Goal: Task Accomplishment & Management: Manage account settings

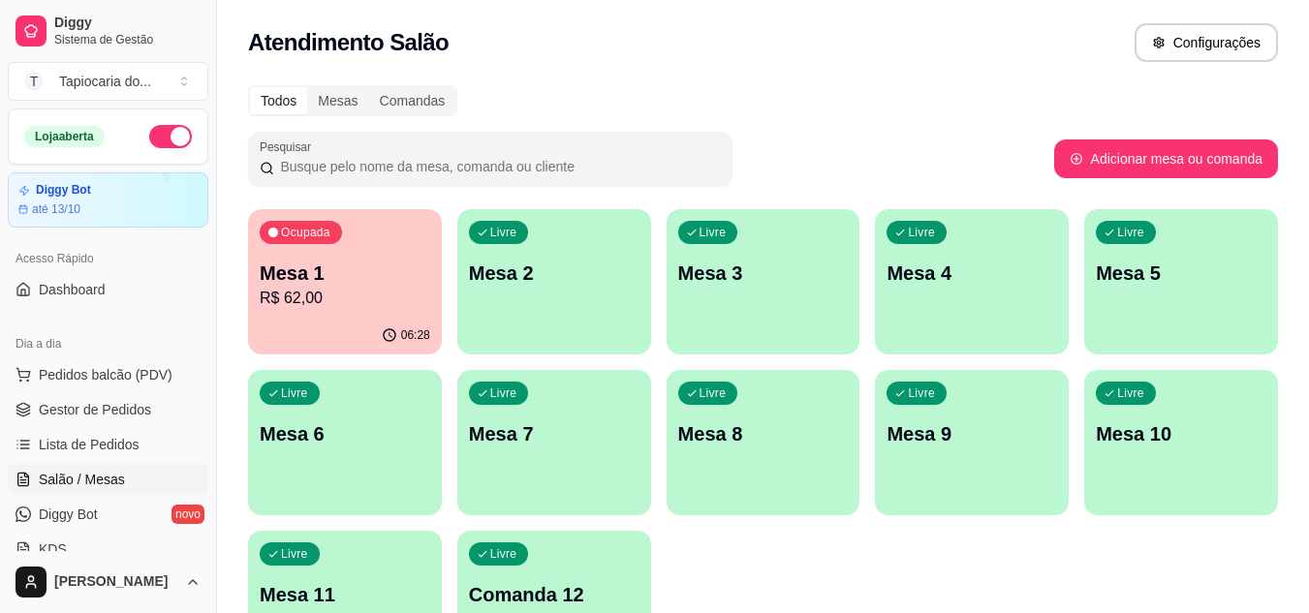
click at [567, 292] on div "Livre Mesa 2" at bounding box center [554, 270] width 194 height 122
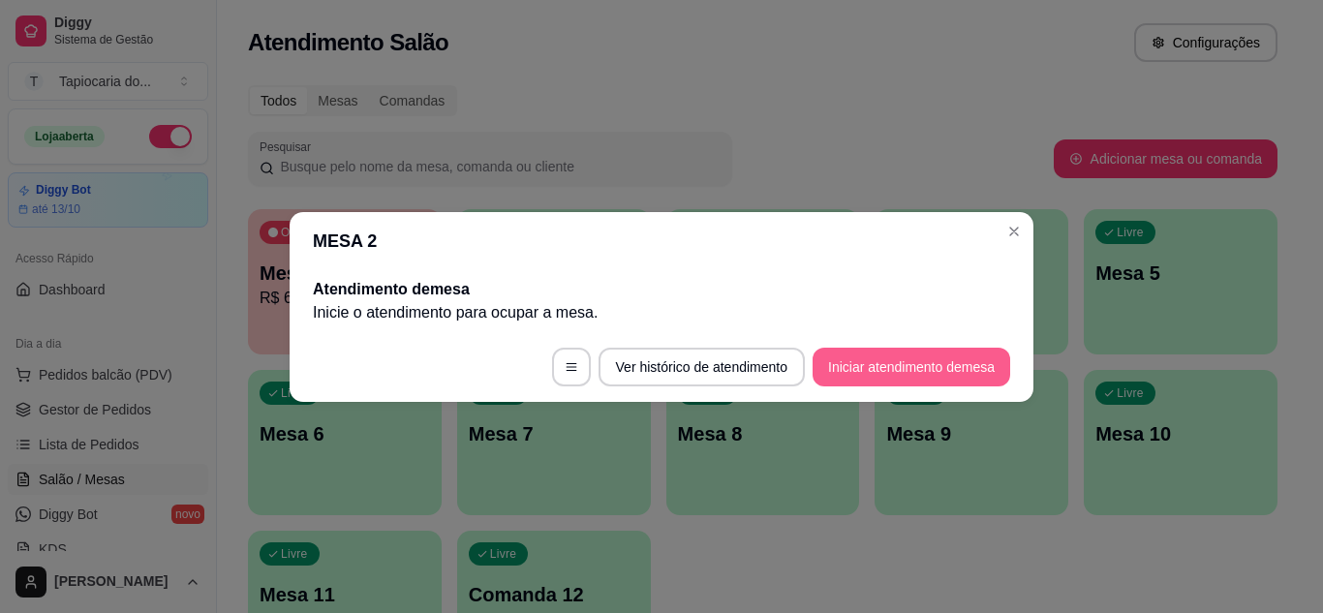
click at [881, 366] on button "Iniciar atendimento de mesa" at bounding box center [912, 367] width 198 height 39
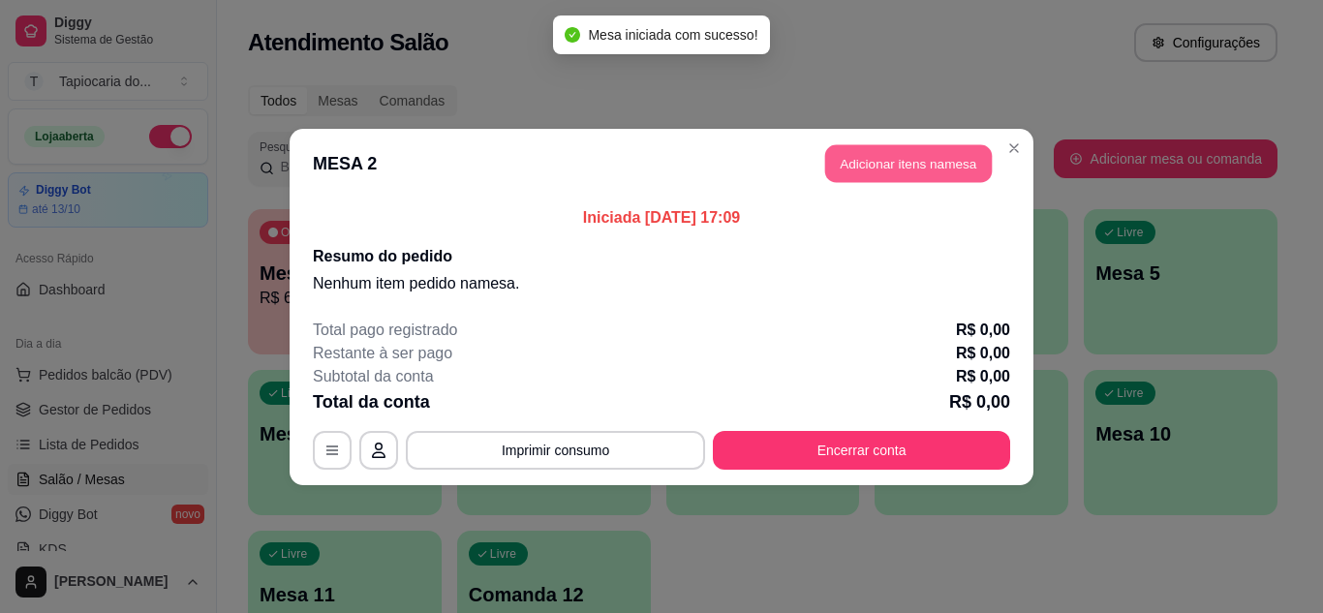
click at [871, 174] on button "Adicionar itens na mesa" at bounding box center [908, 163] width 167 height 38
click at [804, 139] on input "Pesquisa" at bounding box center [450, 132] width 794 height 19
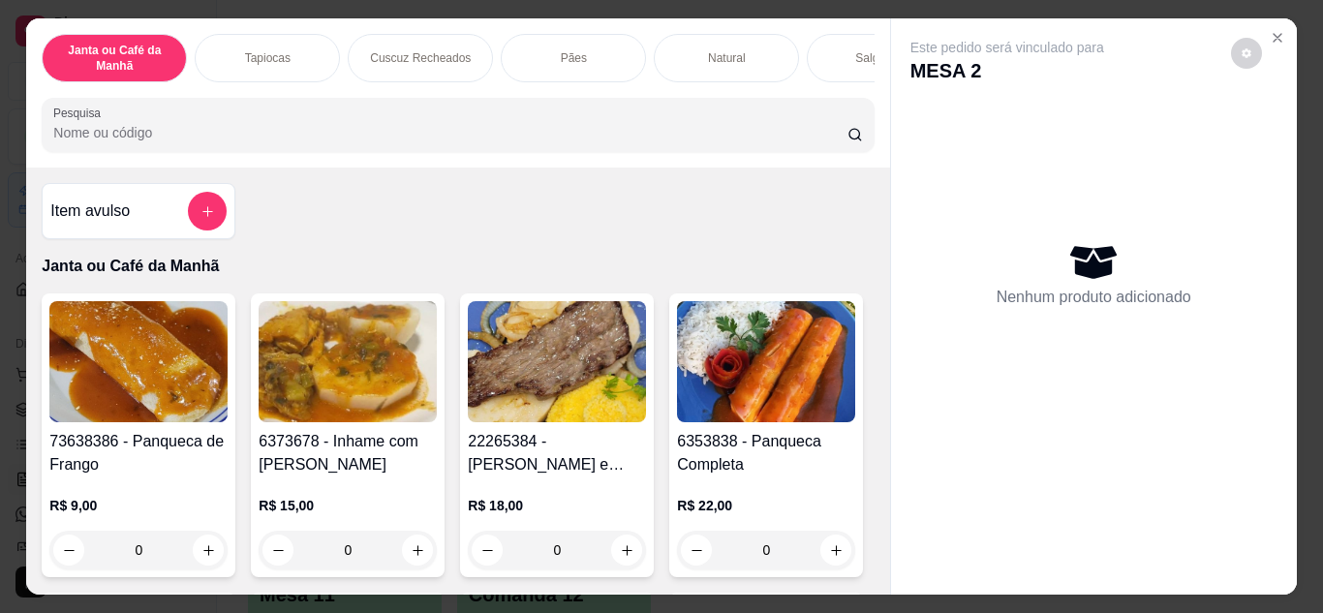
click at [760, 139] on input "Pesquisa" at bounding box center [450, 132] width 794 height 19
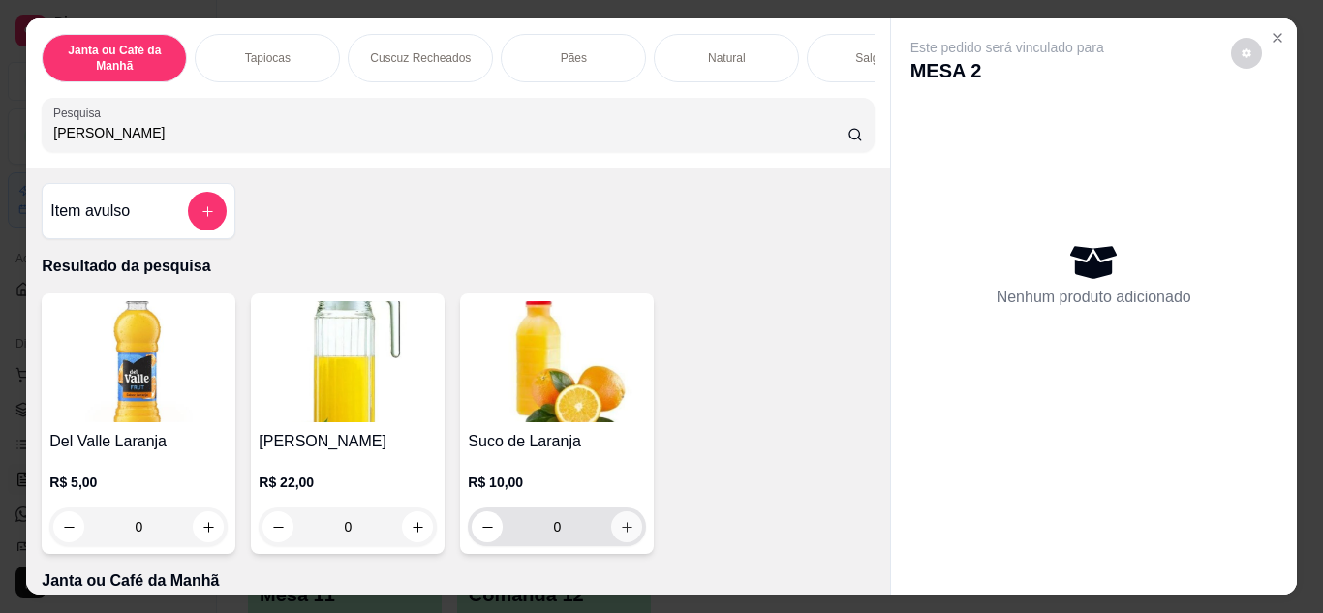
type input "[PERSON_NAME]"
click at [629, 538] on button "increase-product-quantity" at bounding box center [626, 526] width 31 height 31
type input "1"
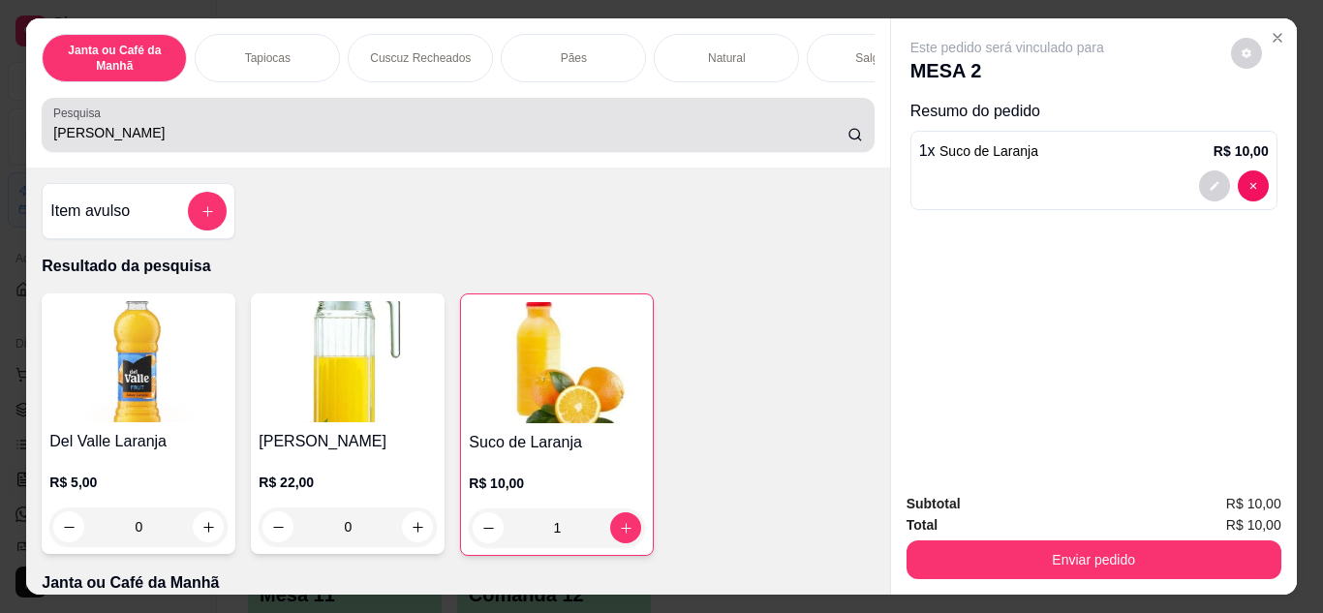
drag, startPoint x: 372, startPoint y: 139, endPoint x: 367, endPoint y: 123, distance: 17.2
click at [368, 134] on input "[PERSON_NAME]" at bounding box center [450, 132] width 794 height 19
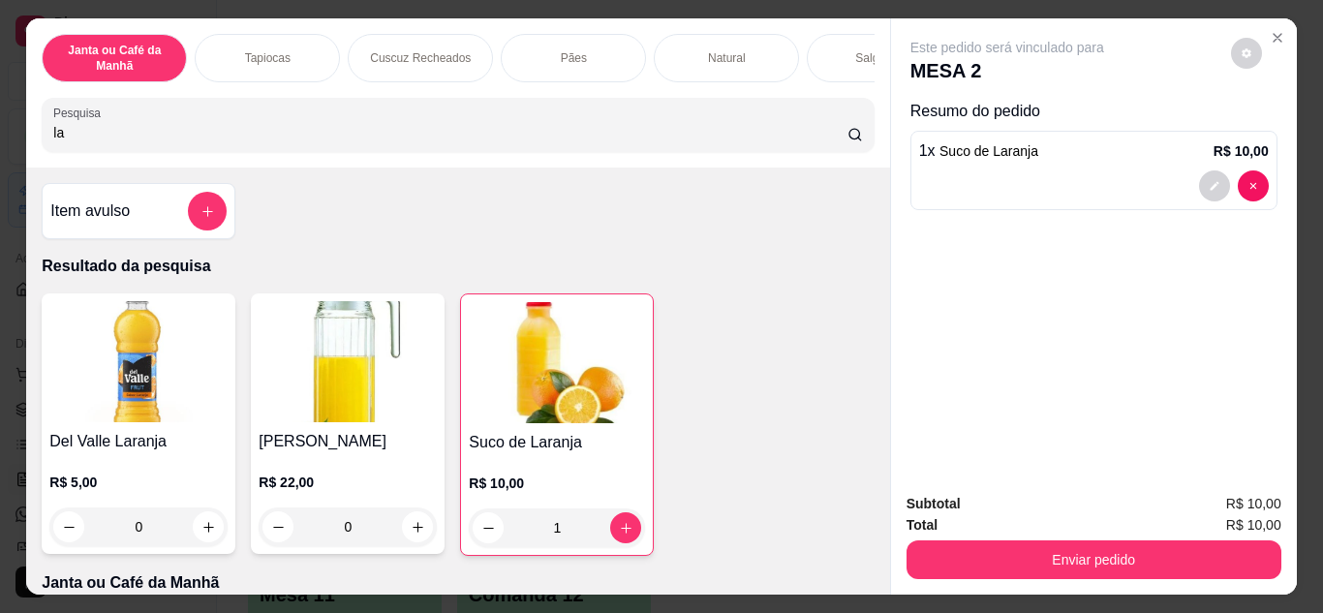
type input "l"
click at [365, 138] on input "Pesquisa" at bounding box center [450, 132] width 794 height 19
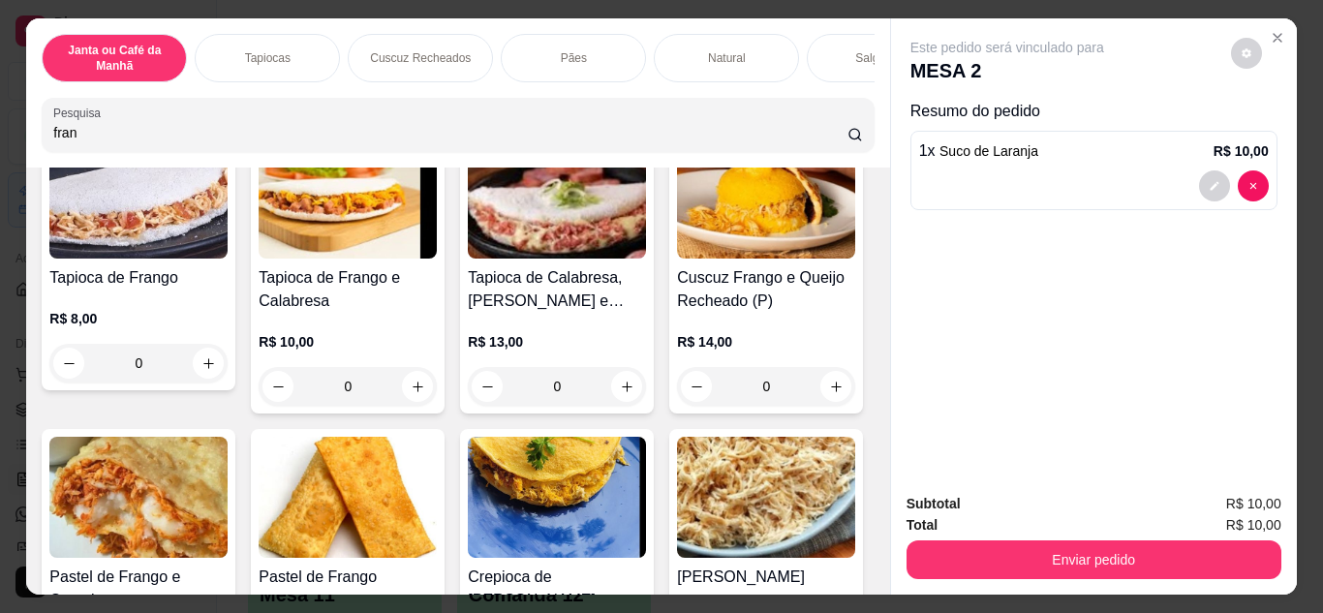
scroll to position [484, 0]
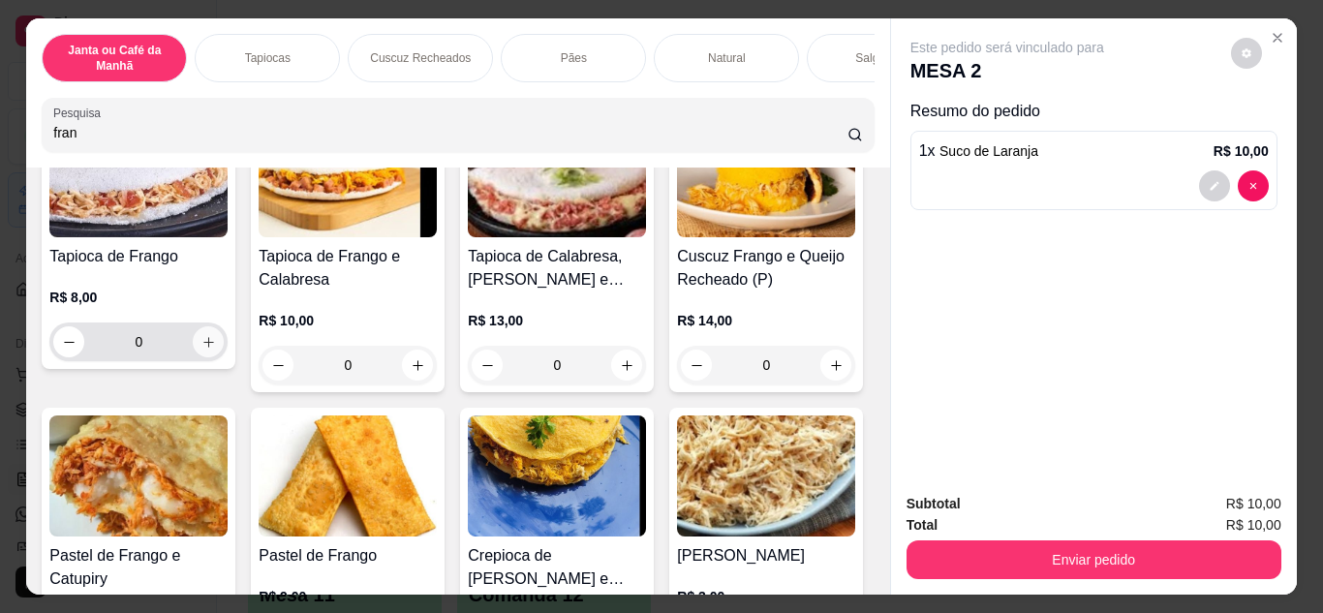
type input "fran"
click at [224, 344] on button "increase-product-quantity" at bounding box center [208, 341] width 31 height 31
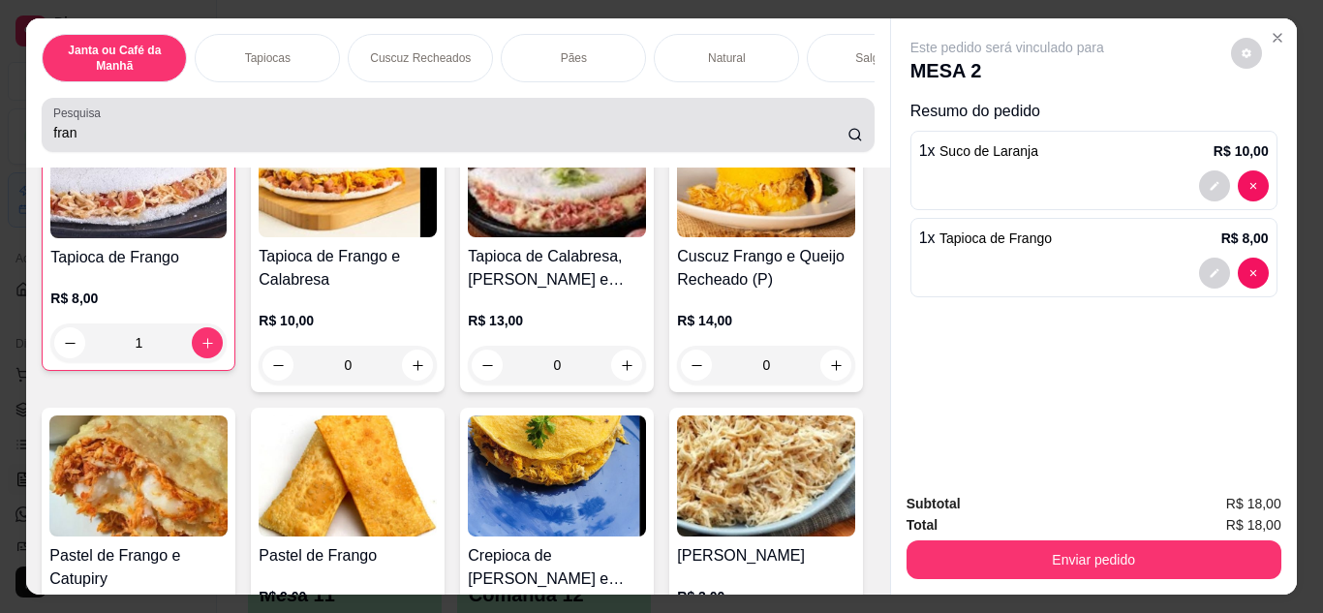
type input "1"
click at [247, 142] on input "fran" at bounding box center [450, 132] width 794 height 19
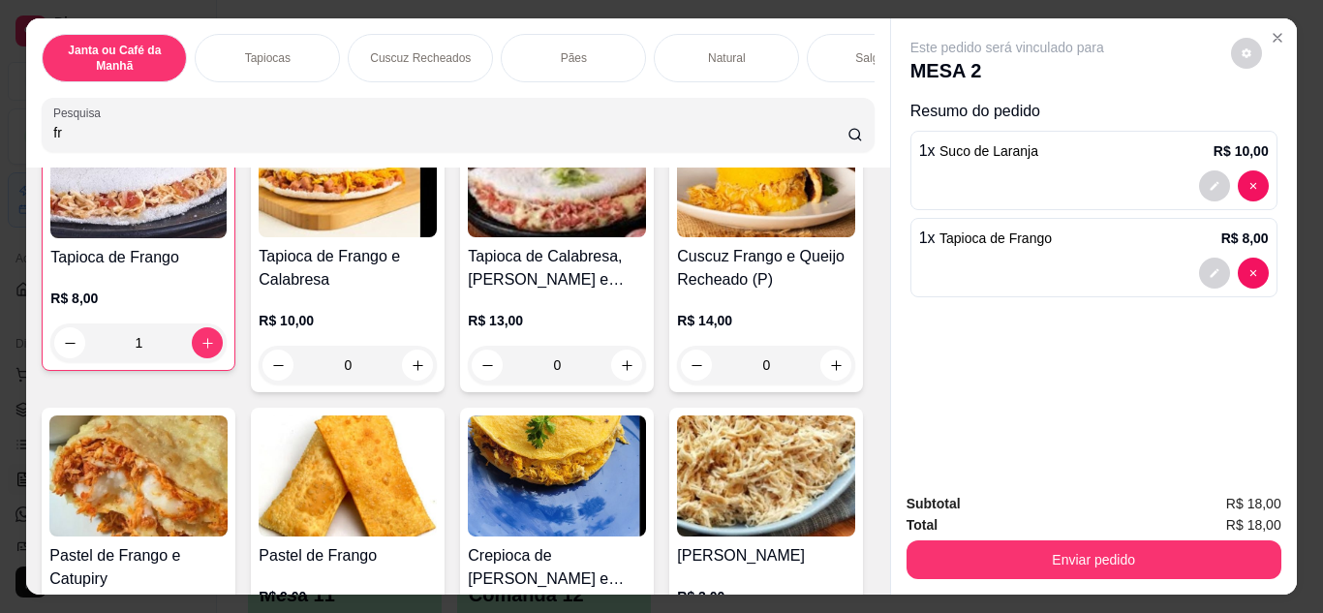
type input "f"
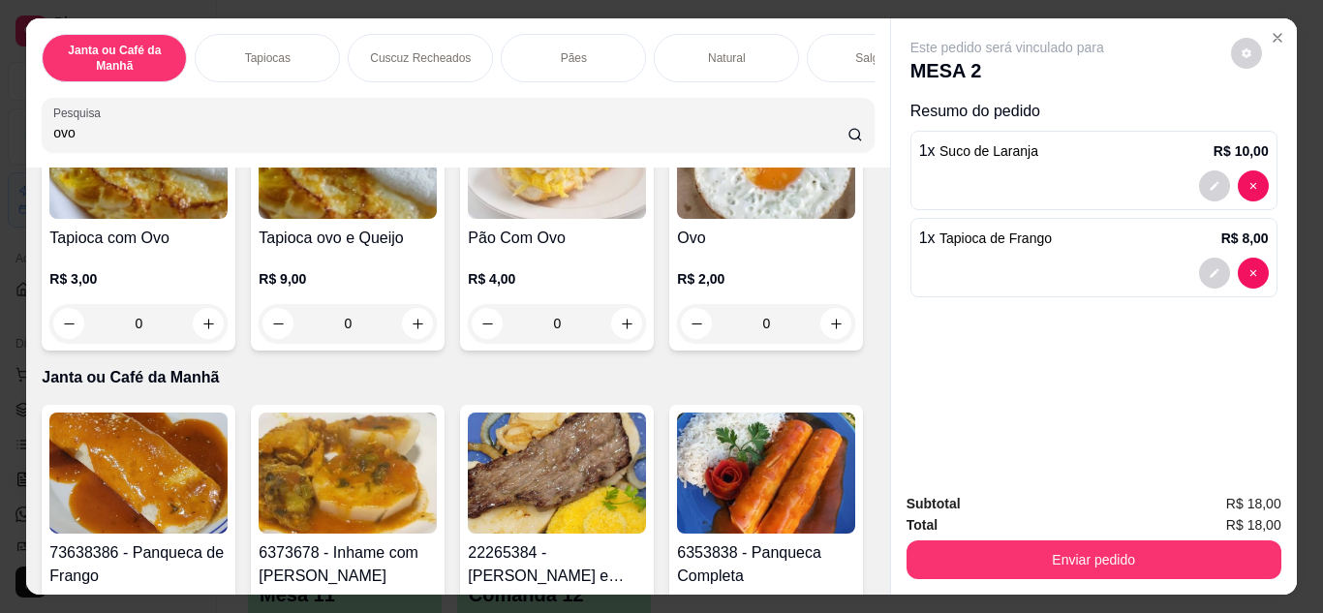
scroll to position [300, 0]
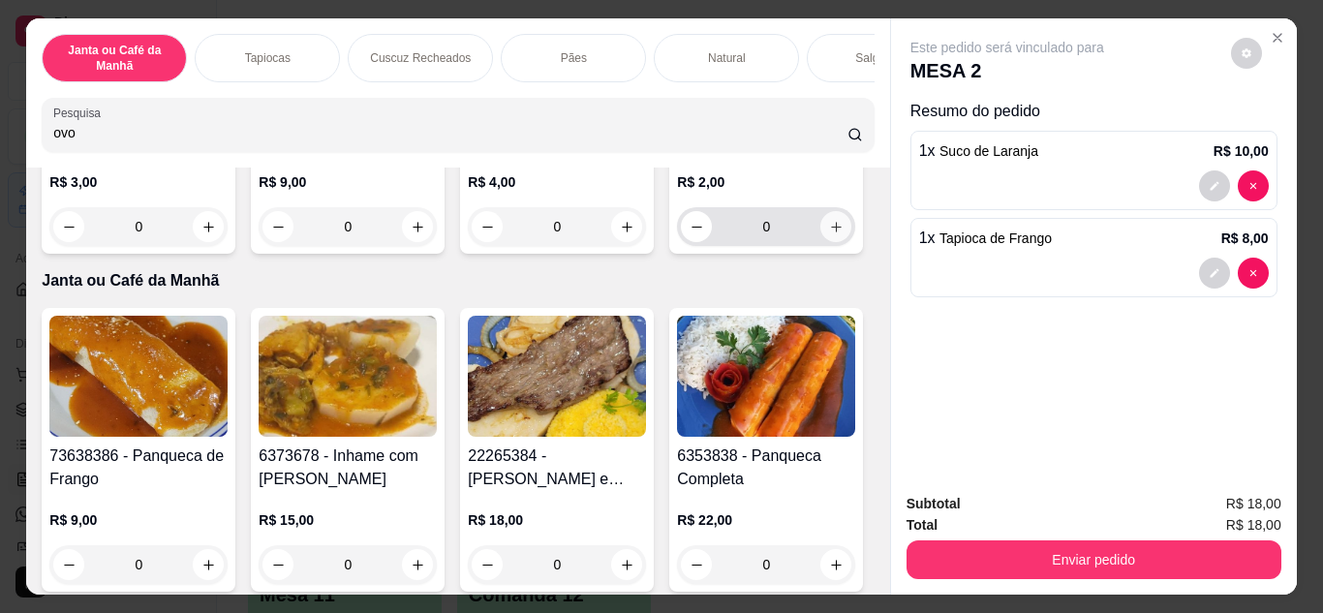
type input "ovo"
click at [821, 241] on button "increase-product-quantity" at bounding box center [836, 226] width 30 height 30
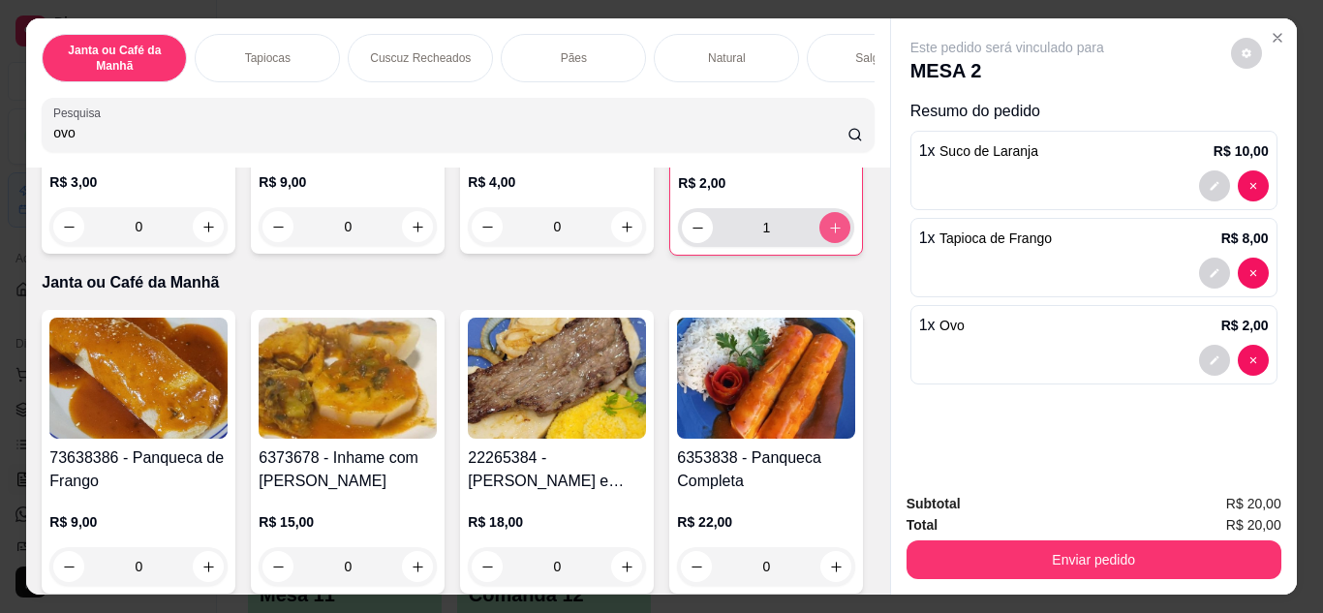
type input "1"
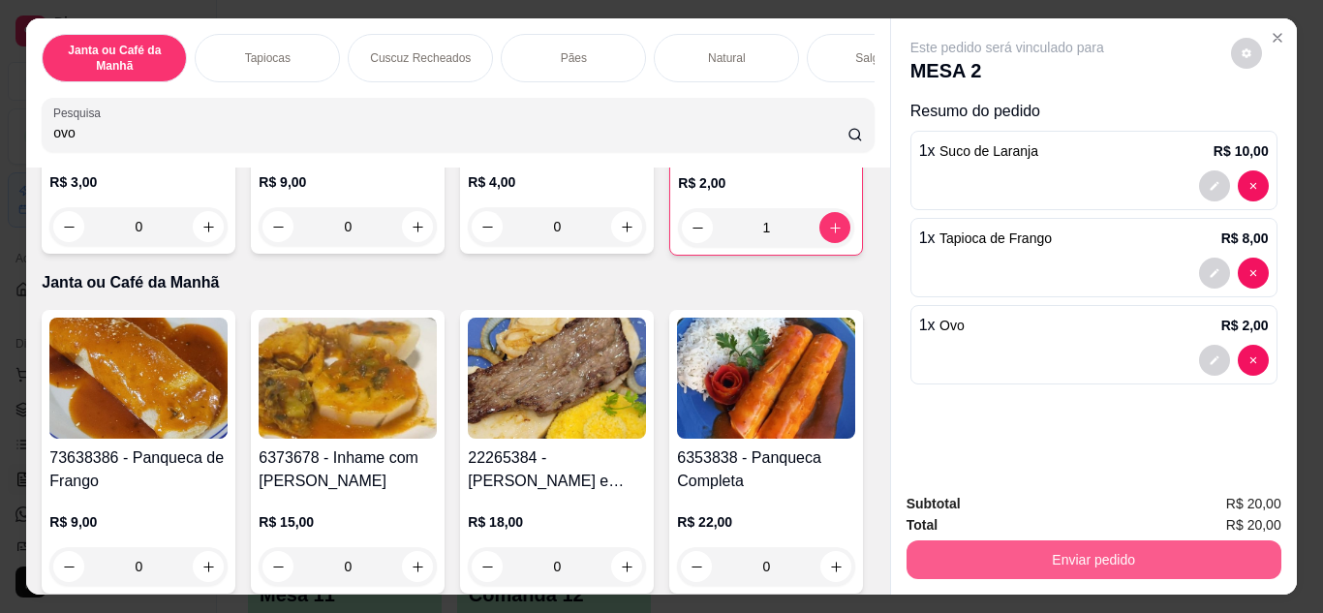
click at [1045, 555] on button "Enviar pedido" at bounding box center [1094, 560] width 375 height 39
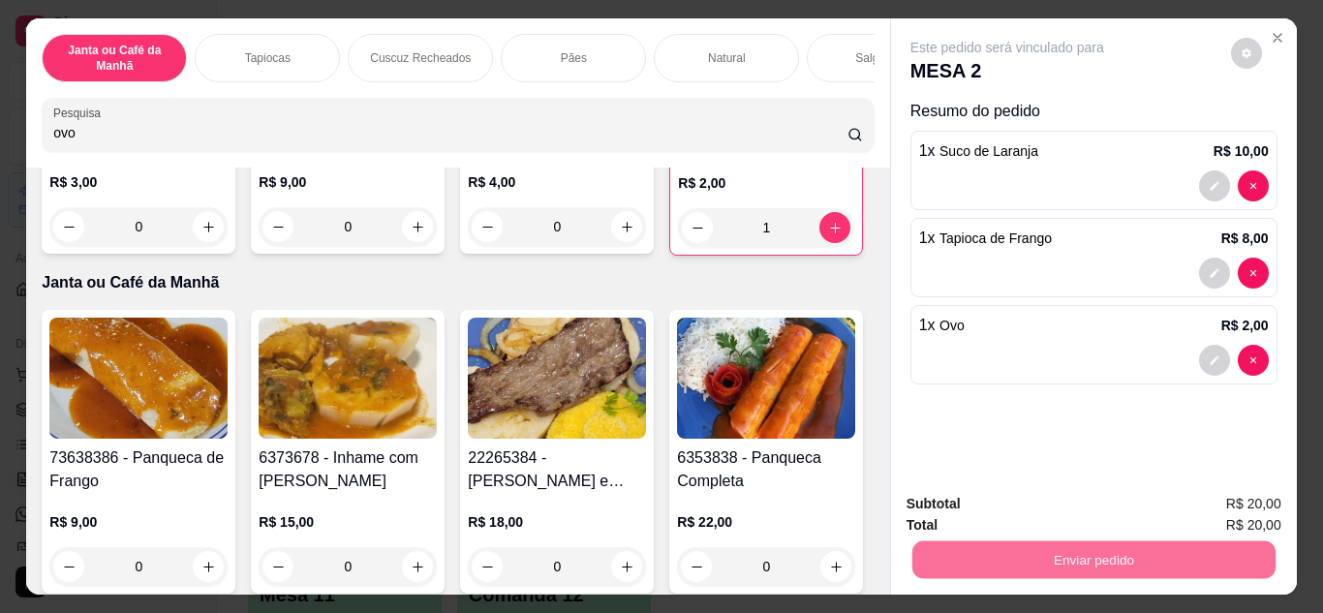
click at [1196, 503] on button "Enviar pedido" at bounding box center [1230, 505] width 109 height 37
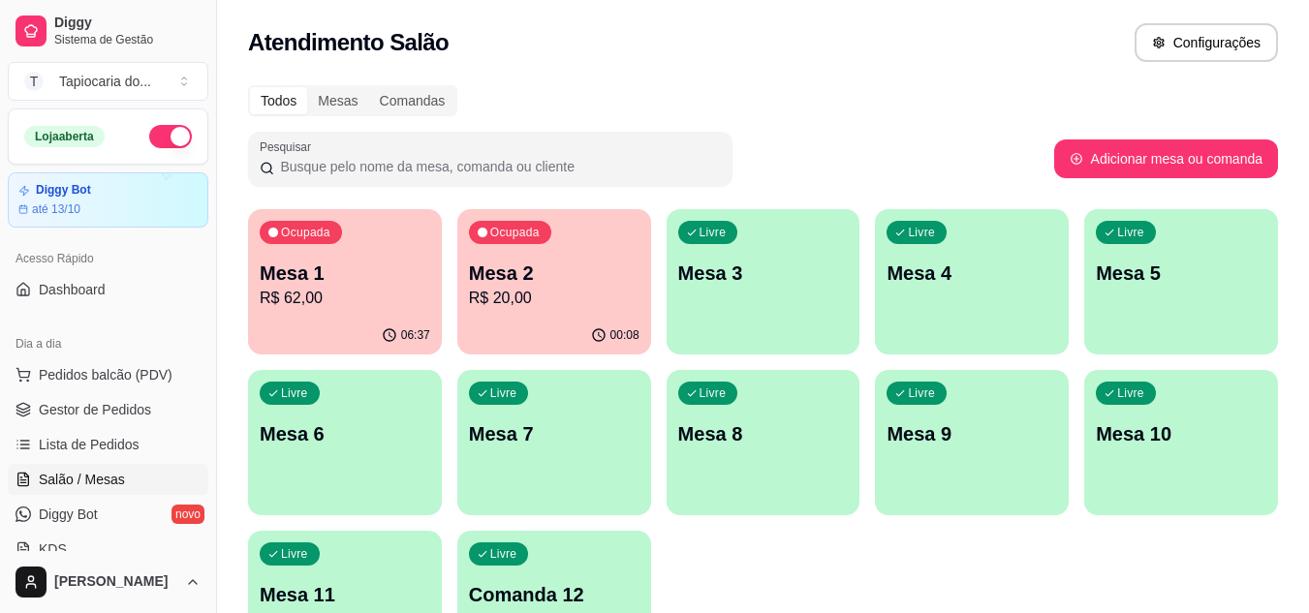
click at [1195, 305] on div "Livre Mesa 5" at bounding box center [1181, 270] width 194 height 122
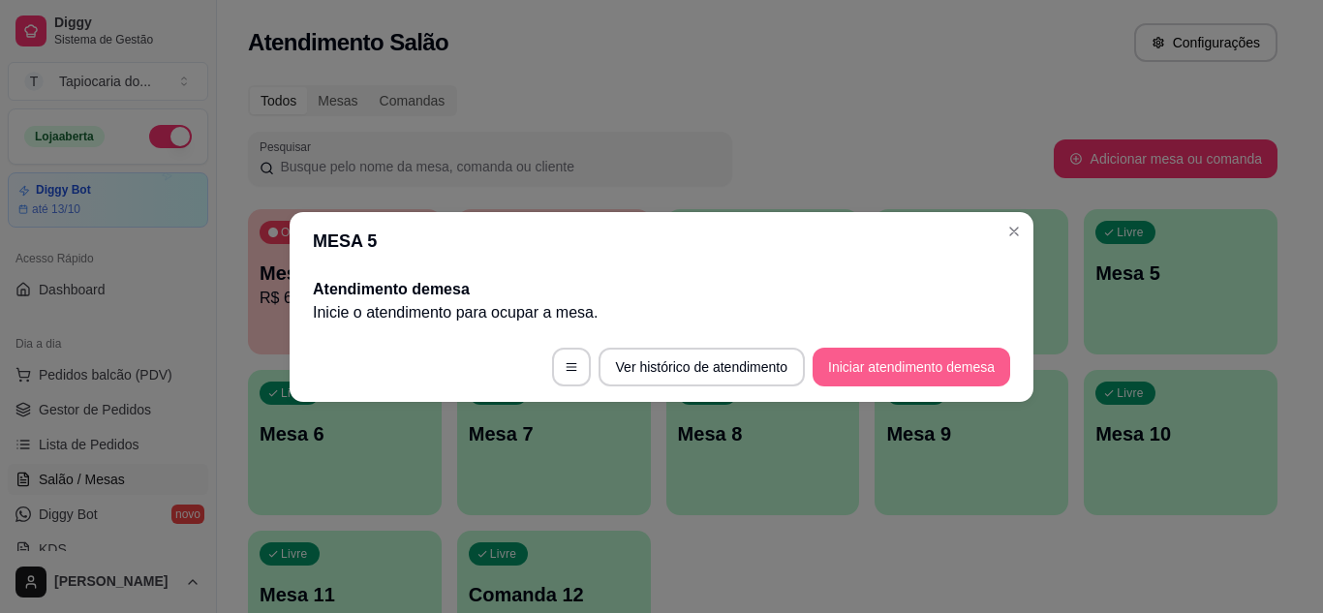
click at [844, 361] on button "Iniciar atendimento de mesa" at bounding box center [912, 367] width 198 height 39
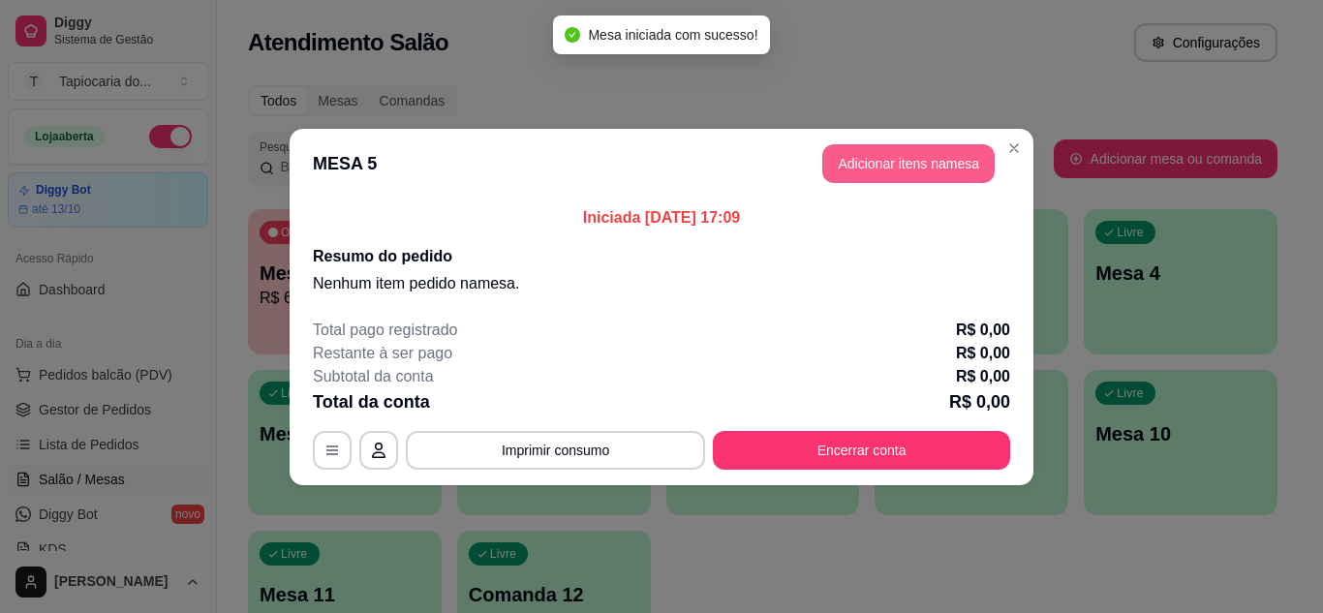
click at [934, 176] on button "Adicionar itens na mesa" at bounding box center [908, 163] width 172 height 39
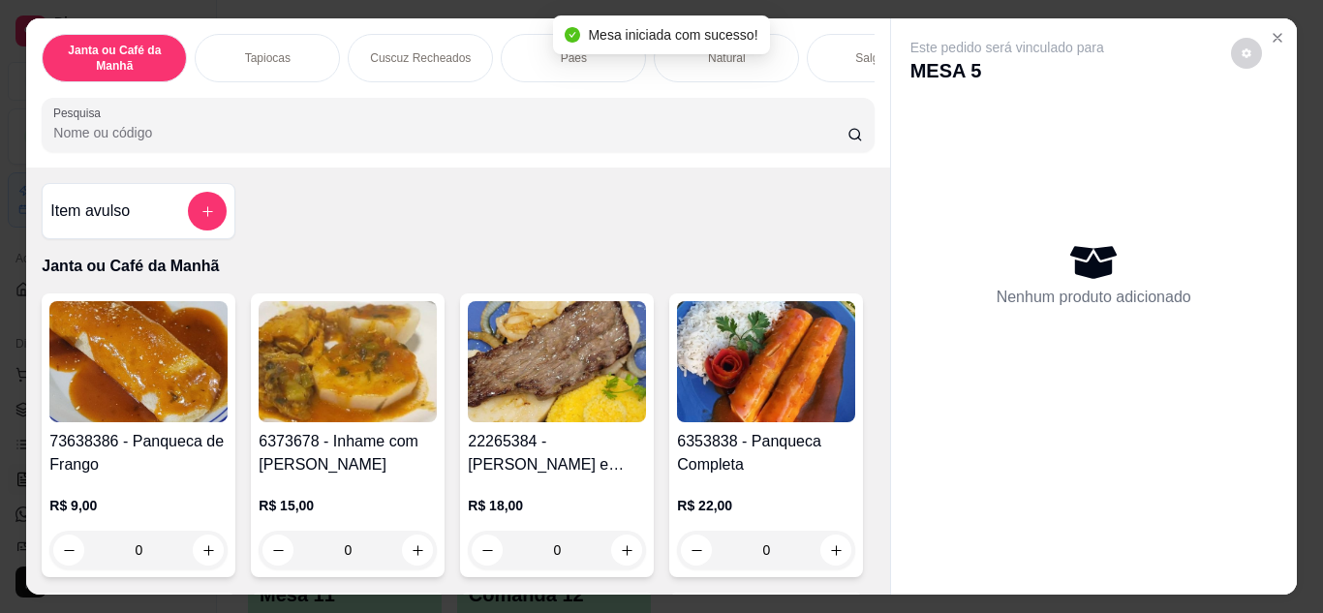
click at [740, 138] on input "Pesquisa" at bounding box center [450, 132] width 794 height 19
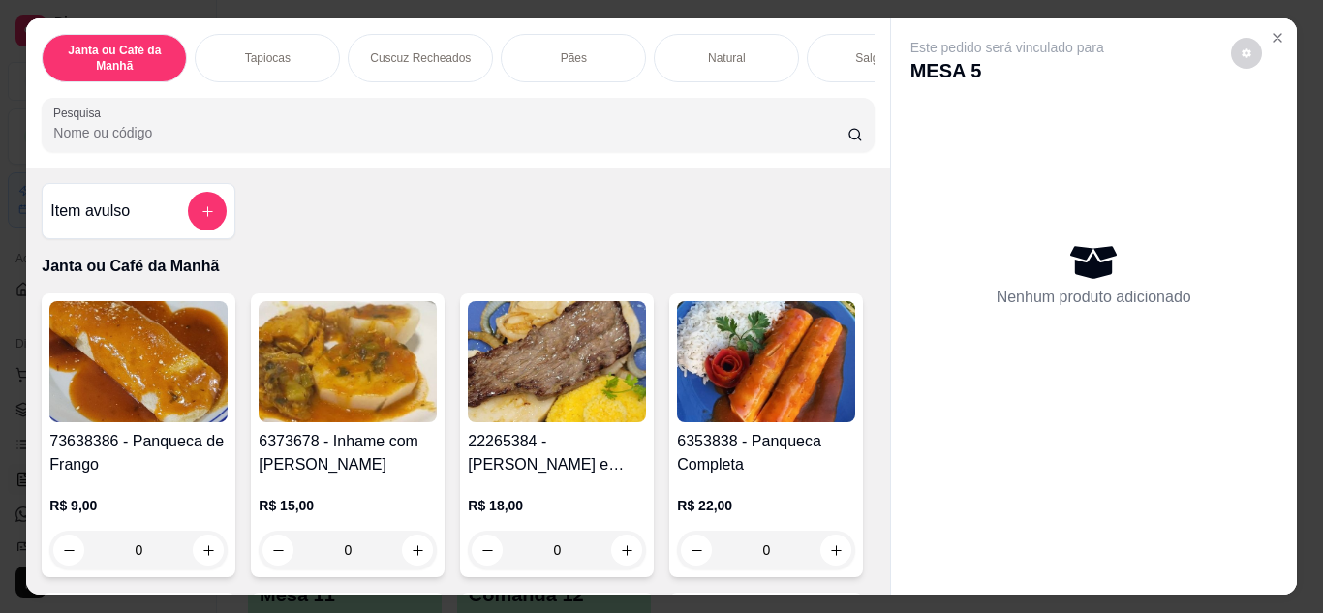
type input "s"
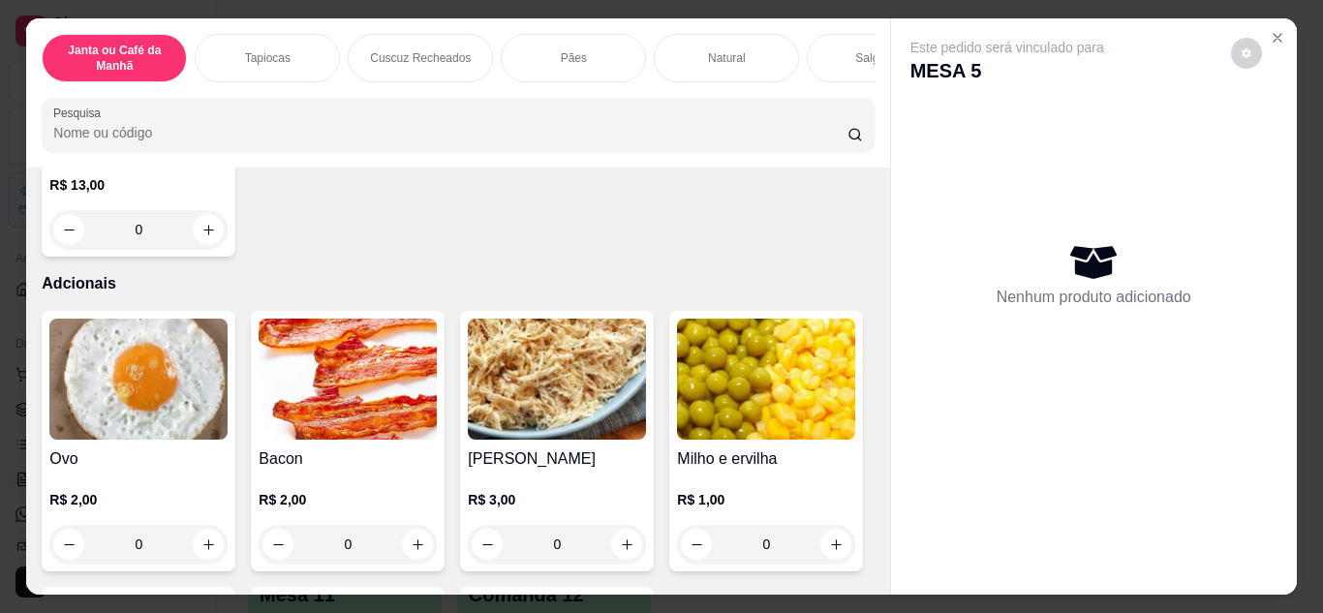
scroll to position [9963, 0]
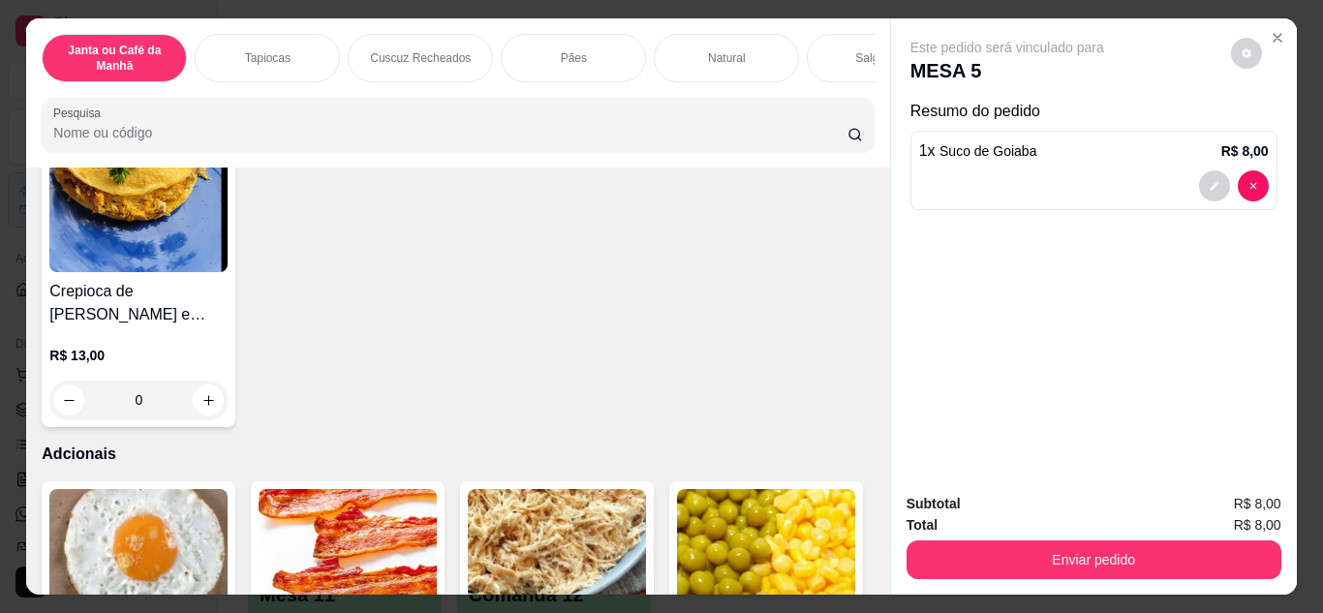
type input "1"
type input "0"
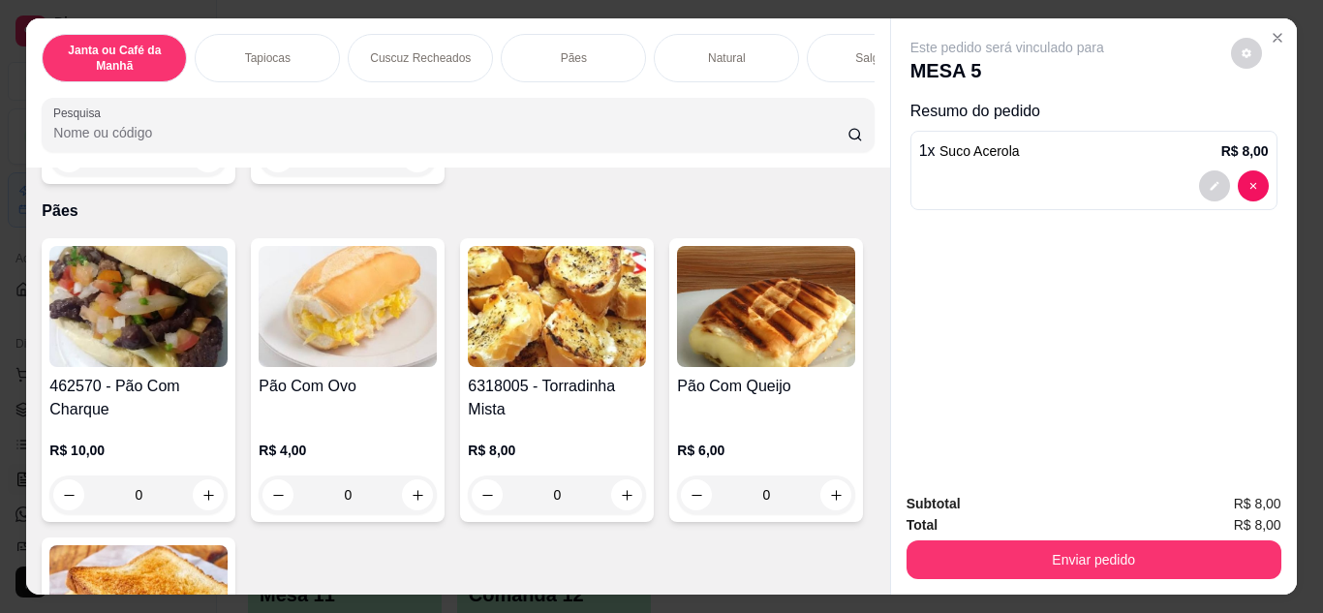
scroll to position [3860, 0]
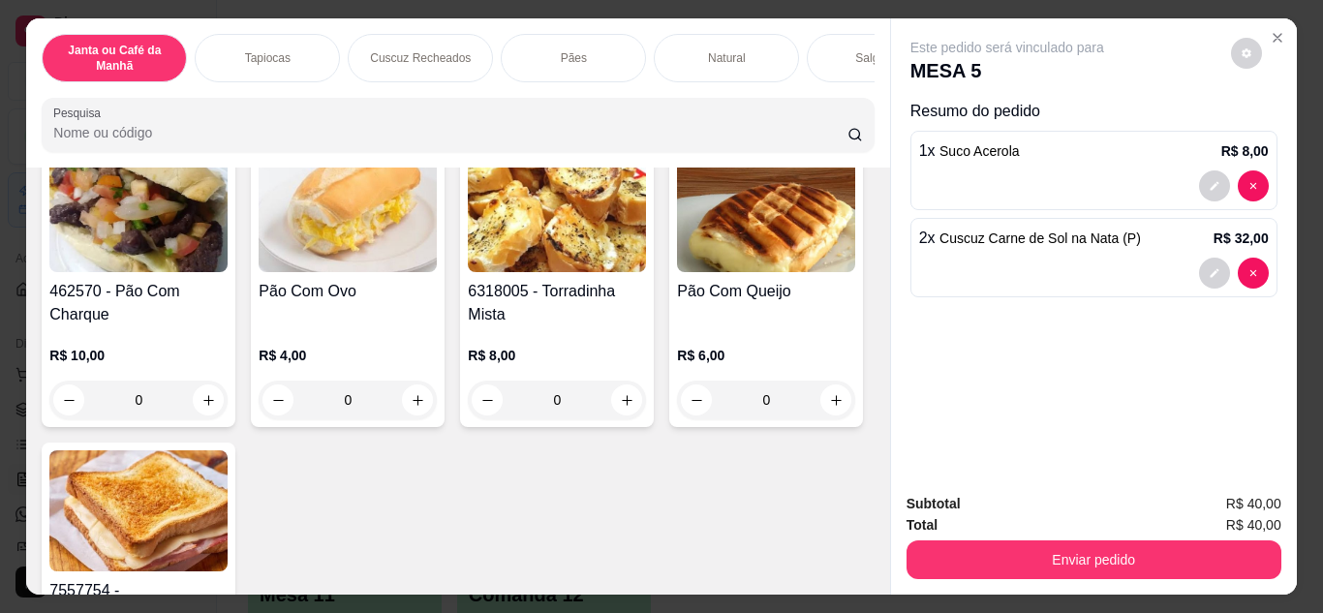
type input "2"
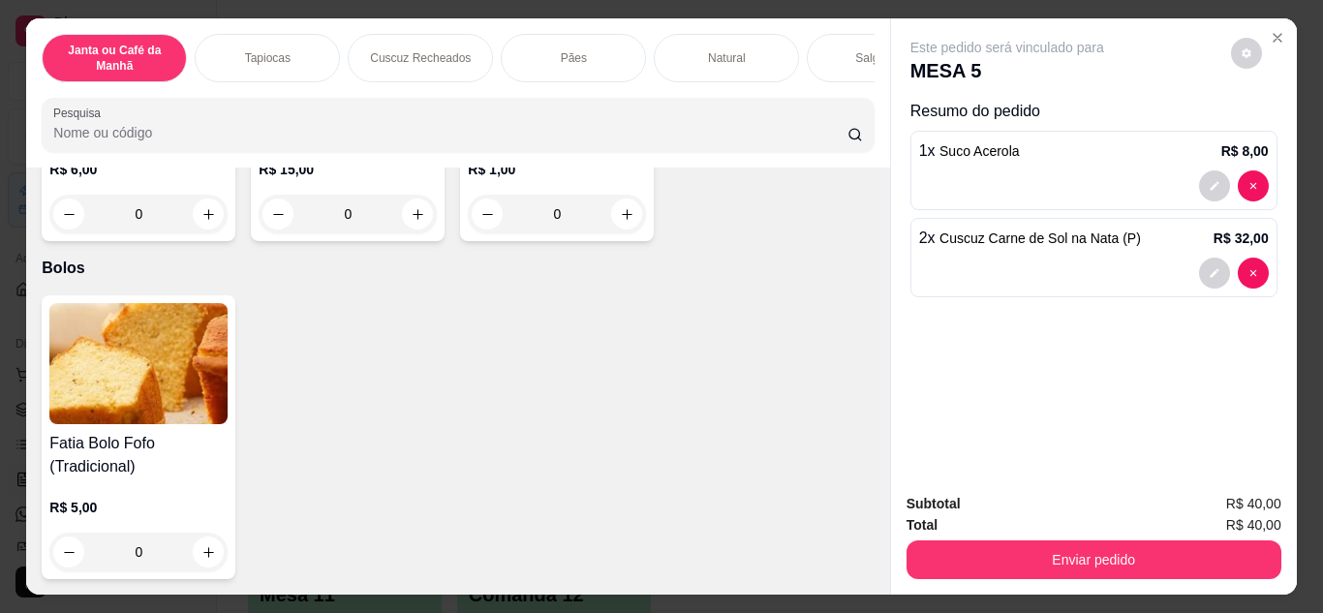
scroll to position [11417, 0]
type input "1"
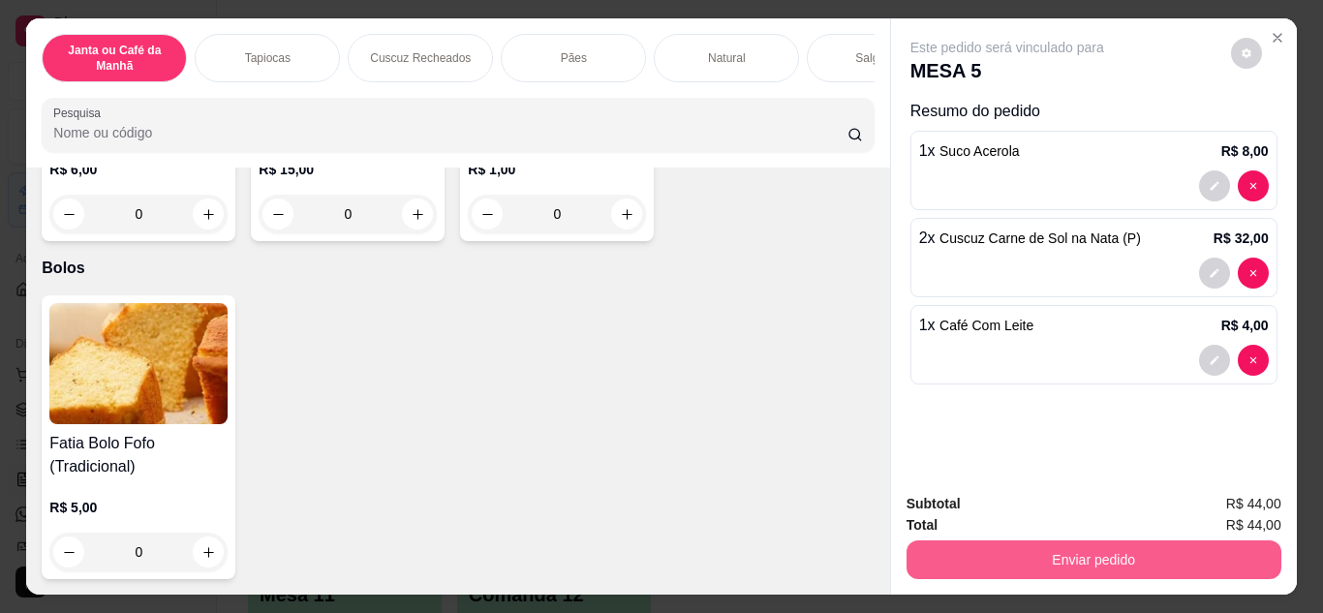
click at [1161, 551] on button "Enviar pedido" at bounding box center [1094, 560] width 375 height 39
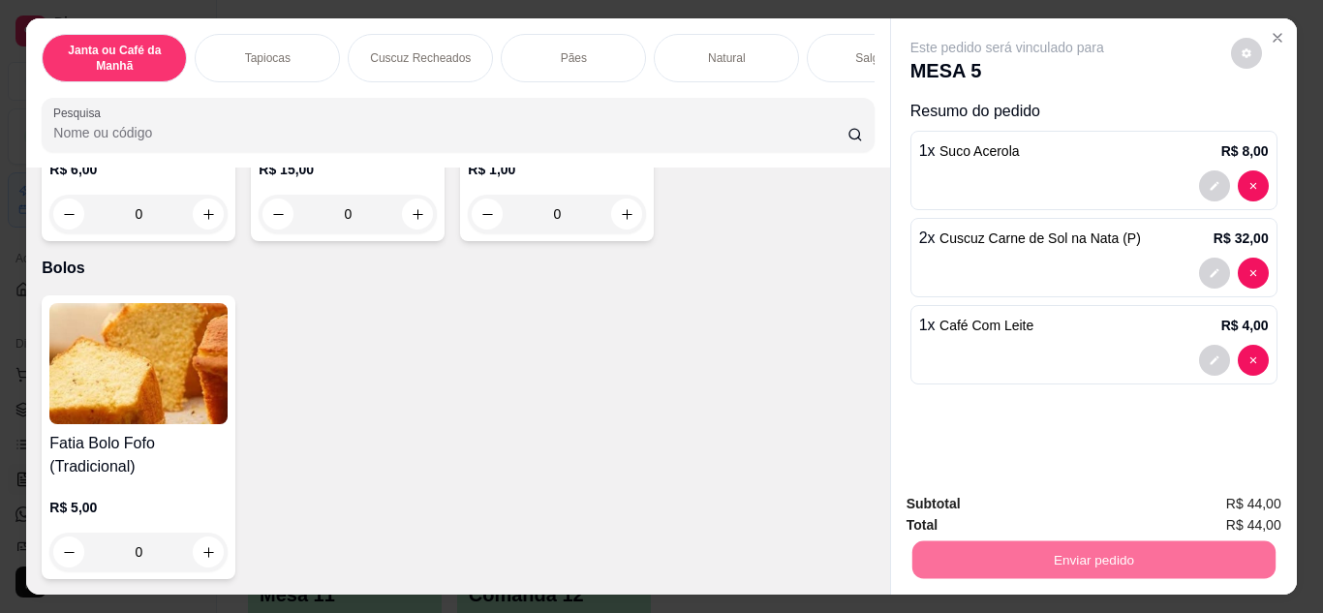
click at [1235, 502] on button "Enviar pedido" at bounding box center [1231, 504] width 107 height 36
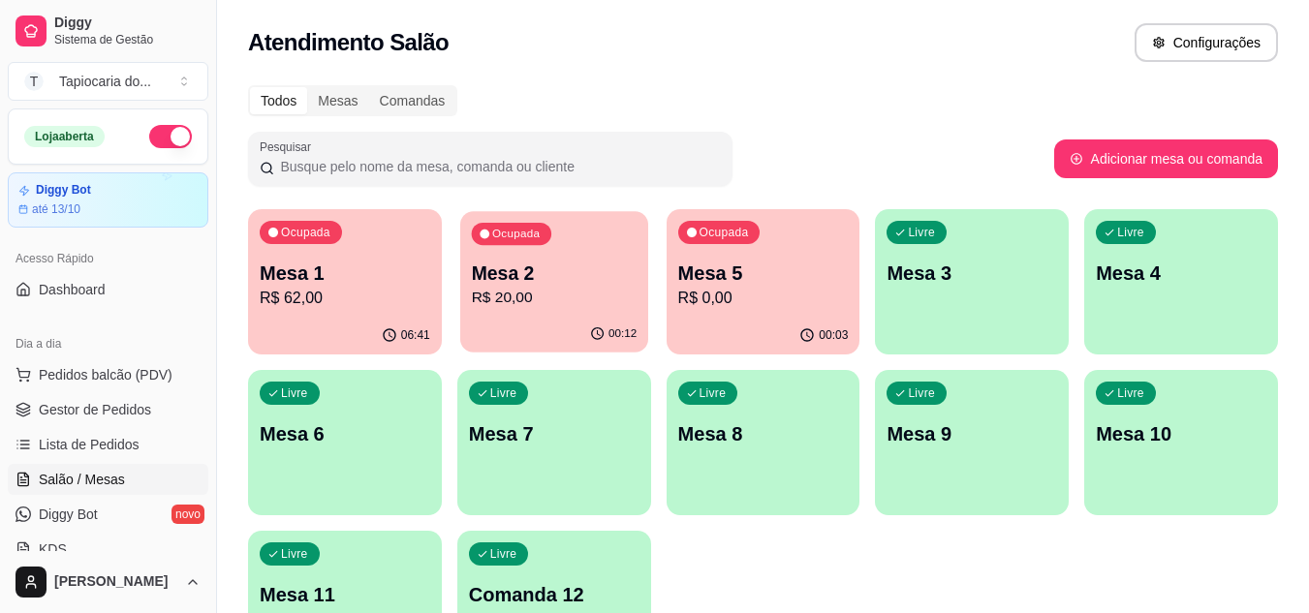
click at [571, 329] on div "00:12" at bounding box center [554, 334] width 188 height 37
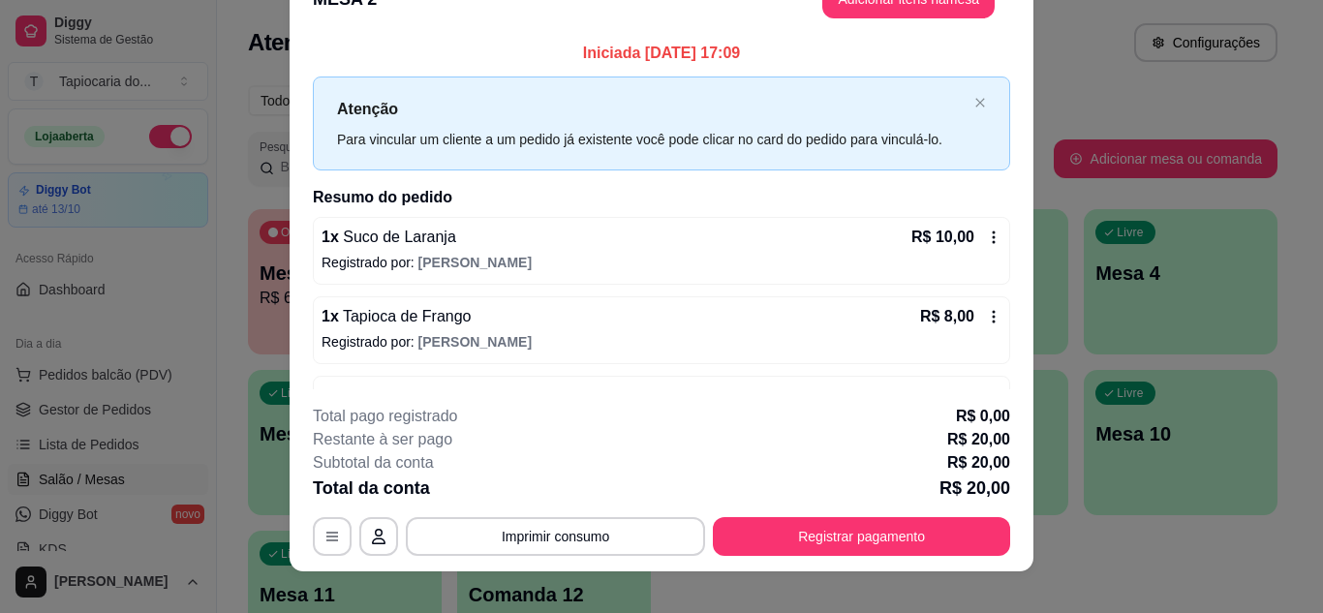
scroll to position [59, 0]
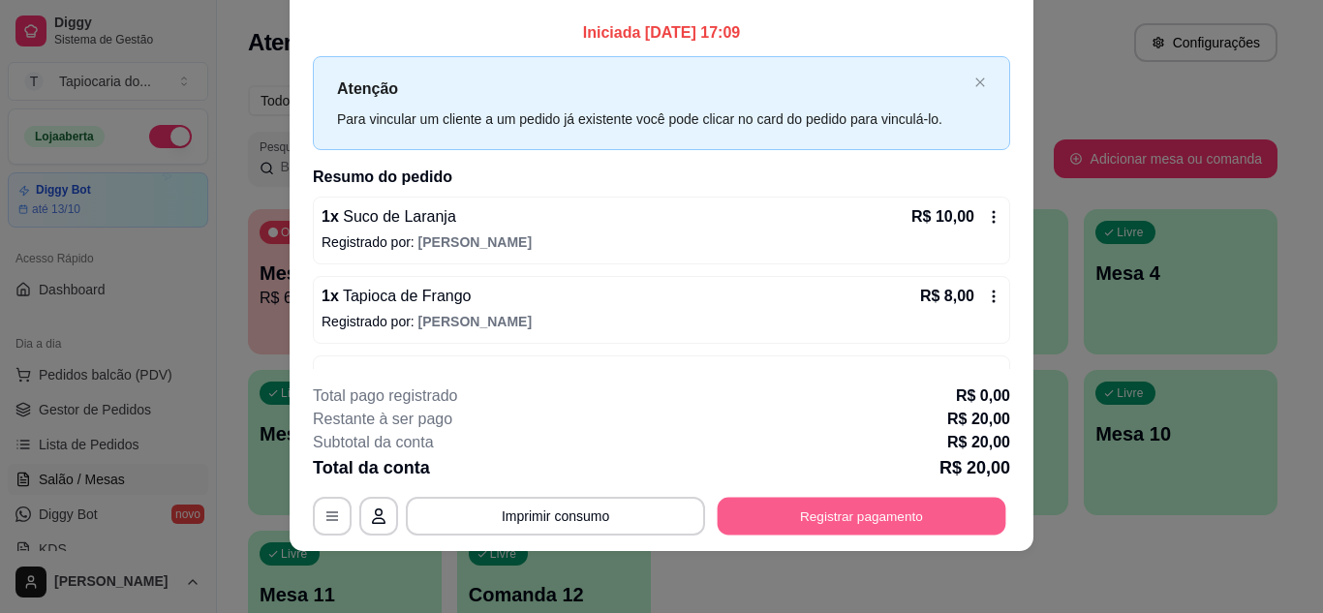
click at [844, 517] on button "Registrar pagamento" at bounding box center [862, 516] width 289 height 38
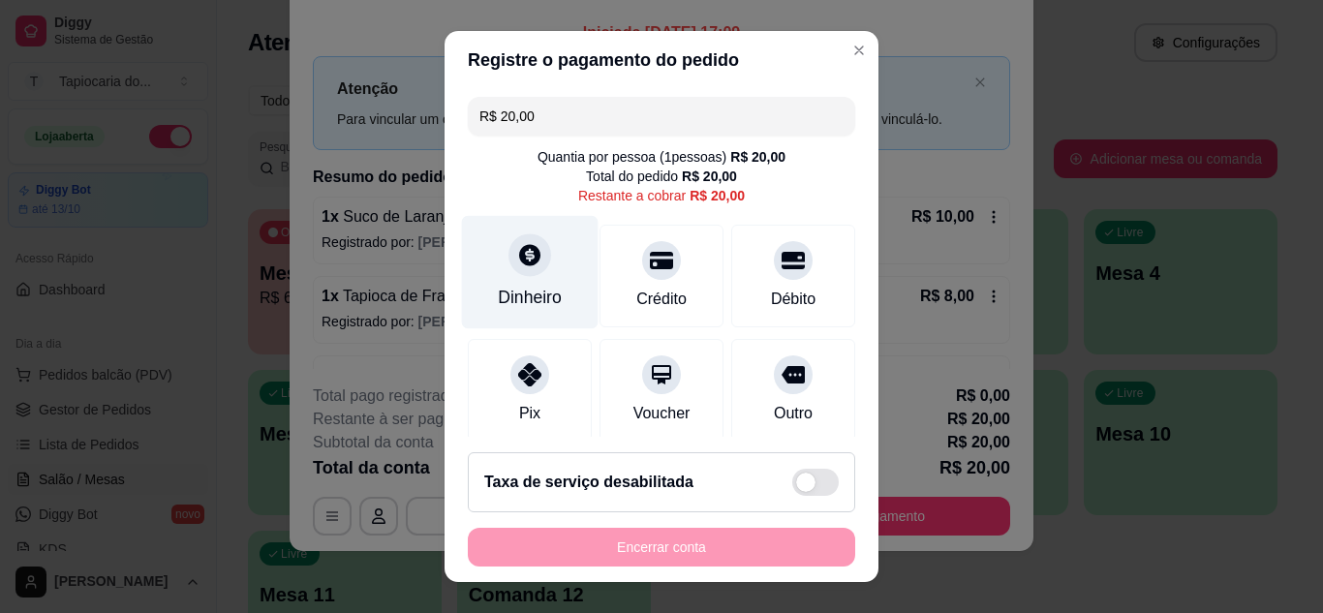
click at [545, 276] on div "Dinheiro" at bounding box center [530, 271] width 137 height 113
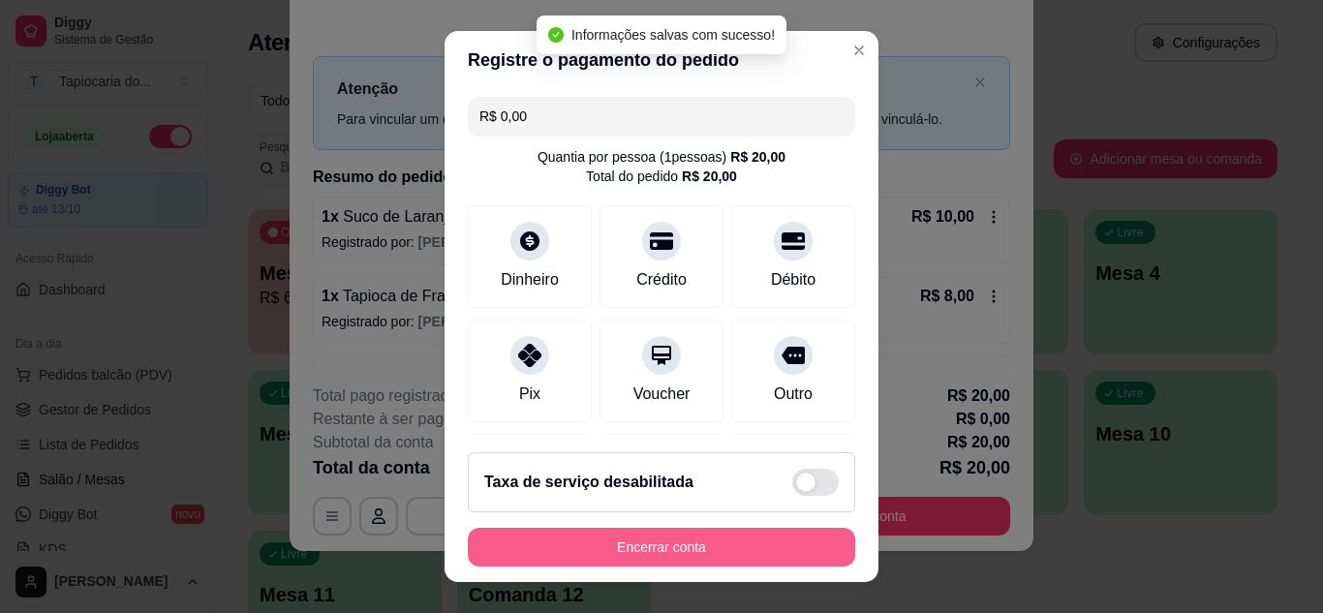
type input "R$ 0,00"
click at [708, 549] on button "Encerrar conta" at bounding box center [662, 548] width 376 height 38
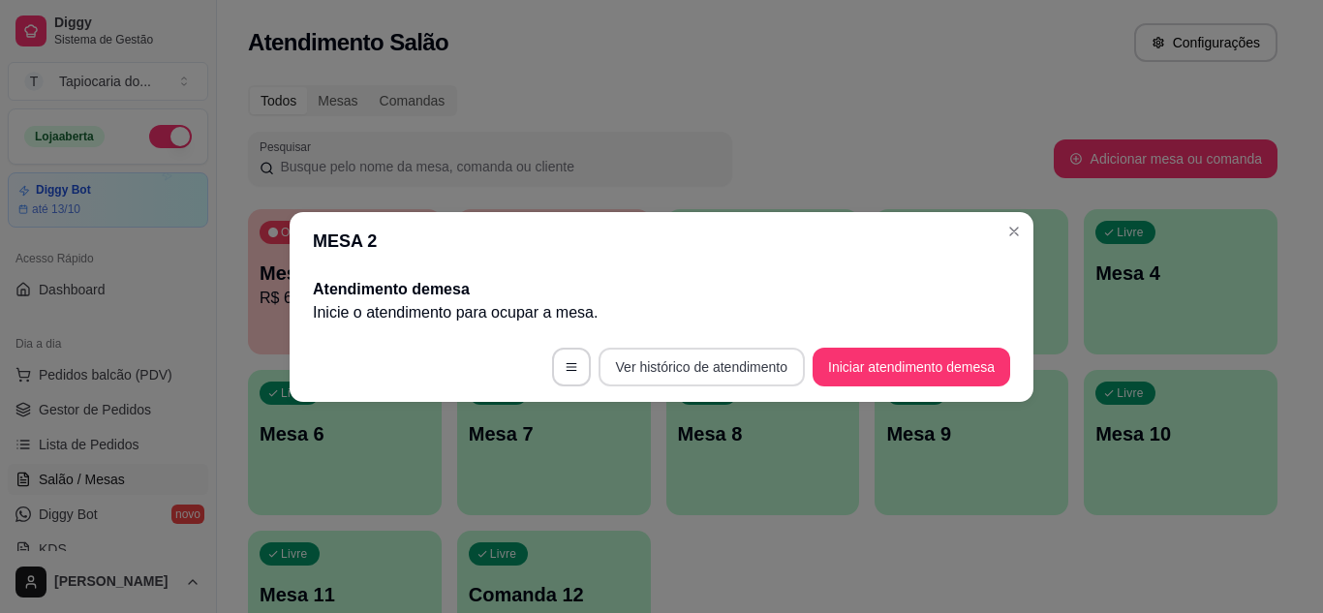
scroll to position [0, 0]
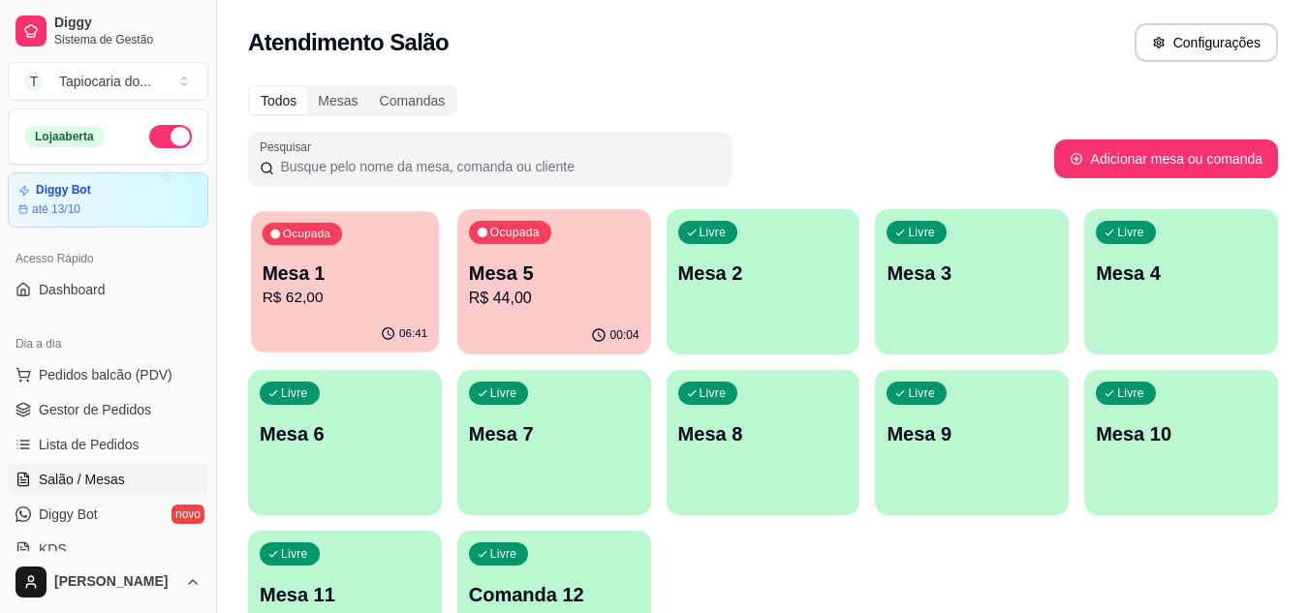
click at [296, 329] on div "06:41" at bounding box center [345, 334] width 188 height 37
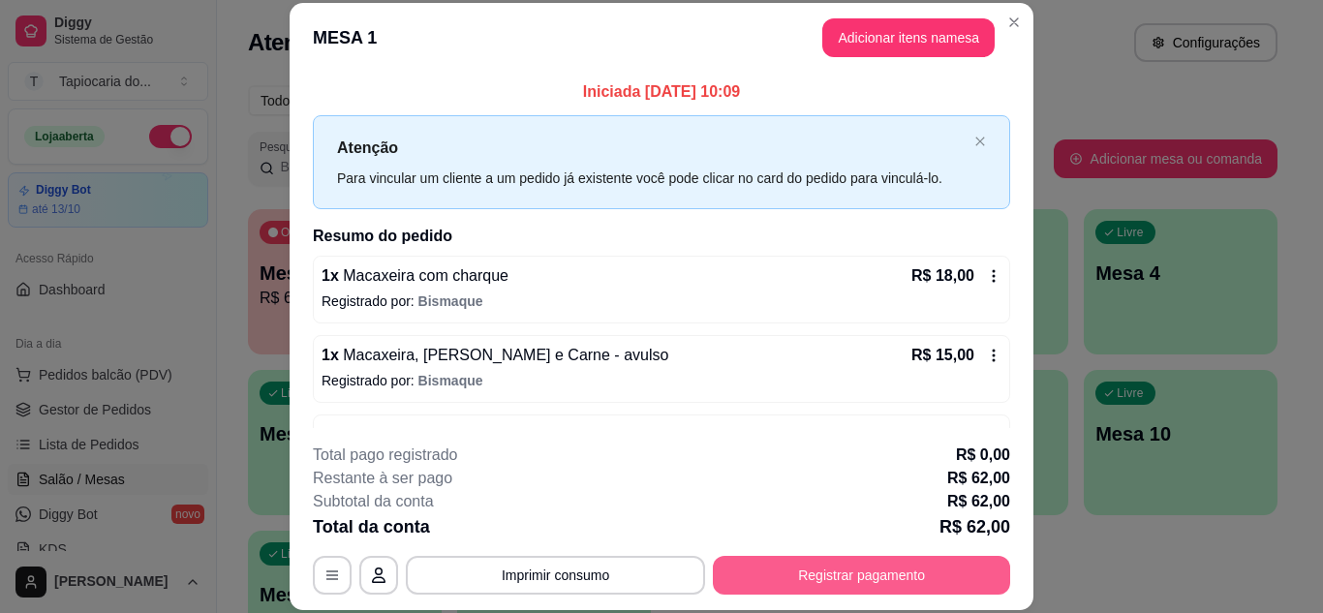
click at [912, 588] on button "Registrar pagamento" at bounding box center [861, 575] width 297 height 39
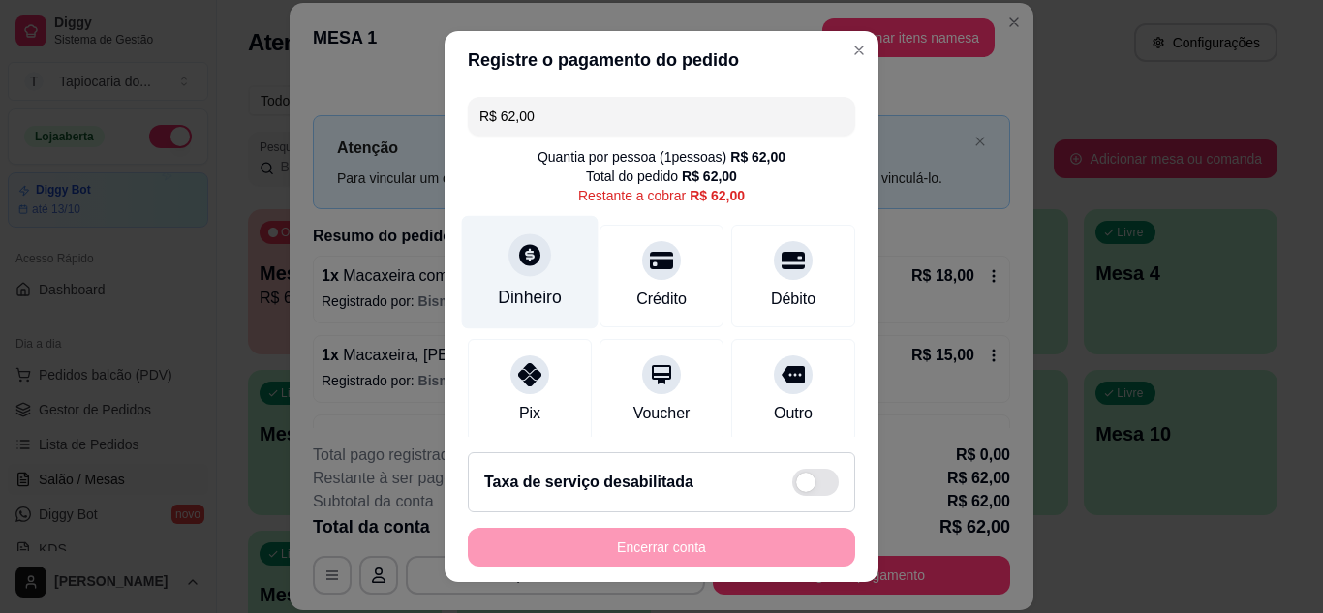
scroll to position [149, 0]
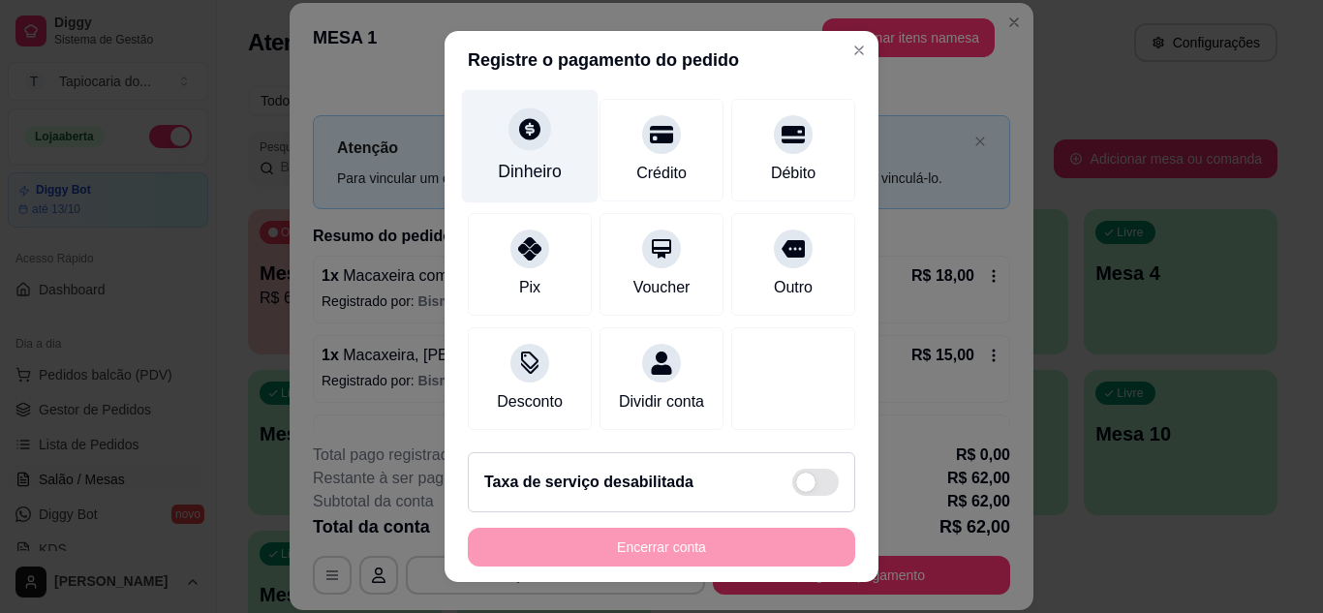
click at [498, 159] on div "Dinheiro" at bounding box center [530, 171] width 64 height 25
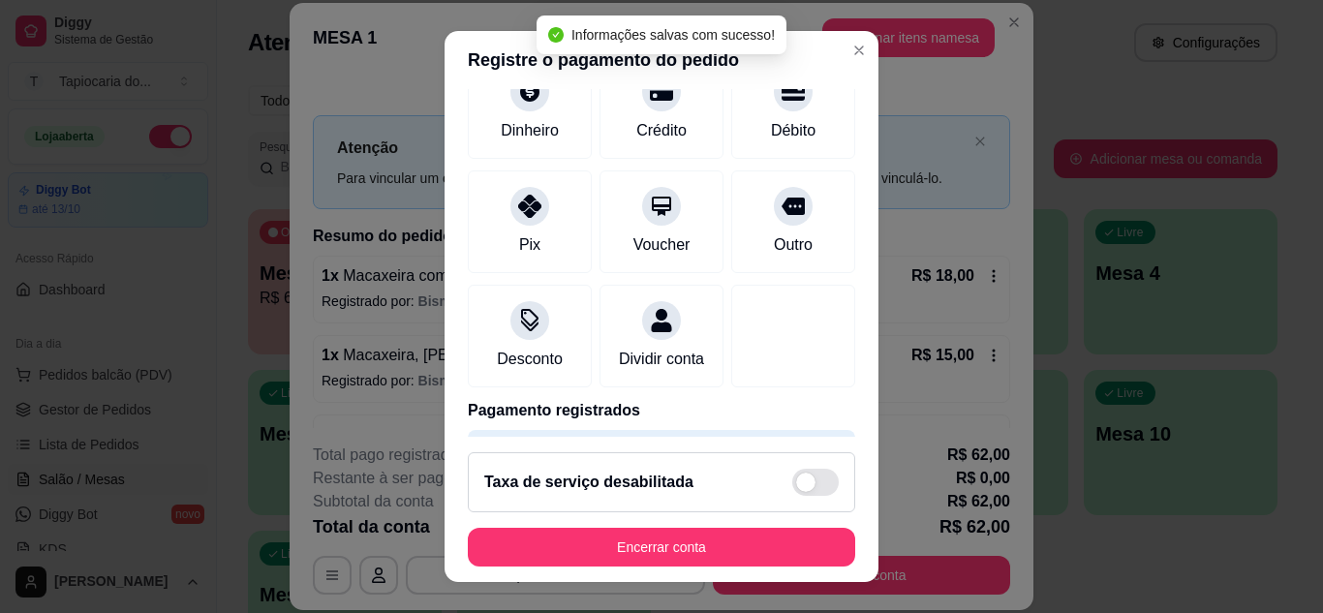
type input "R$ 0,00"
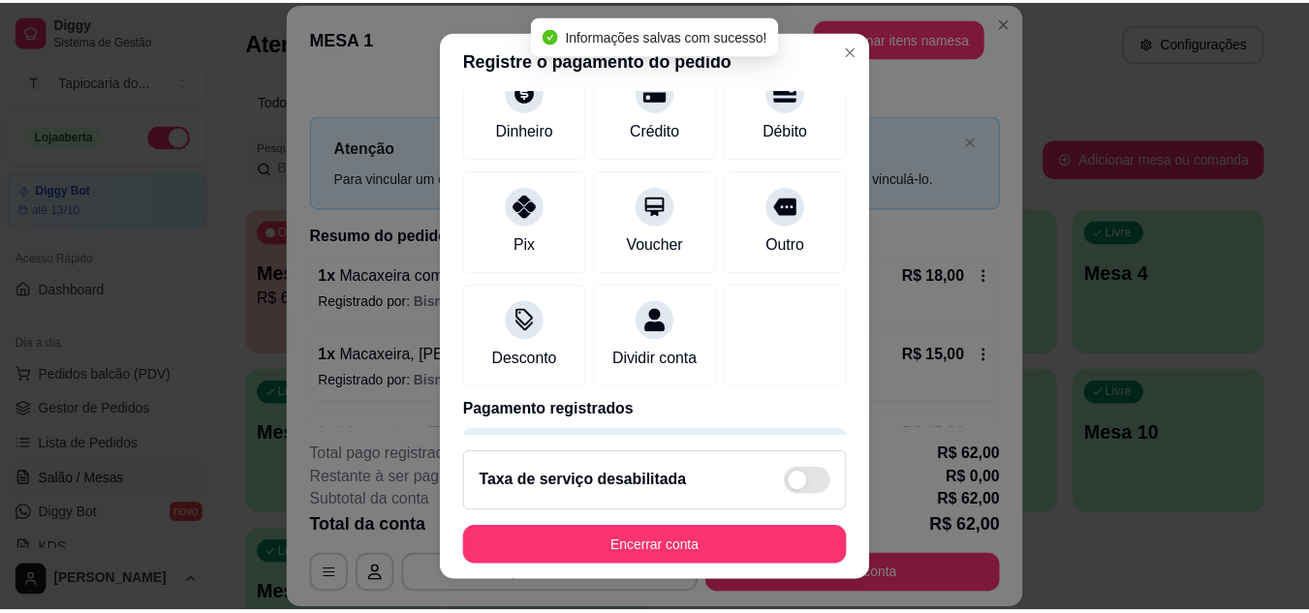
scroll to position [130, 0]
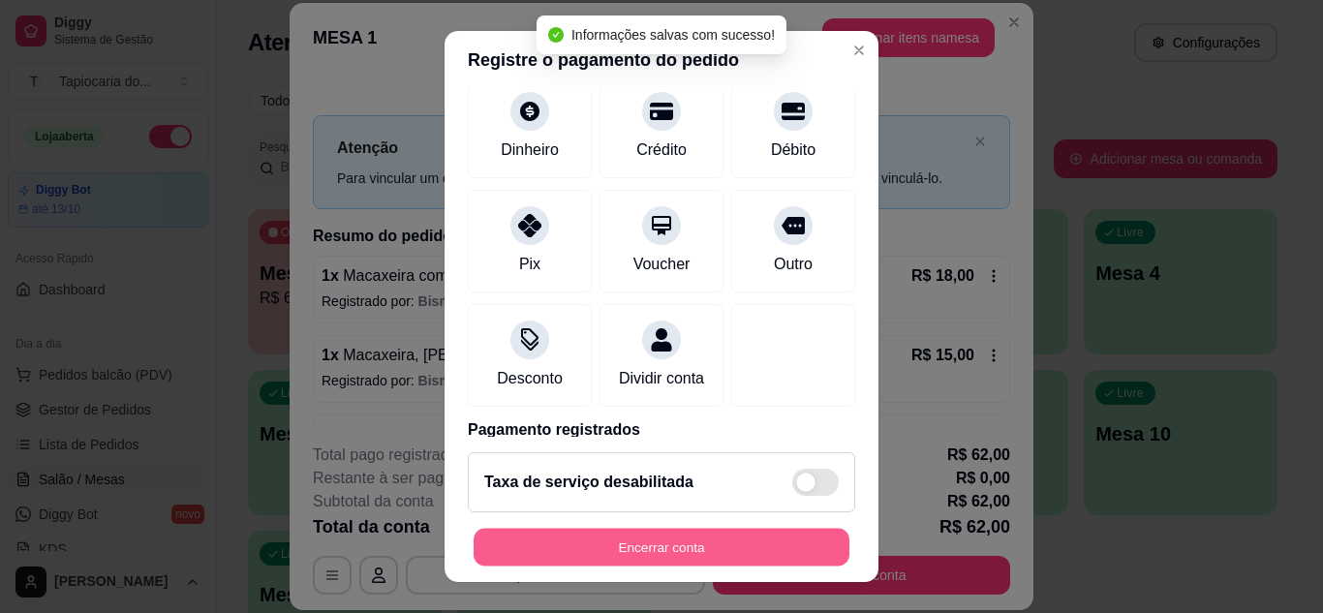
click at [682, 567] on div "Encerrar conta" at bounding box center [661, 547] width 387 height 39
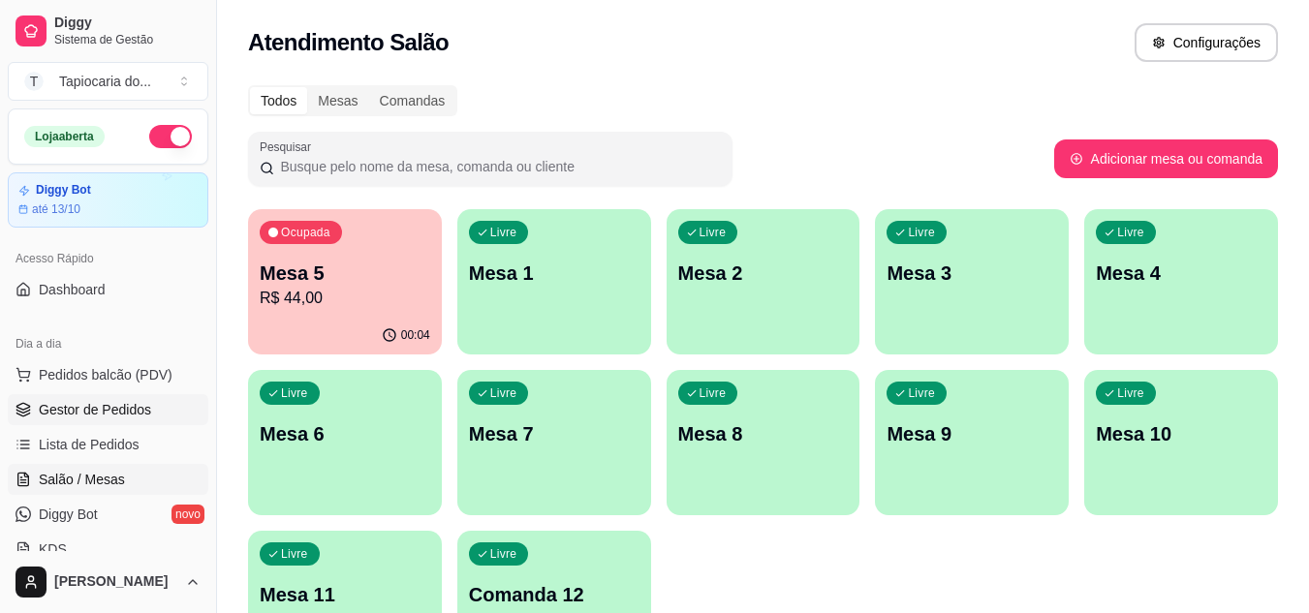
click at [127, 410] on span "Gestor de Pedidos" at bounding box center [95, 409] width 112 height 19
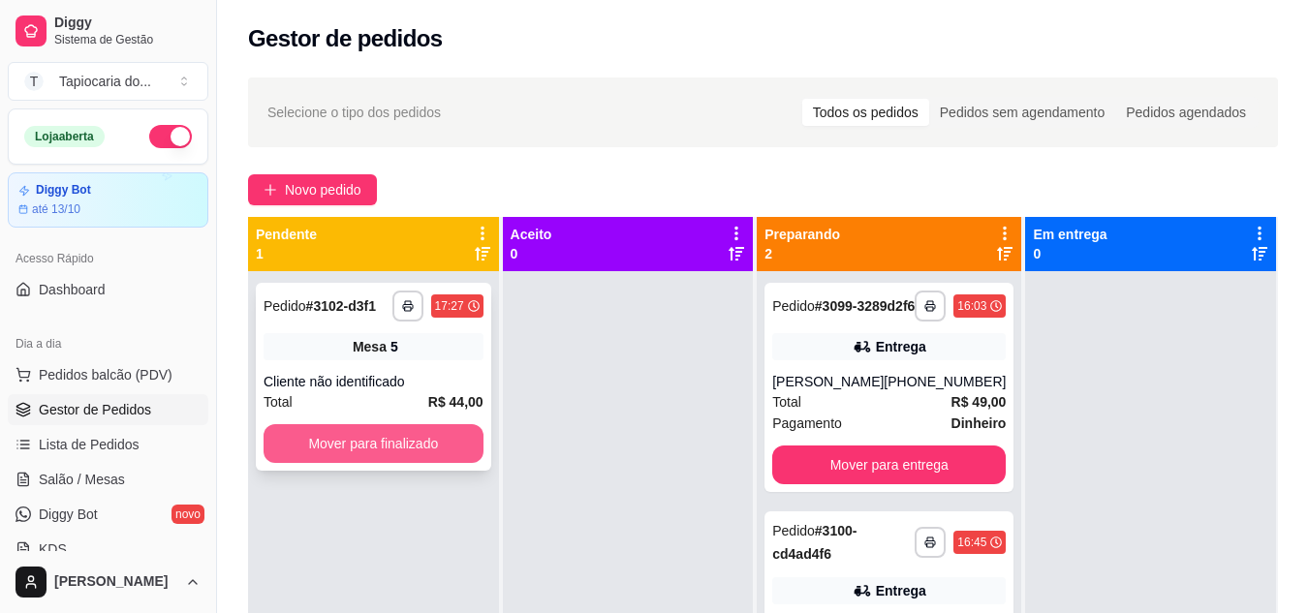
click at [373, 434] on button "Mover para finalizado" at bounding box center [373, 443] width 220 height 39
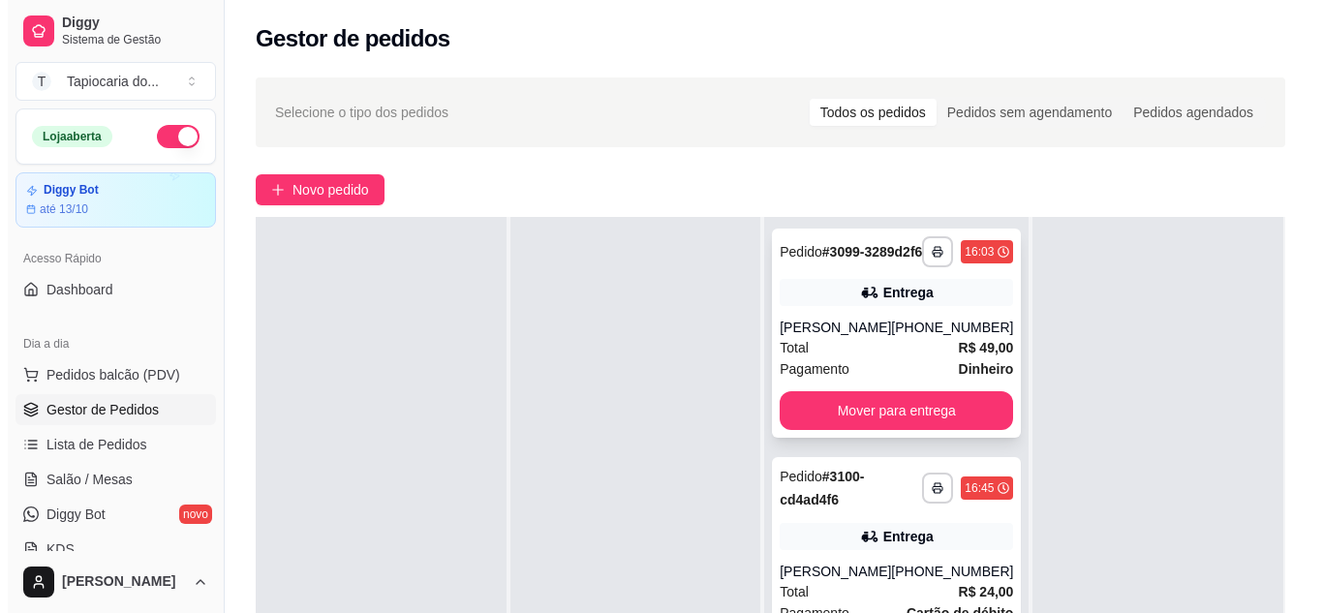
scroll to position [295, 0]
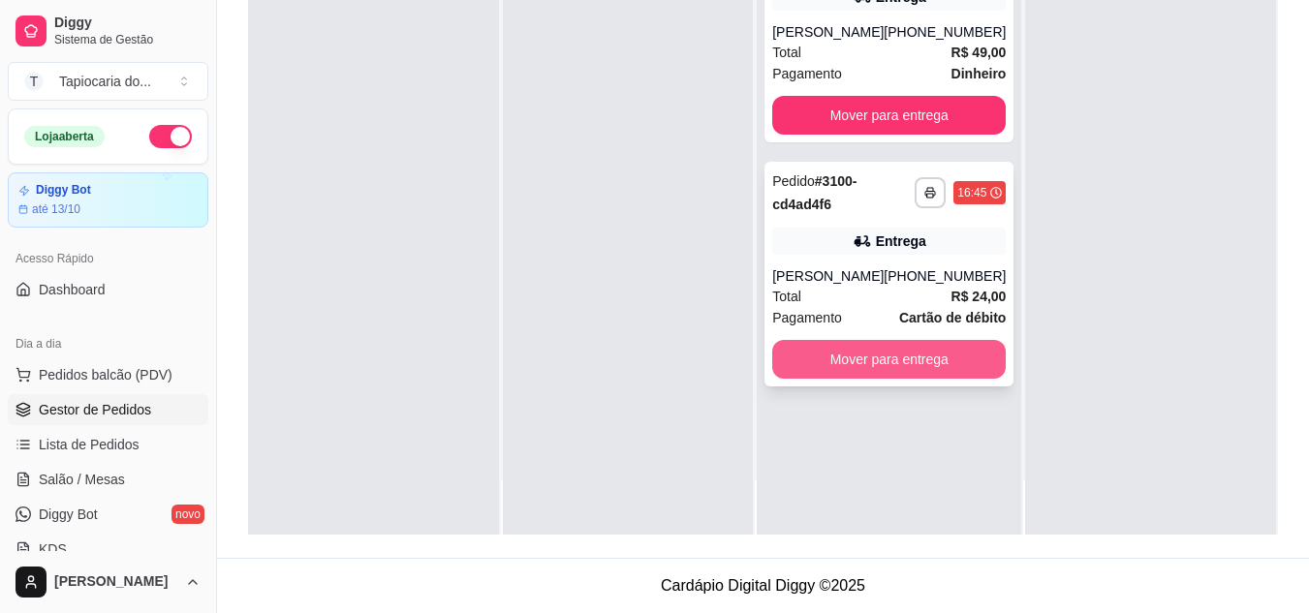
click at [869, 379] on button "Mover para entrega" at bounding box center [888, 359] width 233 height 39
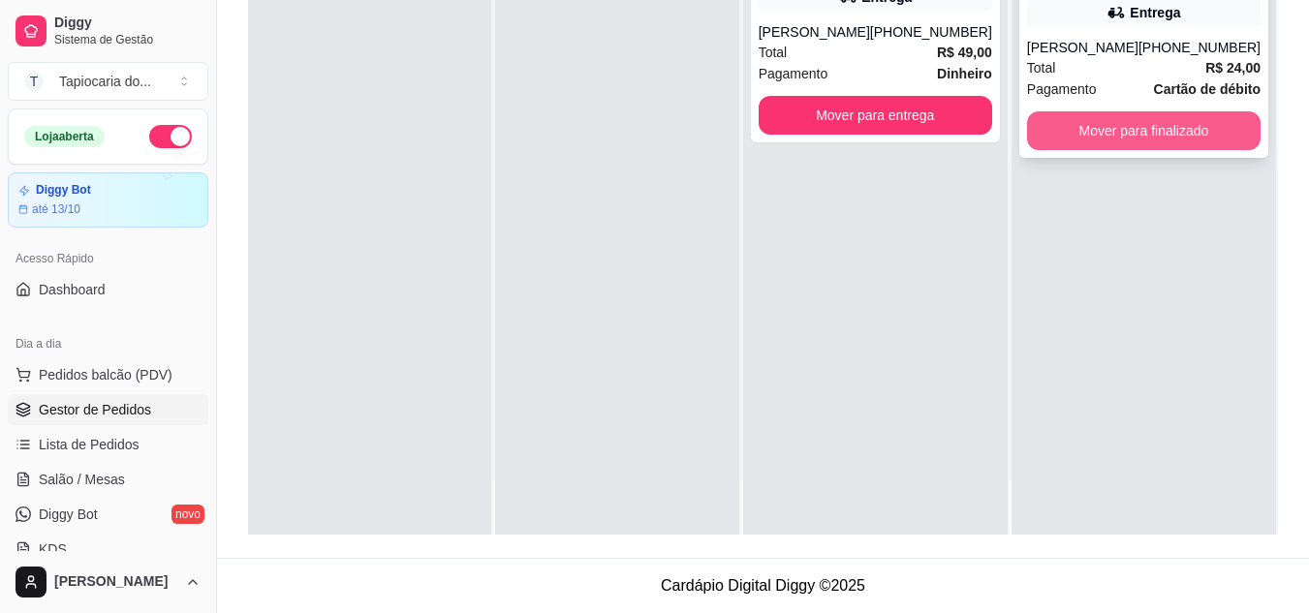
click at [1193, 131] on button "Mover para finalizado" at bounding box center [1143, 130] width 233 height 39
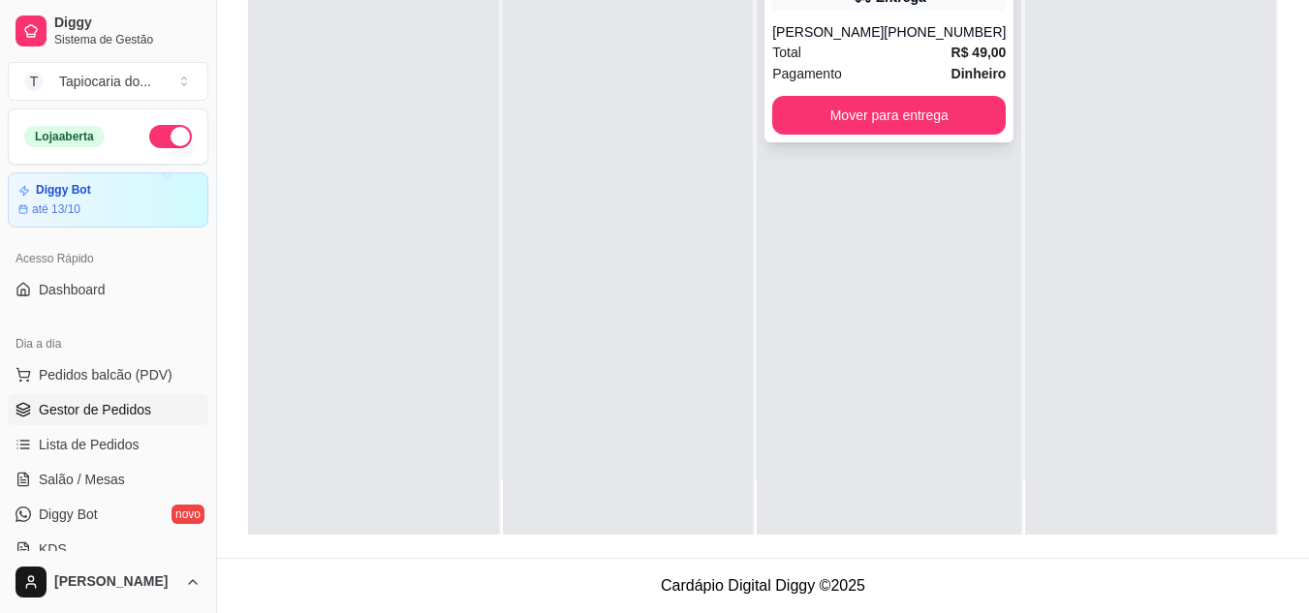
click at [858, 63] on div "Total R$ 49,00" at bounding box center [888, 52] width 233 height 21
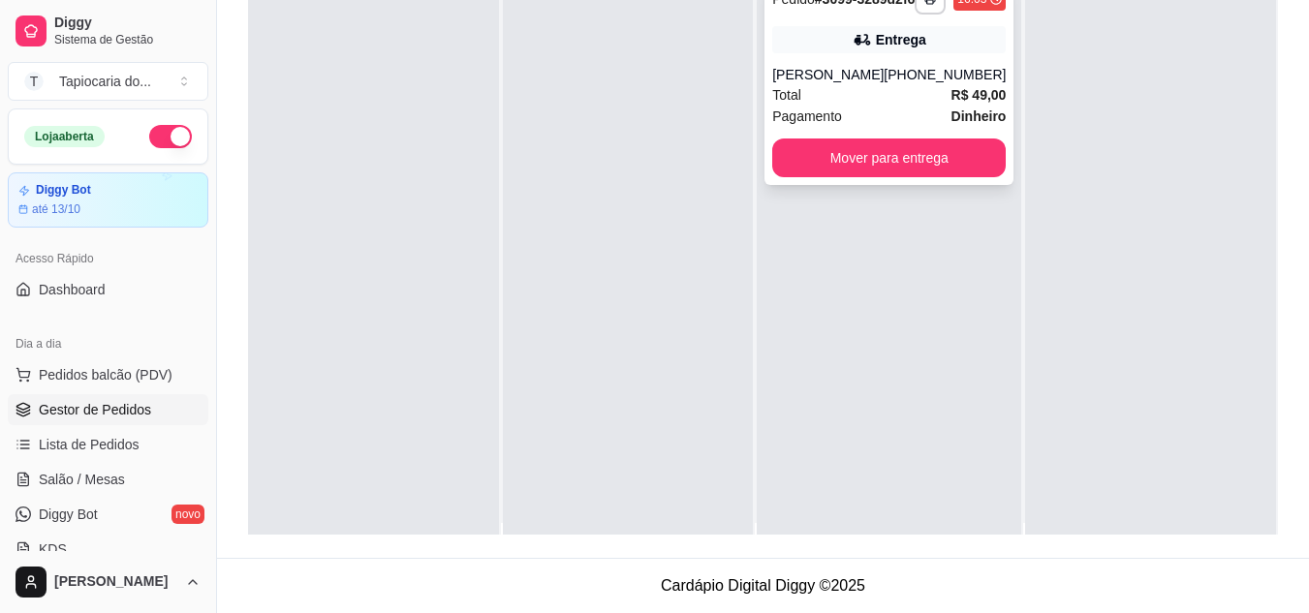
scroll to position [0, 0]
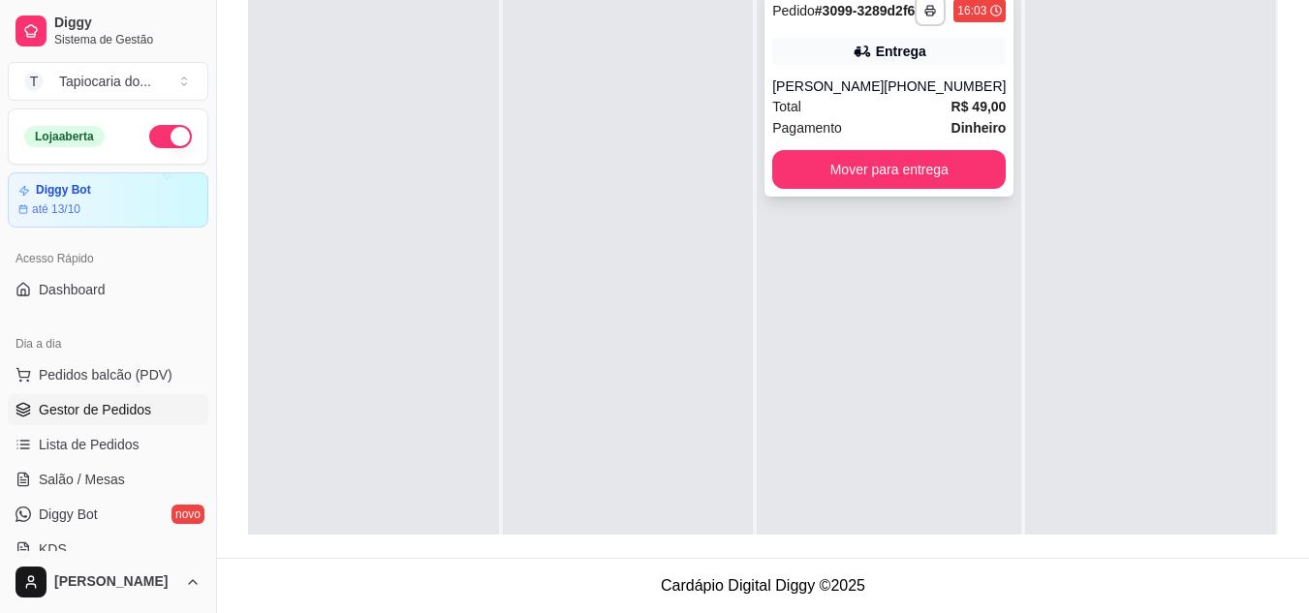
click at [851, 87] on div "**********" at bounding box center [888, 91] width 249 height 209
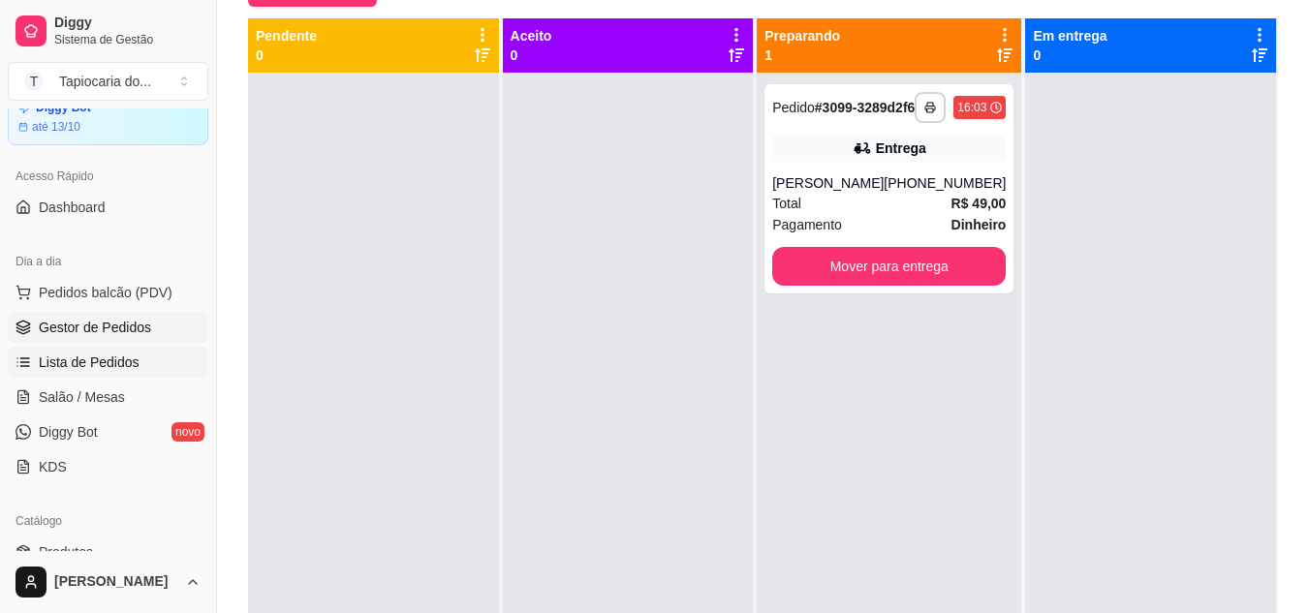
scroll to position [97, 0]
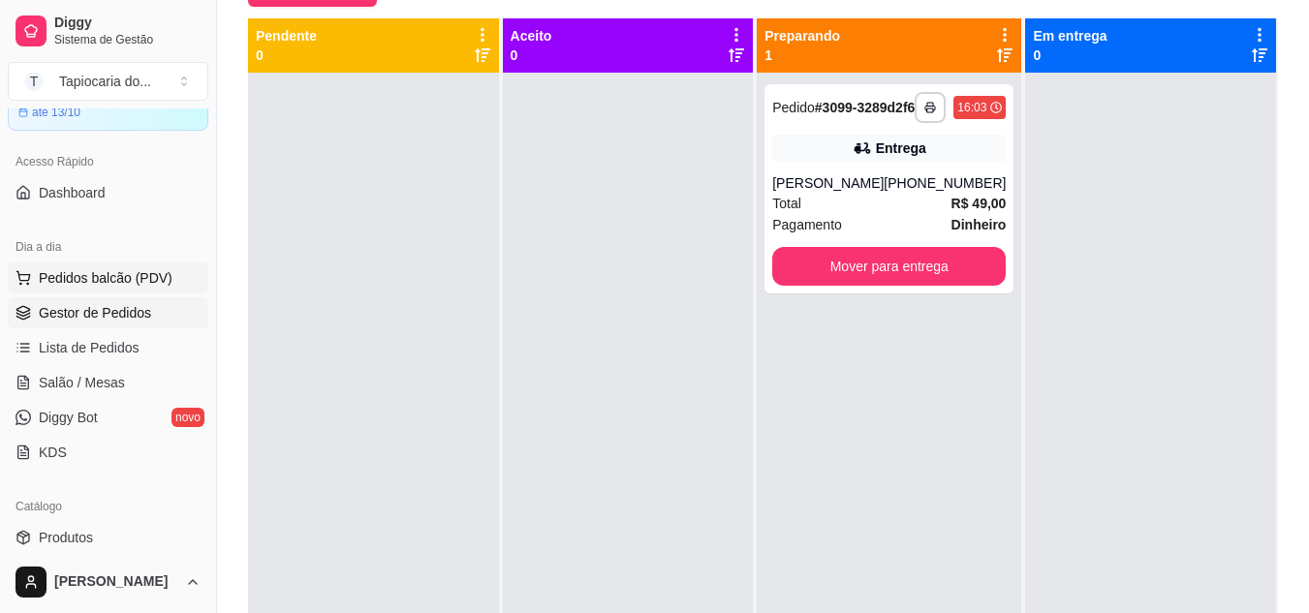
click at [90, 274] on span "Pedidos balcão (PDV)" at bounding box center [106, 277] width 134 height 19
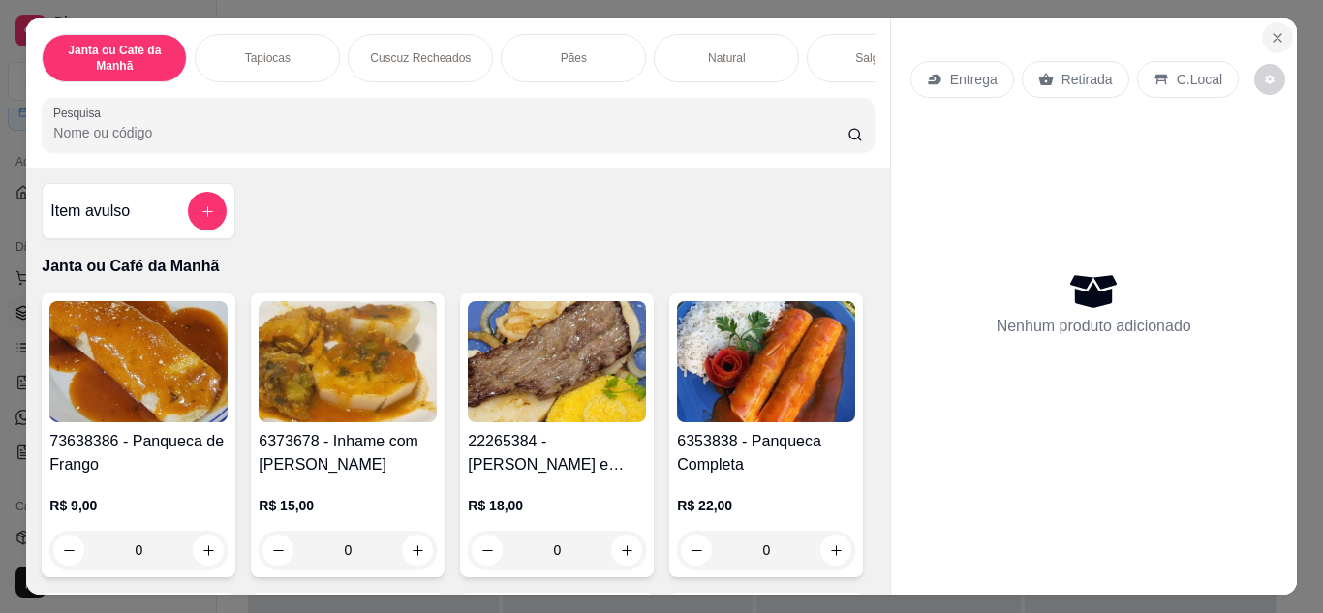
click at [1274, 34] on icon "Close" at bounding box center [1278, 38] width 8 height 8
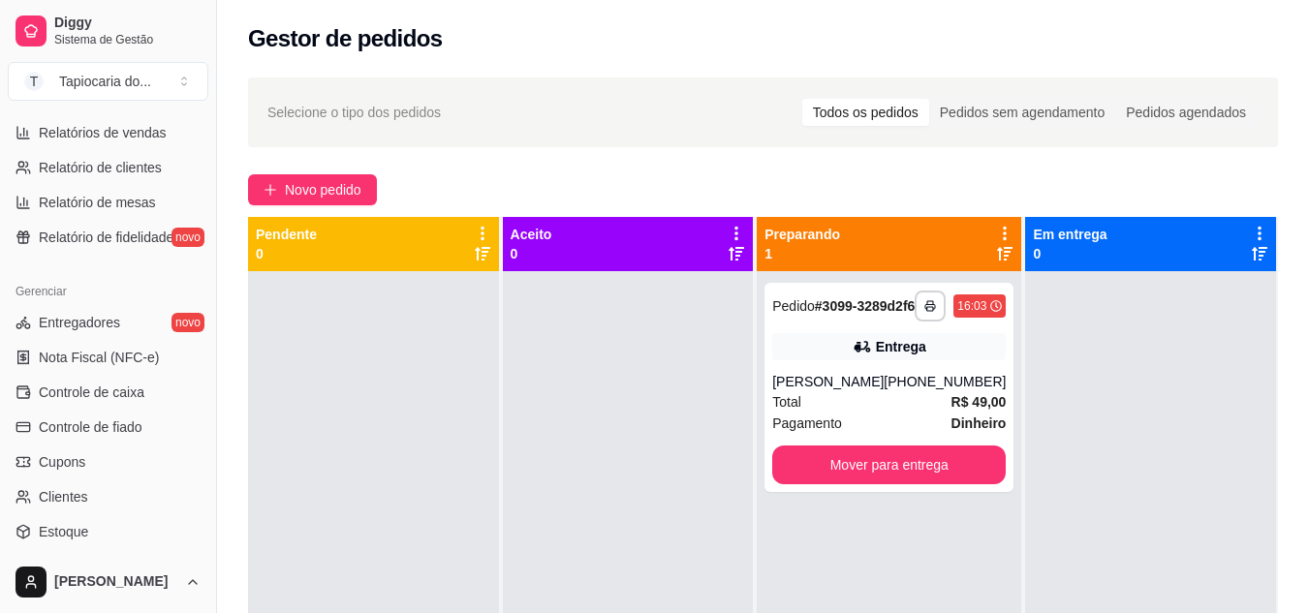
scroll to position [678, 0]
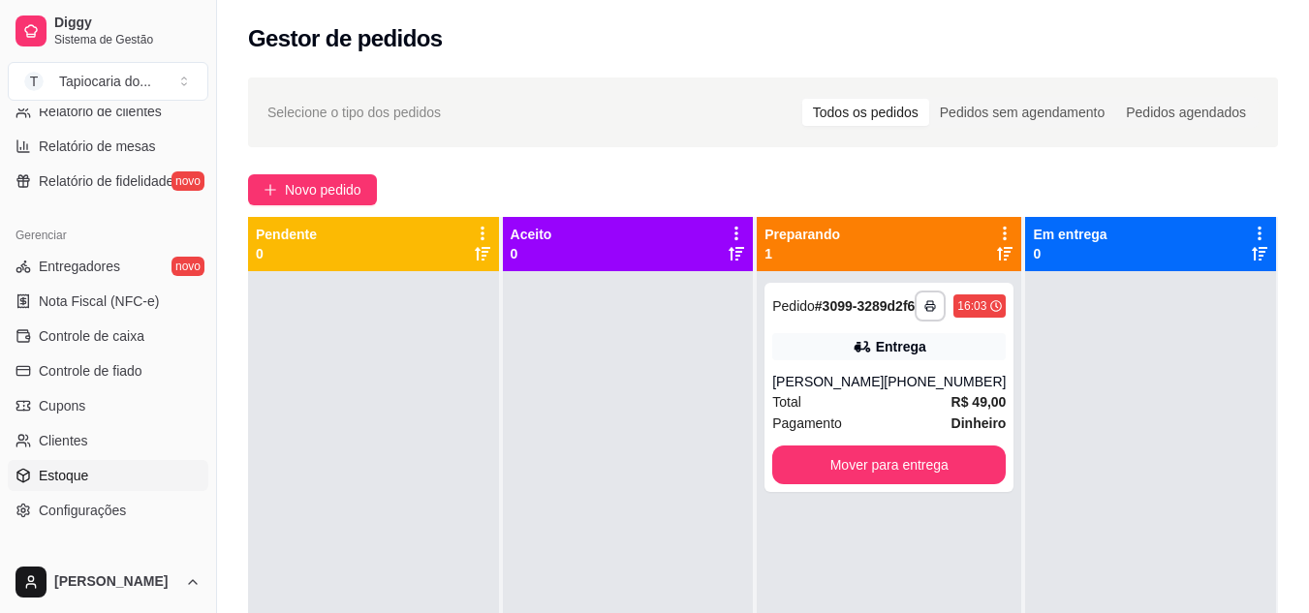
click at [77, 474] on span "Estoque" at bounding box center [63, 475] width 49 height 19
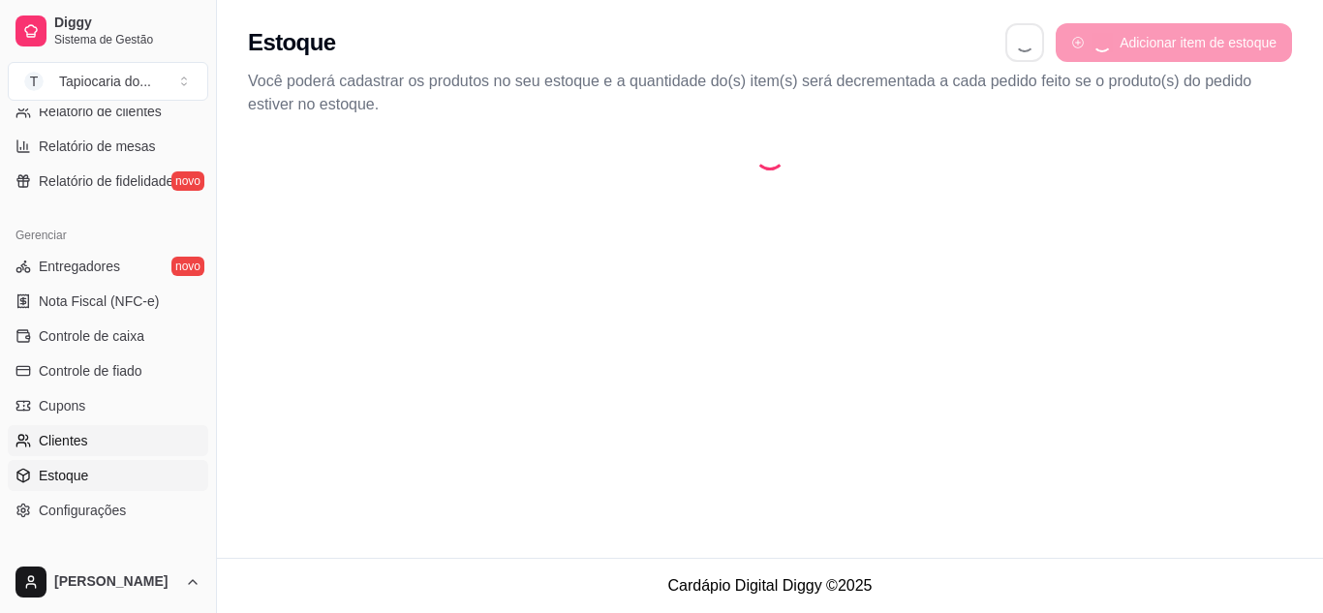
select select "QUANTITY_ORDER"
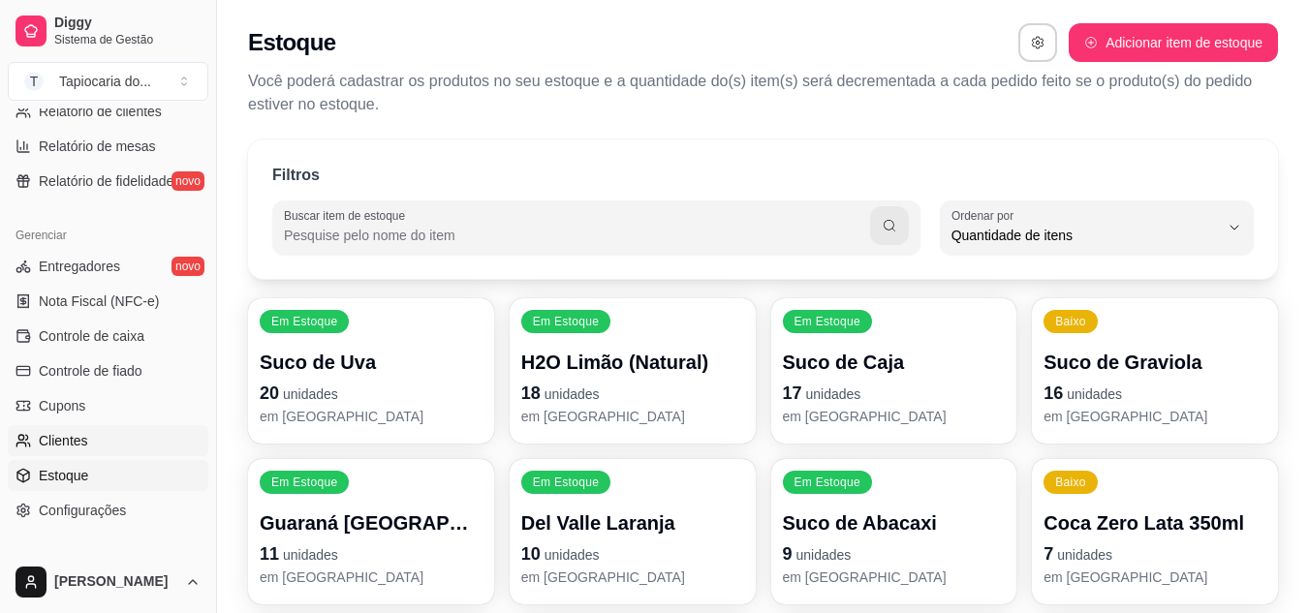
scroll to position [18, 0]
click at [578, 236] on input "Buscar item de estoque" at bounding box center [577, 235] width 586 height 19
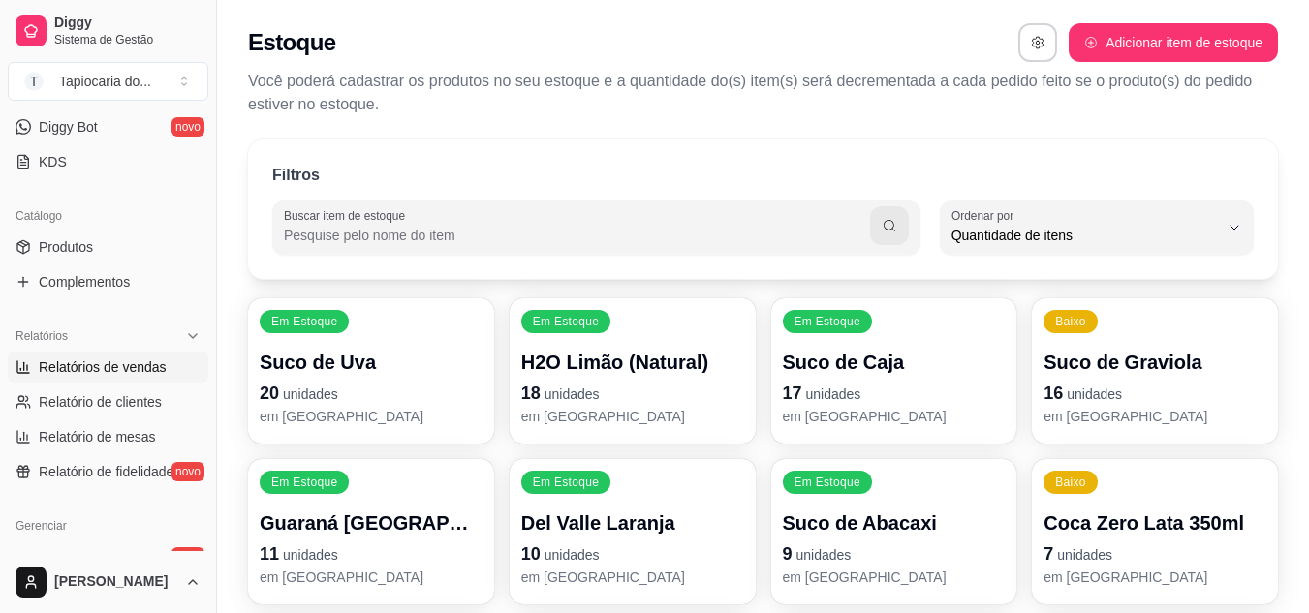
scroll to position [291, 0]
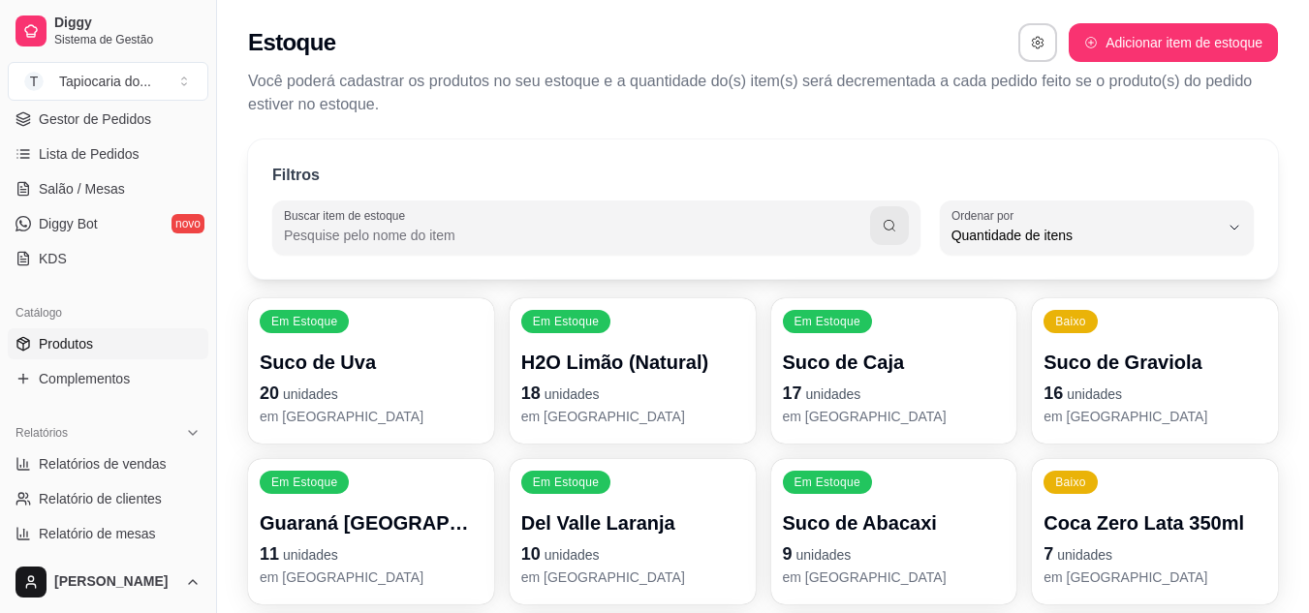
click at [78, 342] on span "Produtos" at bounding box center [66, 343] width 54 height 19
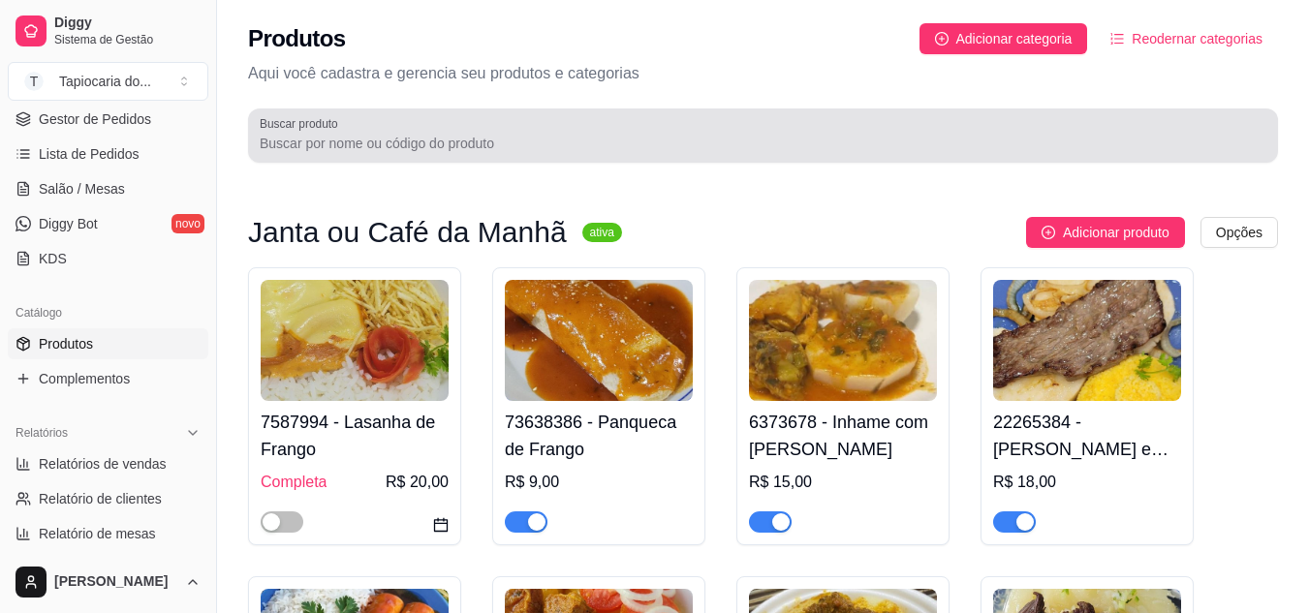
click at [415, 131] on div at bounding box center [763, 135] width 1007 height 39
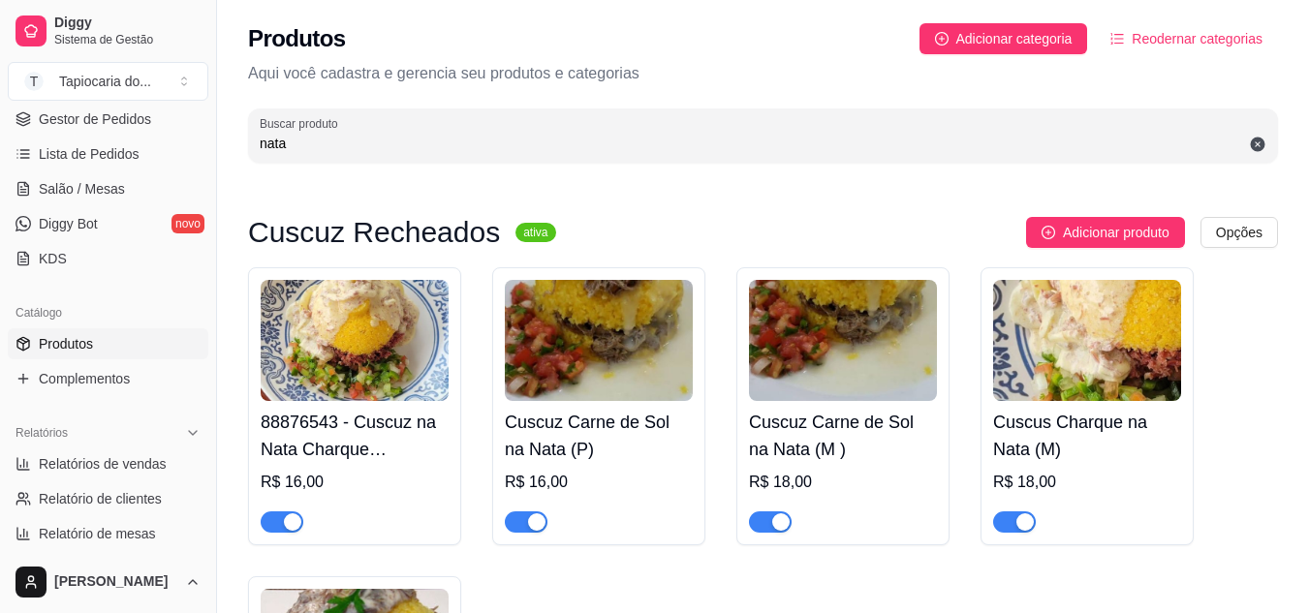
type input "nata"
drag, startPoint x: 284, startPoint y: 524, endPoint x: 285, endPoint y: 509, distance: 15.5
click at [284, 516] on div "button" at bounding box center [292, 521] width 17 height 17
click at [537, 524] on div "button" at bounding box center [536, 521] width 17 height 17
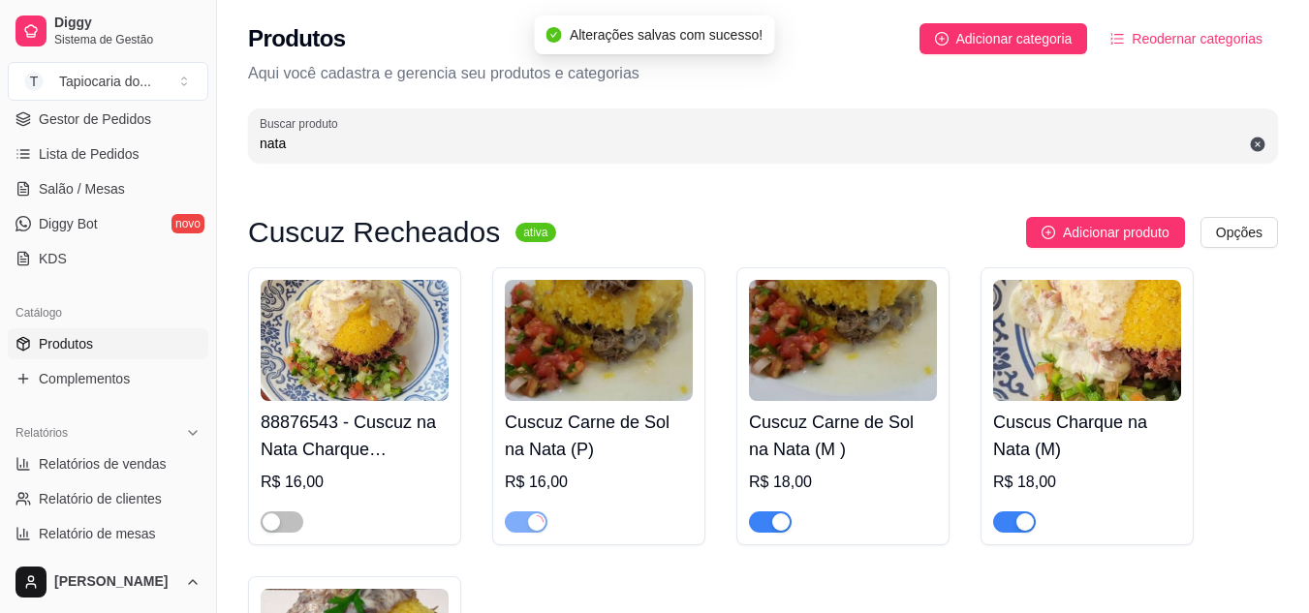
click at [783, 529] on div "button" at bounding box center [780, 521] width 17 height 17
click at [1022, 525] on div "button" at bounding box center [1024, 521] width 17 height 17
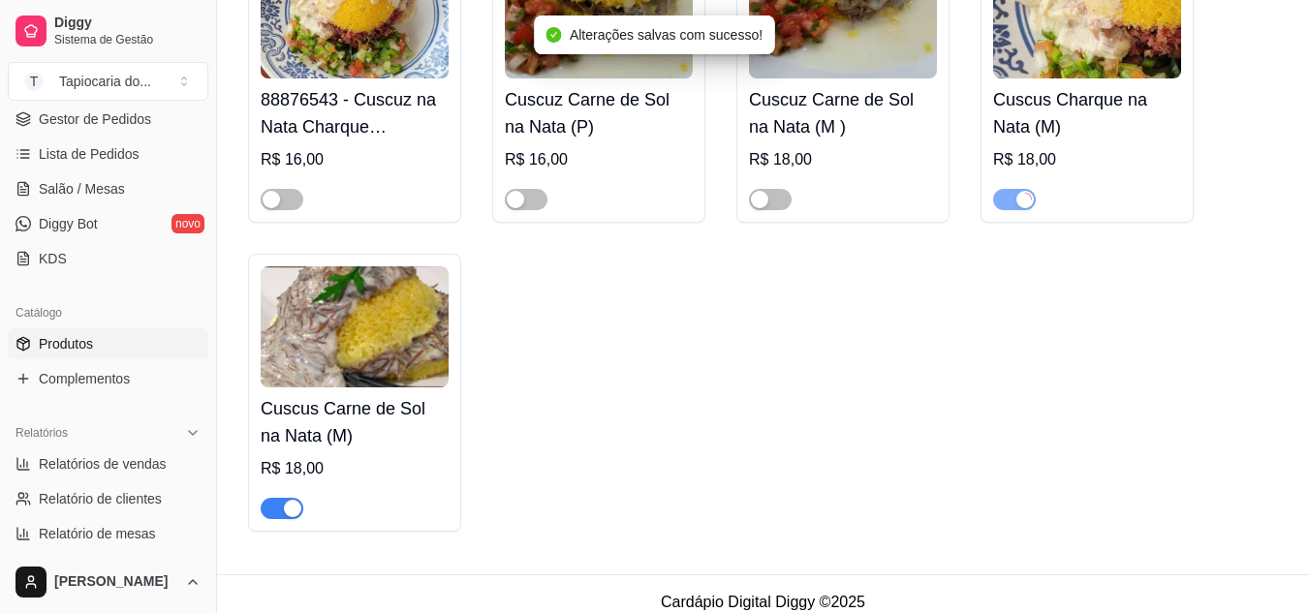
scroll to position [341, 0]
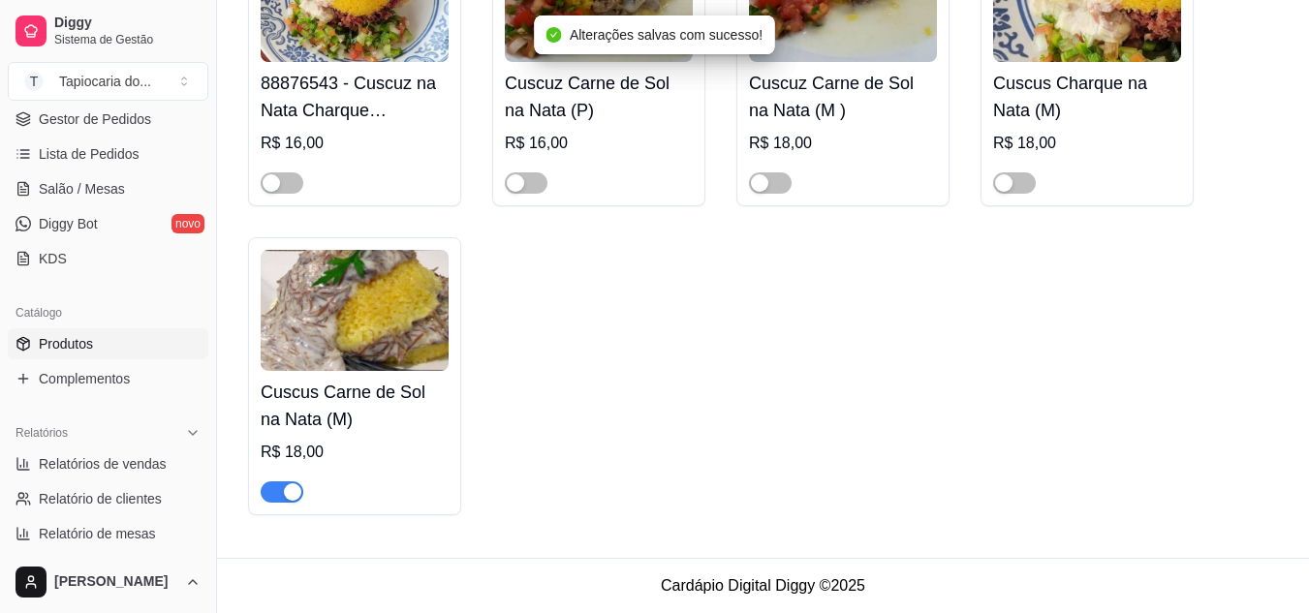
click at [295, 487] on div "button" at bounding box center [292, 491] width 17 height 17
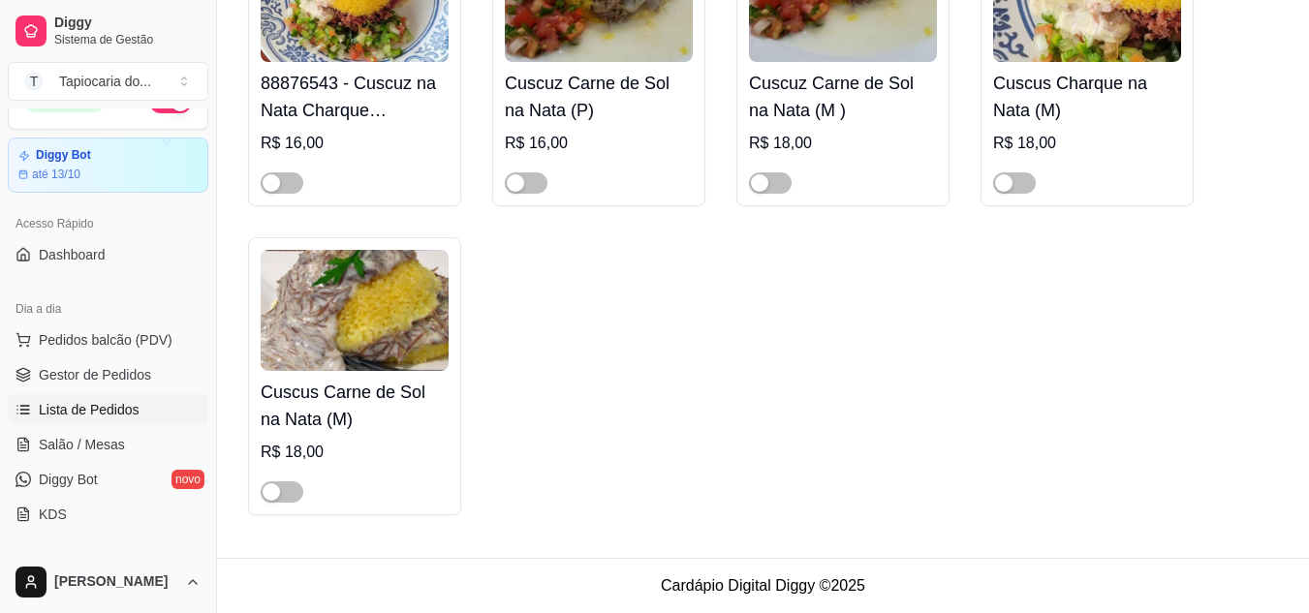
scroll to position [0, 0]
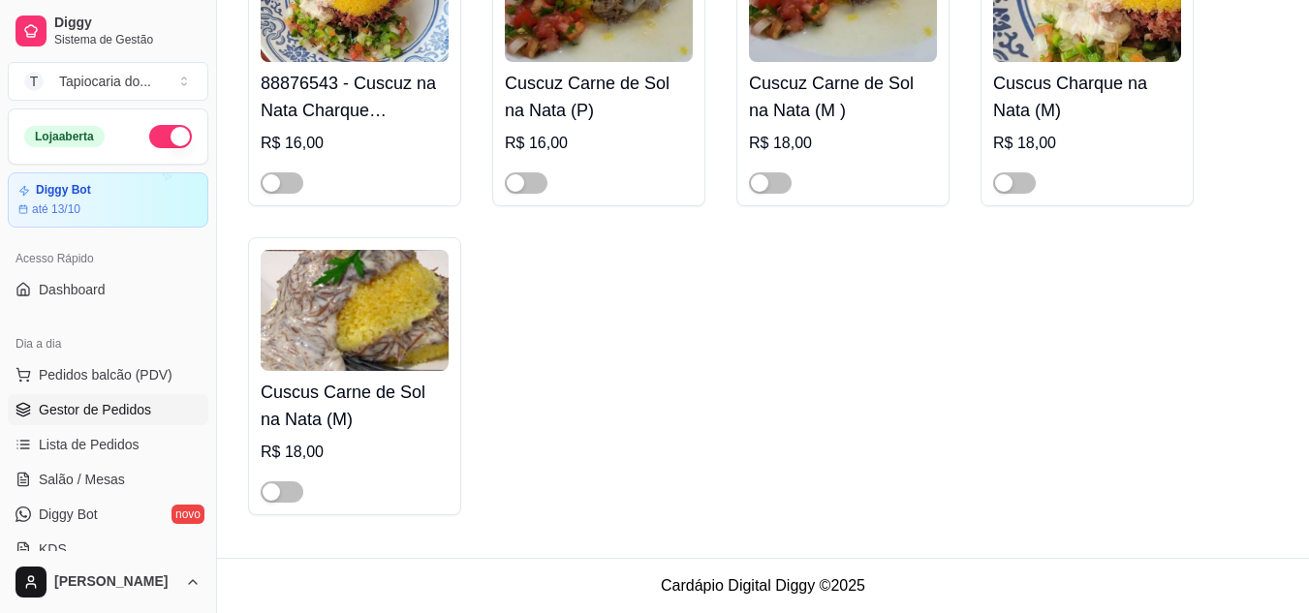
click at [119, 415] on span "Gestor de Pedidos" at bounding box center [95, 409] width 112 height 19
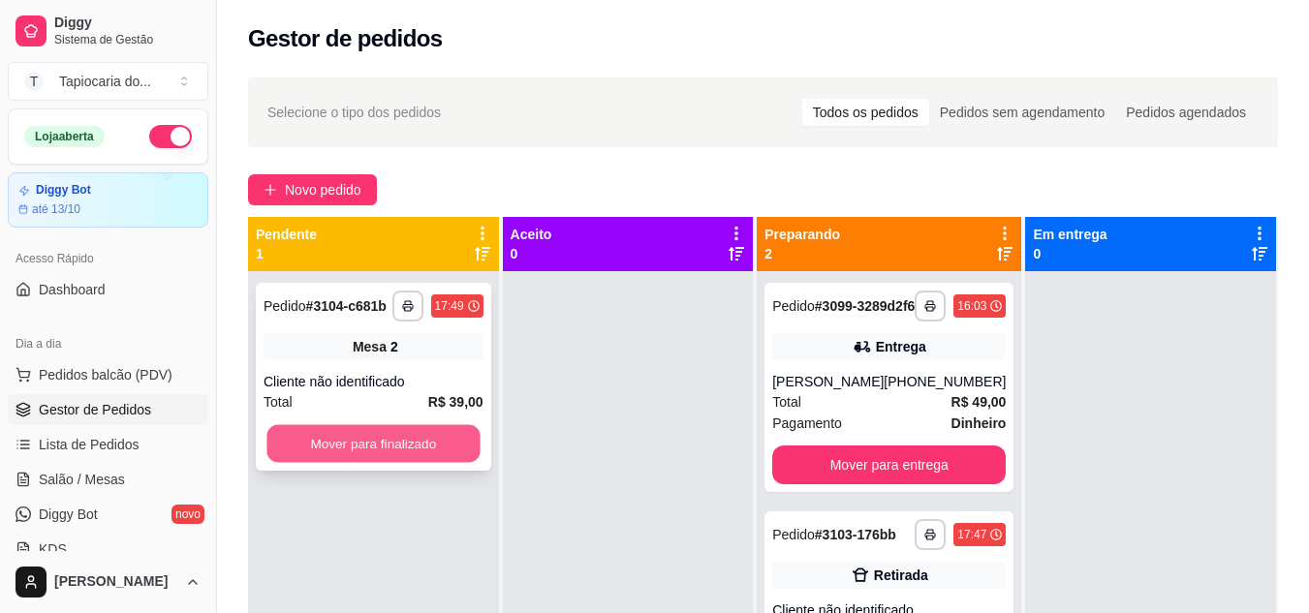
click at [321, 457] on button "Mover para finalizado" at bounding box center [372, 444] width 213 height 38
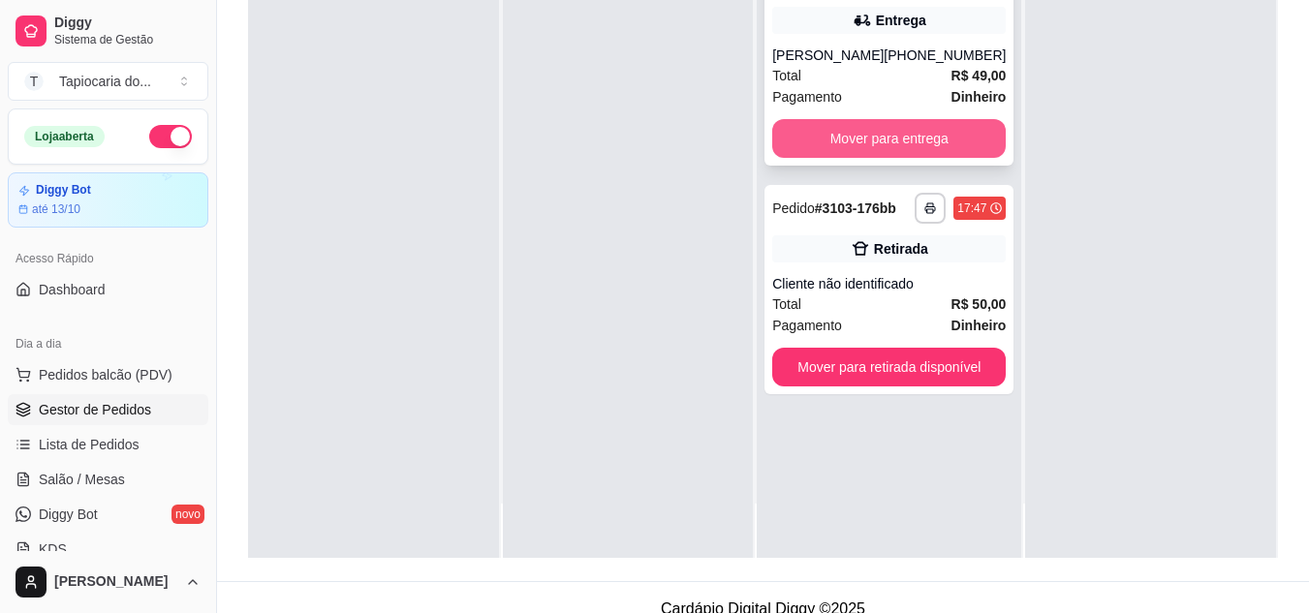
scroll to position [295, 0]
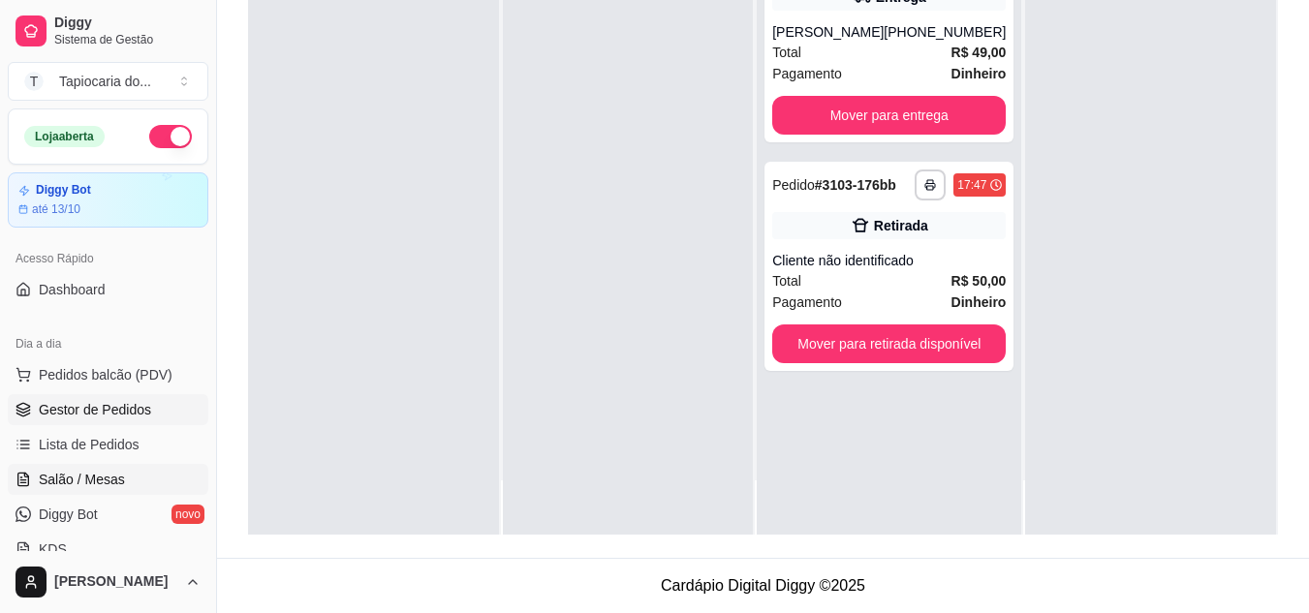
click at [74, 480] on span "Salão / Mesas" at bounding box center [82, 479] width 86 height 19
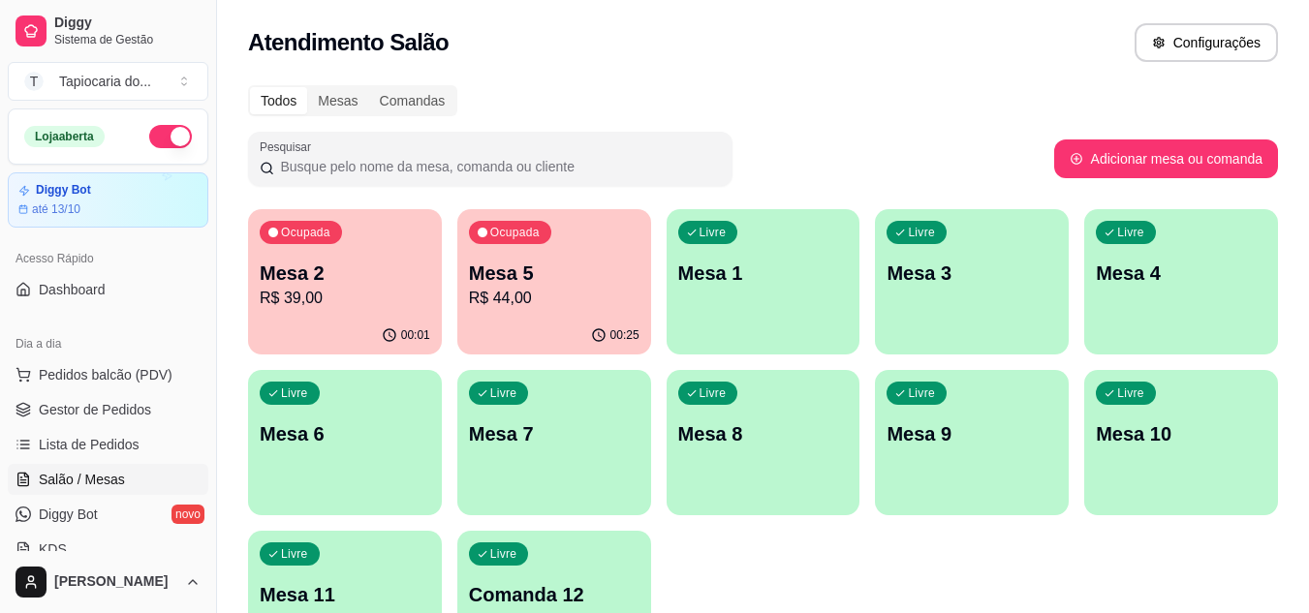
click at [493, 332] on div "00:25" at bounding box center [554, 336] width 194 height 38
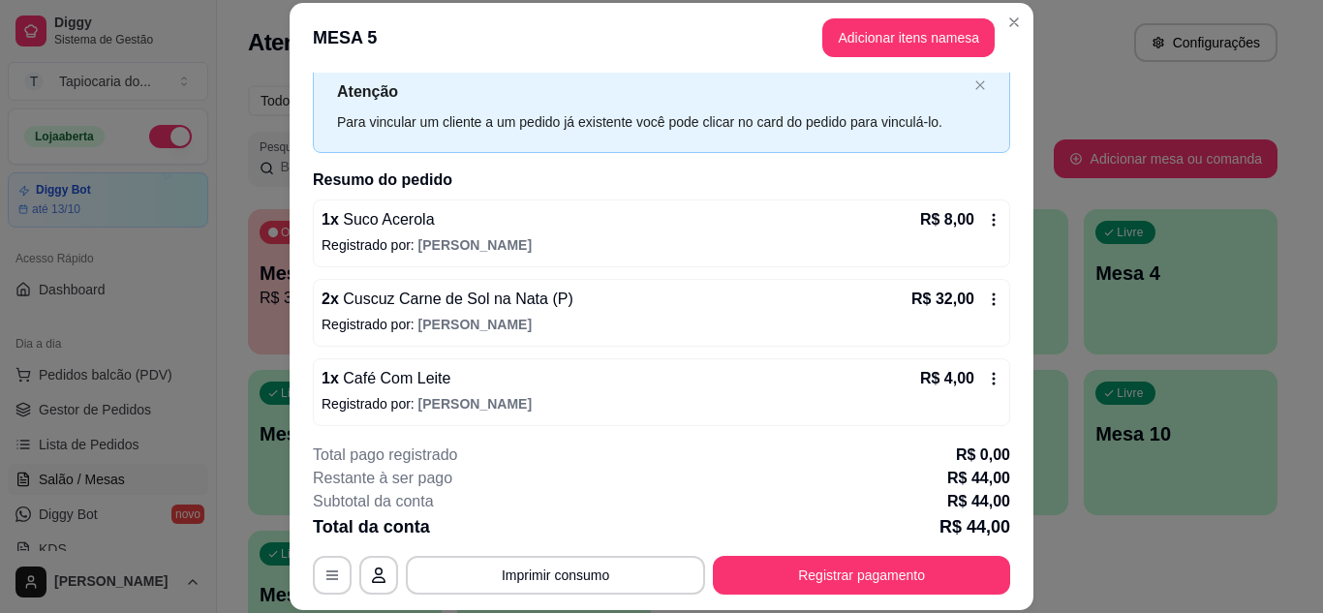
scroll to position [62, 0]
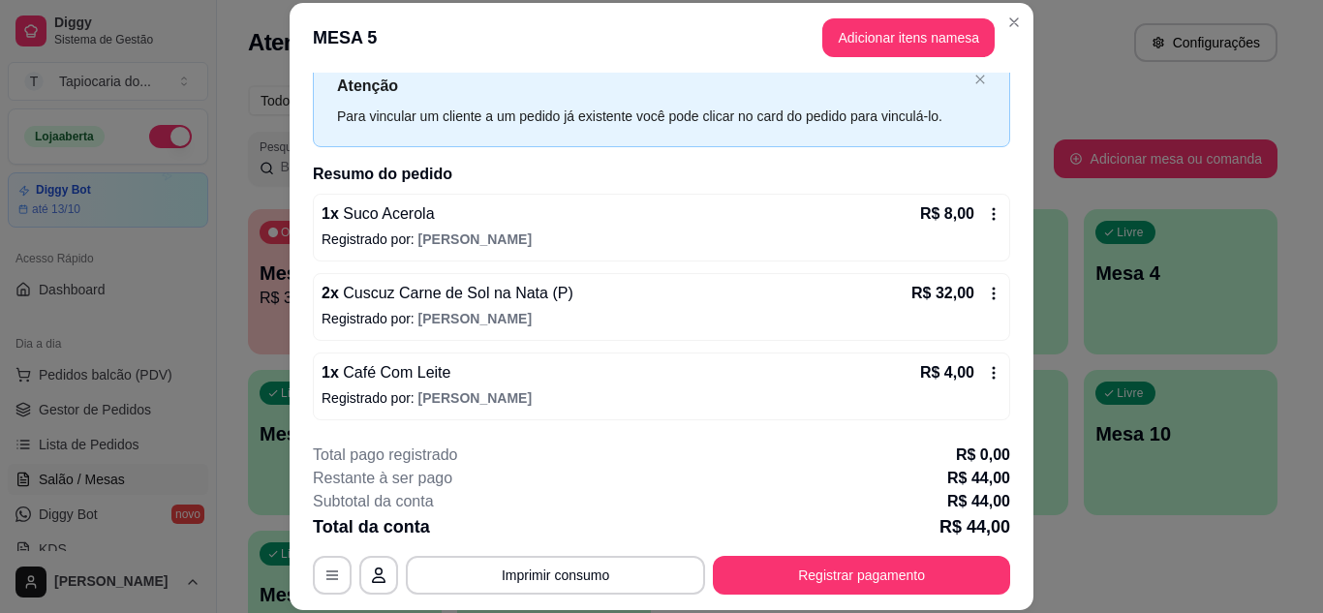
click at [986, 366] on icon at bounding box center [993, 372] width 15 height 15
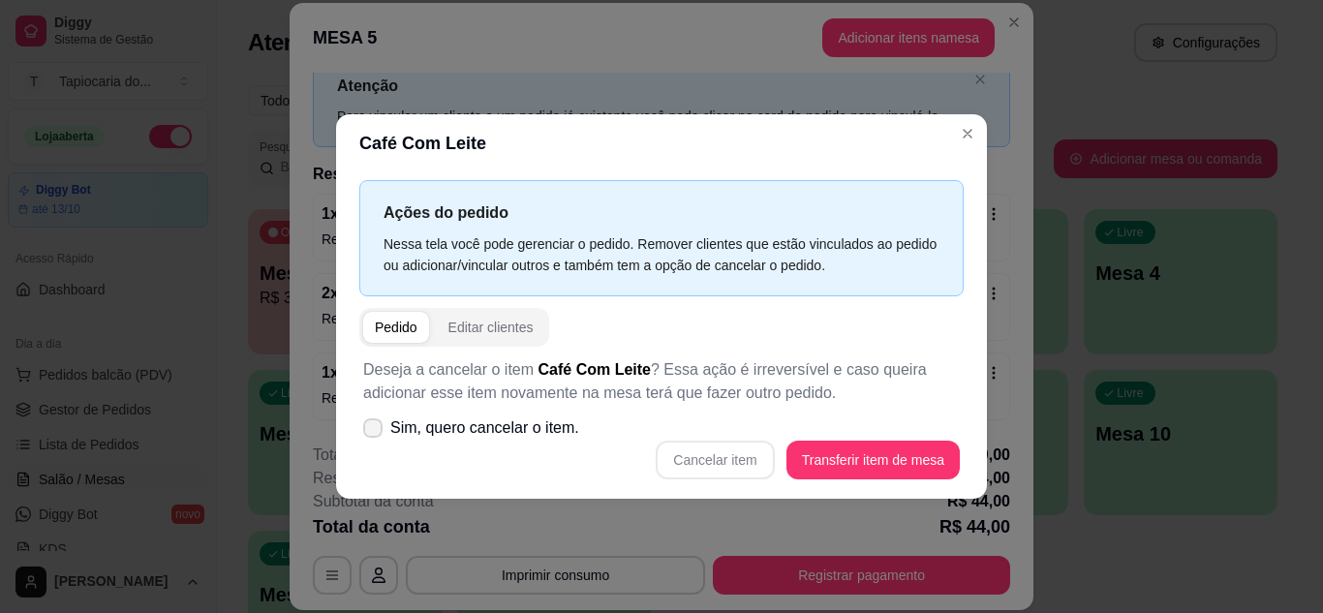
click at [356, 433] on label "Sim, quero cancelar o item." at bounding box center [472, 428] width 232 height 39
click at [362, 433] on input "Sim, quero cancelar o item." at bounding box center [368, 437] width 13 height 13
checkbox input "true"
click at [723, 465] on button "Cancelar item" at bounding box center [715, 460] width 115 height 38
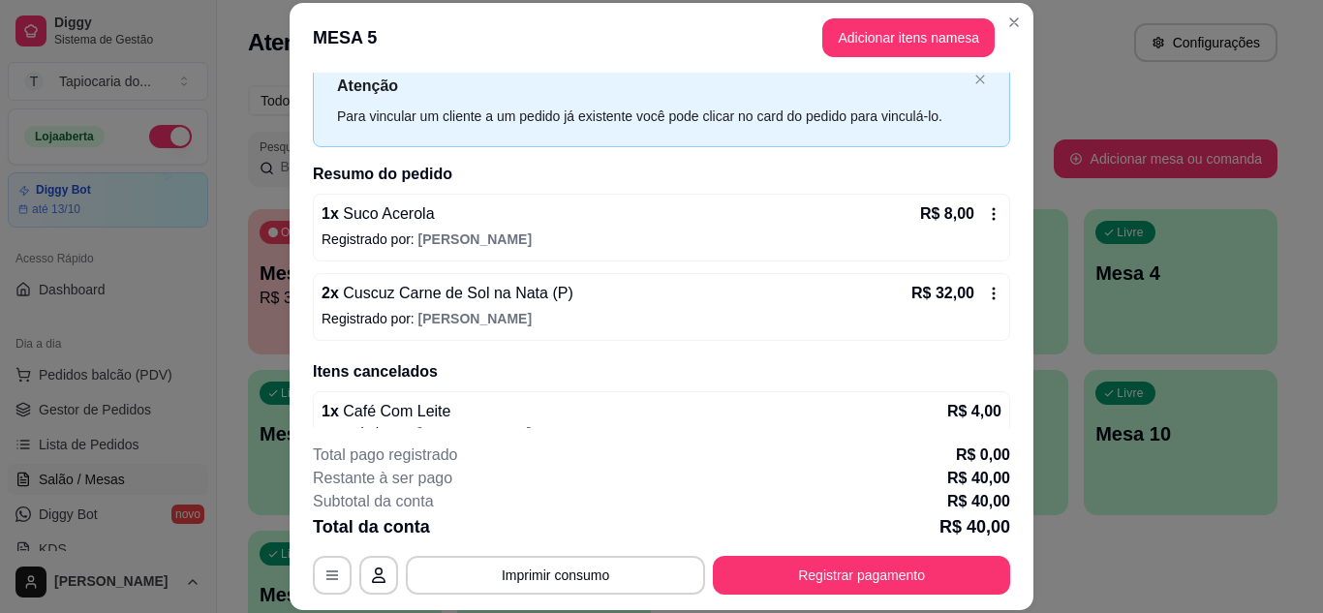
scroll to position [93, 0]
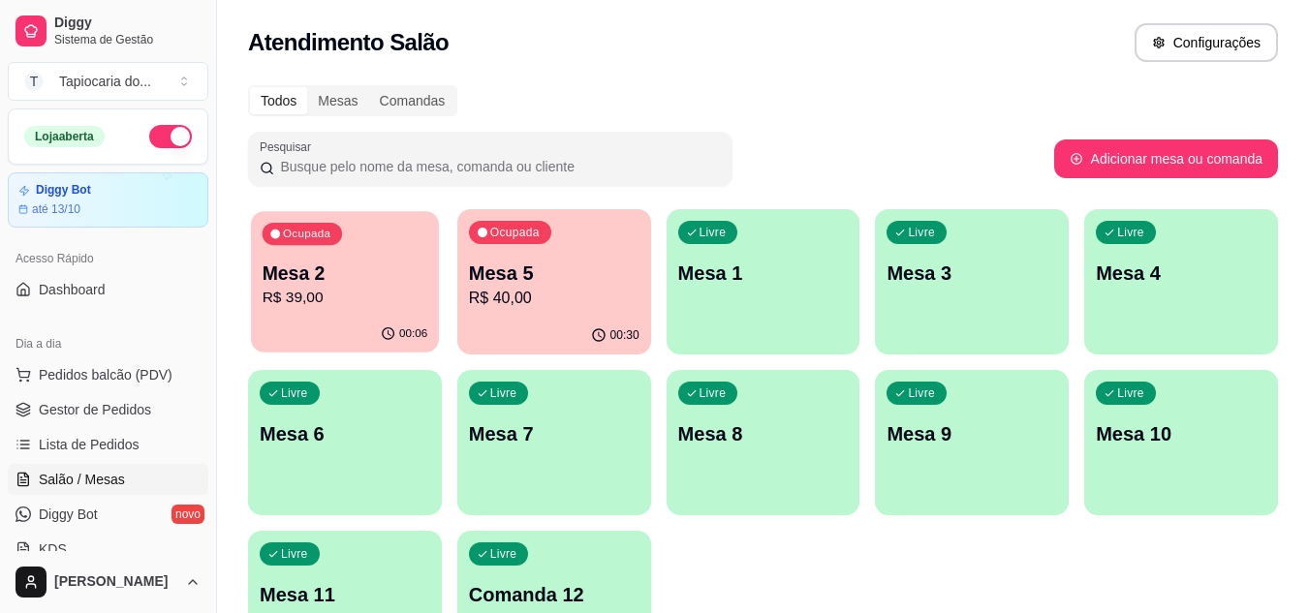
click at [315, 279] on p "Mesa 2" at bounding box center [346, 274] width 166 height 26
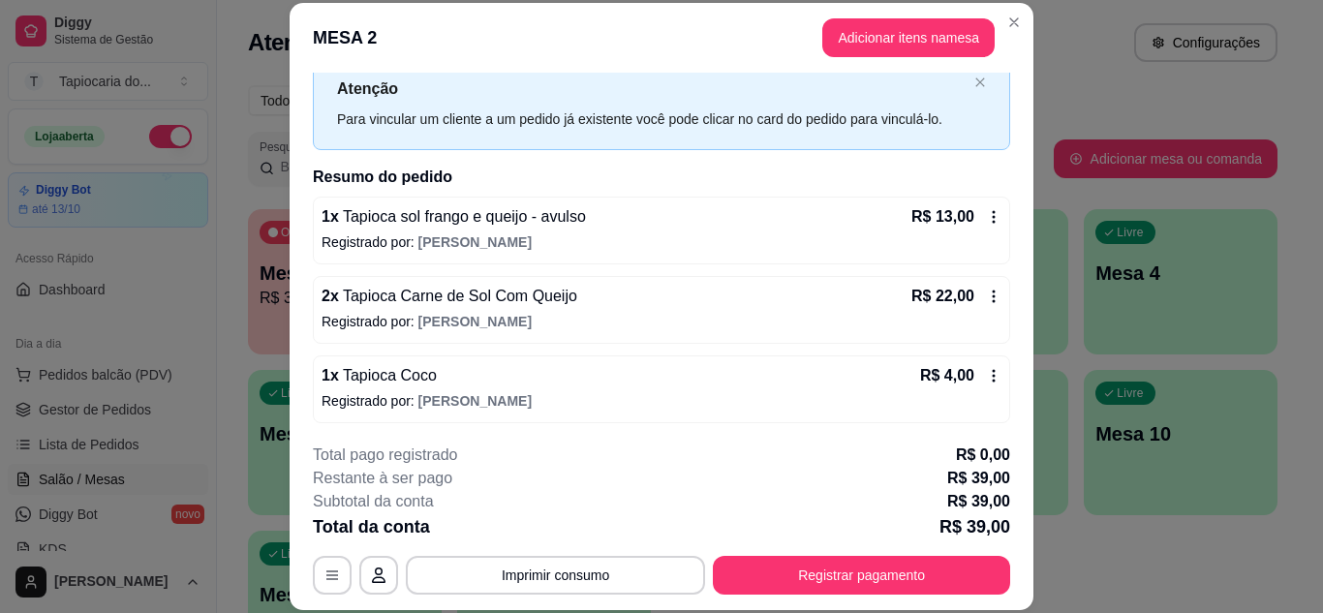
scroll to position [62, 0]
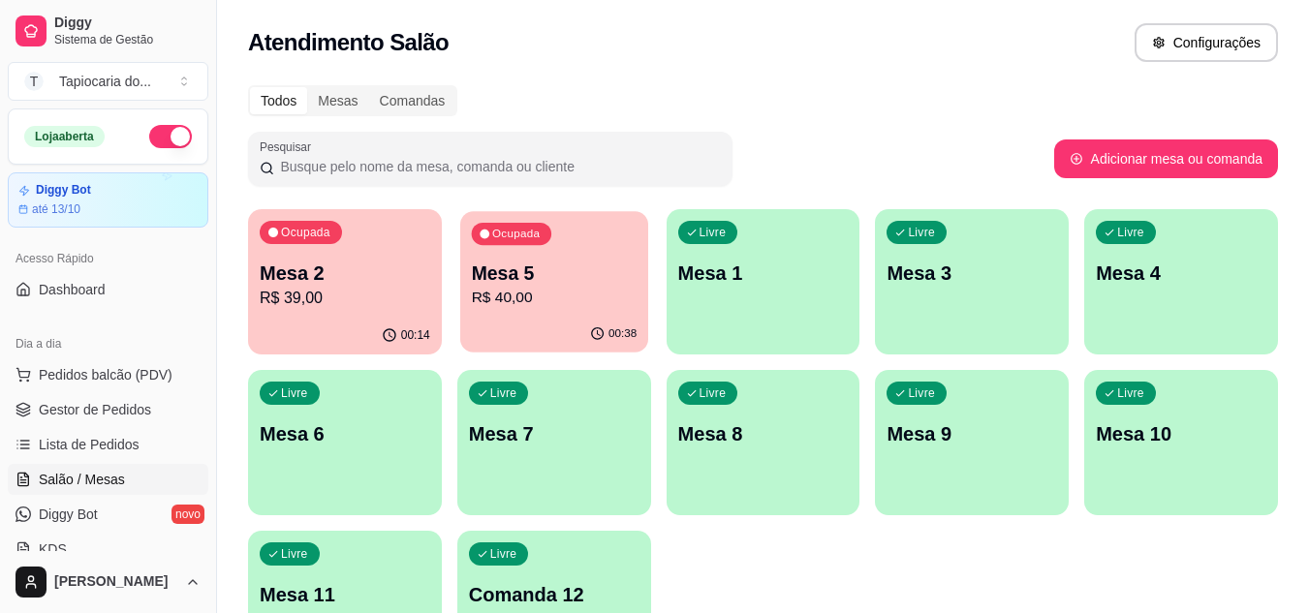
click at [566, 310] on div "Ocupada Mesa 5 R$ 40,00" at bounding box center [554, 263] width 188 height 105
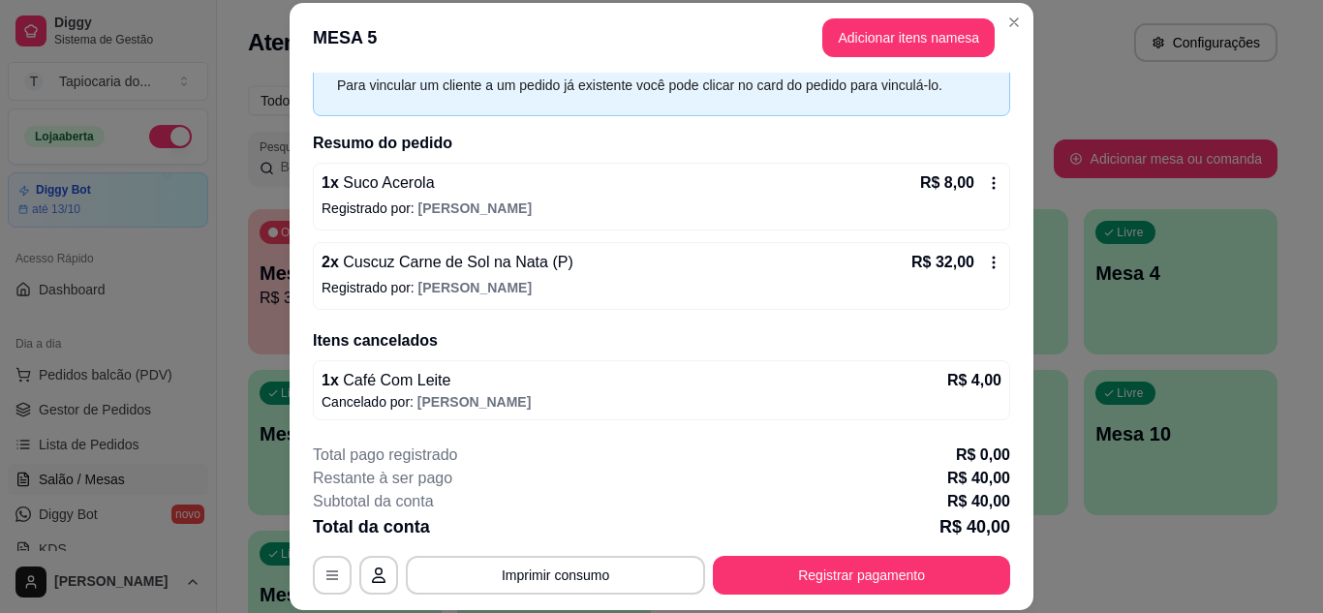
scroll to position [59, 0]
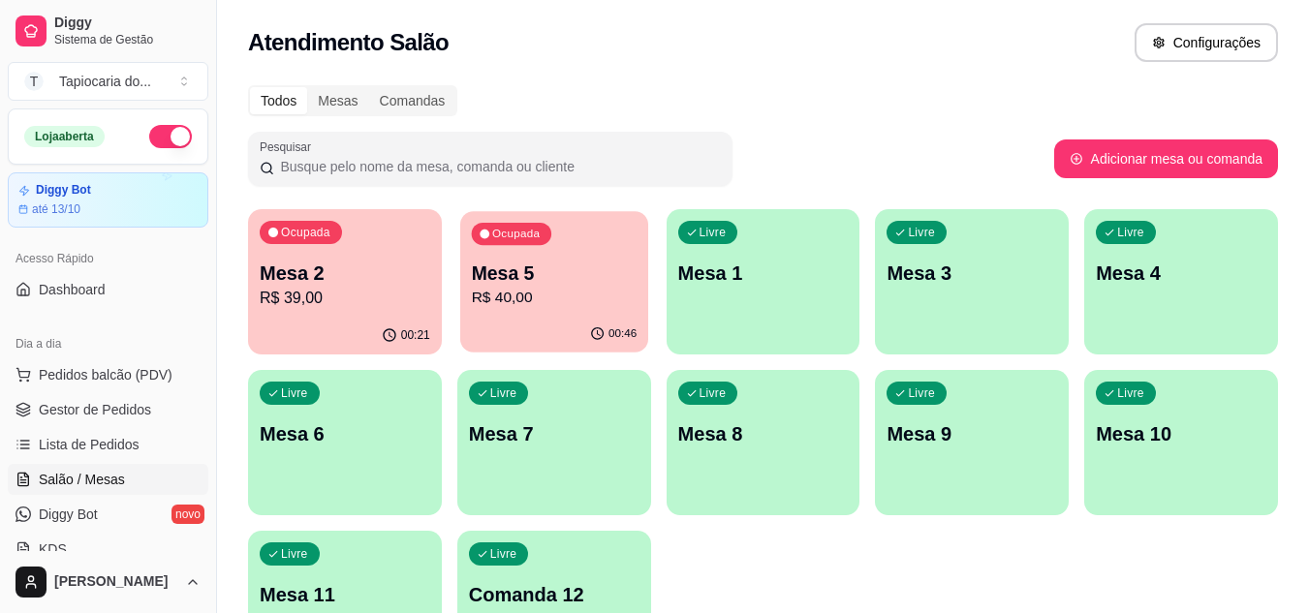
click at [521, 309] on p "R$ 40,00" at bounding box center [554, 298] width 166 height 22
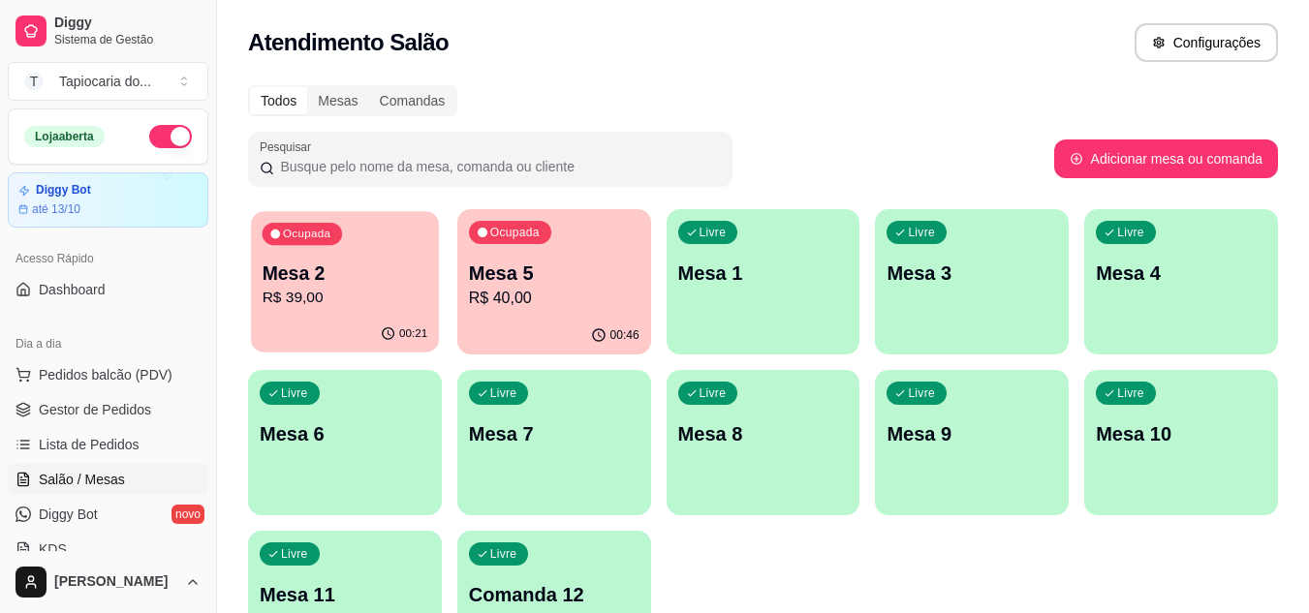
click at [392, 317] on div "00:21" at bounding box center [345, 334] width 188 height 37
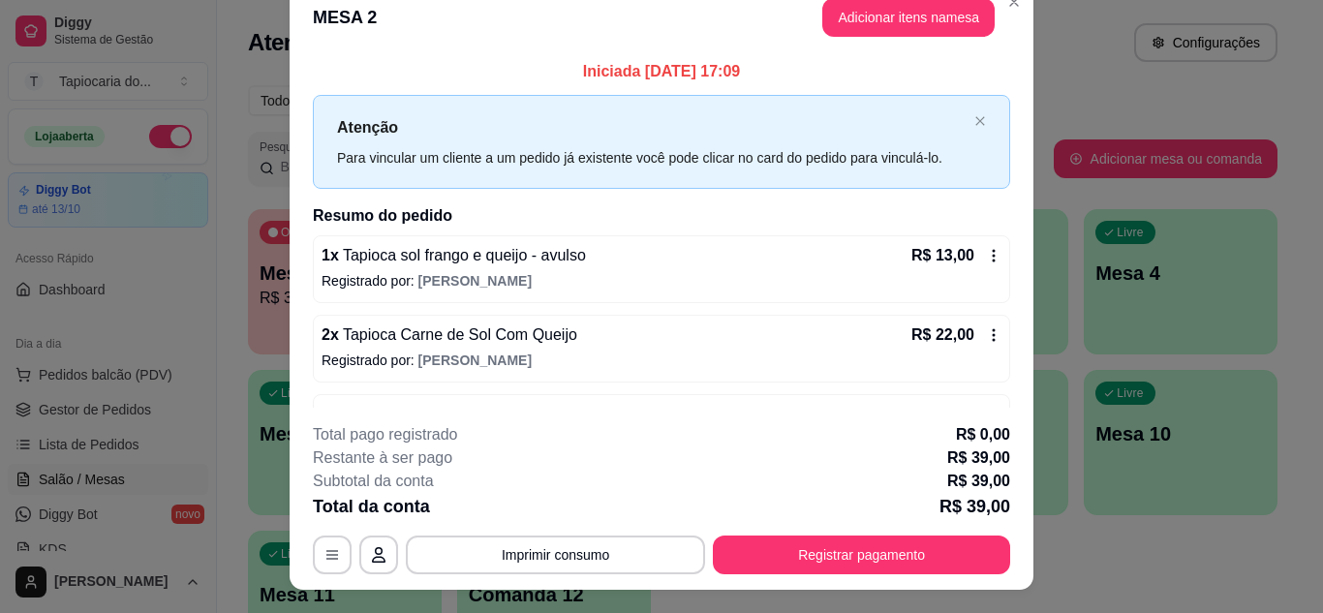
scroll to position [0, 0]
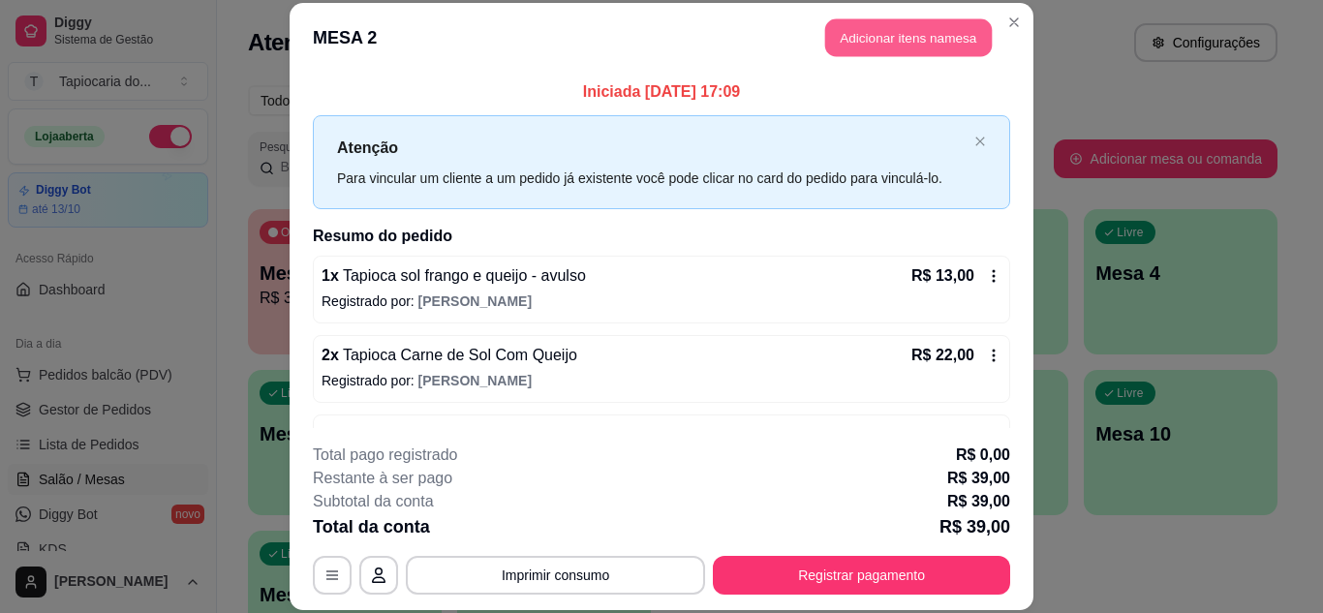
click at [846, 37] on button "Adicionar itens na mesa" at bounding box center [908, 38] width 167 height 38
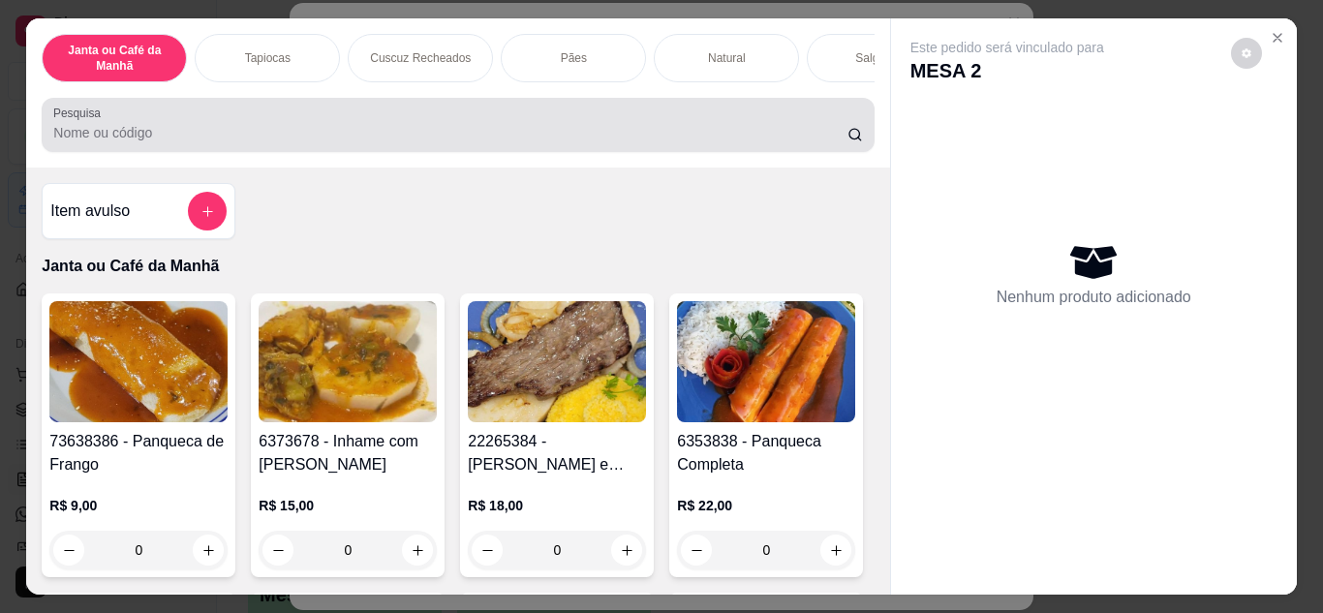
click at [604, 142] on input "Pesquisa" at bounding box center [450, 132] width 794 height 19
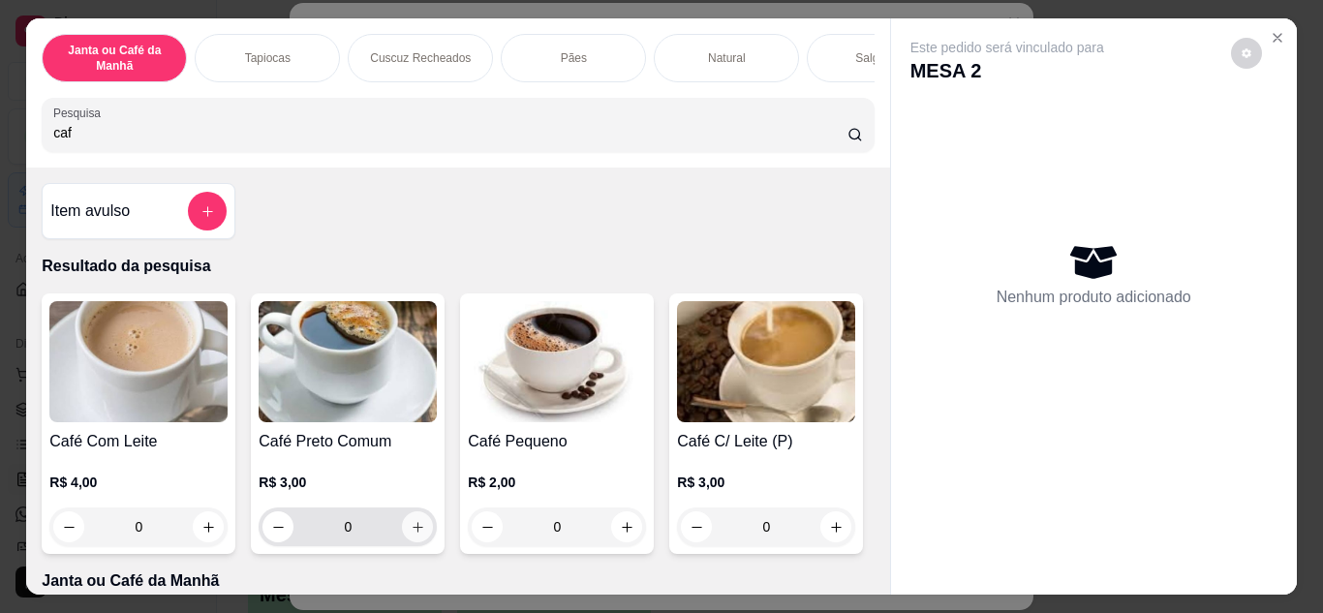
type input "caf"
click at [411, 534] on icon "increase-product-quantity" at bounding box center [418, 527] width 15 height 15
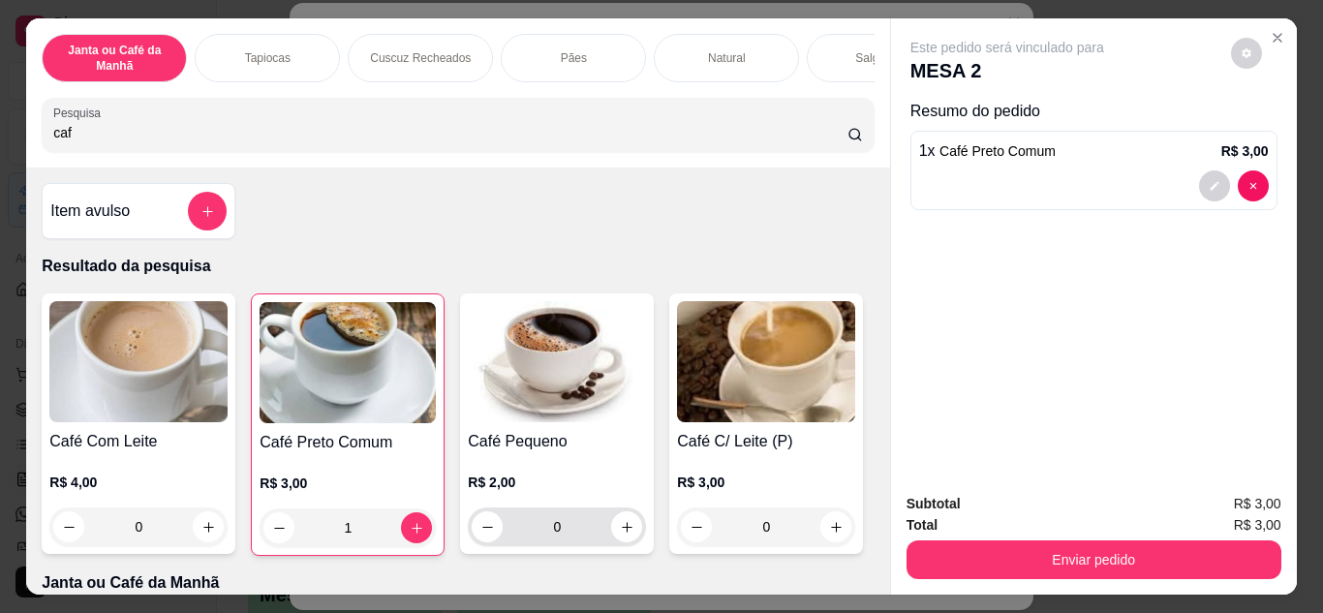
type input "1"
click at [611, 532] on button "increase-product-quantity" at bounding box center [626, 526] width 31 height 31
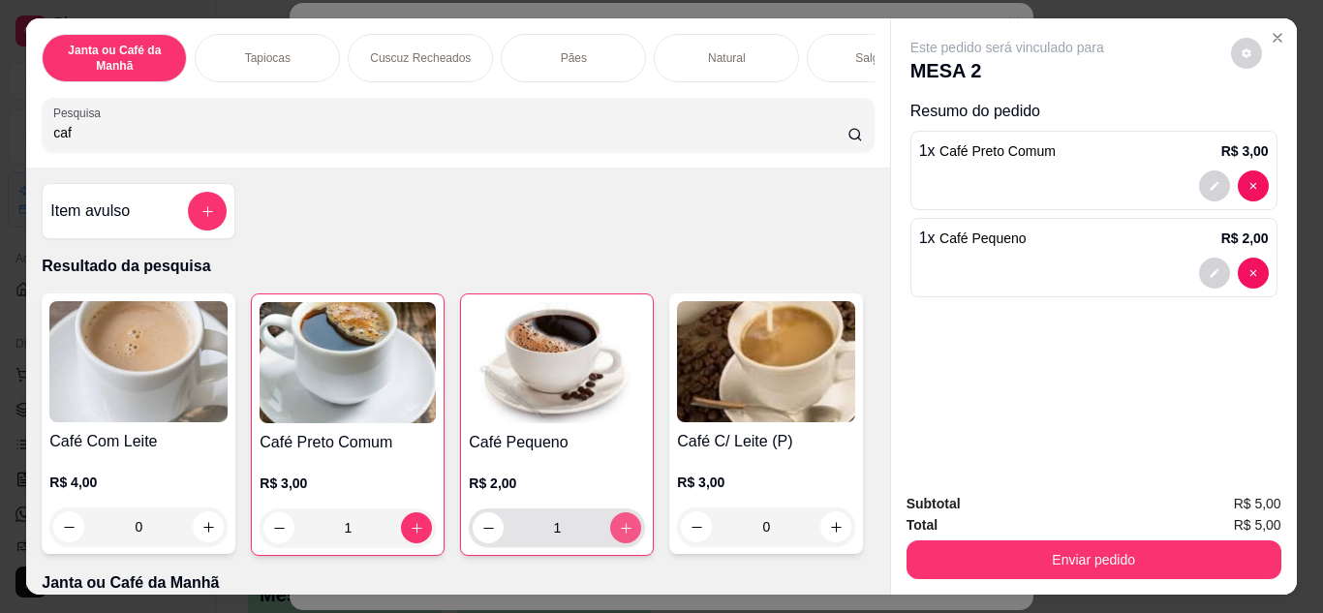
type input "1"
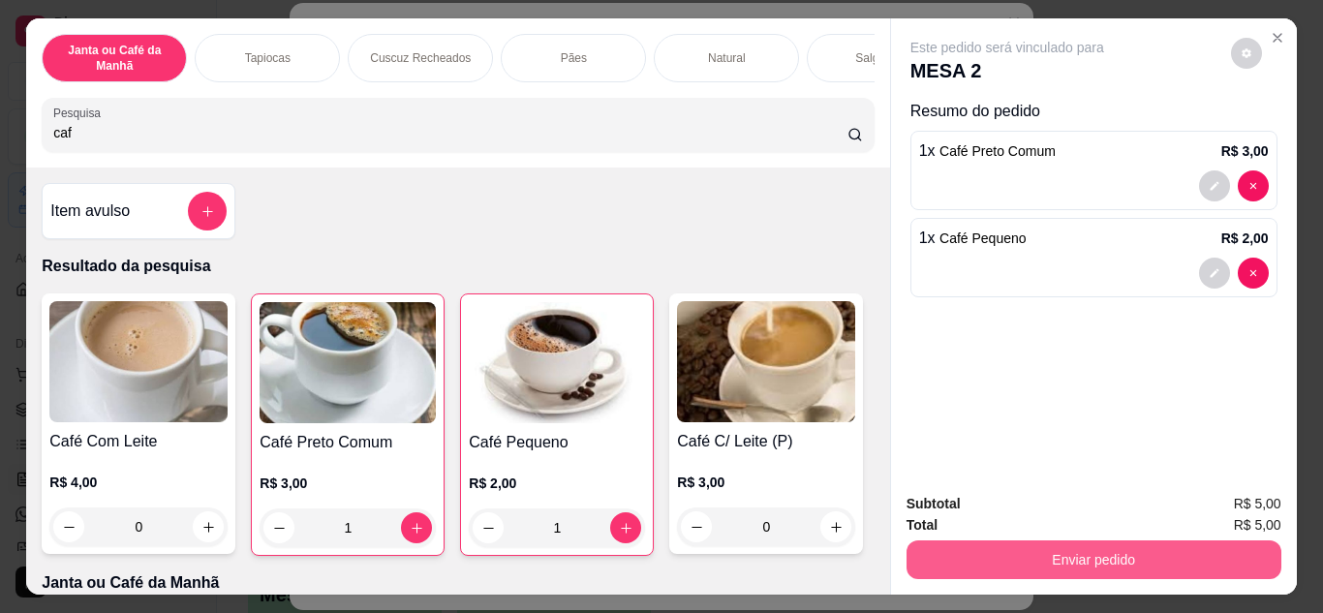
click at [923, 545] on button "Enviar pedido" at bounding box center [1094, 560] width 375 height 39
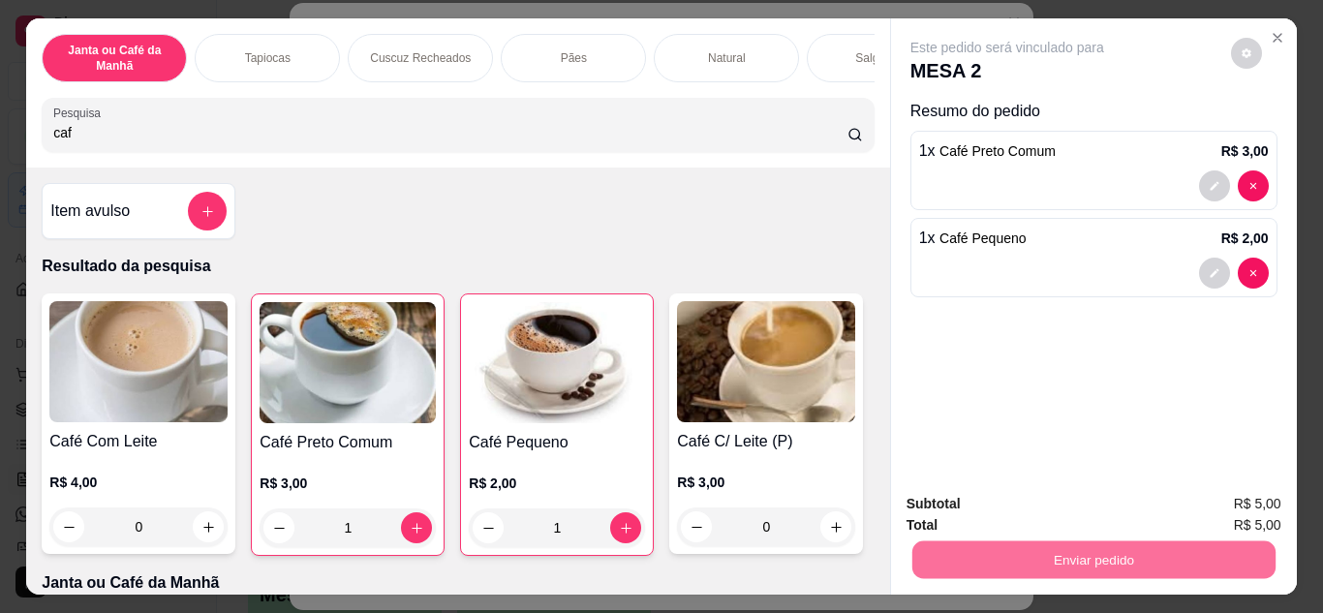
click at [1218, 506] on button "Enviar pedido" at bounding box center [1230, 504] width 109 height 37
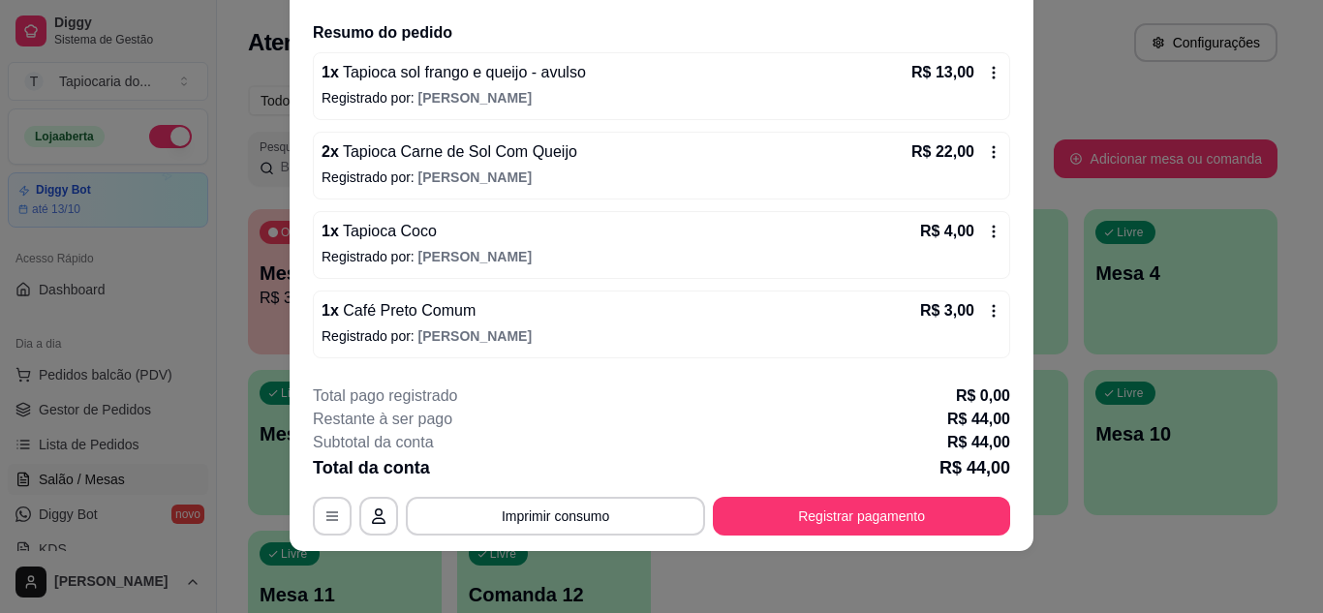
scroll to position [221, 0]
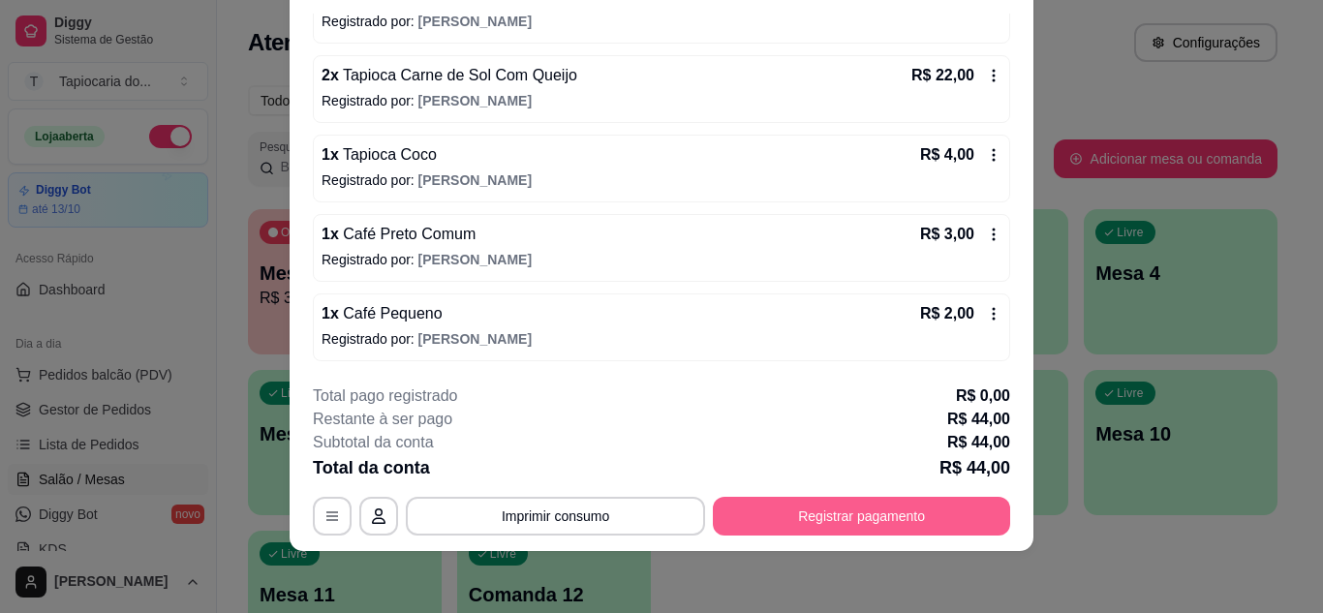
click at [852, 512] on button "Registrar pagamento" at bounding box center [861, 516] width 297 height 39
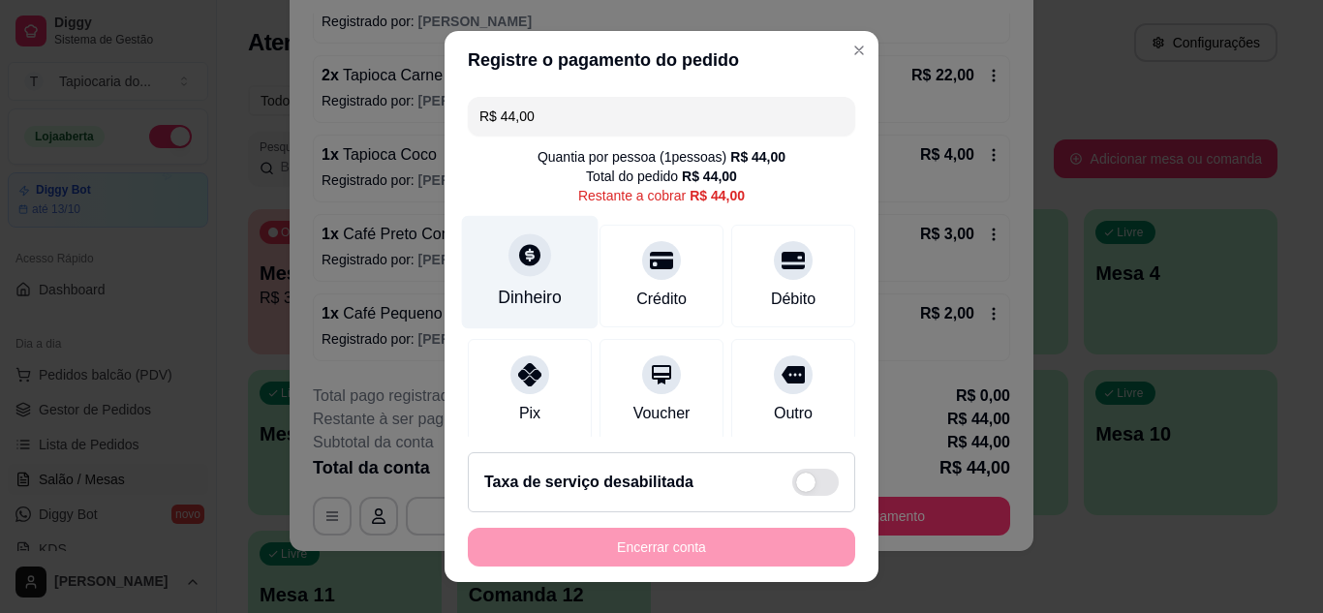
click at [527, 301] on div "Dinheiro" at bounding box center [530, 297] width 64 height 25
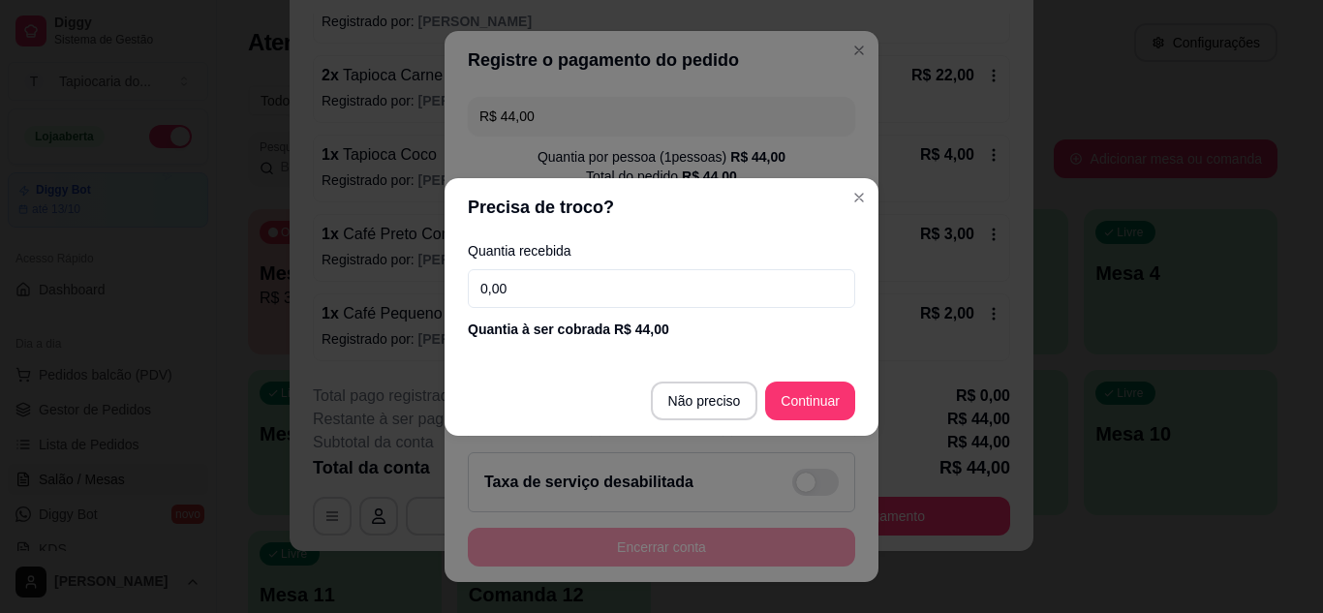
click at [584, 292] on input "0,00" at bounding box center [661, 288] width 387 height 39
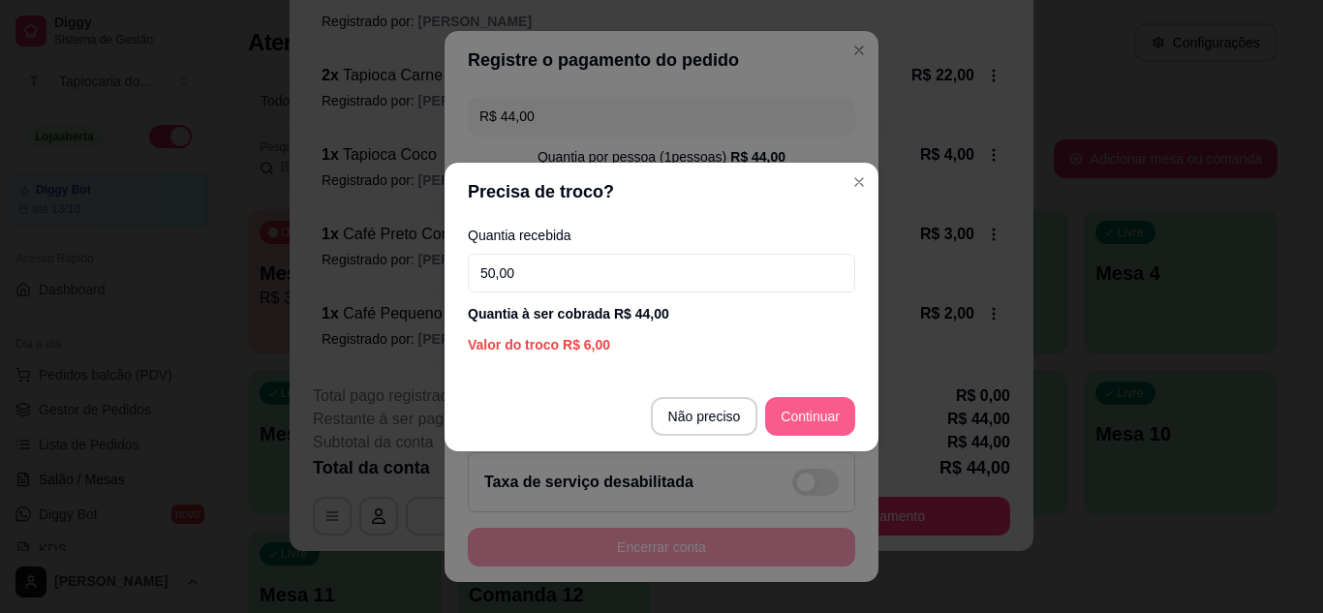
type input "50,00"
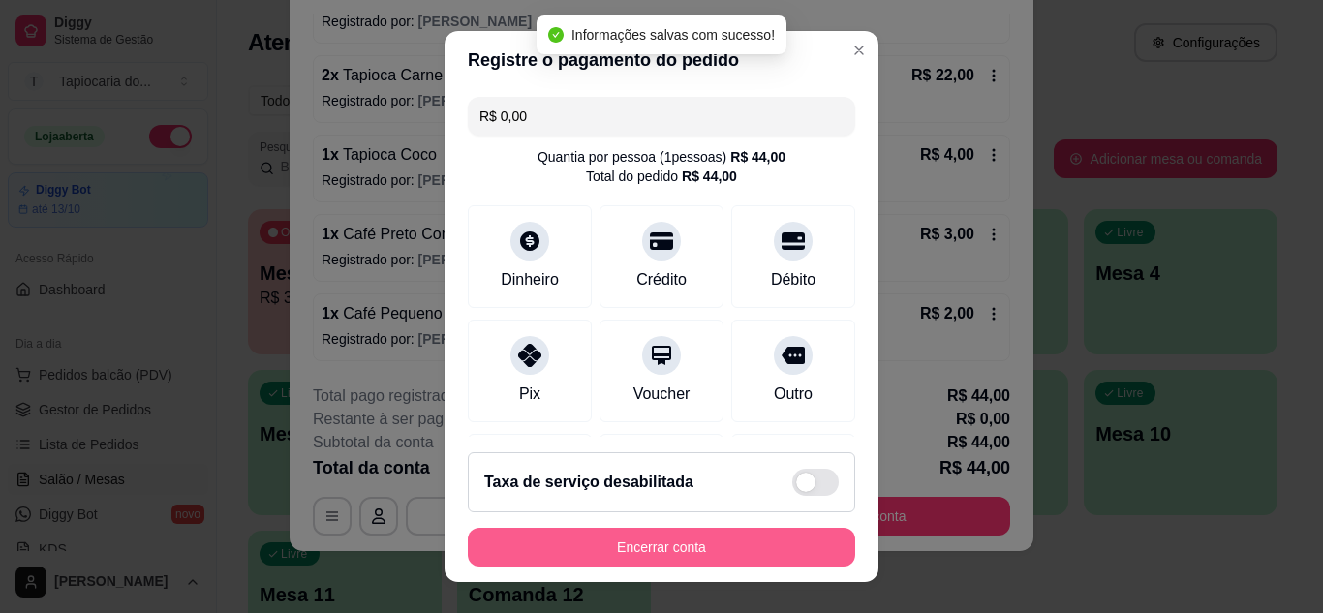
type input "R$ 0,00"
click at [767, 550] on button "Encerrar conta" at bounding box center [662, 548] width 376 height 38
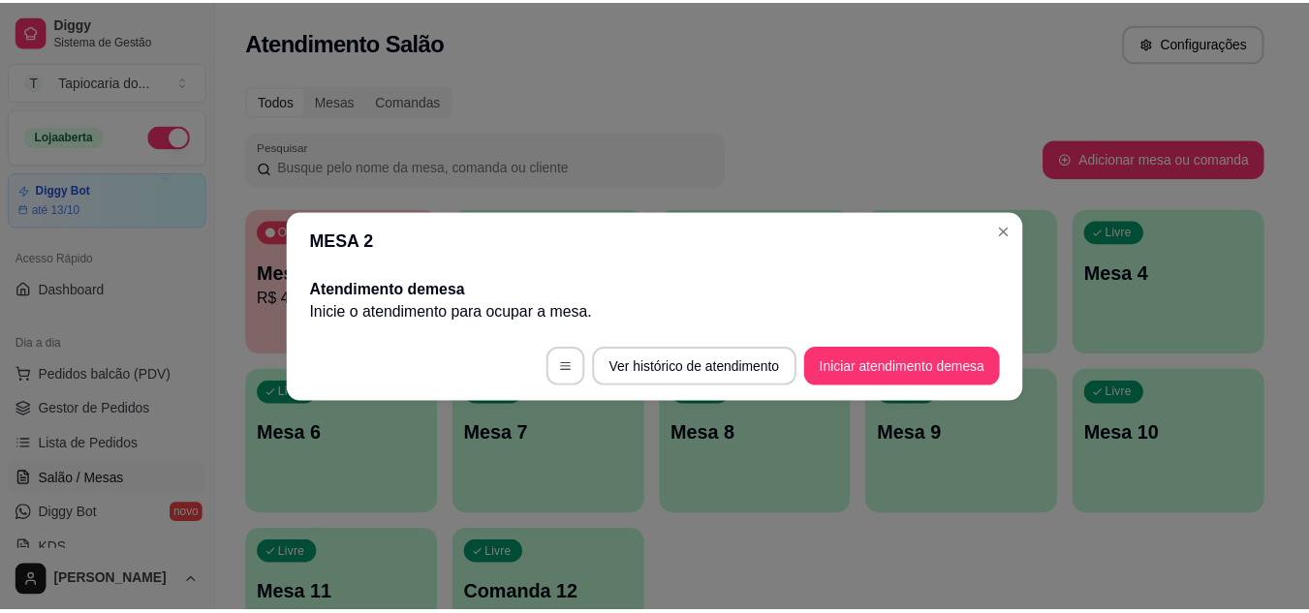
scroll to position [0, 0]
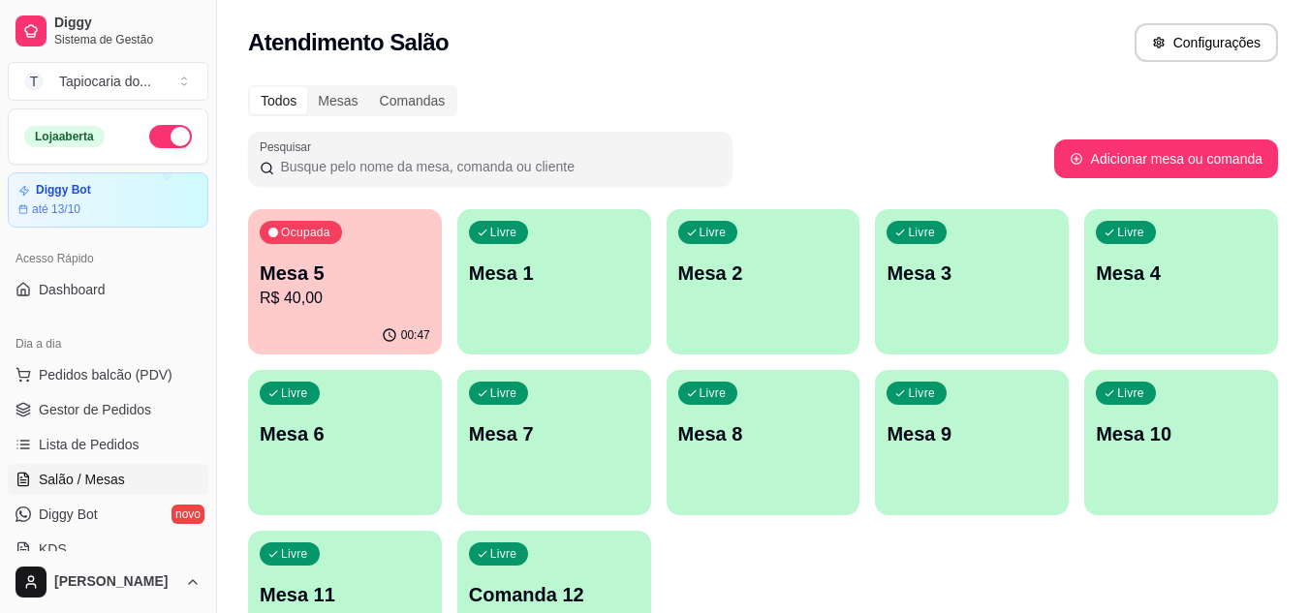
click at [343, 299] on p "R$ 40,00" at bounding box center [345, 298] width 170 height 23
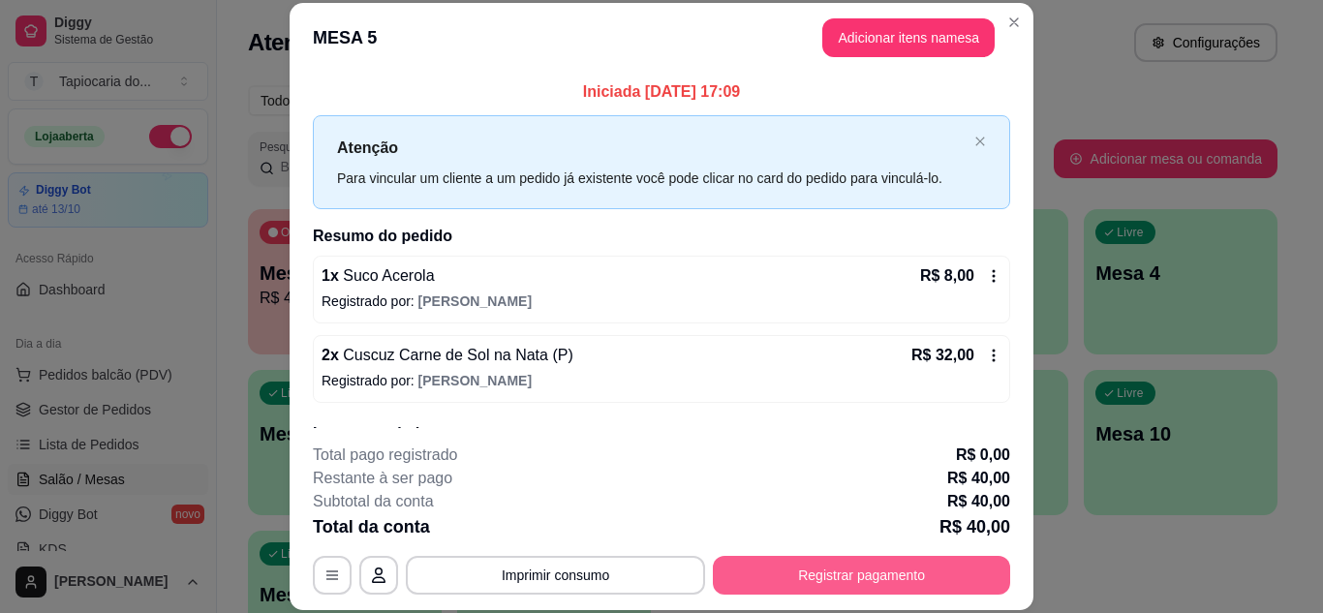
click at [851, 572] on button "Registrar pagamento" at bounding box center [861, 575] width 297 height 39
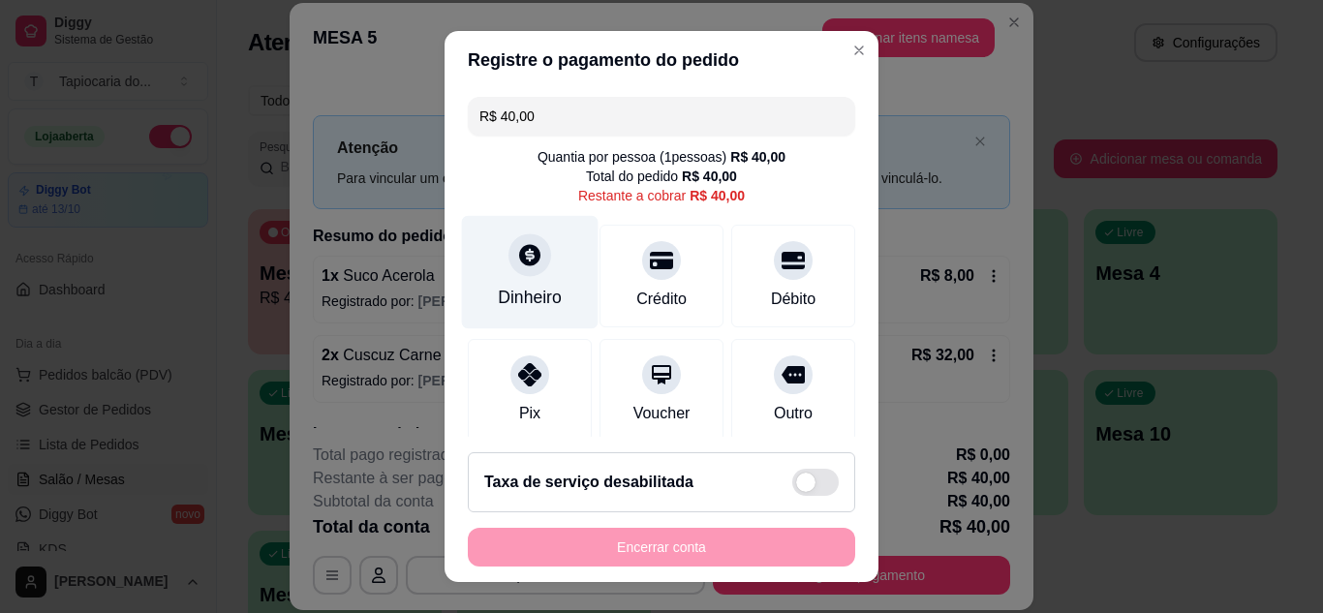
click at [518, 288] on div "Dinheiro" at bounding box center [530, 297] width 64 height 25
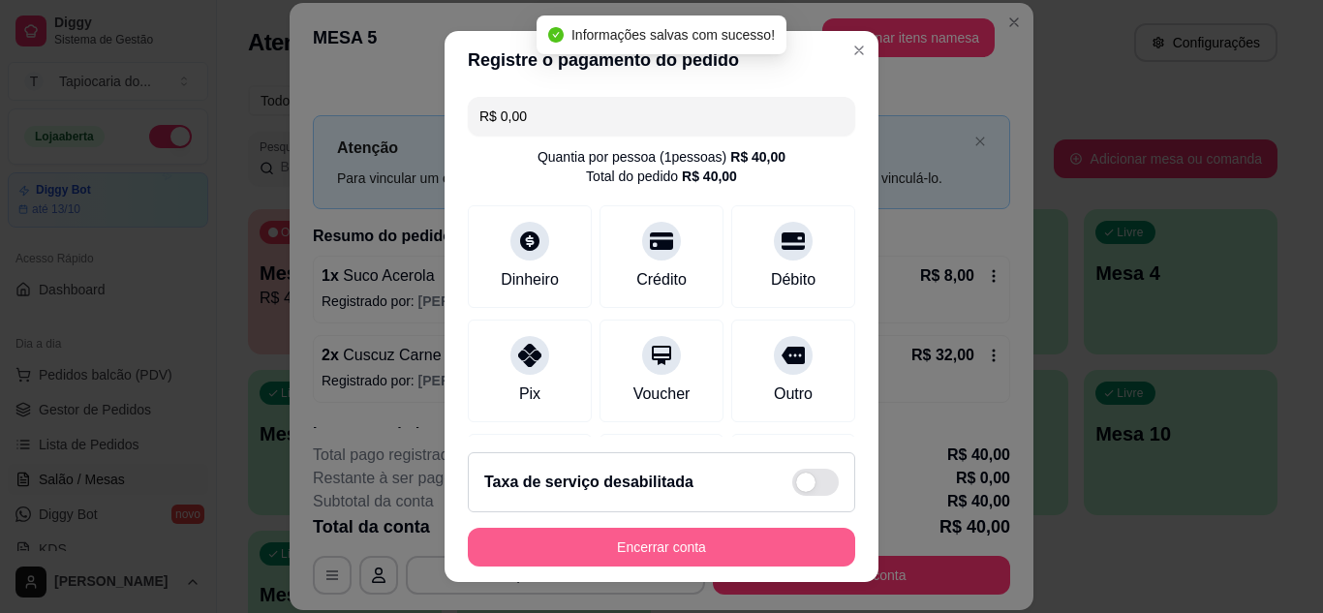
type input "R$ 0,00"
click at [739, 560] on button "Encerrar conta" at bounding box center [662, 548] width 376 height 38
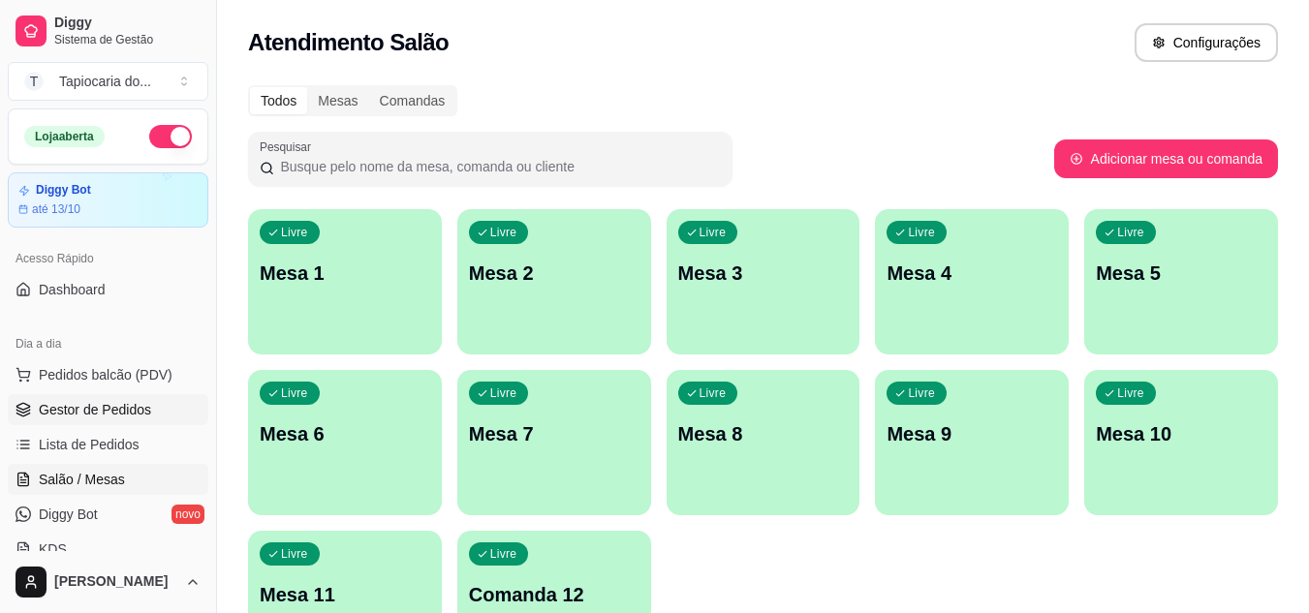
click at [115, 403] on span "Gestor de Pedidos" at bounding box center [95, 409] width 112 height 19
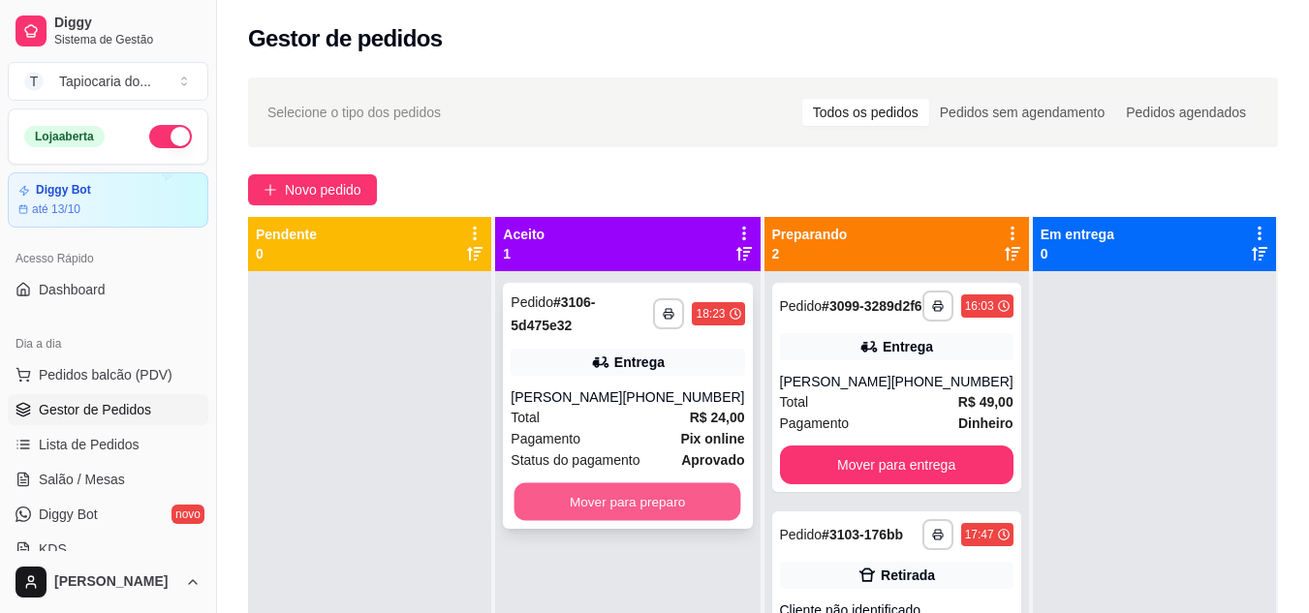
click at [548, 486] on button "Mover para preparo" at bounding box center [627, 502] width 227 height 38
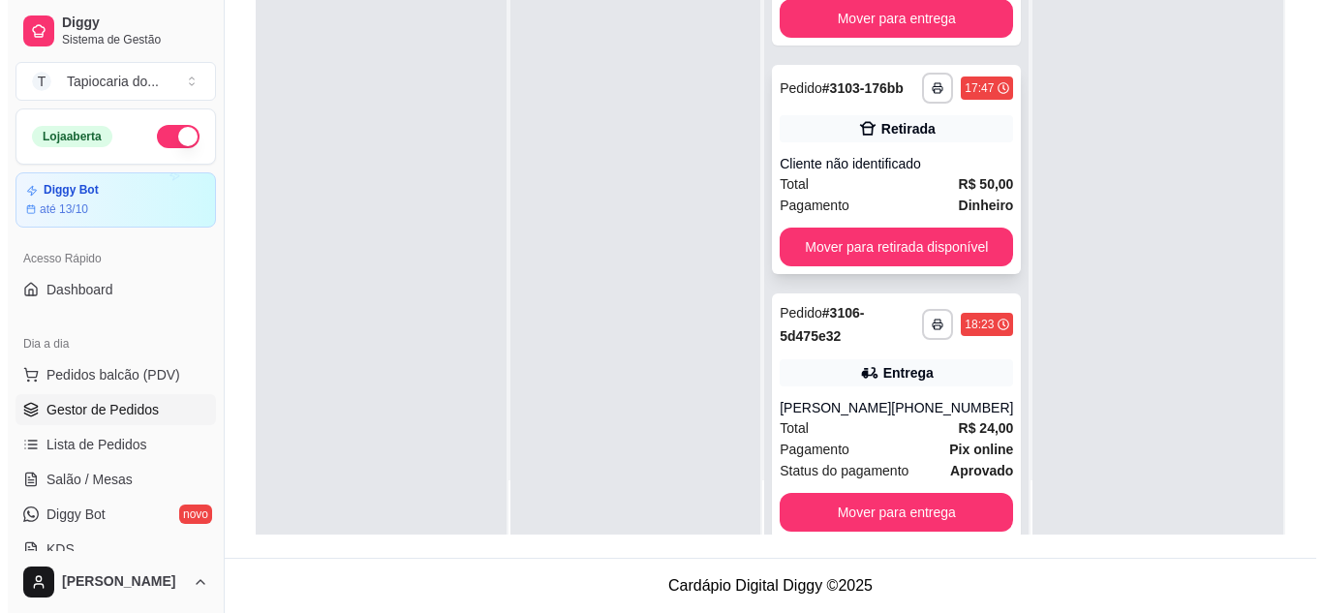
scroll to position [164, 0]
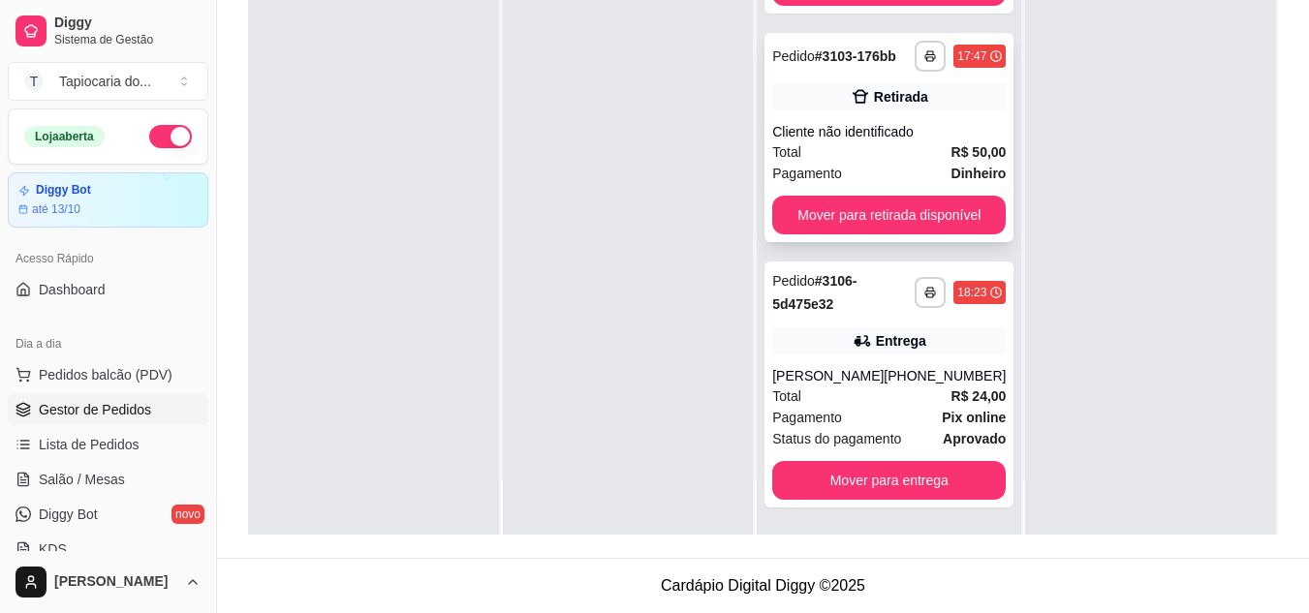
click at [838, 157] on div "Total R$ 50,00" at bounding box center [888, 151] width 233 height 21
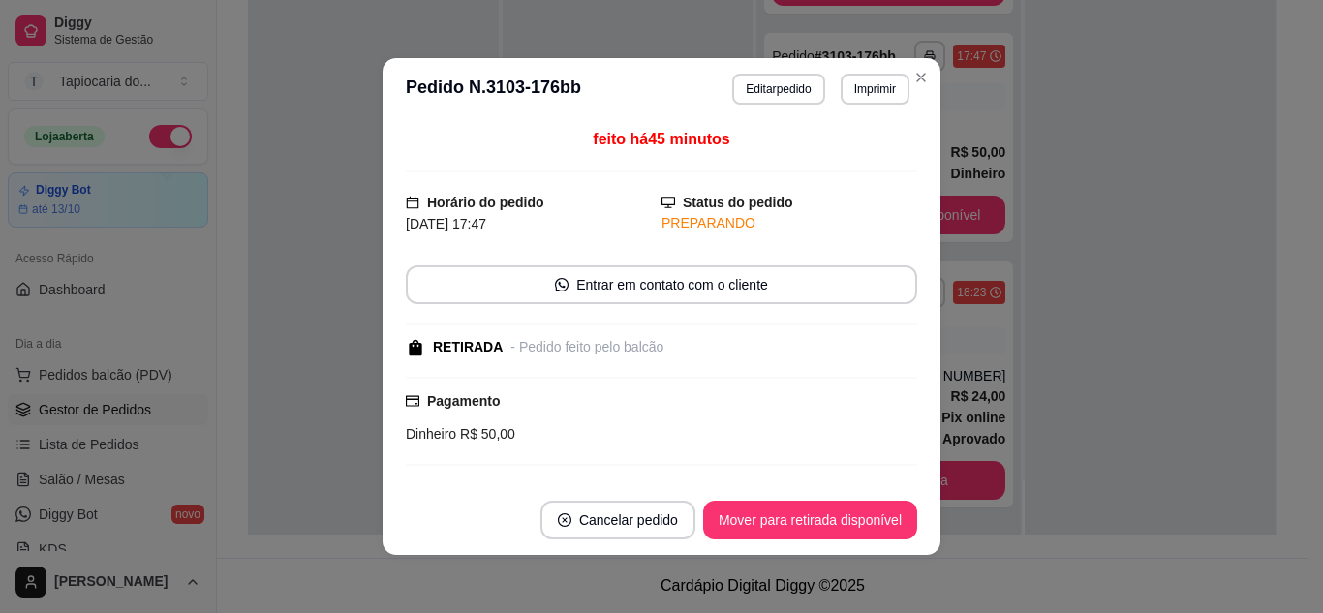
scroll to position [331, 0]
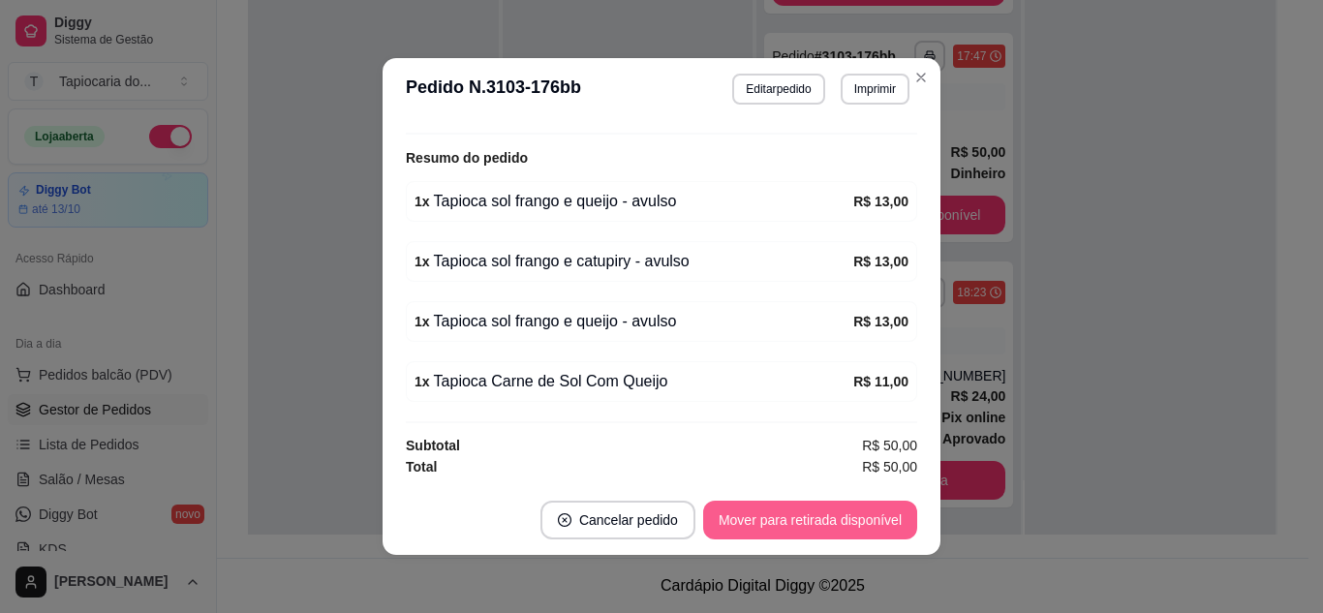
click at [851, 523] on button "Mover para retirada disponível" at bounding box center [810, 520] width 214 height 39
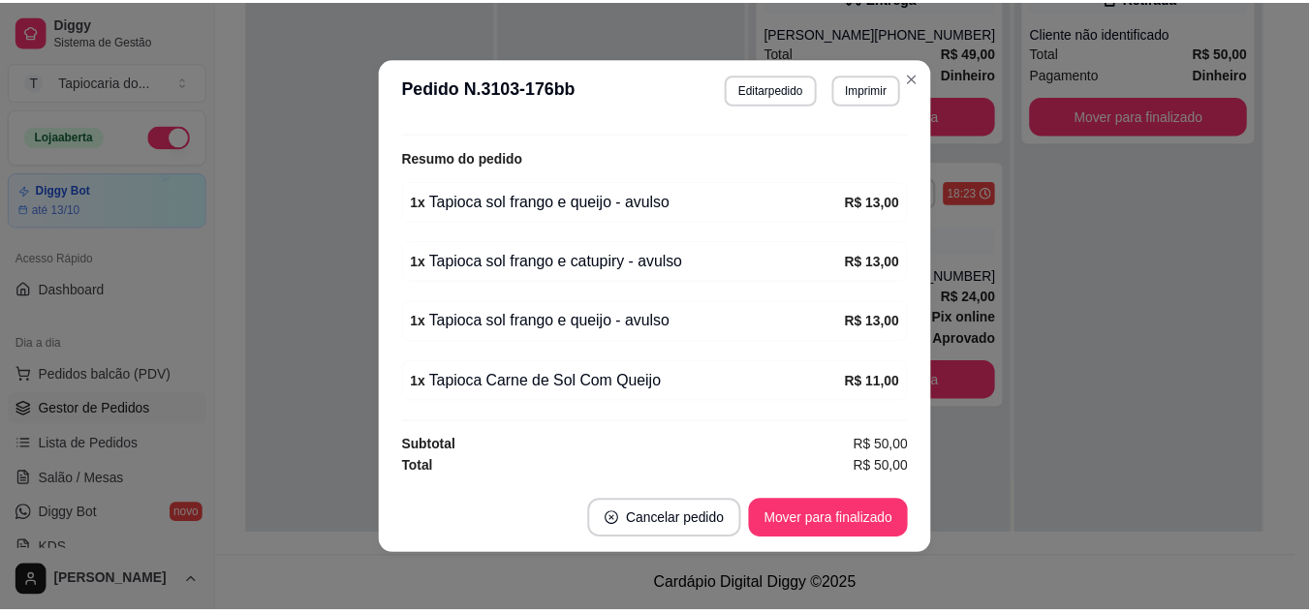
scroll to position [0, 0]
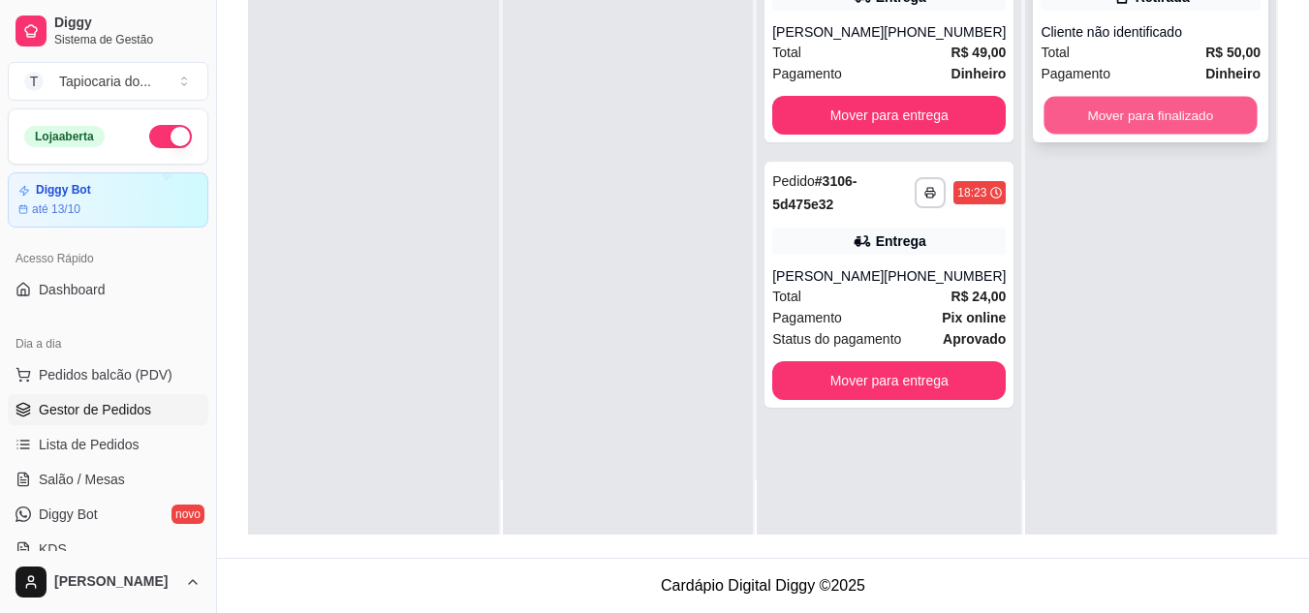
click at [1139, 127] on button "Mover para finalizado" at bounding box center [1150, 116] width 213 height 38
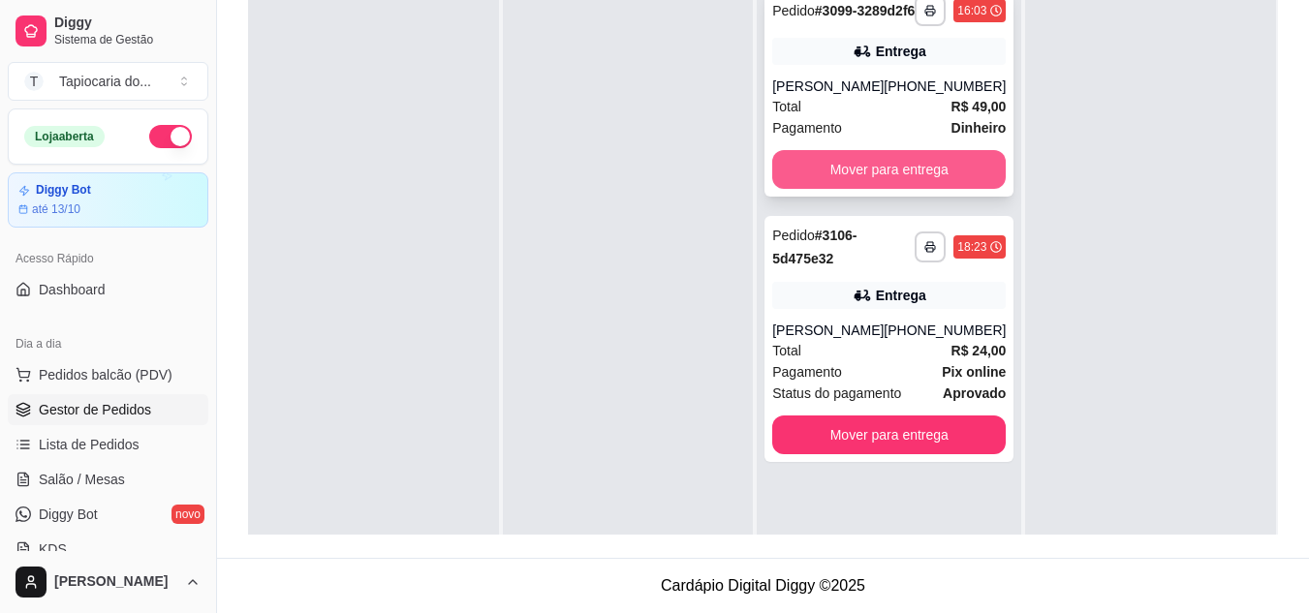
click at [855, 175] on button "Mover para entrega" at bounding box center [888, 169] width 233 height 39
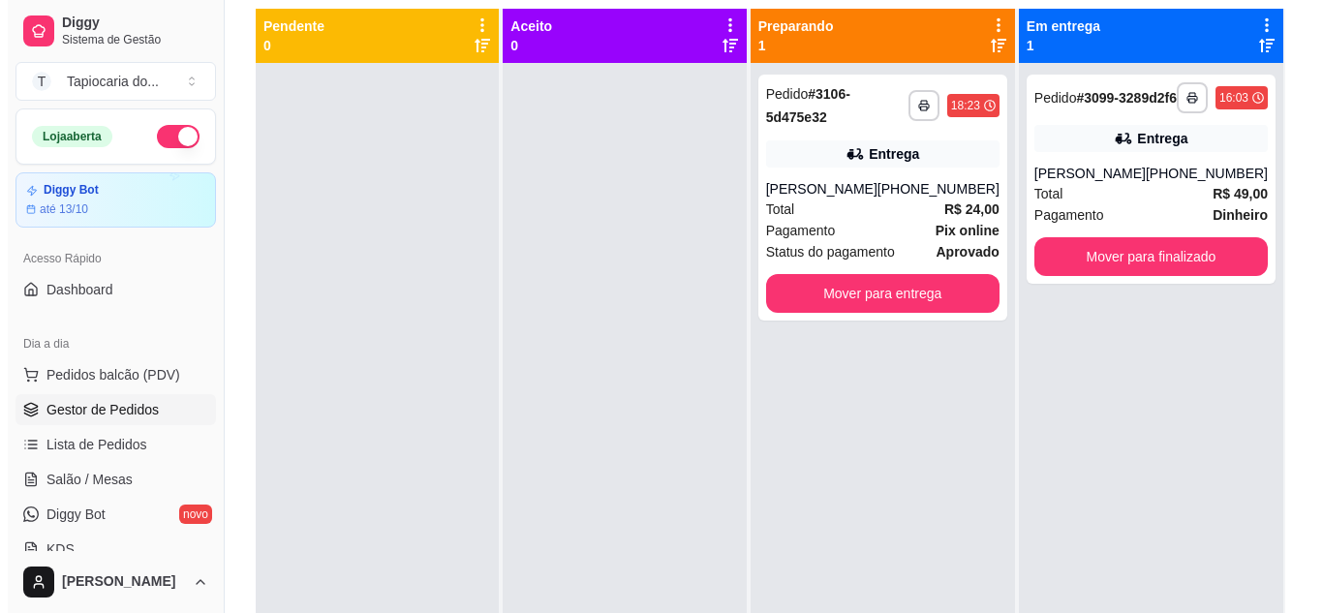
scroll to position [102, 0]
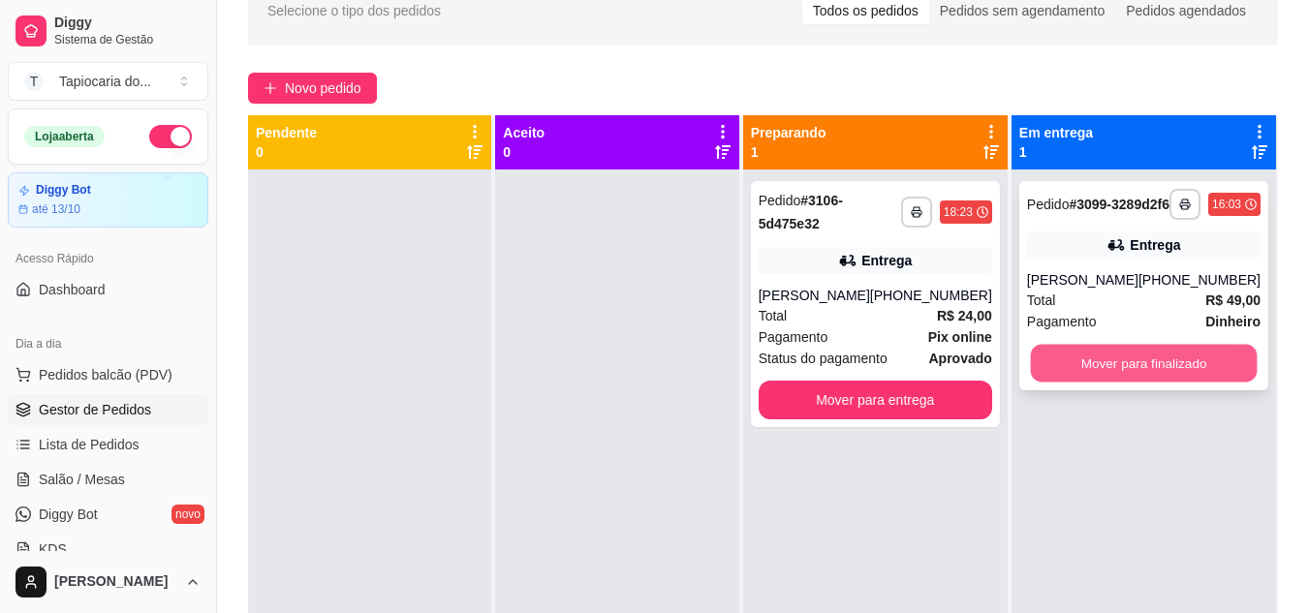
click at [1087, 371] on button "Mover para finalizado" at bounding box center [1143, 364] width 227 height 38
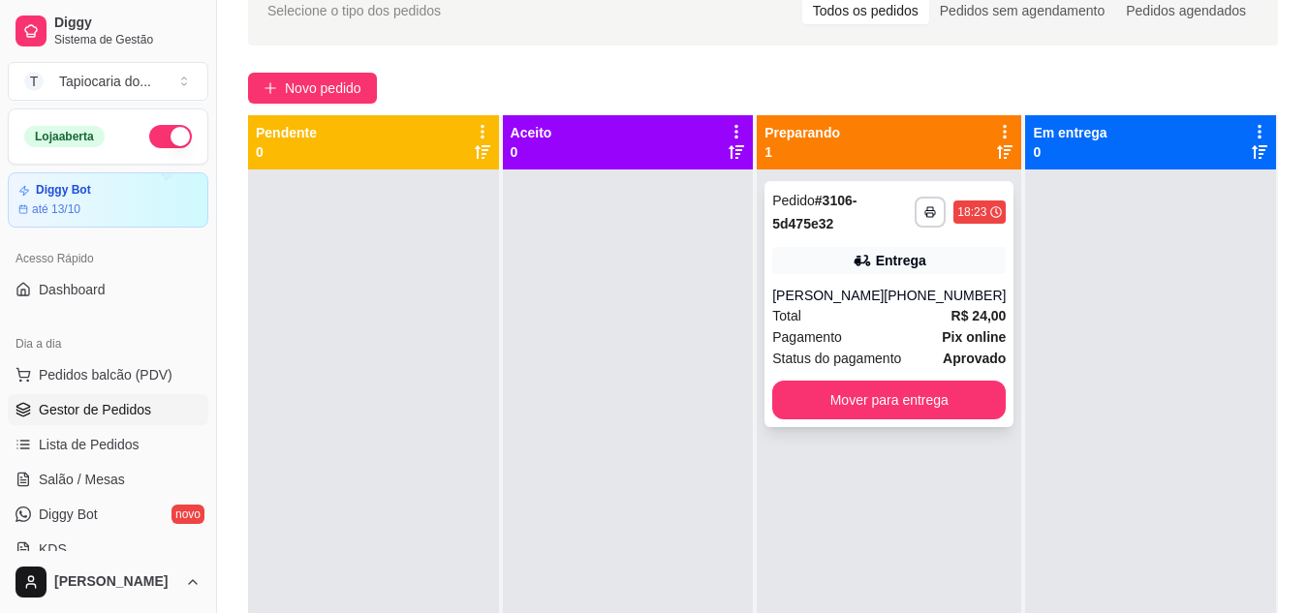
click at [837, 271] on div "Entrega" at bounding box center [888, 260] width 233 height 27
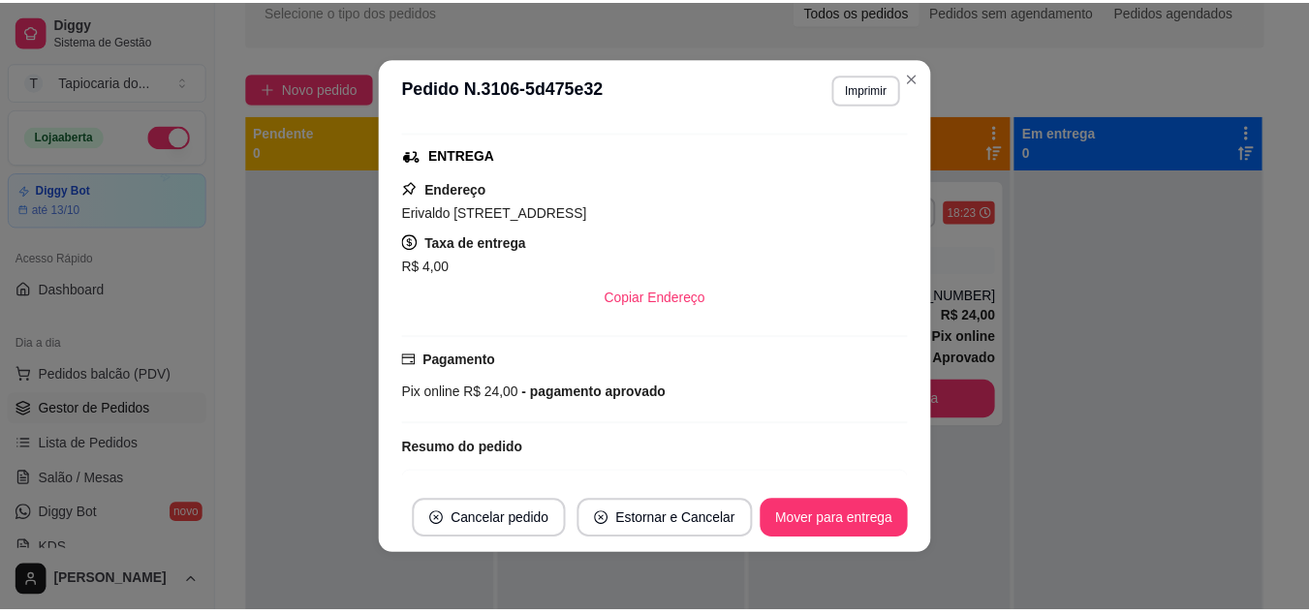
scroll to position [403, 0]
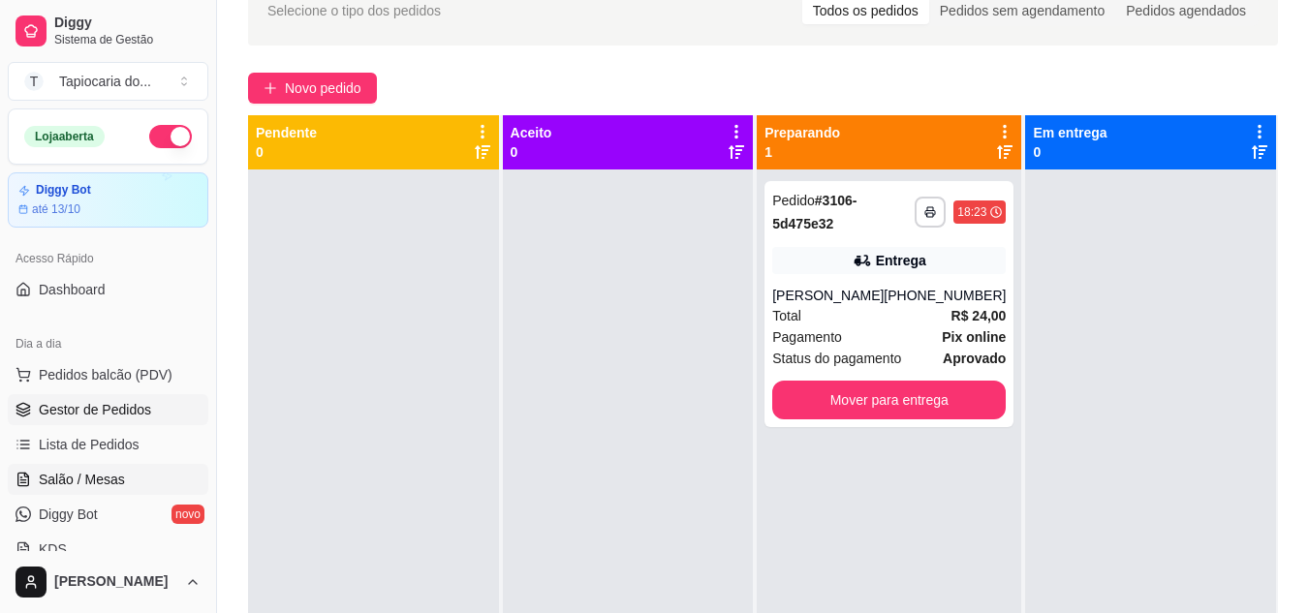
click at [100, 469] on link "Salão / Mesas" at bounding box center [108, 479] width 201 height 31
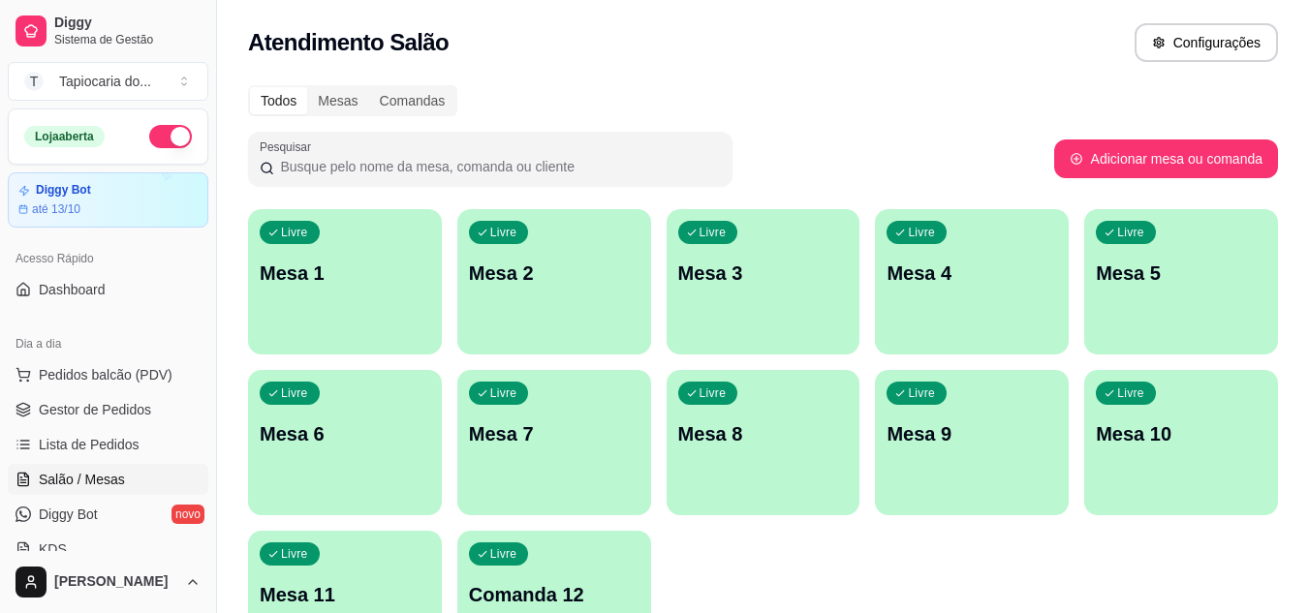
click at [320, 254] on div "Livre Mesa 1" at bounding box center [345, 270] width 194 height 122
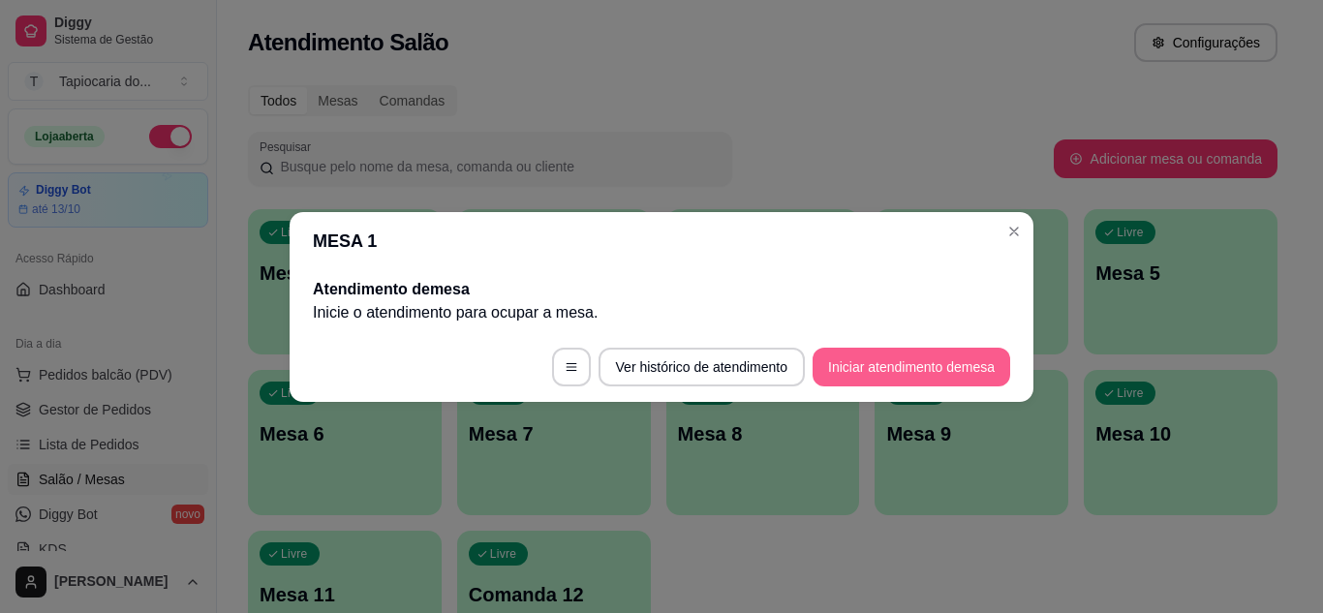
click at [821, 374] on button "Iniciar atendimento de mesa" at bounding box center [912, 367] width 198 height 39
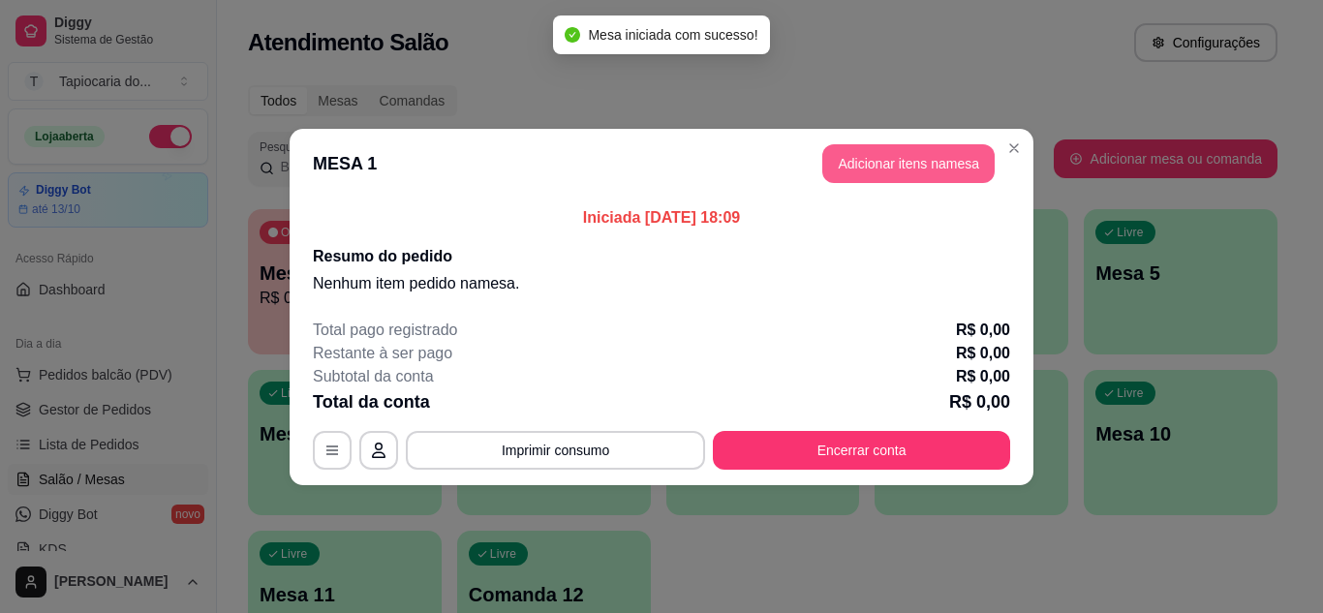
click at [897, 168] on button "Adicionar itens na mesa" at bounding box center [908, 163] width 172 height 39
drag, startPoint x: 893, startPoint y: 169, endPoint x: 212, endPoint y: 132, distance: 682.0
click at [879, 167] on div "Janta ou Café da Manhã Tapiocas Cuscuz Recheados Pães Natural Salgados Tapiocas…" at bounding box center [661, 306] width 1270 height 576
click at [730, 86] on div "Janta ou Café da Manhã Tapiocas Cuscuz Recheados Pães Natural Salgados Tapiocas…" at bounding box center [457, 92] width 863 height 149
click at [688, 136] on input "Pesquisa" at bounding box center [450, 132] width 794 height 19
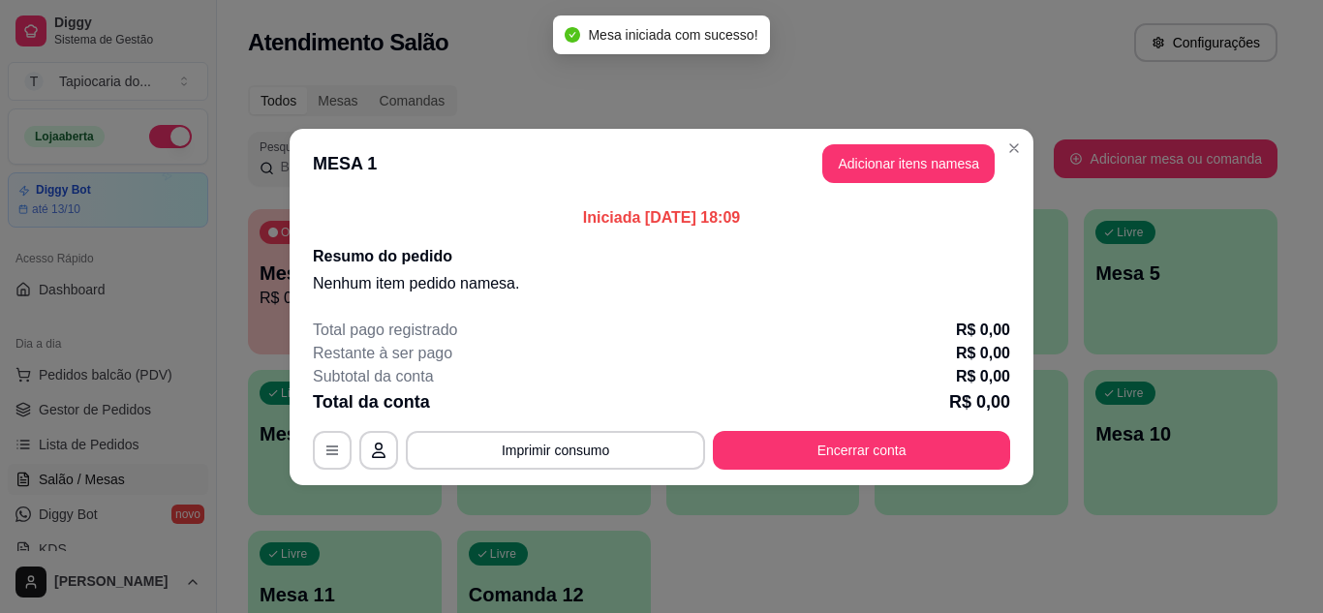
click at [480, 127] on div at bounding box center [457, 125] width 809 height 39
click at [143, 138] on input "Pesquisa" at bounding box center [450, 132] width 794 height 19
click at [188, 132] on input "Pesquisa" at bounding box center [450, 132] width 794 height 19
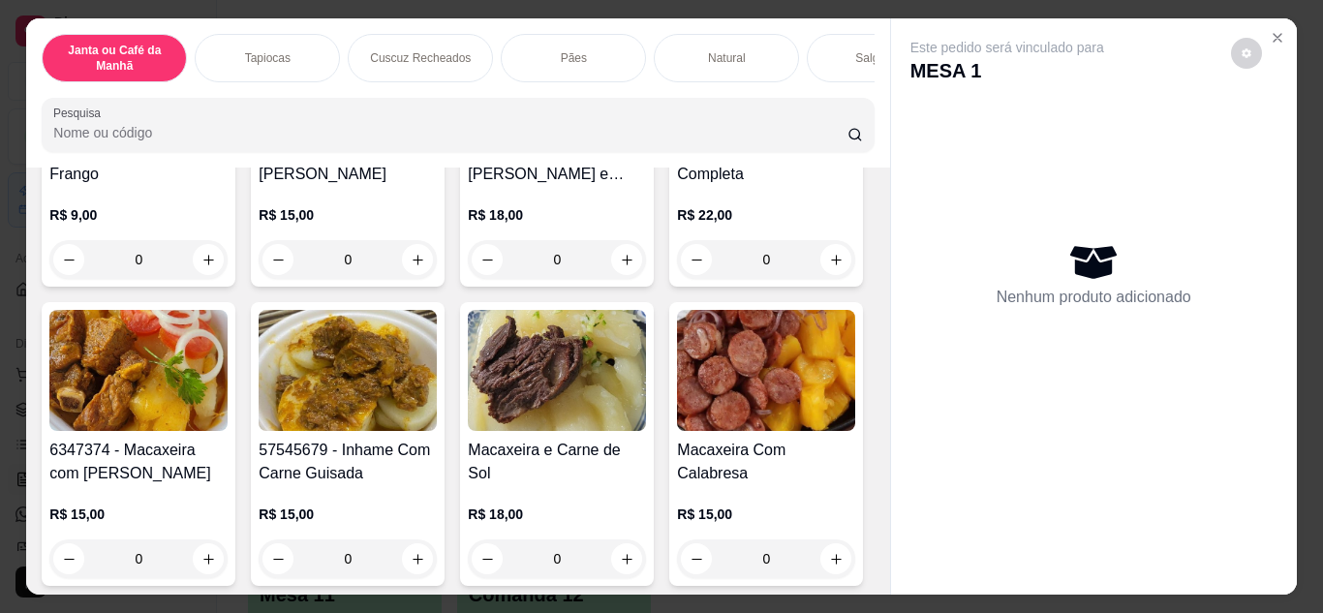
scroll to position [387, 0]
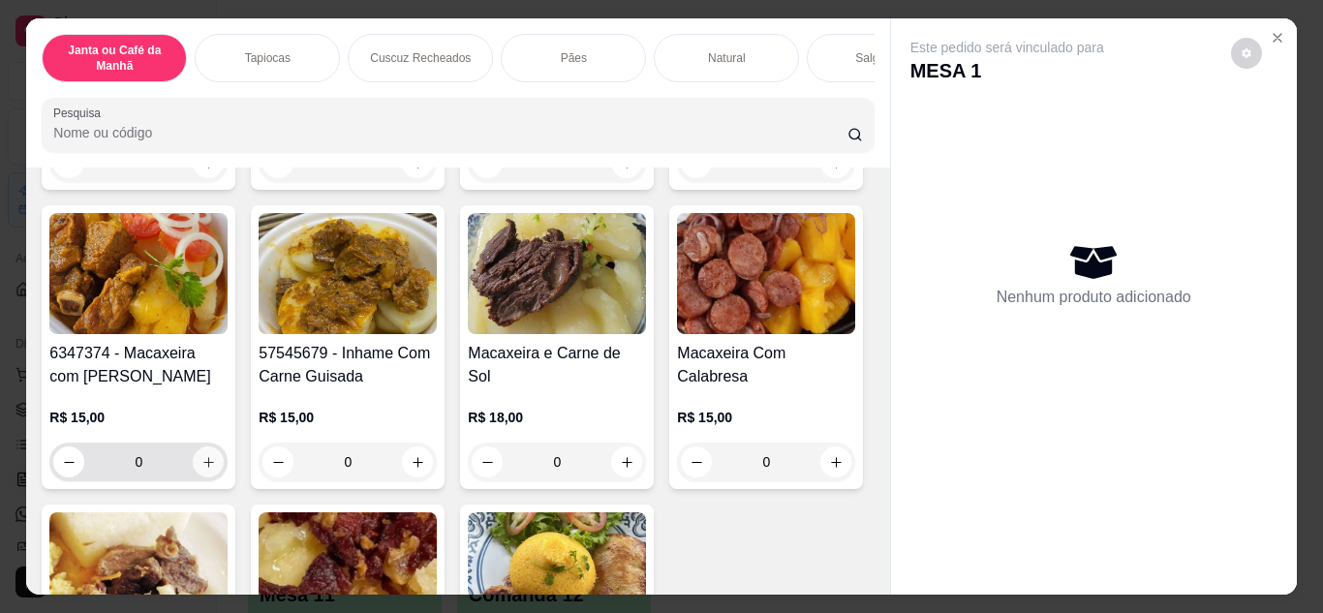
click at [216, 469] on icon "increase-product-quantity" at bounding box center [208, 462] width 15 height 15
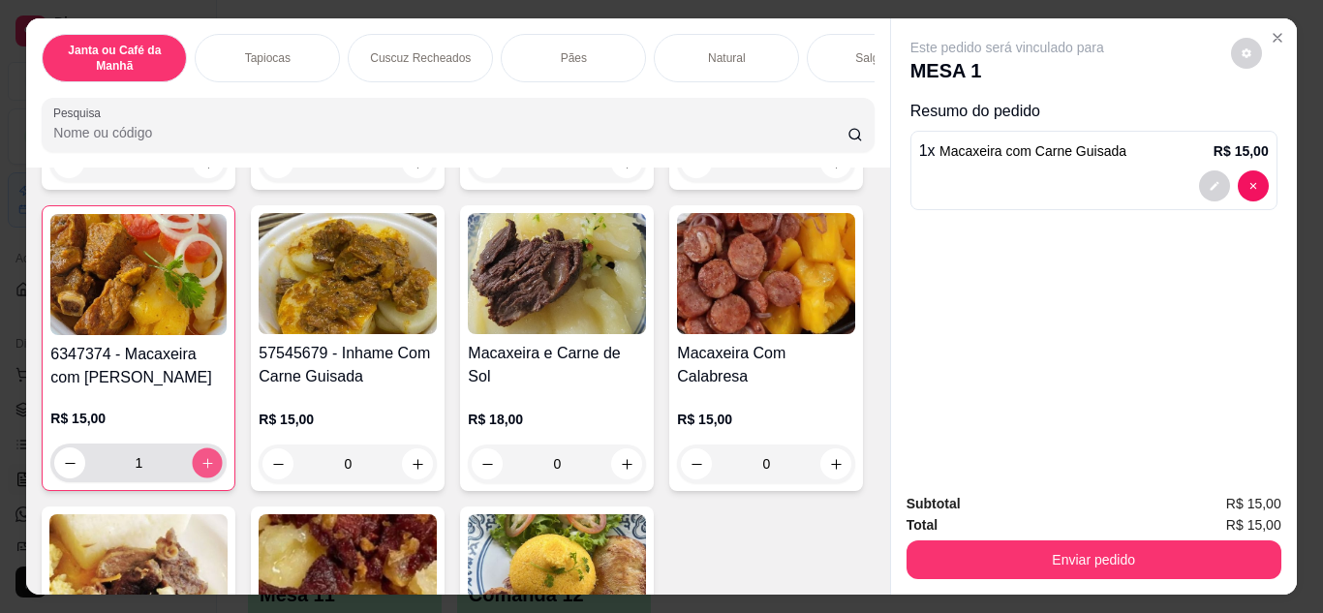
click at [215, 471] on icon "increase-product-quantity" at bounding box center [208, 463] width 15 height 15
type input "2"
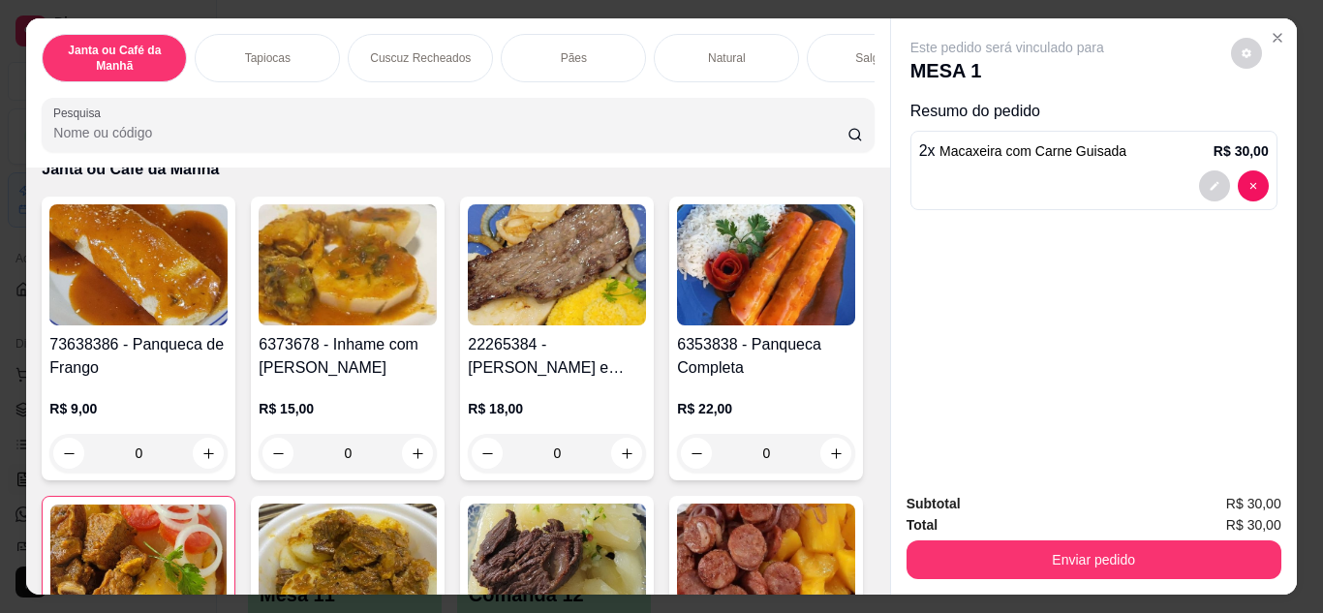
scroll to position [0, 0]
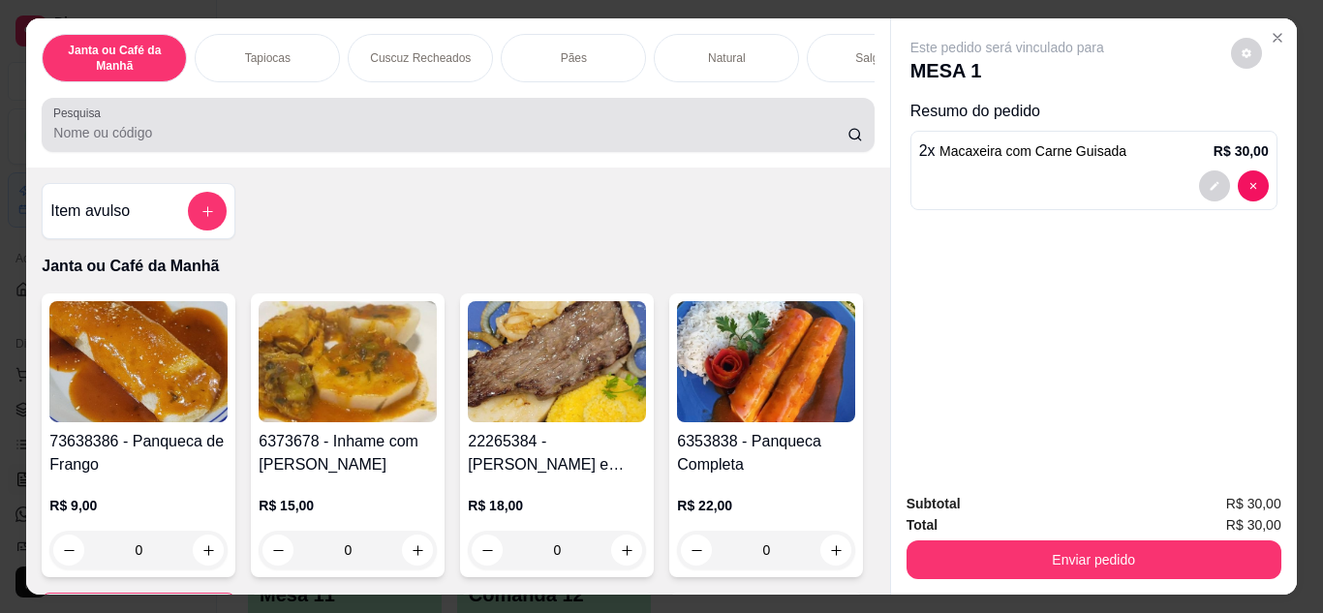
click at [282, 140] on input "Pesquisa" at bounding box center [450, 132] width 794 height 19
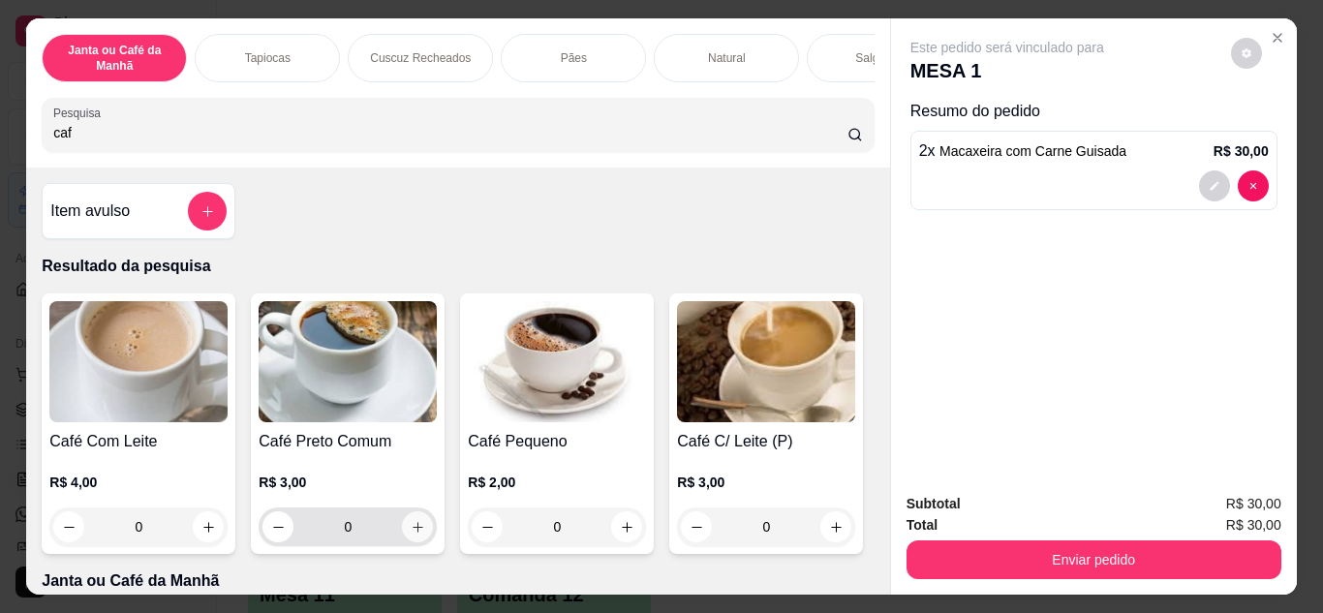
type input "caf"
click at [411, 535] on icon "increase-product-quantity" at bounding box center [418, 527] width 15 height 15
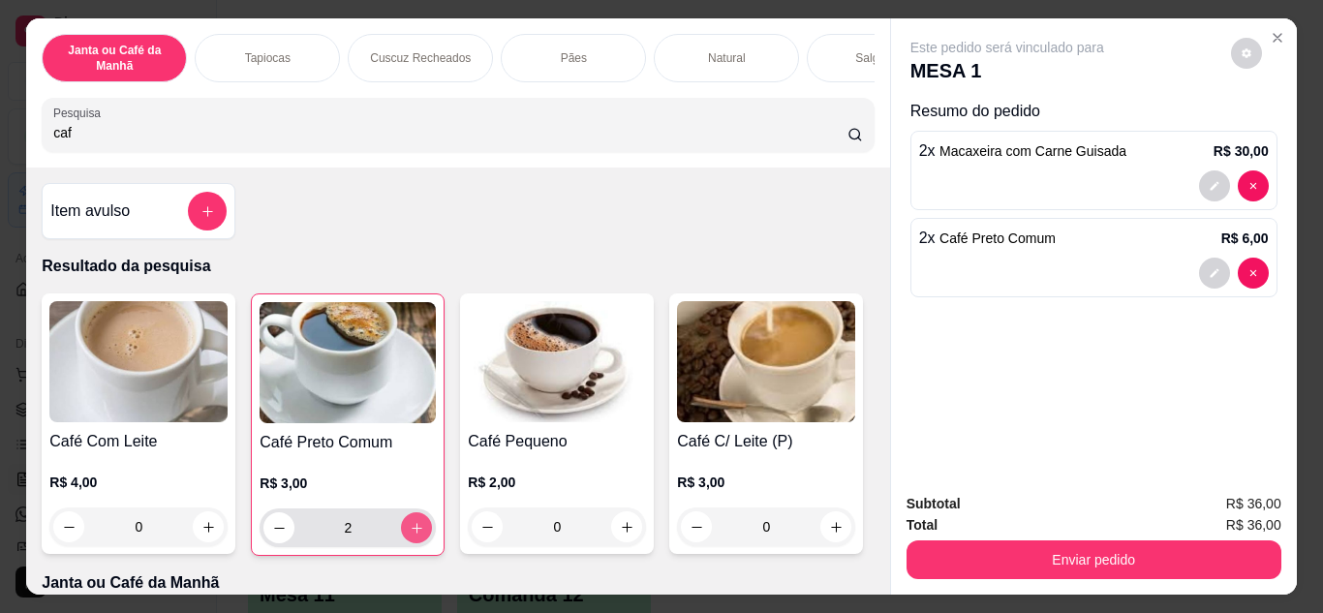
type input "2"
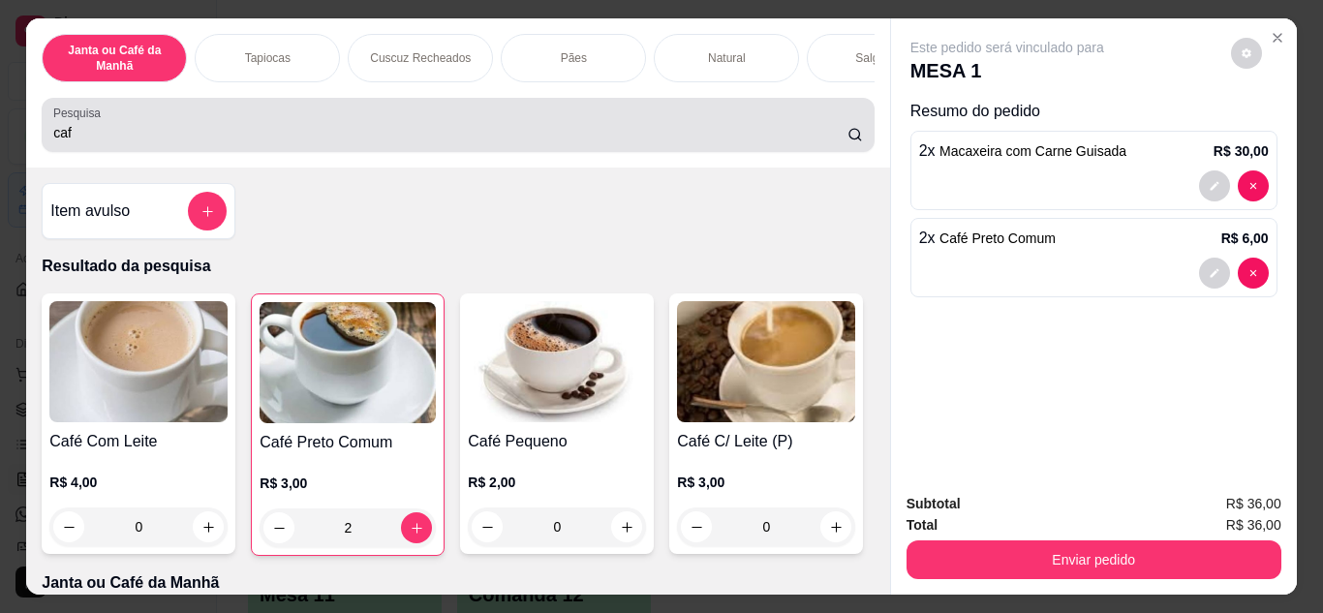
click at [469, 141] on input "caf" at bounding box center [450, 132] width 794 height 19
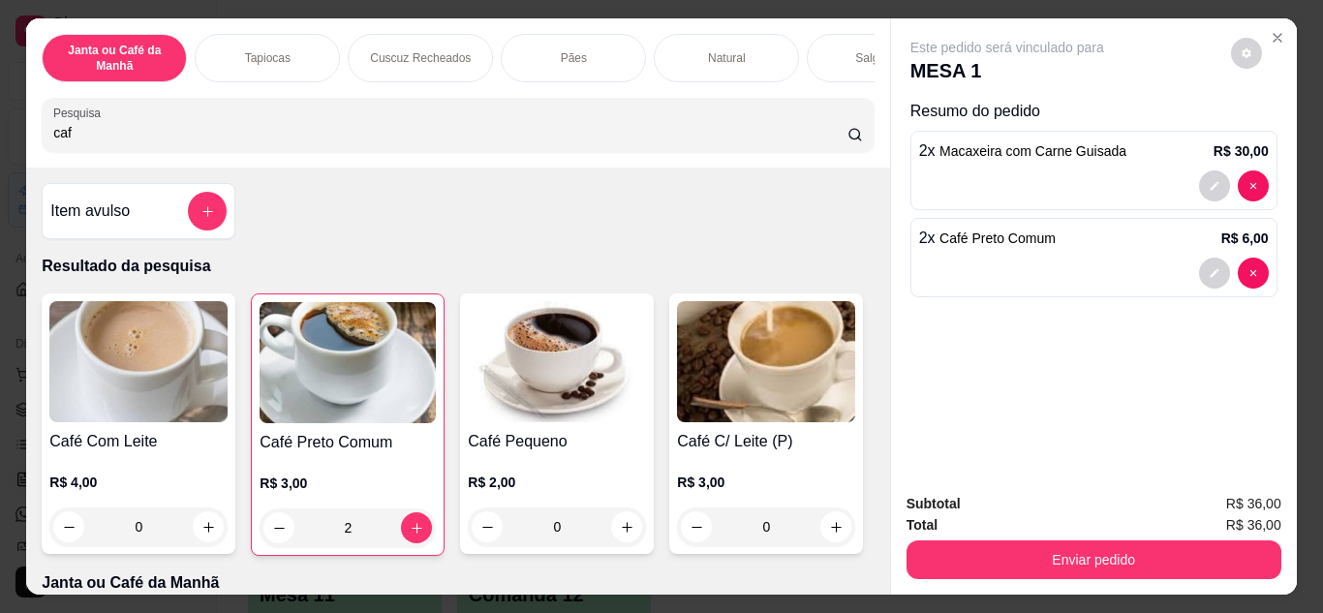
click at [646, 139] on input "caf" at bounding box center [450, 132] width 794 height 19
type input "c"
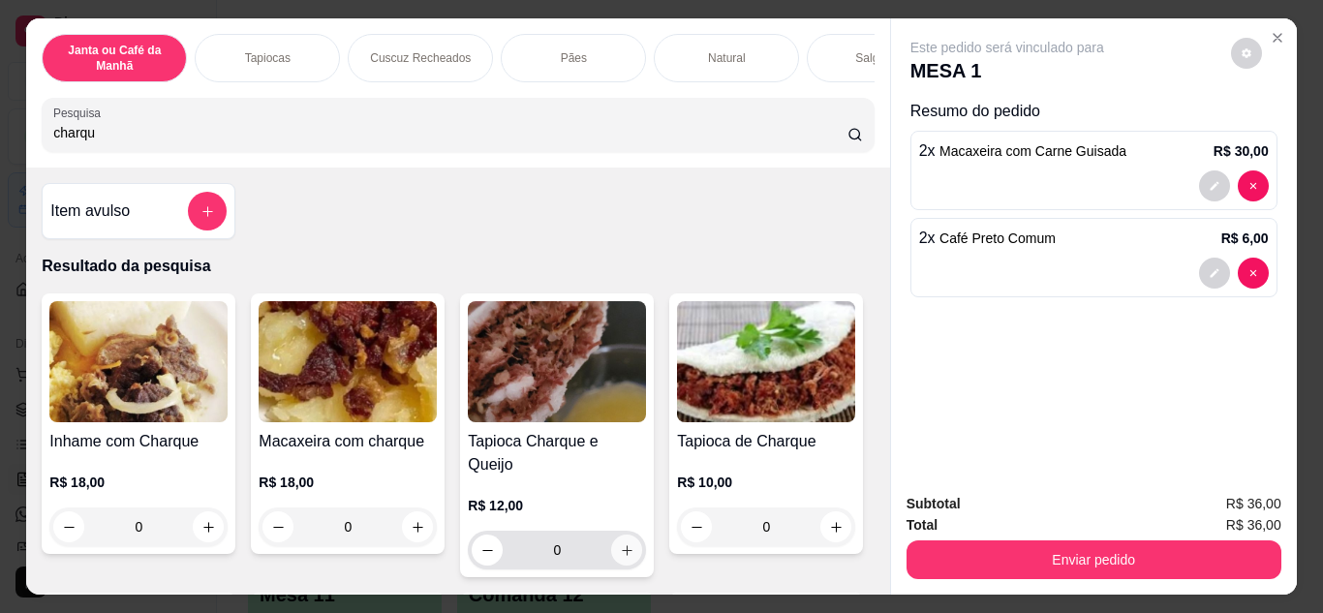
type input "charqu"
click at [624, 545] on icon "increase-product-quantity" at bounding box center [627, 550] width 11 height 11
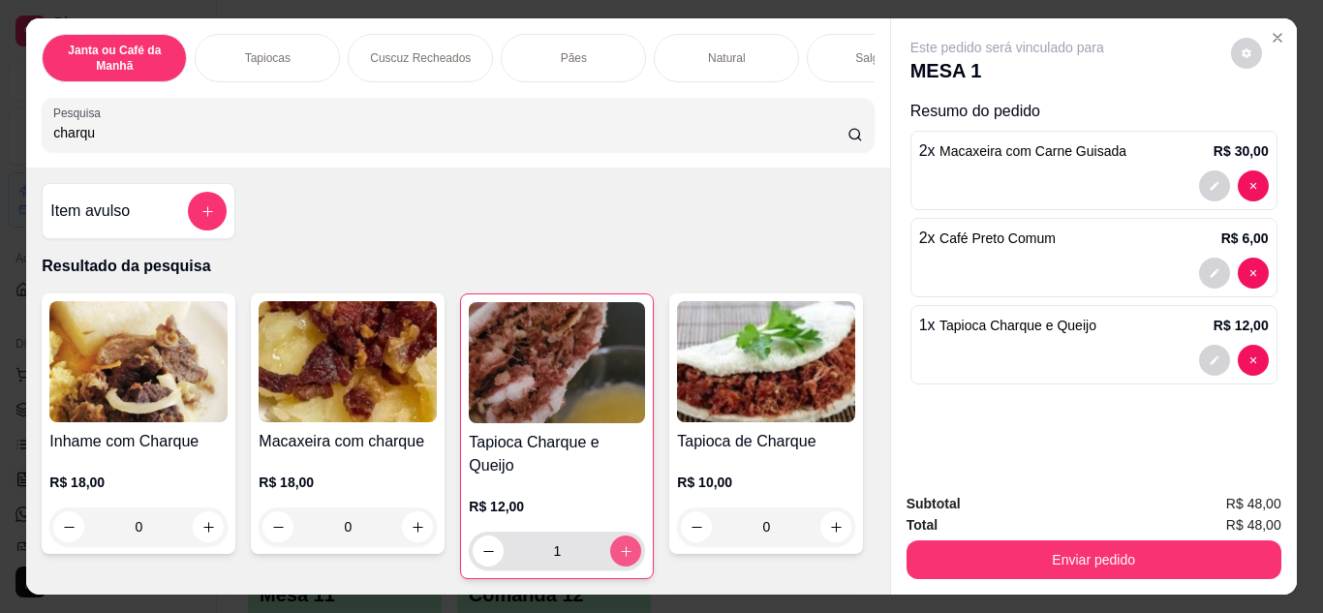
type input "1"
click at [624, 544] on icon "increase-product-quantity" at bounding box center [626, 551] width 15 height 15
type input "2"
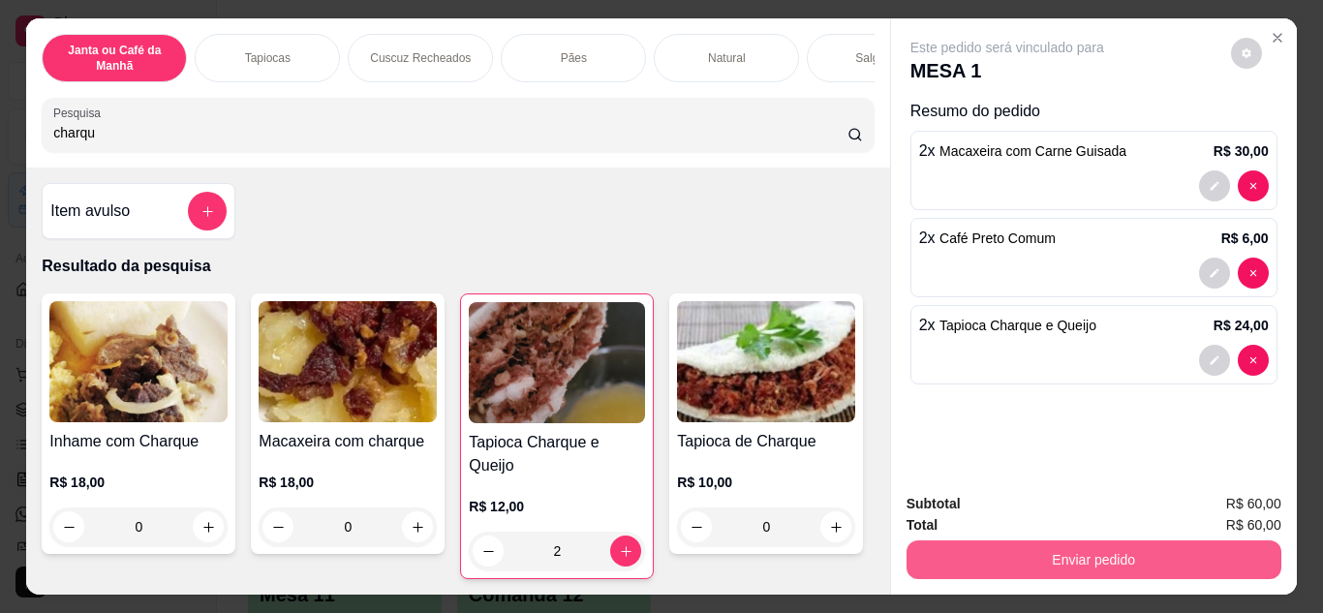
click at [995, 543] on button "Enviar pedido" at bounding box center [1094, 560] width 375 height 39
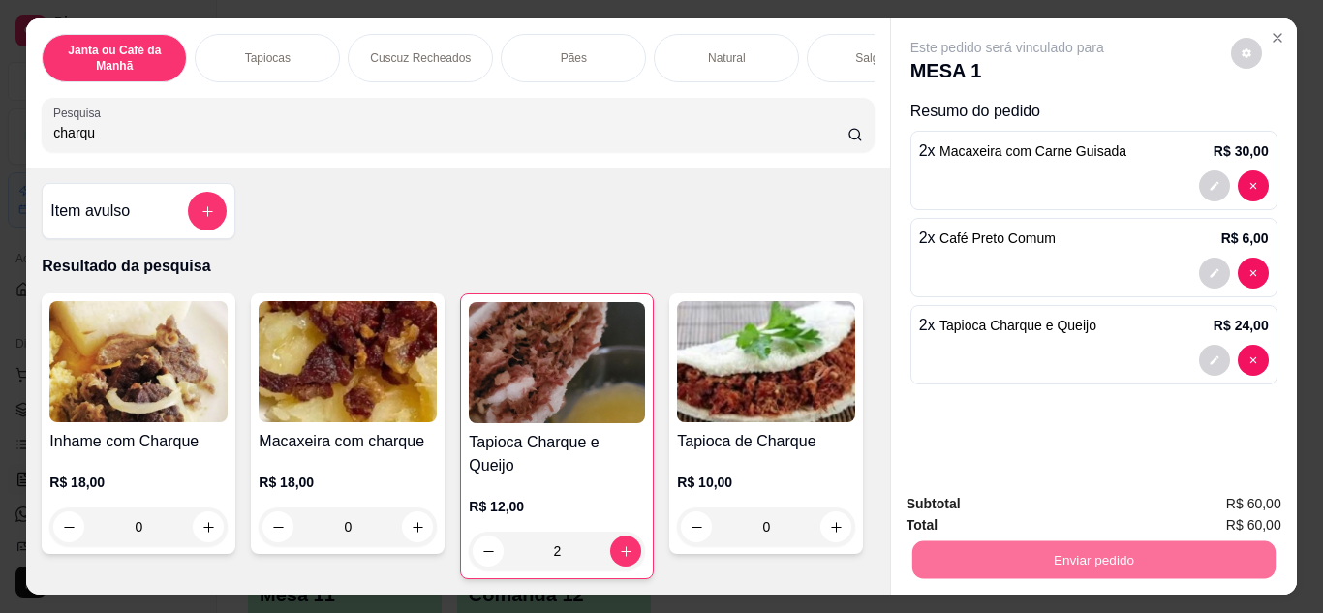
click at [1243, 517] on button "Enviar pedido" at bounding box center [1230, 505] width 109 height 37
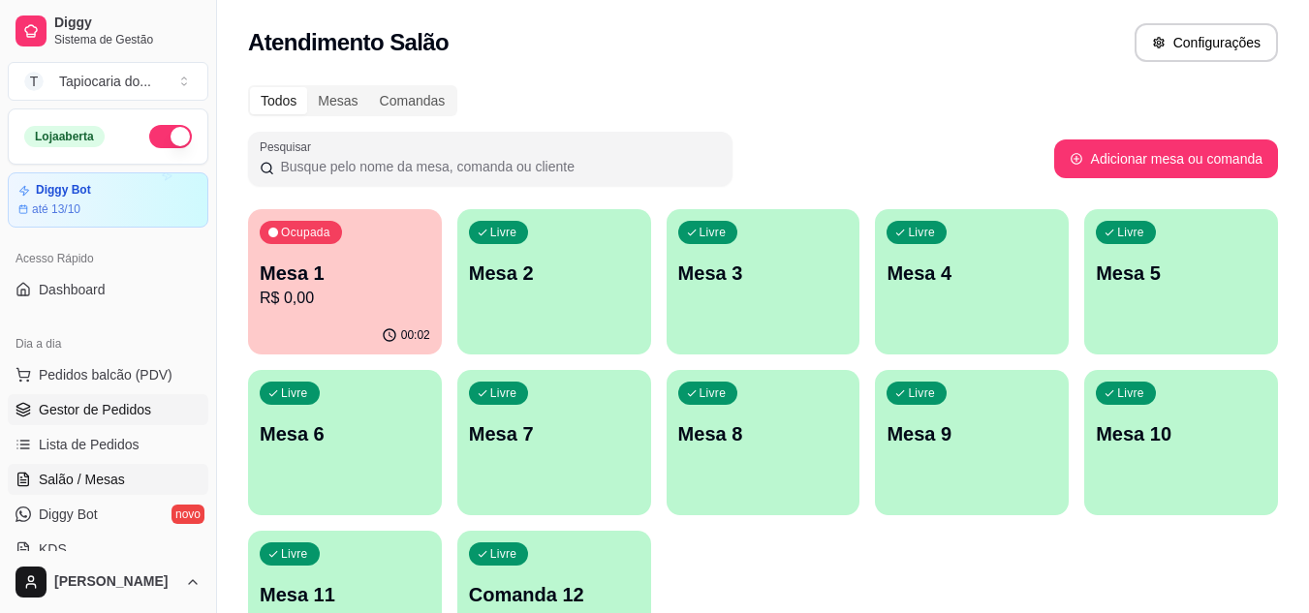
click at [87, 407] on span "Gestor de Pedidos" at bounding box center [95, 409] width 112 height 19
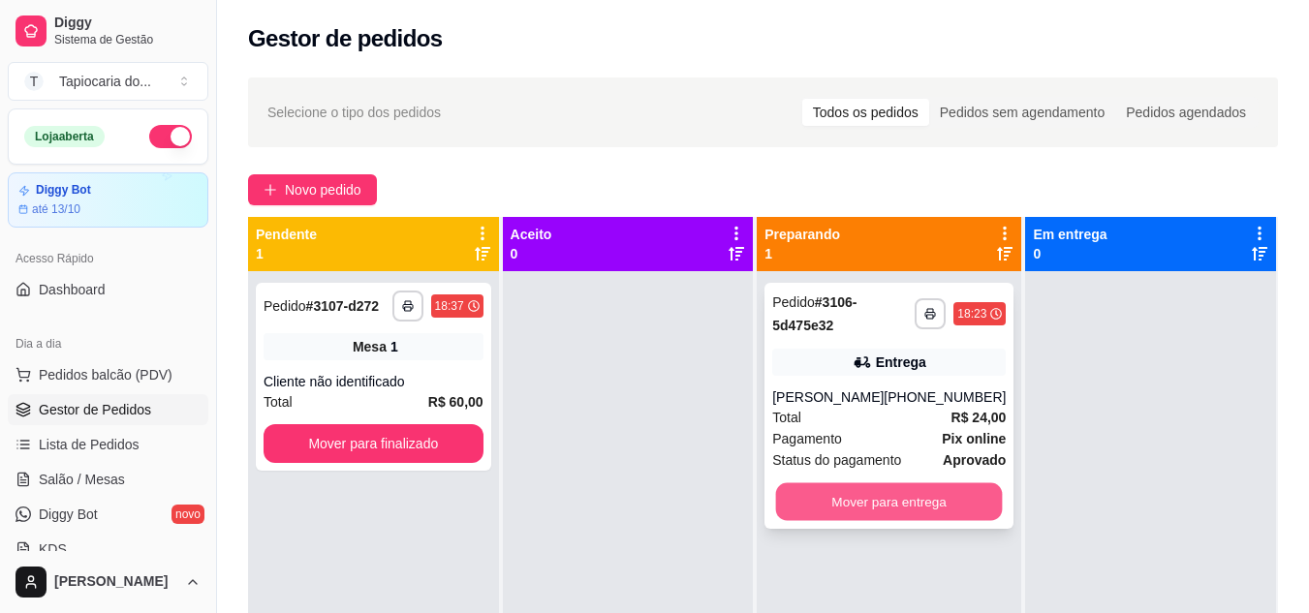
click at [865, 506] on button "Mover para entrega" at bounding box center [889, 502] width 227 height 38
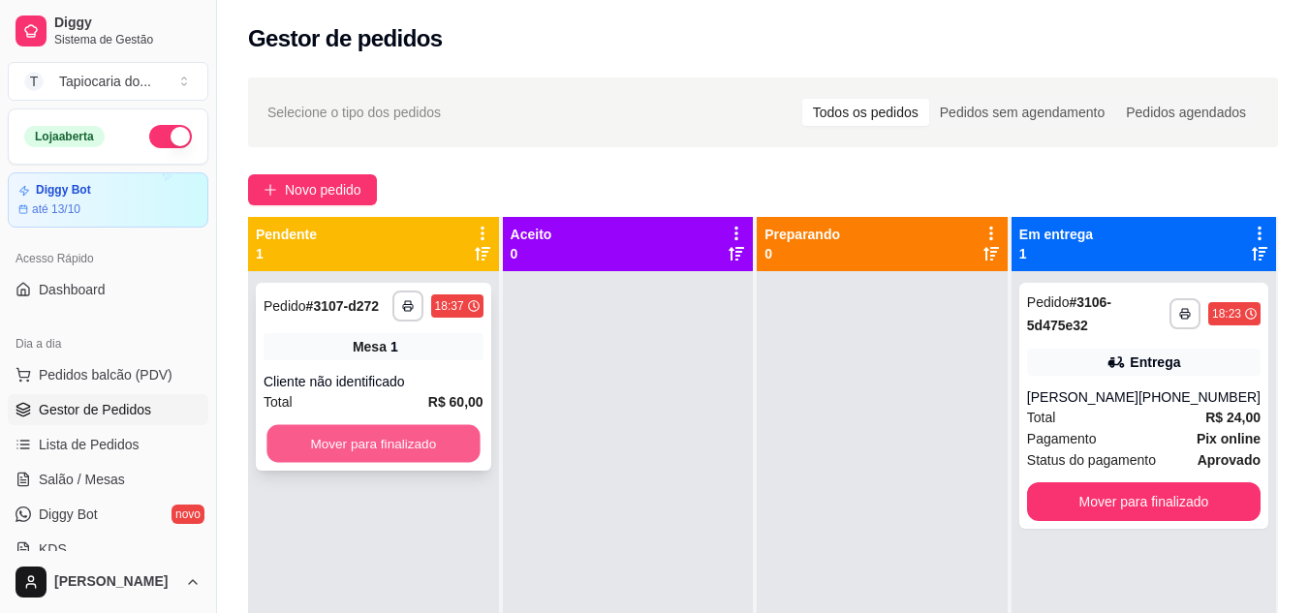
click at [397, 453] on button "Mover para finalizado" at bounding box center [372, 444] width 213 height 38
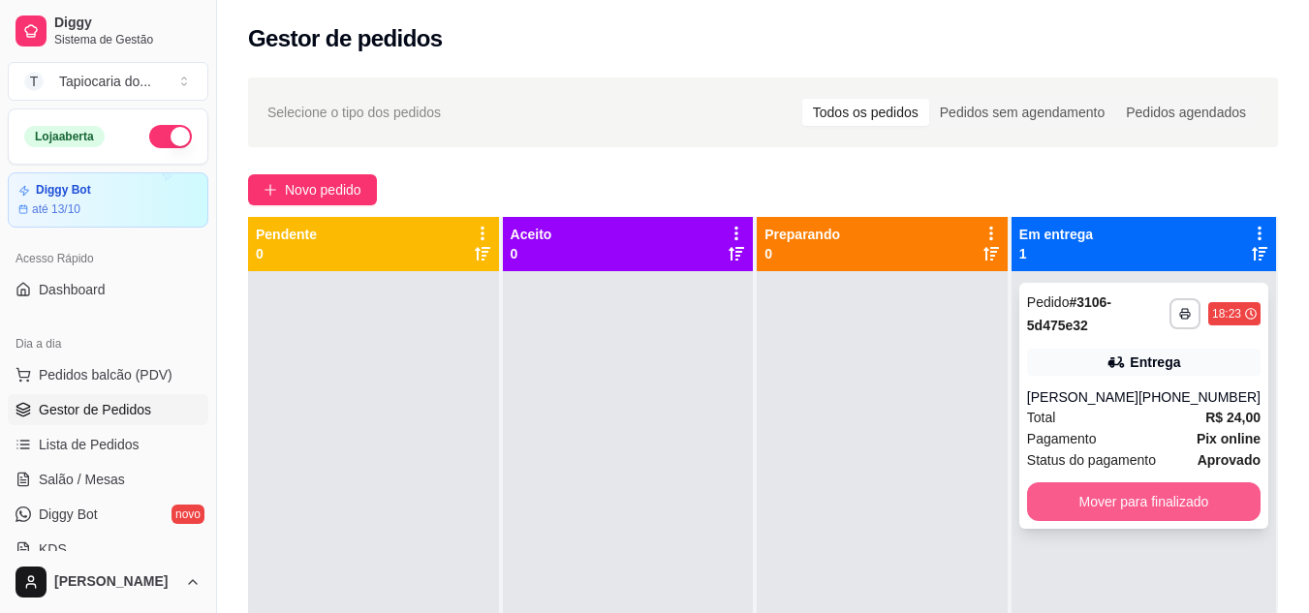
click at [1051, 498] on button "Mover para finalizado" at bounding box center [1143, 501] width 233 height 39
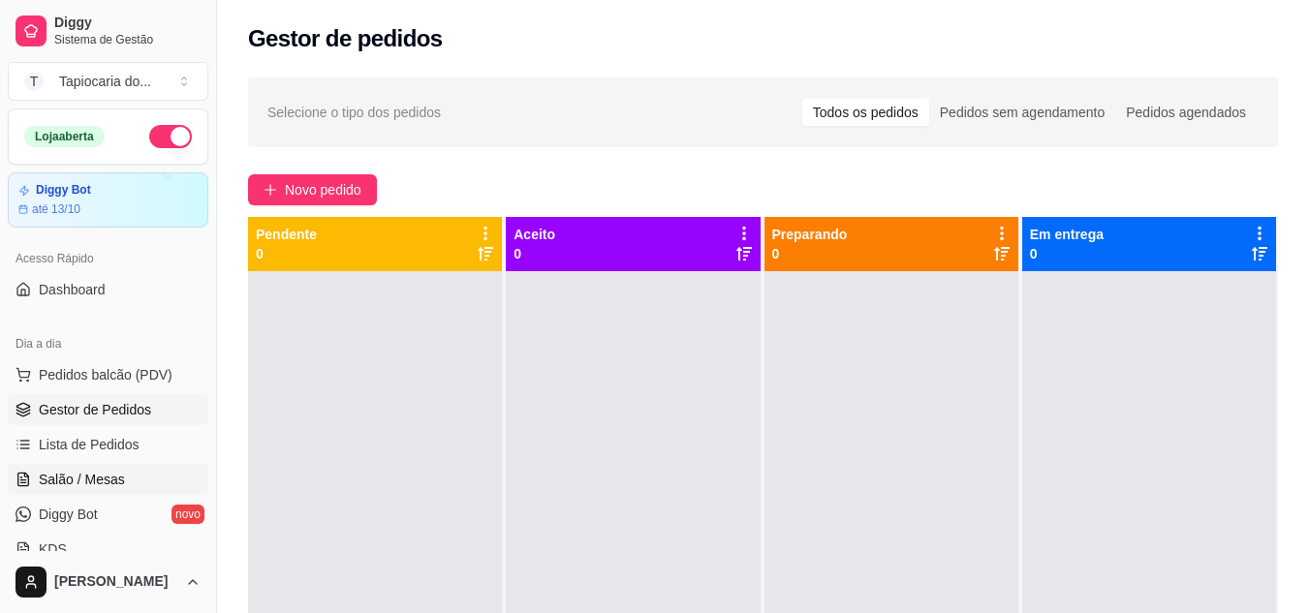
click at [113, 480] on span "Salão / Mesas" at bounding box center [82, 479] width 86 height 19
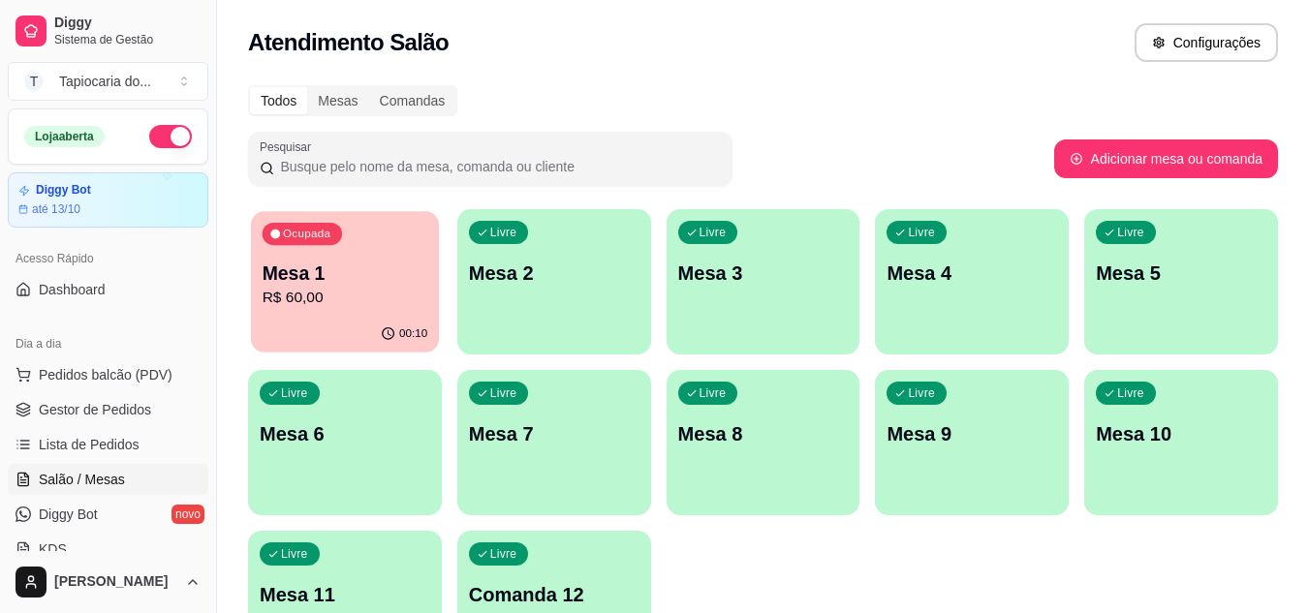
click at [320, 296] on p "R$ 60,00" at bounding box center [346, 298] width 166 height 22
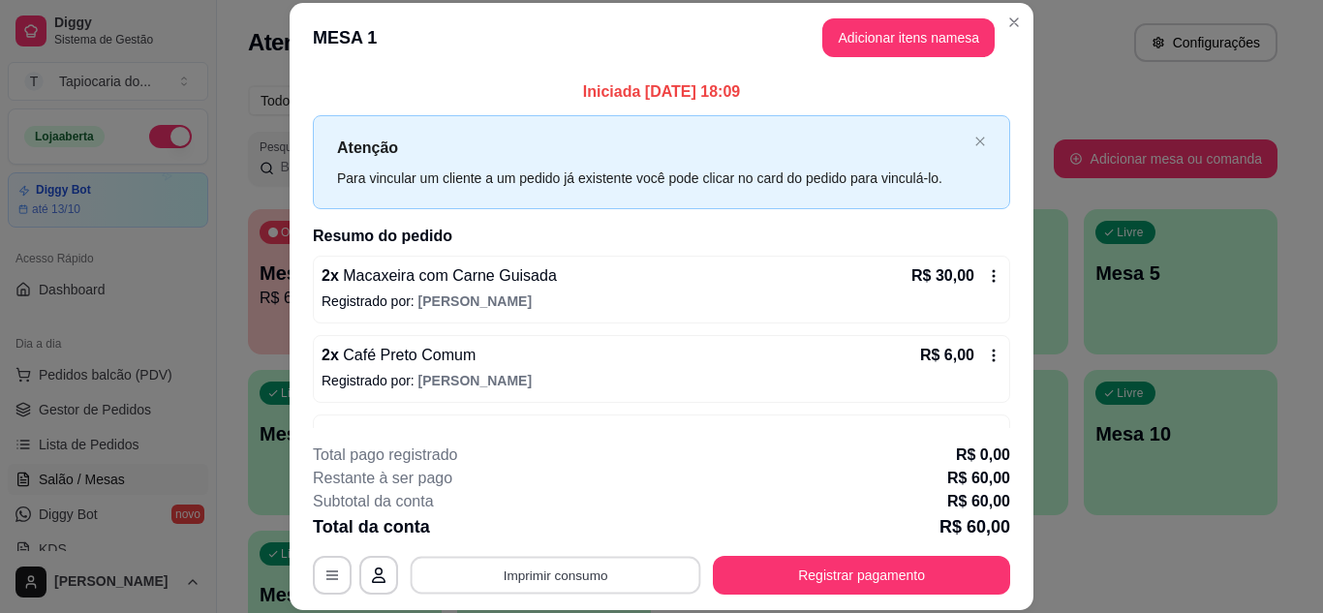
click at [590, 569] on button "Imprimir consumo" at bounding box center [556, 575] width 291 height 38
click at [581, 539] on button "Impressora" at bounding box center [554, 530] width 136 height 30
click at [1002, 457] on p "R$ 0,00" at bounding box center [983, 455] width 54 height 23
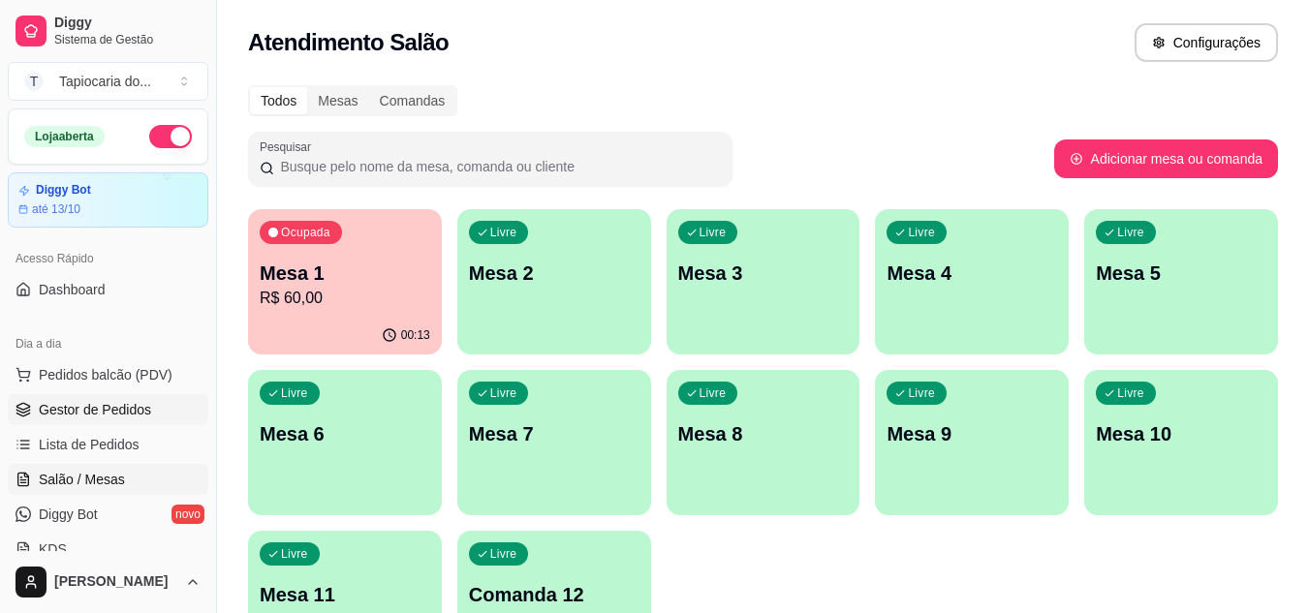
click at [103, 405] on span "Gestor de Pedidos" at bounding box center [95, 409] width 112 height 19
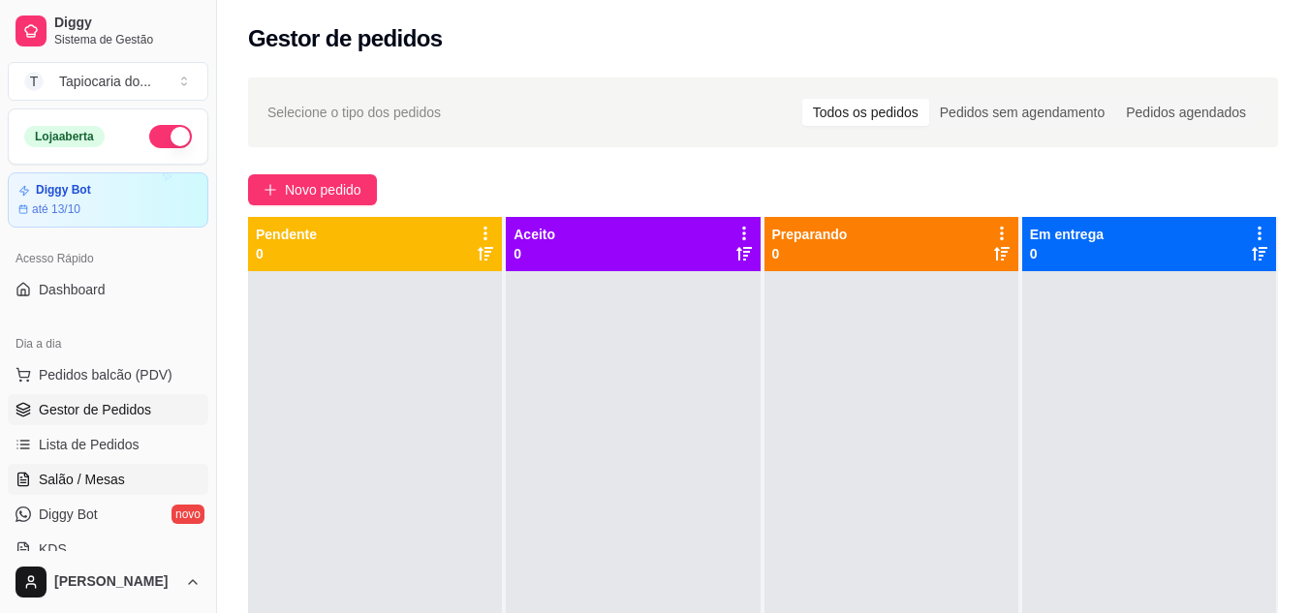
click at [94, 481] on span "Salão / Mesas" at bounding box center [82, 479] width 86 height 19
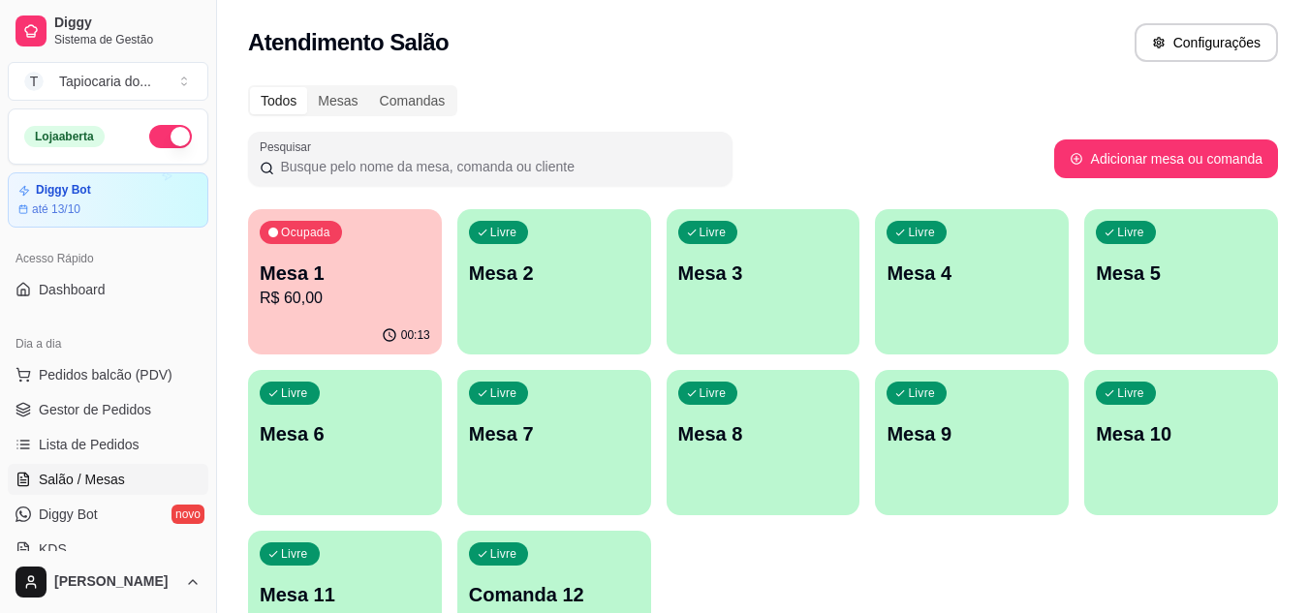
click at [340, 309] on p "R$ 60,00" at bounding box center [345, 298] width 170 height 23
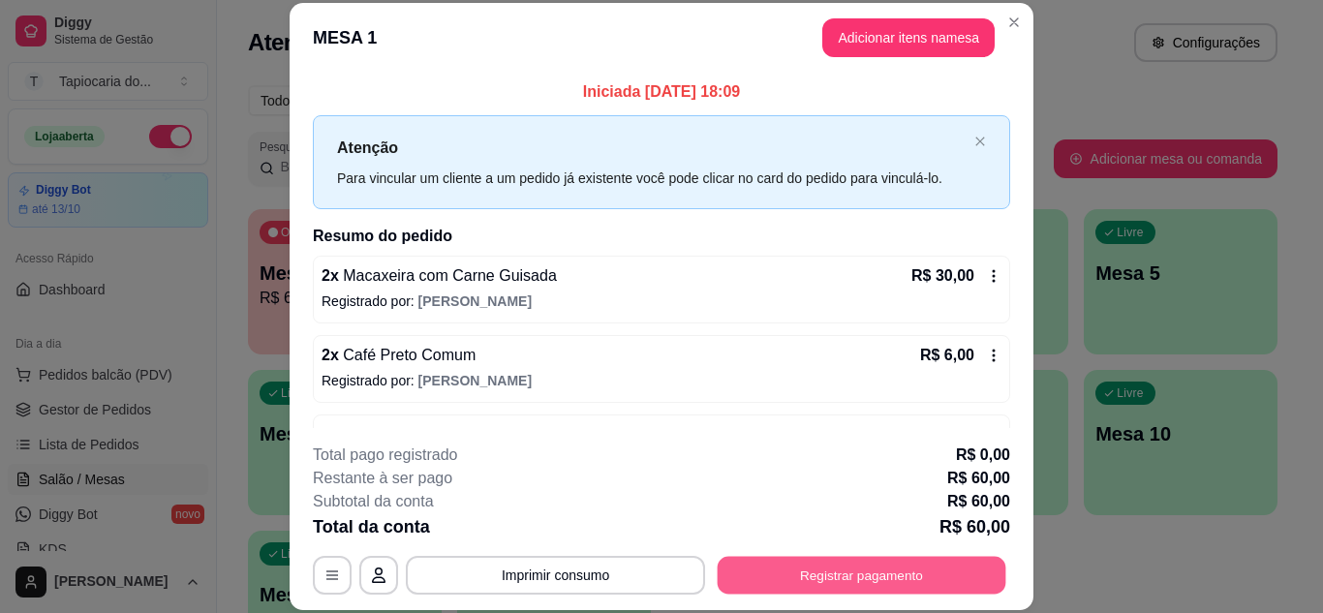
click at [851, 577] on button "Registrar pagamento" at bounding box center [862, 575] width 289 height 38
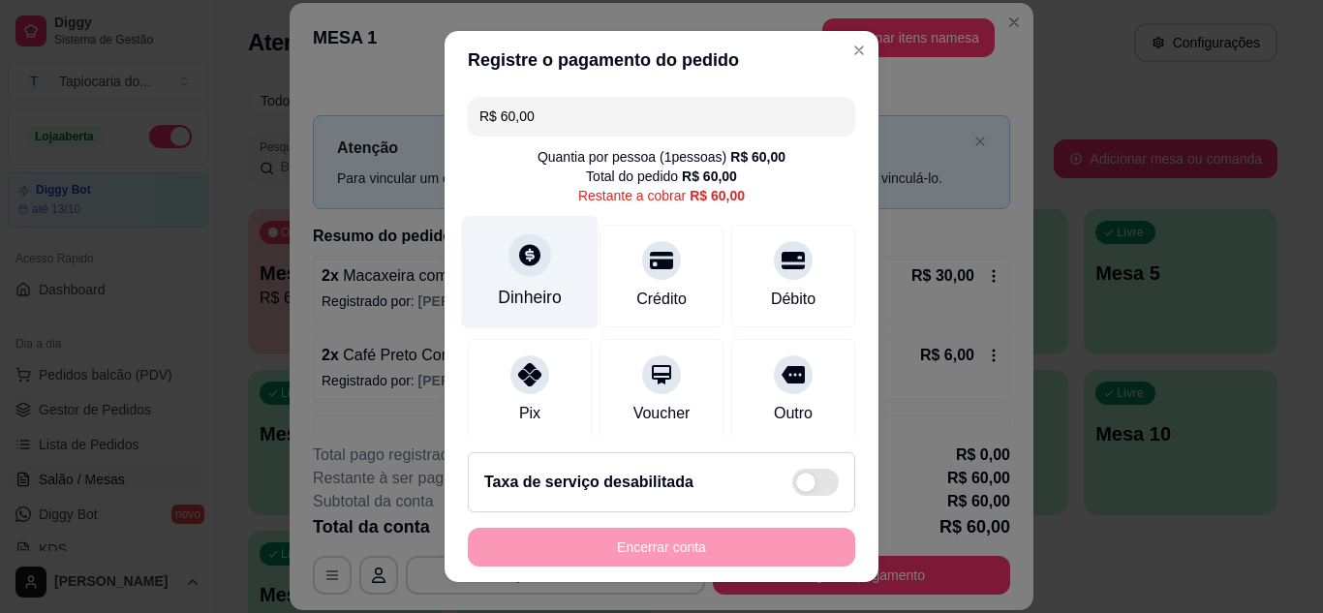
click at [517, 265] on icon at bounding box center [529, 254] width 25 height 25
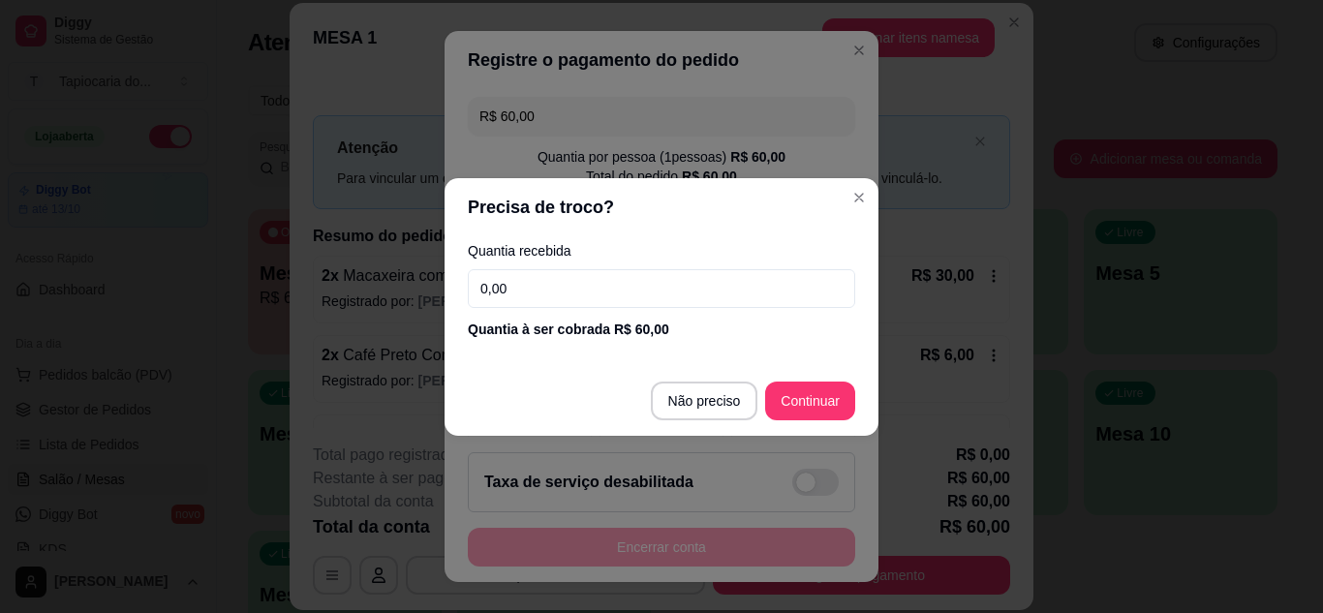
click at [551, 291] on input "0,00" at bounding box center [661, 288] width 387 height 39
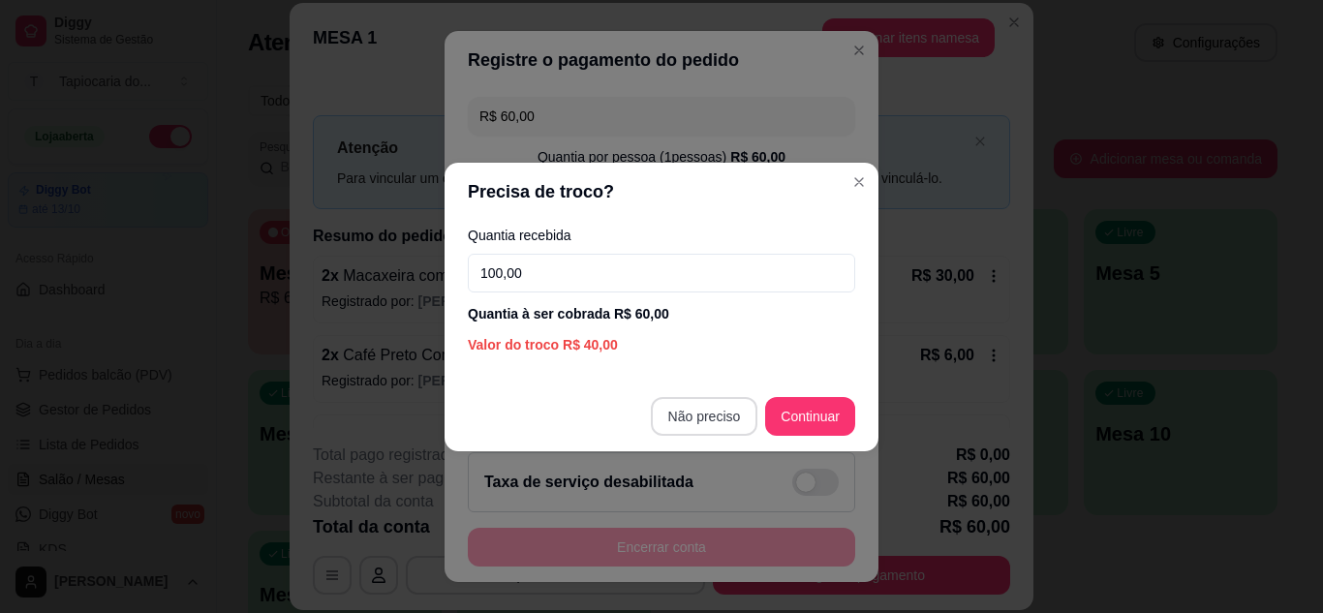
type input "100,00"
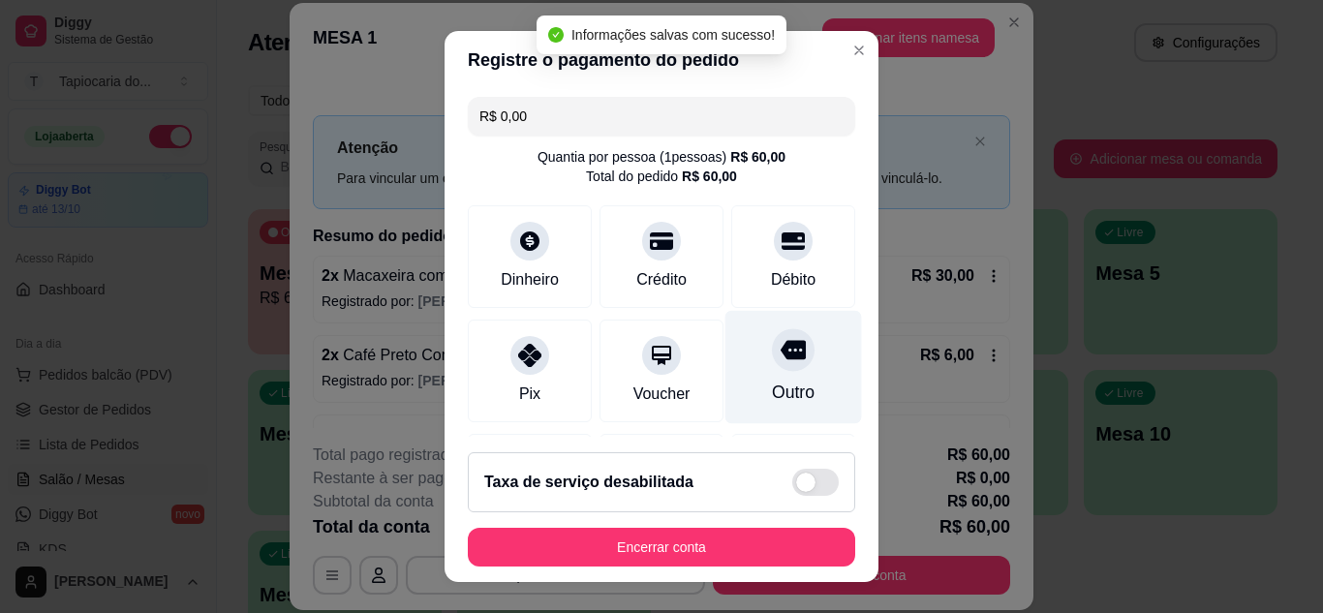
type input "R$ 0,00"
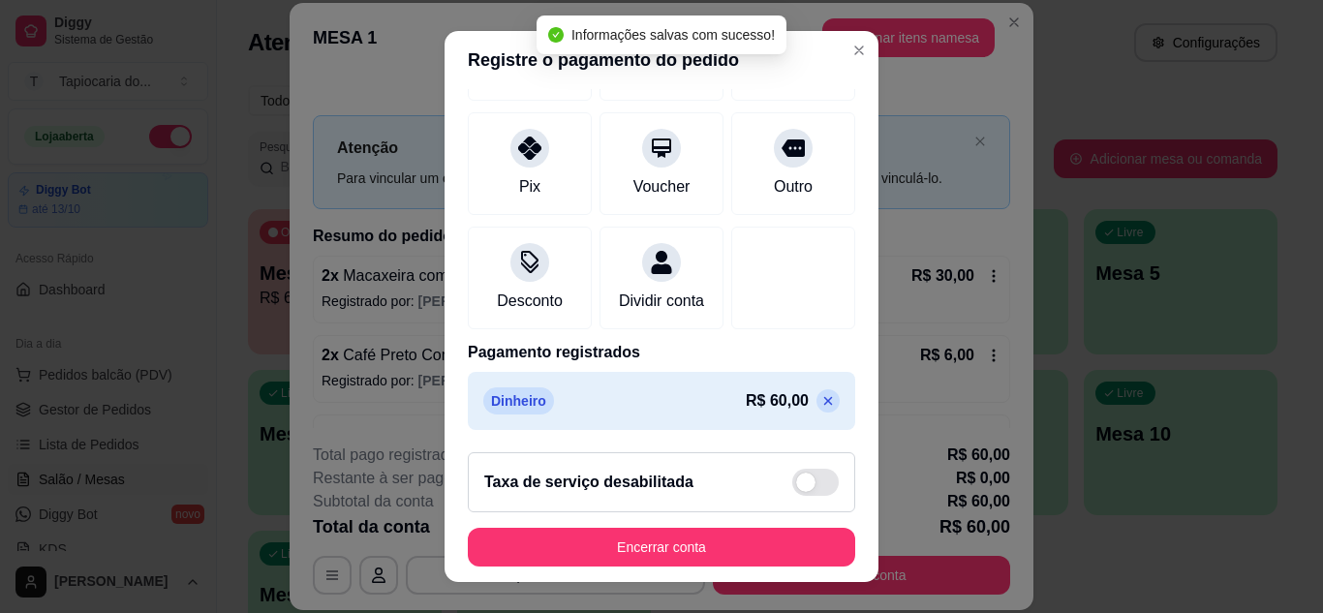
scroll to position [31, 0]
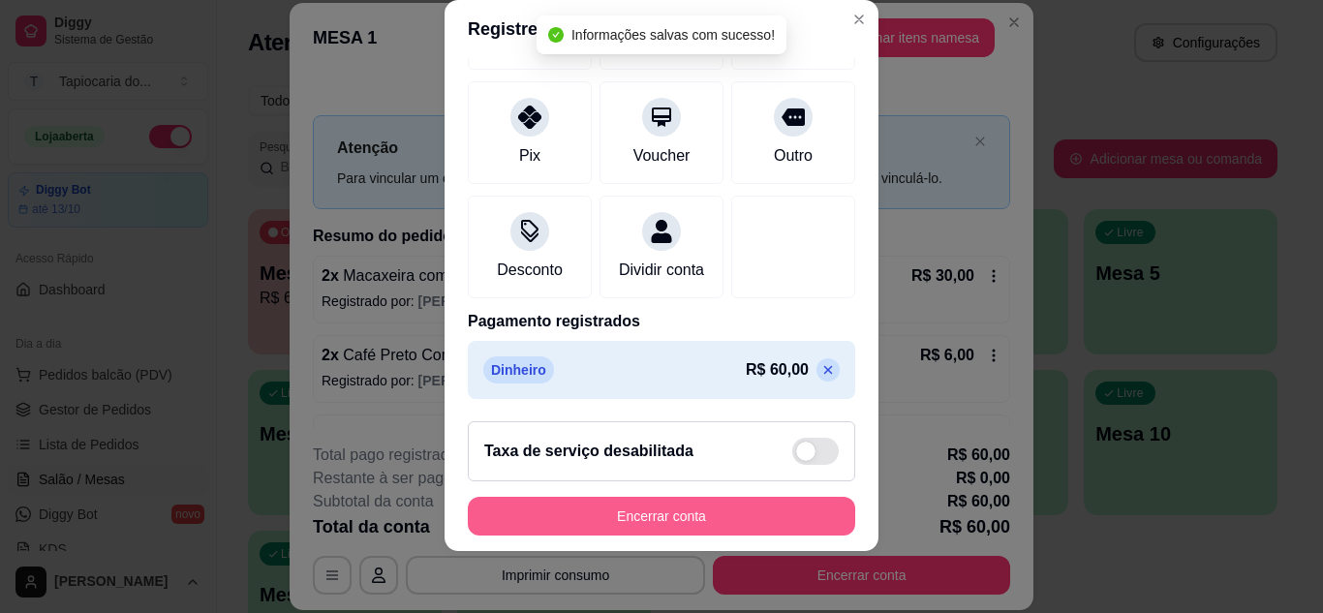
click at [805, 516] on button "Encerrar conta" at bounding box center [661, 516] width 387 height 39
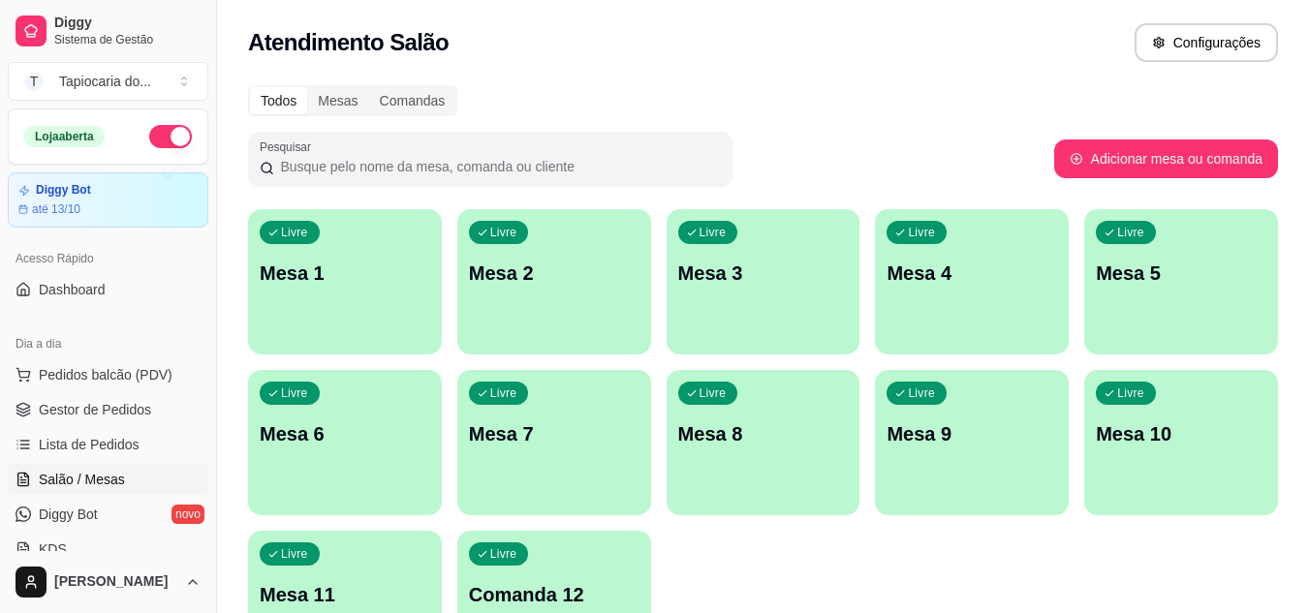
click at [1218, 328] on div "Livre Mesa 5" at bounding box center [1181, 270] width 194 height 122
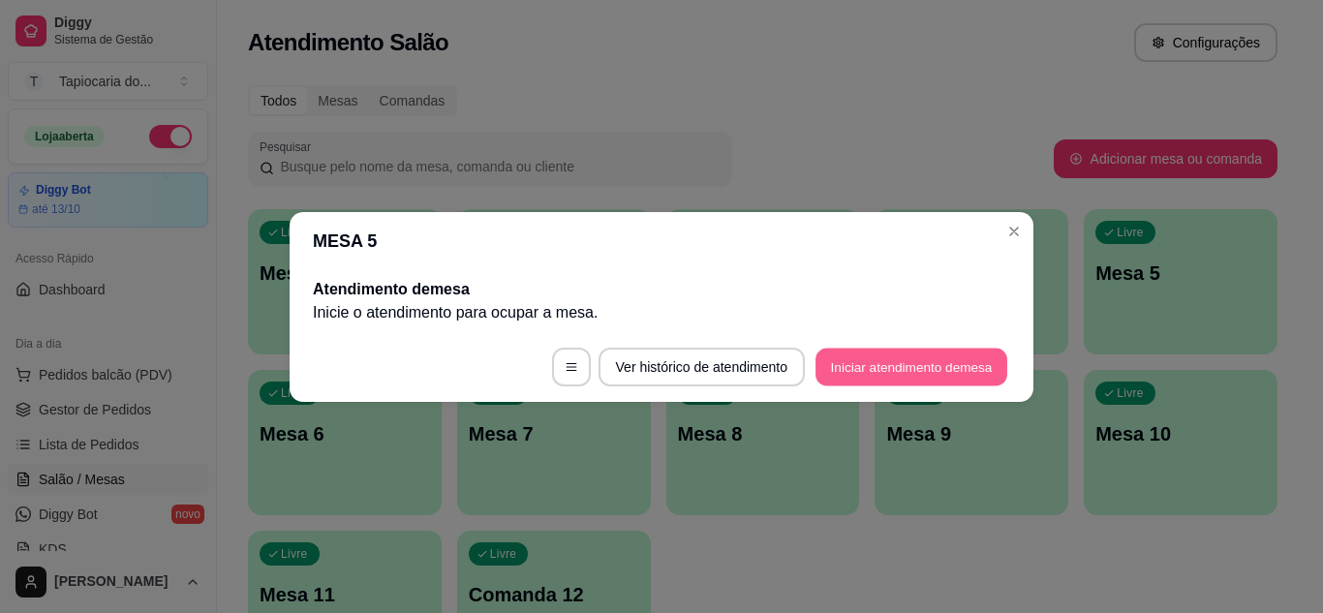
click at [914, 361] on button "Iniciar atendimento de mesa" at bounding box center [912, 367] width 192 height 38
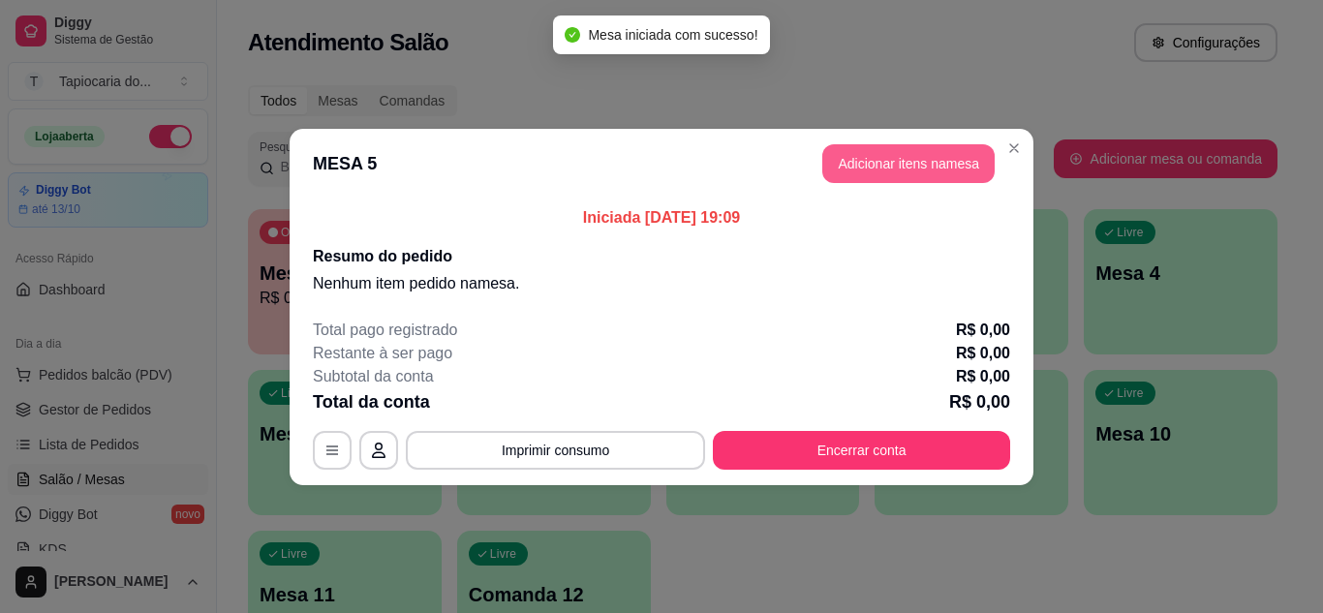
click at [848, 168] on button "Adicionar itens na mesa" at bounding box center [908, 163] width 172 height 39
click at [438, 142] on input "Pesquisa" at bounding box center [450, 132] width 794 height 19
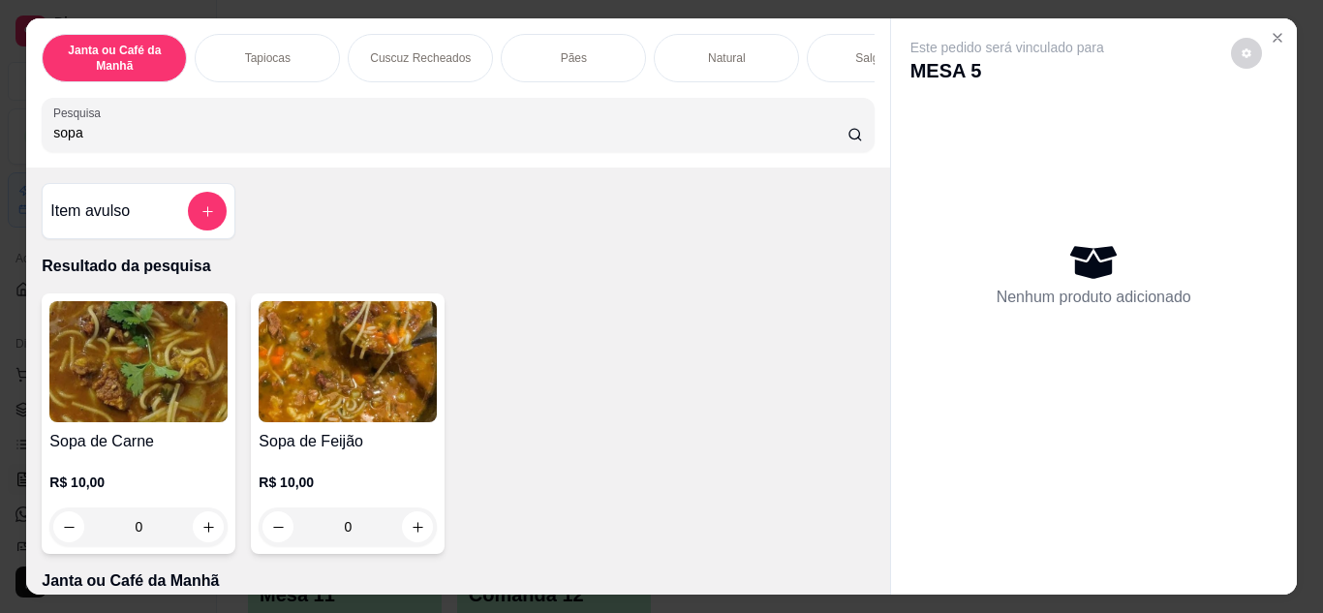
scroll to position [194, 0]
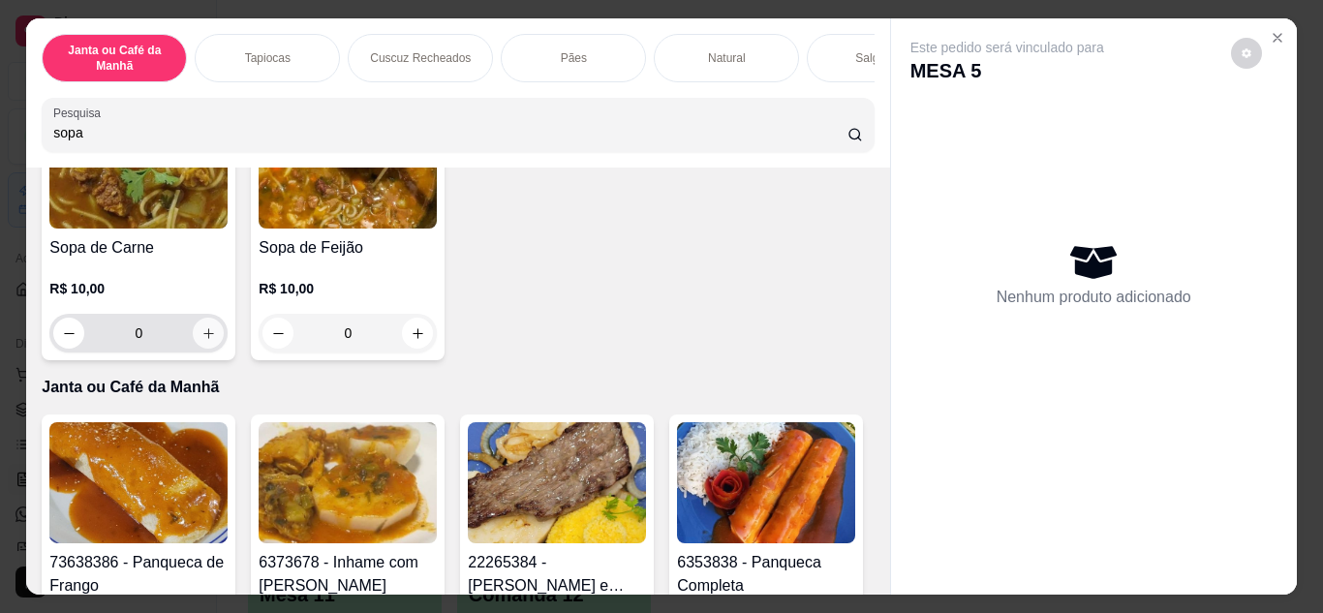
type input "sopa"
click at [201, 339] on icon "increase-product-quantity" at bounding box center [208, 333] width 15 height 15
type input "1"
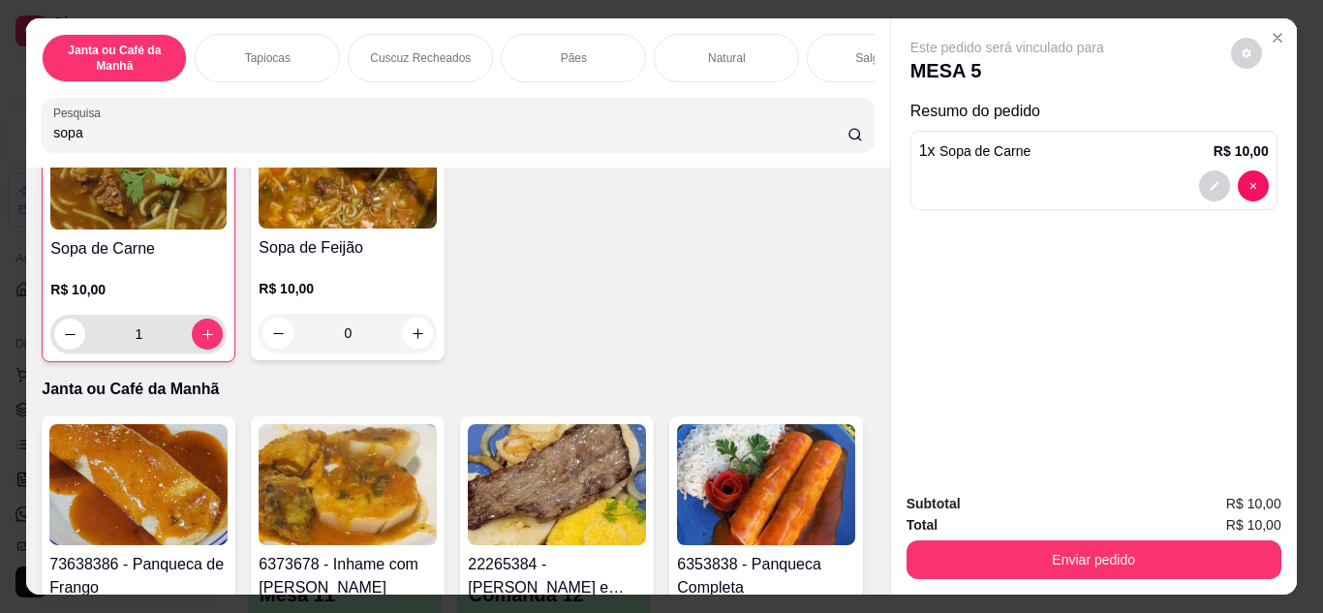
scroll to position [195, 0]
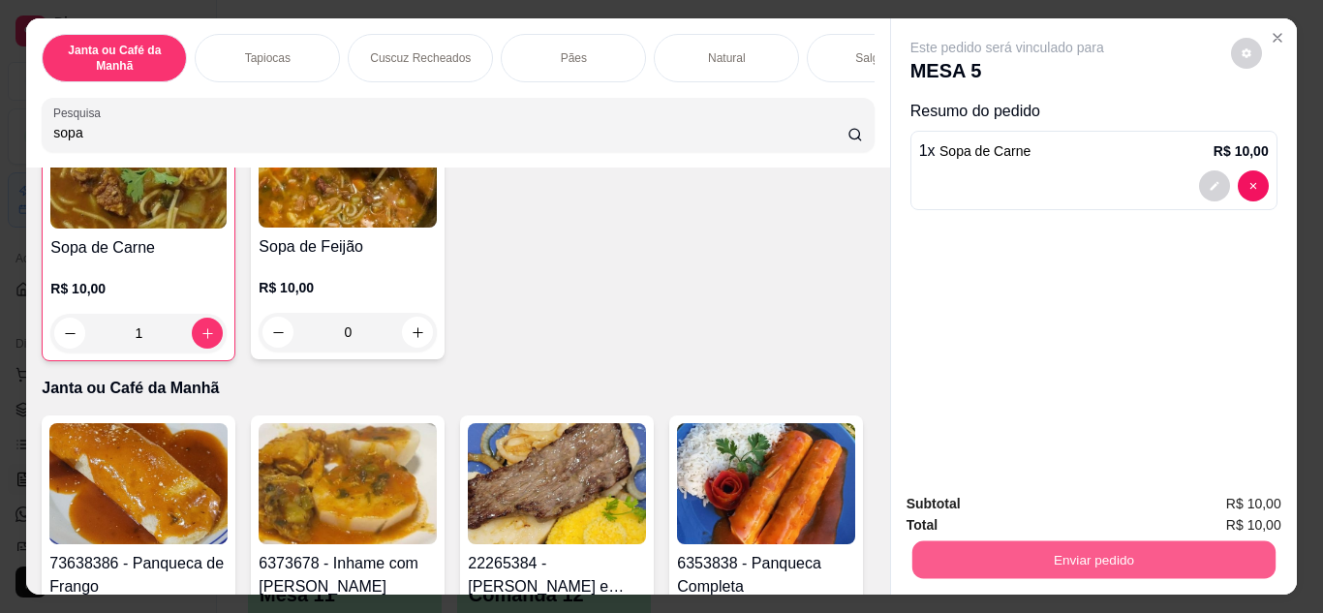
click at [1074, 550] on button "Enviar pedido" at bounding box center [1093, 561] width 363 height 38
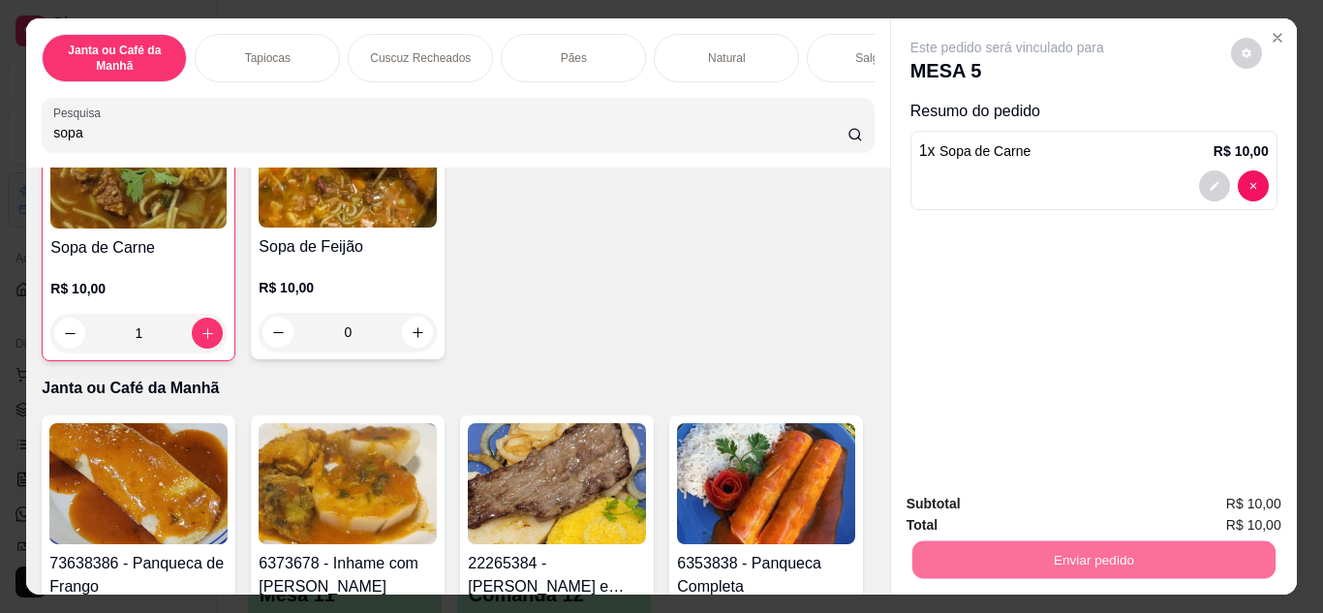
click at [1230, 494] on button "Enviar pedido" at bounding box center [1231, 505] width 107 height 36
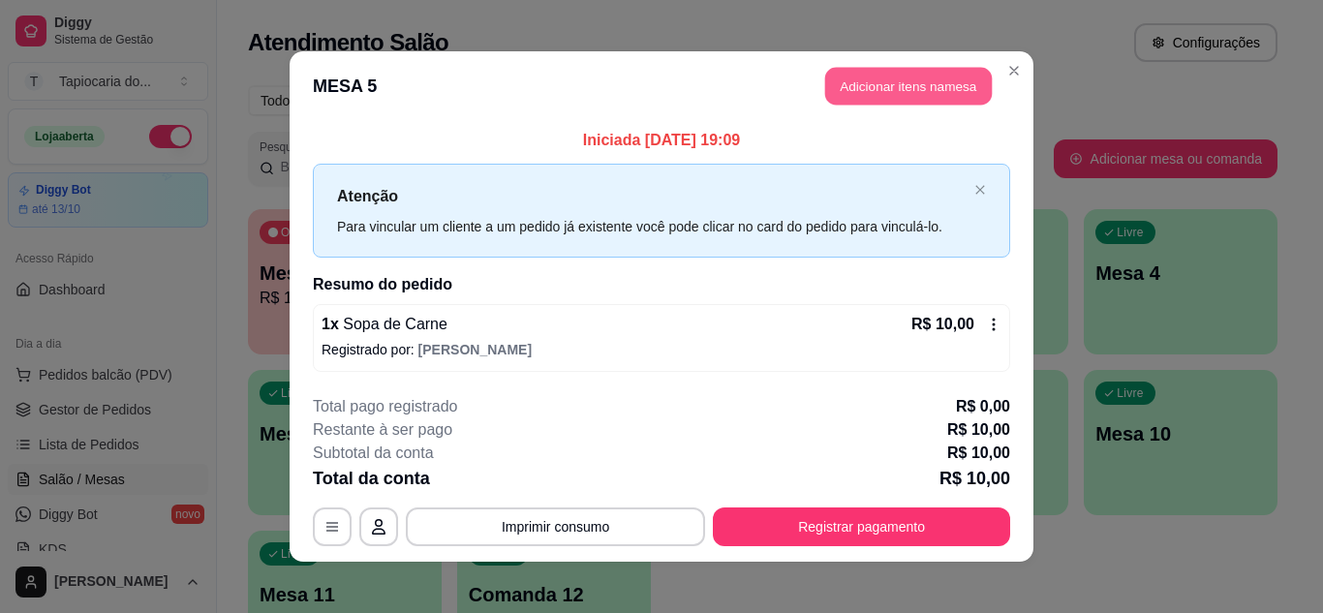
click at [899, 92] on button "Adicionar itens na mesa" at bounding box center [908, 87] width 167 height 38
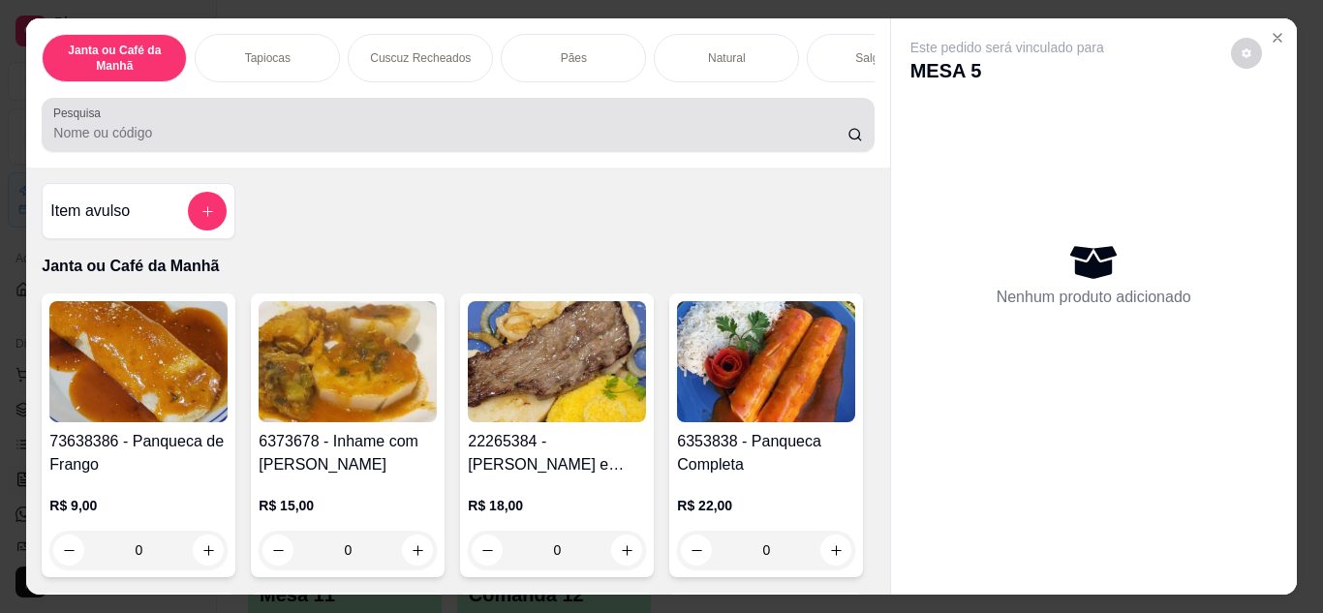
drag, startPoint x: 670, startPoint y: 131, endPoint x: 660, endPoint y: 129, distance: 10.8
click at [667, 131] on input "Pesquisa" at bounding box center [450, 132] width 794 height 19
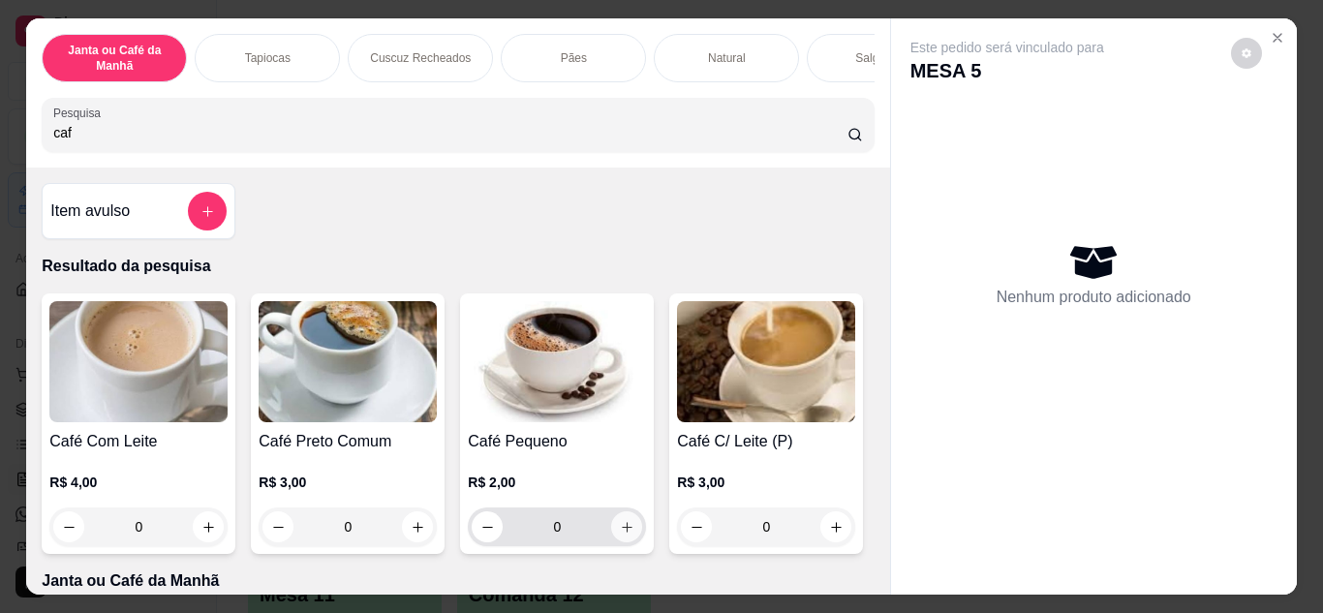
type input "caf"
click at [622, 533] on icon "increase-product-quantity" at bounding box center [627, 527] width 11 height 11
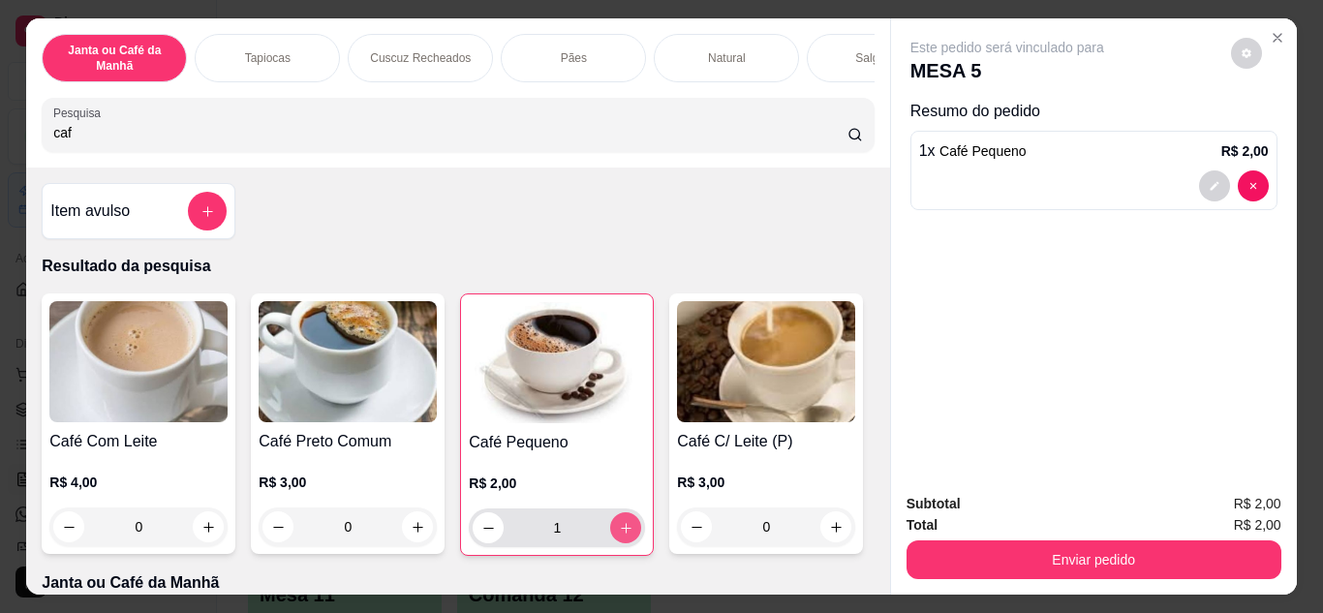
type input "1"
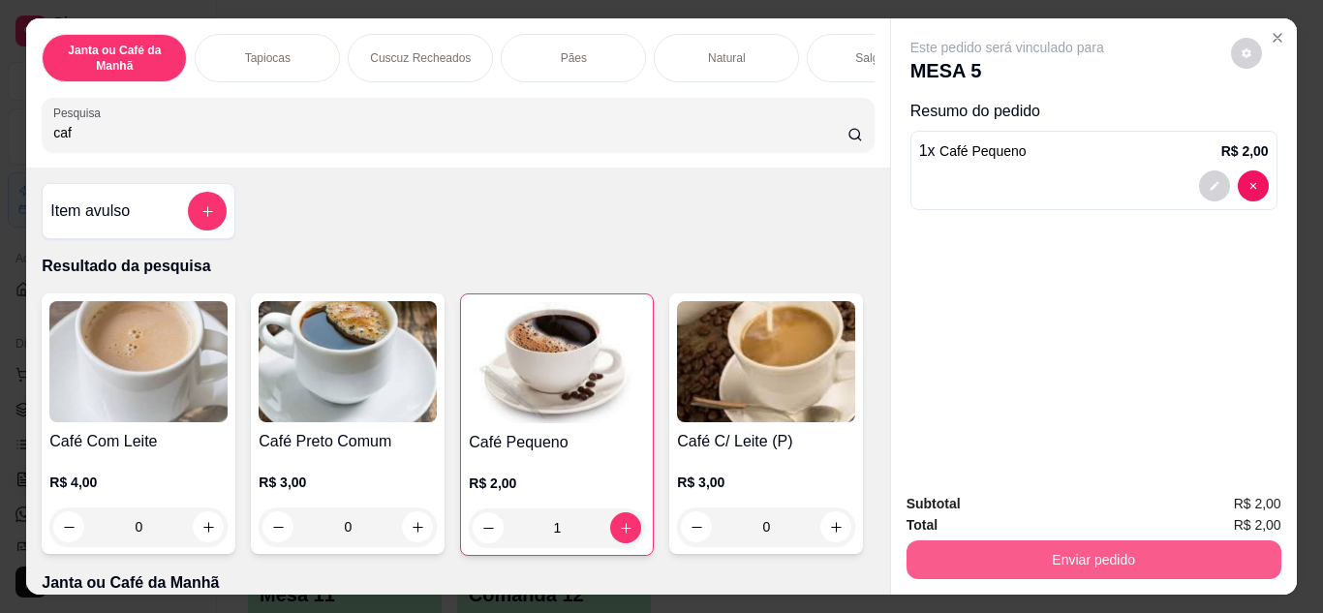
click at [1025, 554] on button "Enviar pedido" at bounding box center [1094, 560] width 375 height 39
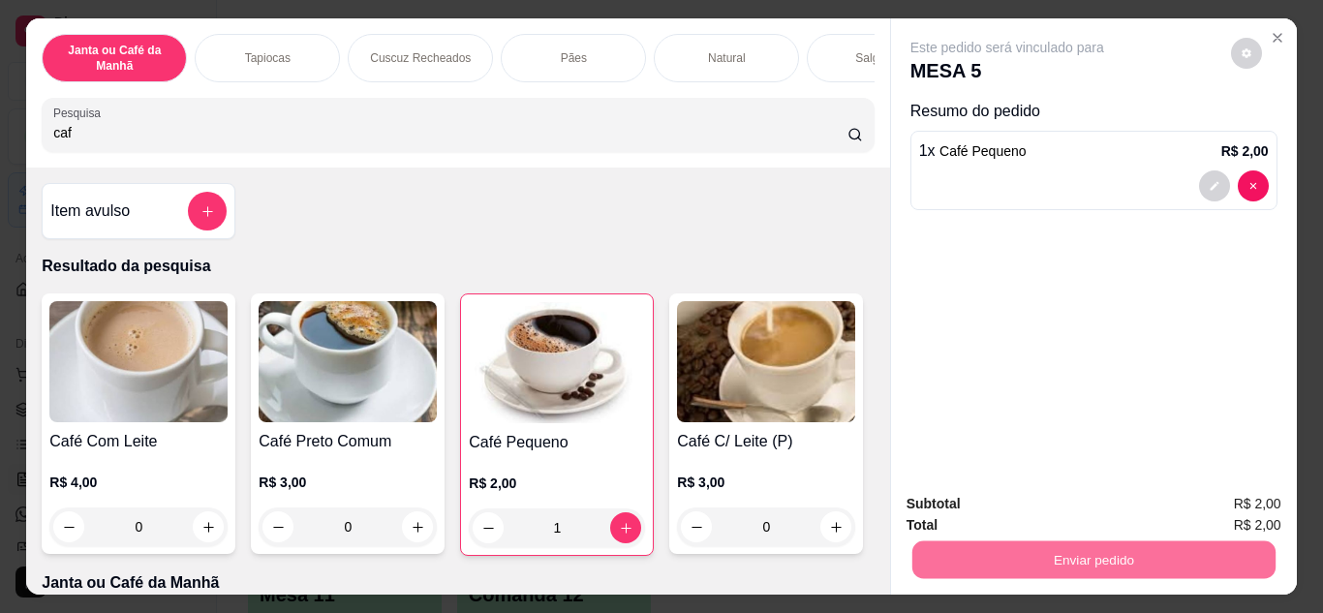
click at [1241, 506] on button "Enviar pedido" at bounding box center [1231, 505] width 107 height 36
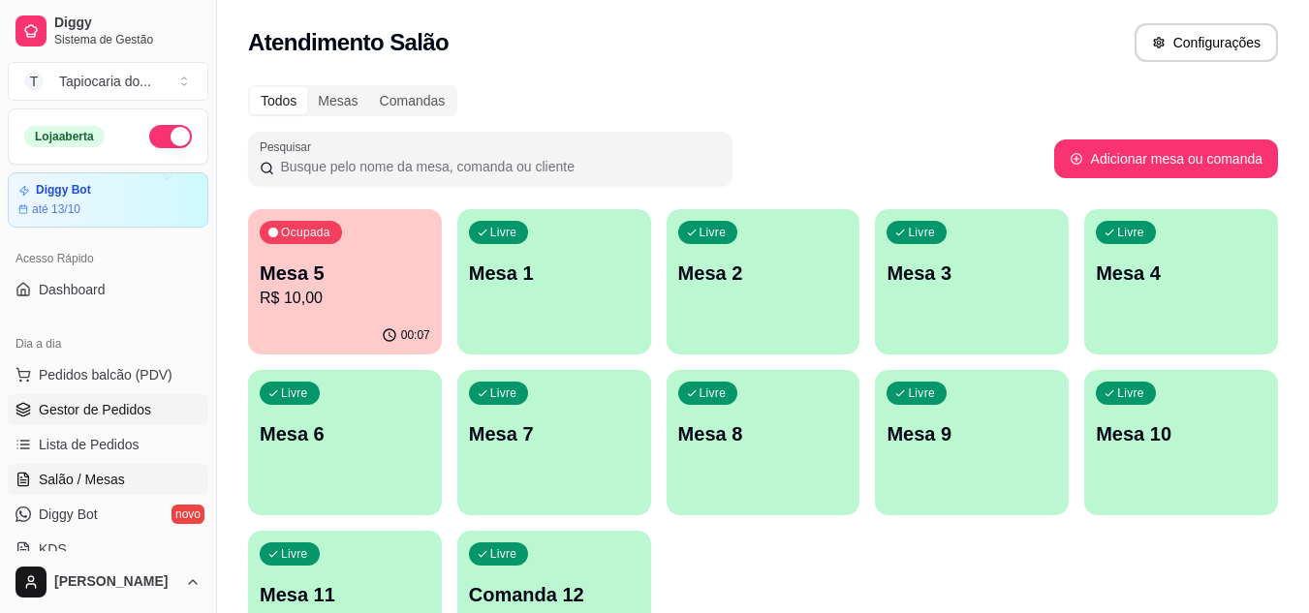
click at [103, 399] on link "Gestor de Pedidos" at bounding box center [108, 409] width 201 height 31
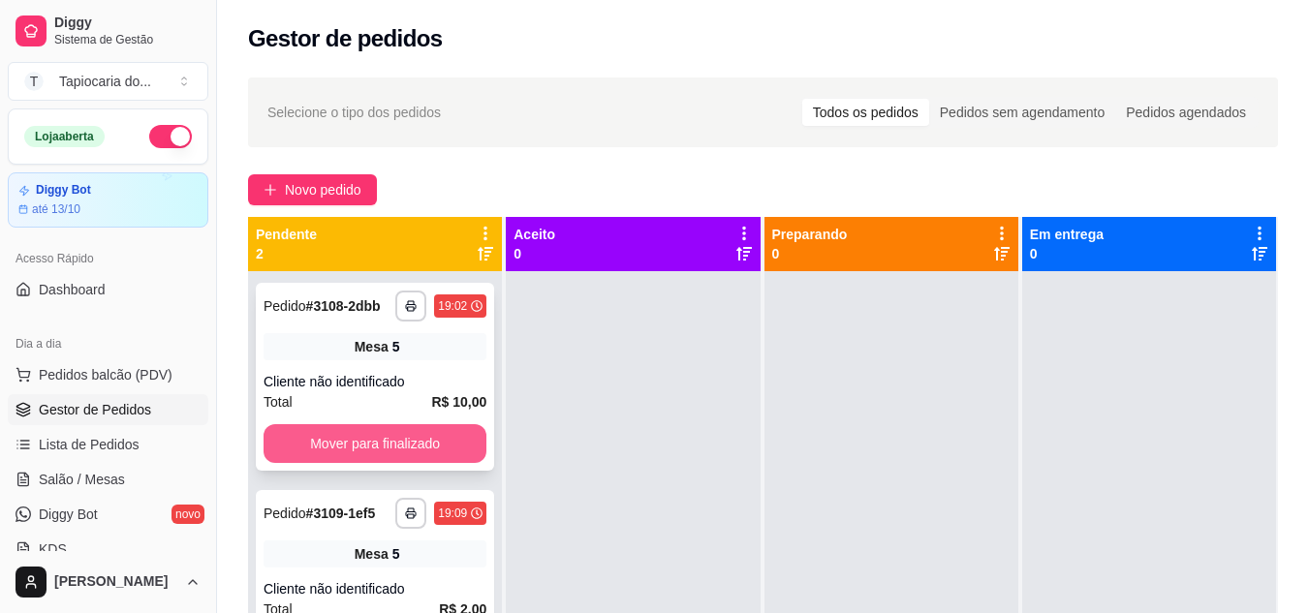
click at [388, 453] on button "Mover para finalizado" at bounding box center [374, 443] width 223 height 39
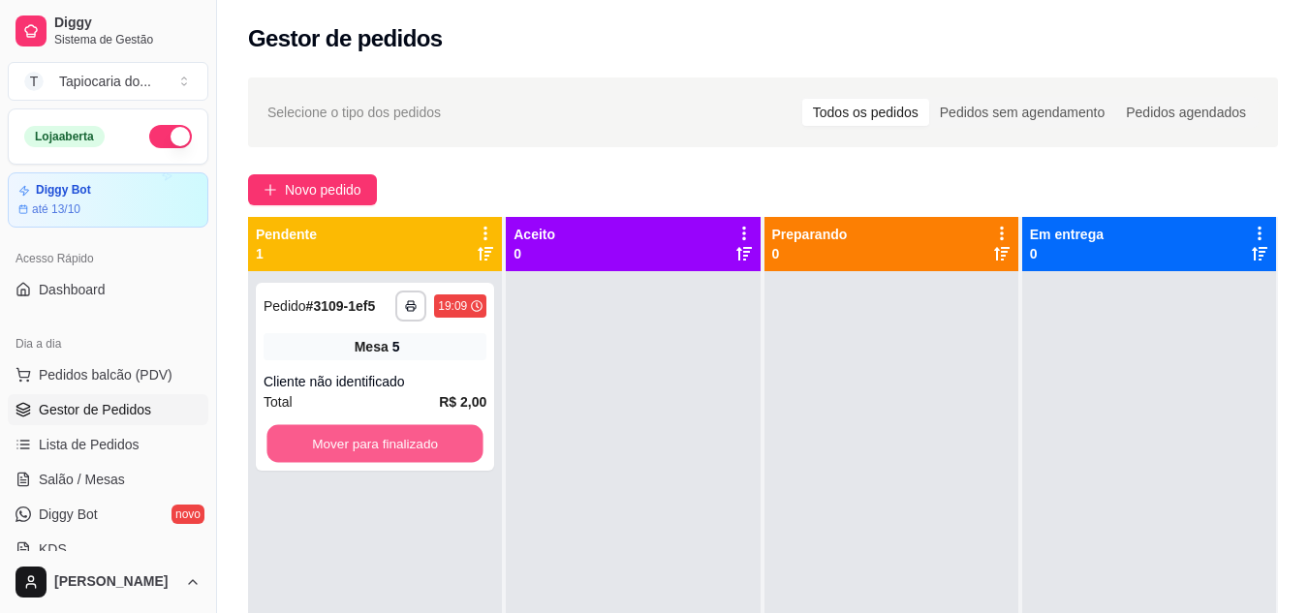
click at [388, 451] on button "Mover para finalizado" at bounding box center [374, 444] width 216 height 38
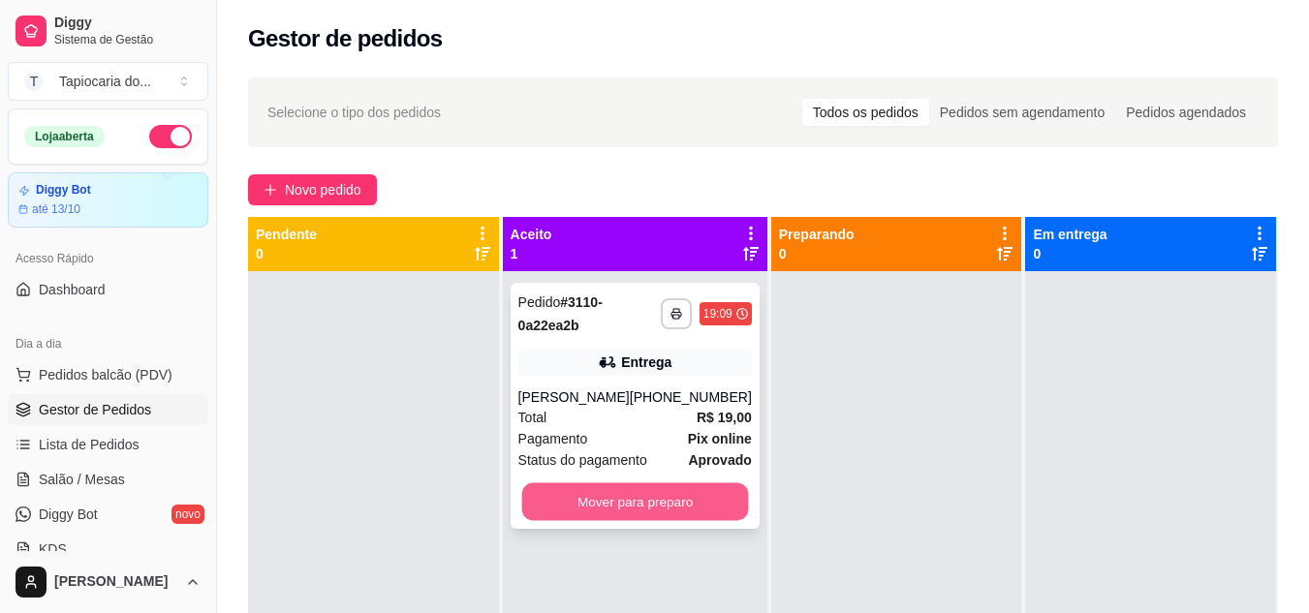
click at [622, 511] on button "Mover para preparo" at bounding box center [634, 502] width 227 height 38
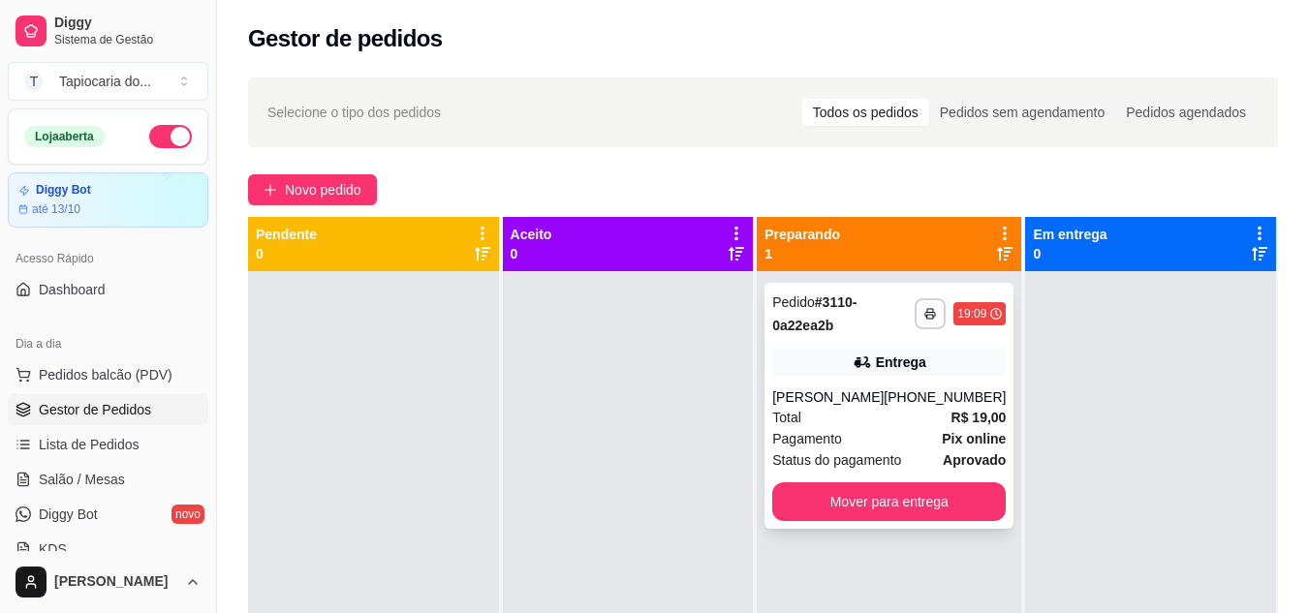
click at [912, 414] on div "Total R$ 19,00" at bounding box center [888, 417] width 233 height 21
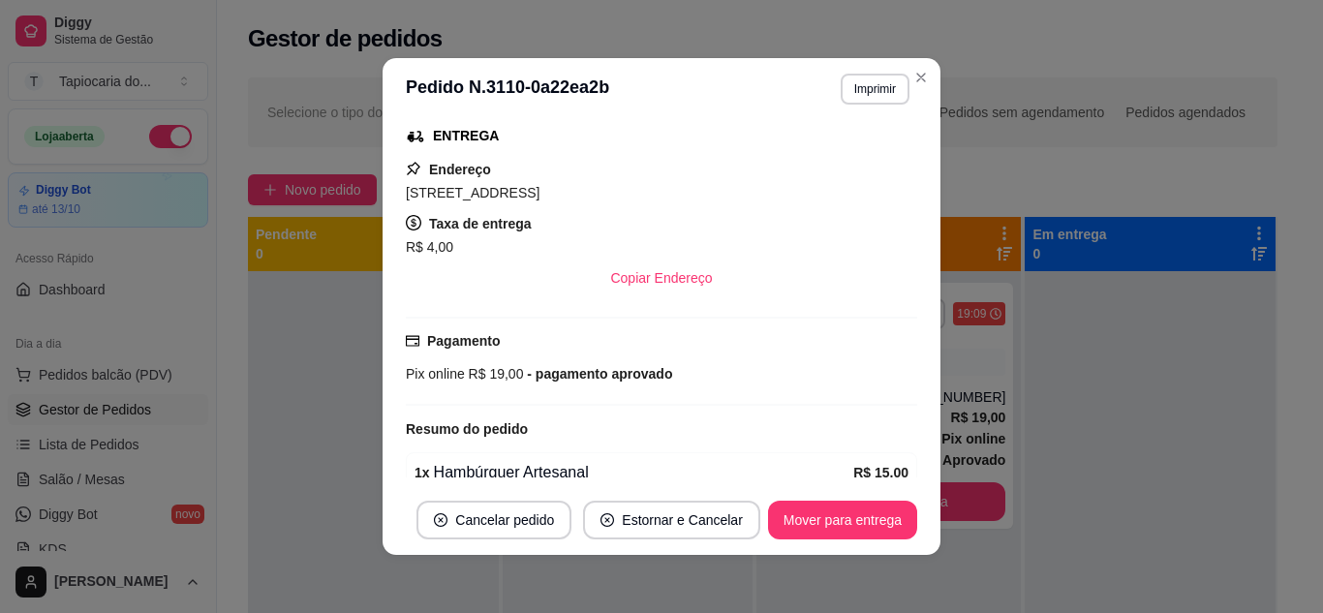
scroll to position [403, 0]
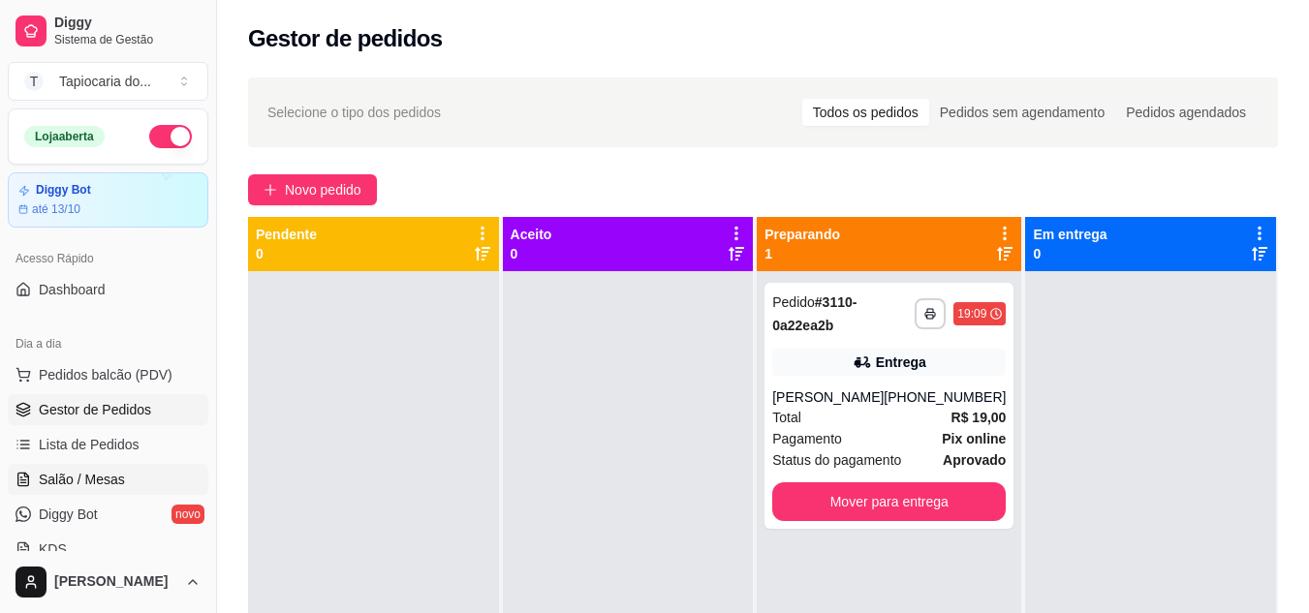
click at [37, 482] on link "Salão / Mesas" at bounding box center [108, 479] width 201 height 31
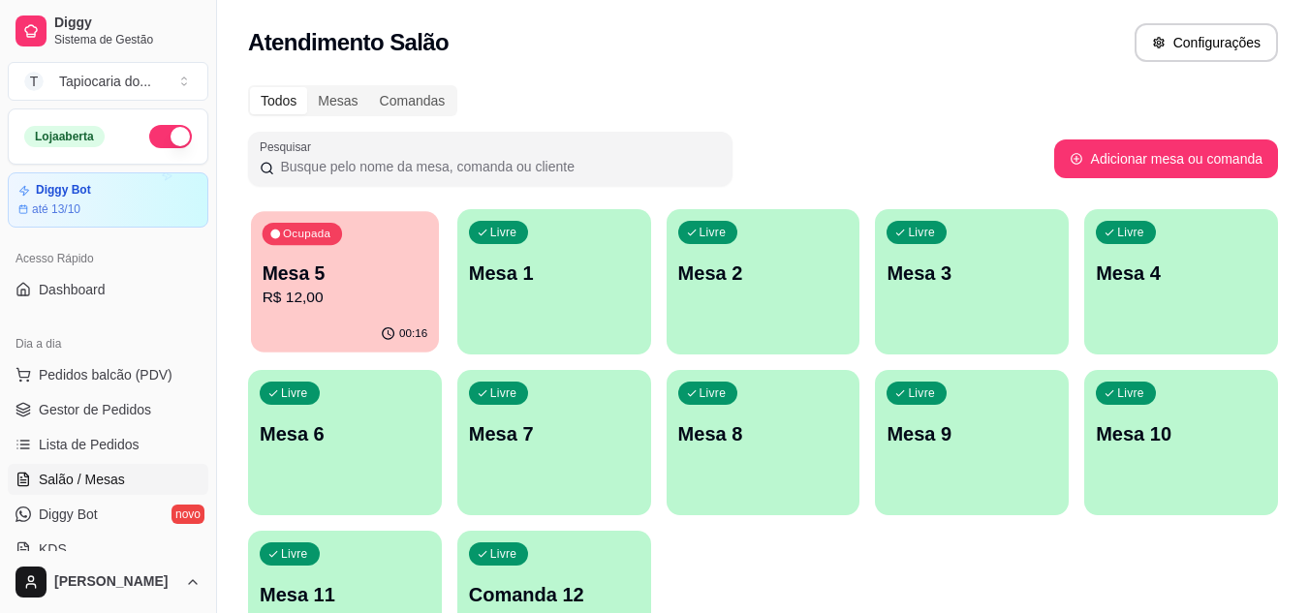
click at [382, 271] on p "Mesa 5" at bounding box center [346, 274] width 166 height 26
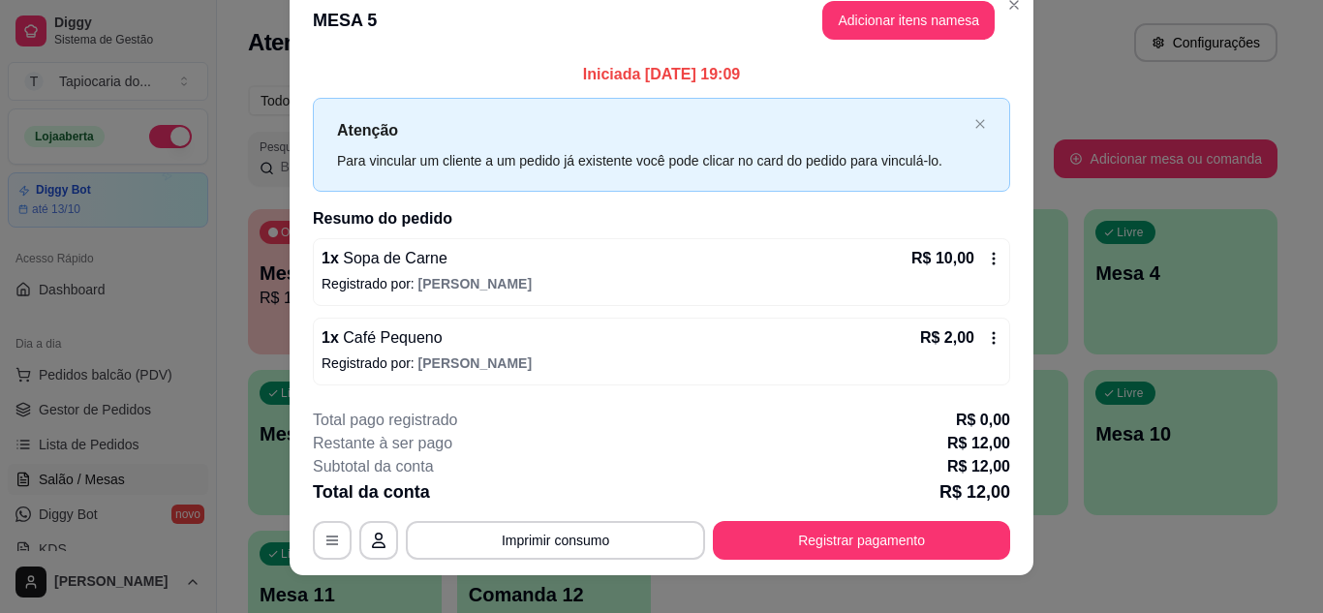
scroll to position [50, 0]
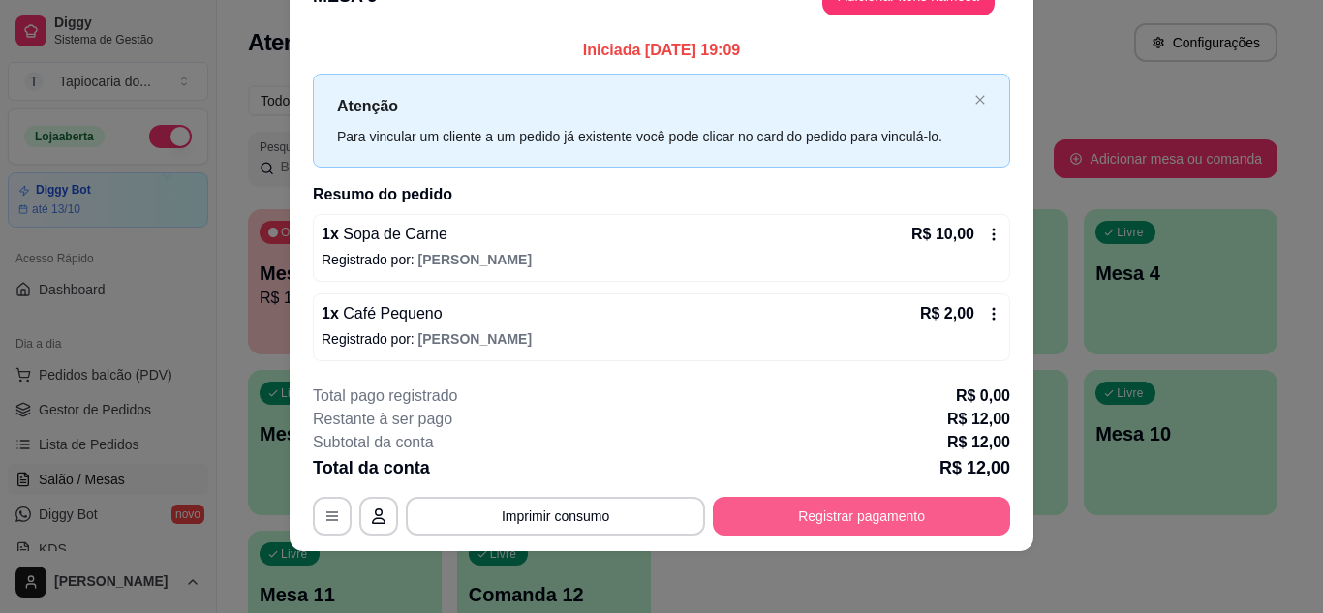
click at [838, 511] on button "Registrar pagamento" at bounding box center [861, 516] width 297 height 39
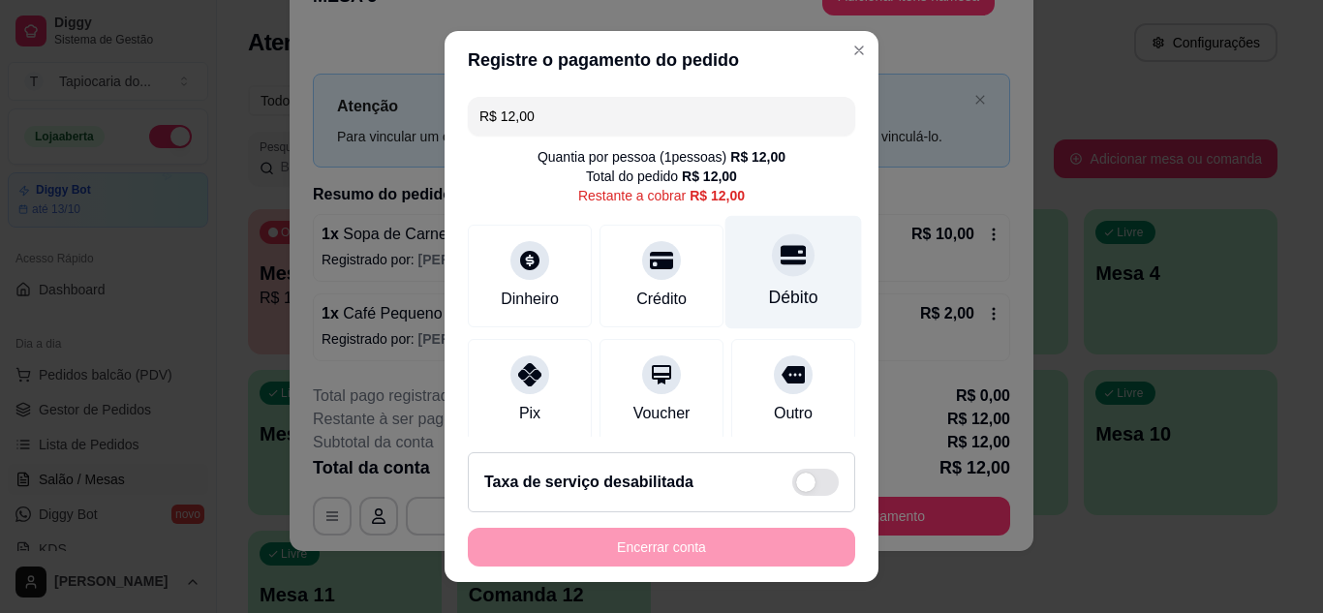
click at [769, 293] on div "Débito" at bounding box center [793, 297] width 49 height 25
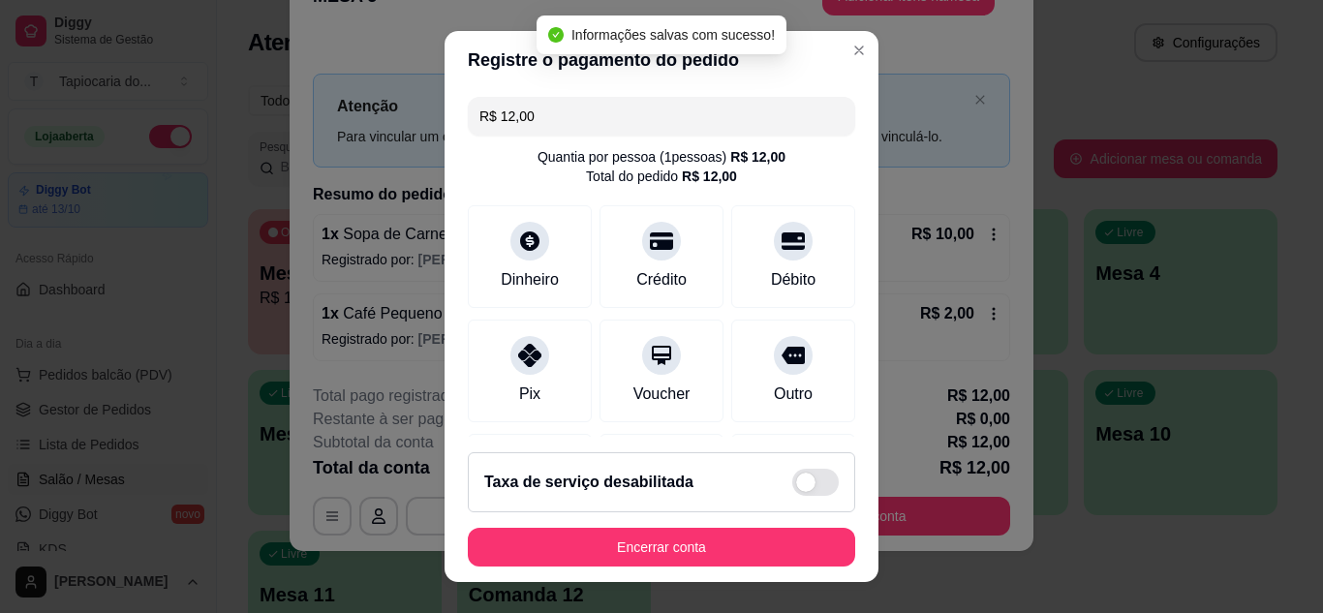
type input "R$ 0,00"
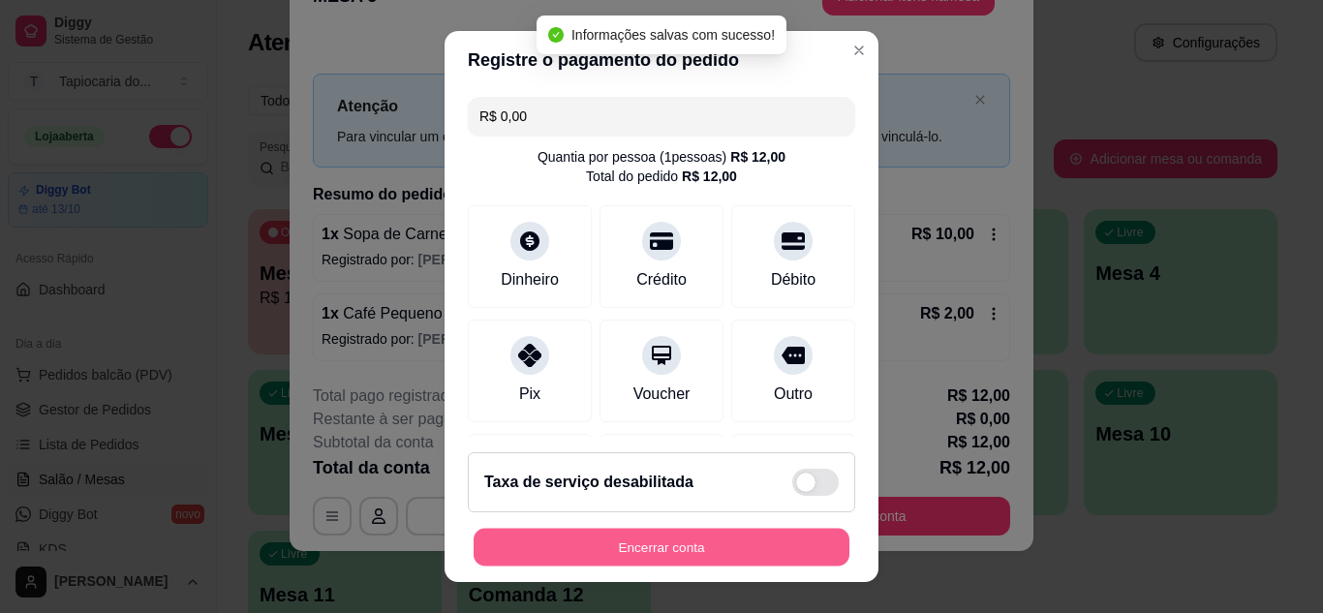
click at [706, 547] on button "Encerrar conta" at bounding box center [662, 548] width 376 height 38
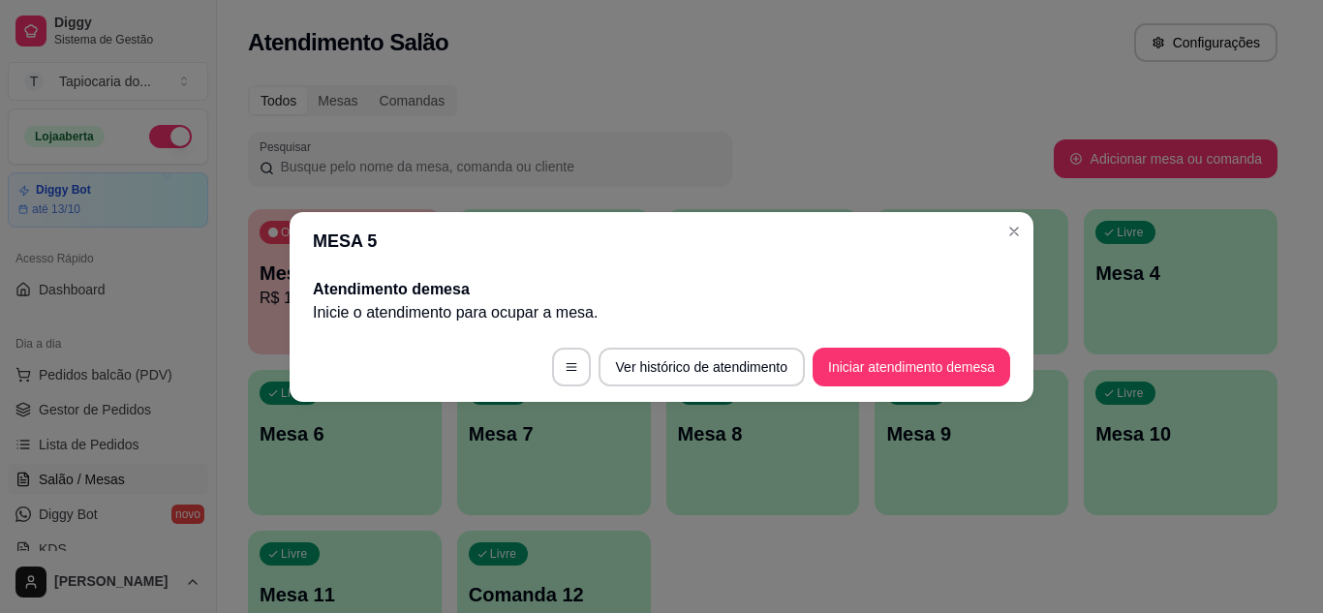
scroll to position [0, 0]
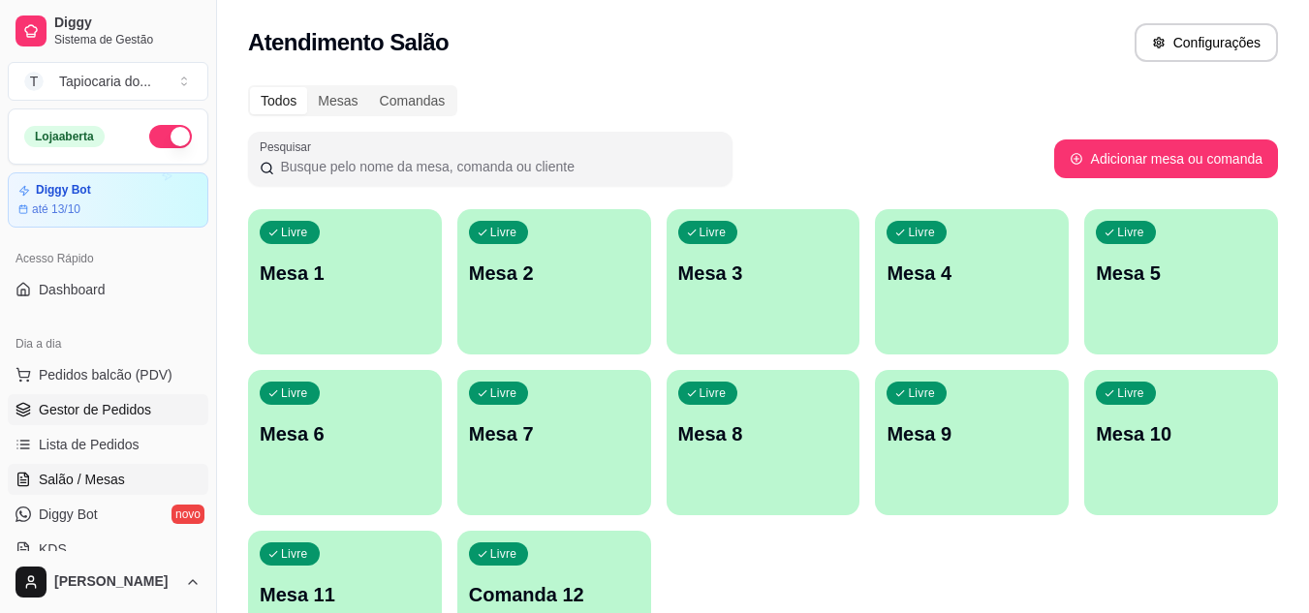
click at [119, 421] on link "Gestor de Pedidos" at bounding box center [108, 409] width 201 height 31
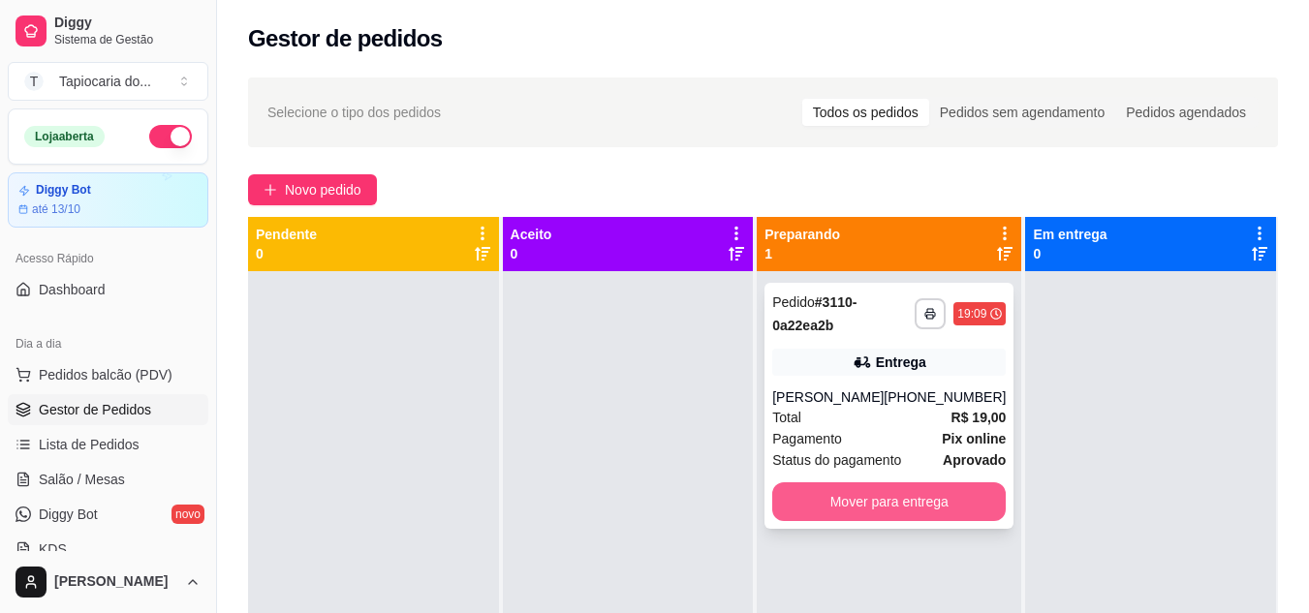
click at [814, 506] on button "Mover para entrega" at bounding box center [888, 501] width 233 height 39
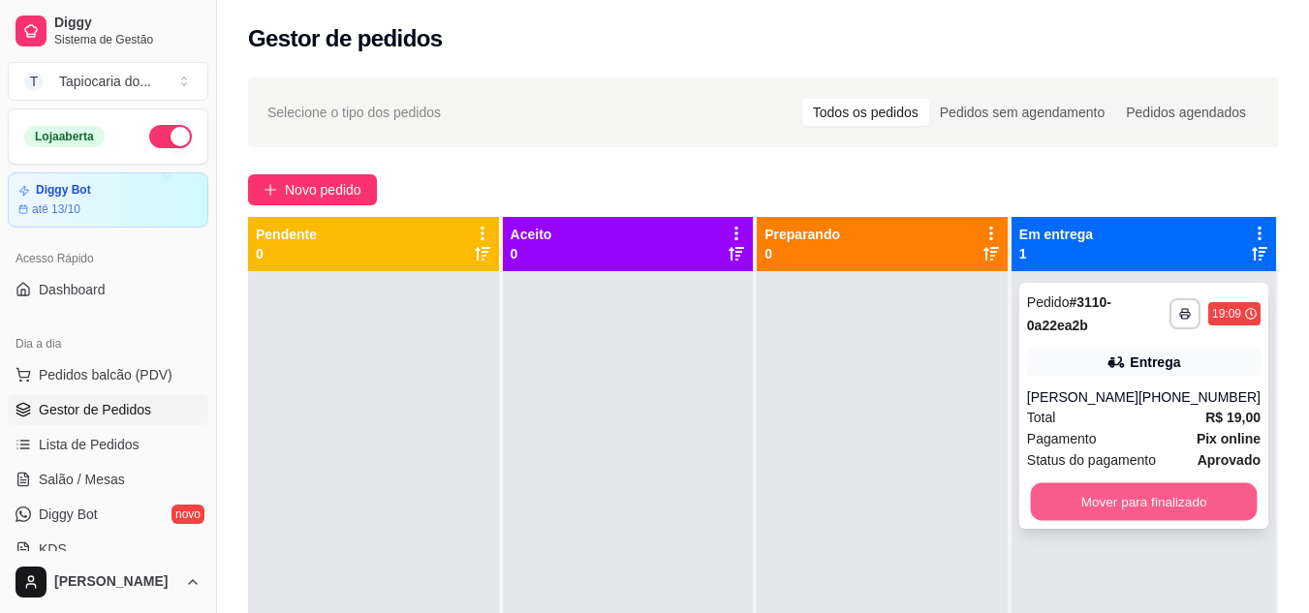
click at [1111, 507] on button "Mover para finalizado" at bounding box center [1143, 502] width 227 height 38
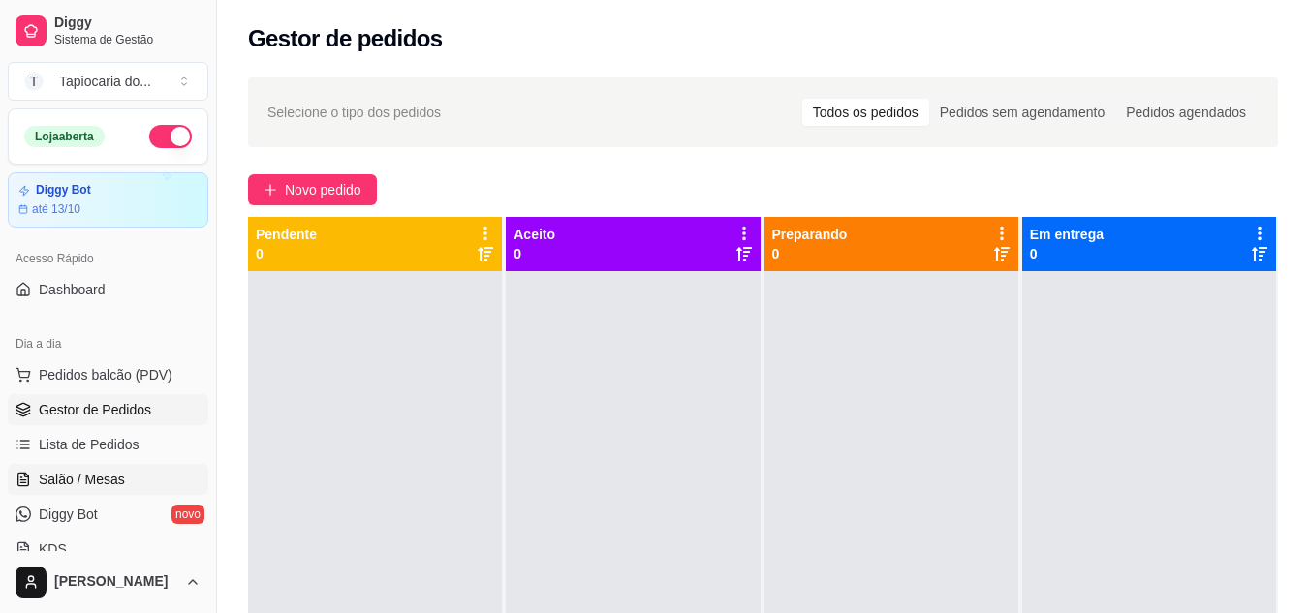
click at [101, 479] on span "Salão / Mesas" at bounding box center [82, 479] width 86 height 19
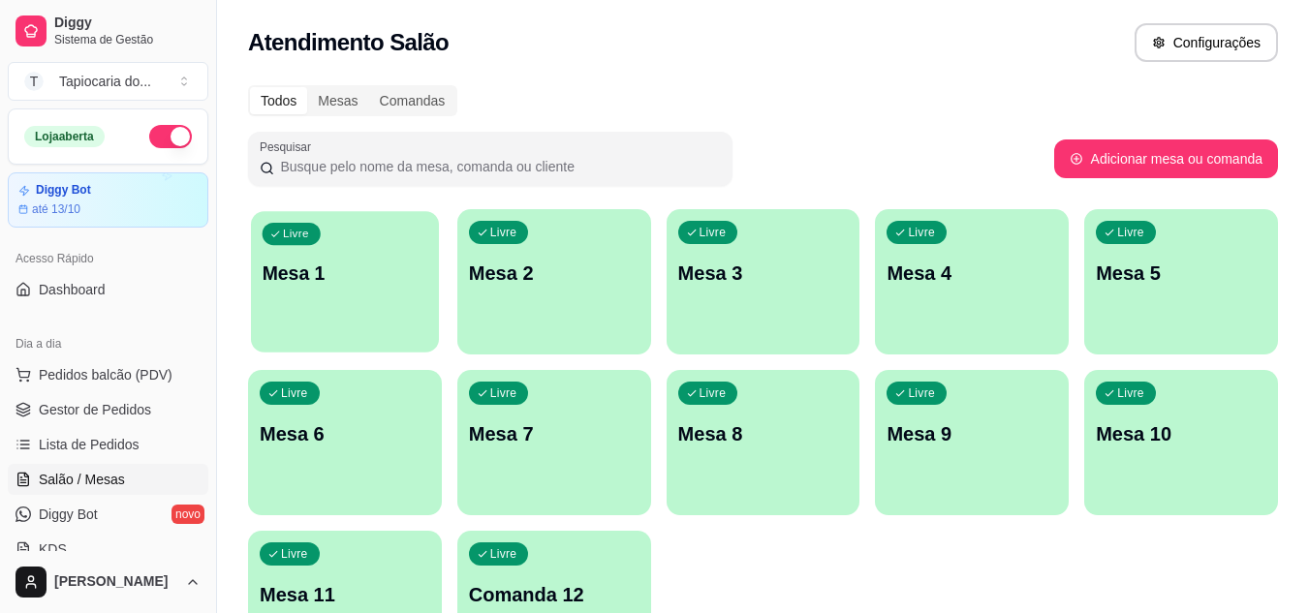
click at [329, 297] on div "Livre Mesa 1" at bounding box center [345, 270] width 188 height 118
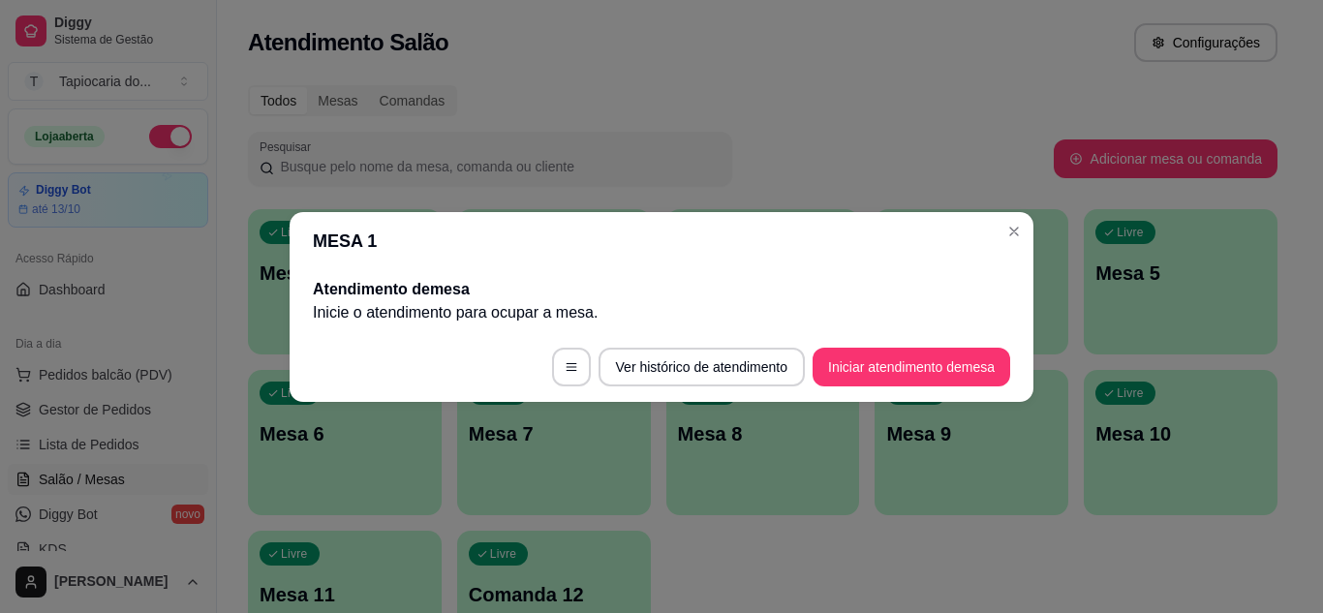
click at [965, 392] on footer "Ver histórico de atendimento Iniciar atendimento de mesa" at bounding box center [662, 367] width 744 height 70
click at [965, 376] on button "Iniciar atendimento de mesa" at bounding box center [912, 367] width 198 height 39
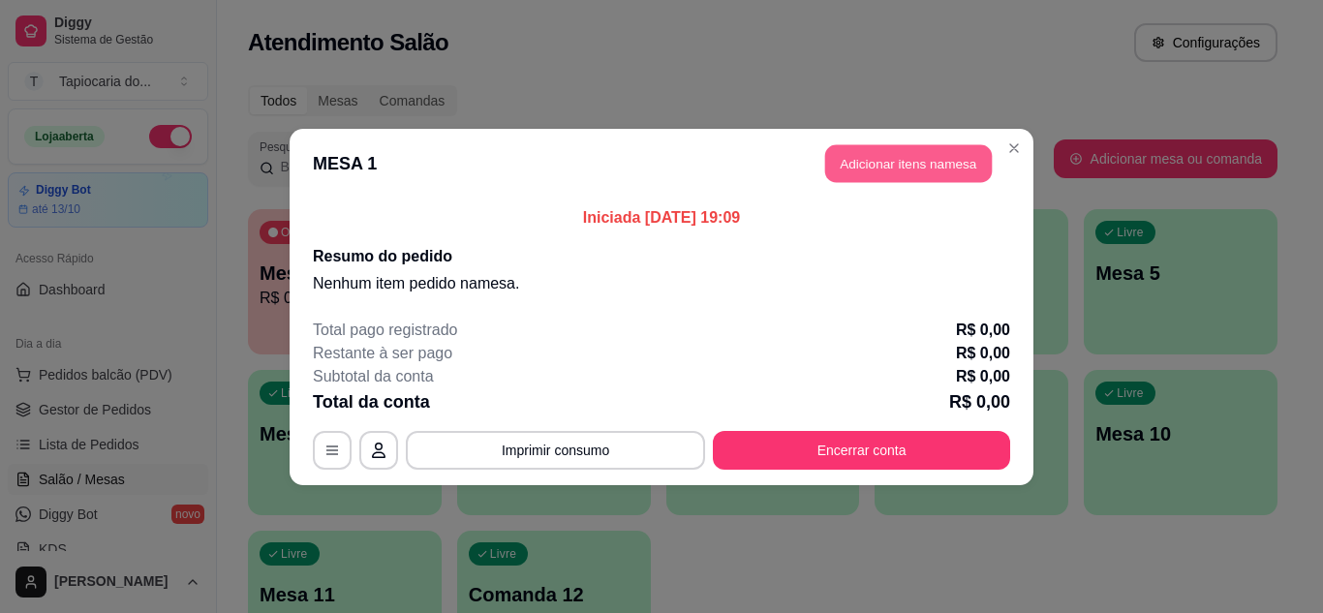
click at [901, 163] on button "Adicionar itens na mesa" at bounding box center [908, 163] width 167 height 38
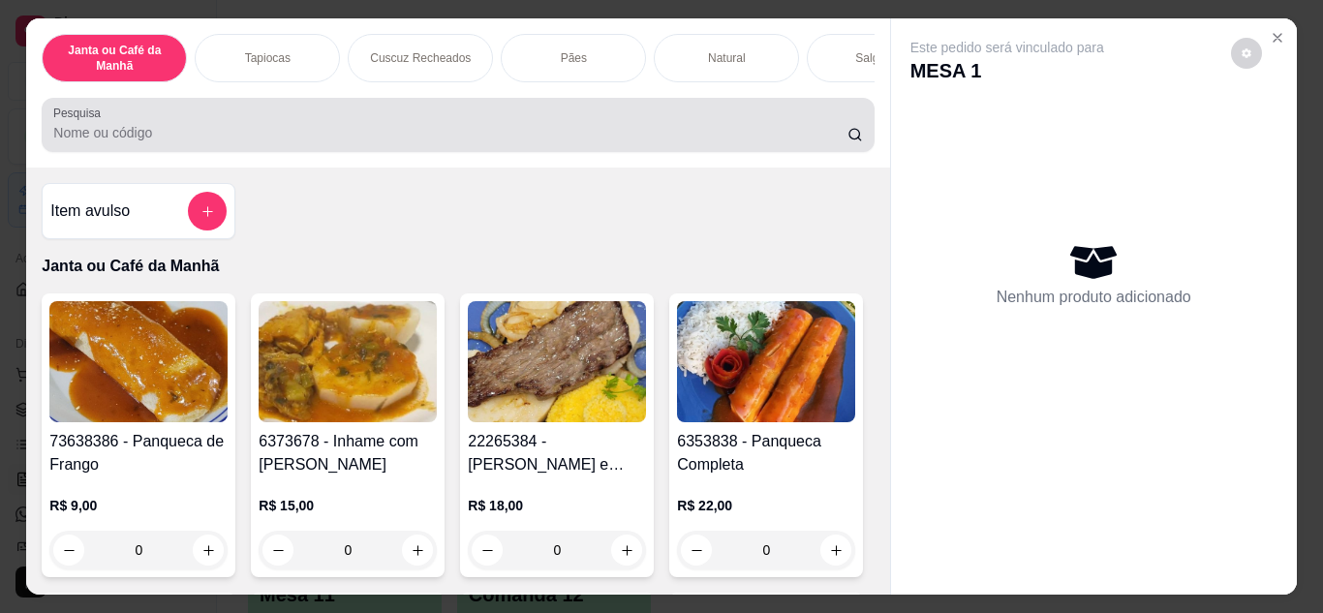
click at [665, 135] on input "Pesquisa" at bounding box center [450, 132] width 794 height 19
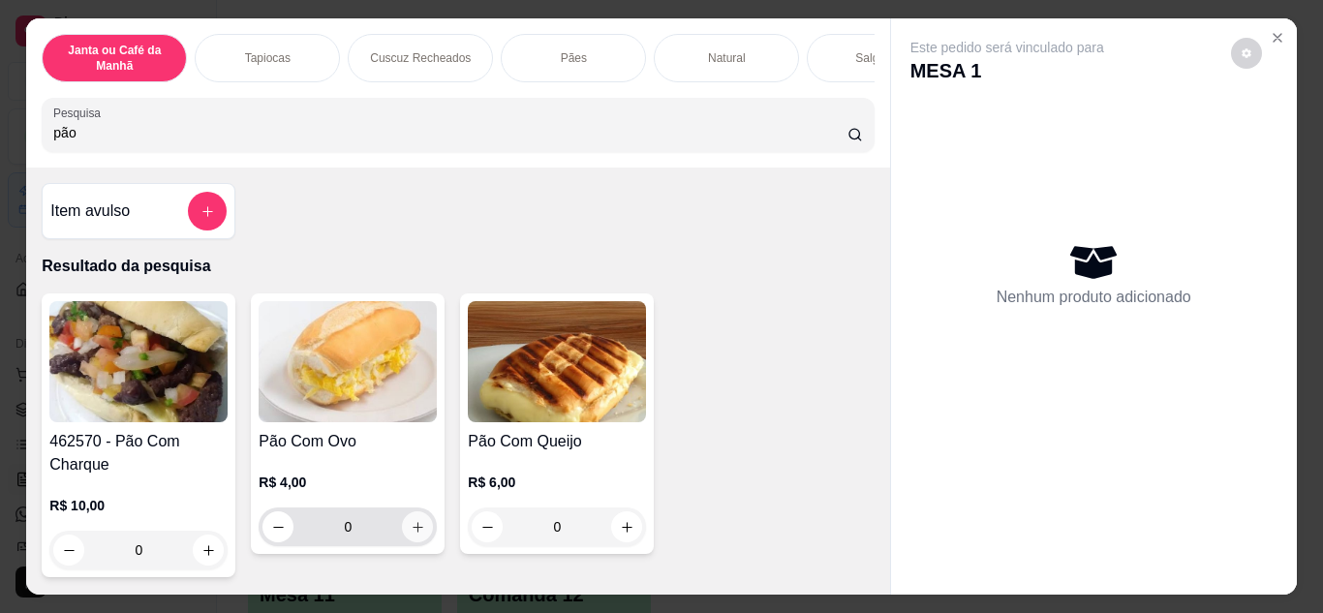
type input "pão"
click at [413, 531] on icon "increase-product-quantity" at bounding box center [418, 527] width 15 height 15
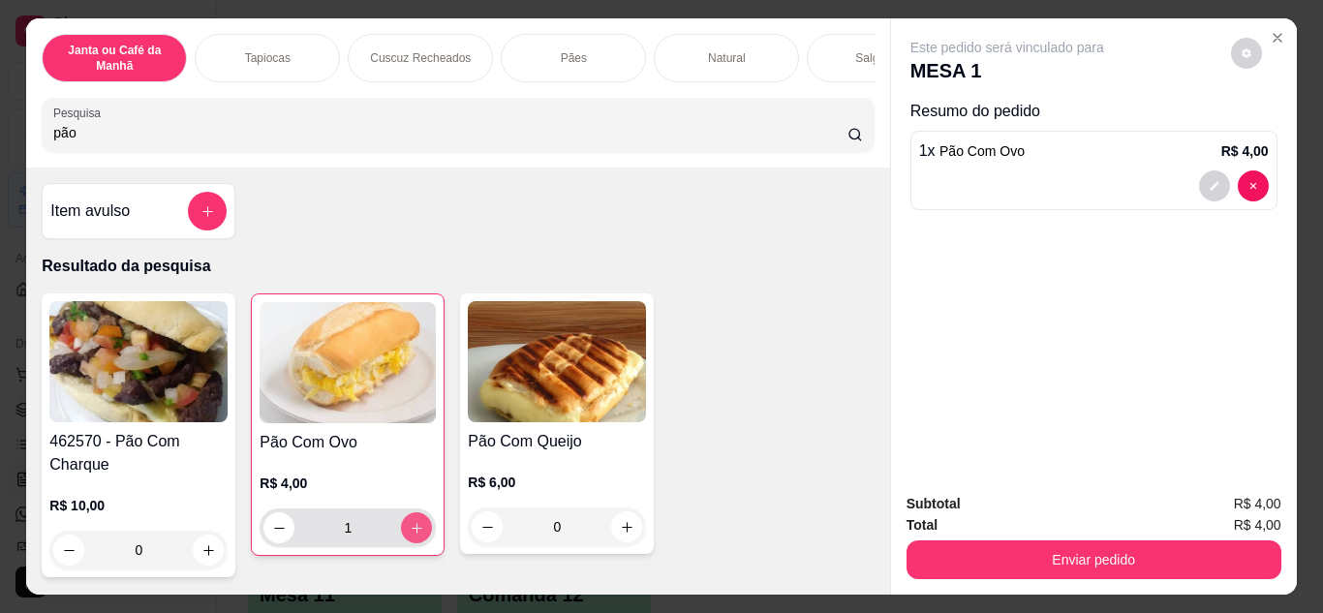
type input "1"
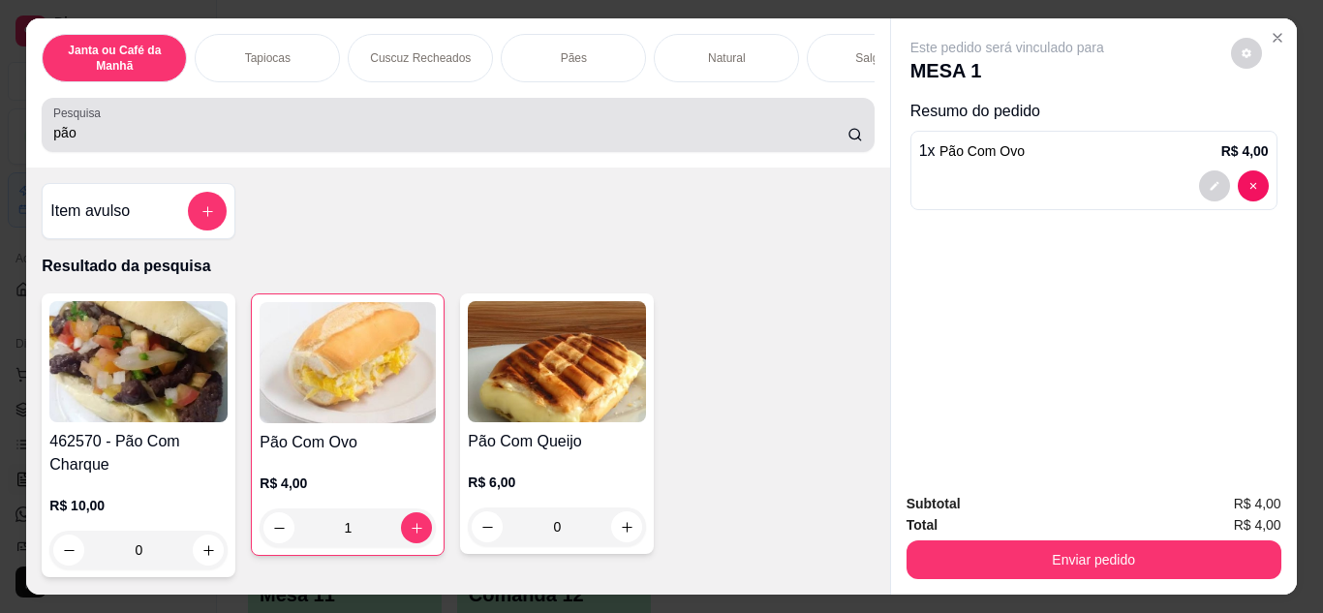
click at [333, 140] on input "pão" at bounding box center [450, 132] width 794 height 19
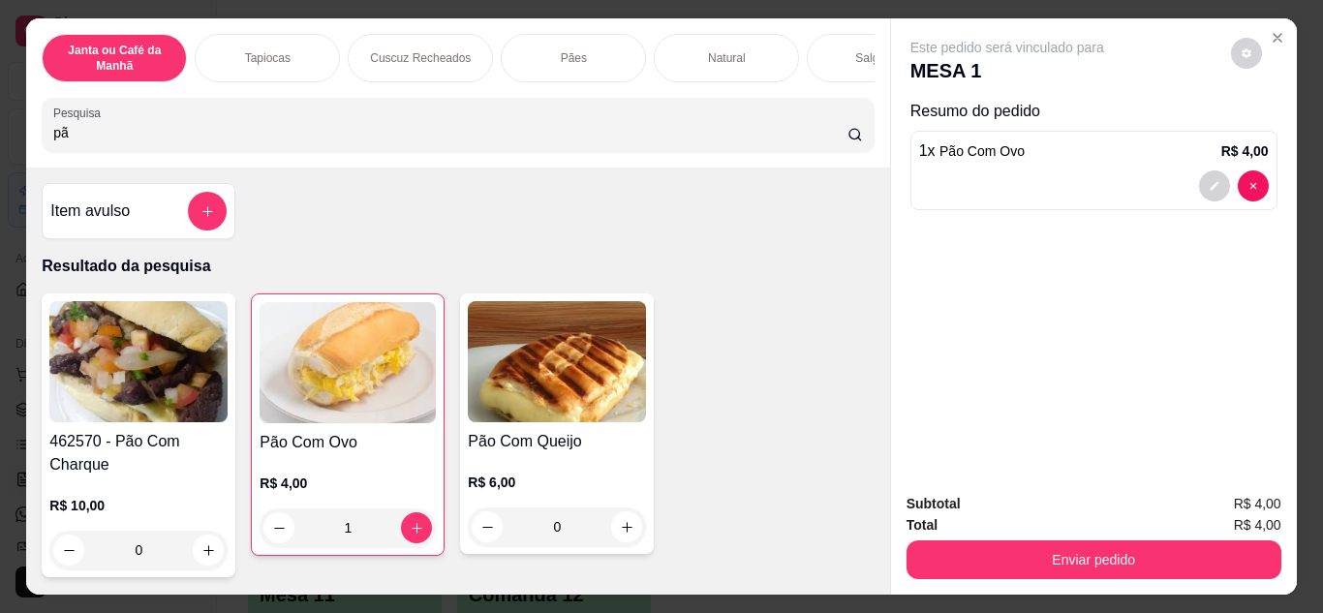
type input "p"
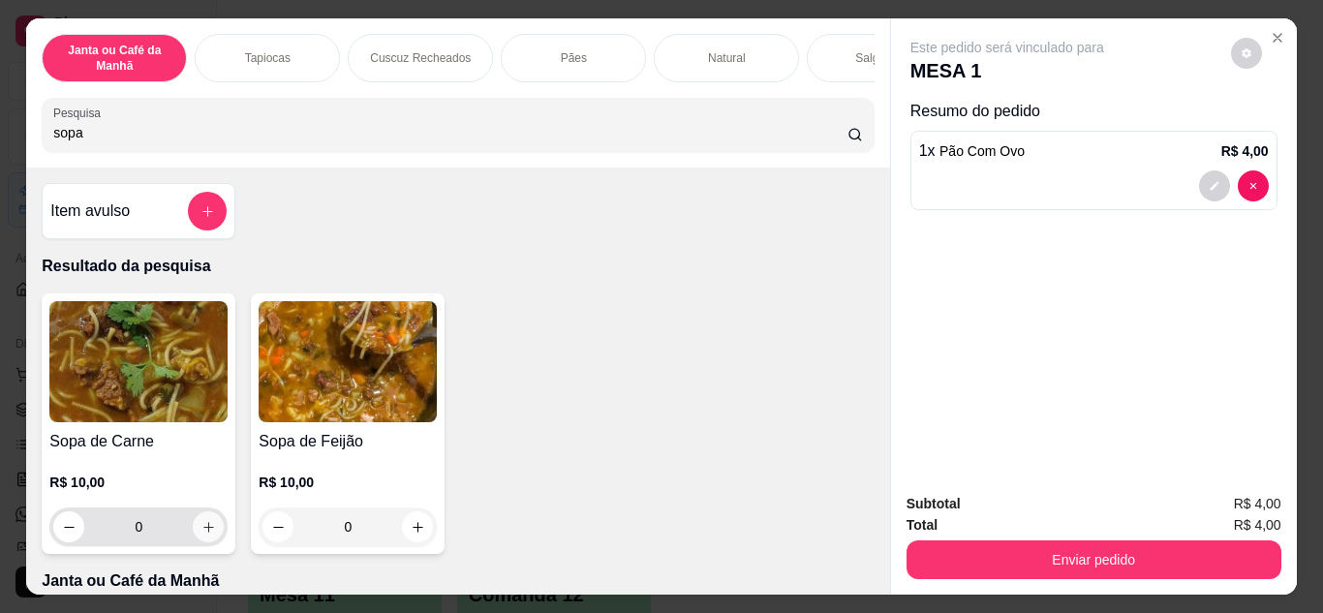
type input "sopa"
click at [201, 535] on icon "increase-product-quantity" at bounding box center [208, 527] width 15 height 15
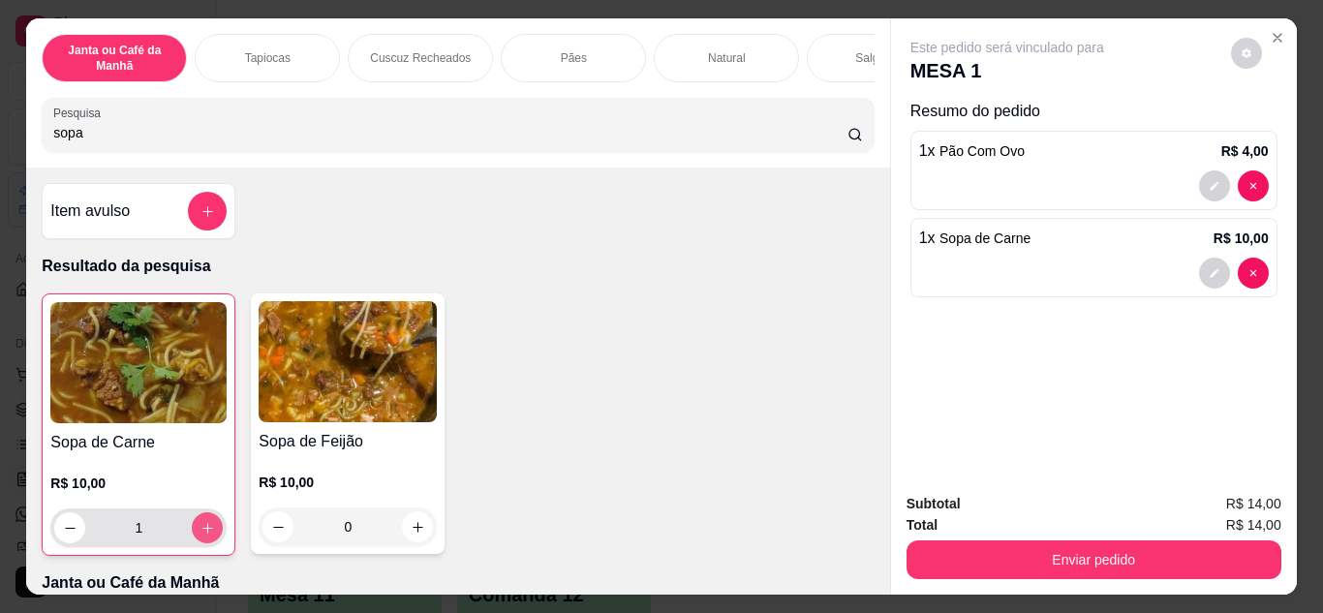
type input "1"
click at [203, 535] on icon "increase-product-quantity" at bounding box center [208, 528] width 15 height 15
type input "2"
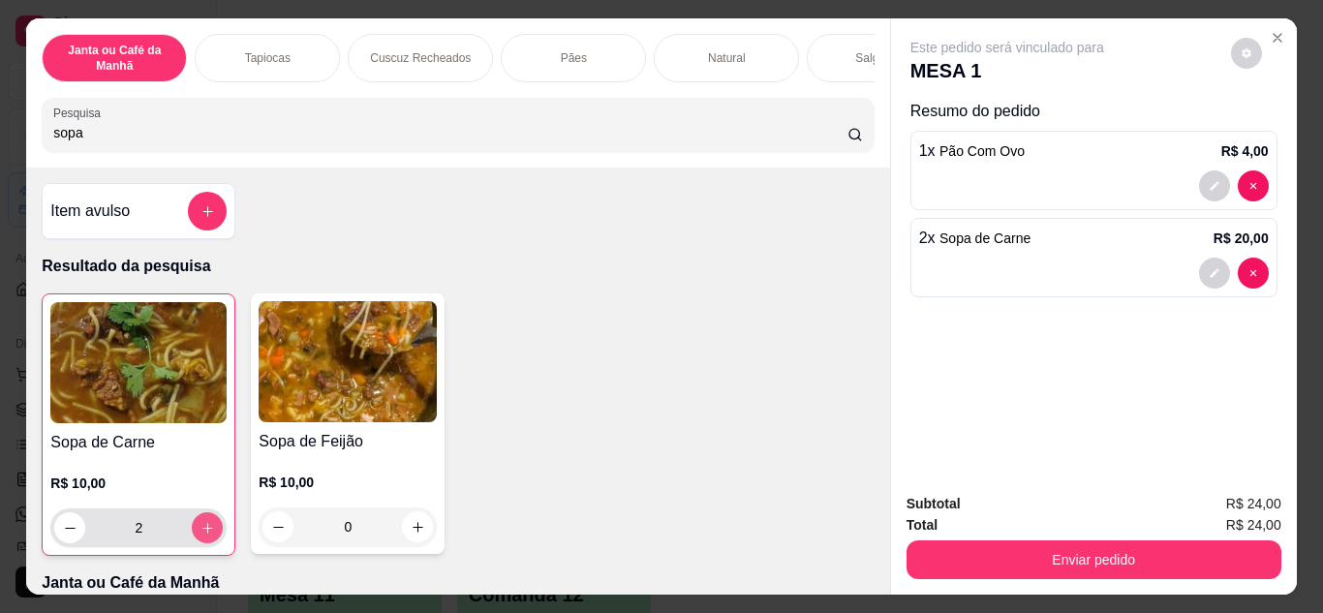
click at [204, 534] on icon "increase-product-quantity" at bounding box center [208, 528] width 15 height 15
type input "3"
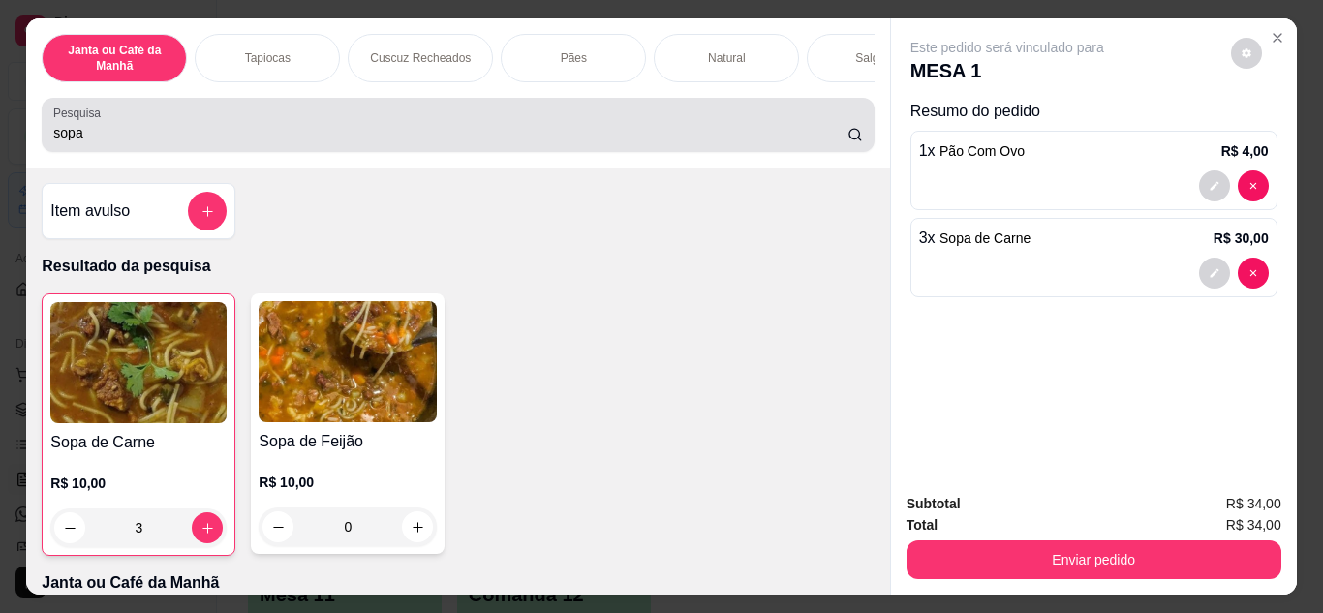
click at [303, 141] on input "sopa" at bounding box center [450, 132] width 794 height 19
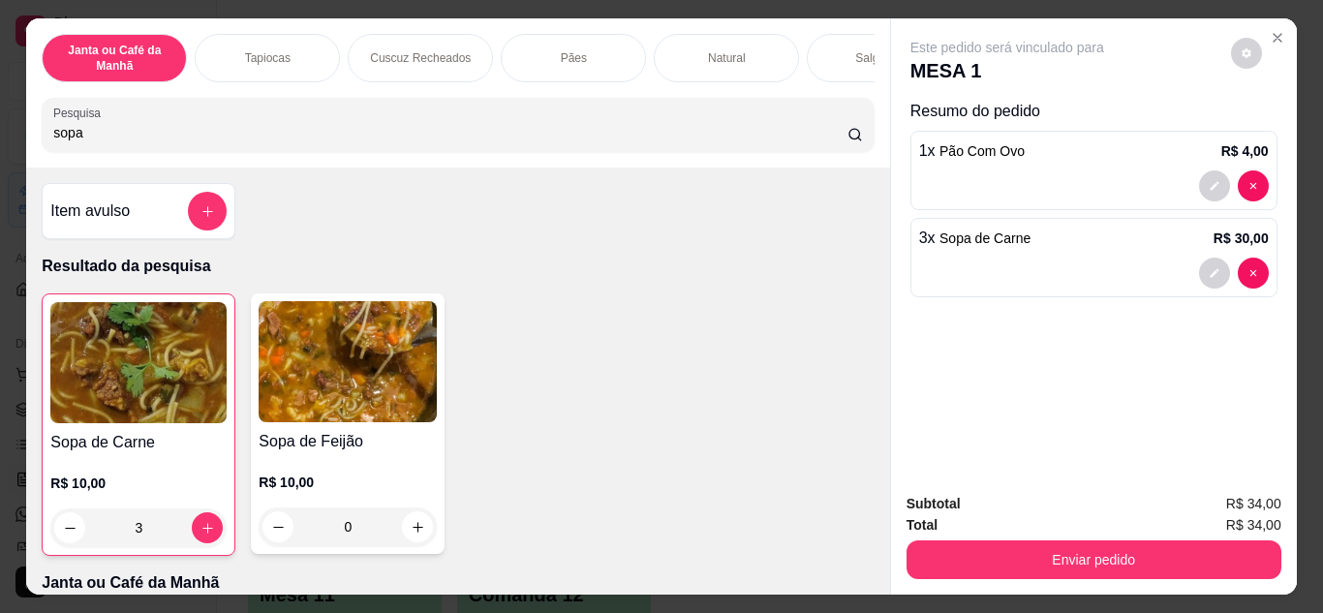
drag, startPoint x: 196, startPoint y: 147, endPoint x: 192, endPoint y: 127, distance: 20.7
click at [194, 142] on input "sopa" at bounding box center [450, 132] width 794 height 19
type input "s"
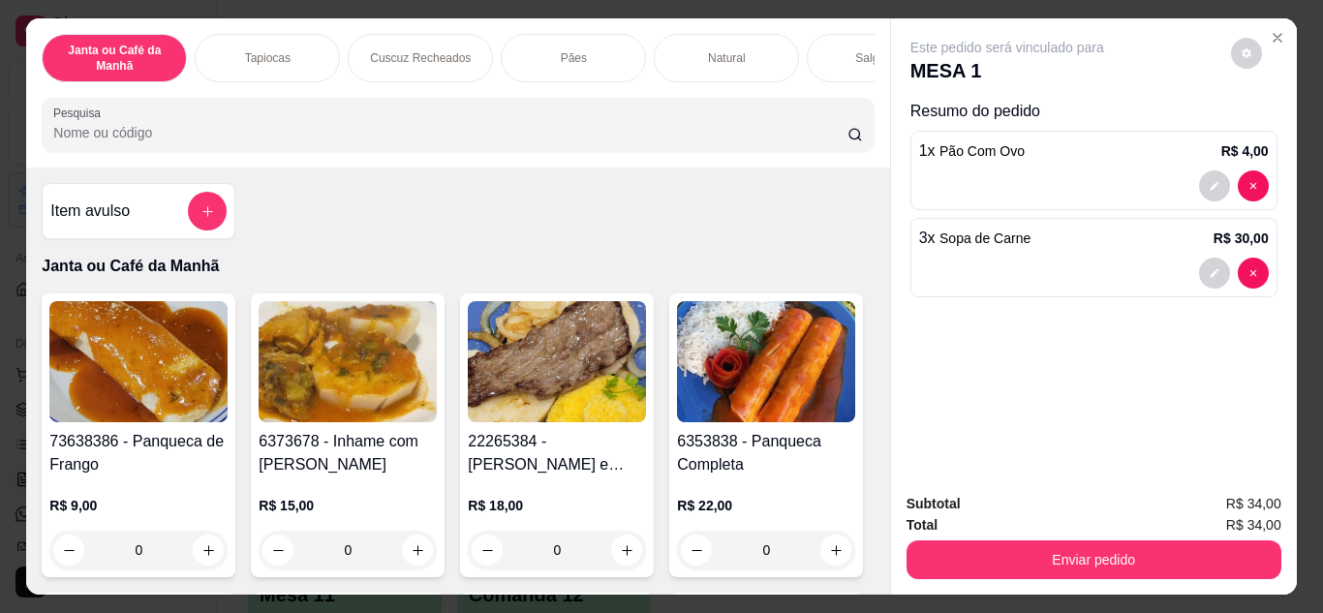
click at [469, 142] on input "Pesquisa" at bounding box center [450, 132] width 794 height 19
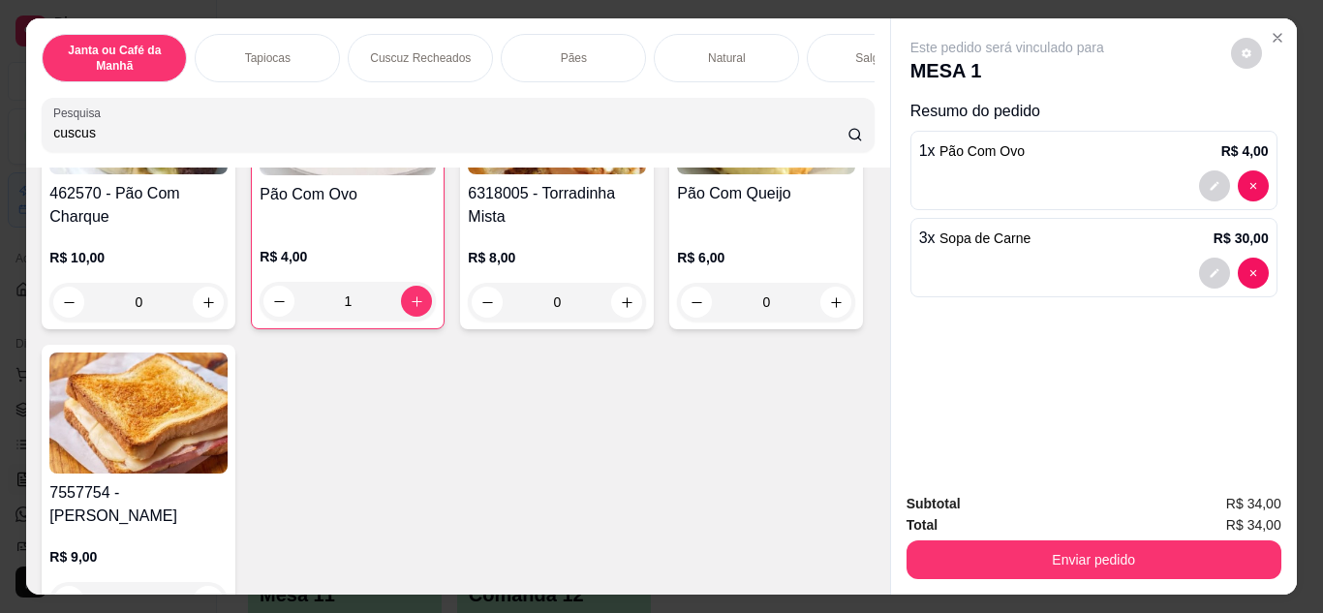
scroll to position [3681, 0]
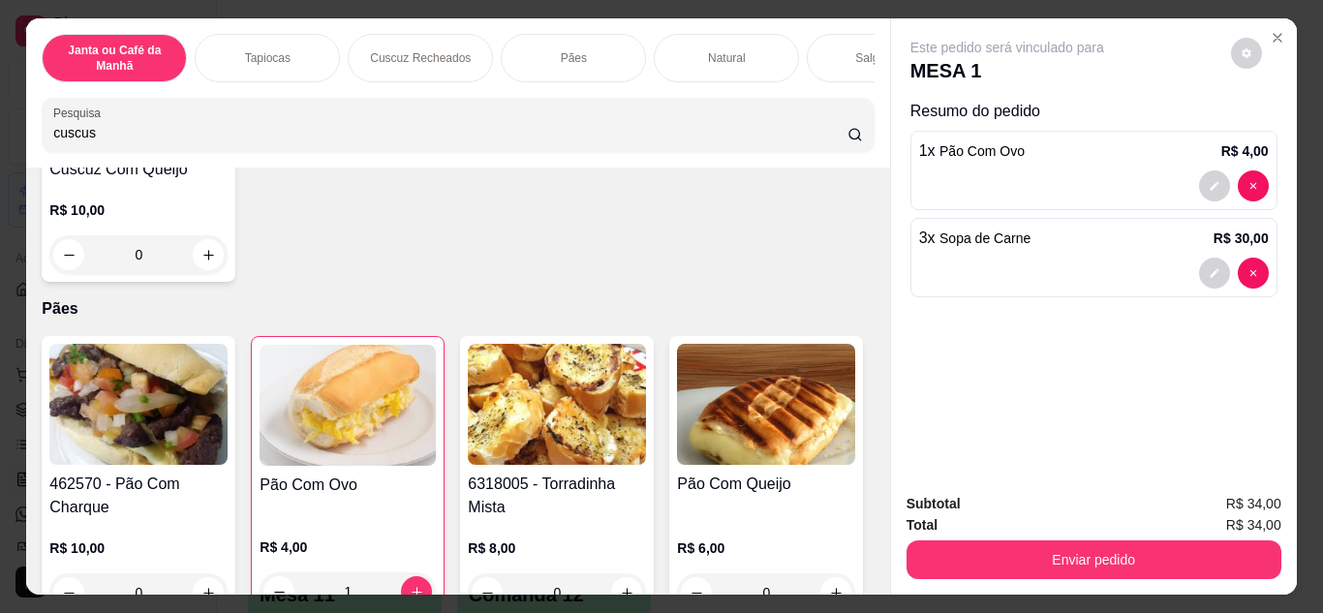
type input "cuscus"
type input "1"
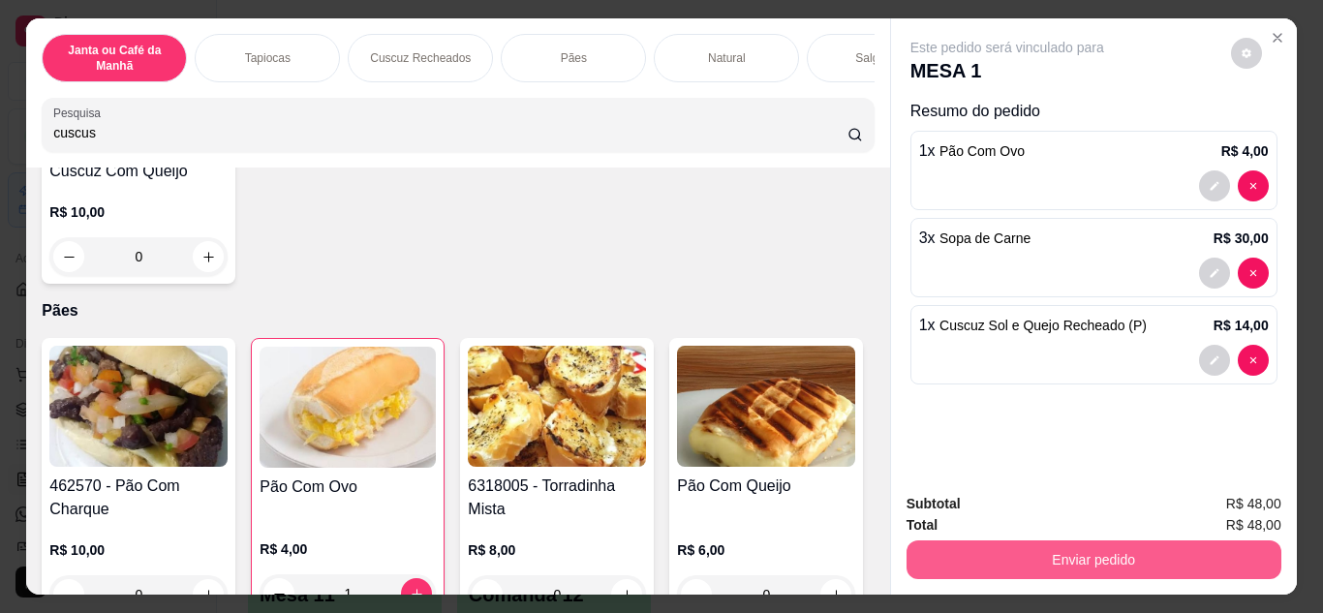
click at [1003, 547] on button "Enviar pedido" at bounding box center [1094, 560] width 375 height 39
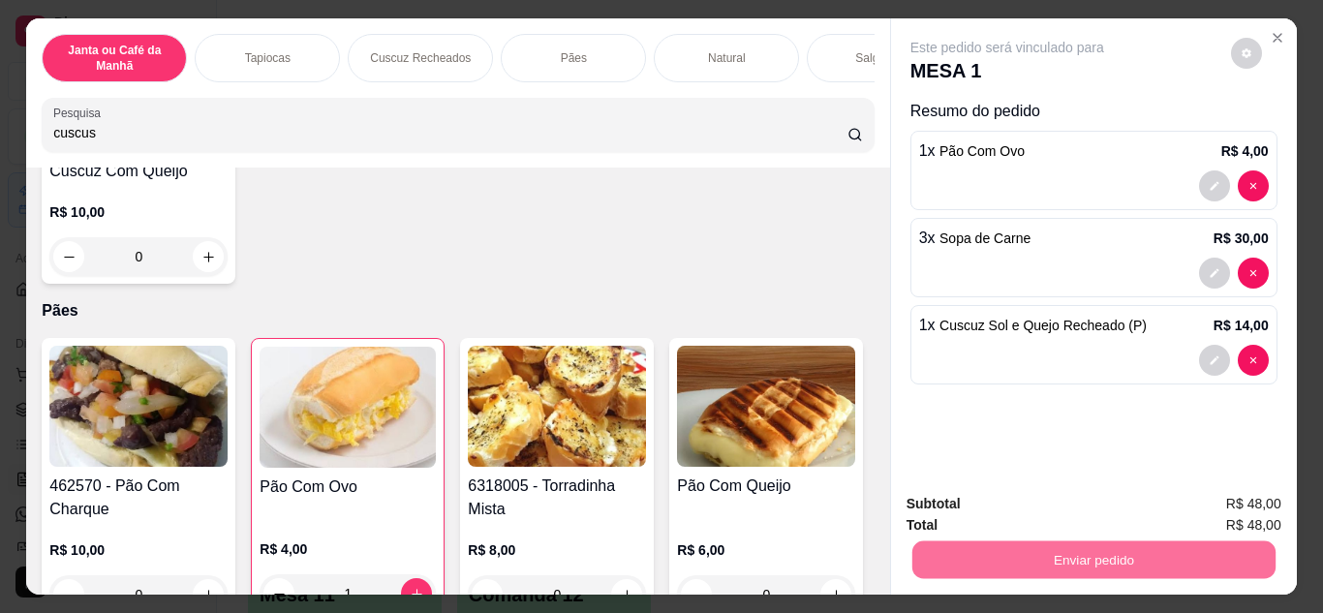
click at [1239, 509] on button "Enviar pedido" at bounding box center [1230, 505] width 109 height 37
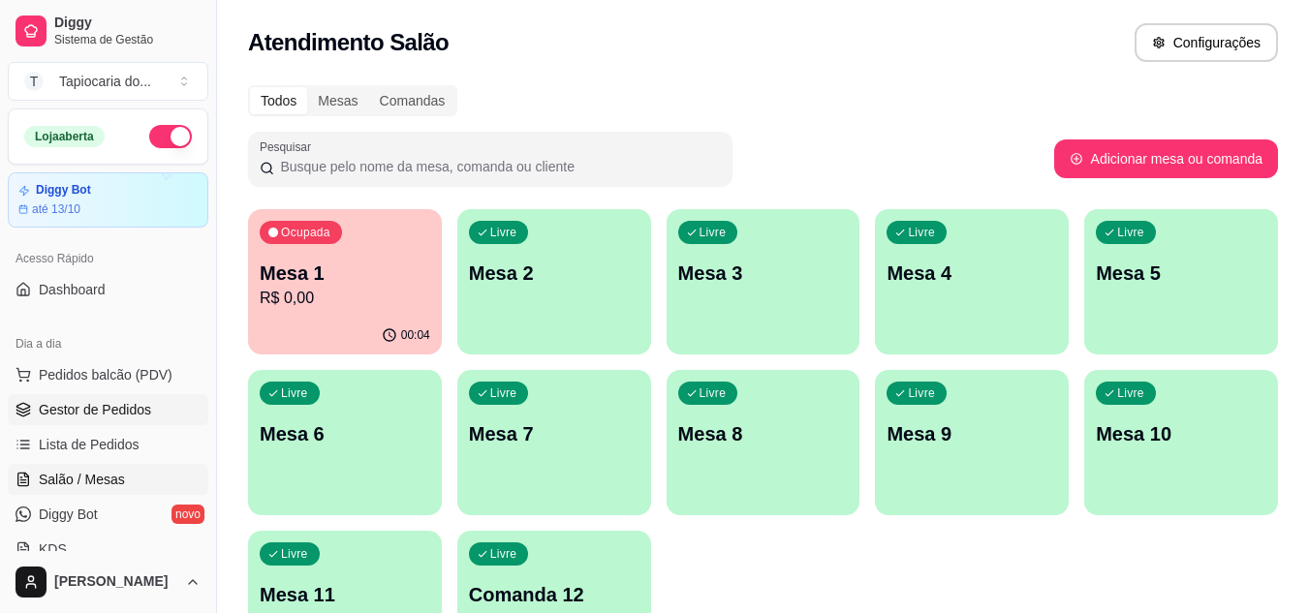
click at [117, 417] on span "Gestor de Pedidos" at bounding box center [95, 409] width 112 height 19
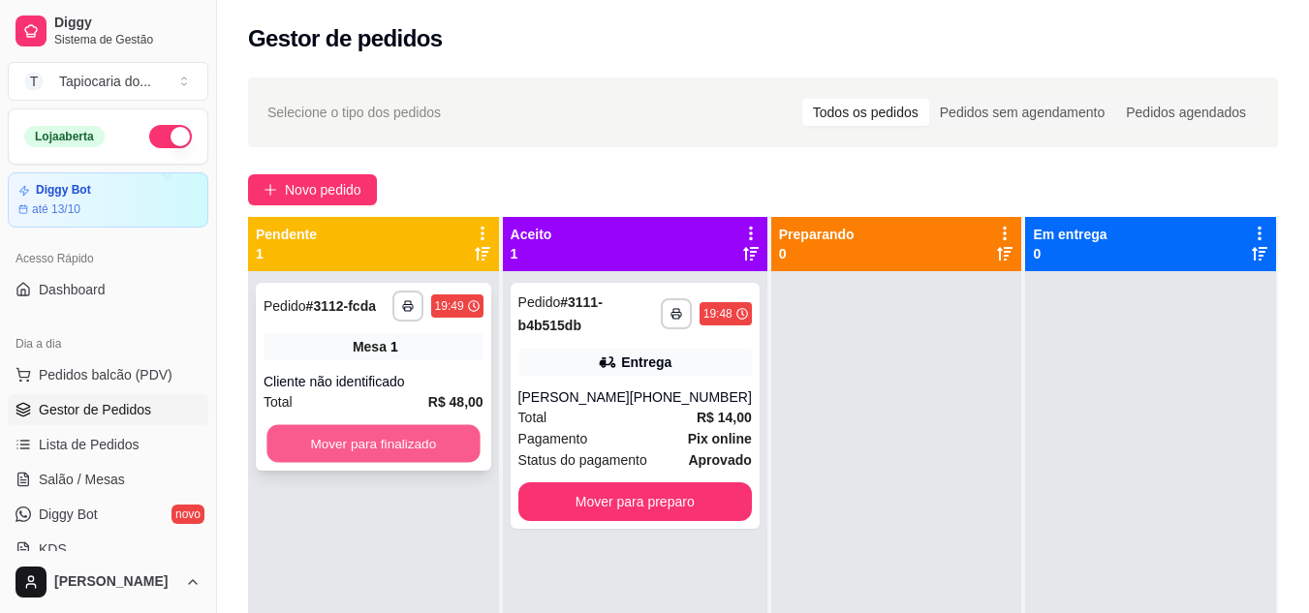
click at [424, 449] on button "Mover para finalizado" at bounding box center [372, 444] width 213 height 38
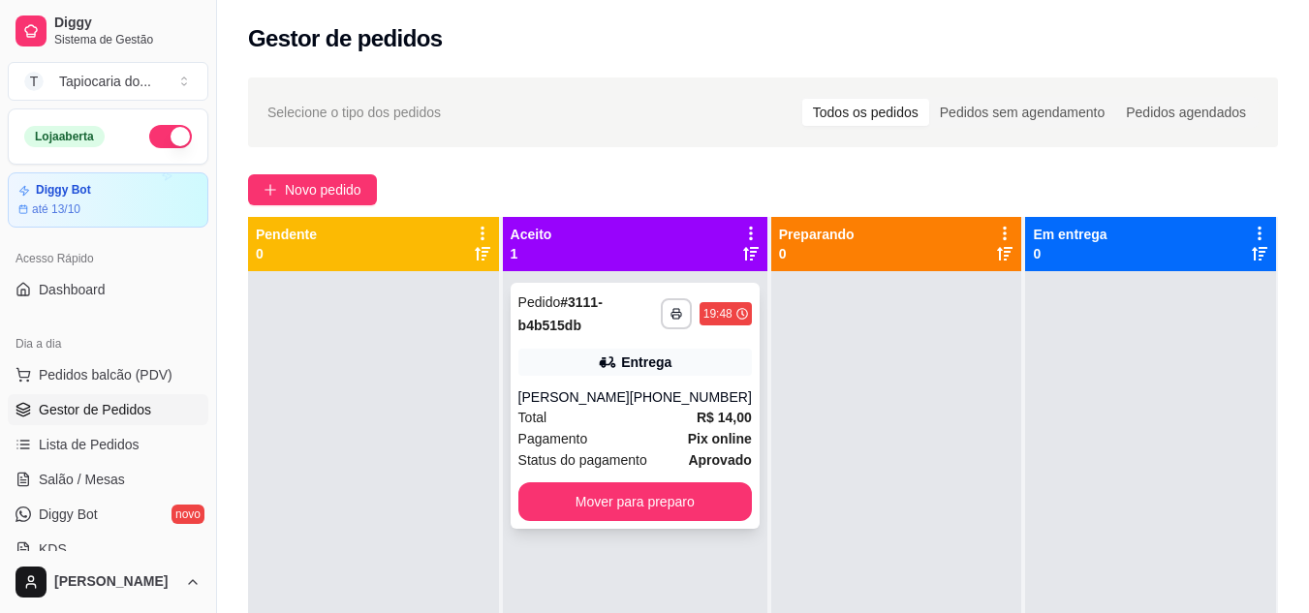
click at [587, 394] on div "[PERSON_NAME]" at bounding box center [573, 396] width 111 height 19
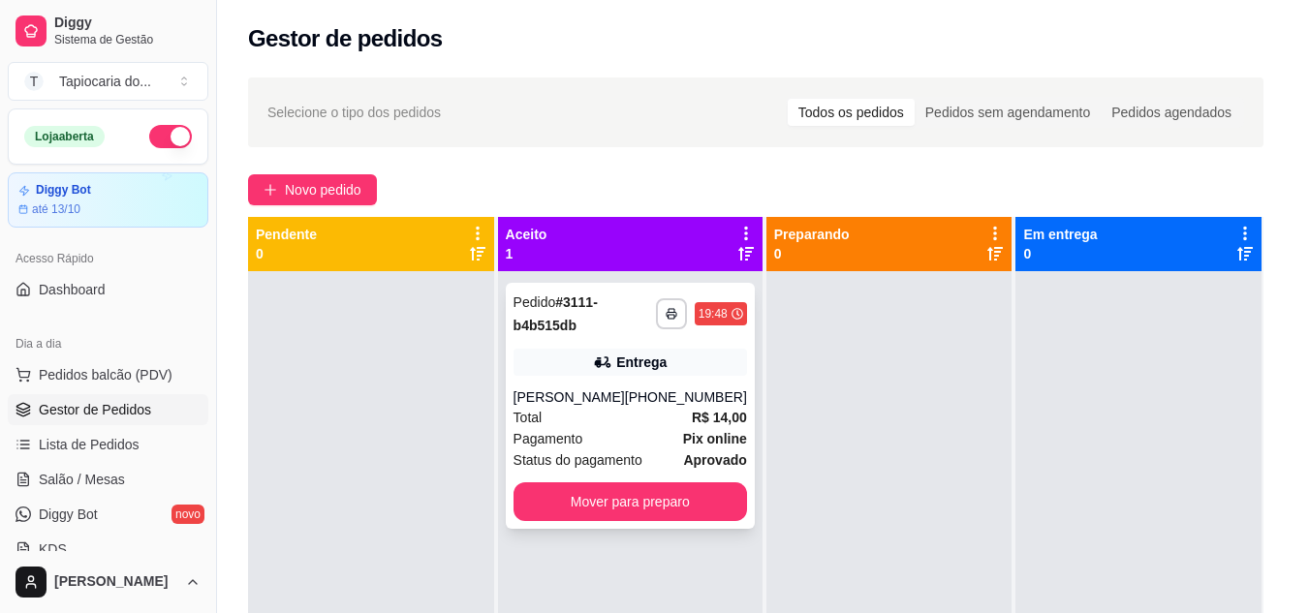
click at [573, 506] on div "Cancelar pedido Estornar e Cancelar" at bounding box center [581, 520] width 344 height 39
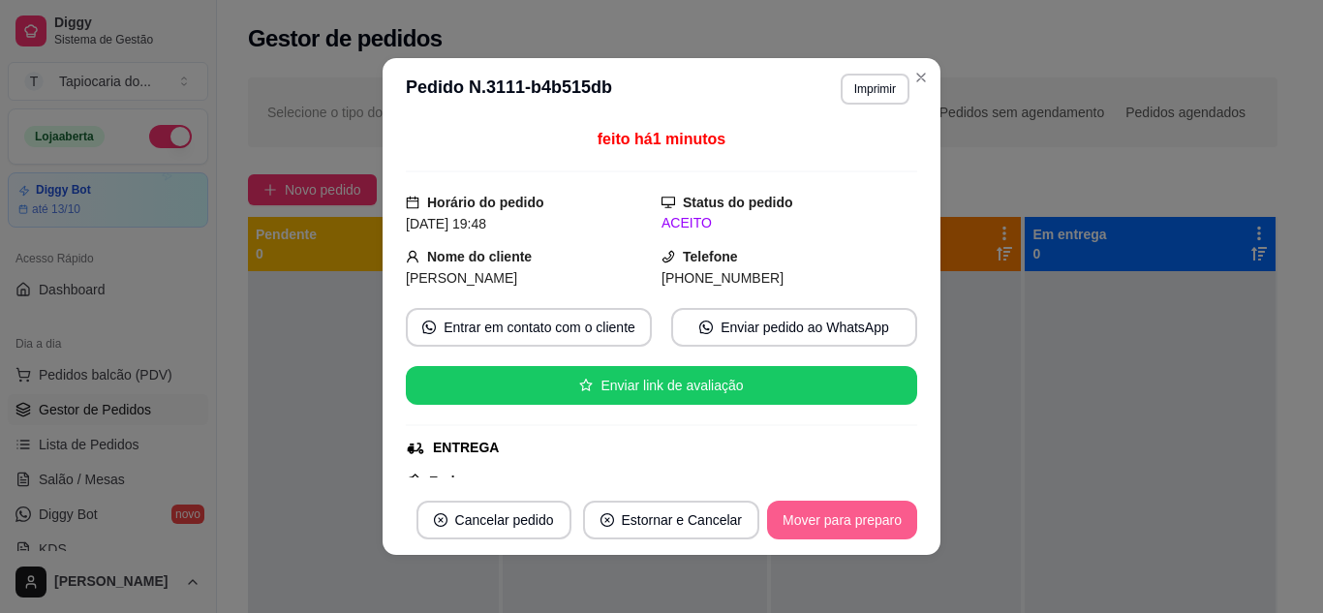
click at [852, 522] on button "Mover para preparo" at bounding box center [842, 520] width 150 height 39
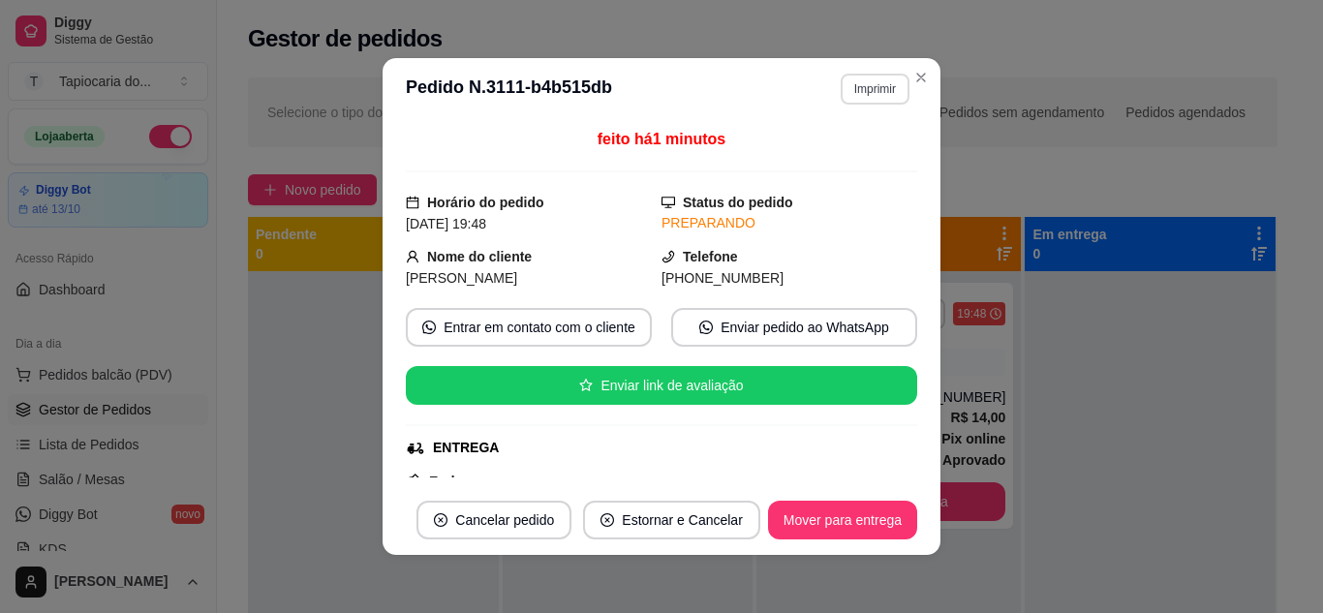
click at [864, 79] on button "Imprimir" at bounding box center [875, 89] width 69 height 31
click at [850, 161] on button "Impressora" at bounding box center [834, 156] width 140 height 31
click at [848, 91] on button "Imprimir" at bounding box center [875, 89] width 67 height 30
click at [827, 150] on button "Impressora" at bounding box center [833, 156] width 136 height 30
click at [864, 91] on button "Imprimir" at bounding box center [875, 89] width 67 height 30
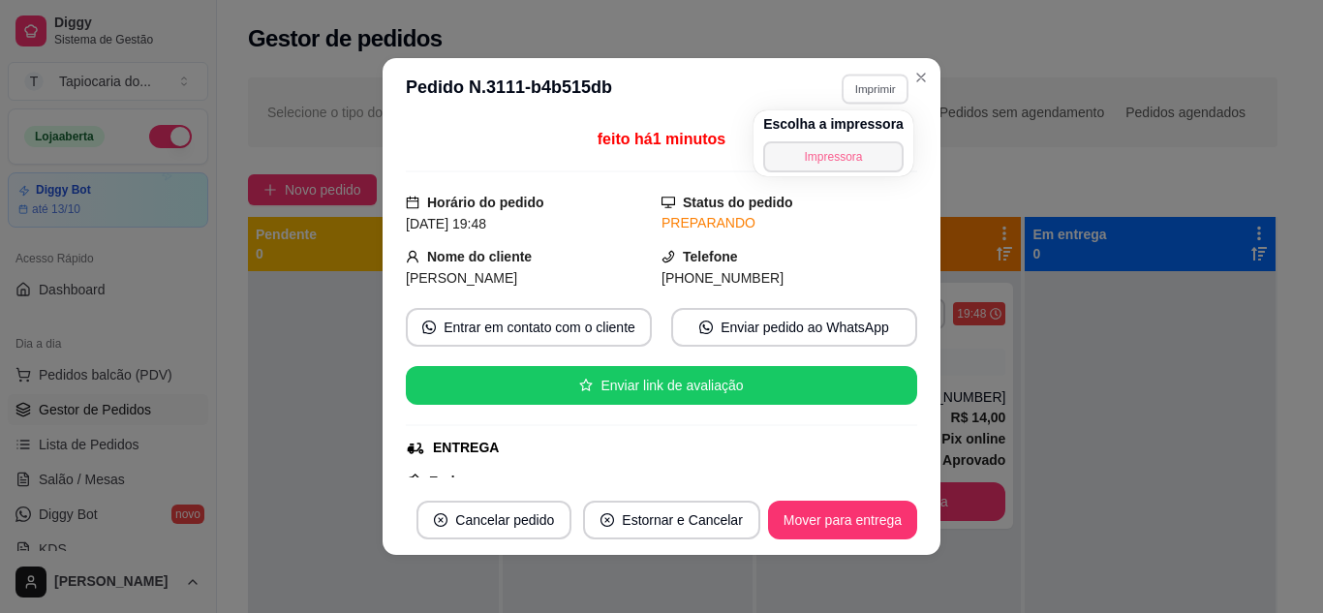
click at [846, 158] on button "Impressora" at bounding box center [833, 156] width 140 height 31
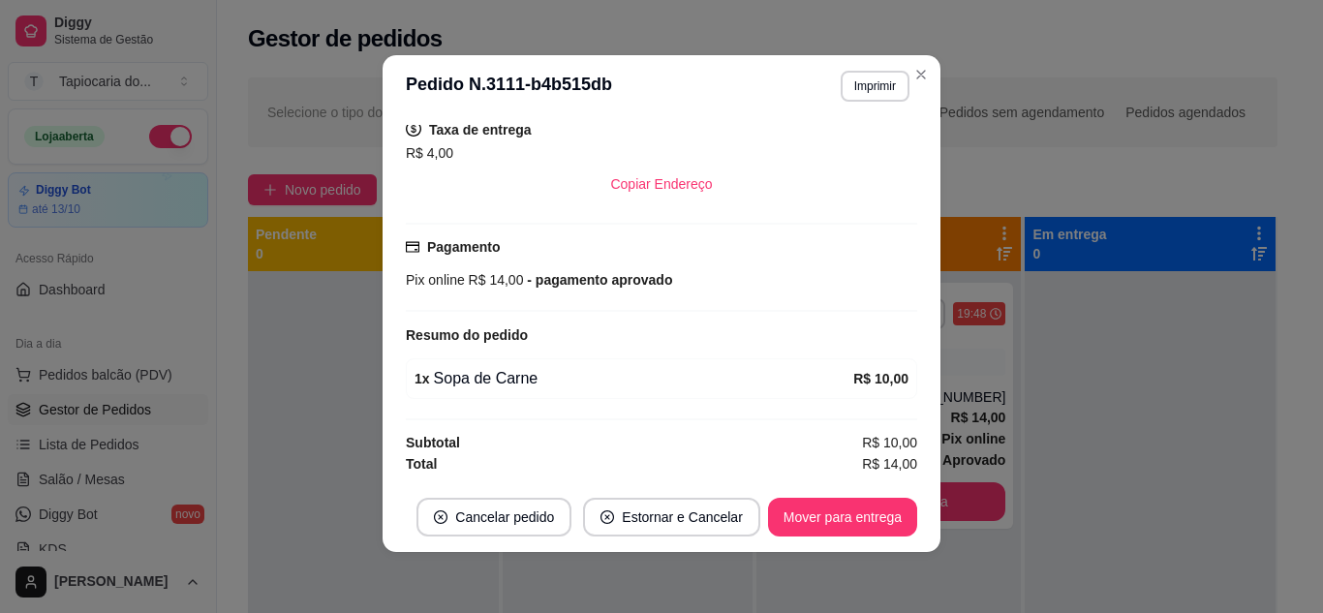
scroll to position [4, 0]
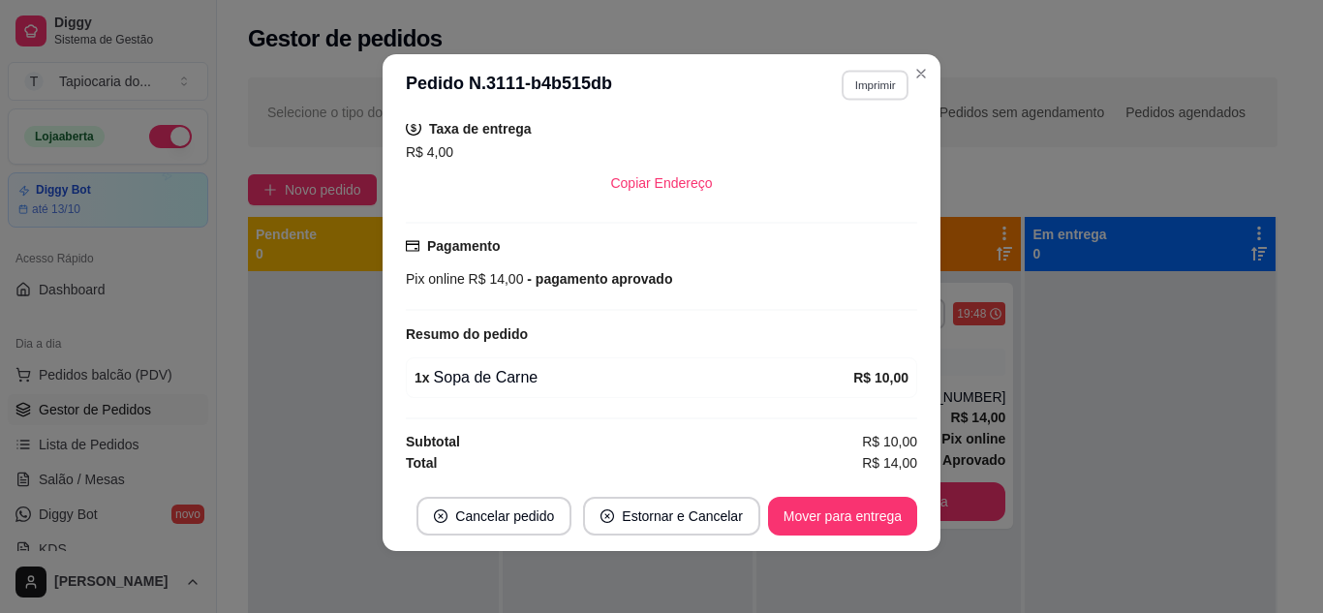
click at [877, 77] on button "Imprimir" at bounding box center [875, 85] width 67 height 30
click at [875, 161] on button "Impressora" at bounding box center [833, 153] width 140 height 31
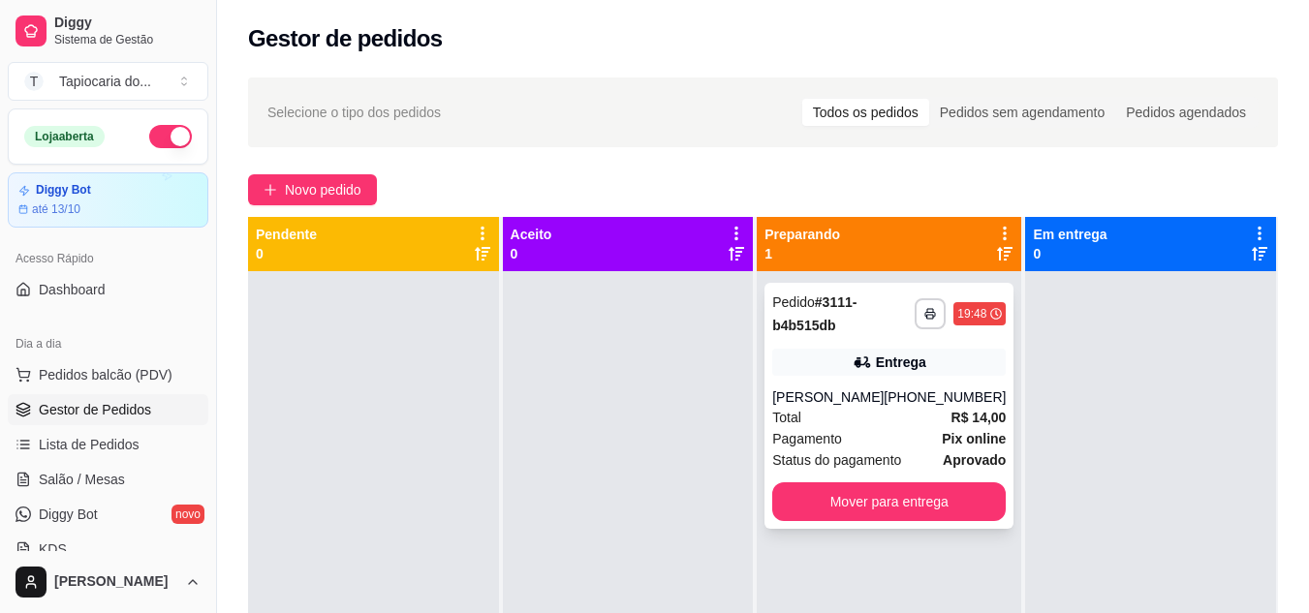
click at [881, 388] on div "[PERSON_NAME]" at bounding box center [827, 396] width 111 height 19
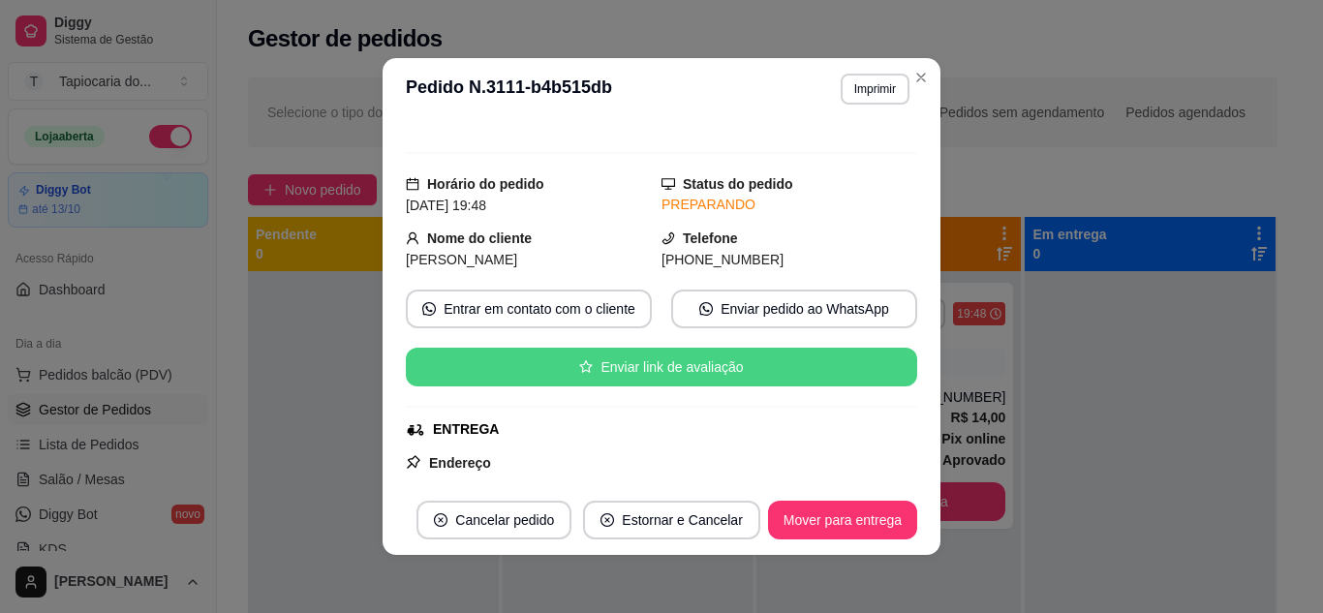
scroll to position [0, 0]
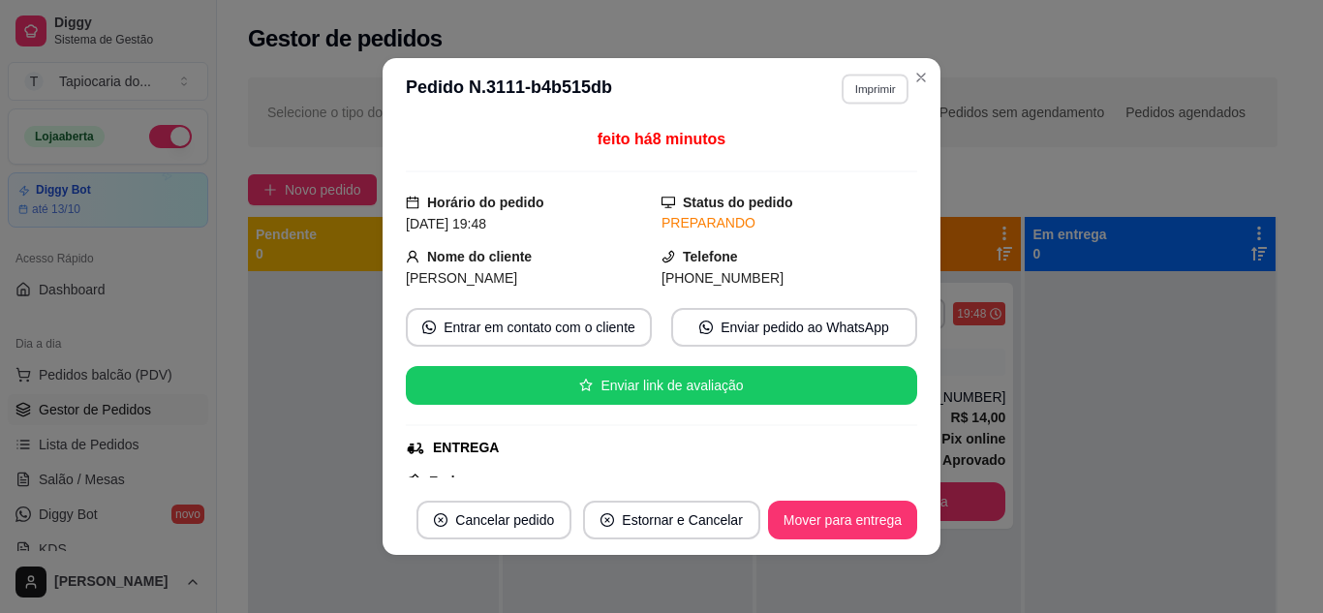
click at [876, 90] on button "Imprimir" at bounding box center [875, 89] width 67 height 30
click at [866, 156] on button "Impressora" at bounding box center [833, 156] width 140 height 31
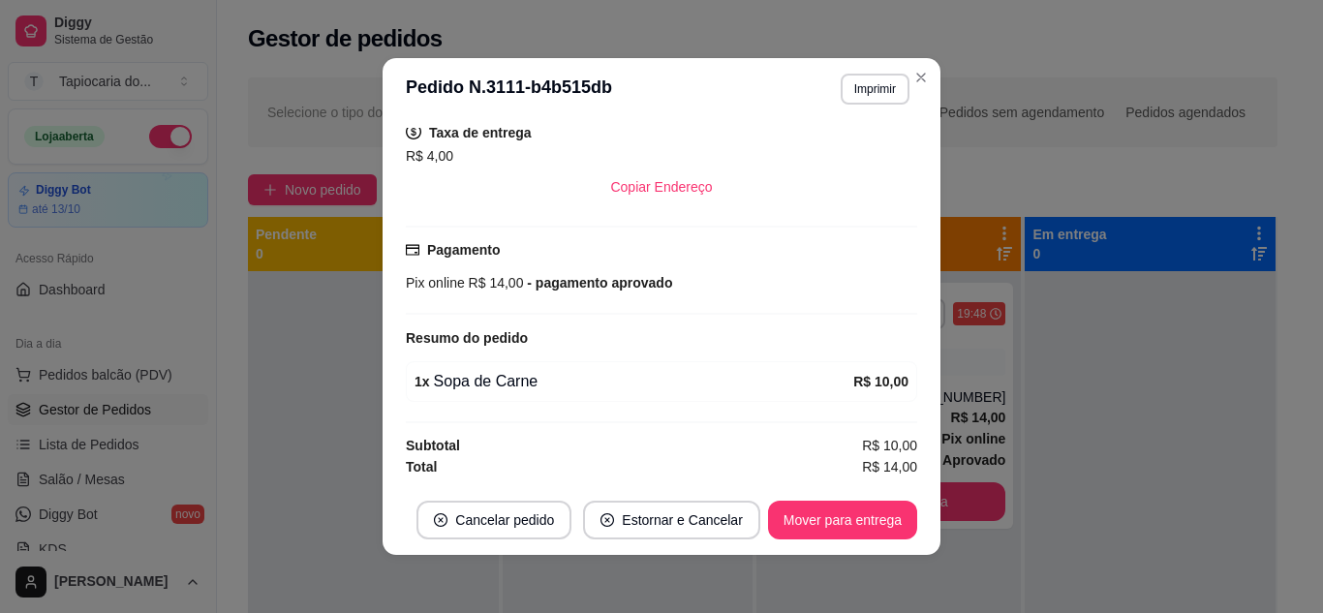
scroll to position [4, 0]
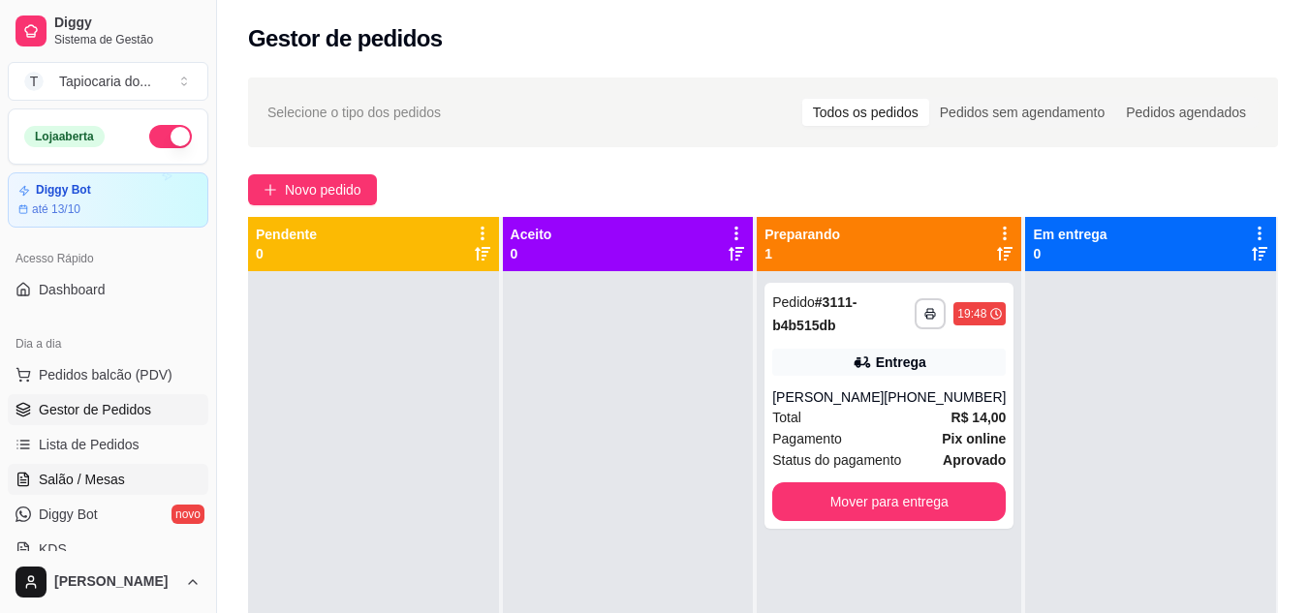
click at [86, 481] on span "Salão / Mesas" at bounding box center [82, 479] width 86 height 19
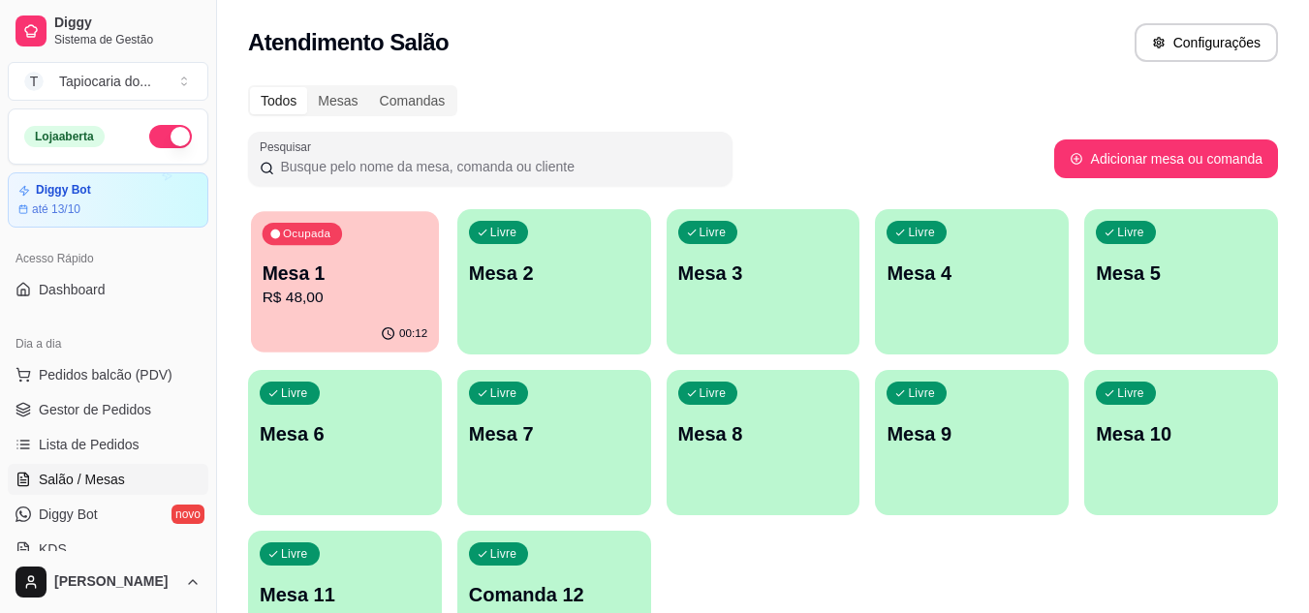
click at [342, 294] on p "R$ 48,00" at bounding box center [346, 298] width 166 height 22
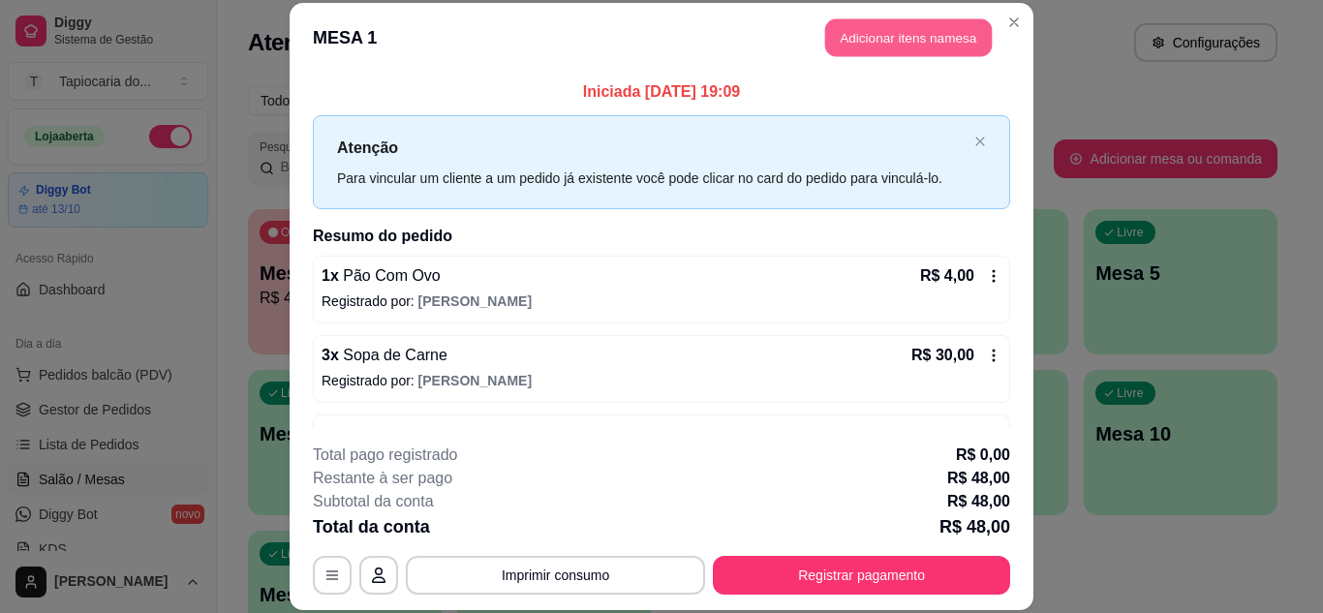
click at [916, 46] on button "Adicionar itens na mesa" at bounding box center [908, 38] width 167 height 38
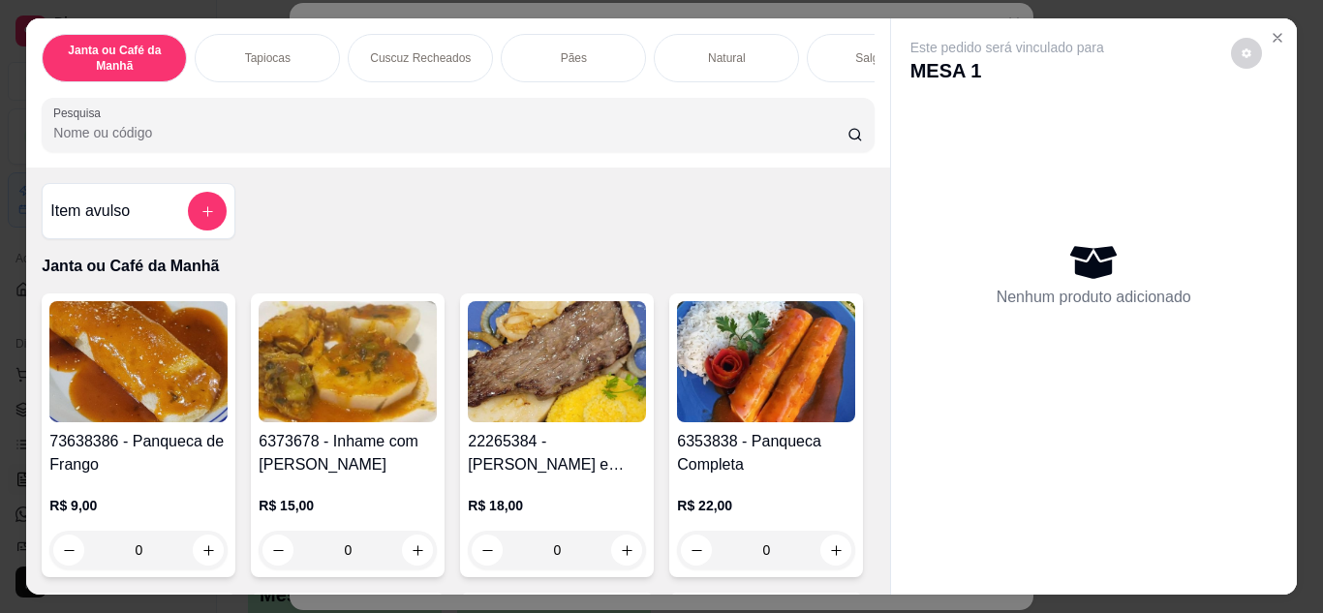
drag, startPoint x: 916, startPoint y: 46, endPoint x: 177, endPoint y: 134, distance: 744.3
click at [902, 44] on div "Este pedido será vinculado para MESA 1 Nenhum produto adicionado" at bounding box center [1094, 290] width 406 height 545
click at [769, 139] on input "Pesquisa" at bounding box center [450, 132] width 794 height 19
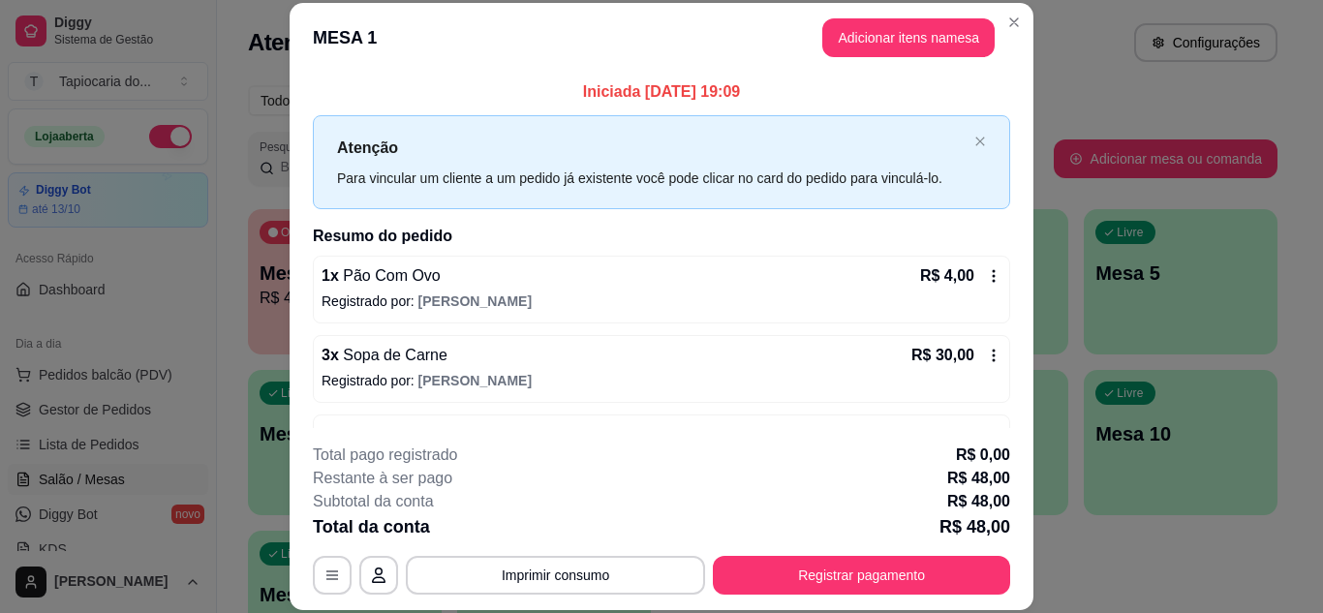
click at [214, 126] on div at bounding box center [457, 125] width 809 height 39
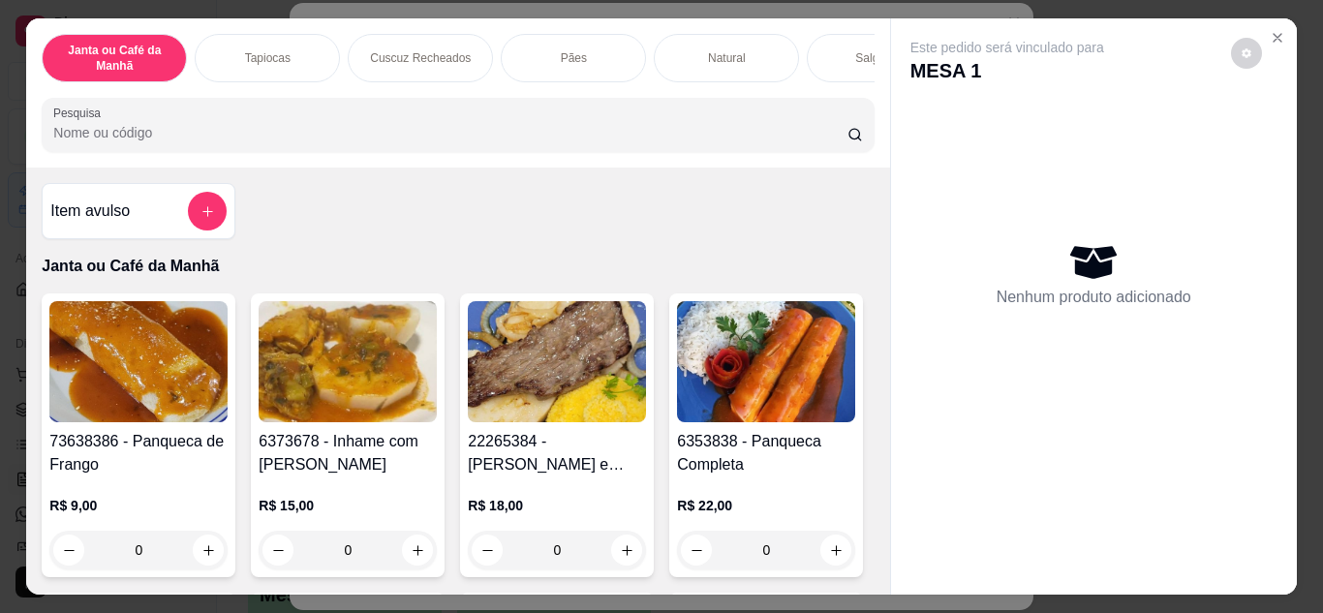
click at [177, 134] on input "Pesquisa" at bounding box center [450, 132] width 794 height 19
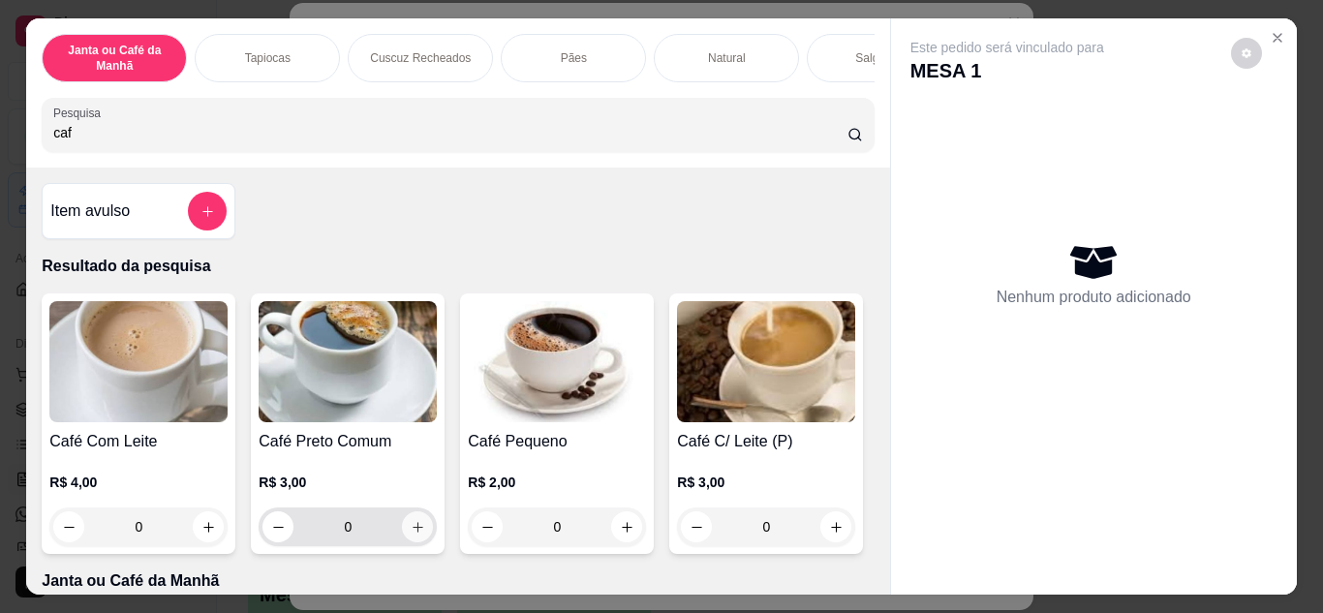
type input "caf"
click at [416, 535] on icon "increase-product-quantity" at bounding box center [418, 527] width 15 height 15
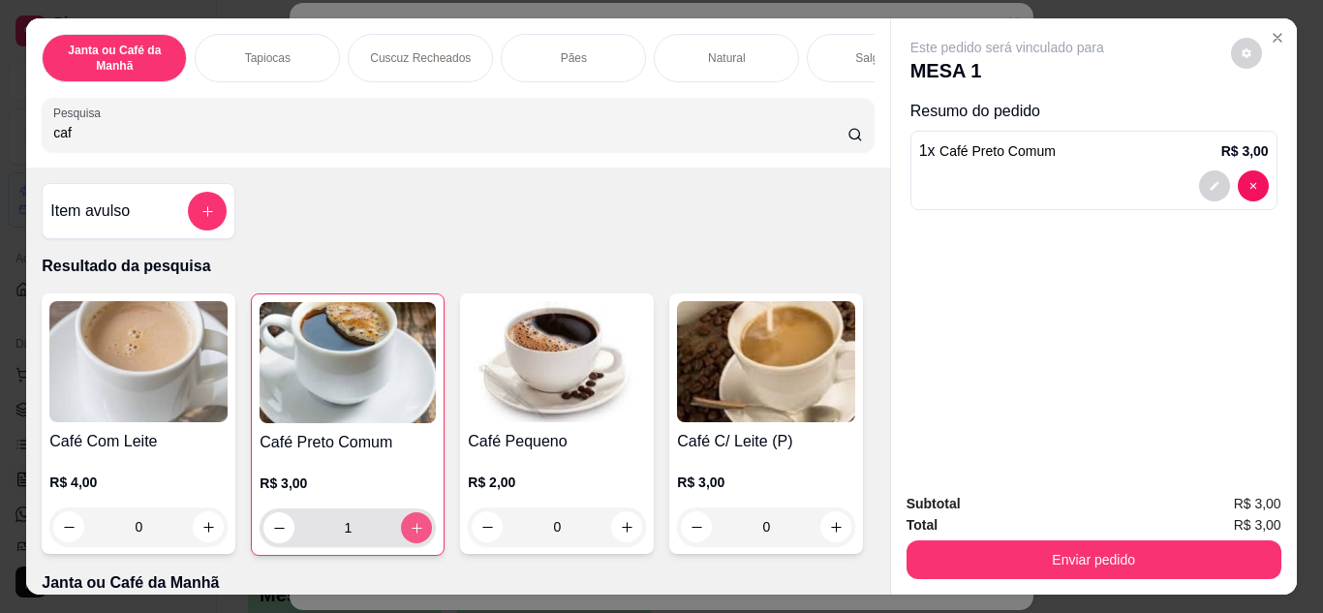
type input "1"
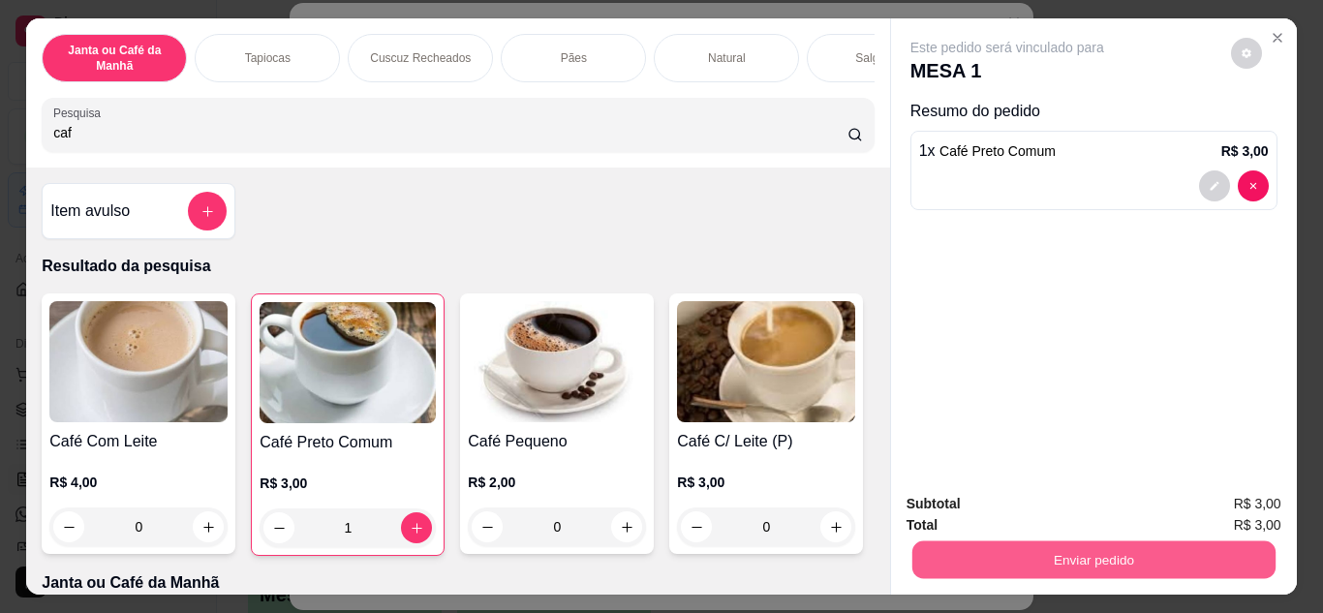
click at [1124, 547] on button "Enviar pedido" at bounding box center [1093, 561] width 363 height 38
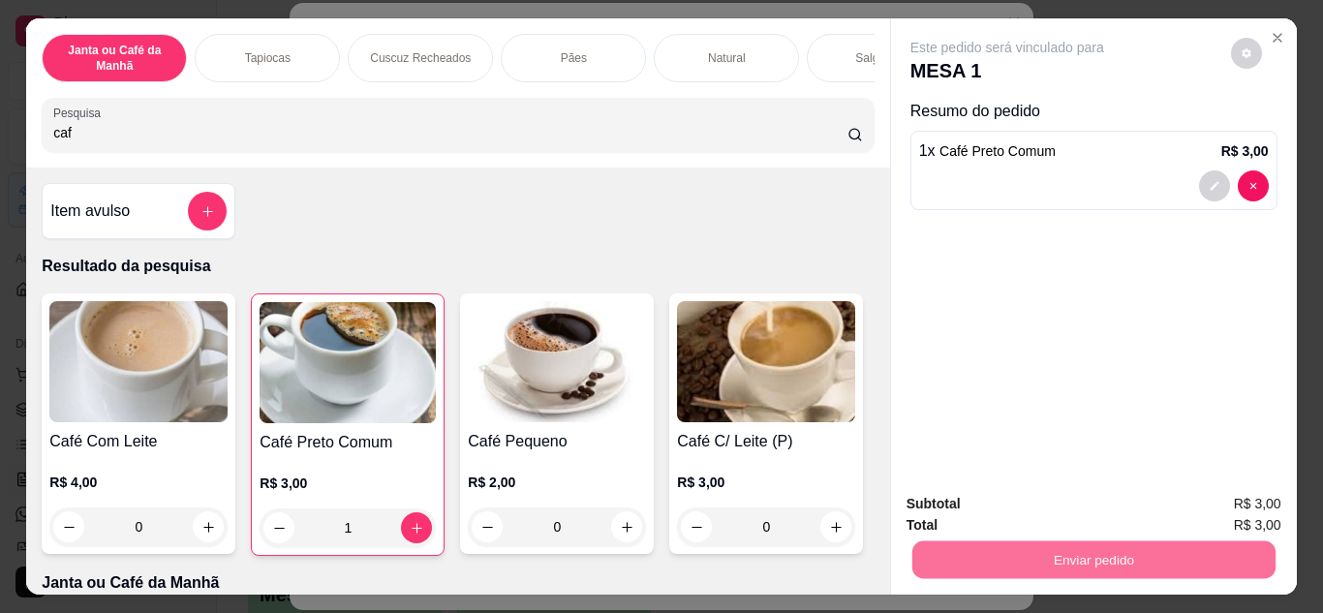
click at [1255, 508] on button "Enviar pedido" at bounding box center [1231, 505] width 107 height 36
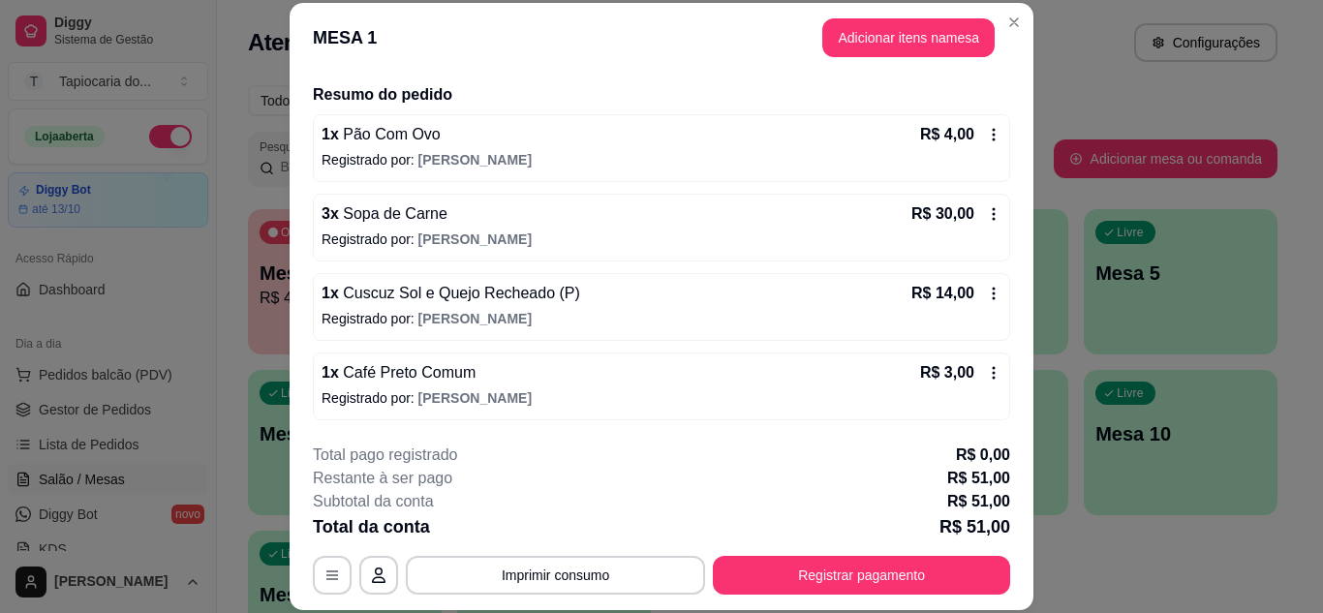
scroll to position [59, 0]
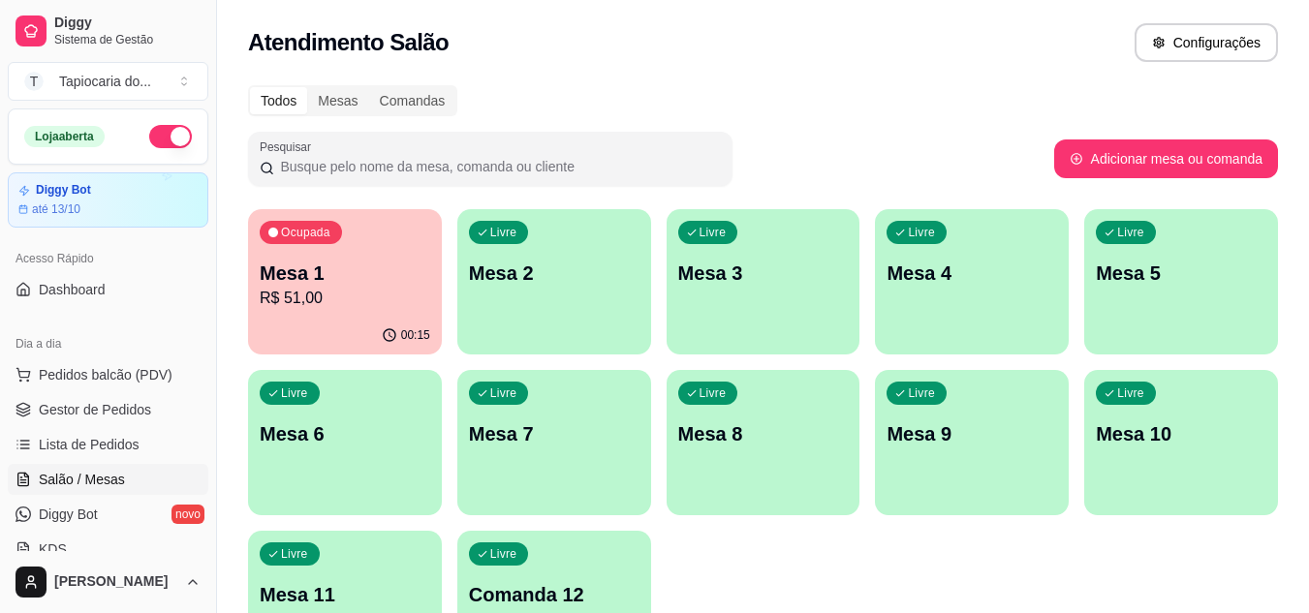
click at [1125, 299] on div "Livre Mesa 5" at bounding box center [1181, 270] width 194 height 122
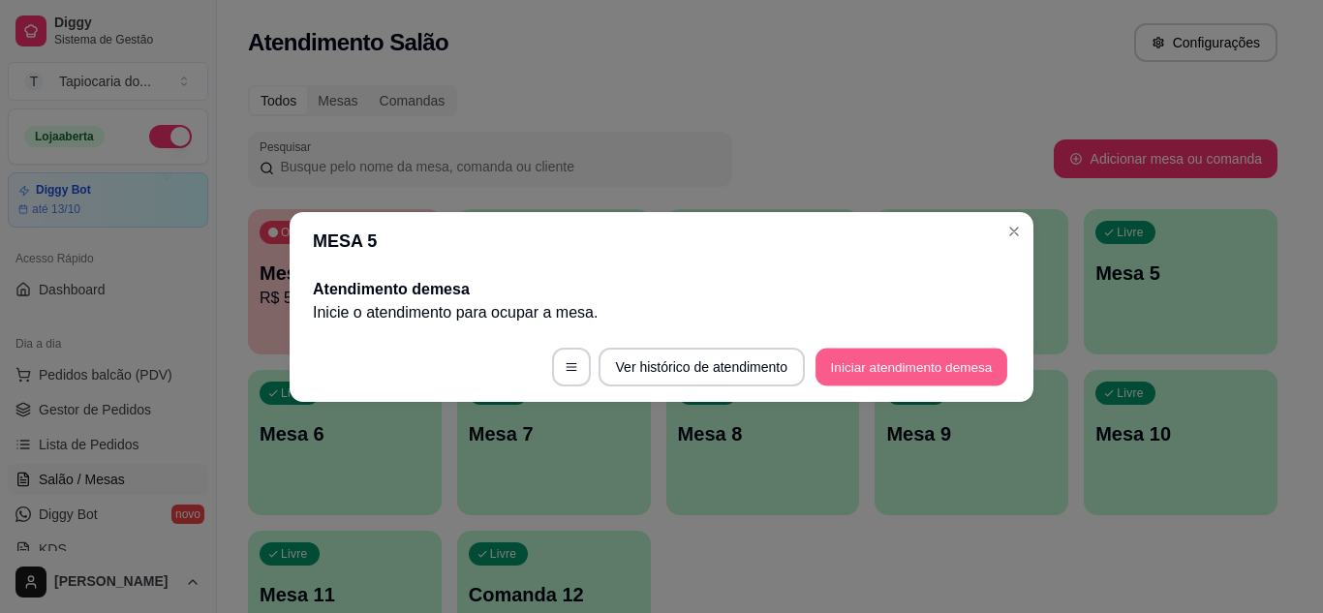
click at [916, 375] on button "Iniciar atendimento de mesa" at bounding box center [912, 367] width 192 height 38
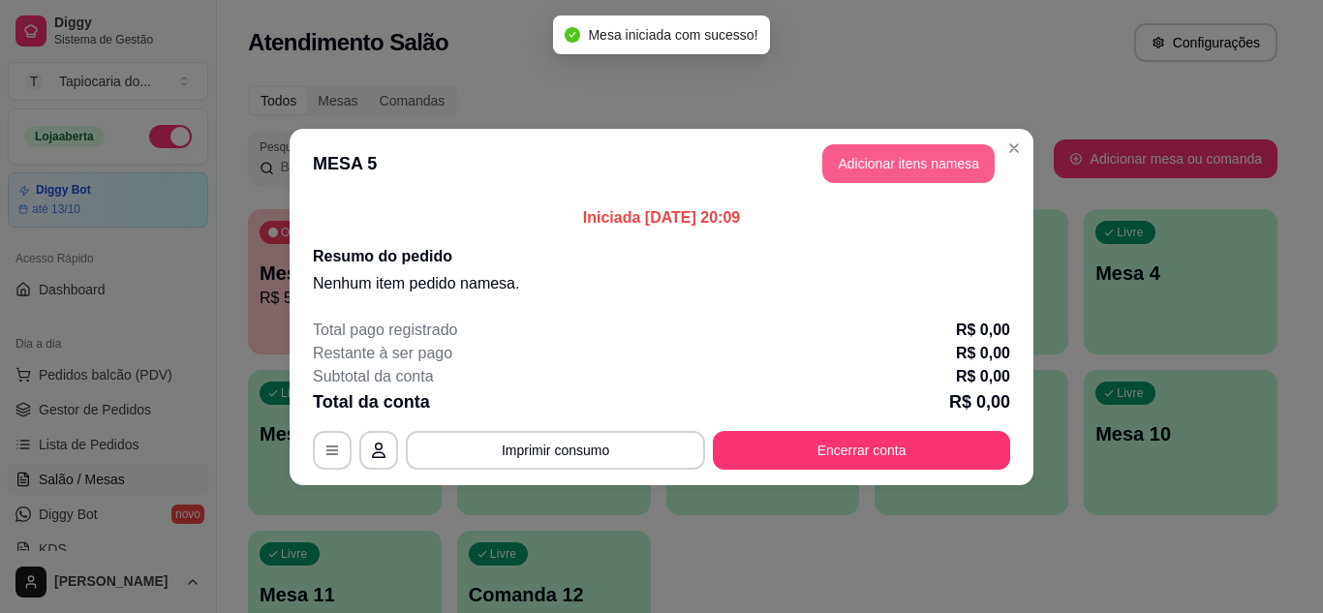
click at [896, 162] on button "Adicionar itens na mesa" at bounding box center [908, 163] width 172 height 39
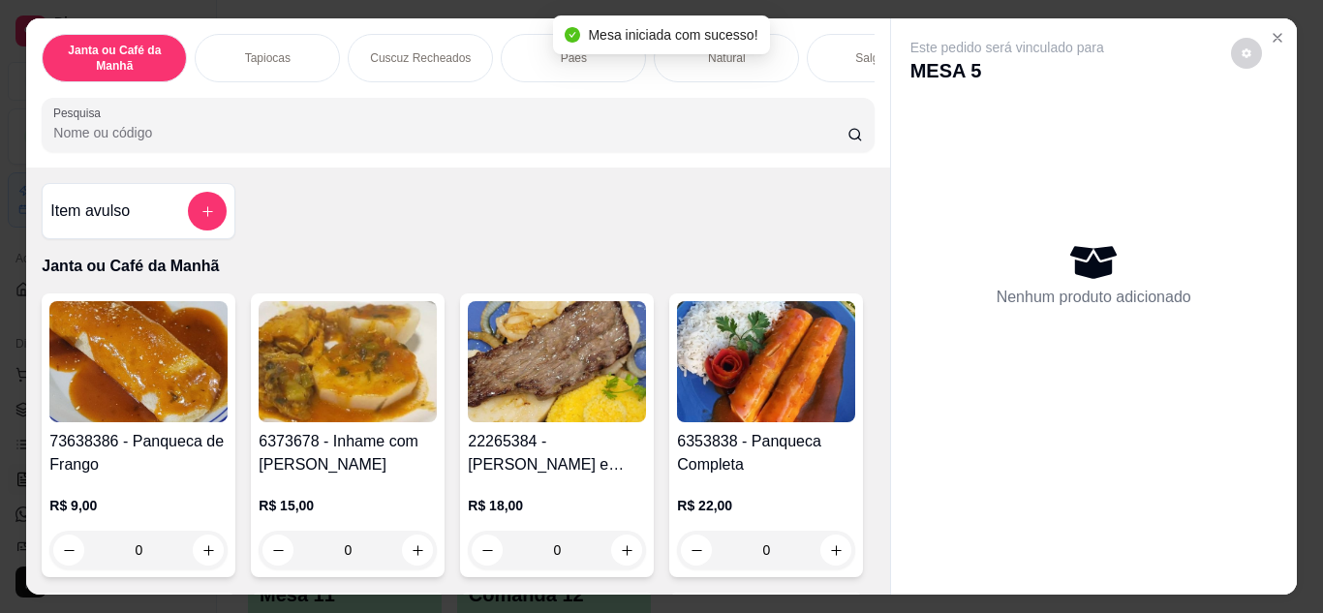
click at [574, 137] on input "Pesquisa" at bounding box center [450, 132] width 794 height 19
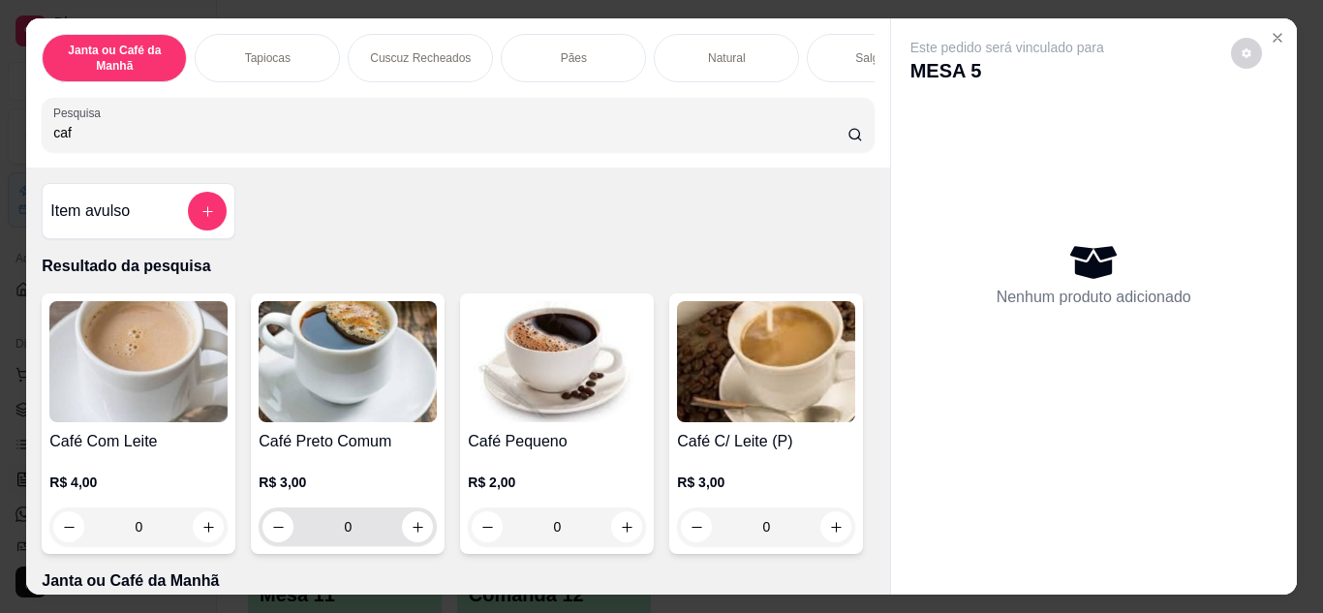
type input "caf"
click at [411, 535] on icon "increase-product-quantity" at bounding box center [418, 527] width 15 height 15
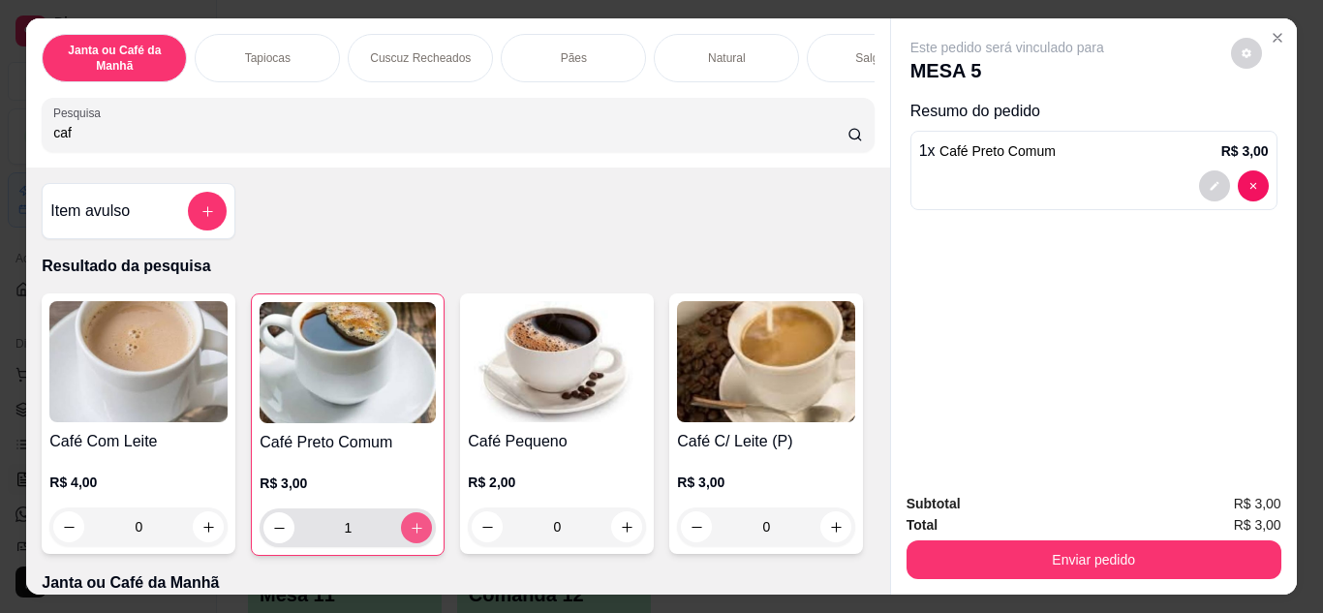
type input "1"
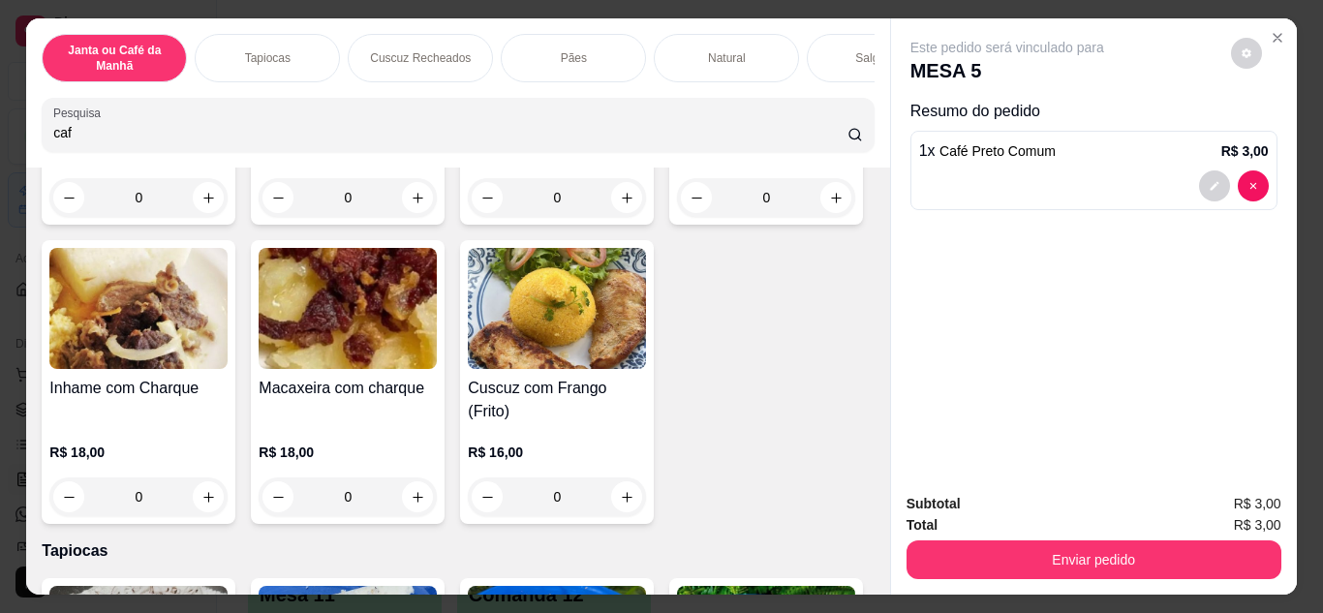
scroll to position [387, 0]
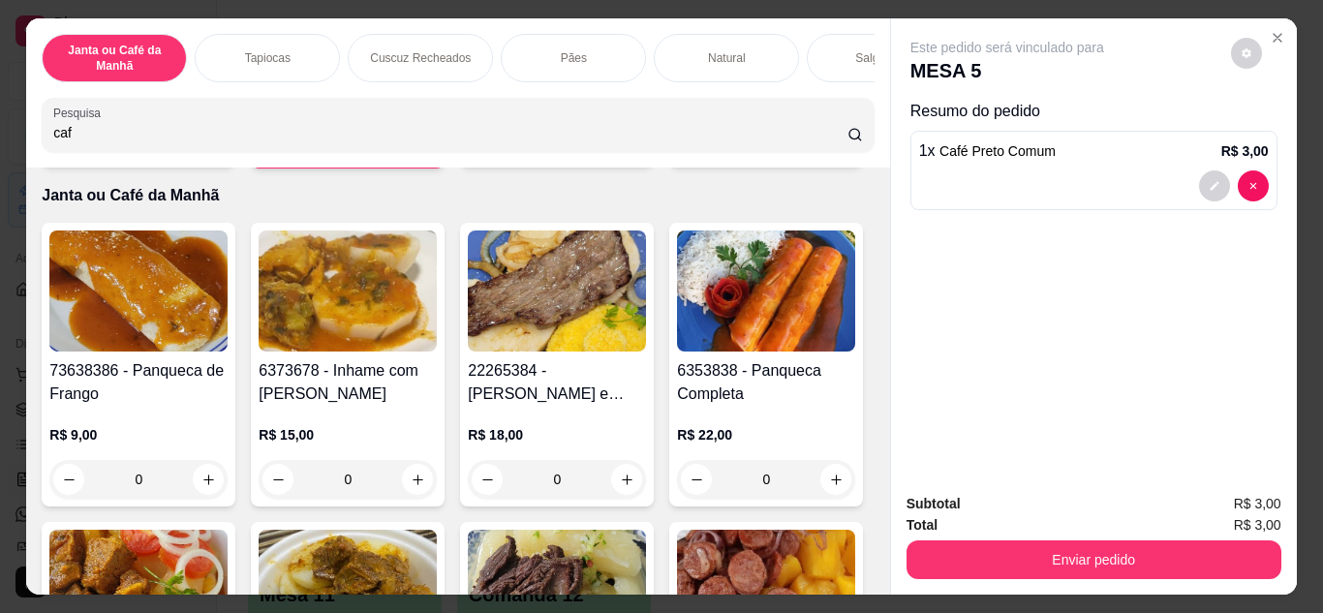
click at [829, 147] on icon "increase-product-quantity" at bounding box center [836, 140] width 15 height 15
type input "1"
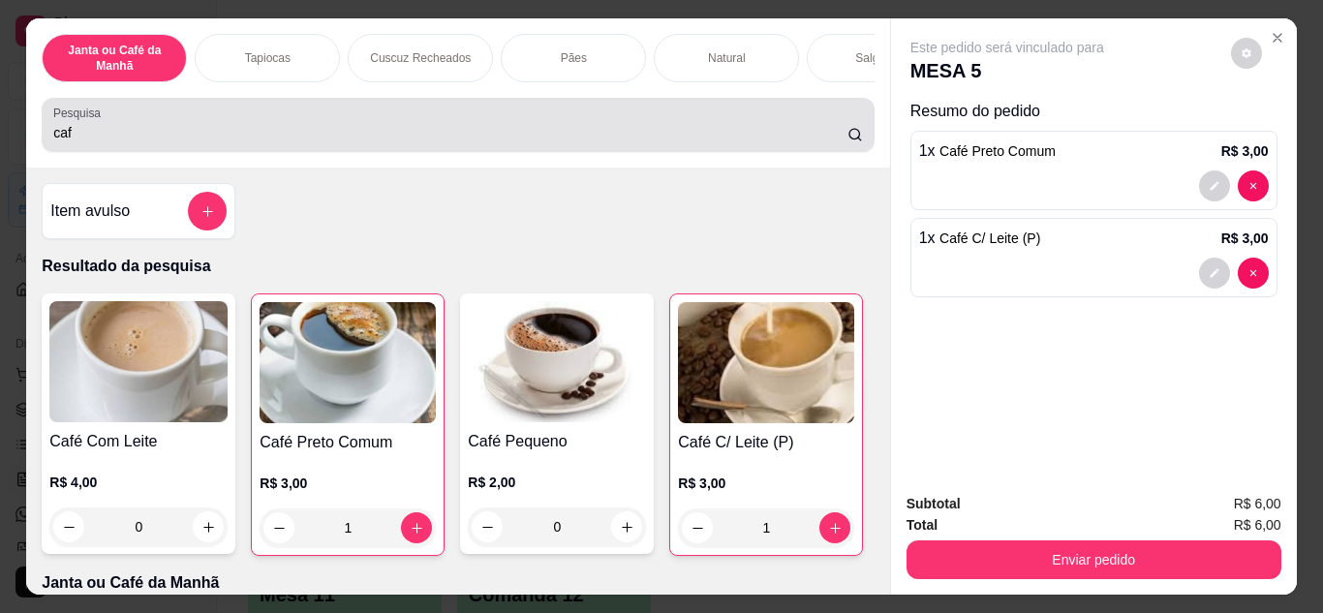
click at [480, 142] on input "caf" at bounding box center [450, 132] width 794 height 19
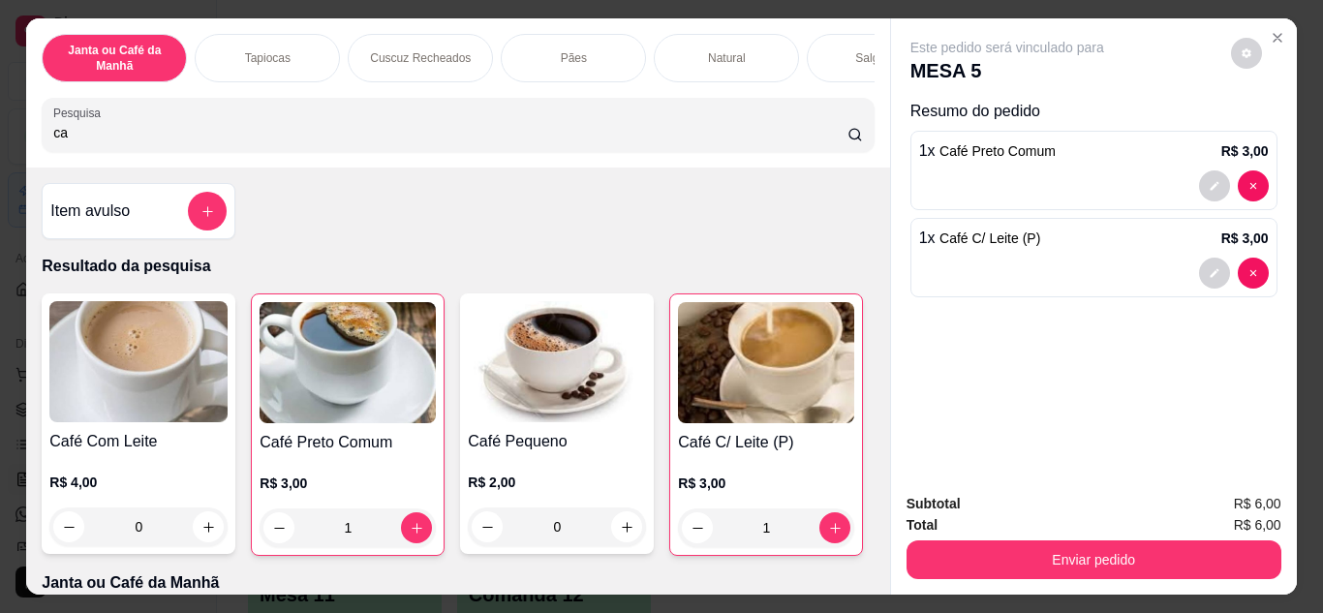
type input "c"
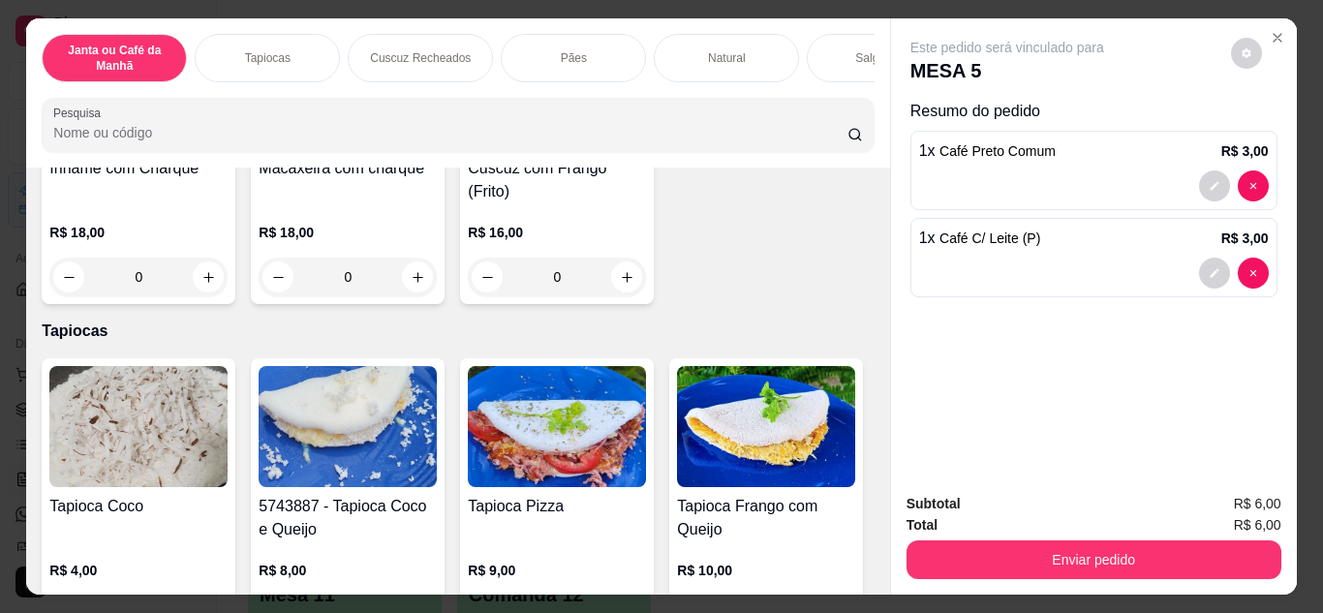
scroll to position [678, 0]
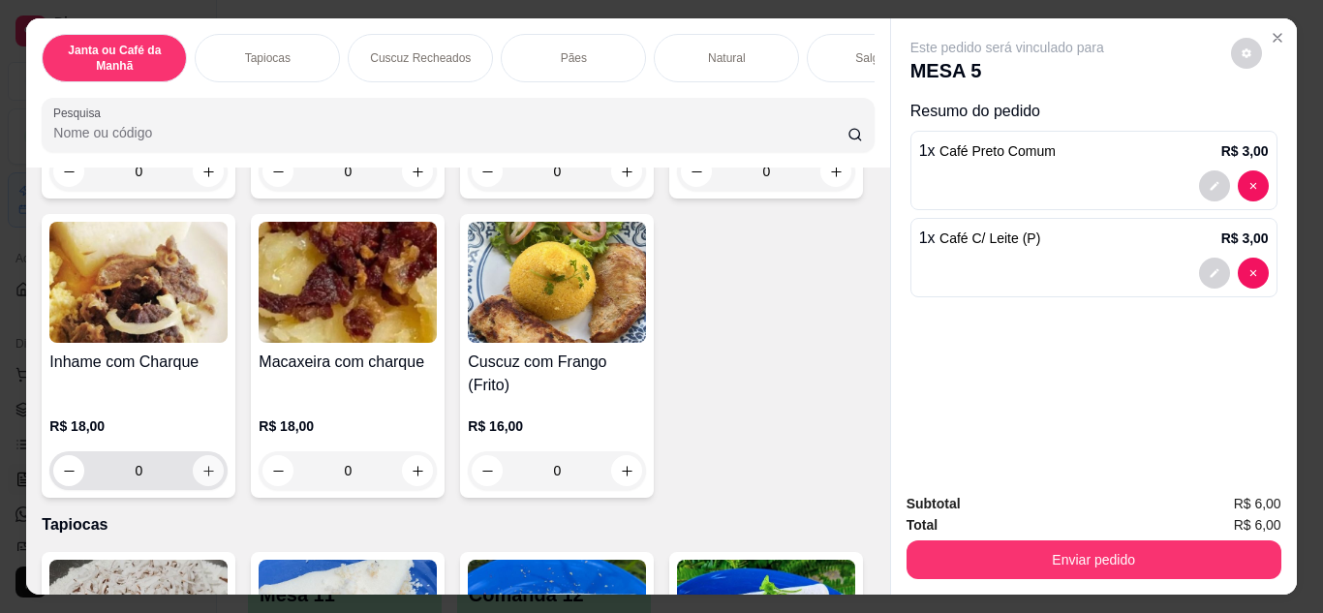
click at [216, 464] on icon "increase-product-quantity" at bounding box center [208, 471] width 15 height 15
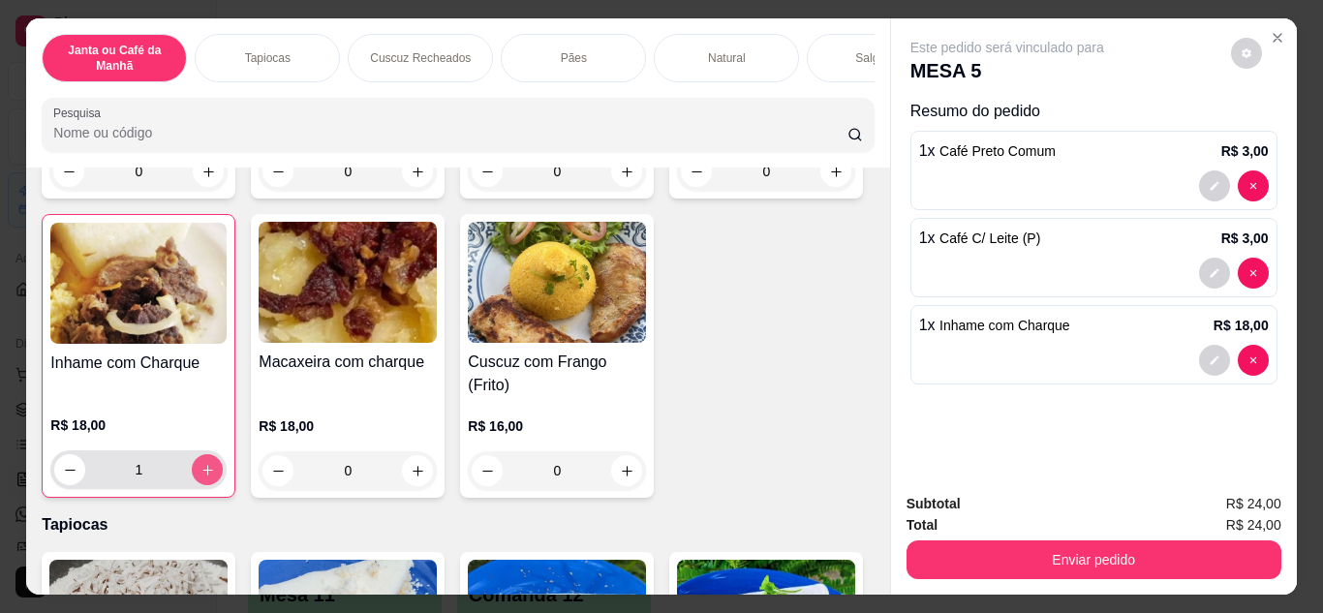
type input "1"
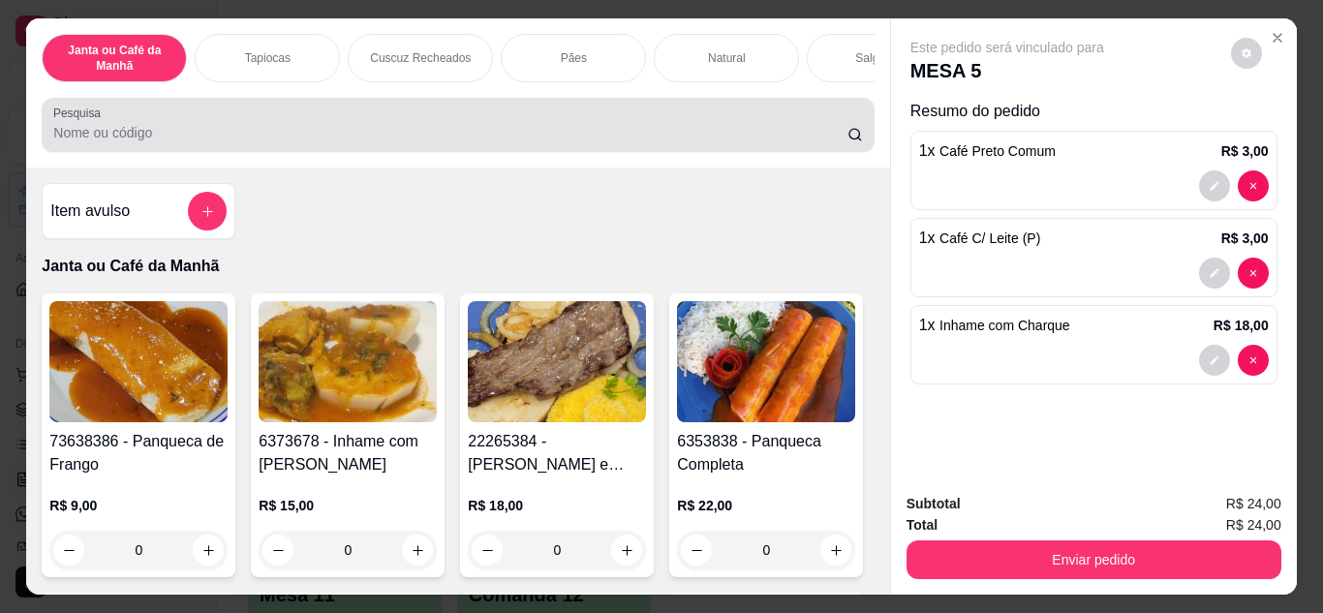
click at [427, 142] on input "Pesquisa" at bounding box center [450, 132] width 794 height 19
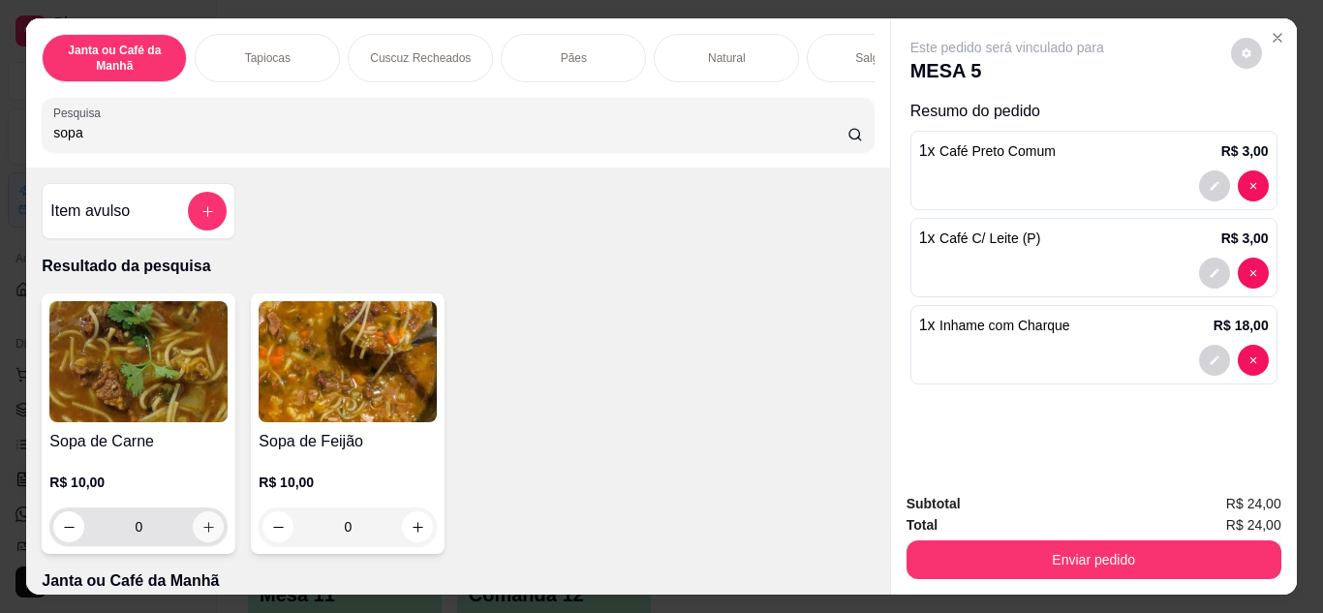
type input "sopa"
click at [194, 542] on button "increase-product-quantity" at bounding box center [209, 526] width 30 height 30
type input "1"
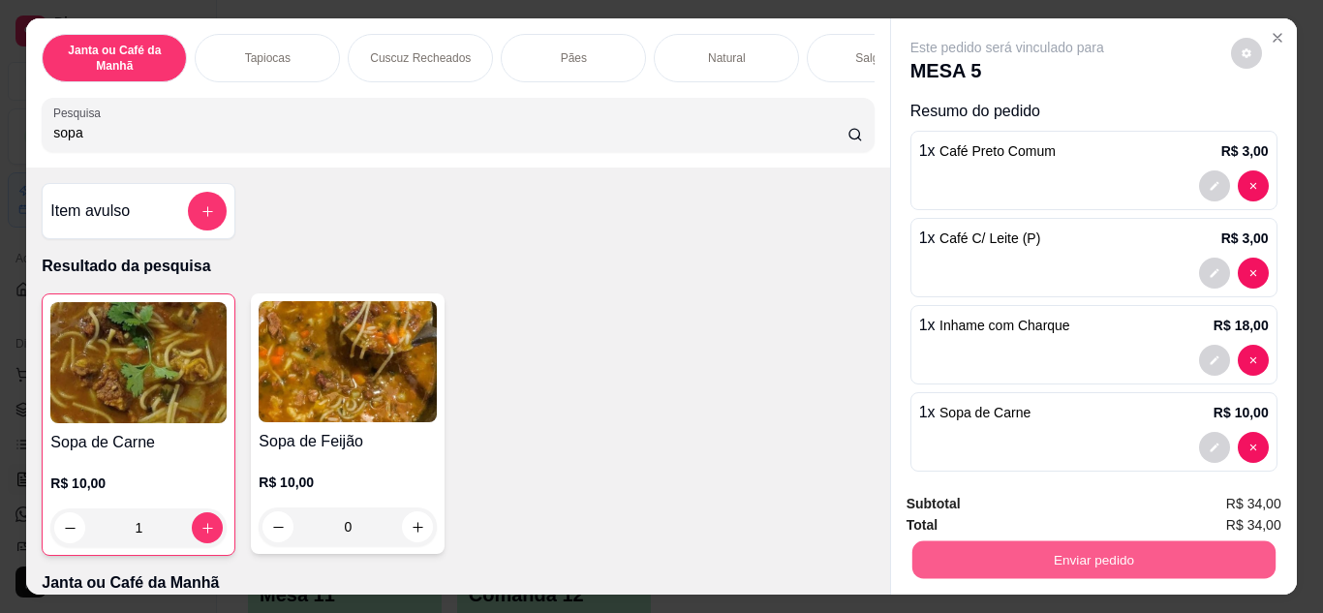
click at [976, 542] on button "Enviar pedido" at bounding box center [1093, 561] width 363 height 38
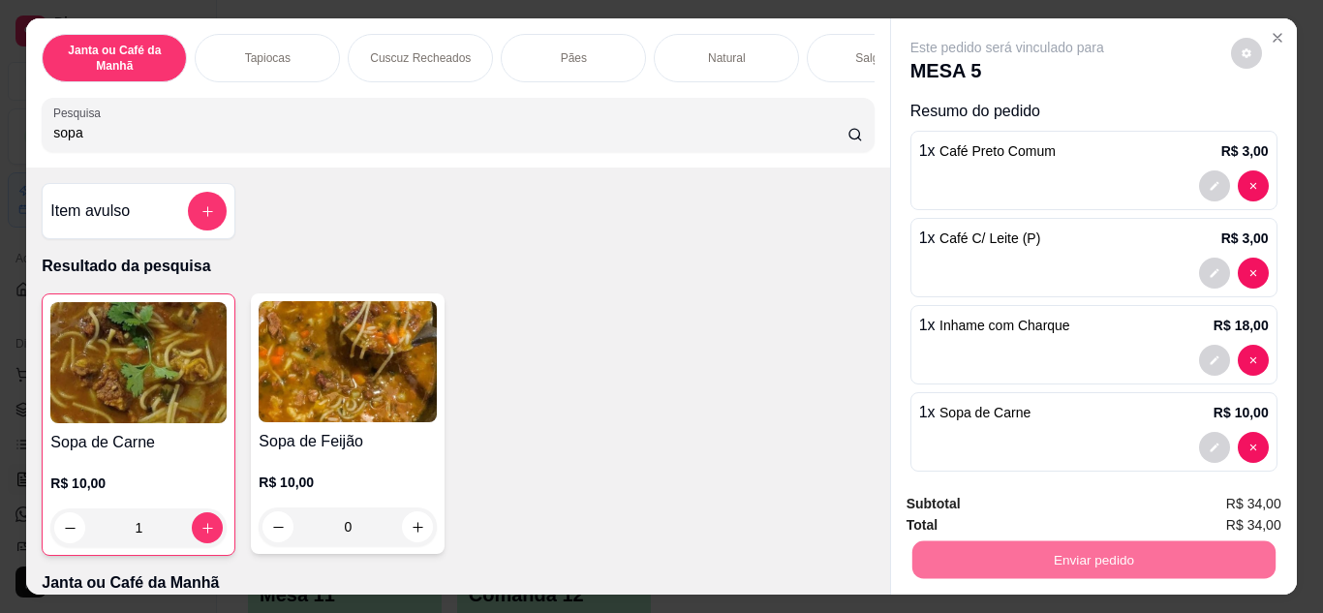
click at [1226, 501] on button "Enviar pedido" at bounding box center [1231, 505] width 107 height 36
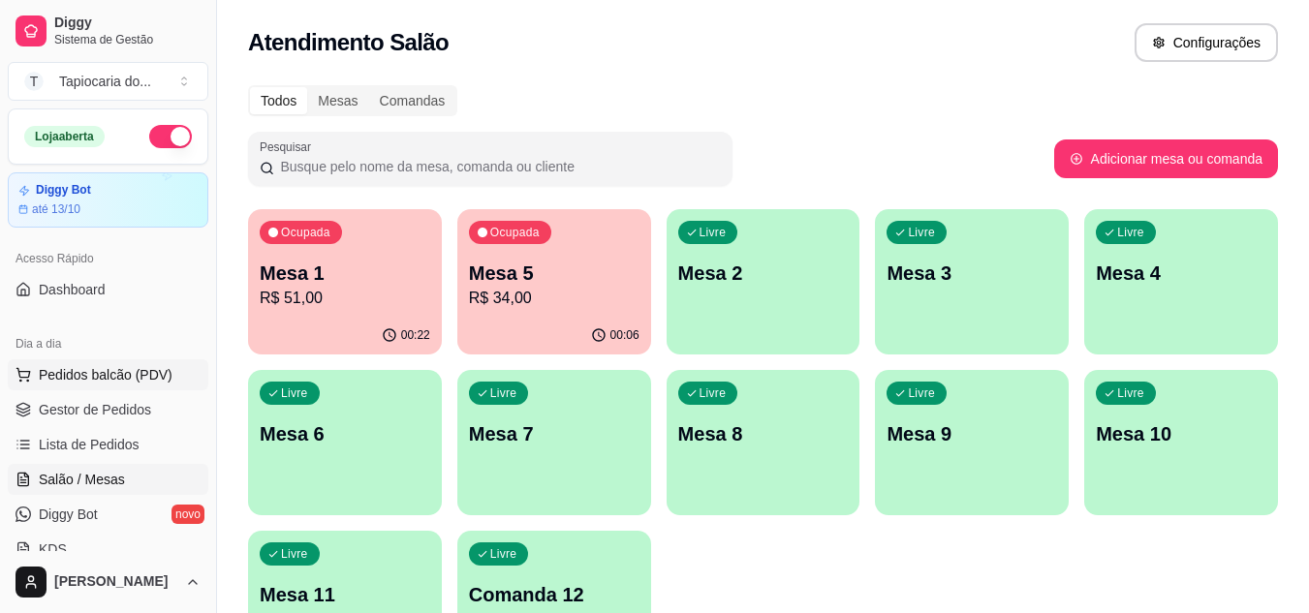
click at [109, 371] on span "Pedidos balcão (PDV)" at bounding box center [106, 374] width 134 height 19
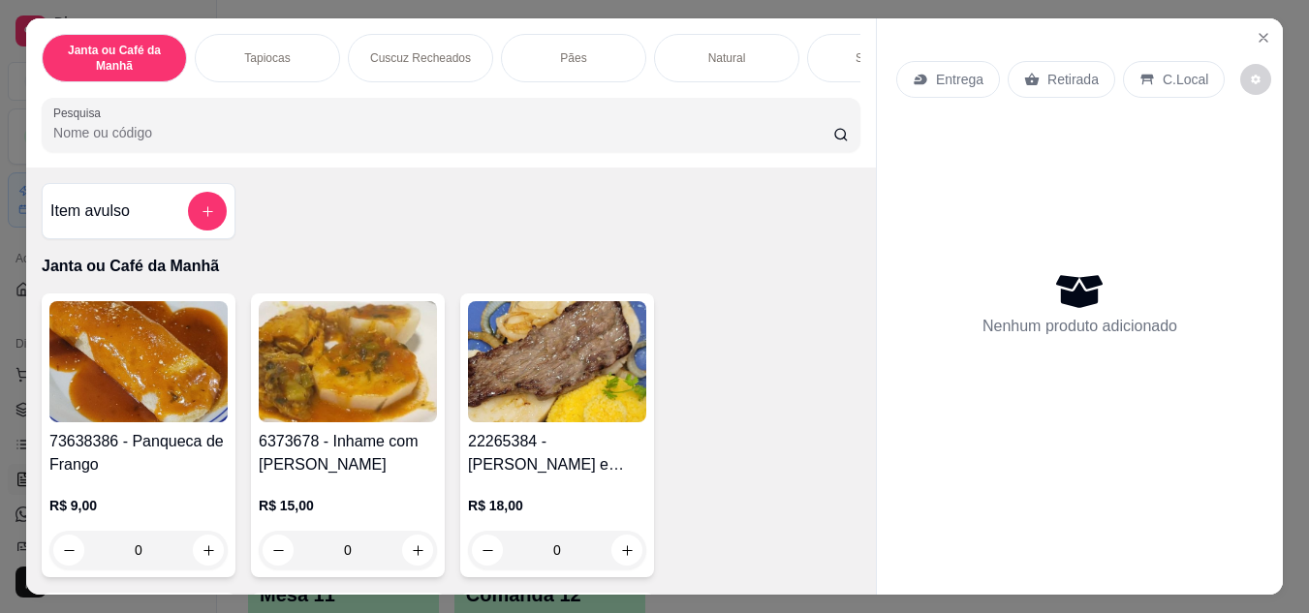
click at [343, 142] on input "Pesquisa" at bounding box center [443, 132] width 780 height 19
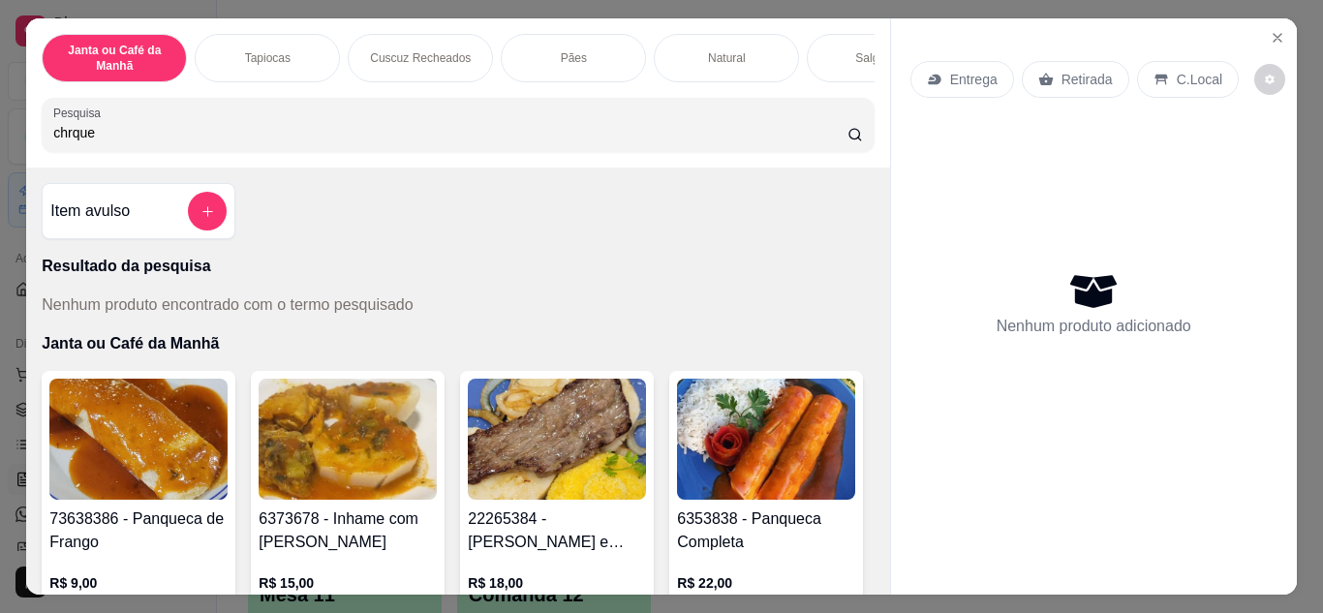
click at [560, 152] on div "Pesquisa chrque" at bounding box center [458, 125] width 832 height 54
click at [250, 142] on input "chrque" at bounding box center [450, 132] width 794 height 19
type input "c"
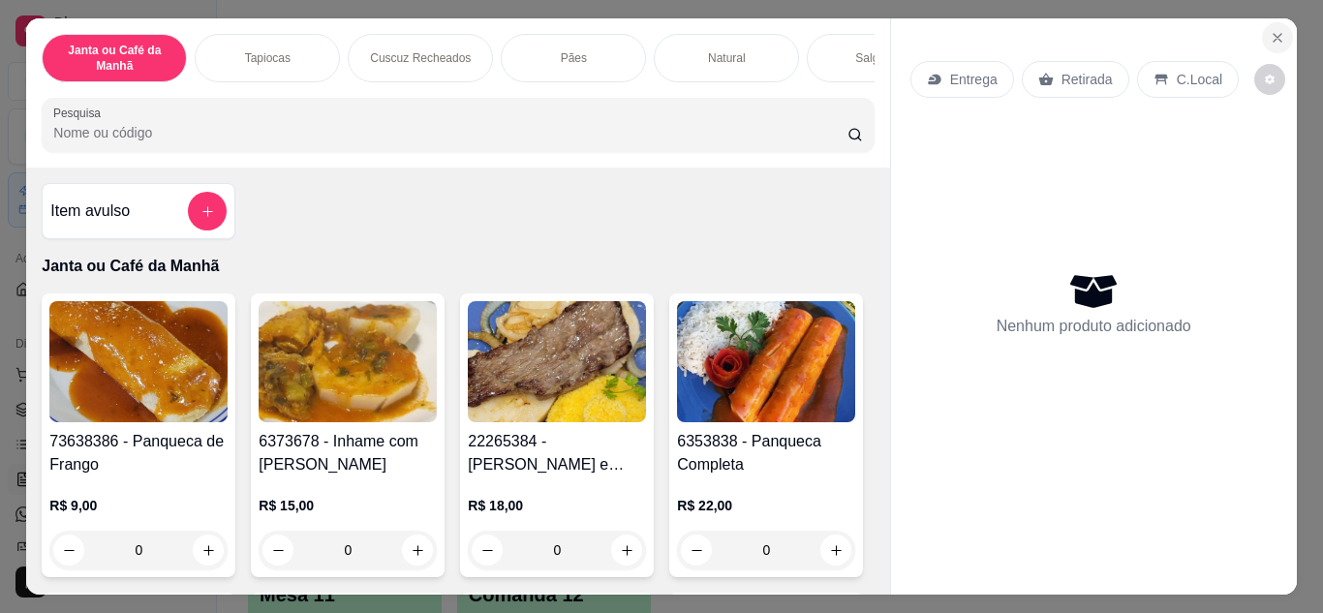
click at [1270, 30] on icon "Close" at bounding box center [1277, 37] width 15 height 15
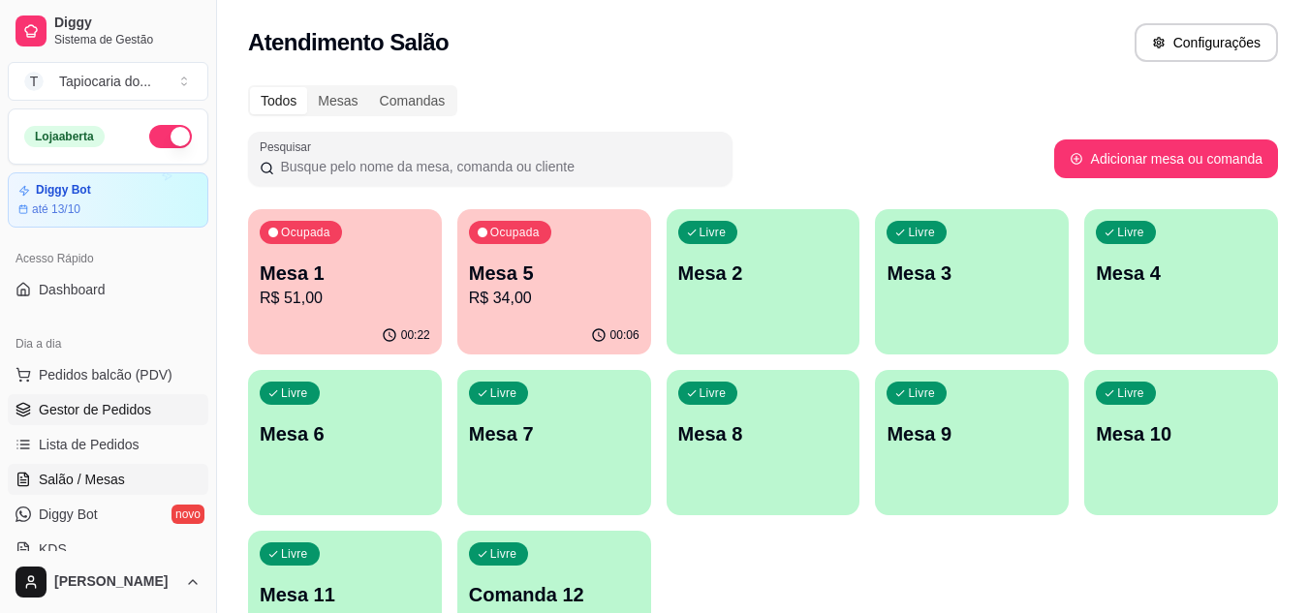
click at [127, 411] on span "Gestor de Pedidos" at bounding box center [95, 409] width 112 height 19
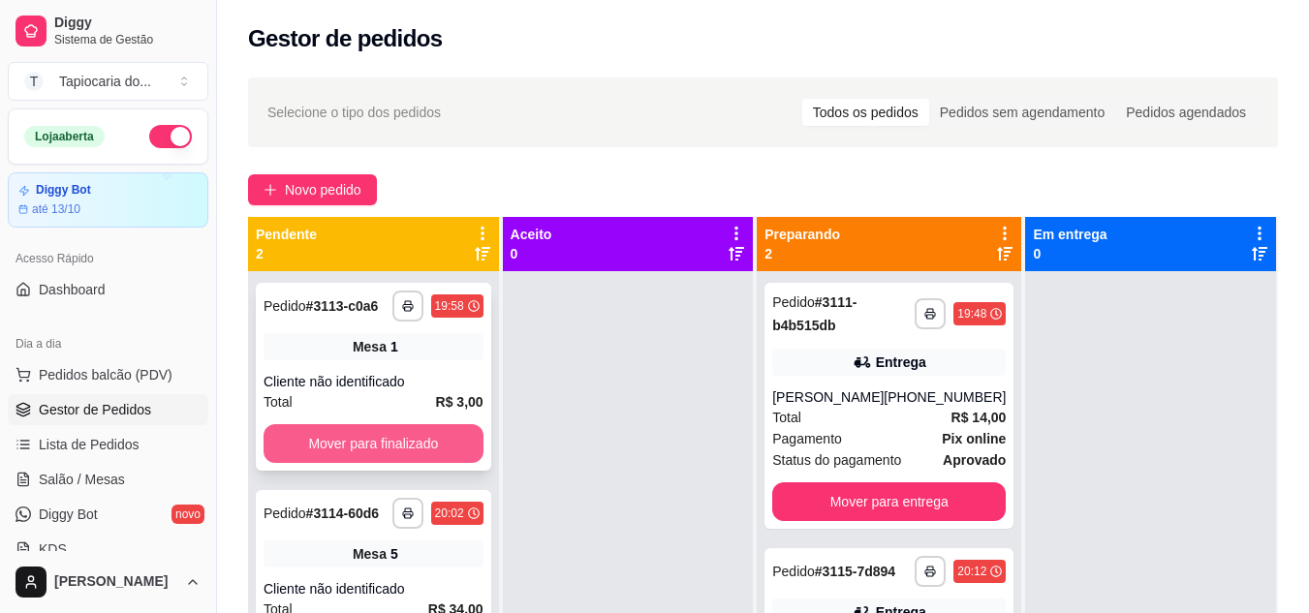
click at [421, 443] on button "Mover para finalizado" at bounding box center [373, 443] width 220 height 39
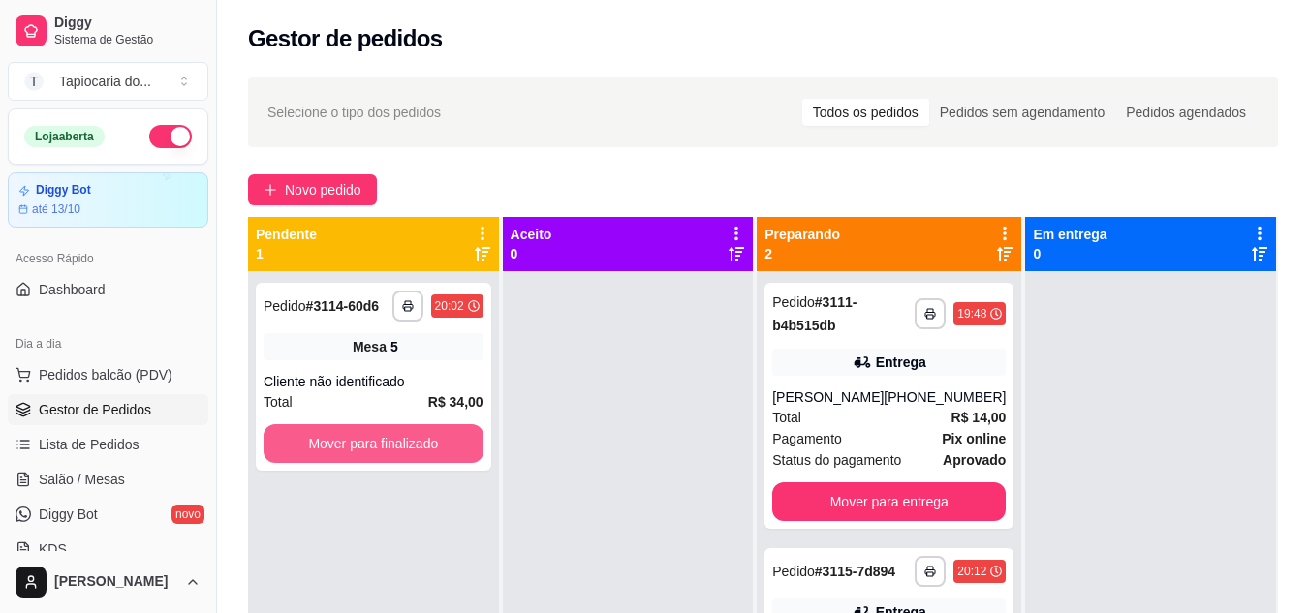
click at [421, 443] on button "Mover para finalizado" at bounding box center [373, 443] width 220 height 39
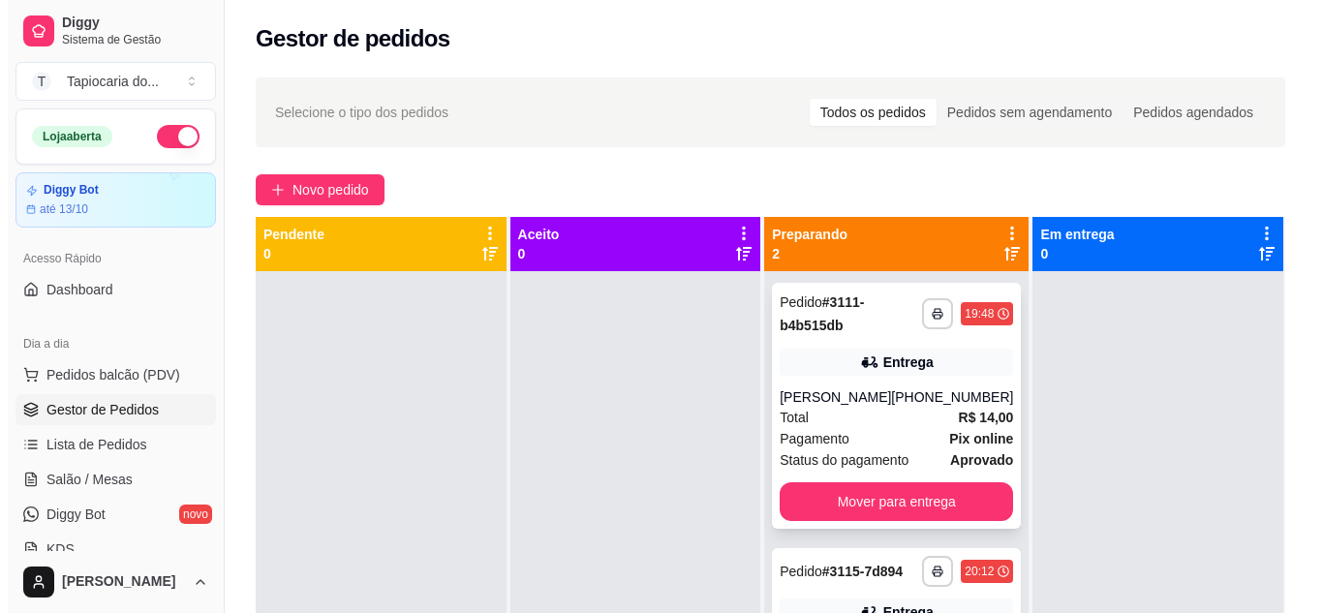
scroll to position [54, 0]
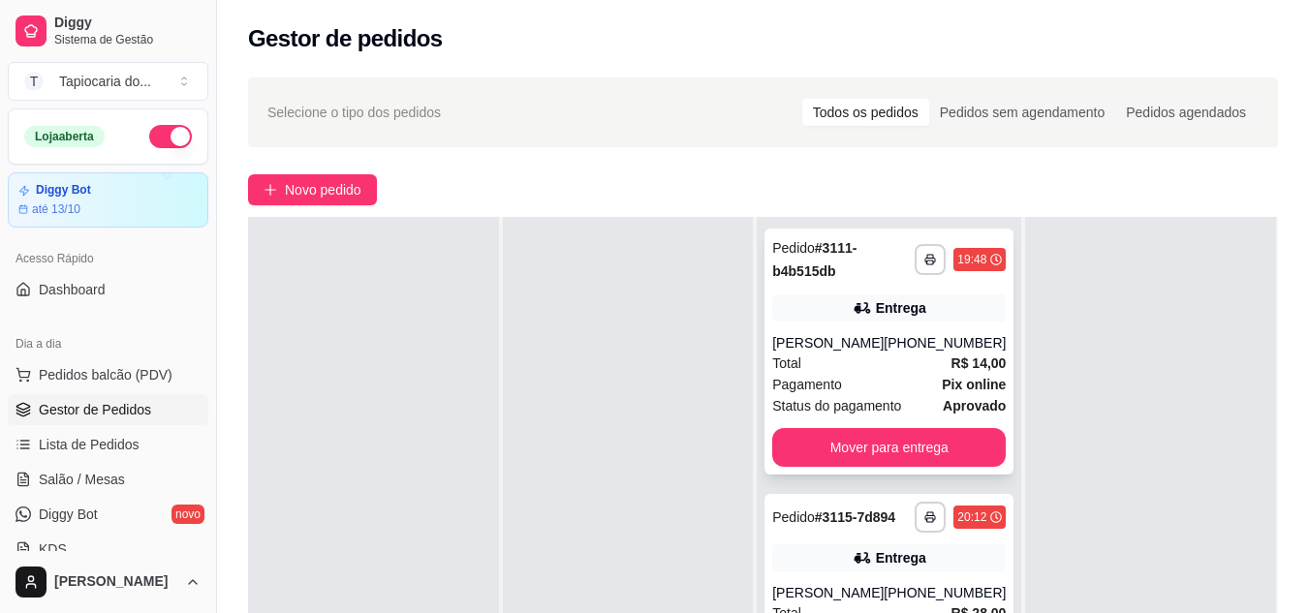
click at [883, 352] on div "[PERSON_NAME]" at bounding box center [827, 342] width 111 height 19
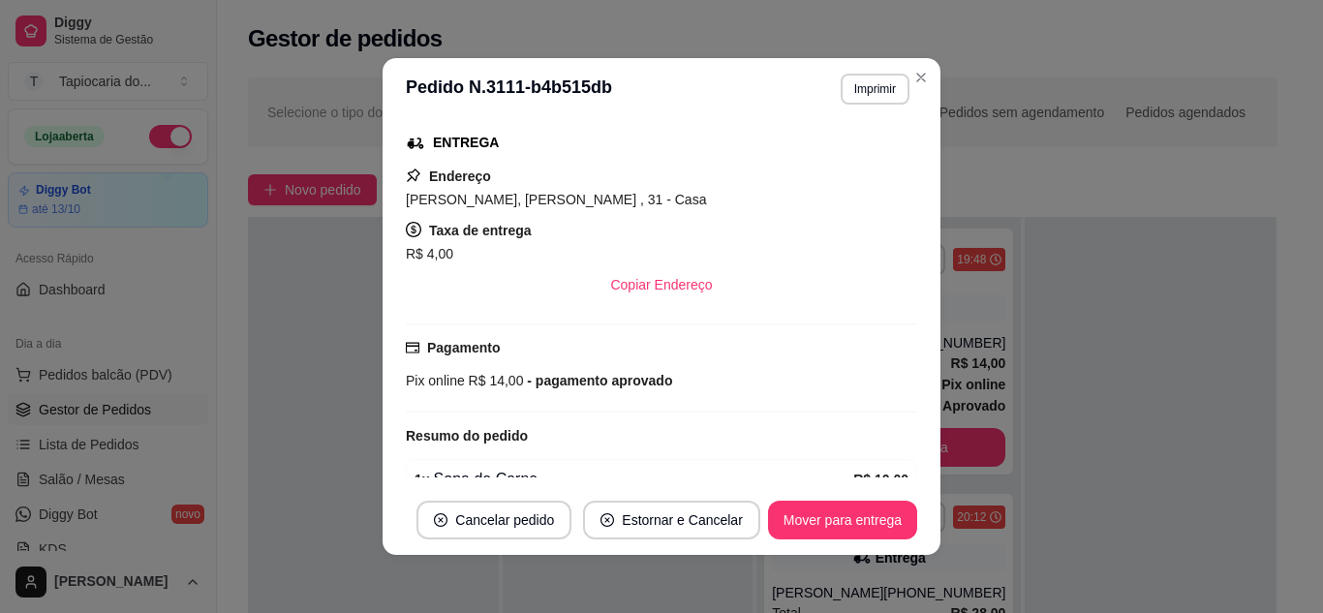
scroll to position [403, 0]
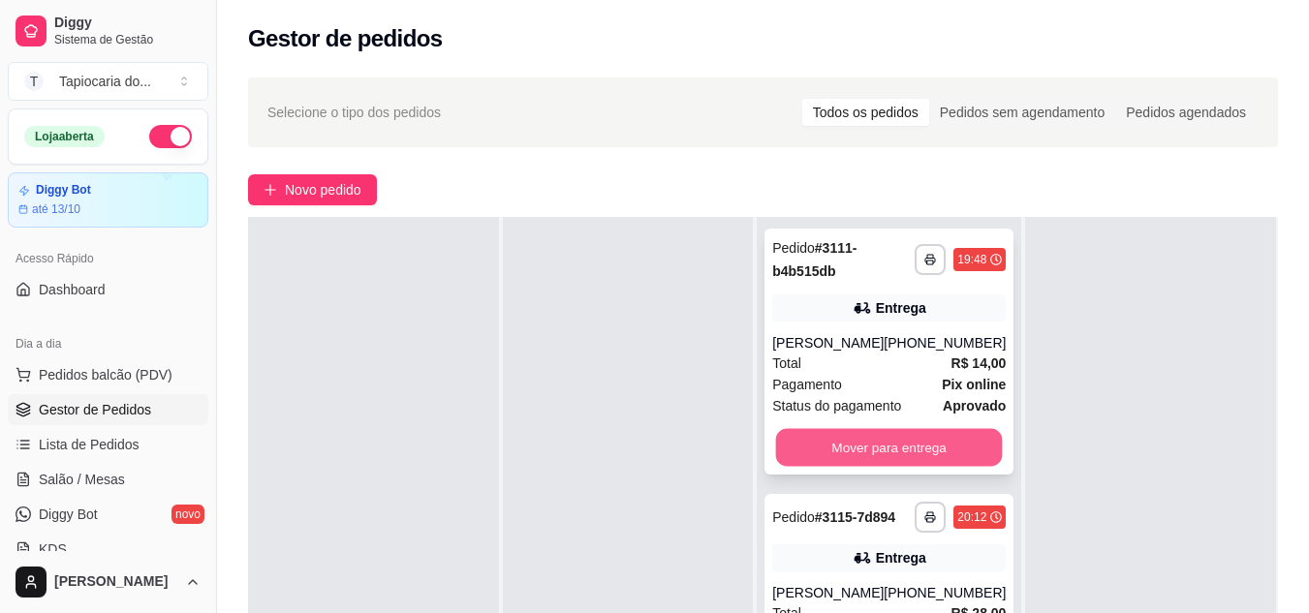
click at [945, 434] on button "Mover para entrega" at bounding box center [889, 448] width 227 height 38
click at [946, 434] on div "Mover para entrega" at bounding box center [888, 447] width 233 height 39
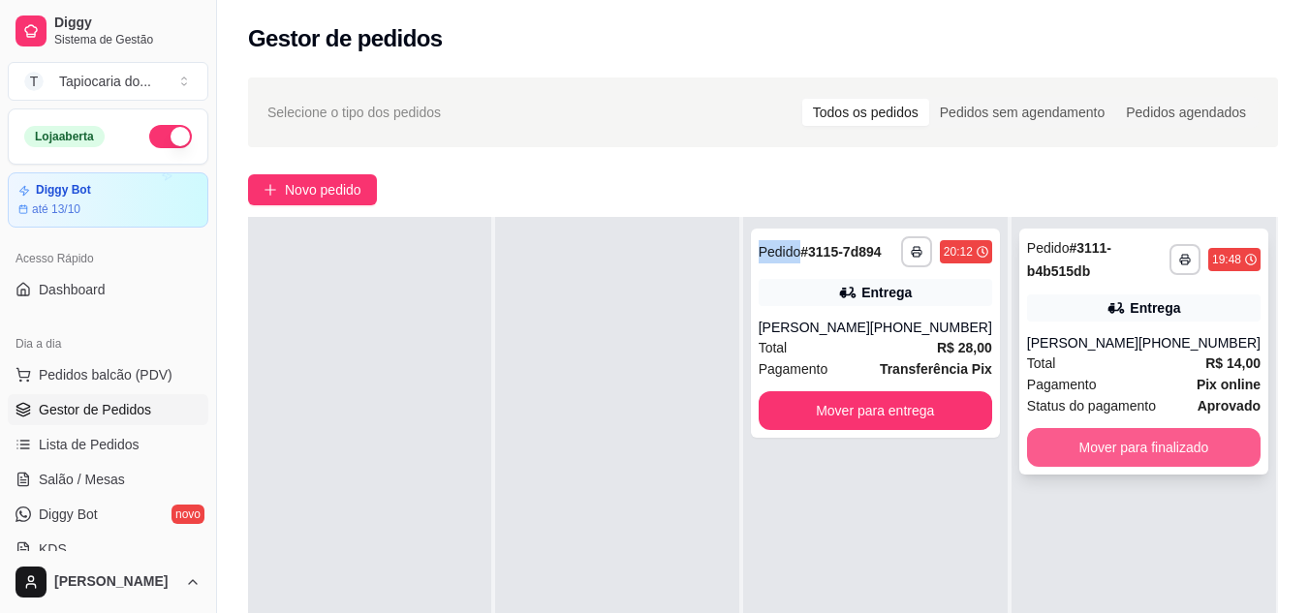
click at [1063, 449] on button "Mover para finalizado" at bounding box center [1143, 447] width 233 height 39
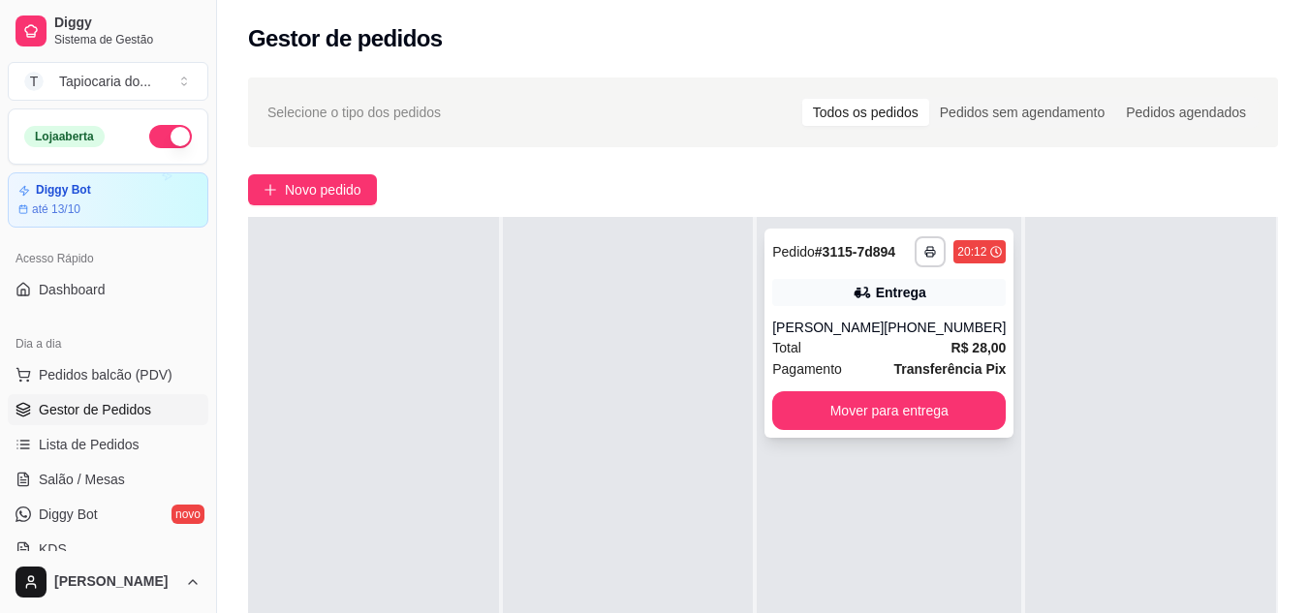
click at [961, 348] on strong "R$ 28,00" at bounding box center [978, 347] width 55 height 15
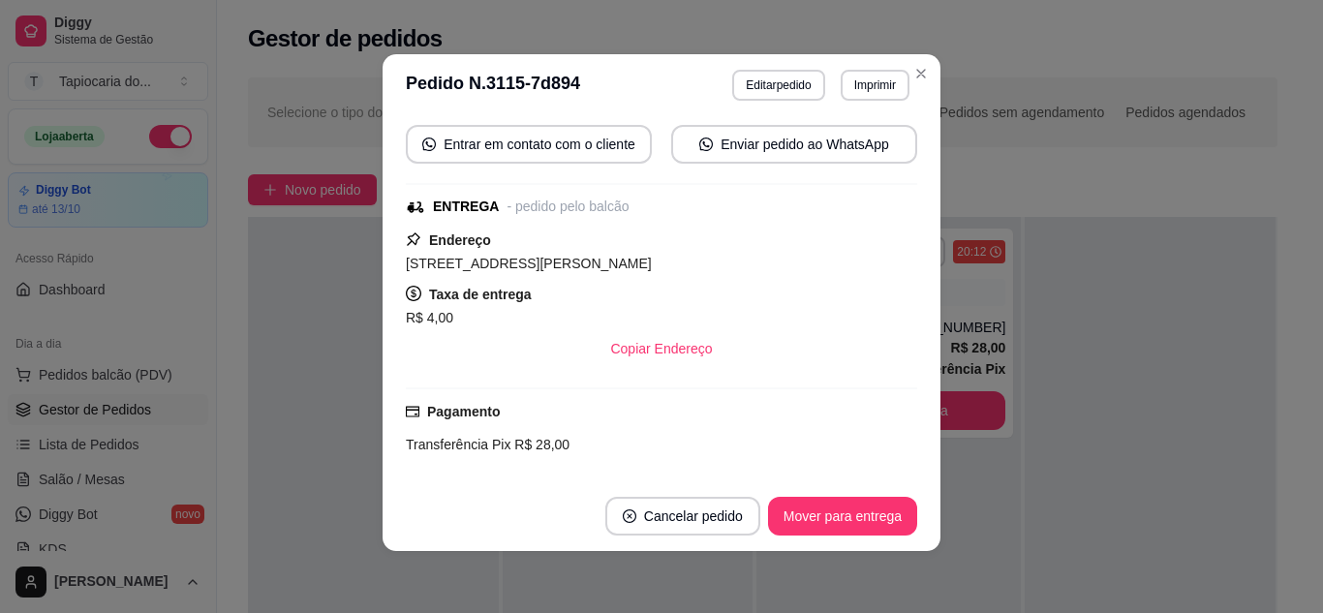
scroll to position [368, 0]
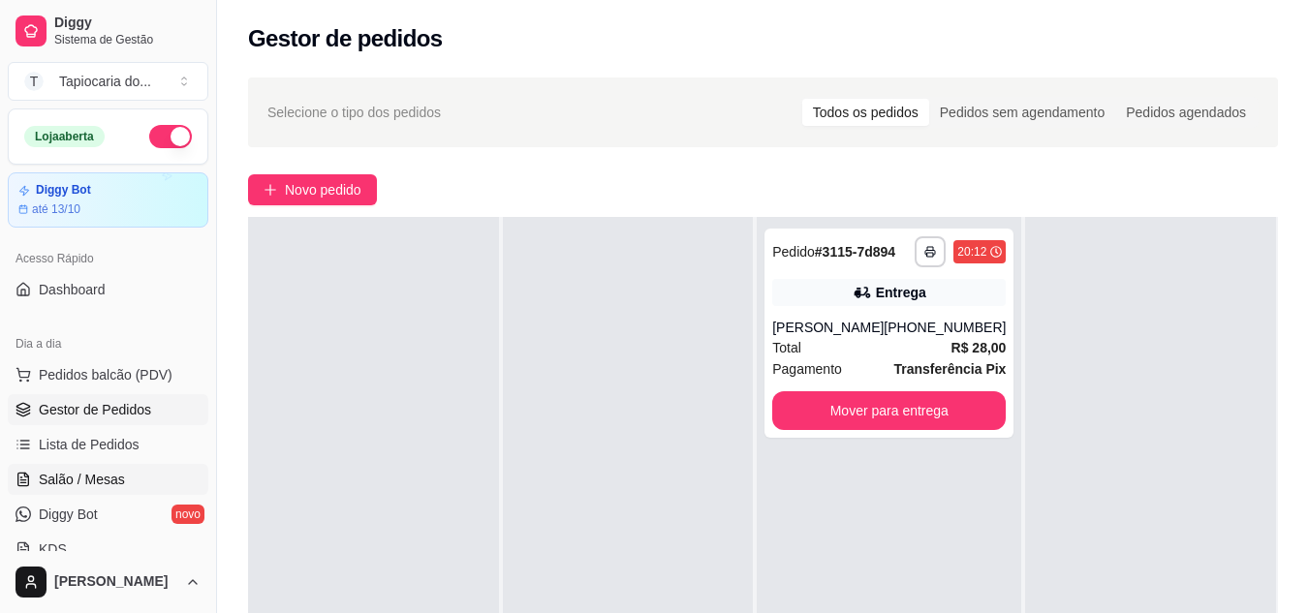
click at [102, 481] on span "Salão / Mesas" at bounding box center [82, 479] width 86 height 19
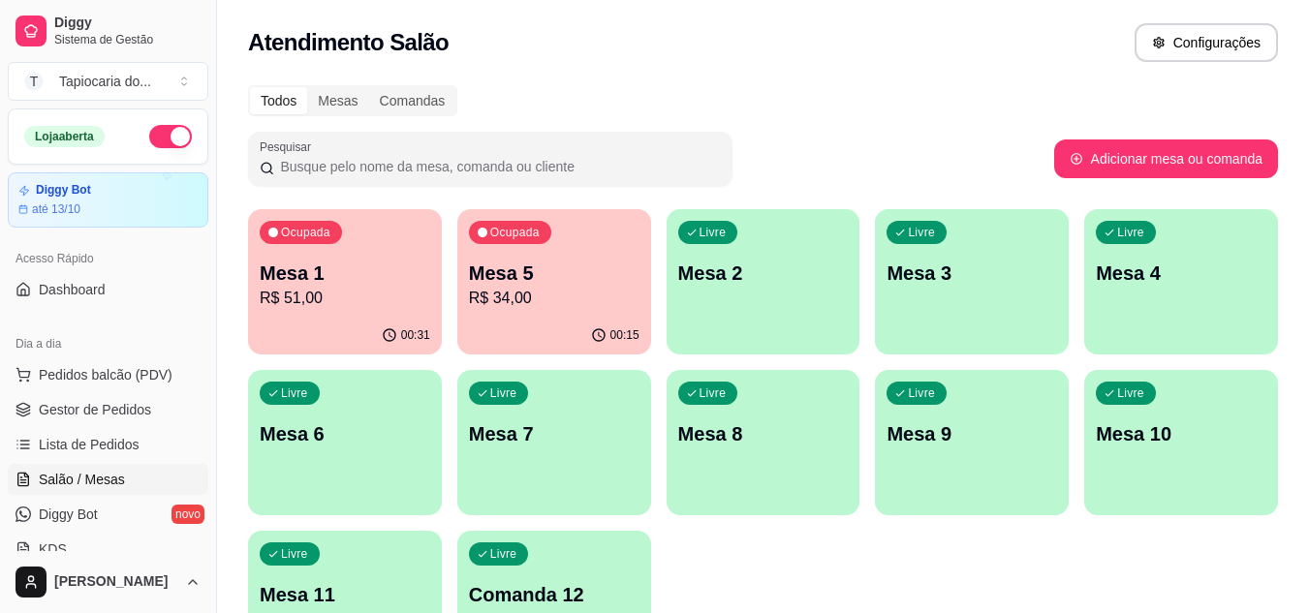
click at [515, 329] on div "00:15" at bounding box center [554, 336] width 194 height 38
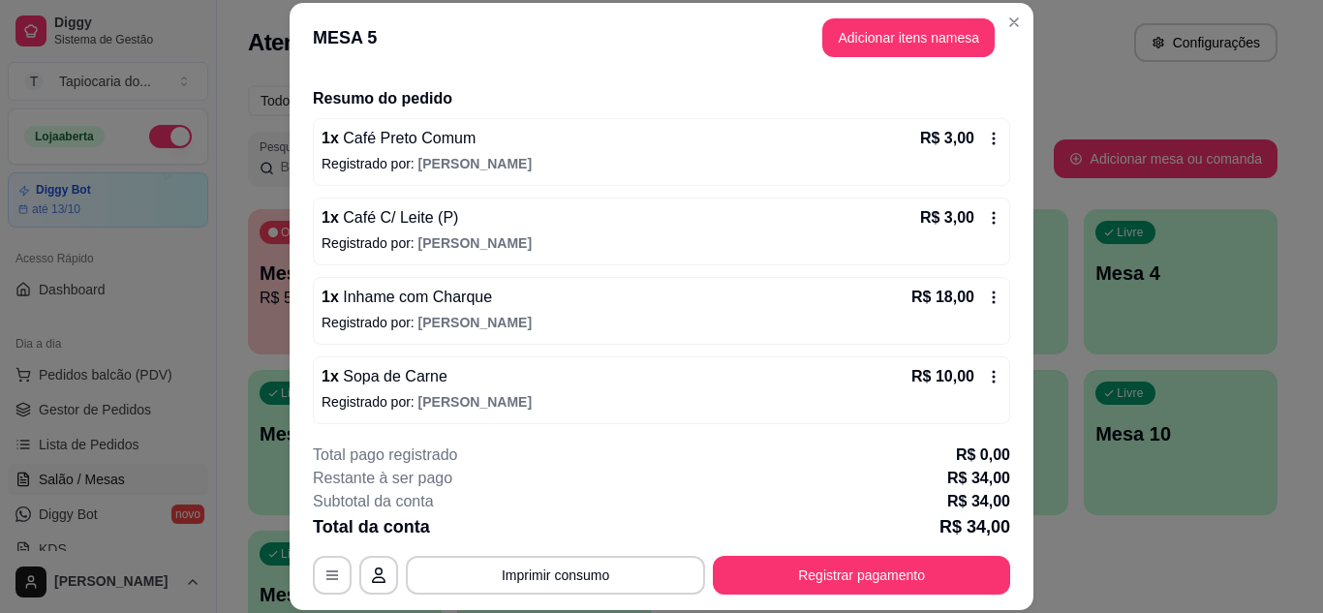
scroll to position [141, 0]
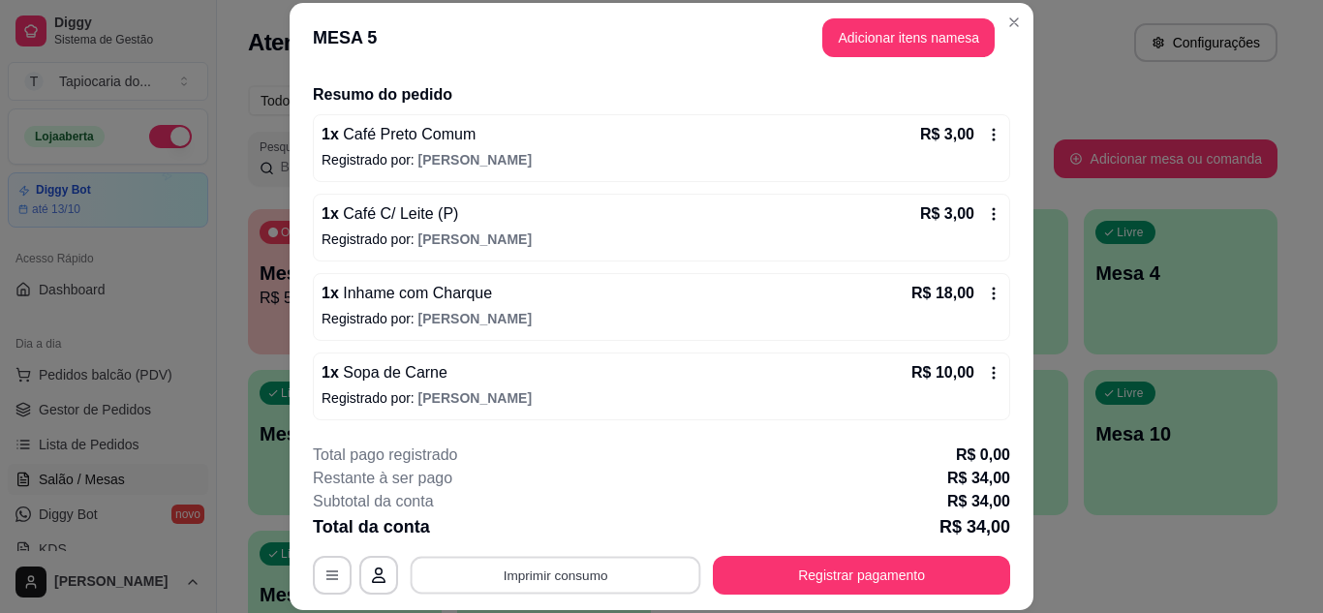
click at [545, 574] on button "Imprimir consumo" at bounding box center [556, 575] width 291 height 38
click at [547, 531] on button "Impressora" at bounding box center [554, 530] width 136 height 30
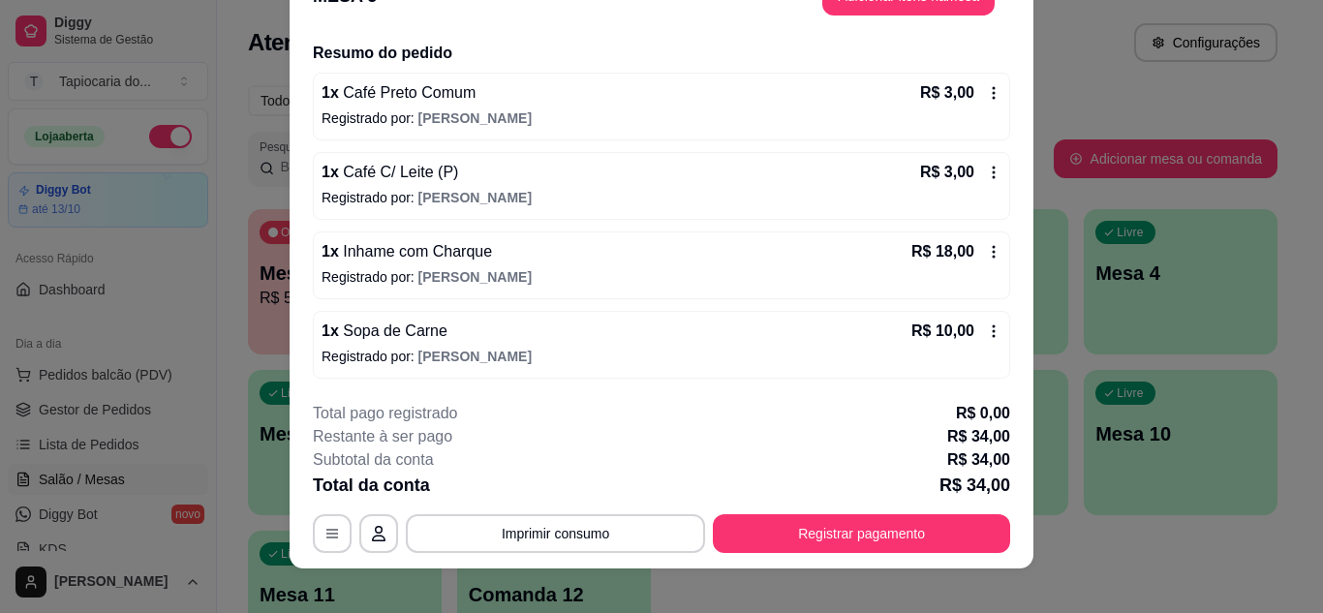
scroll to position [59, 0]
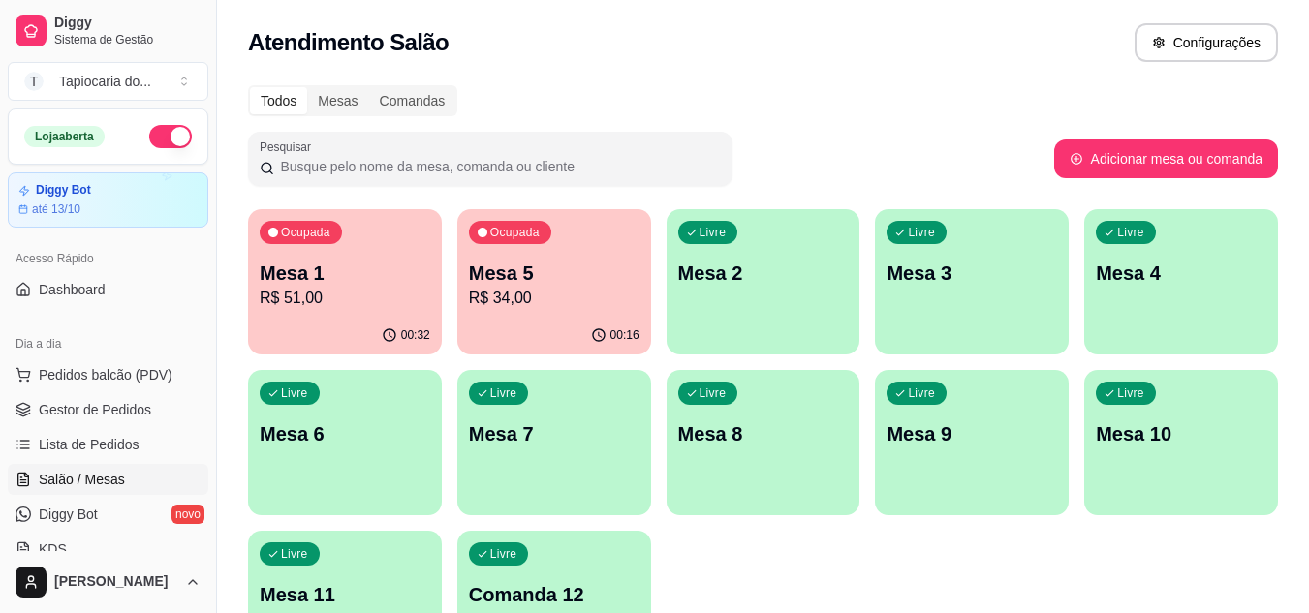
click at [1188, 274] on p "Mesa 4" at bounding box center [1181, 273] width 170 height 27
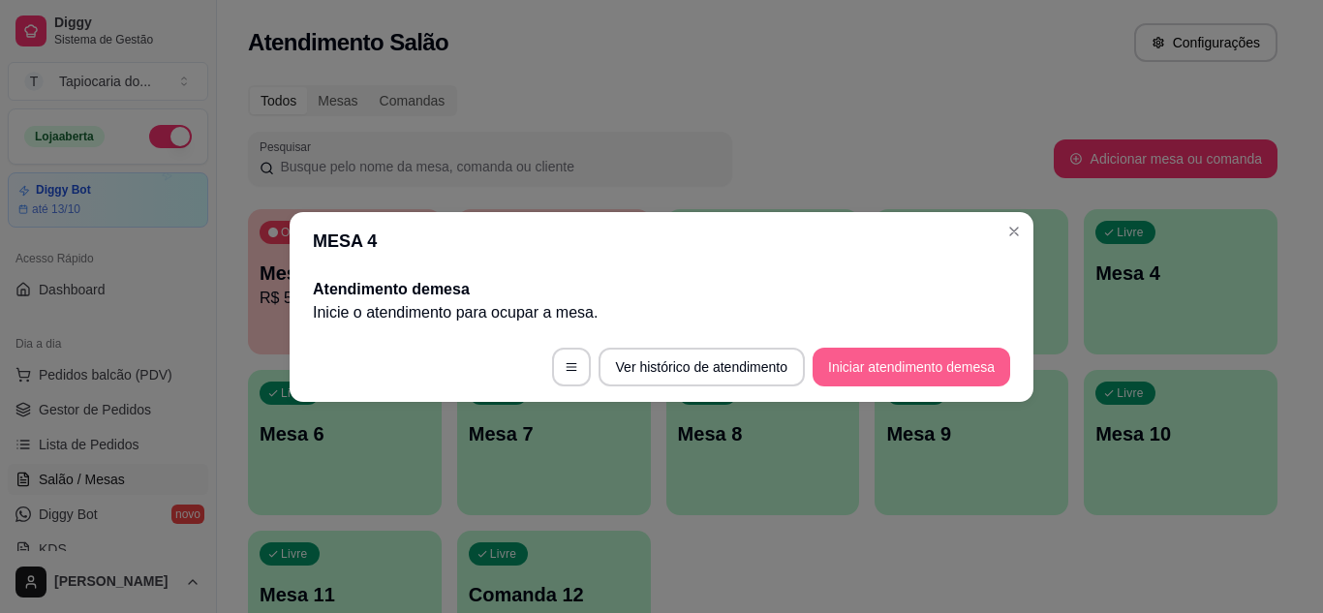
click at [889, 373] on button "Iniciar atendimento de mesa" at bounding box center [912, 367] width 198 height 39
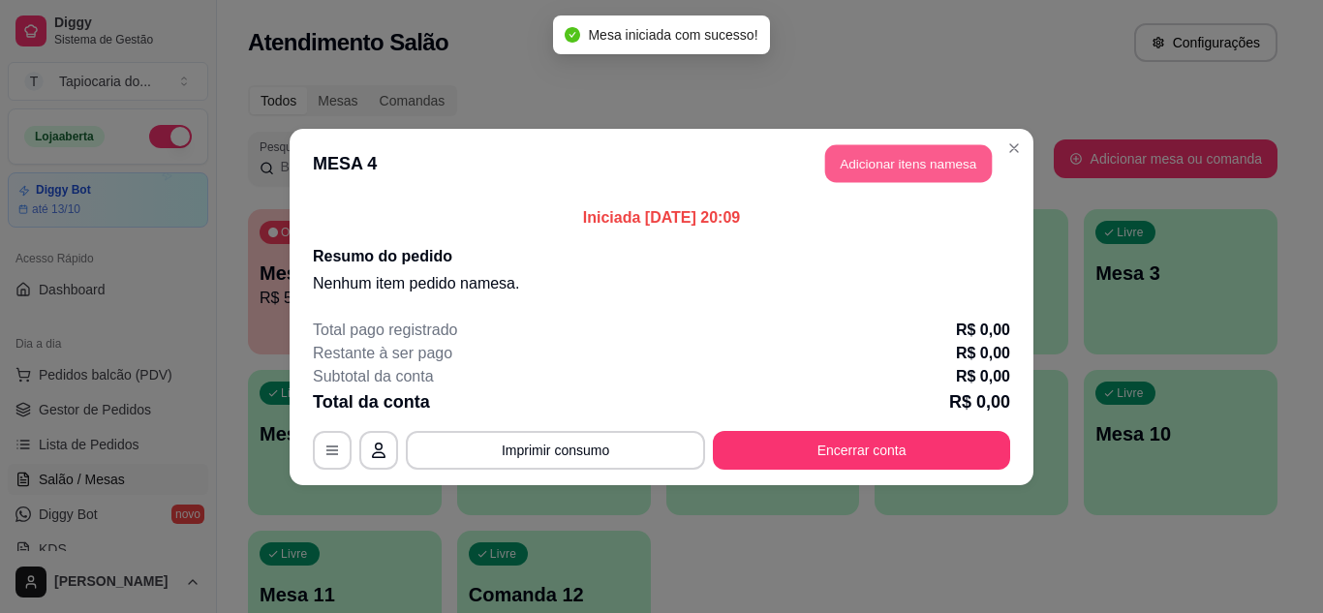
click at [936, 160] on button "Adicionar itens na mesa" at bounding box center [908, 163] width 167 height 38
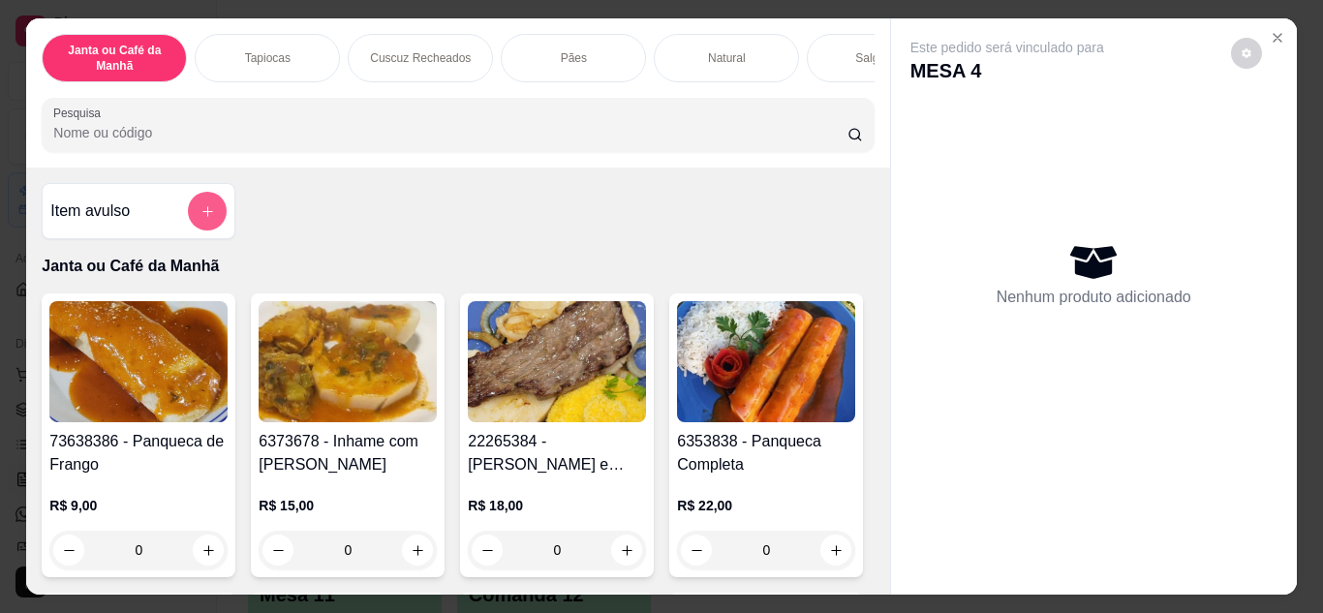
click at [210, 208] on button "add-separate-item" at bounding box center [207, 211] width 39 height 39
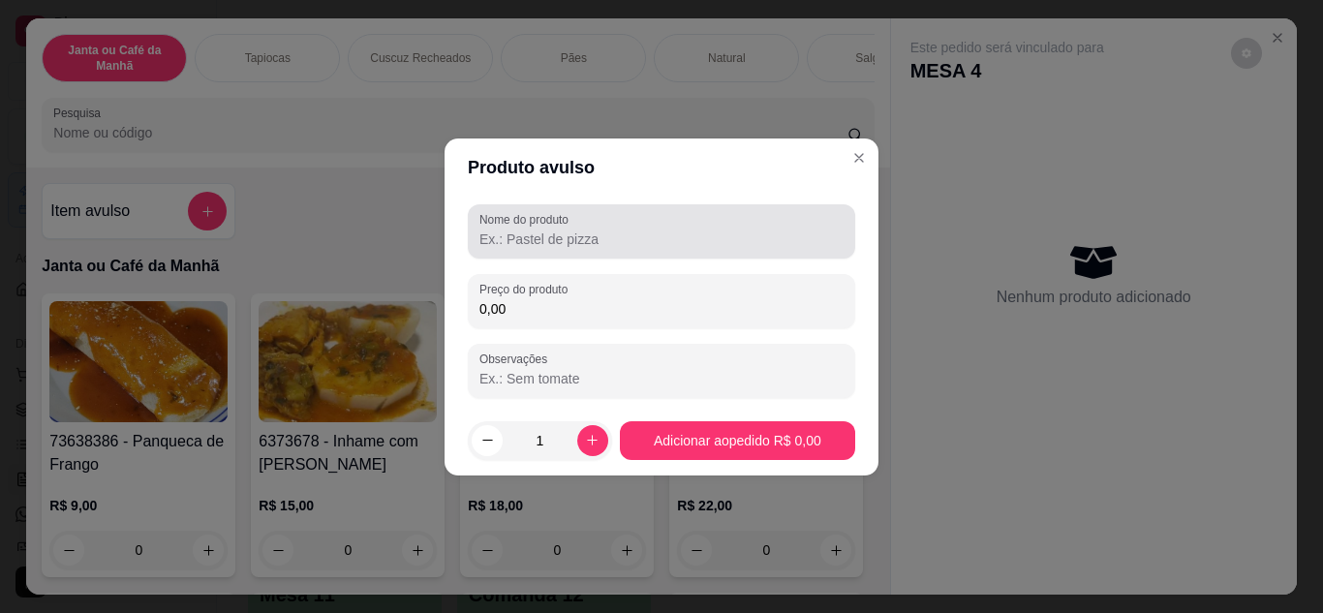
click at [568, 233] on input "Nome do produto" at bounding box center [662, 239] width 364 height 19
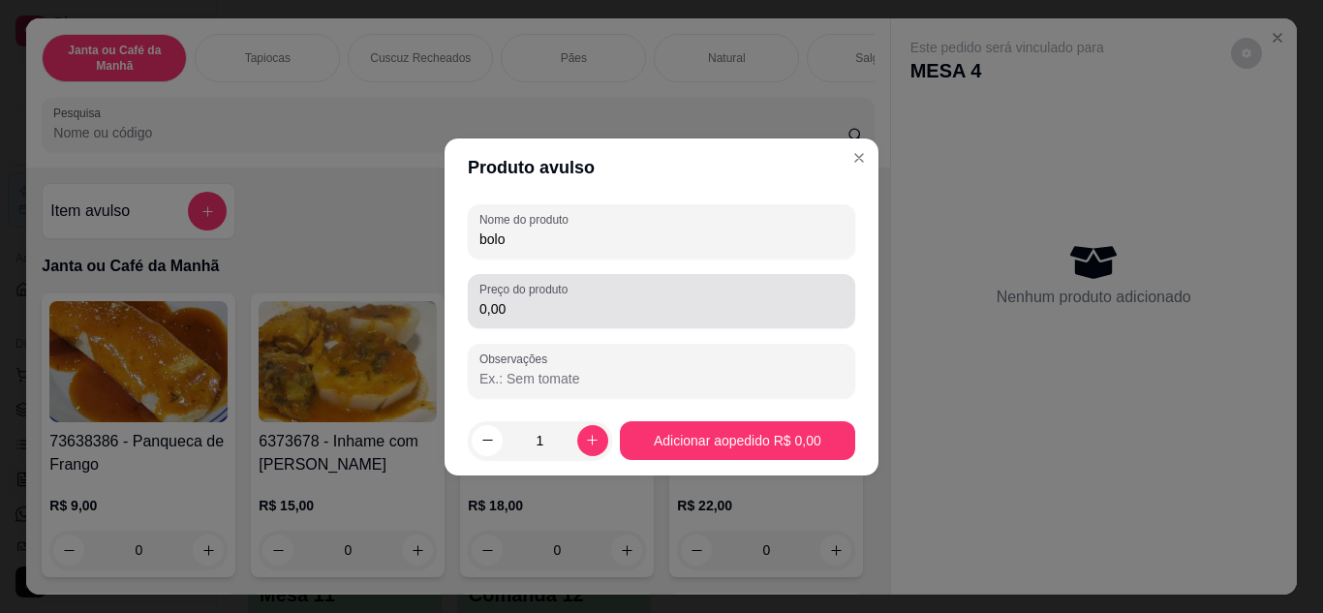
type input "bolo"
click at [548, 321] on div "Preço do produto 0,00" at bounding box center [661, 301] width 387 height 54
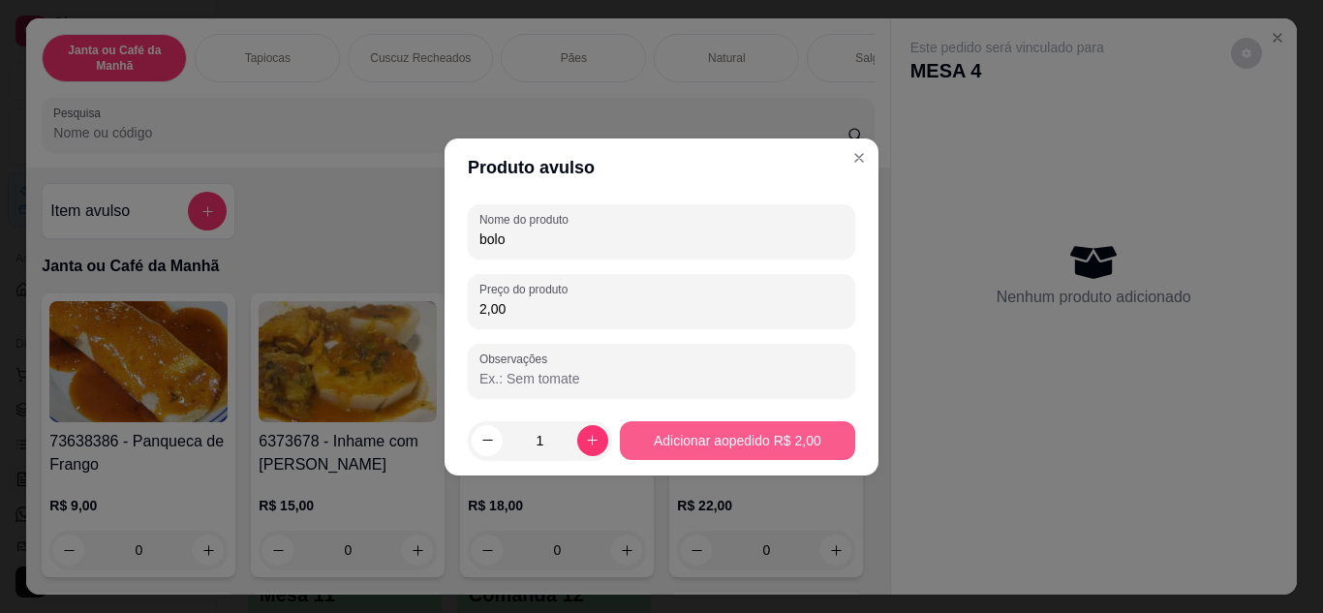
type input "2,00"
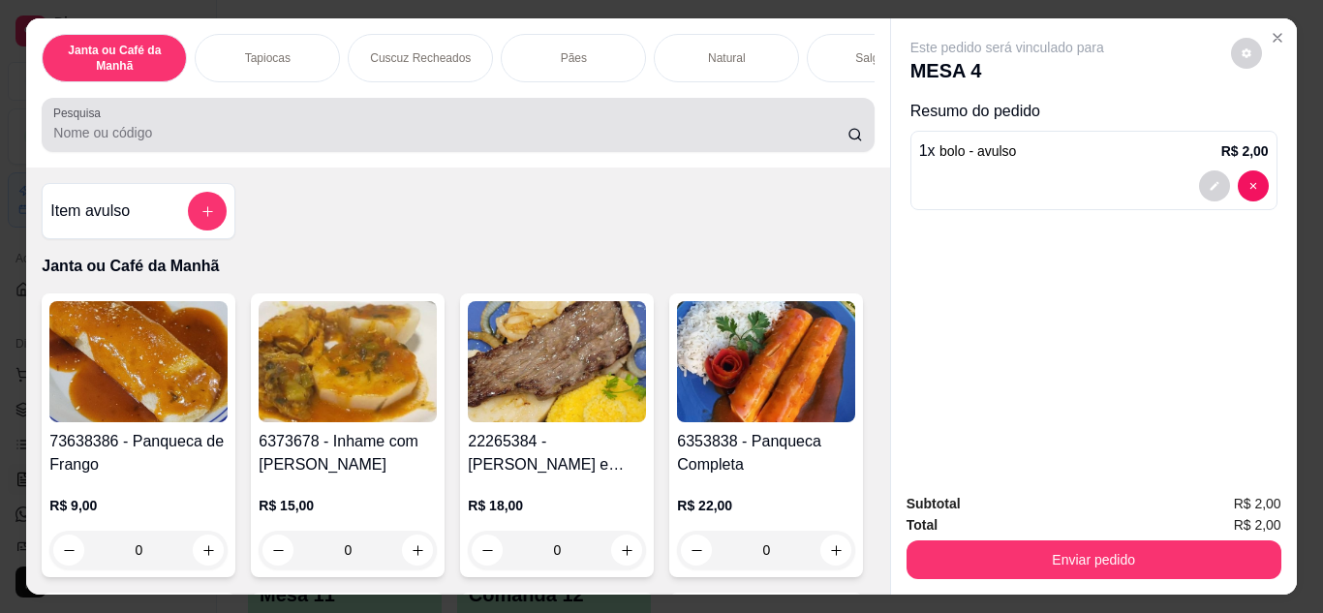
click at [303, 139] on input "Pesquisa" at bounding box center [450, 132] width 794 height 19
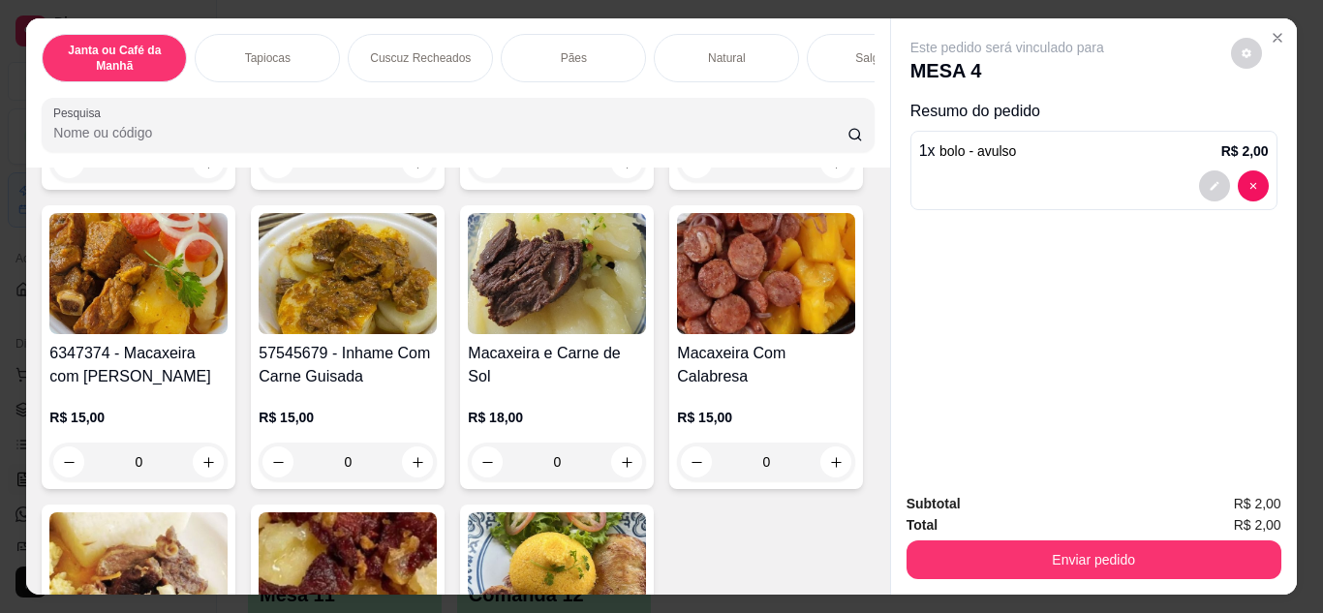
scroll to position [97, 0]
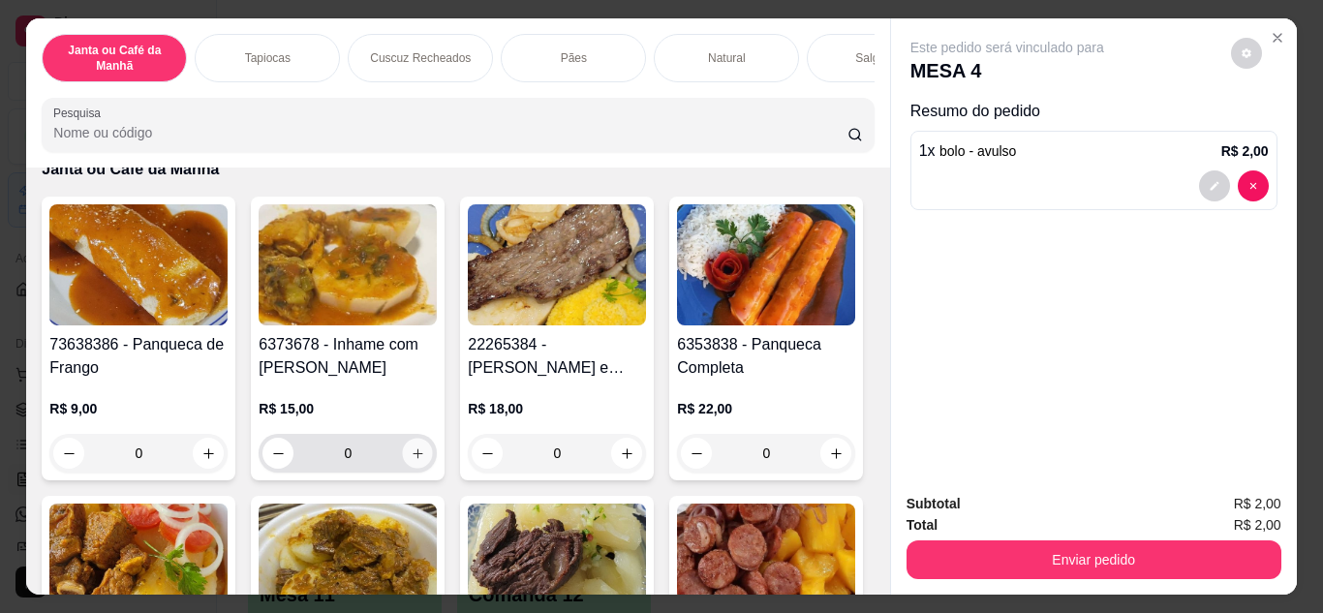
click at [415, 453] on icon "increase-product-quantity" at bounding box center [418, 454] width 15 height 15
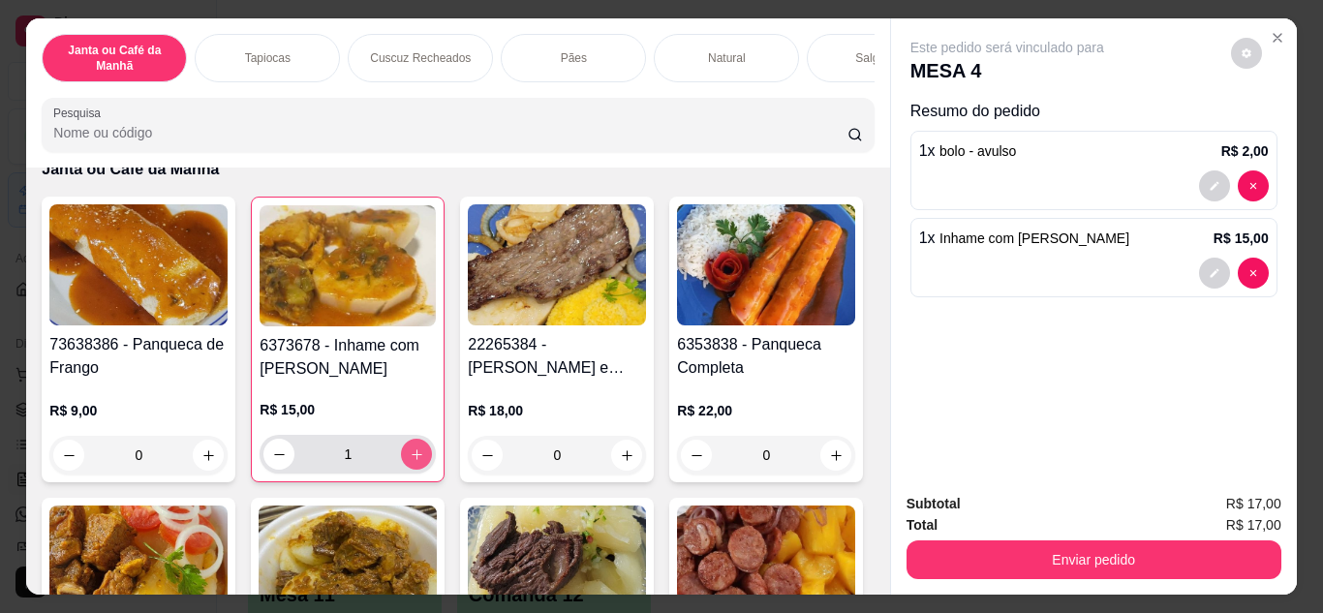
click at [416, 453] on button "increase-product-quantity" at bounding box center [416, 454] width 31 height 31
type input "2"
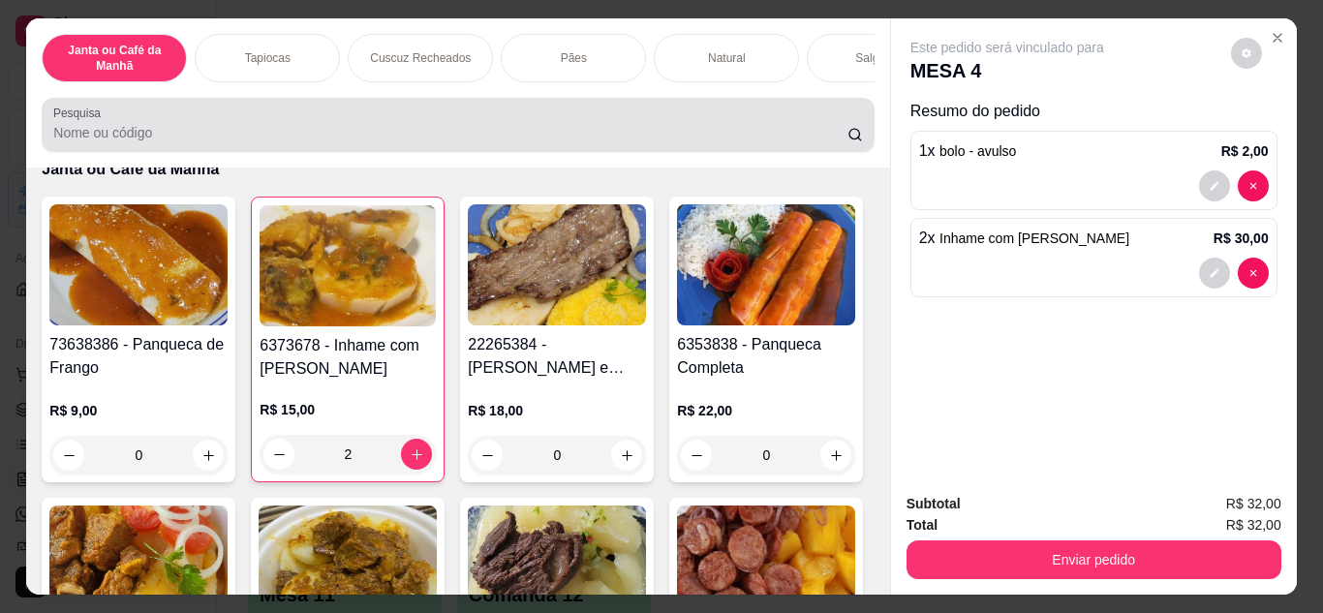
click at [462, 152] on div "Pesquisa" at bounding box center [458, 125] width 832 height 54
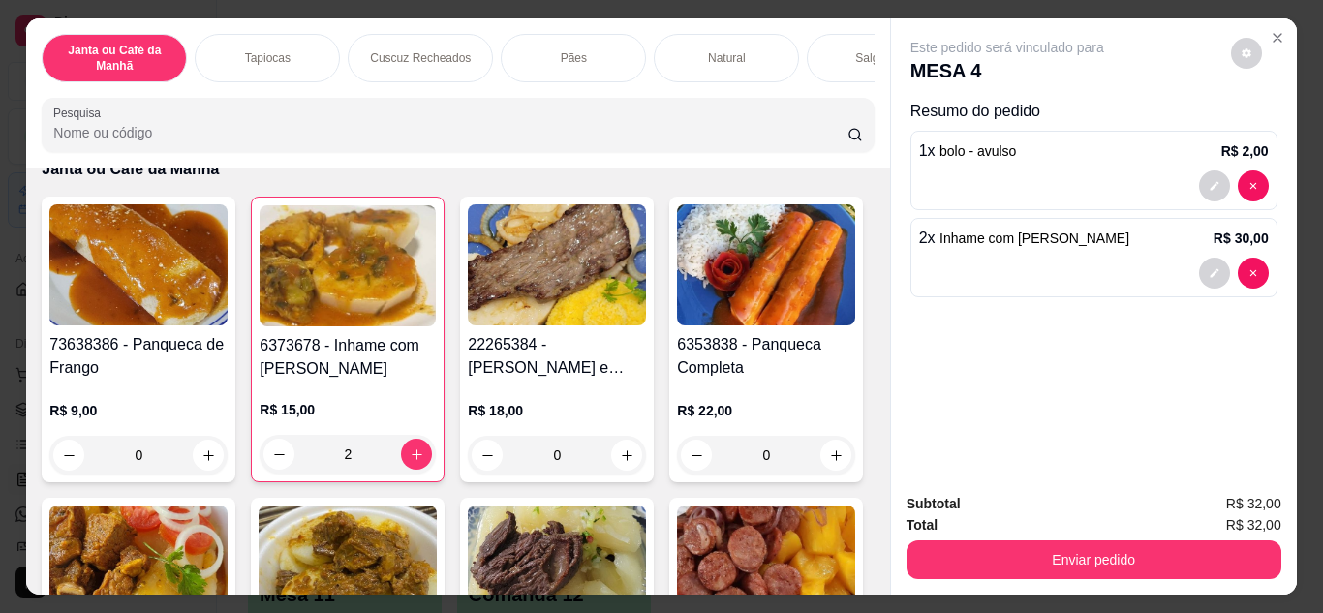
click at [676, 140] on input "Pesquisa" at bounding box center [450, 132] width 794 height 19
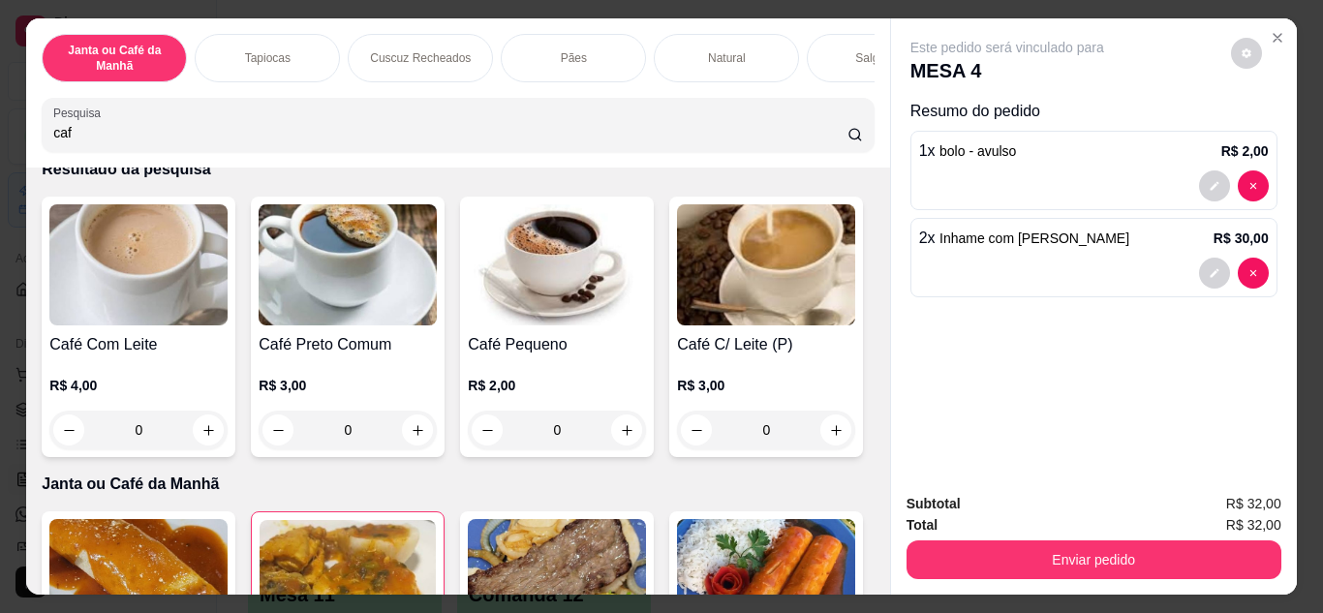
scroll to position [0, 0]
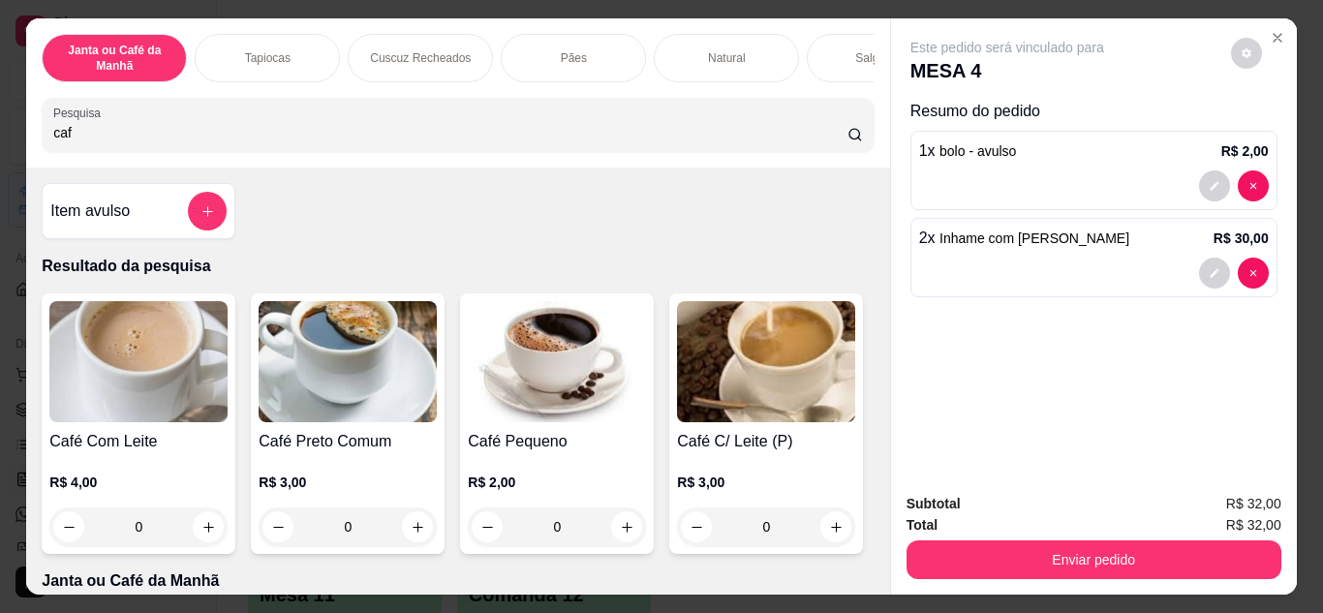
type input "caf"
click at [430, 521] on div "Café Preto Comum R$ 3,00 0" at bounding box center [348, 424] width 194 height 261
click at [412, 532] on icon "increase-product-quantity" at bounding box center [418, 527] width 15 height 15
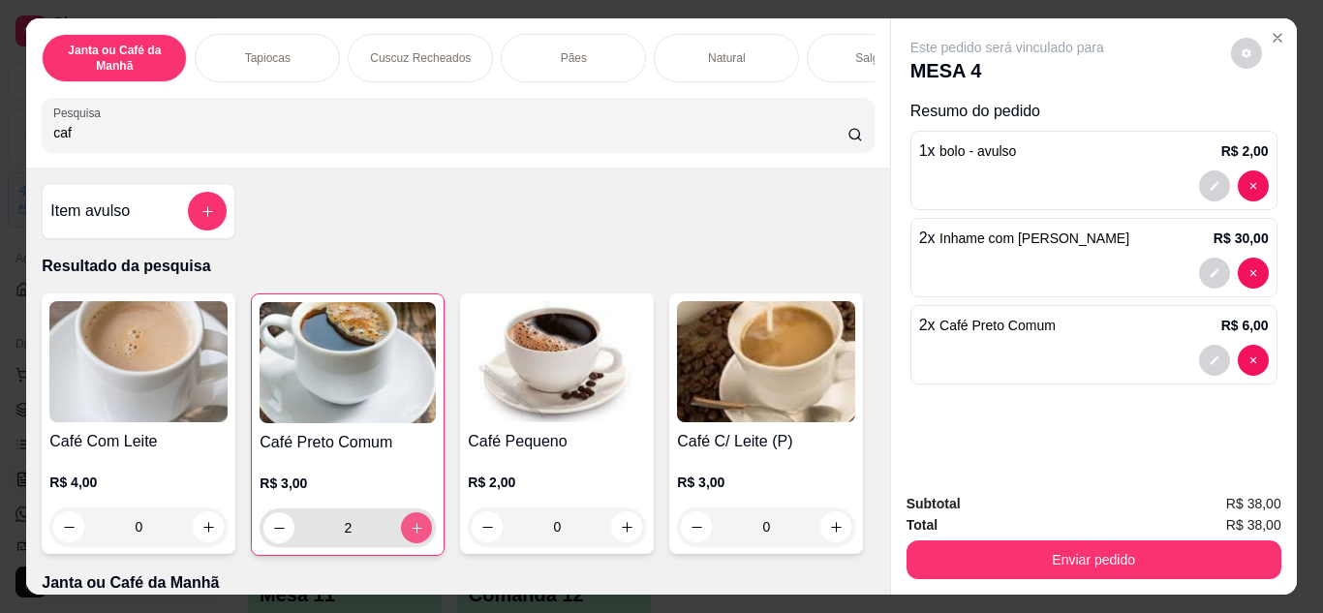
type input "2"
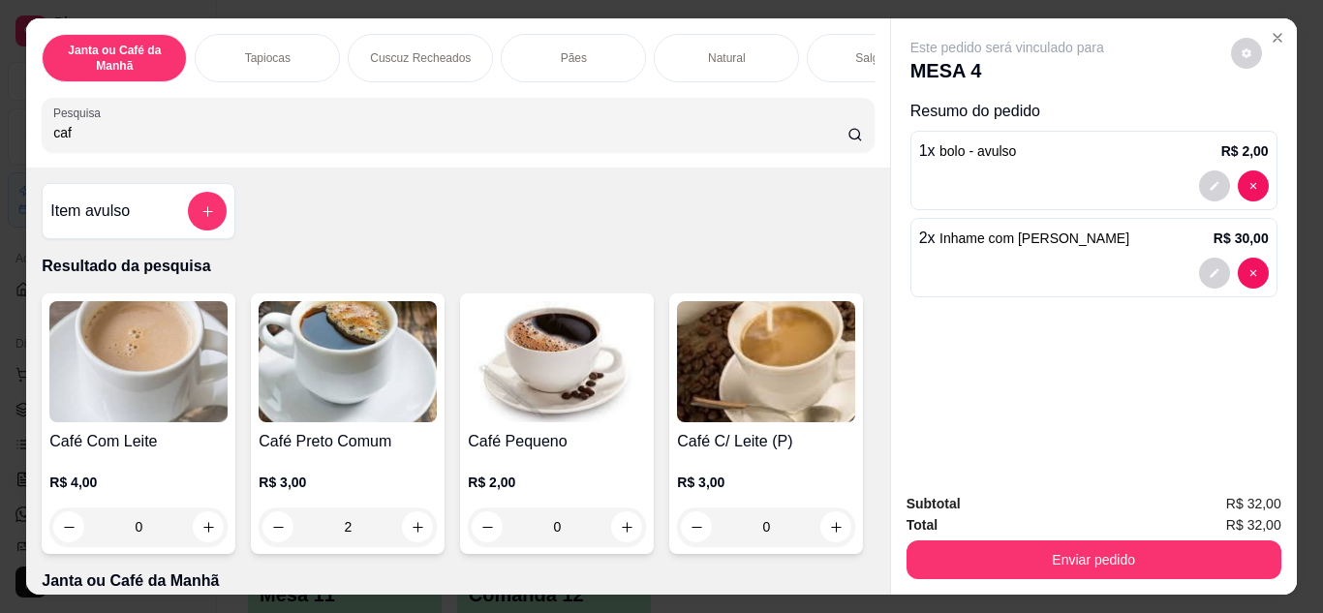
type input "0"
click at [416, 529] on icon "increase-product-quantity" at bounding box center [418, 527] width 15 height 15
type input "1"
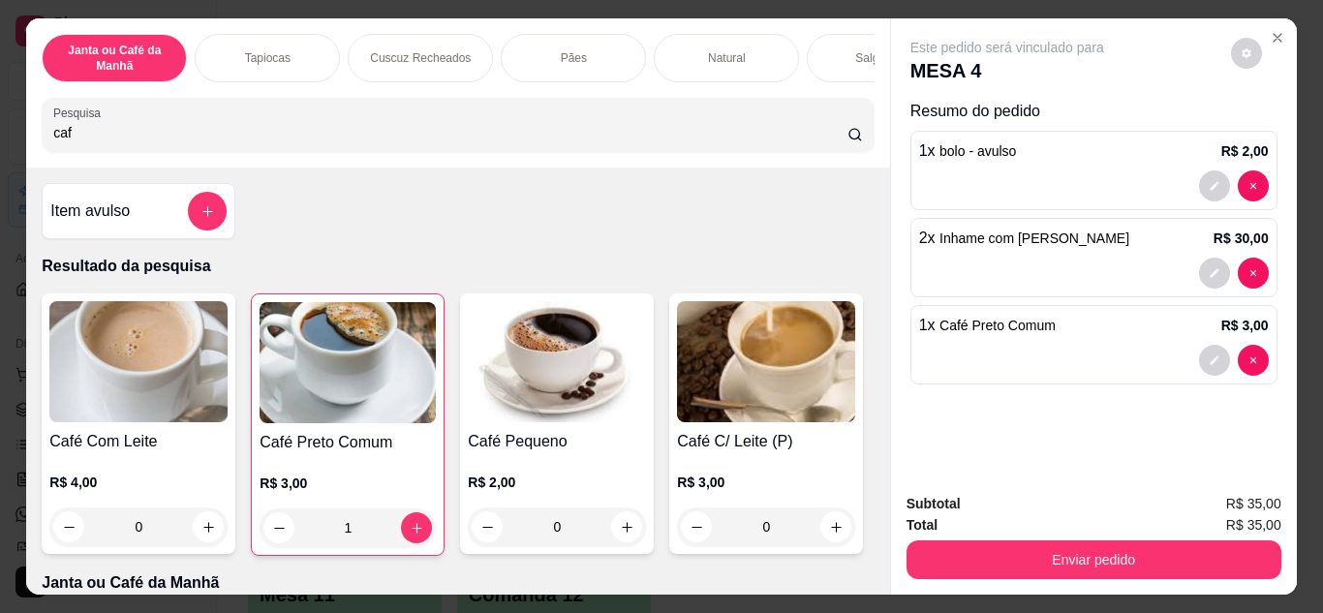
click at [446, 144] on div "caf" at bounding box center [457, 125] width 809 height 39
type input "c"
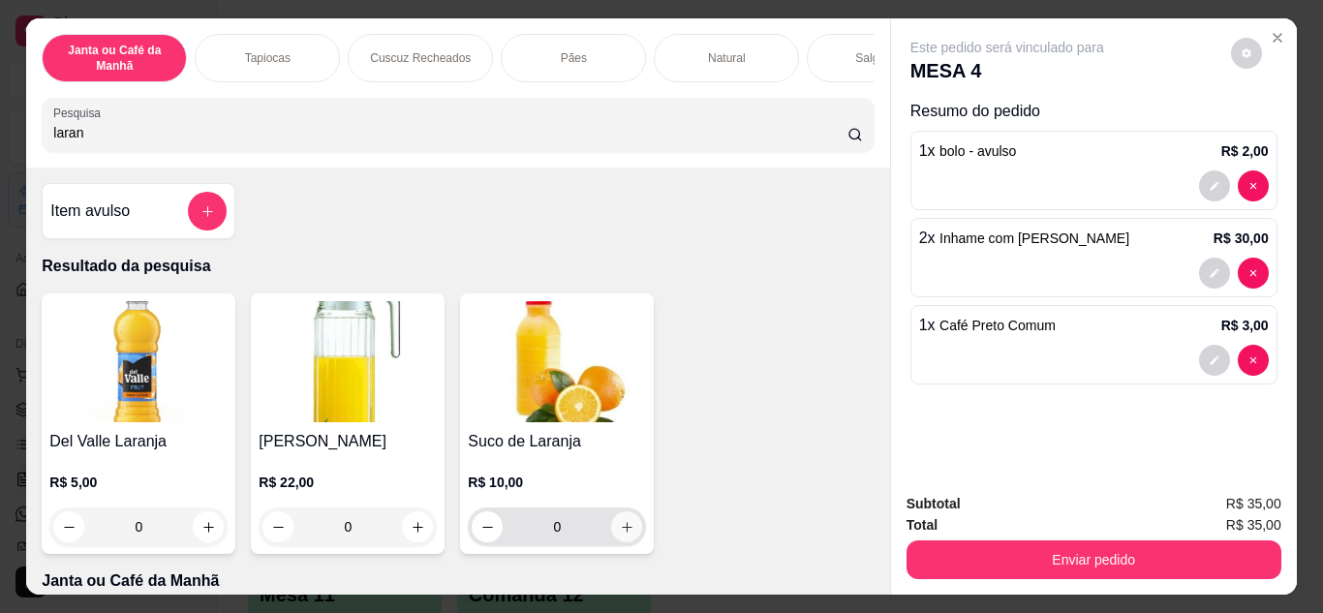
type input "laran"
click at [626, 532] on icon "increase-product-quantity" at bounding box center [627, 527] width 15 height 15
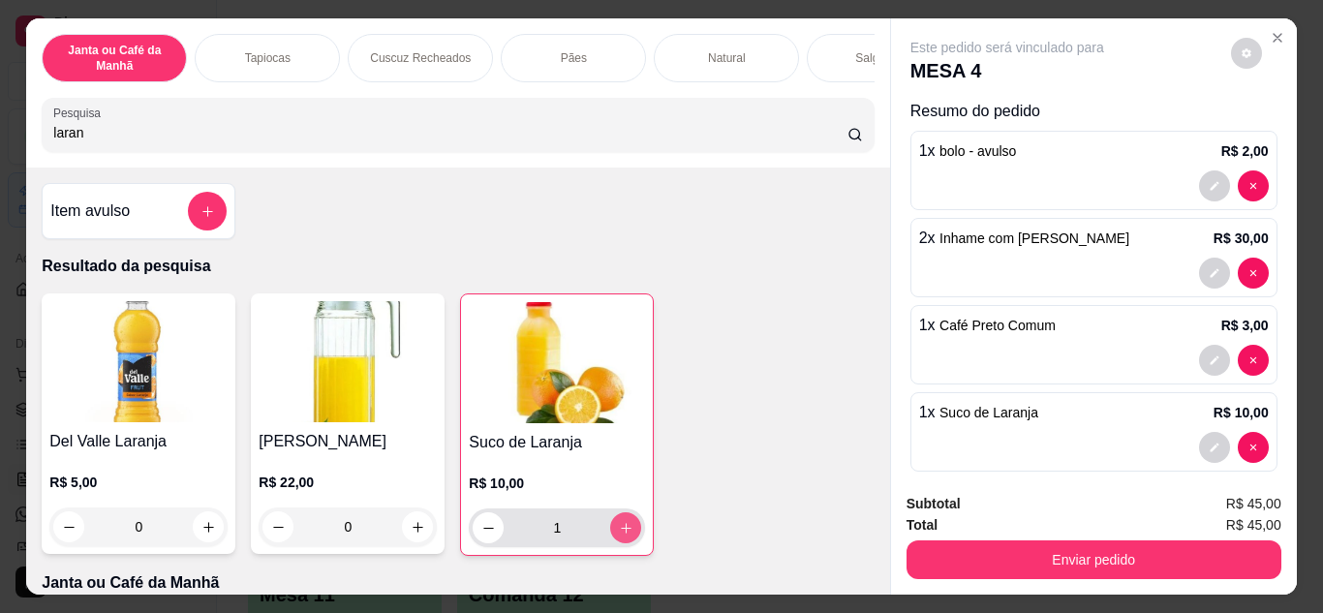
type input "1"
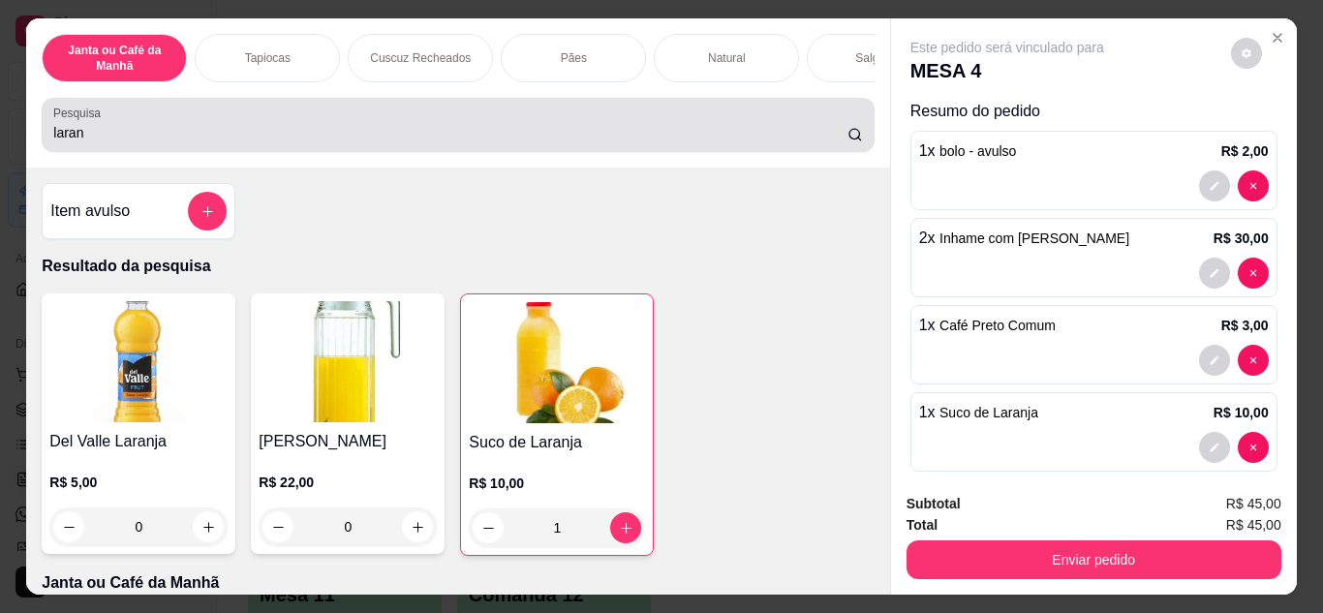
click at [383, 139] on input "laran" at bounding box center [450, 132] width 794 height 19
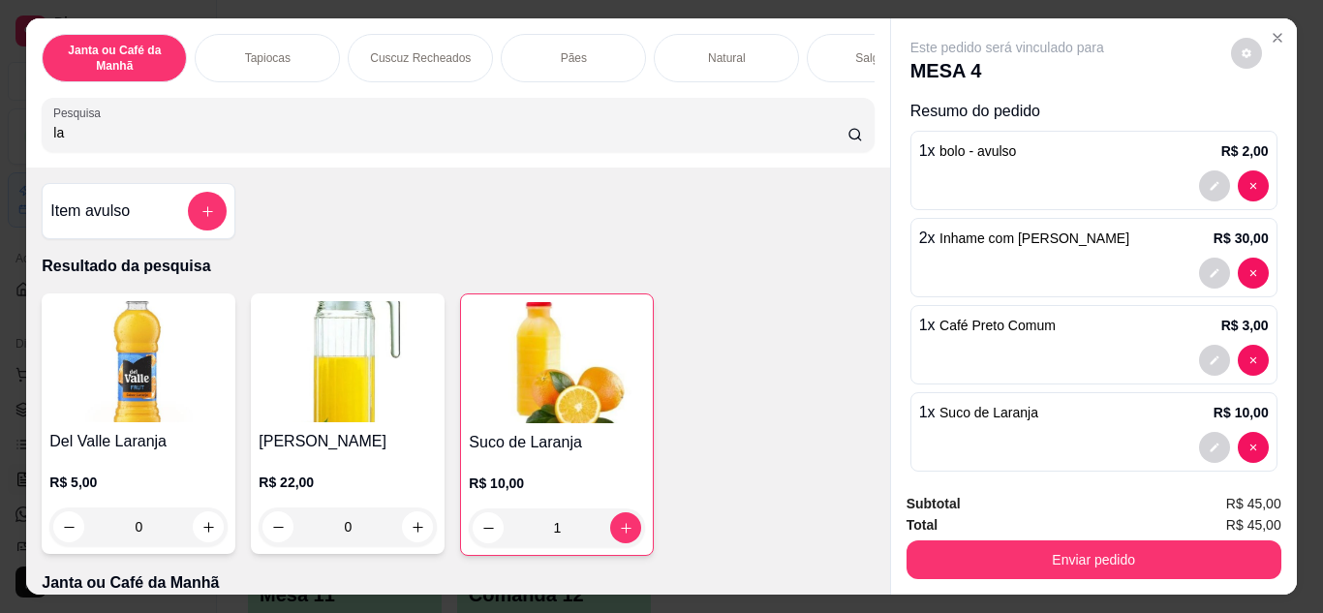
type input "l"
type input "c"
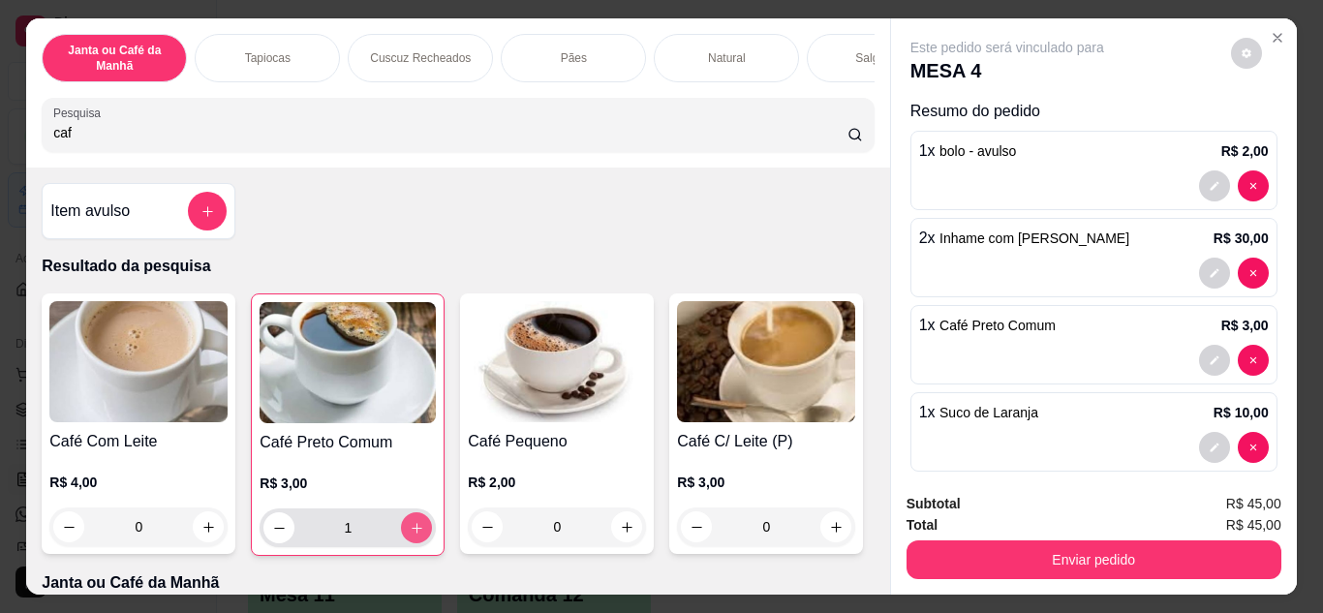
type input "caf"
click at [402, 531] on button "increase-product-quantity" at bounding box center [417, 527] width 30 height 30
type input "2"
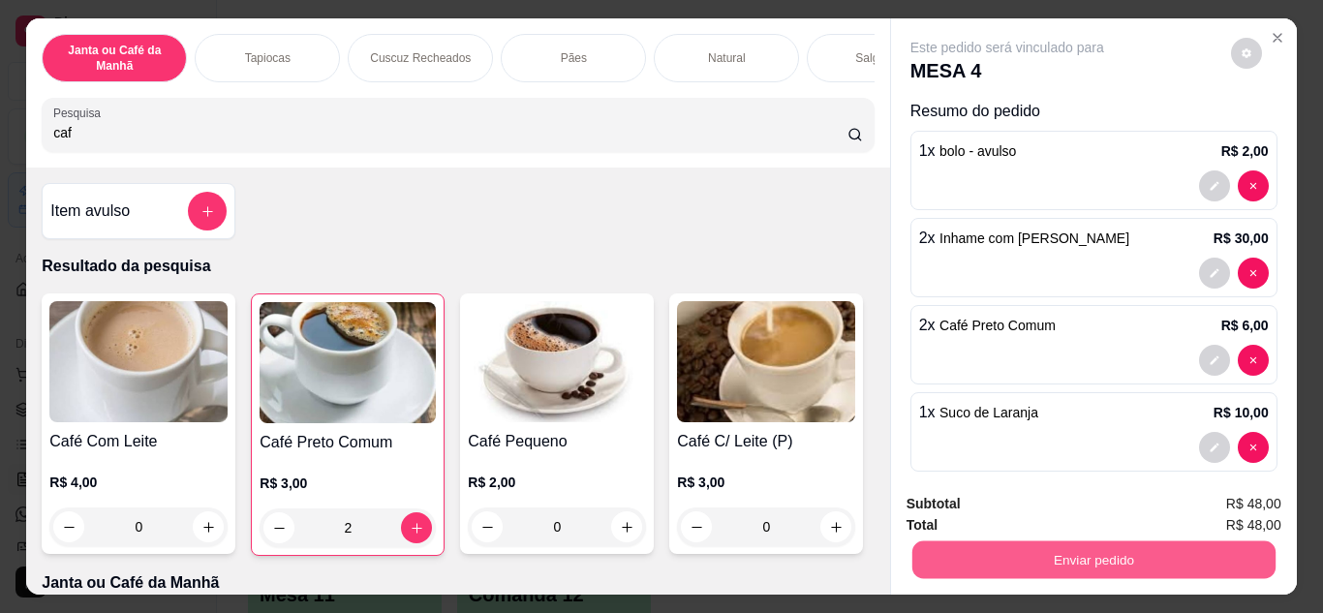
click at [1002, 553] on button "Enviar pedido" at bounding box center [1093, 561] width 363 height 38
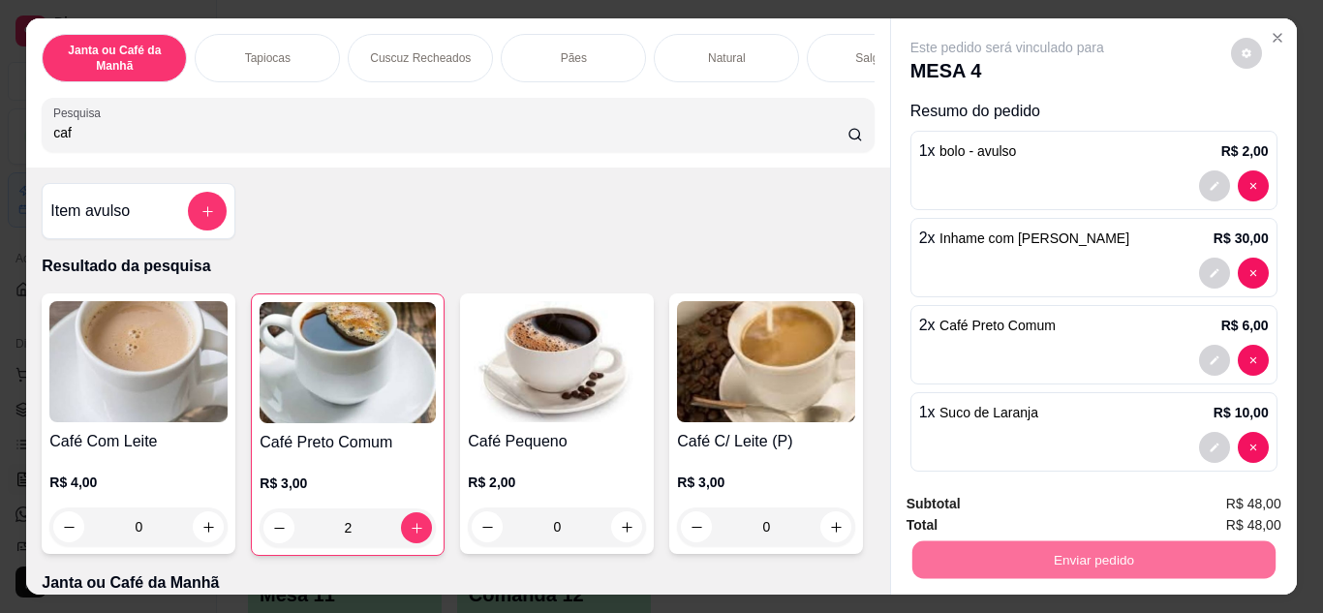
click at [1247, 499] on button "Enviar pedido" at bounding box center [1230, 505] width 109 height 37
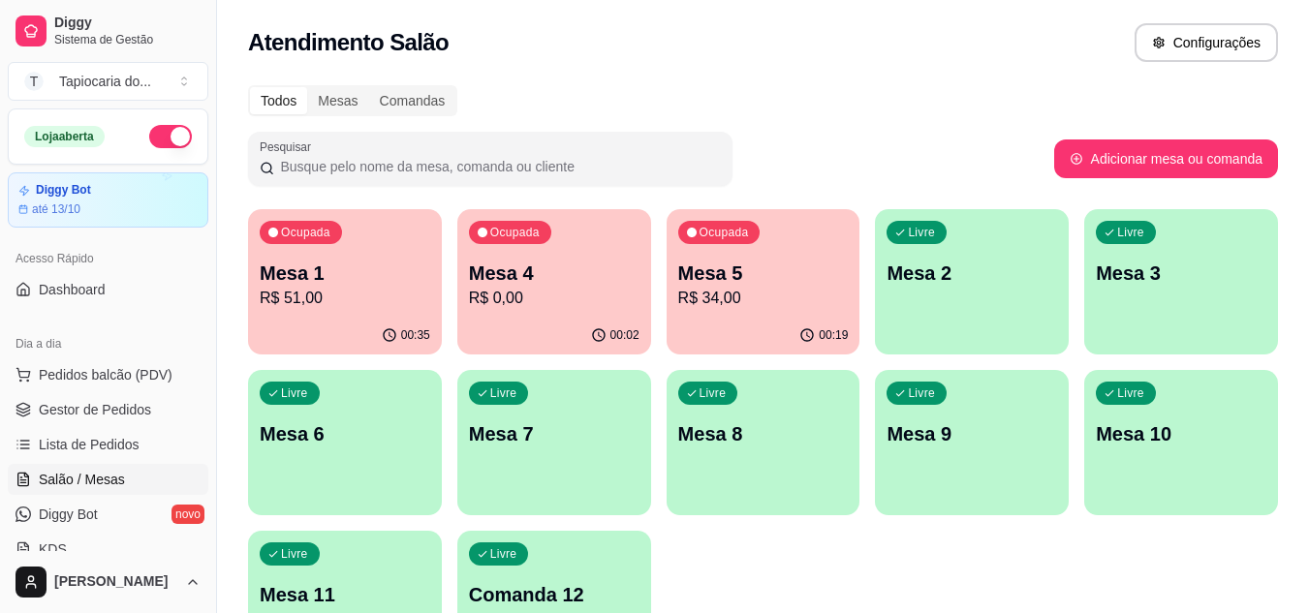
click at [790, 263] on p "Mesa 5" at bounding box center [763, 273] width 170 height 27
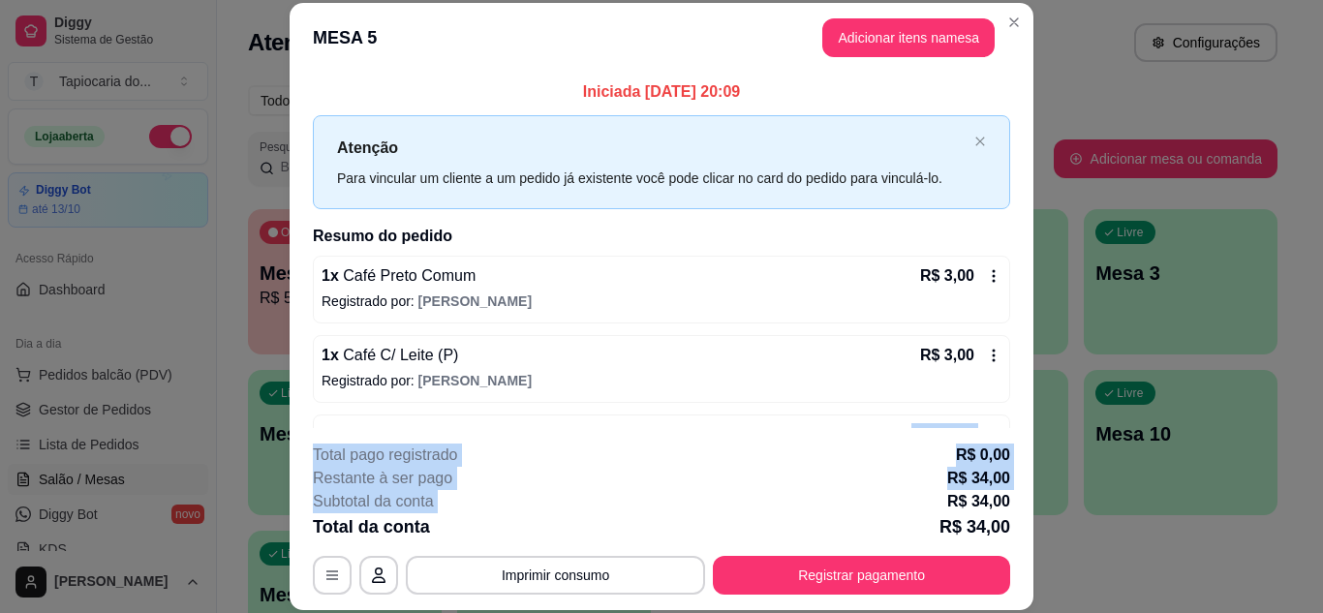
drag, startPoint x: 783, startPoint y: 421, endPoint x: 742, endPoint y: 492, distance: 81.6
click at [742, 492] on section "**********" at bounding box center [662, 306] width 744 height 607
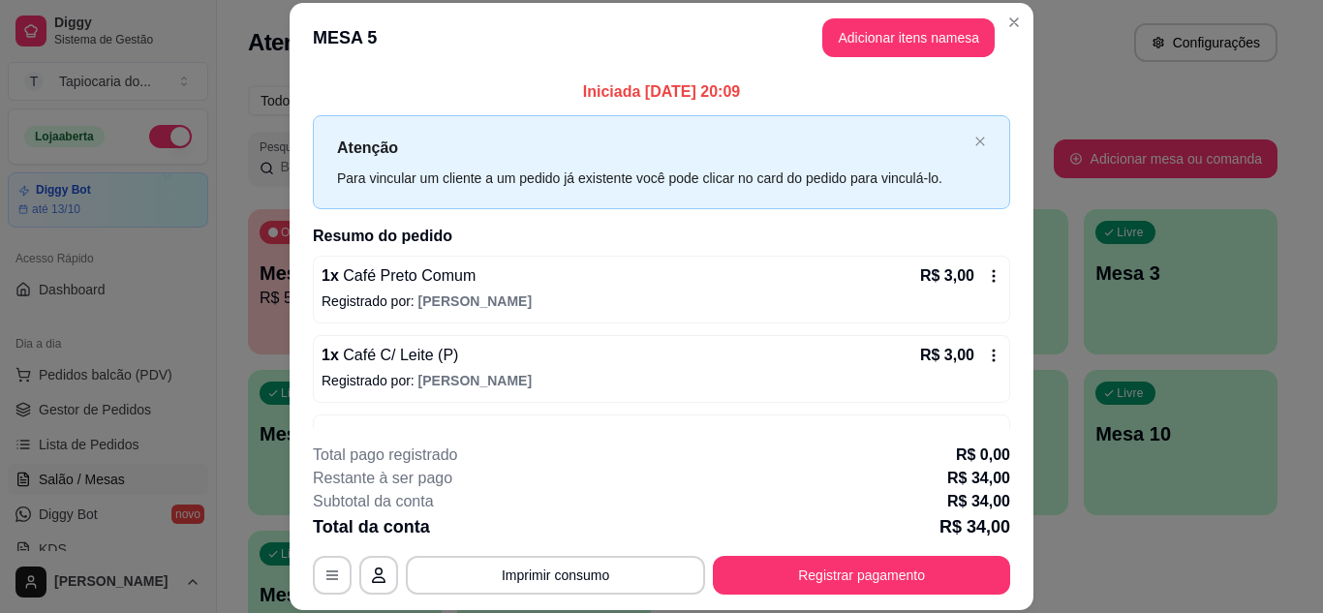
click at [796, 547] on div "**********" at bounding box center [661, 519] width 697 height 151
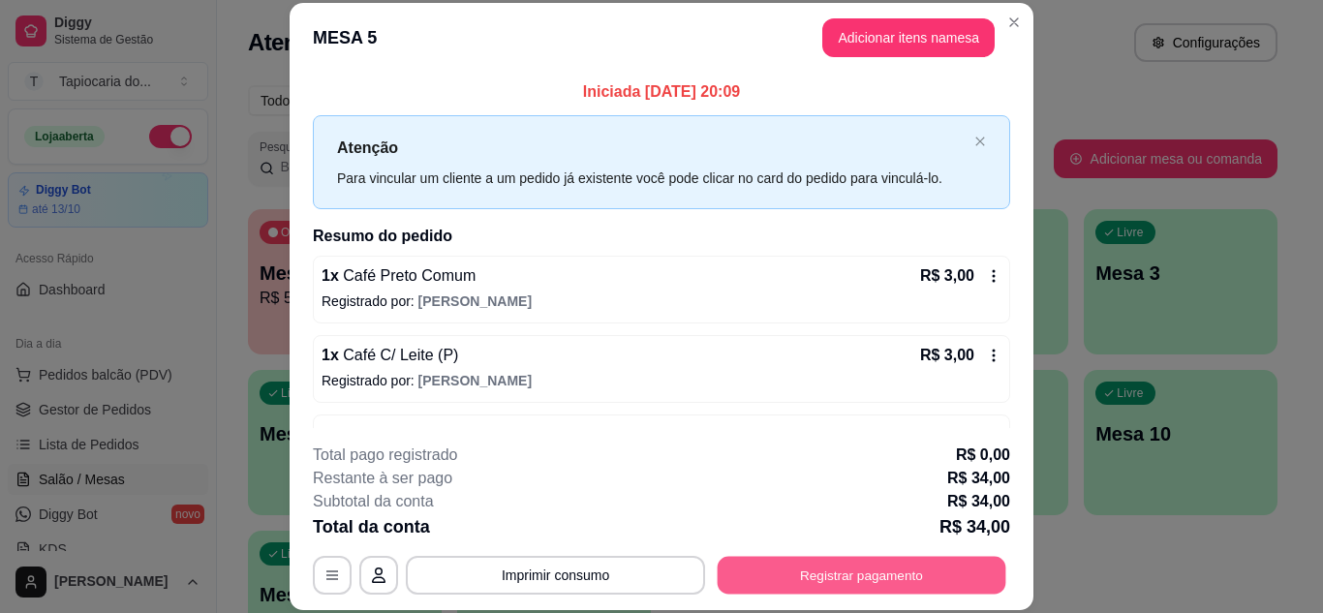
click at [766, 581] on button "Registrar pagamento" at bounding box center [862, 575] width 289 height 38
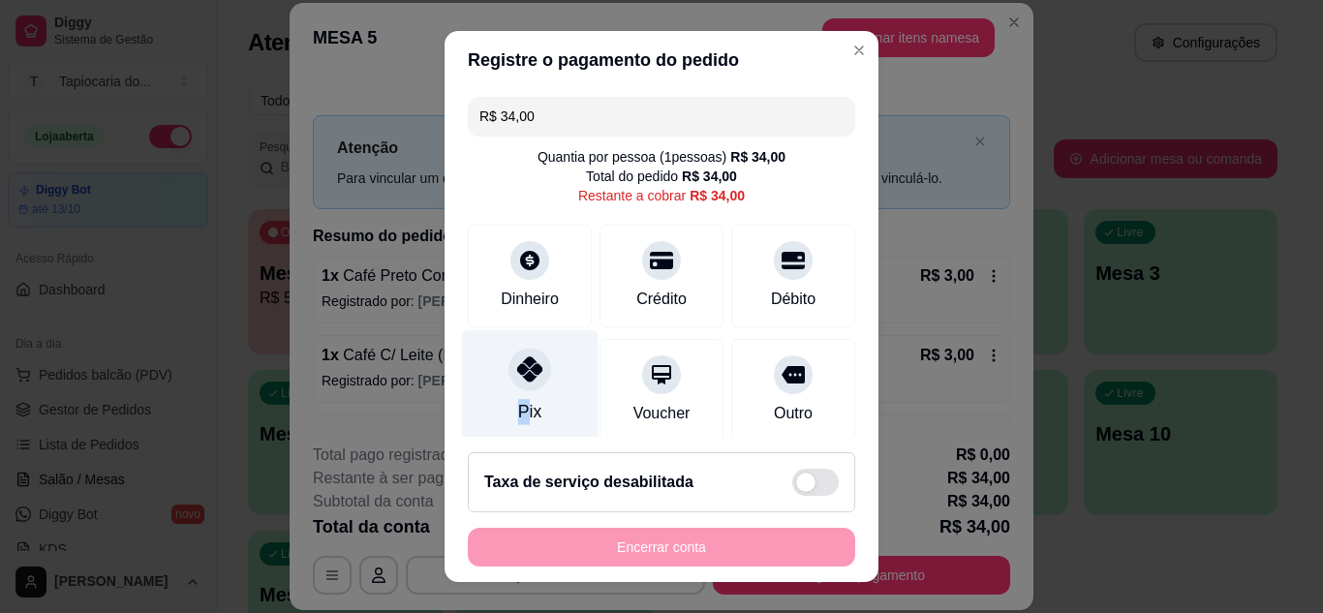
click at [518, 408] on div "Pix" at bounding box center [529, 411] width 23 height 25
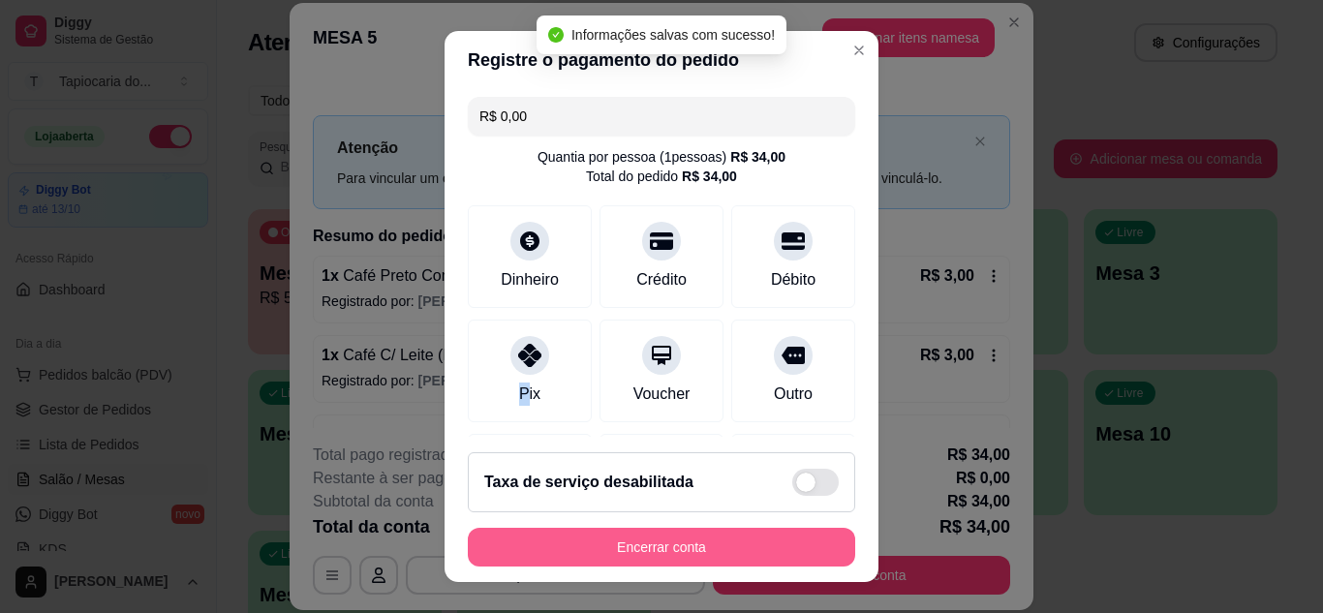
type input "R$ 0,00"
click at [681, 546] on button "Encerrar conta" at bounding box center [661, 547] width 387 height 39
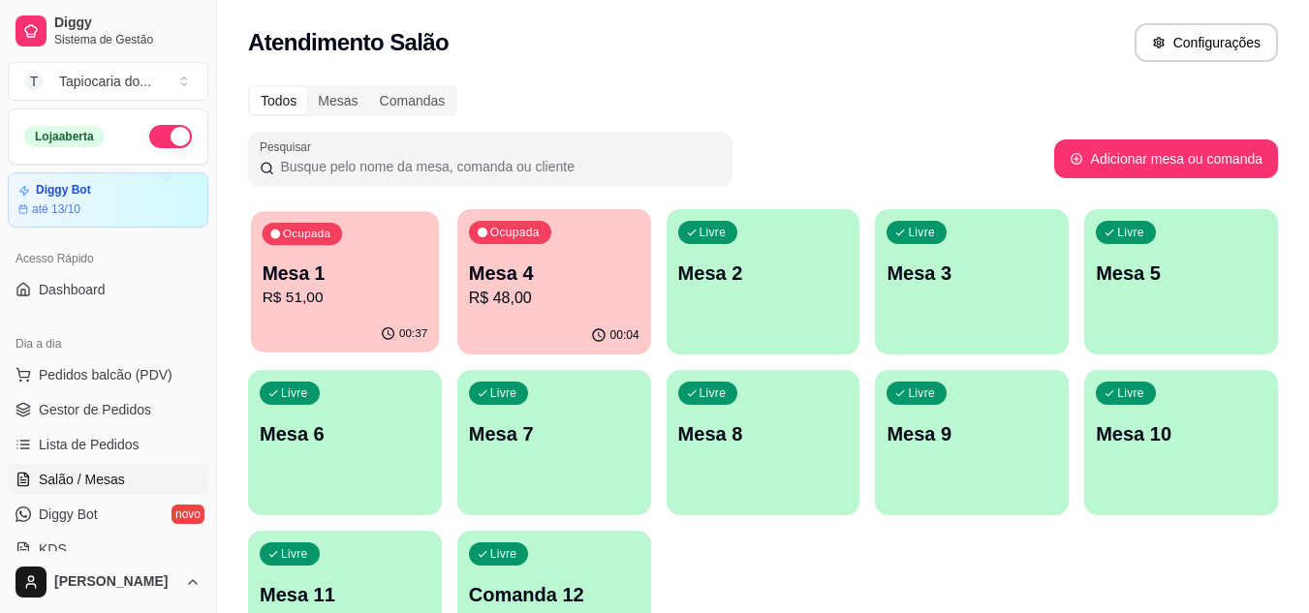
click at [289, 252] on div "Ocupada Mesa 1 R$ 51,00" at bounding box center [345, 263] width 188 height 105
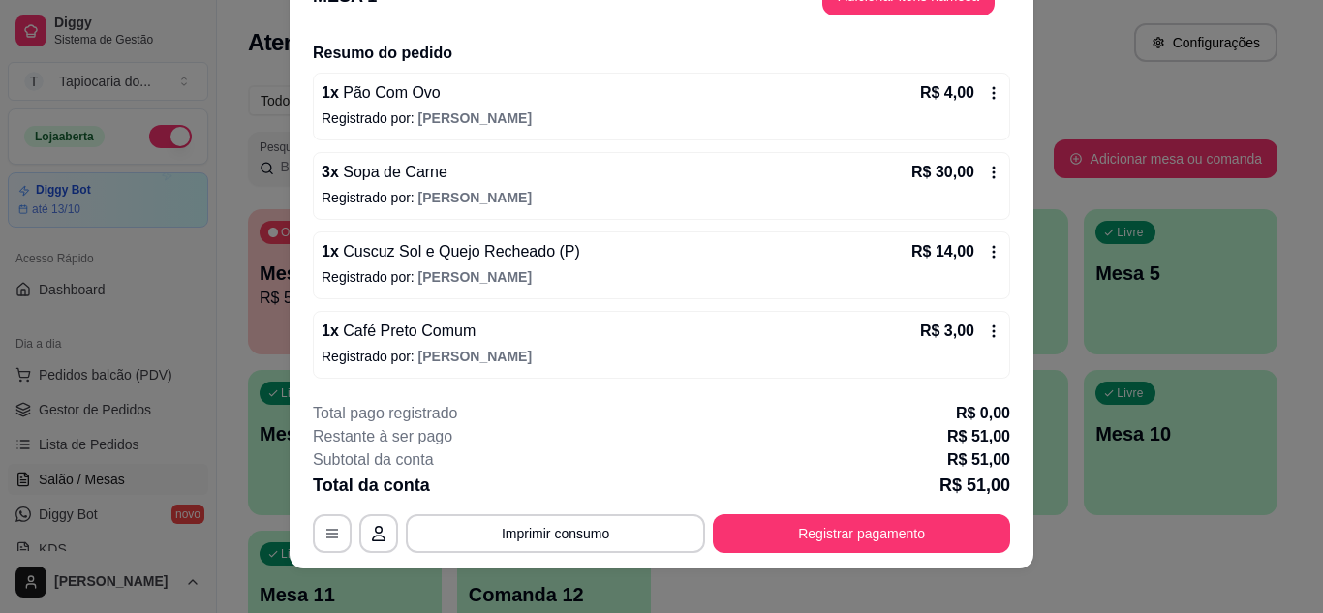
scroll to position [59, 0]
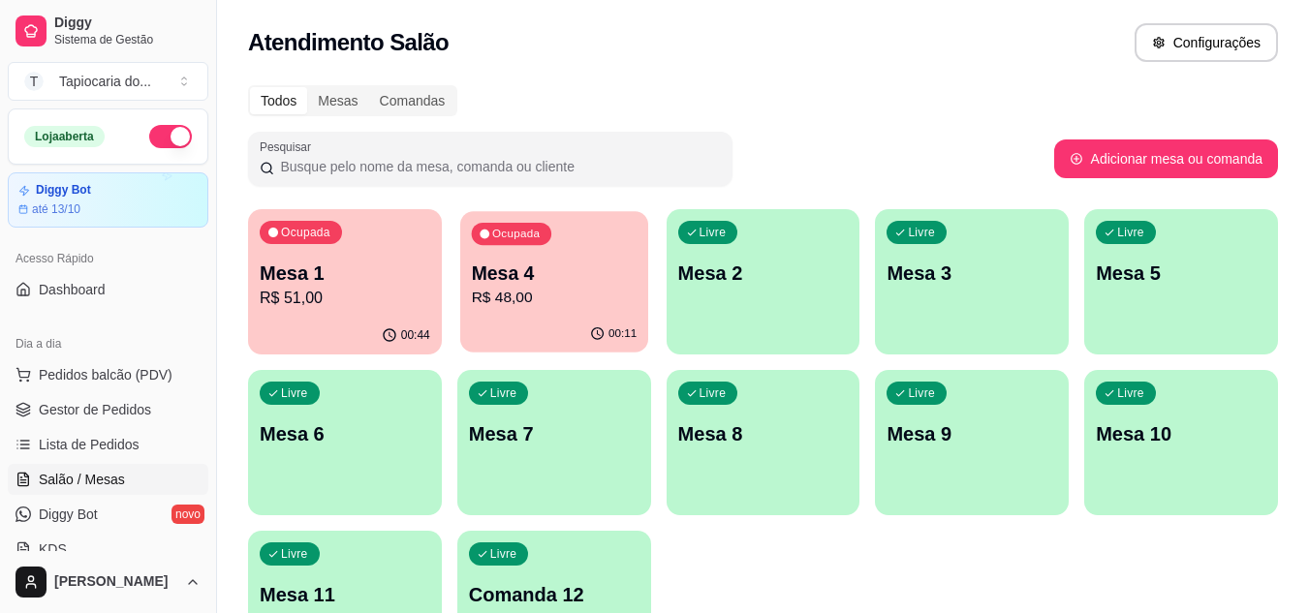
click at [545, 299] on p "R$ 48,00" at bounding box center [554, 298] width 166 height 22
click at [142, 409] on span "Gestor de Pedidos" at bounding box center [95, 409] width 112 height 19
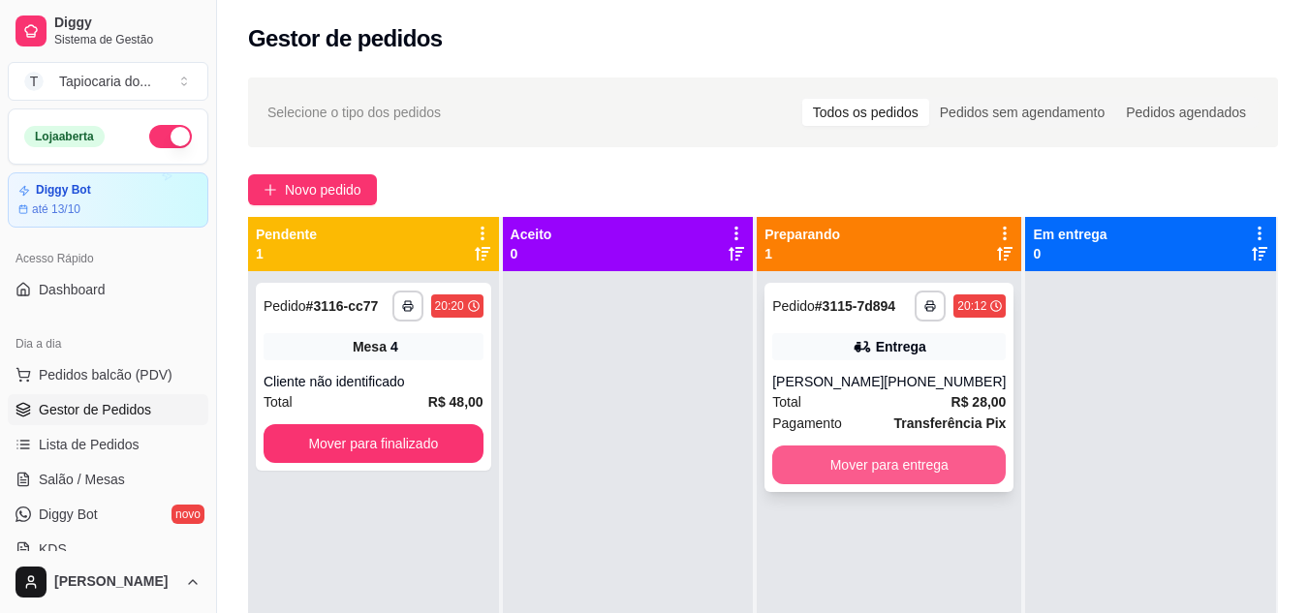
click at [933, 458] on button "Mover para entrega" at bounding box center [888, 465] width 233 height 39
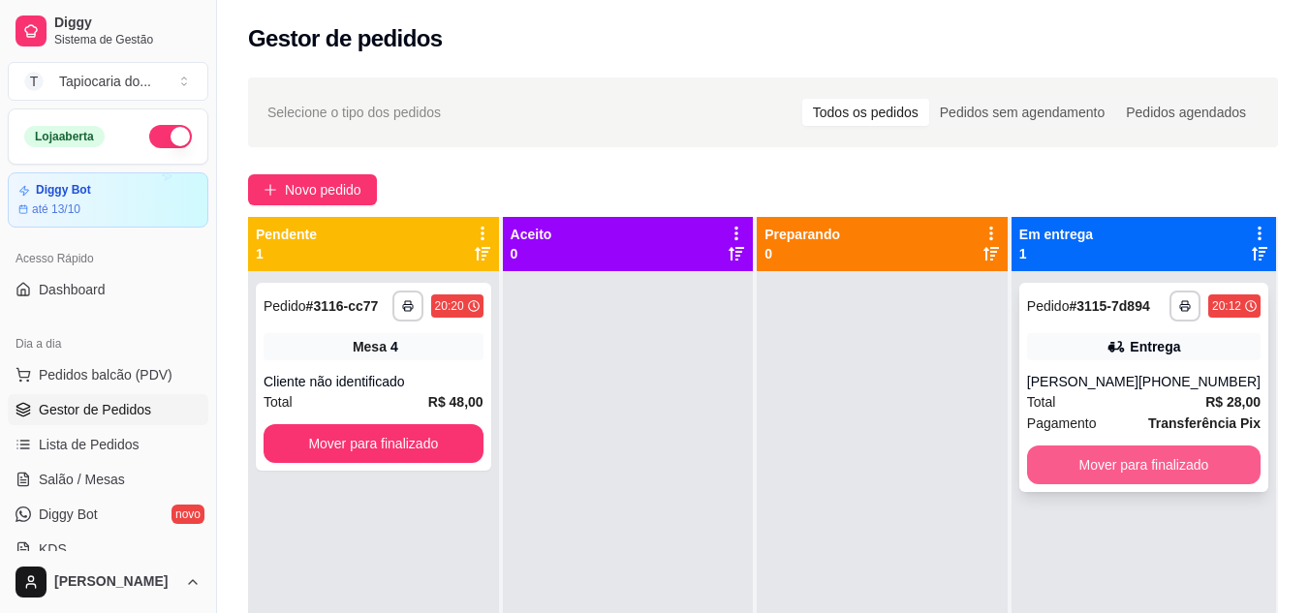
click at [1116, 456] on button "Mover para finalizado" at bounding box center [1143, 465] width 233 height 39
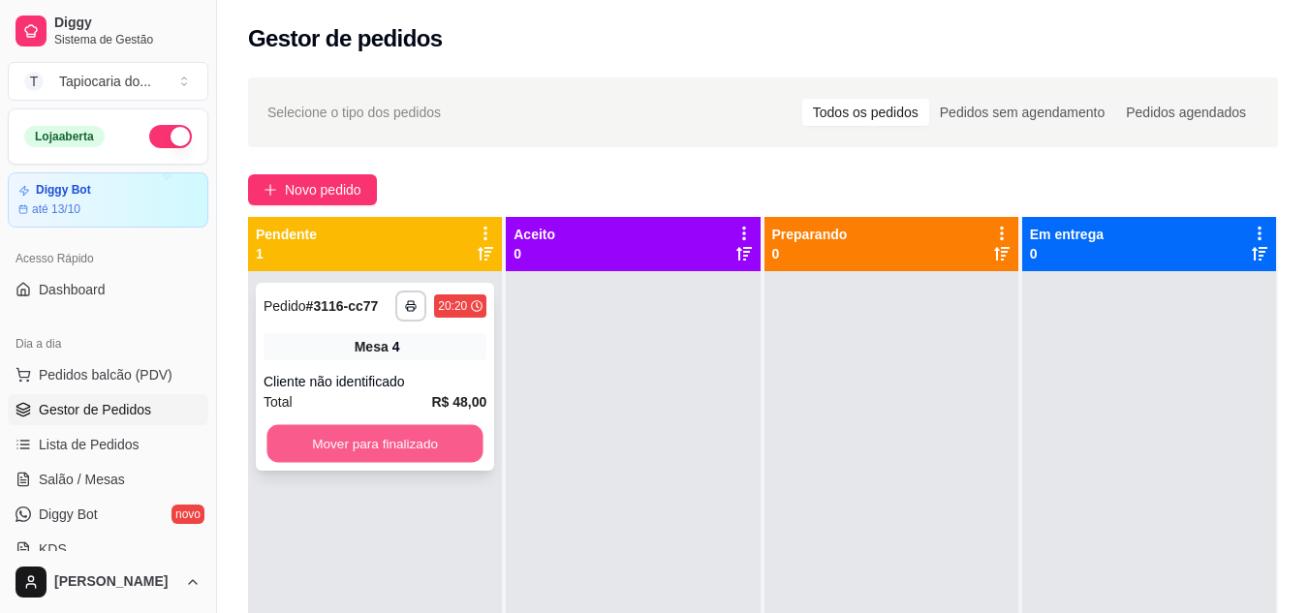
click at [447, 433] on button "Mover para finalizado" at bounding box center [374, 444] width 216 height 38
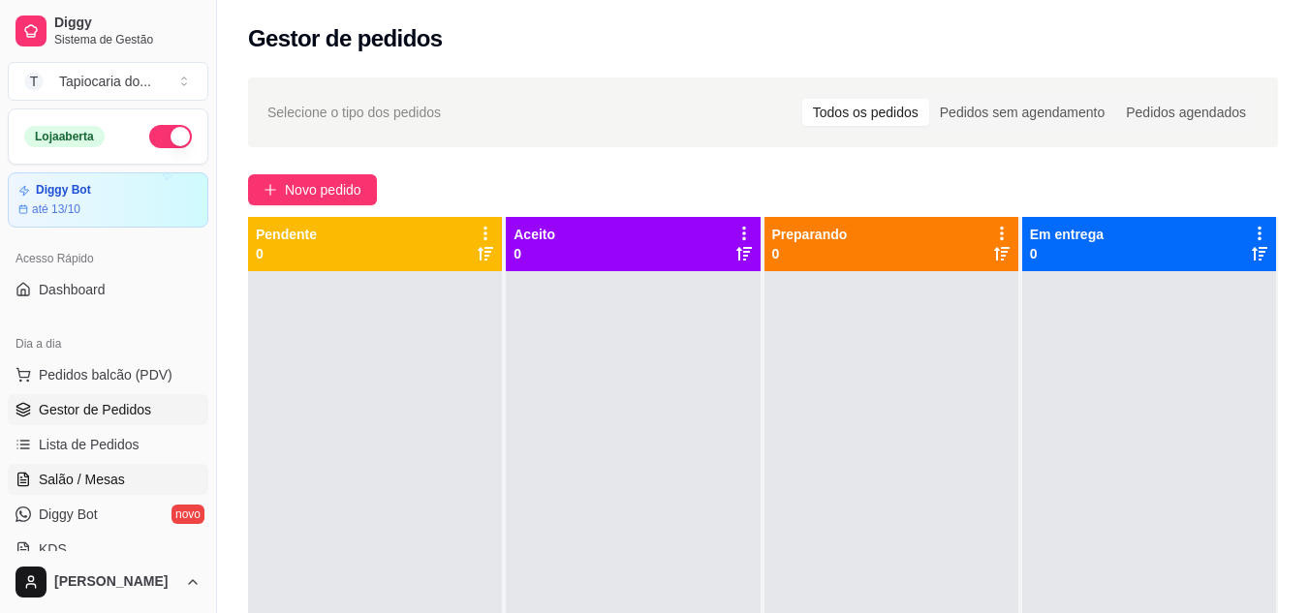
click at [93, 484] on span "Salão / Mesas" at bounding box center [82, 479] width 86 height 19
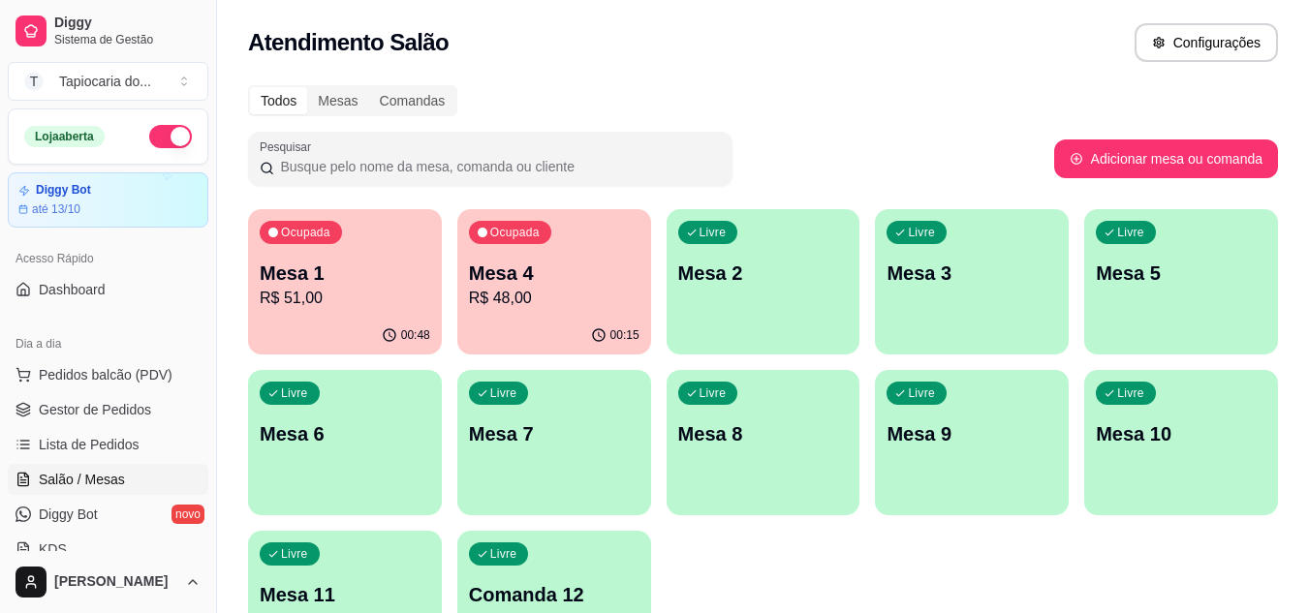
click at [341, 333] on div "00:48" at bounding box center [345, 336] width 194 height 38
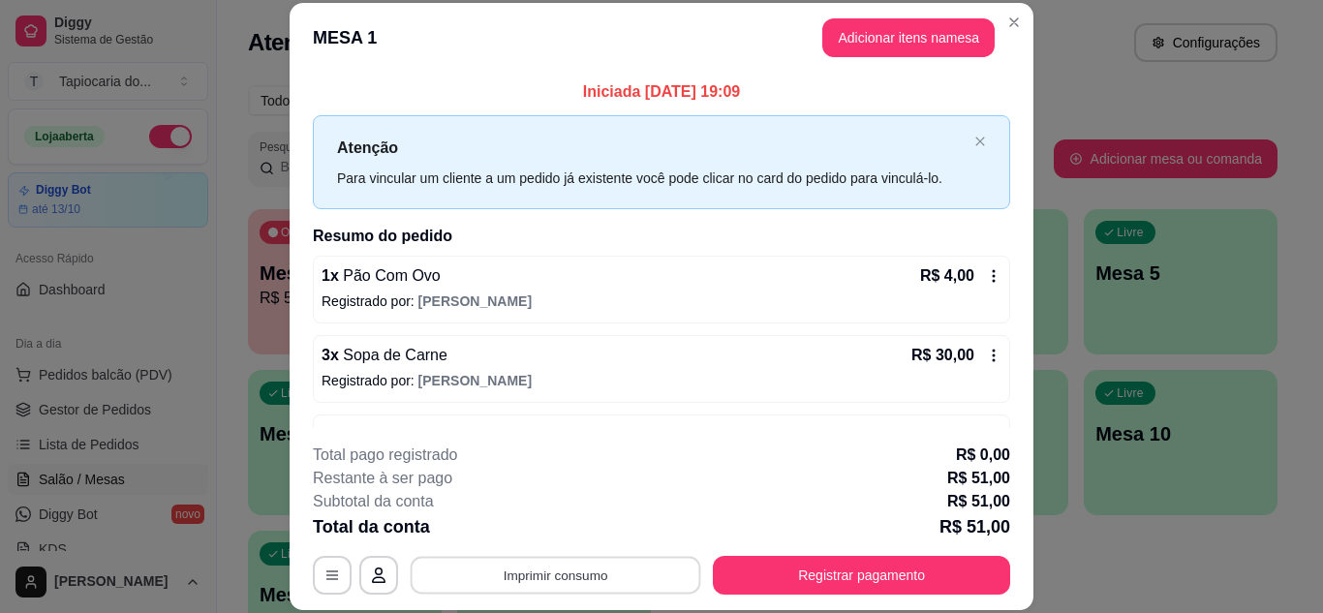
click at [601, 575] on button "Imprimir consumo" at bounding box center [556, 575] width 291 height 38
click at [599, 529] on button "Impressora" at bounding box center [554, 530] width 136 height 30
click at [632, 572] on button "Imprimir consumo" at bounding box center [556, 575] width 291 height 38
click at [585, 526] on button "Impressora" at bounding box center [554, 530] width 136 height 30
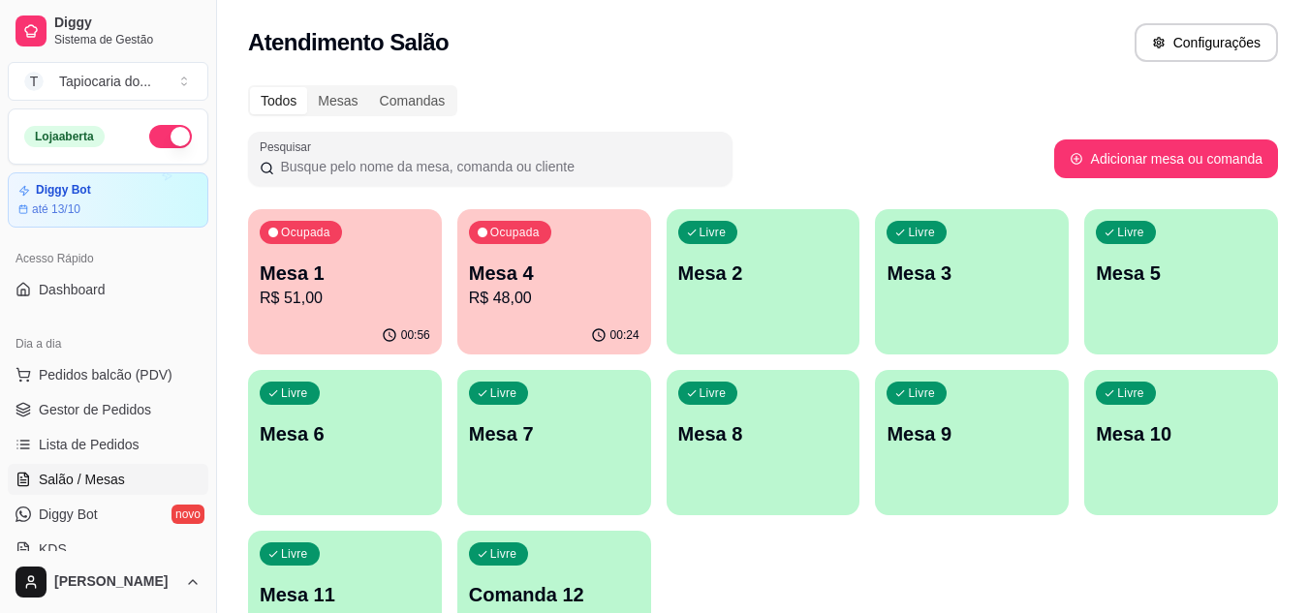
click at [335, 303] on p "R$ 51,00" at bounding box center [345, 298] width 170 height 23
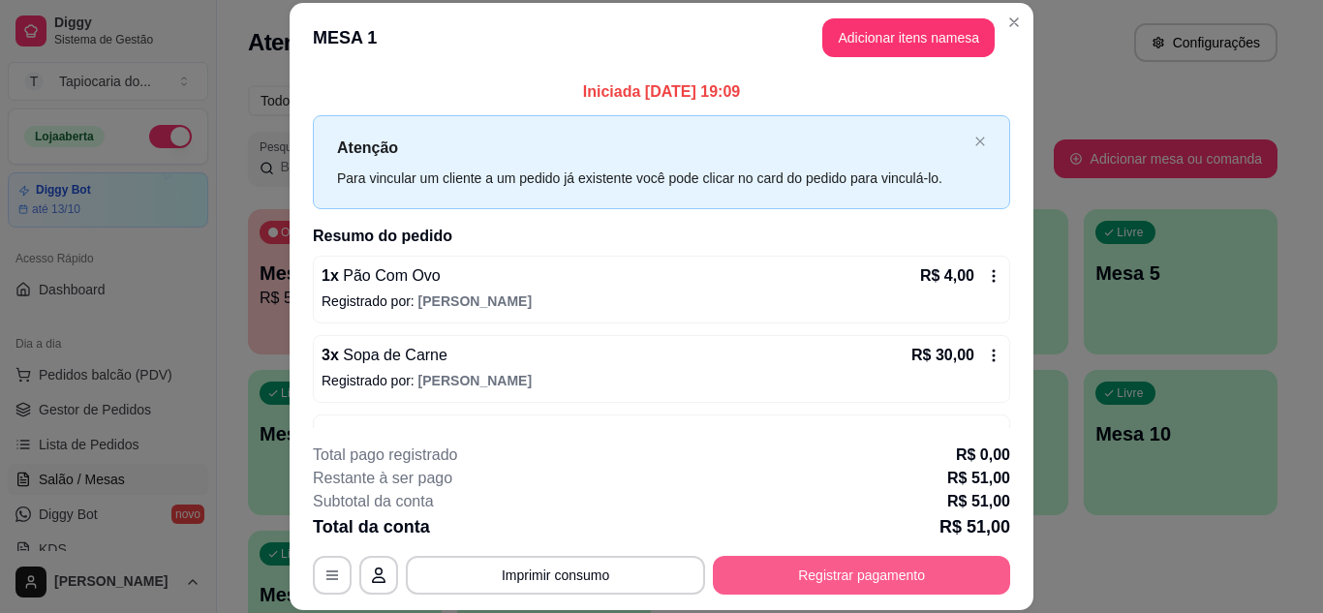
click at [880, 581] on button "Registrar pagamento" at bounding box center [861, 575] width 297 height 39
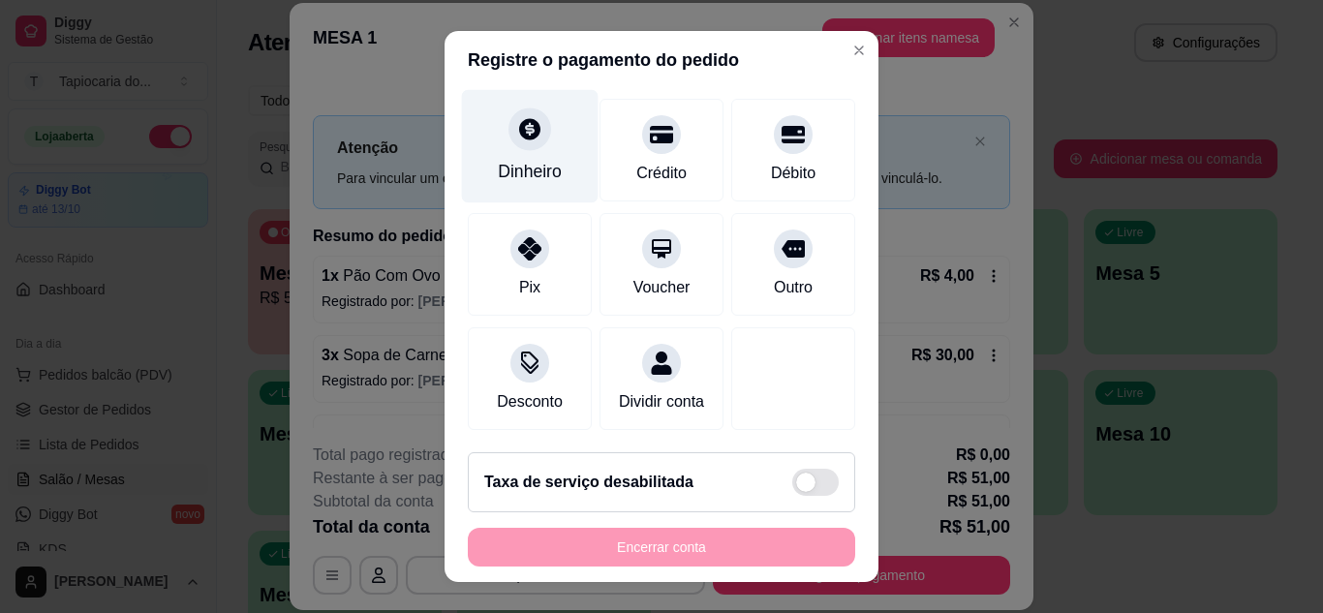
scroll to position [149, 0]
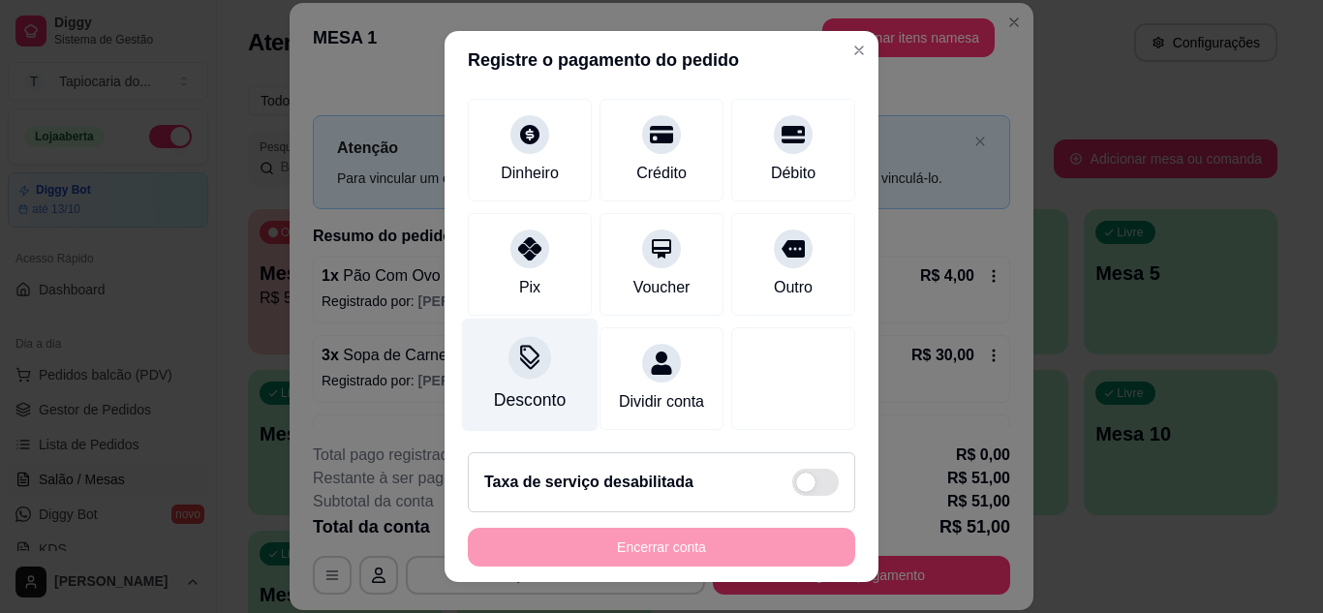
click at [542, 387] on div "Desconto" at bounding box center [530, 399] width 72 height 25
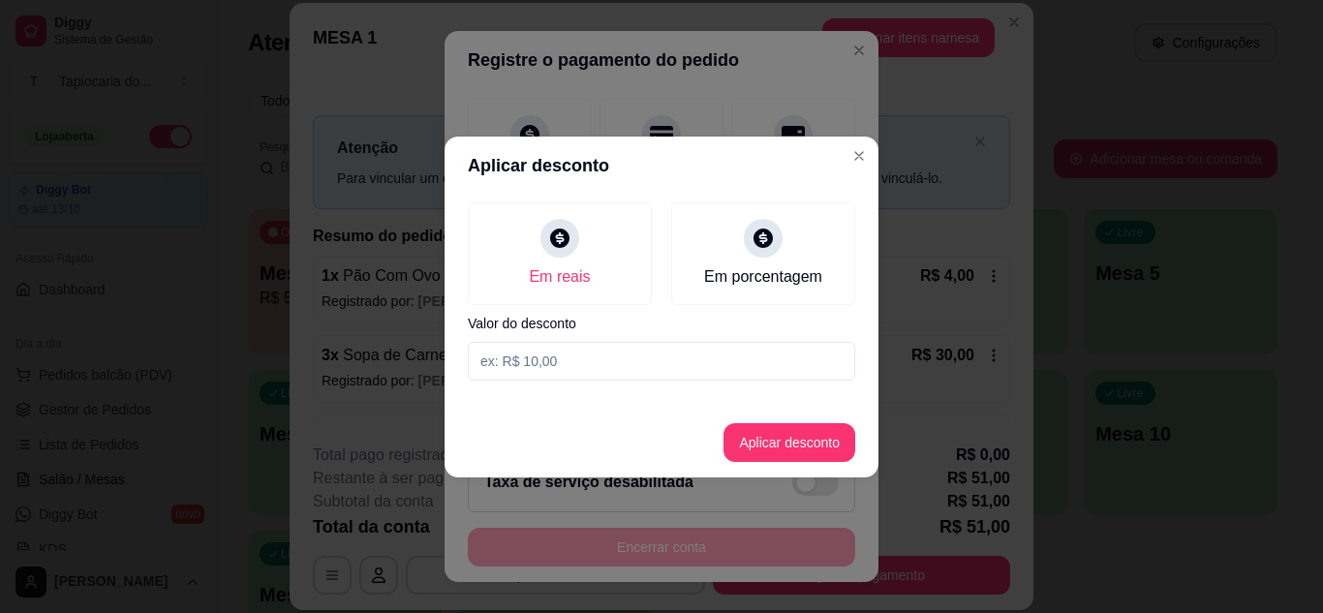
click at [542, 369] on input at bounding box center [661, 361] width 387 height 39
type input "1,00"
click at [788, 431] on button "Aplicar desconto" at bounding box center [790, 442] width 127 height 38
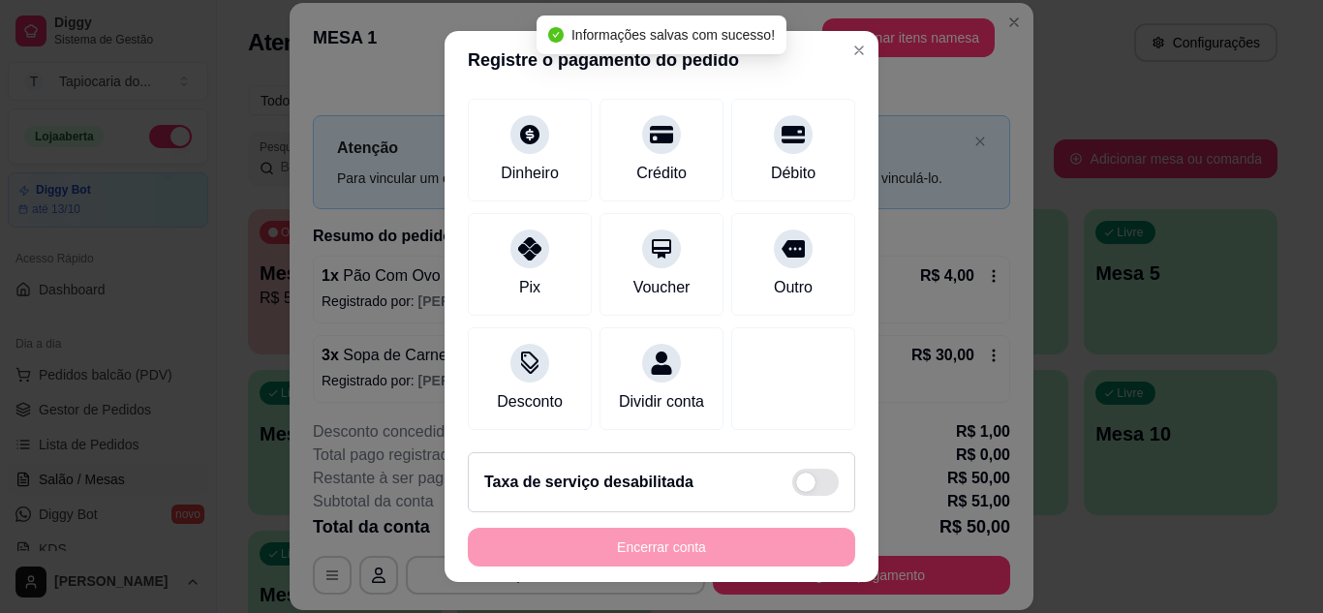
scroll to position [169, 0]
click at [511, 159] on div "Dinheiro" at bounding box center [530, 171] width 64 height 25
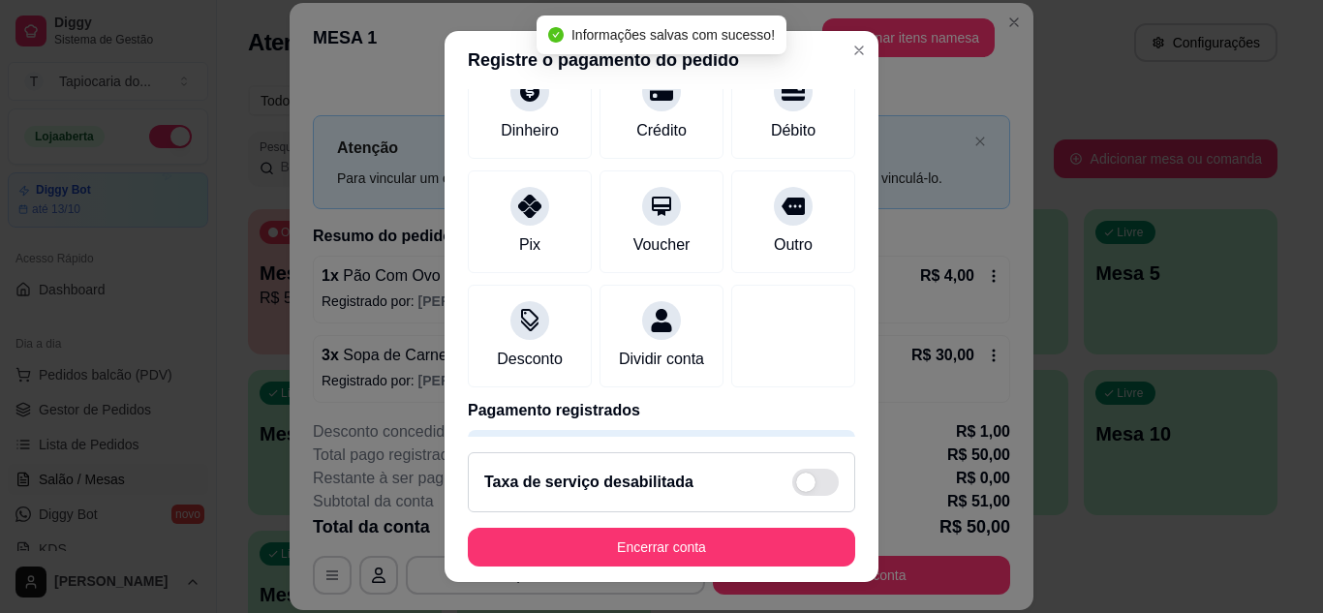
type input "R$ 0,00"
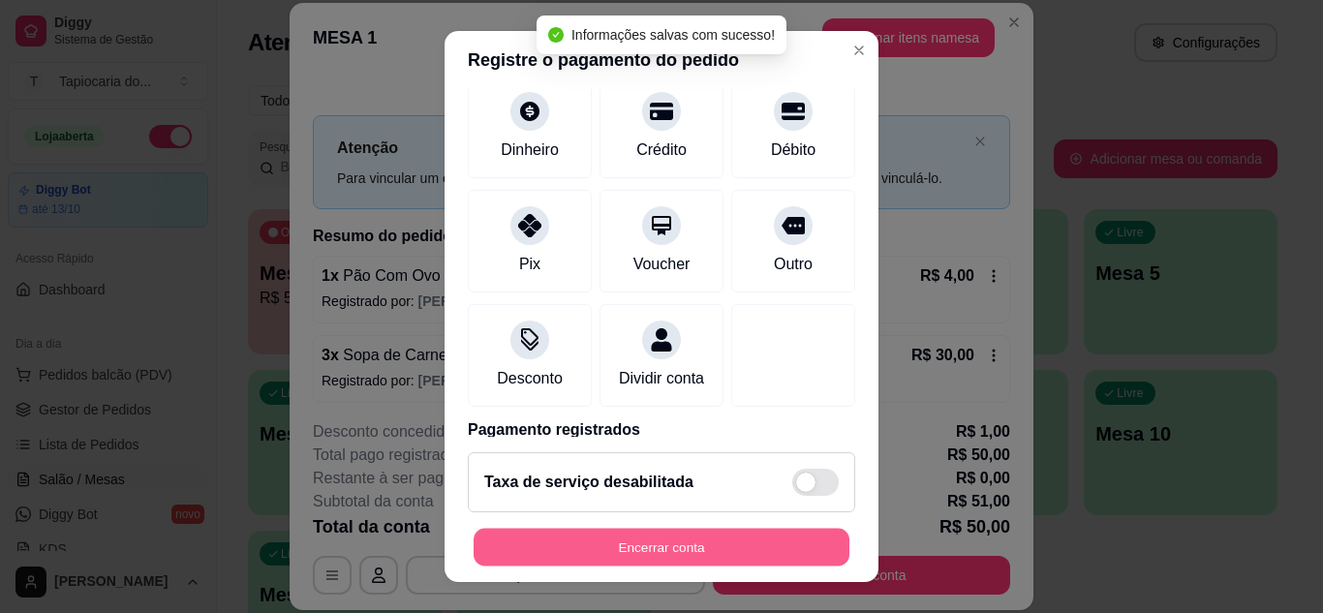
click at [776, 529] on button "Encerrar conta" at bounding box center [662, 548] width 376 height 38
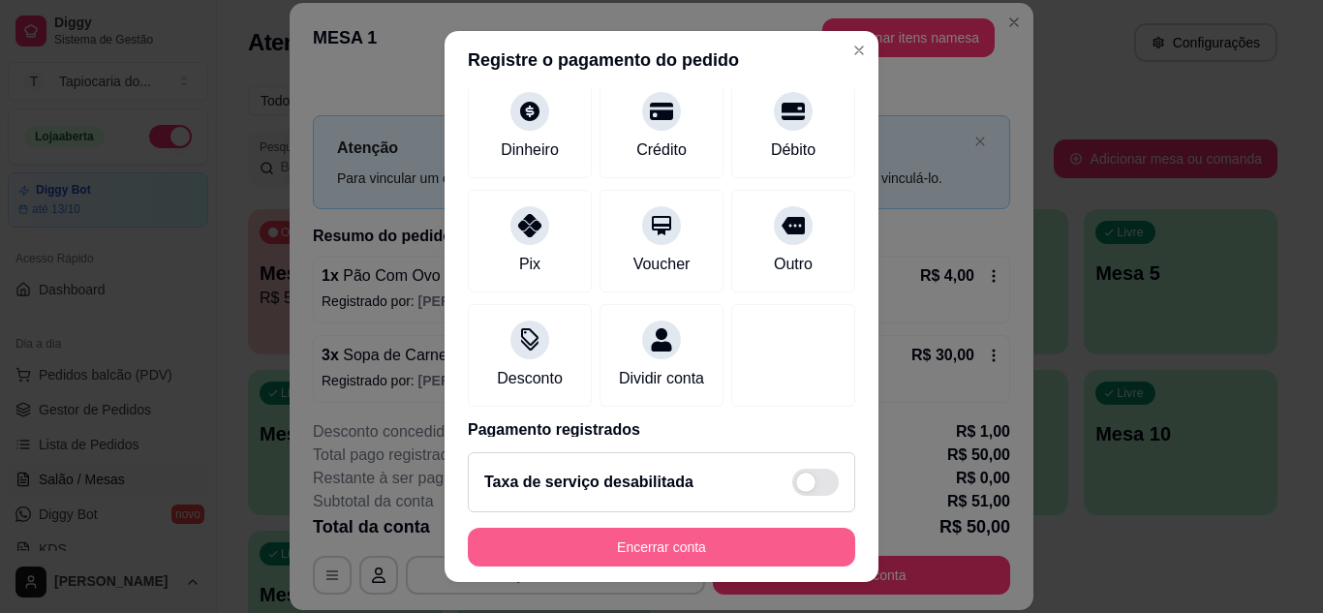
click at [760, 542] on button "Encerrar conta" at bounding box center [661, 547] width 387 height 39
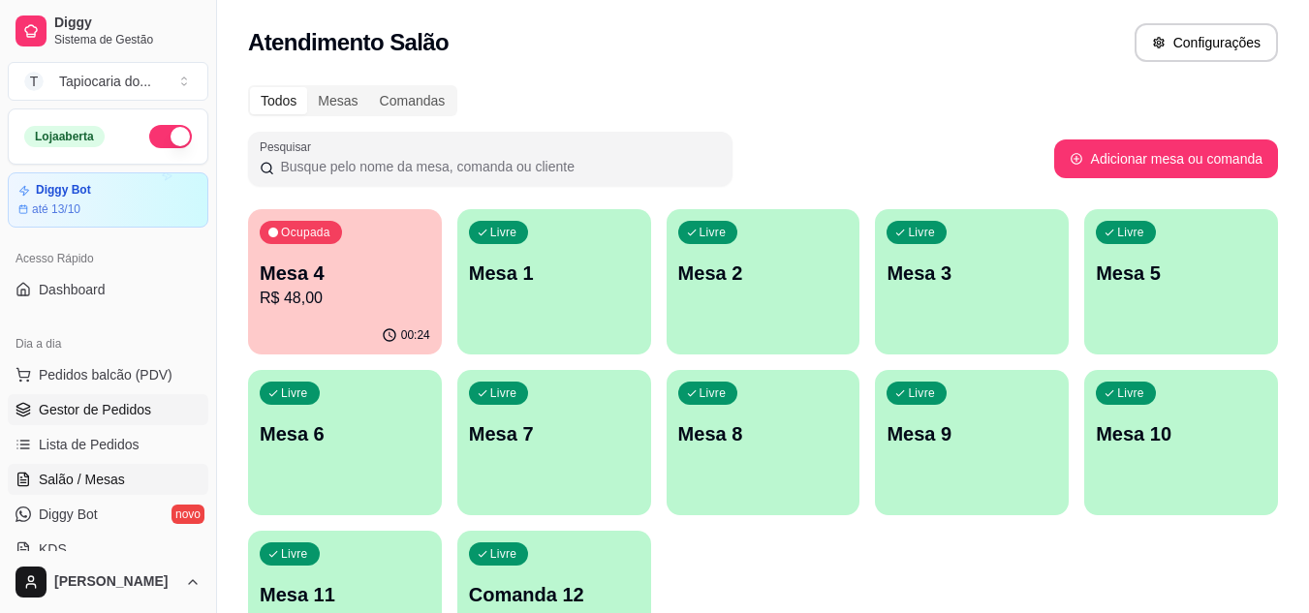
click at [93, 415] on span "Gestor de Pedidos" at bounding box center [95, 409] width 112 height 19
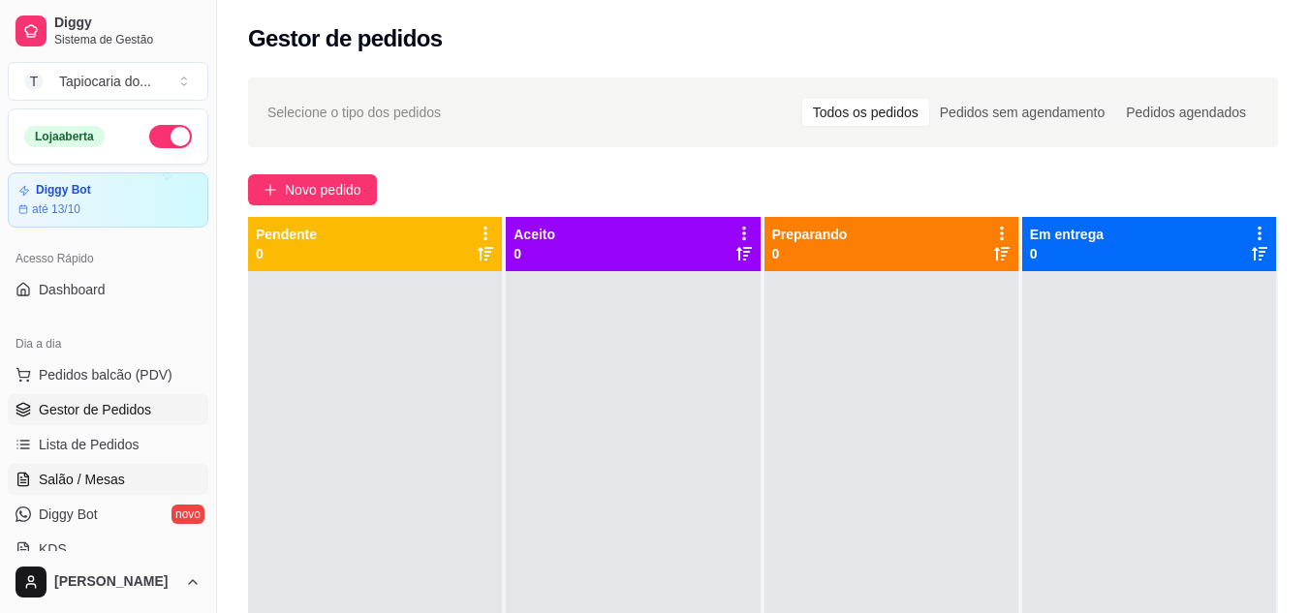
click at [84, 478] on span "Salão / Mesas" at bounding box center [82, 479] width 86 height 19
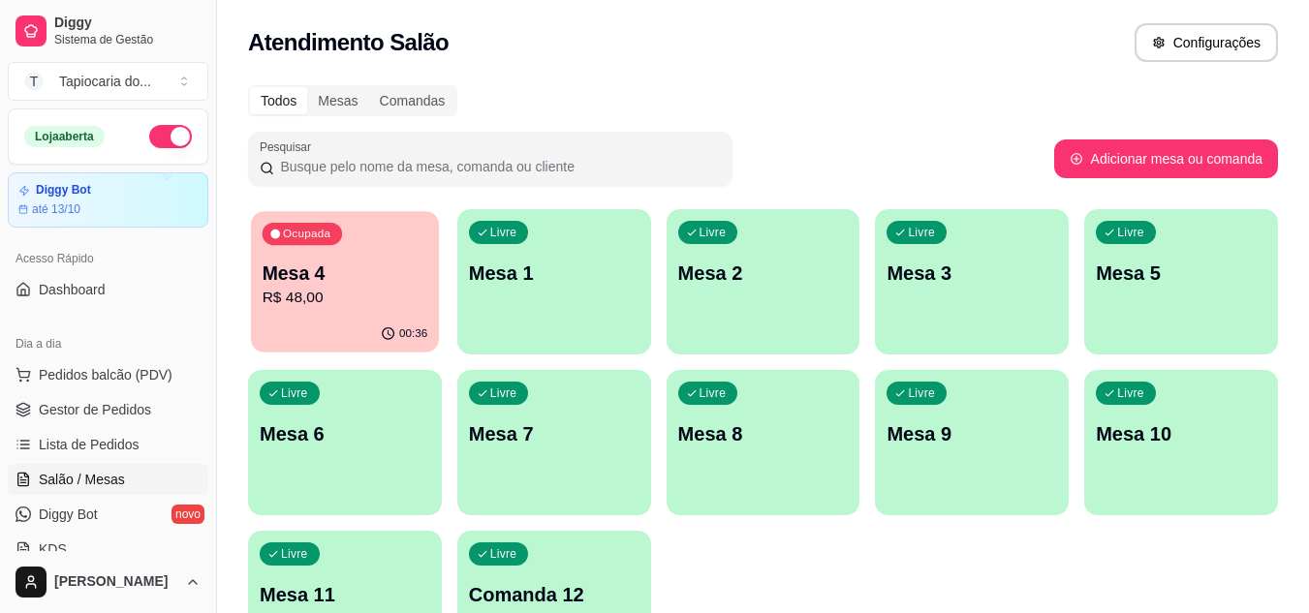
click at [341, 326] on div "00:36" at bounding box center [345, 334] width 188 height 37
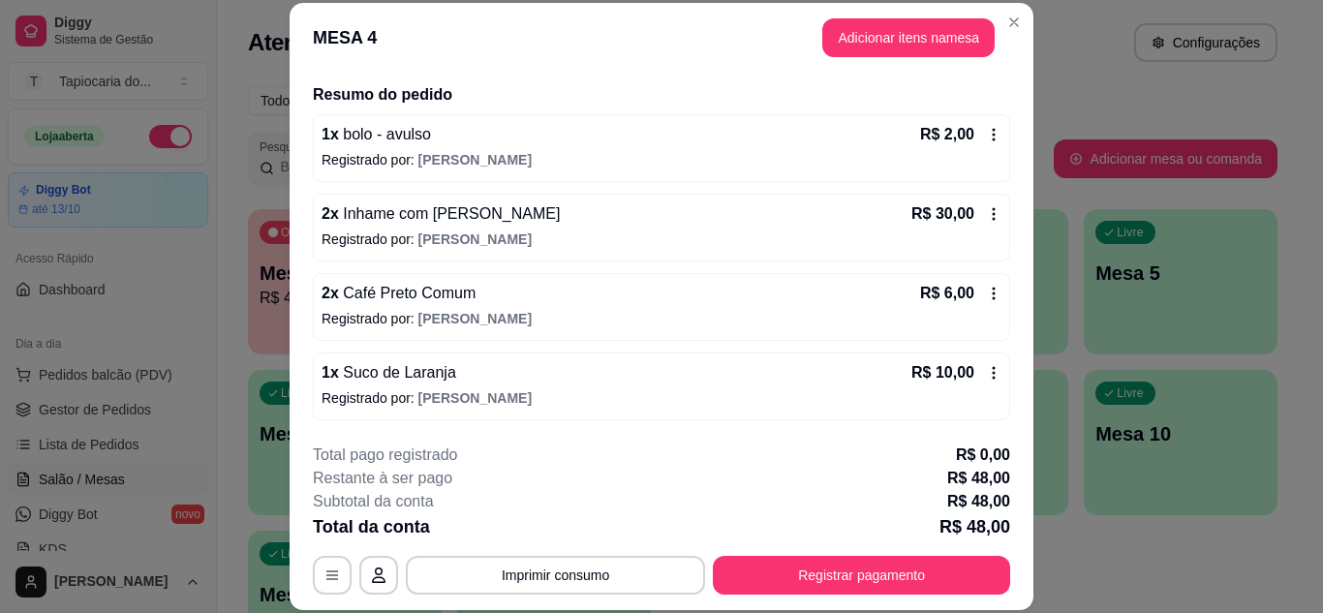
scroll to position [45, 0]
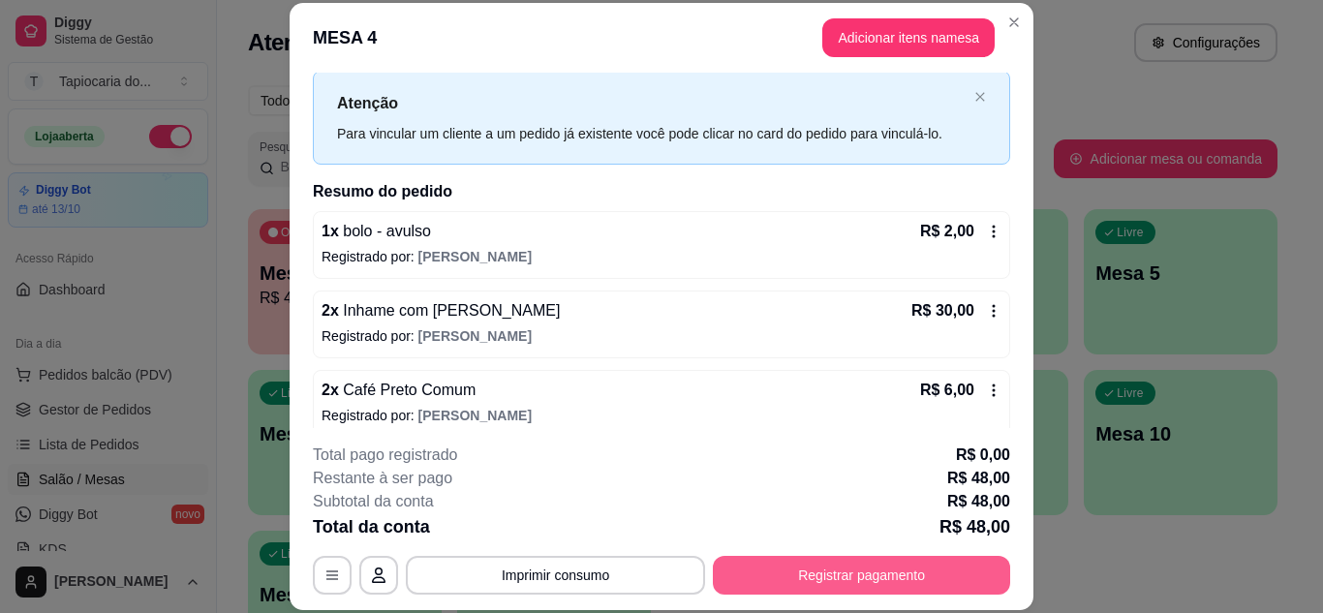
click at [940, 582] on button "Registrar pagamento" at bounding box center [861, 575] width 297 height 39
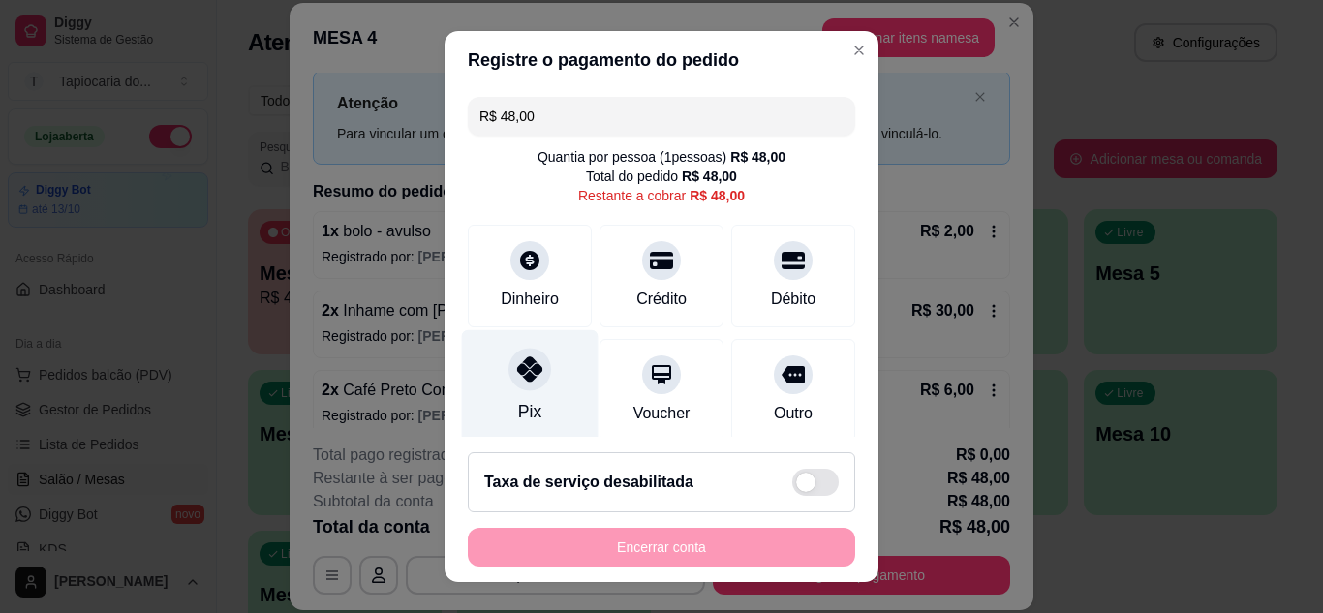
click at [532, 411] on div "Pix" at bounding box center [530, 385] width 137 height 113
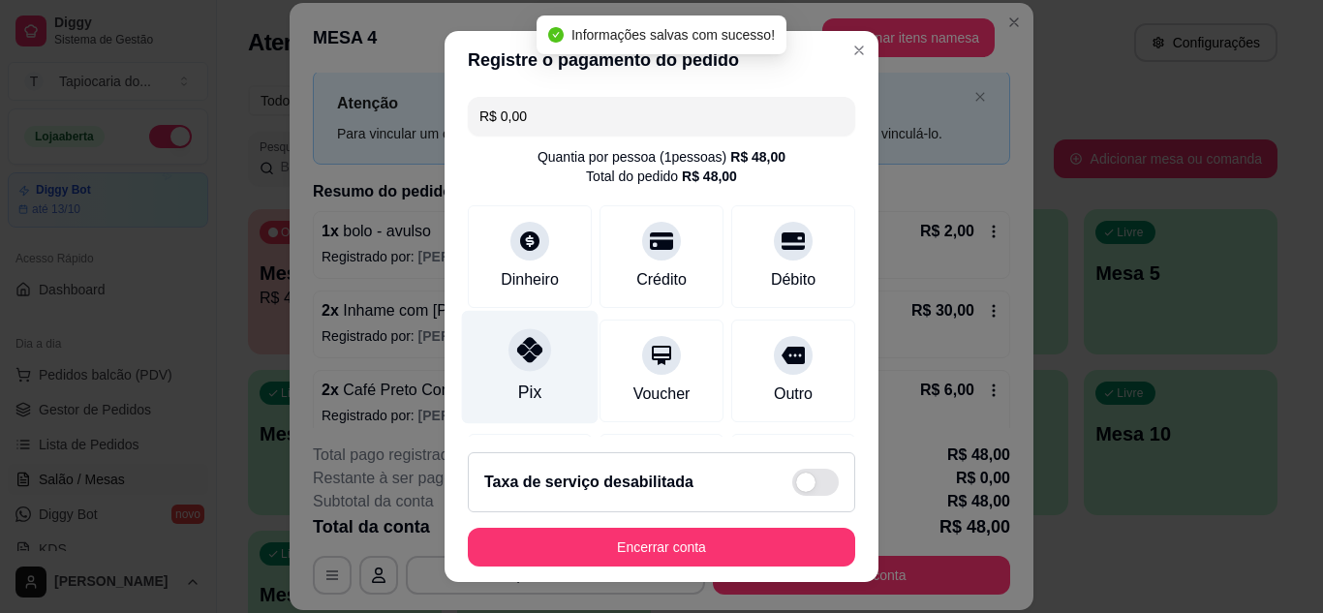
type input "R$ 0,00"
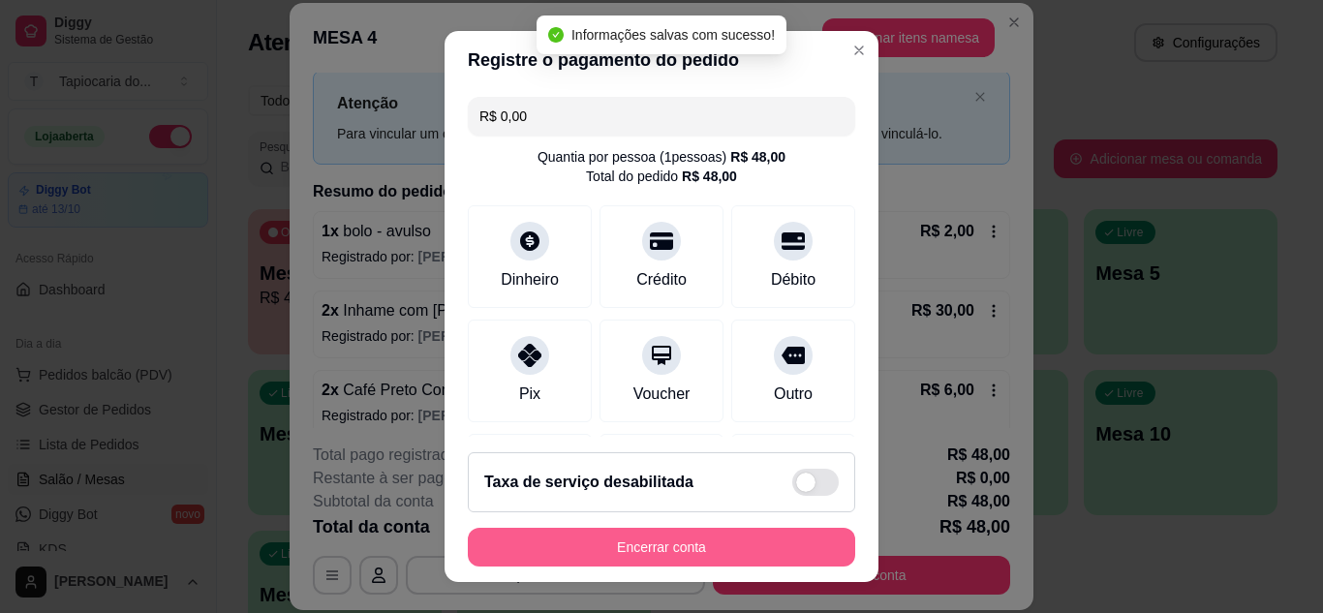
click at [659, 550] on button "Encerrar conta" at bounding box center [661, 547] width 387 height 39
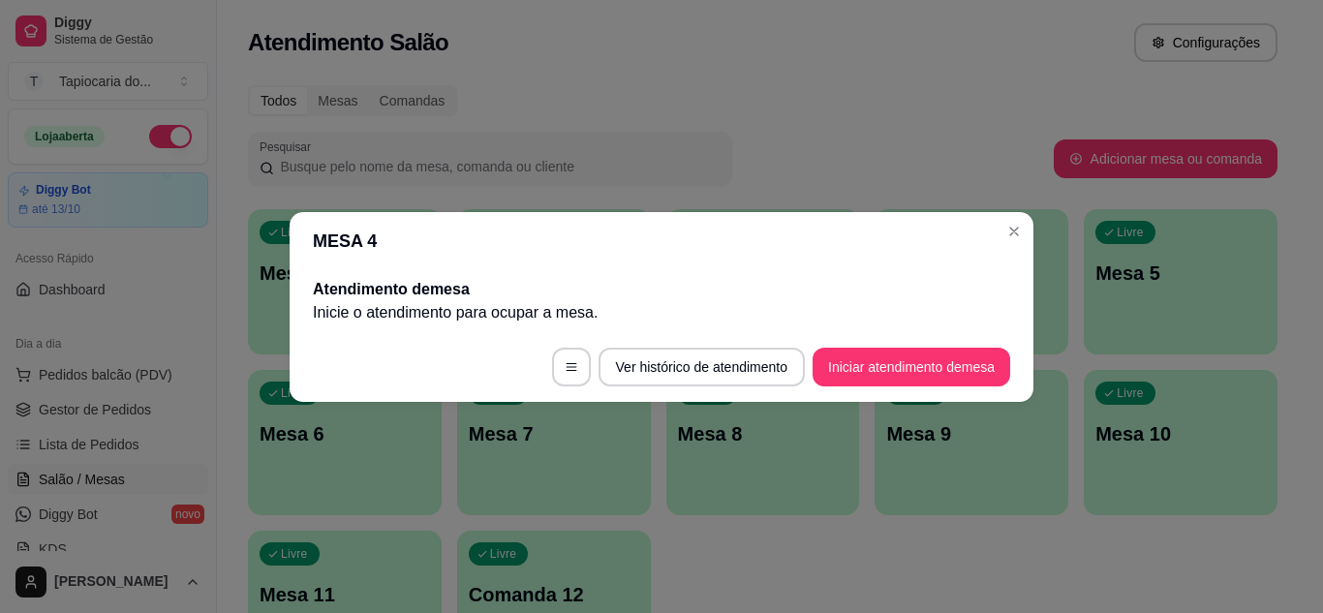
scroll to position [0, 0]
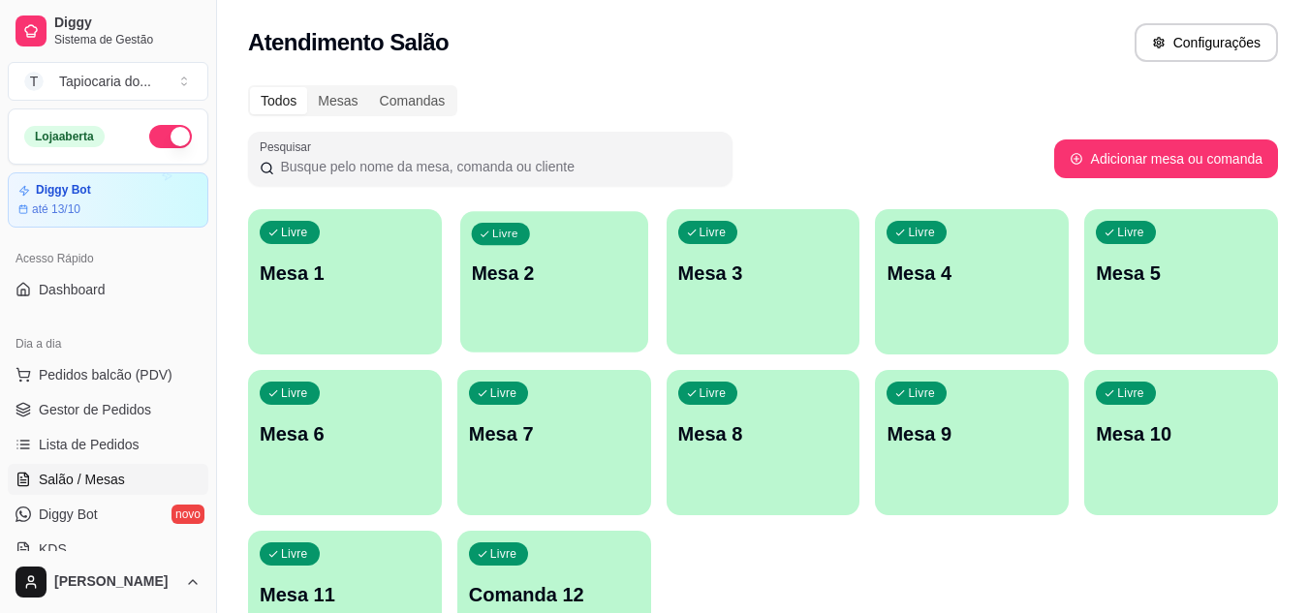
click at [554, 319] on div "Livre Mesa 2" at bounding box center [554, 270] width 188 height 118
click at [85, 418] on span "Gestor de Pedidos" at bounding box center [95, 409] width 112 height 19
click at [101, 375] on span "Pedidos balcão (PDV)" at bounding box center [106, 374] width 134 height 19
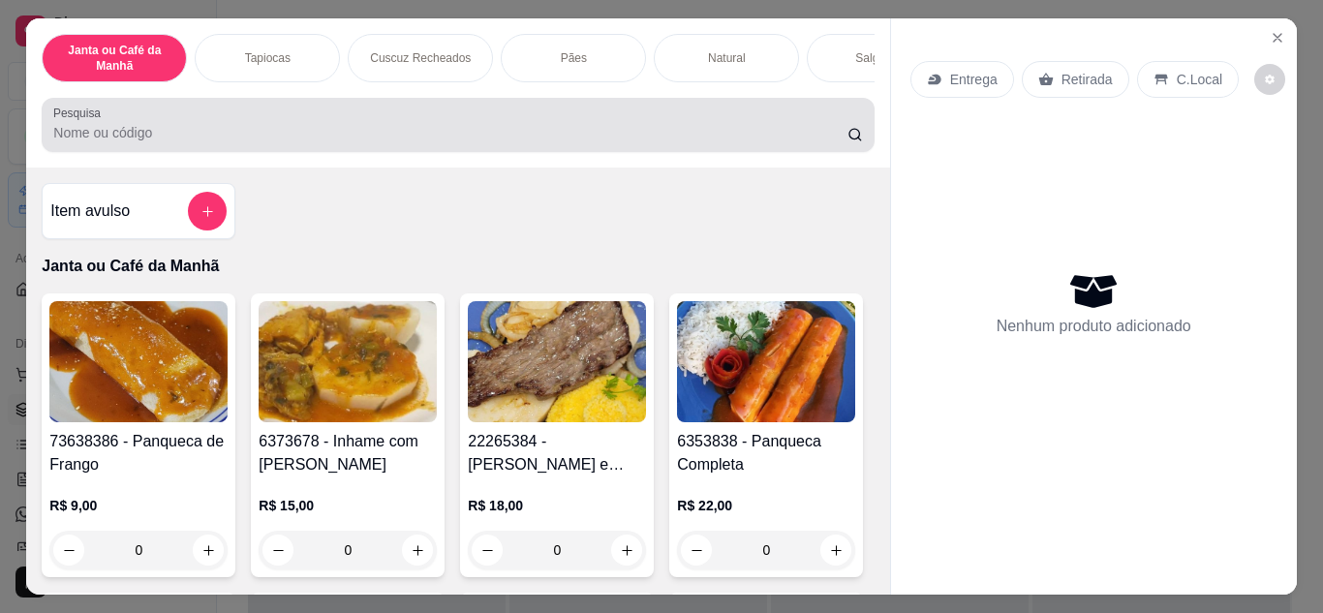
click at [253, 129] on div at bounding box center [457, 125] width 809 height 39
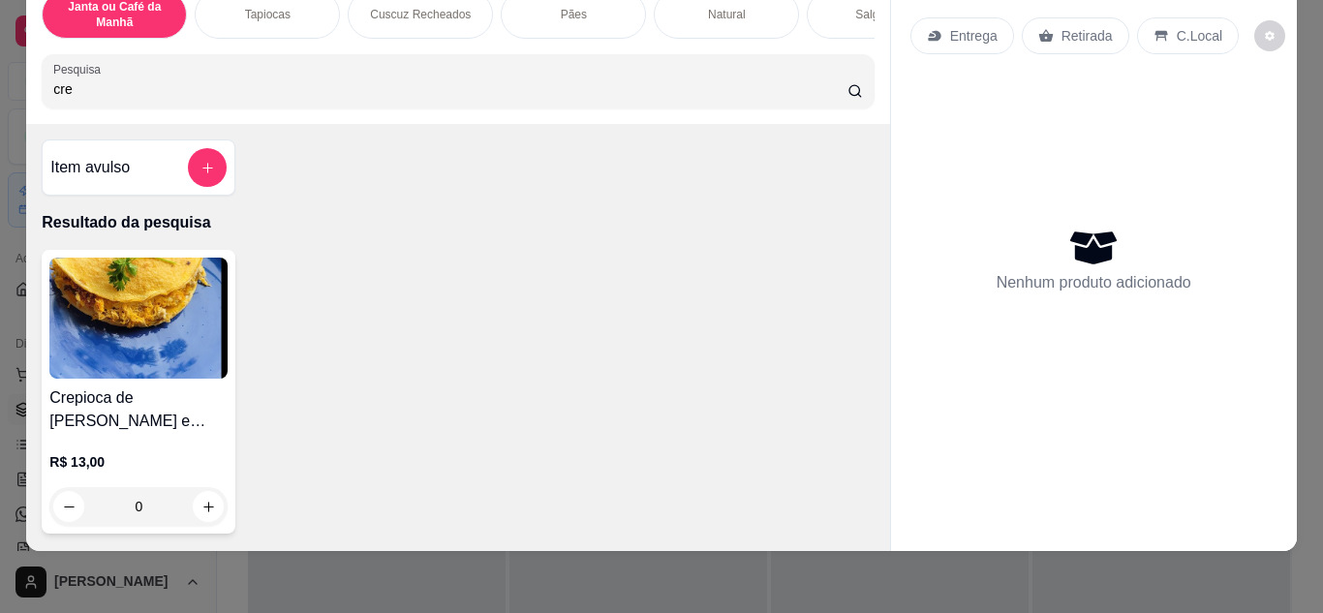
scroll to position [97, 0]
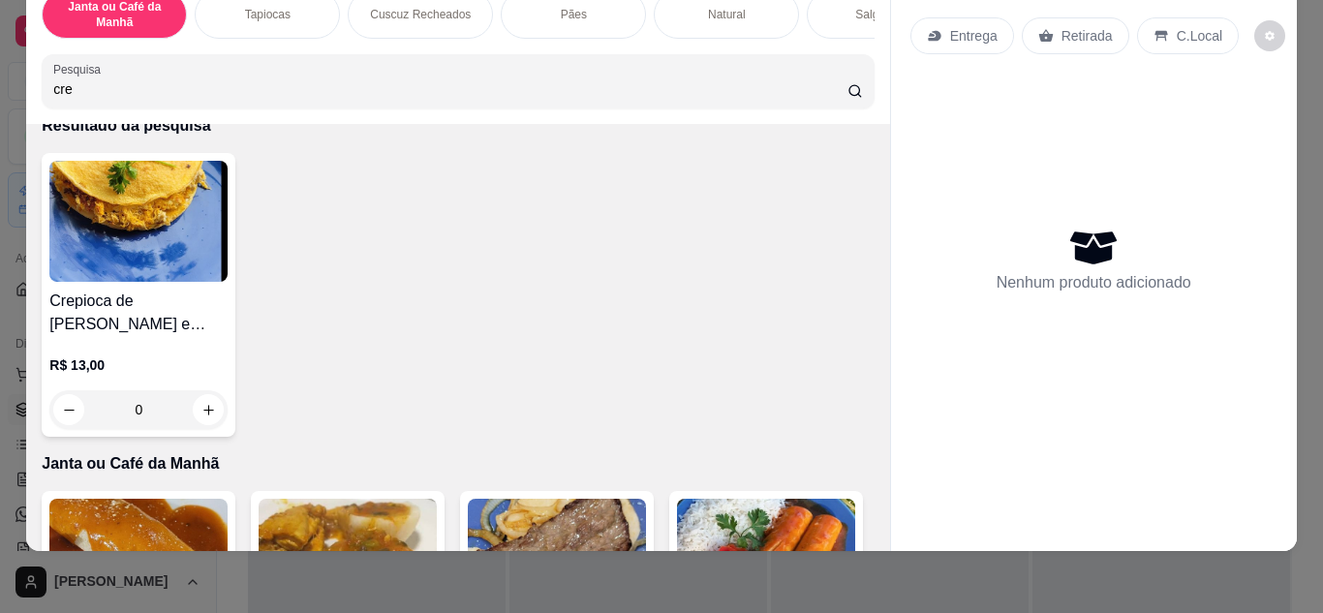
type input "cre"
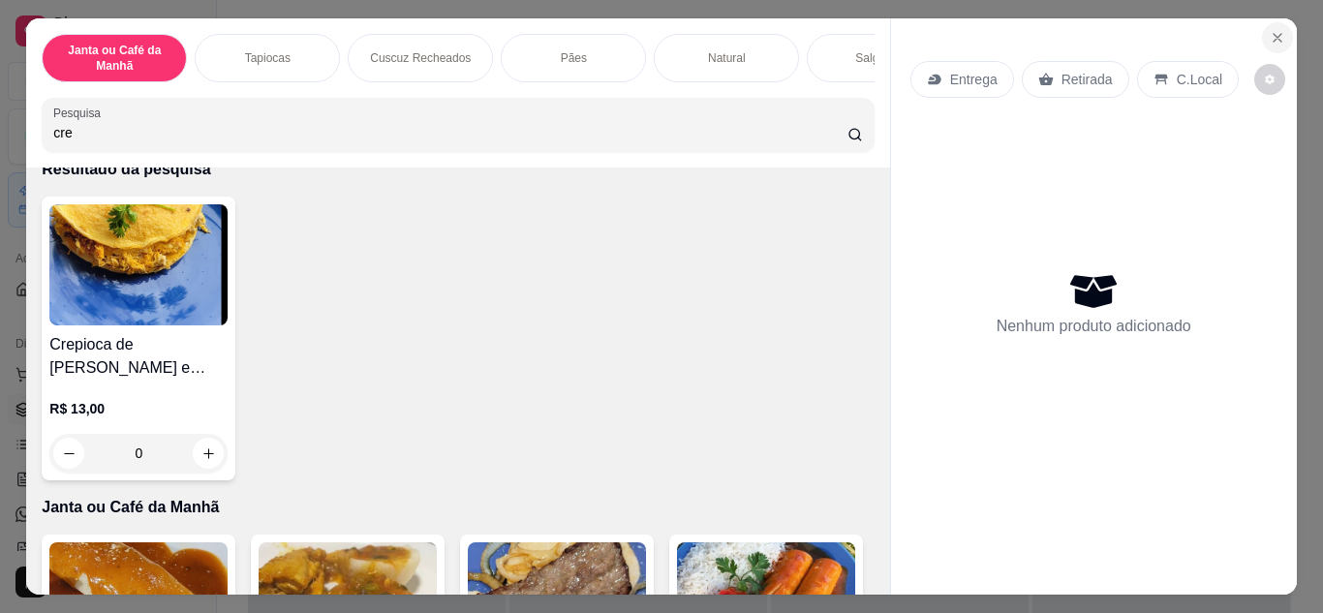
click at [1269, 22] on button "Close" at bounding box center [1277, 37] width 31 height 31
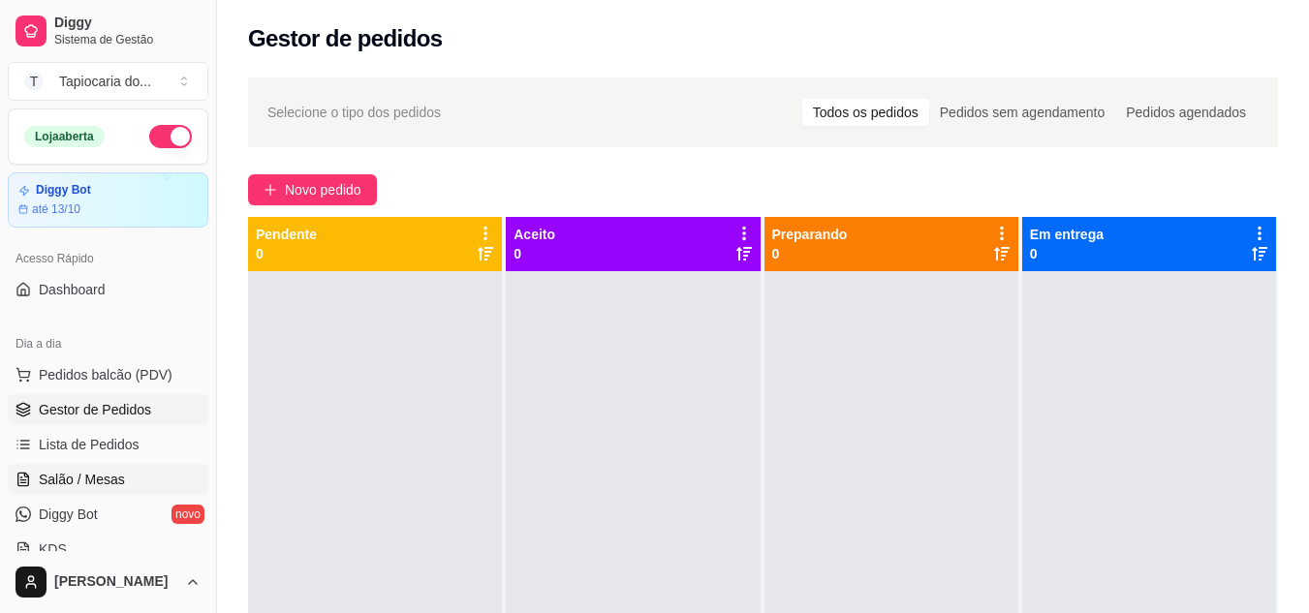
click at [120, 479] on span "Salão / Mesas" at bounding box center [82, 479] width 86 height 19
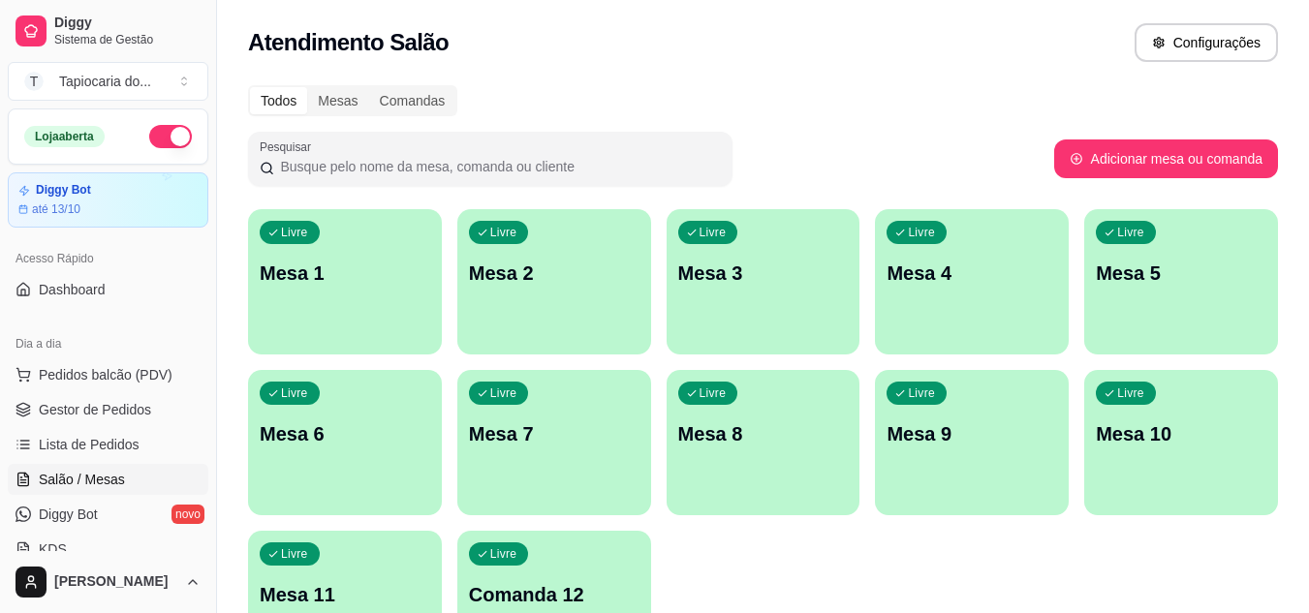
click at [782, 283] on p "Mesa 3" at bounding box center [763, 273] width 170 height 27
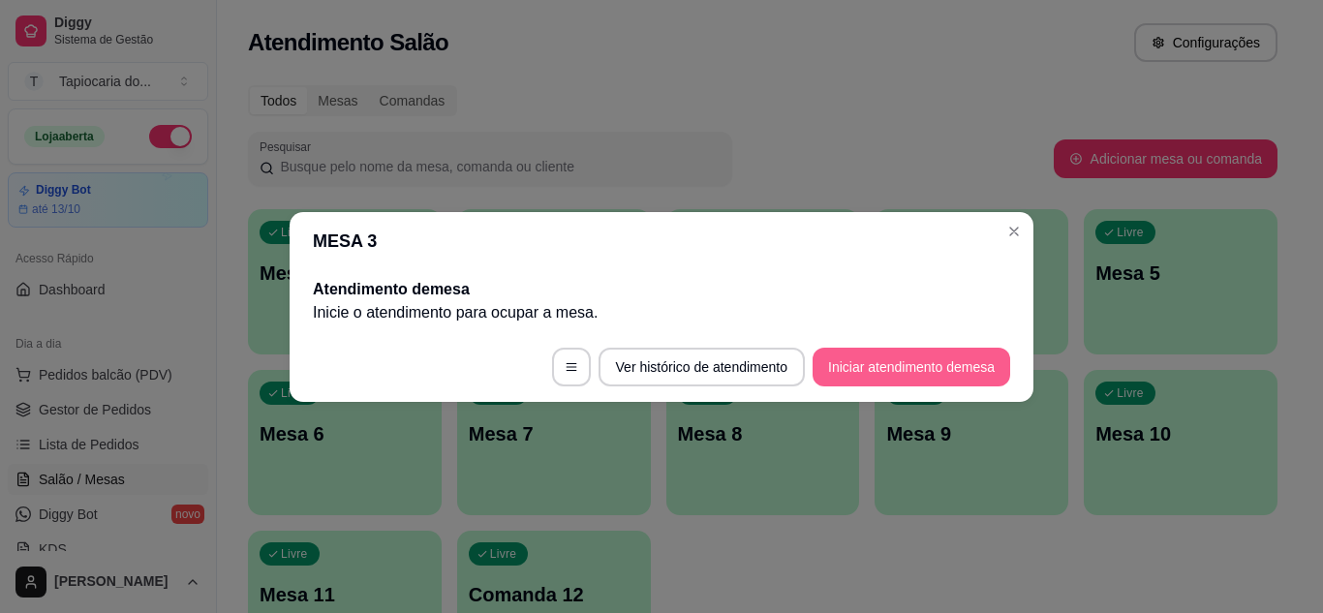
click at [898, 365] on button "Iniciar atendimento de mesa" at bounding box center [912, 367] width 198 height 39
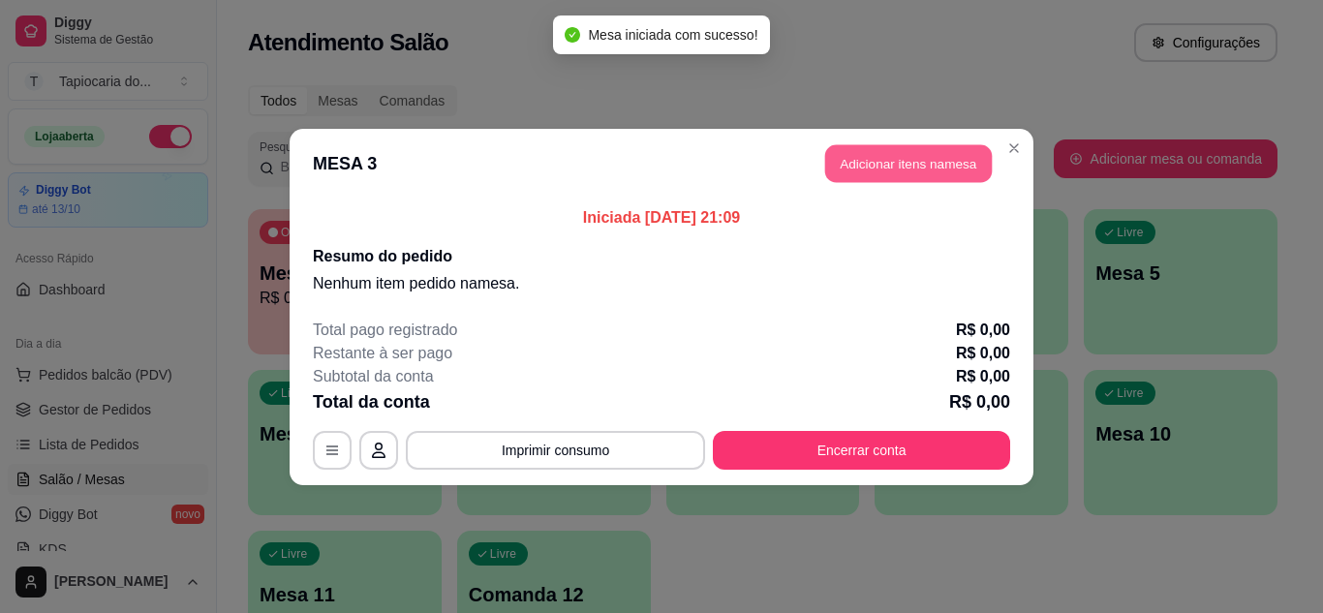
click at [930, 150] on button "Adicionar itens na mesa" at bounding box center [908, 163] width 167 height 38
click at [926, 161] on div "Nenhum produto adicionado" at bounding box center [1094, 274] width 367 height 380
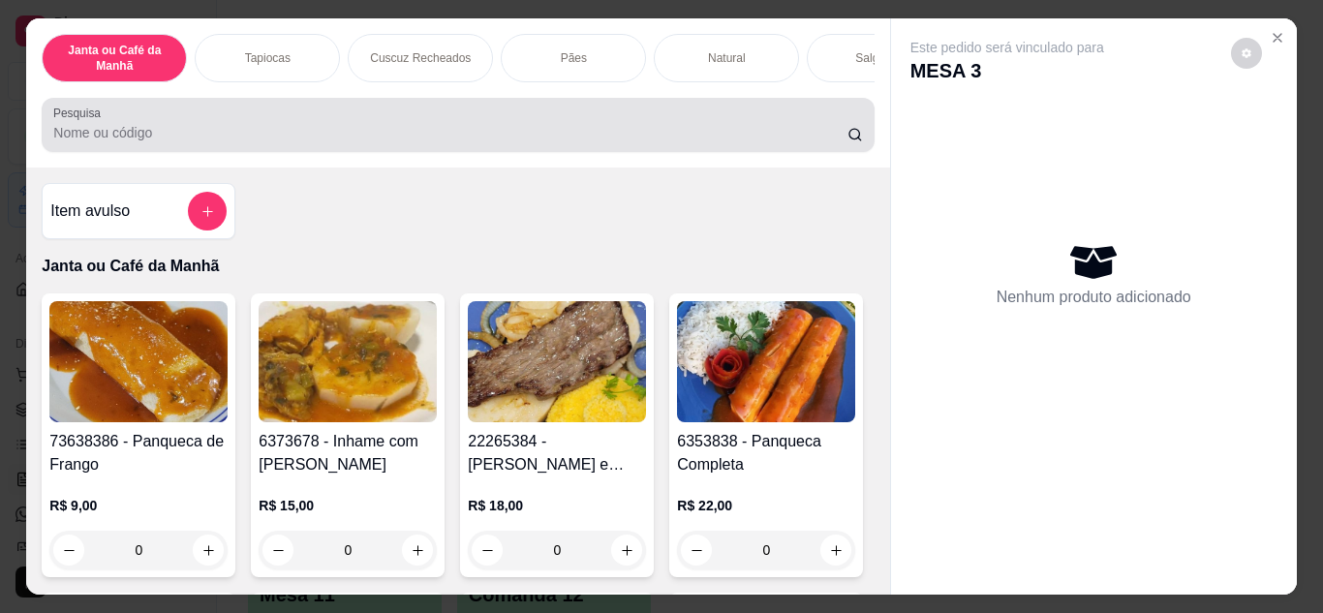
click at [442, 136] on input "Pesquisa" at bounding box center [450, 132] width 794 height 19
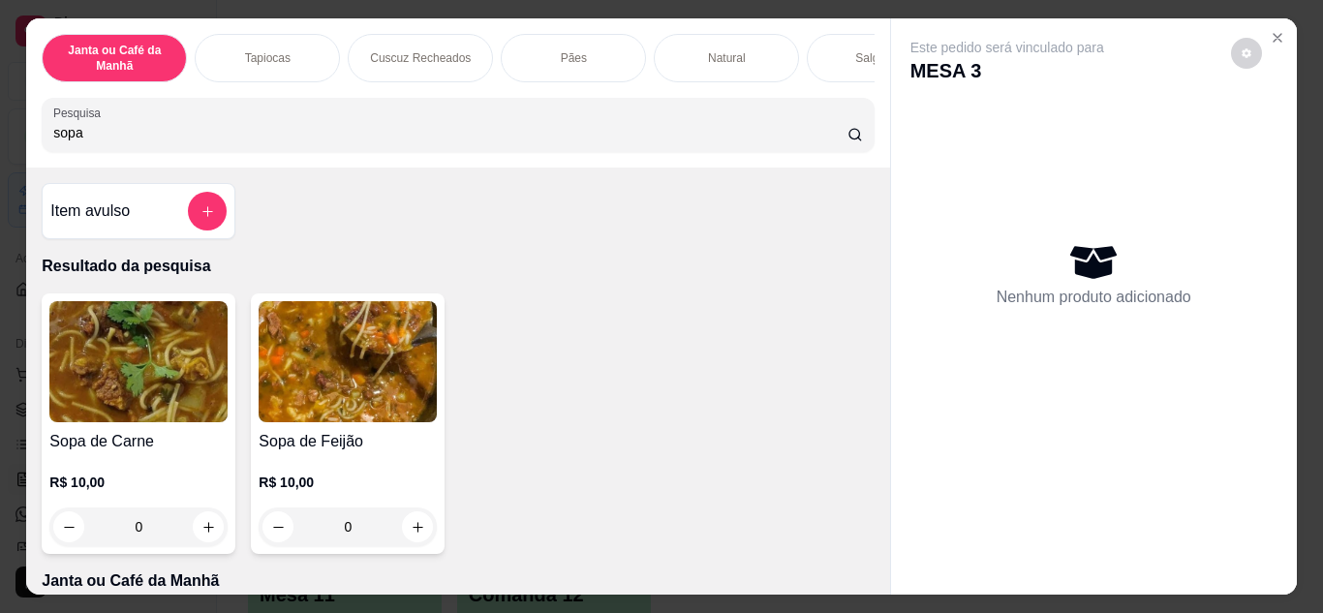
type input "sopa"
click at [175, 492] on p "R$ 10,00" at bounding box center [138, 482] width 178 height 19
click at [201, 535] on icon "increase-product-quantity" at bounding box center [208, 527] width 15 height 15
type input "1"
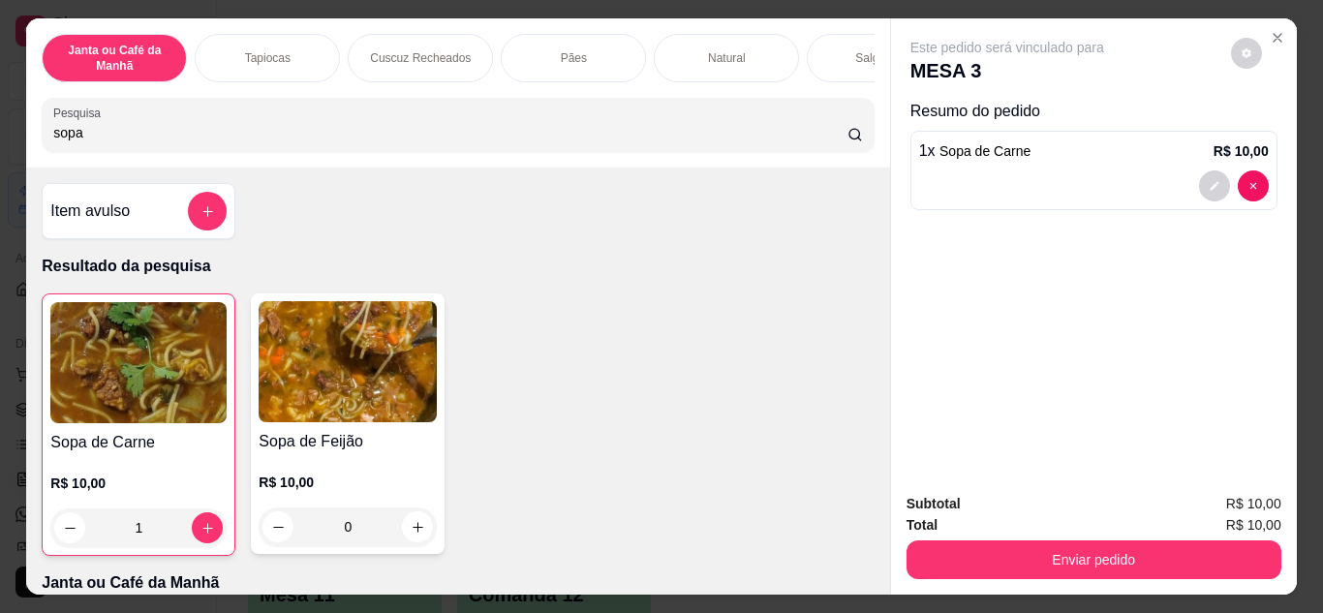
click at [190, 142] on input "sopa" at bounding box center [450, 132] width 794 height 19
type input "s"
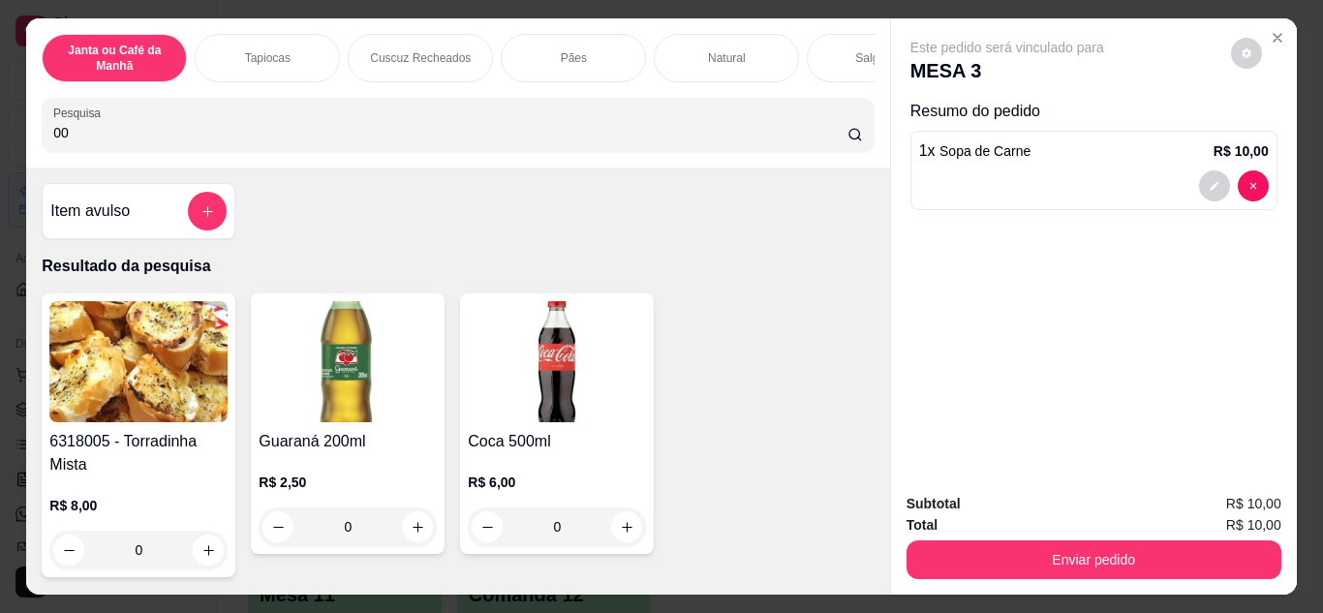
type input "0"
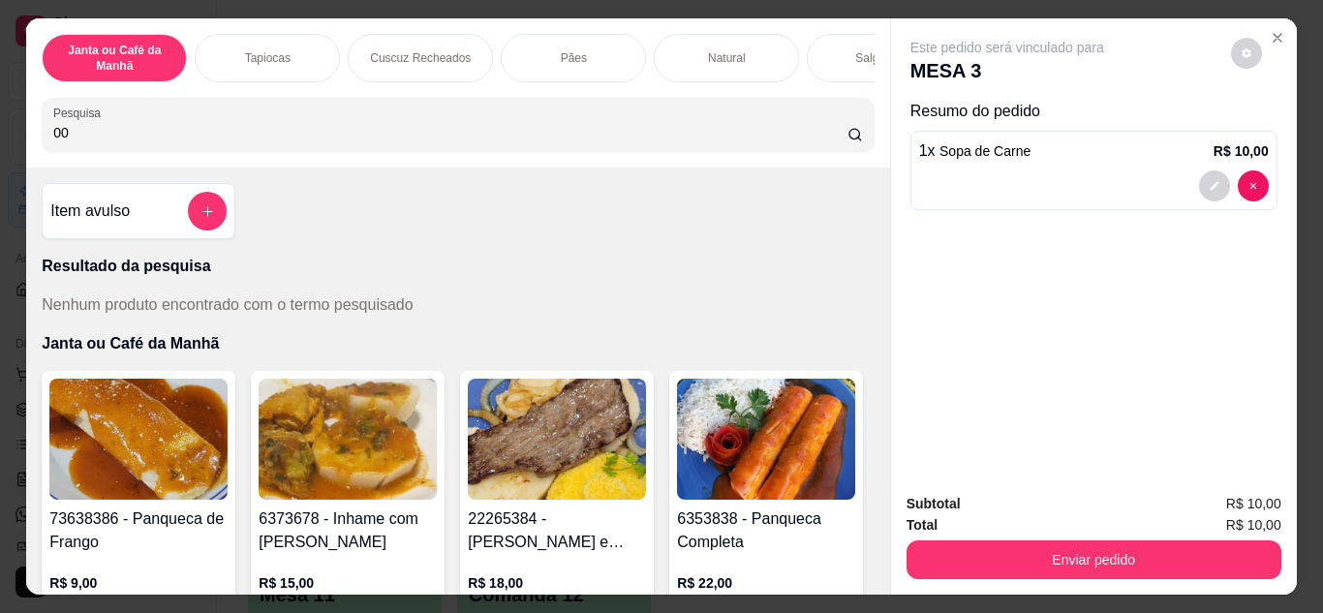
type input "0"
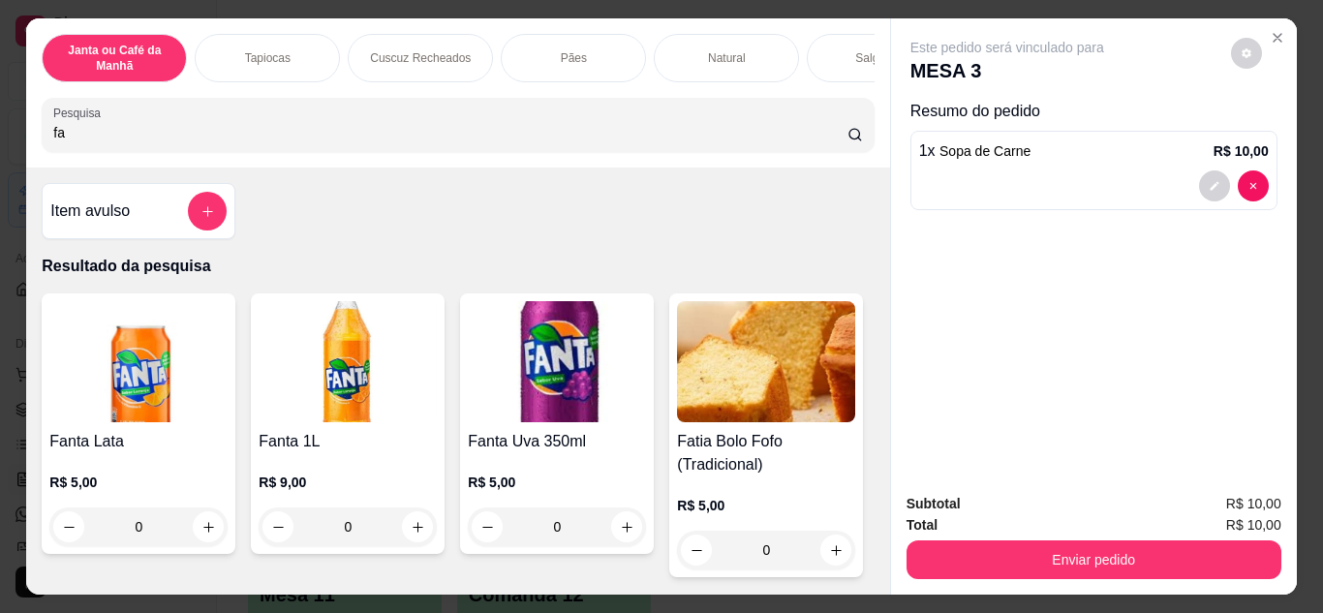
type input "f"
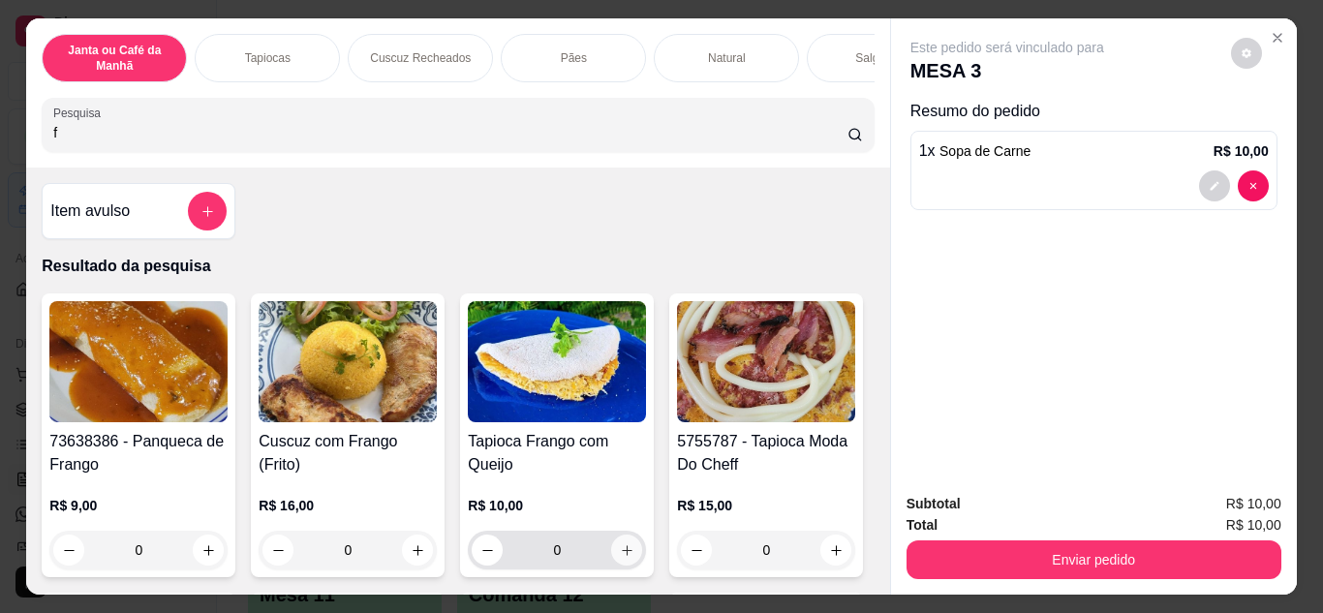
type input "f"
click at [611, 560] on button "increase-product-quantity" at bounding box center [626, 550] width 31 height 31
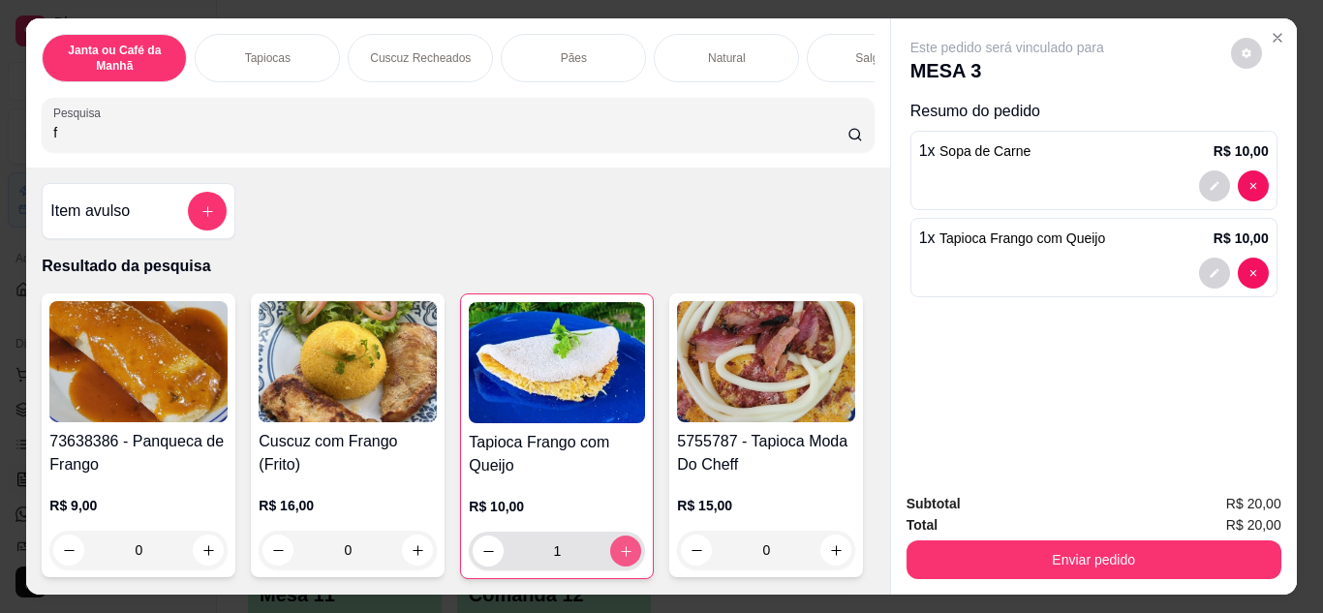
type input "1"
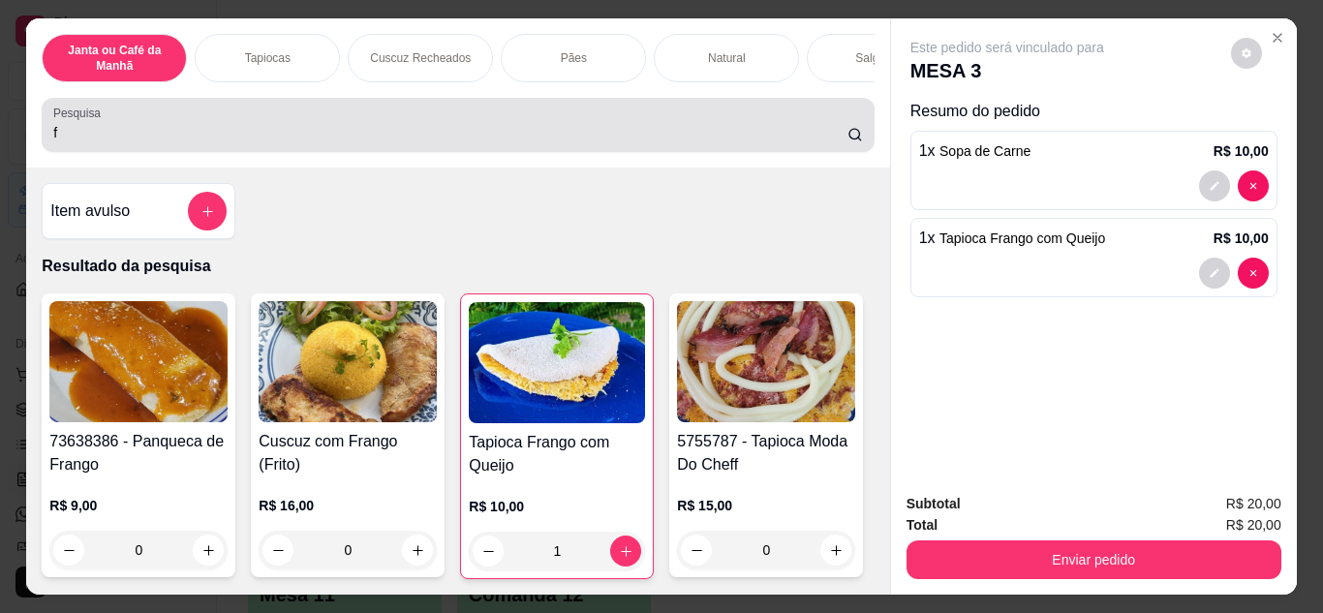
click at [343, 133] on input "f" at bounding box center [450, 132] width 794 height 19
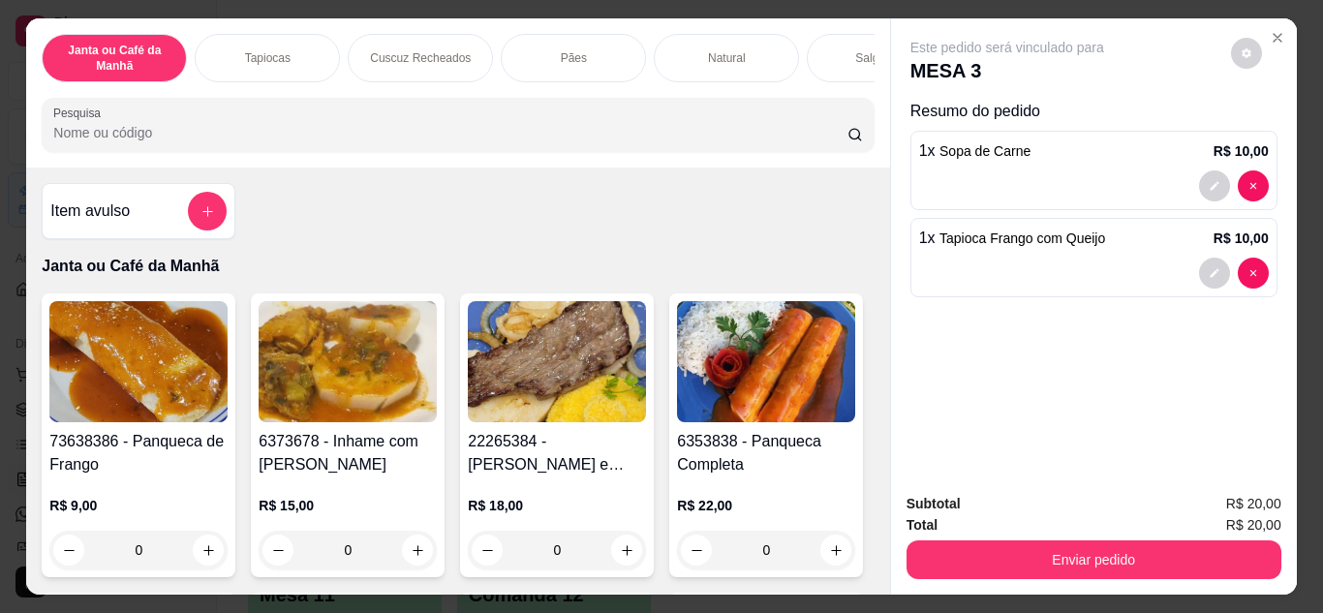
type input "f"
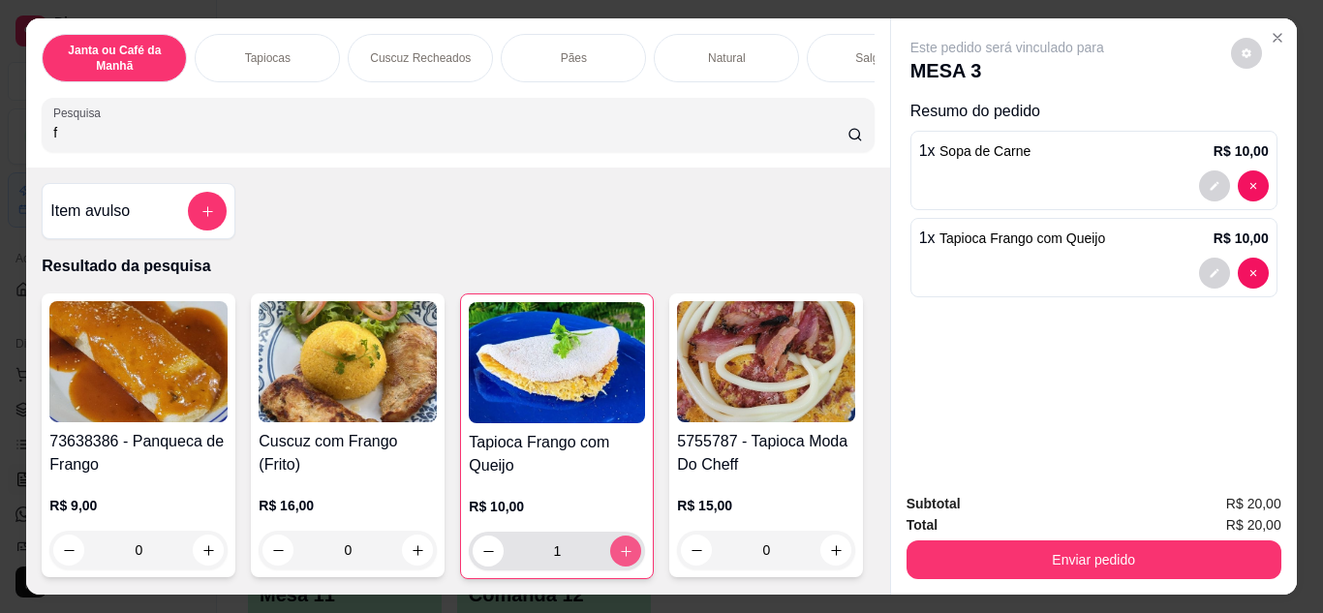
click at [619, 556] on icon "increase-product-quantity" at bounding box center [626, 551] width 15 height 15
type input "2"
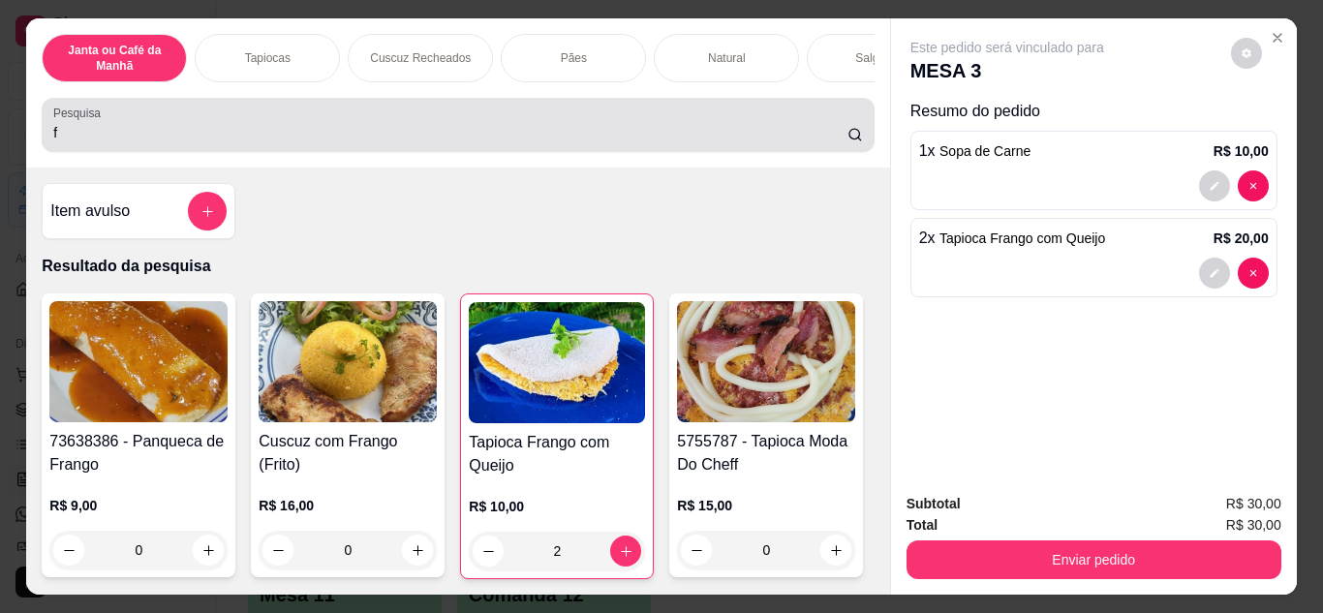
click at [228, 127] on div "f" at bounding box center [457, 125] width 809 height 39
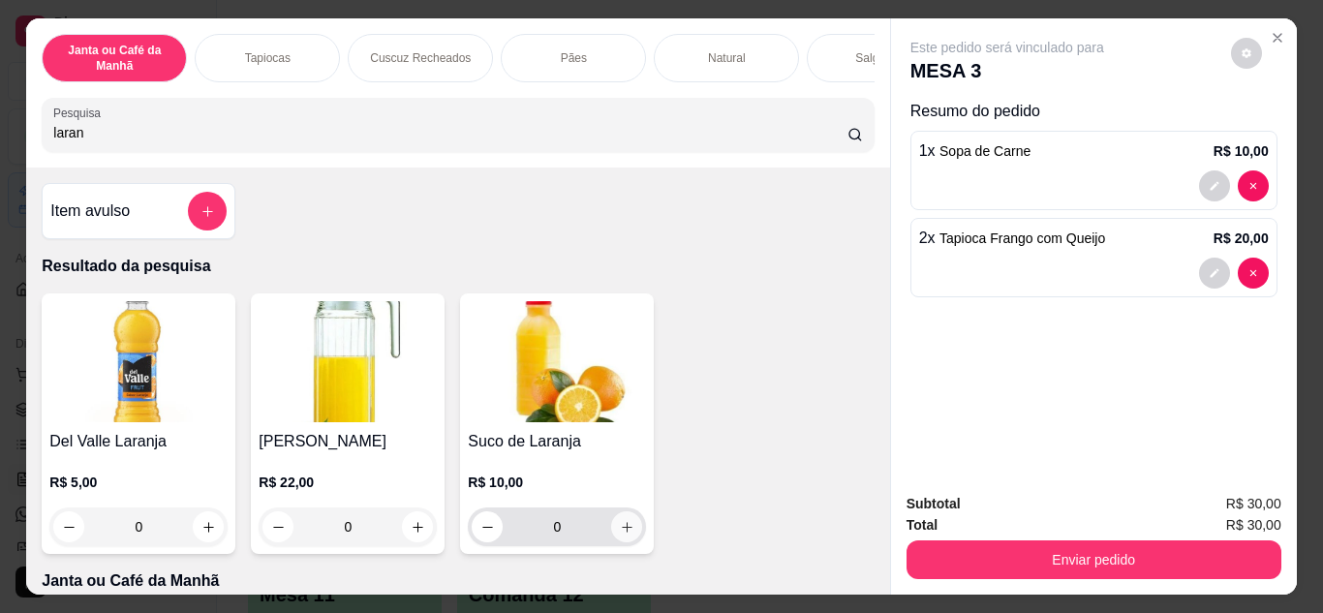
type input "laran"
click at [622, 533] on icon "increase-product-quantity" at bounding box center [627, 527] width 11 height 11
type input "1"
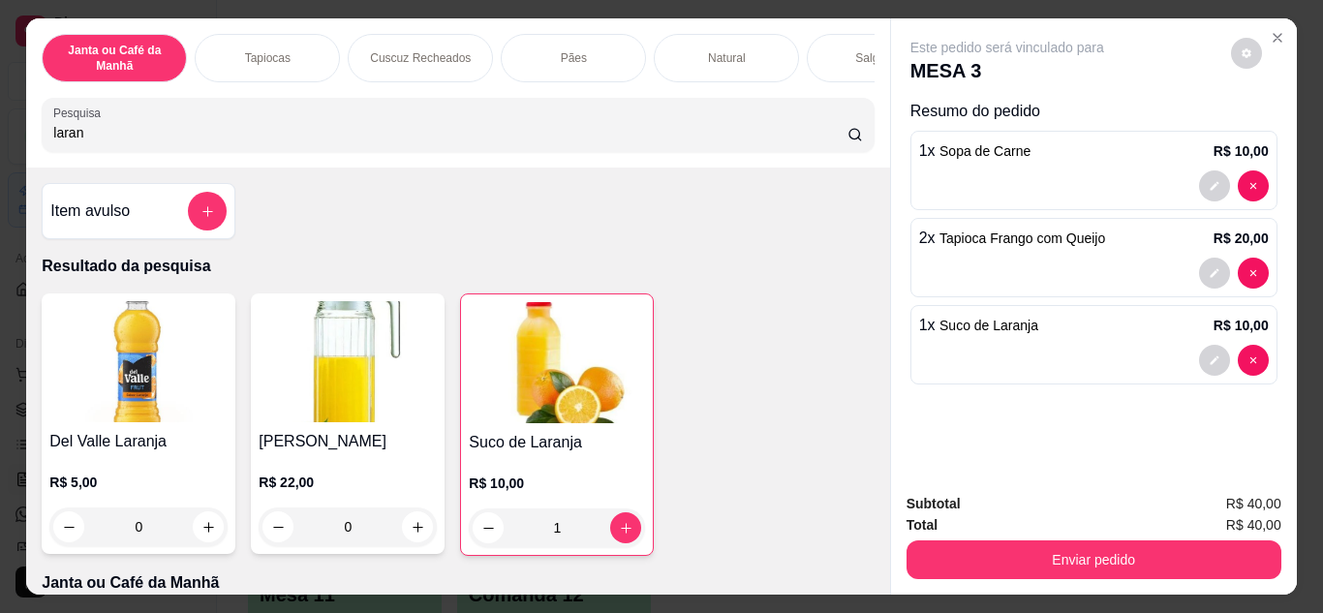
click at [163, 142] on input "laran" at bounding box center [450, 132] width 794 height 19
type input "l"
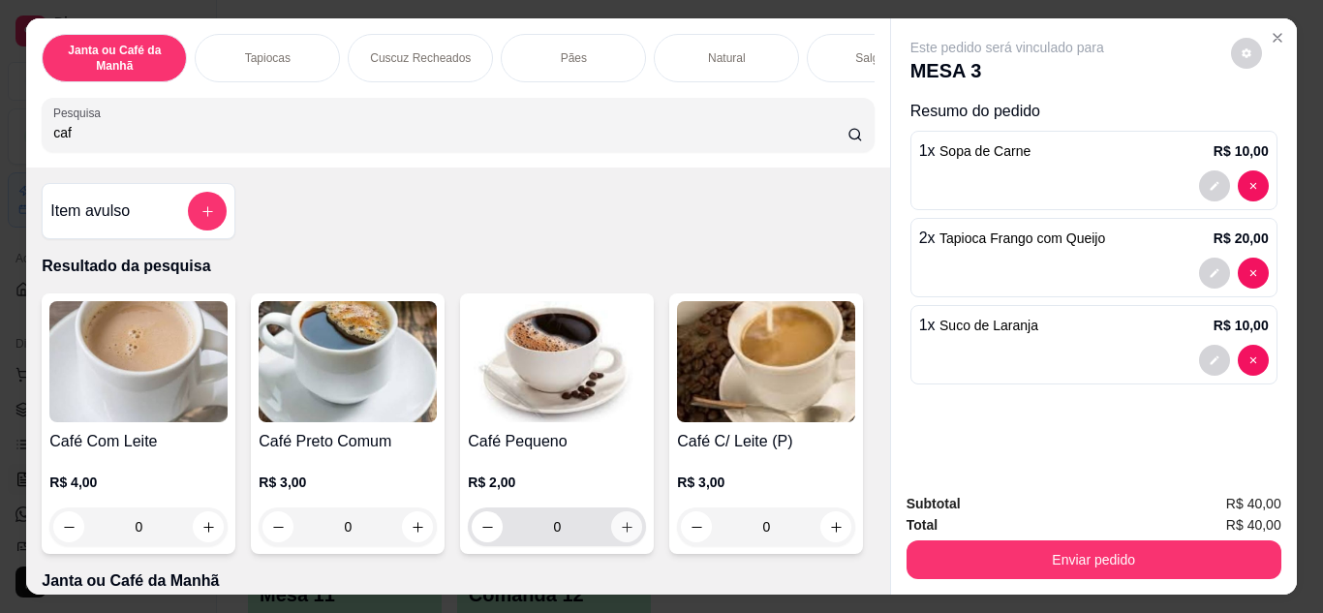
type input "caf"
click at [620, 532] on icon "increase-product-quantity" at bounding box center [627, 527] width 15 height 15
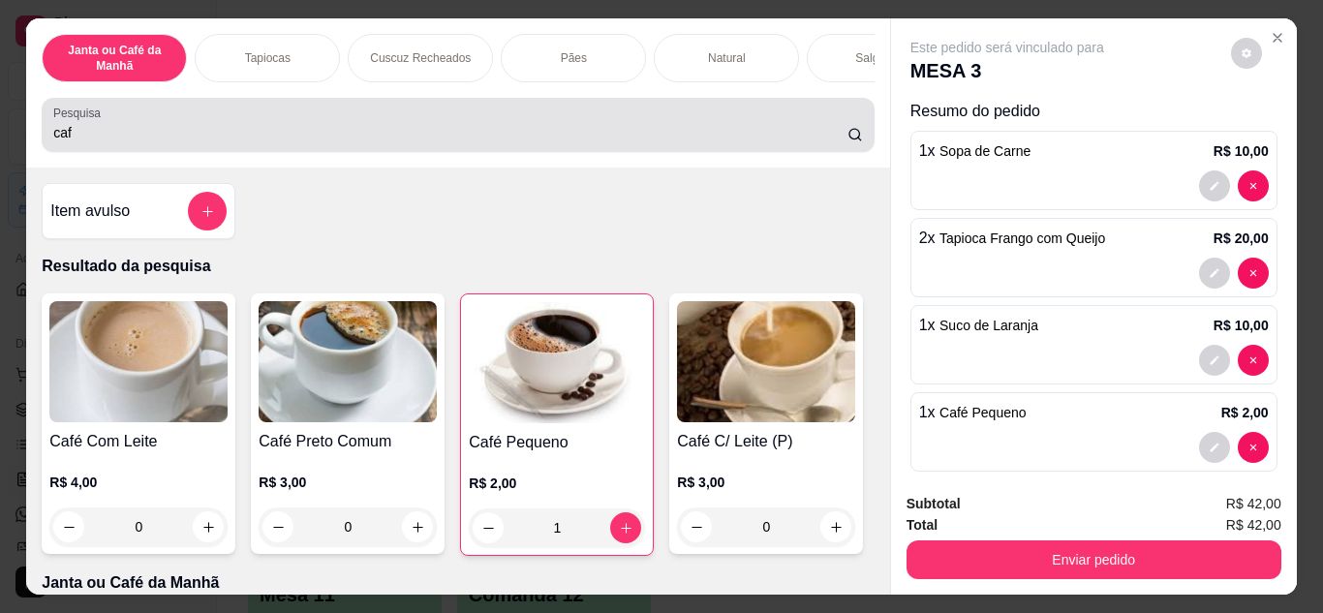
type input "1"
click at [237, 152] on div "Pesquisa caf" at bounding box center [458, 125] width 832 height 54
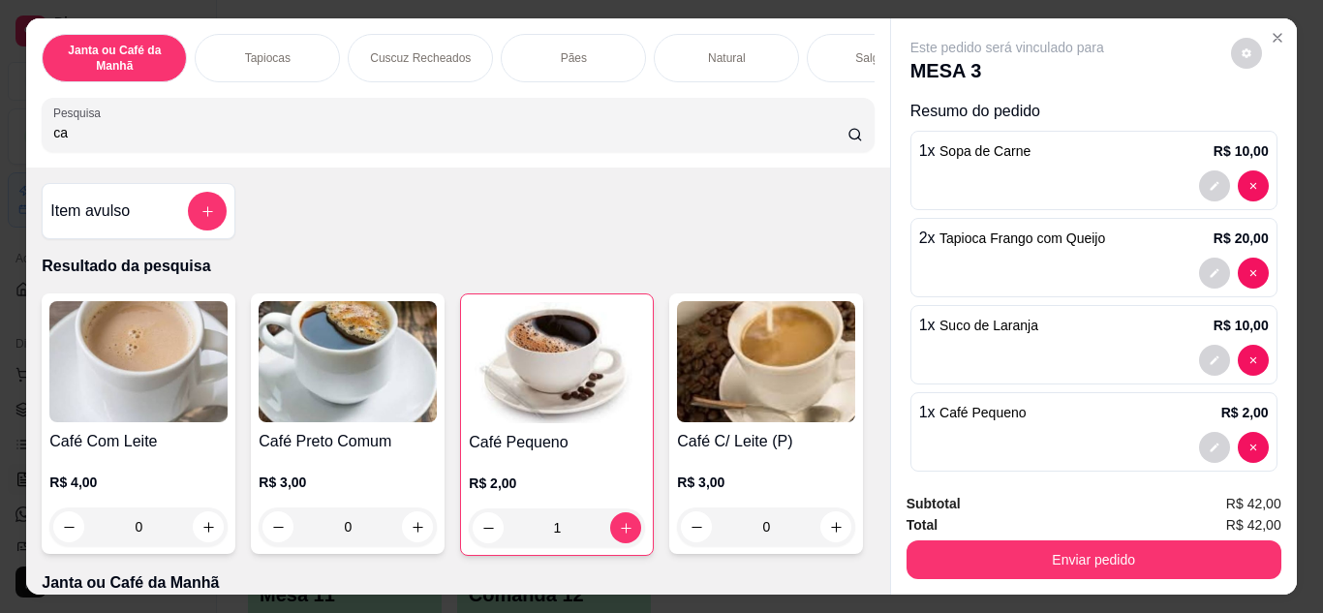
type input "c"
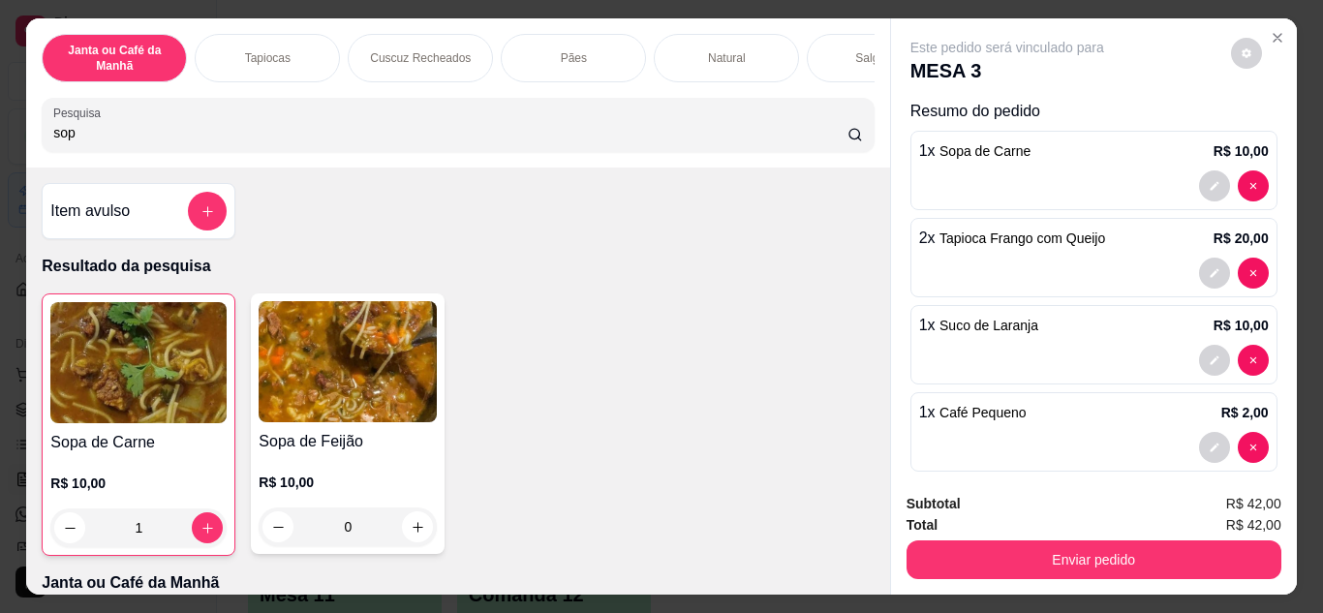
click at [352, 140] on input "sop" at bounding box center [450, 132] width 794 height 19
type input "s"
type input "sopa"
click at [210, 538] on button "increase-product-quantity" at bounding box center [207, 527] width 31 height 31
click at [224, 142] on input "sopa" at bounding box center [450, 132] width 794 height 19
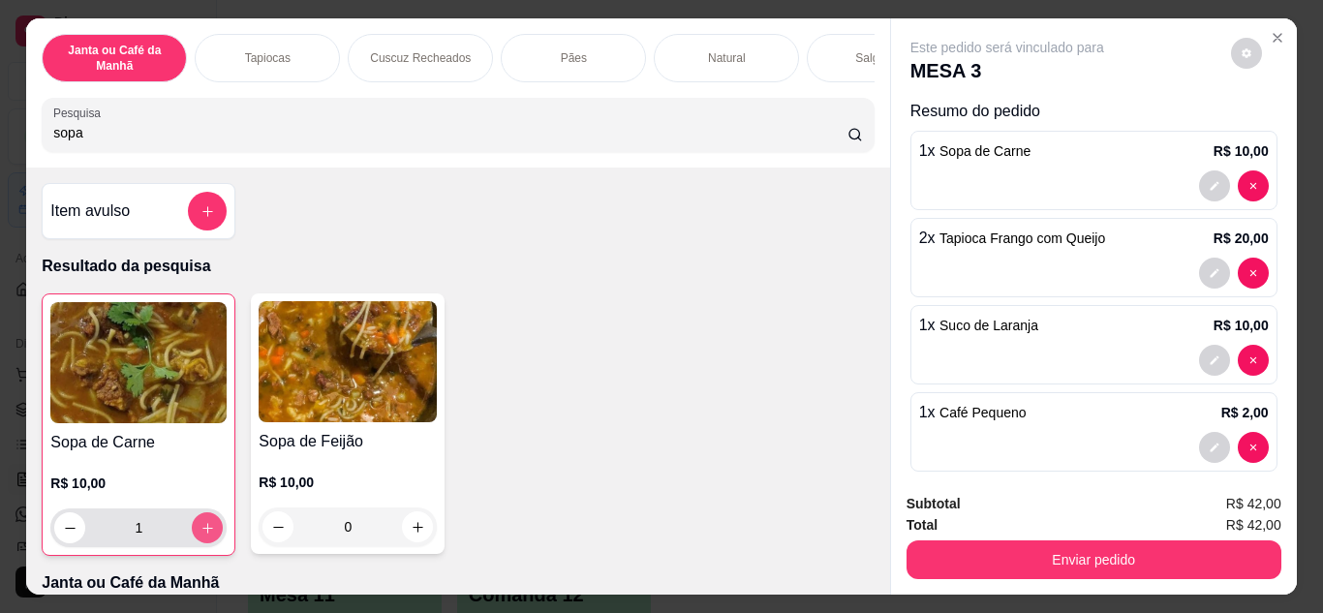
type input "2"
click at [91, 139] on input "sopa" at bounding box center [450, 132] width 794 height 19
type input "s"
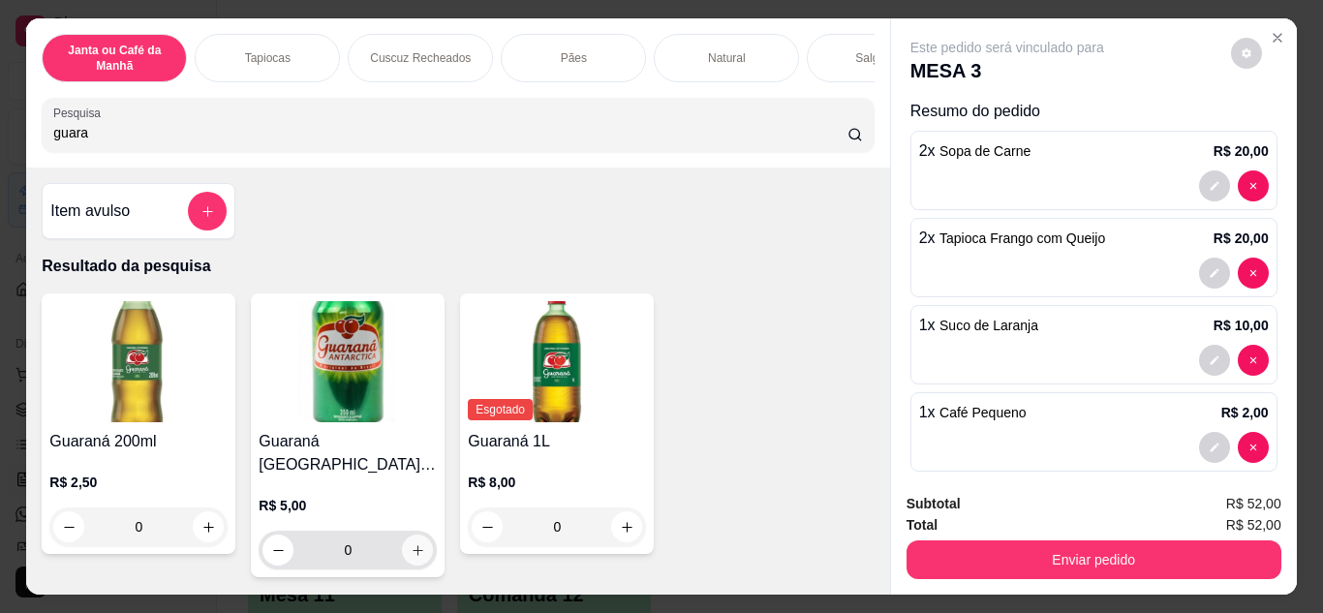
type input "guara"
click at [416, 543] on icon "increase-product-quantity" at bounding box center [418, 550] width 15 height 15
type input "1"
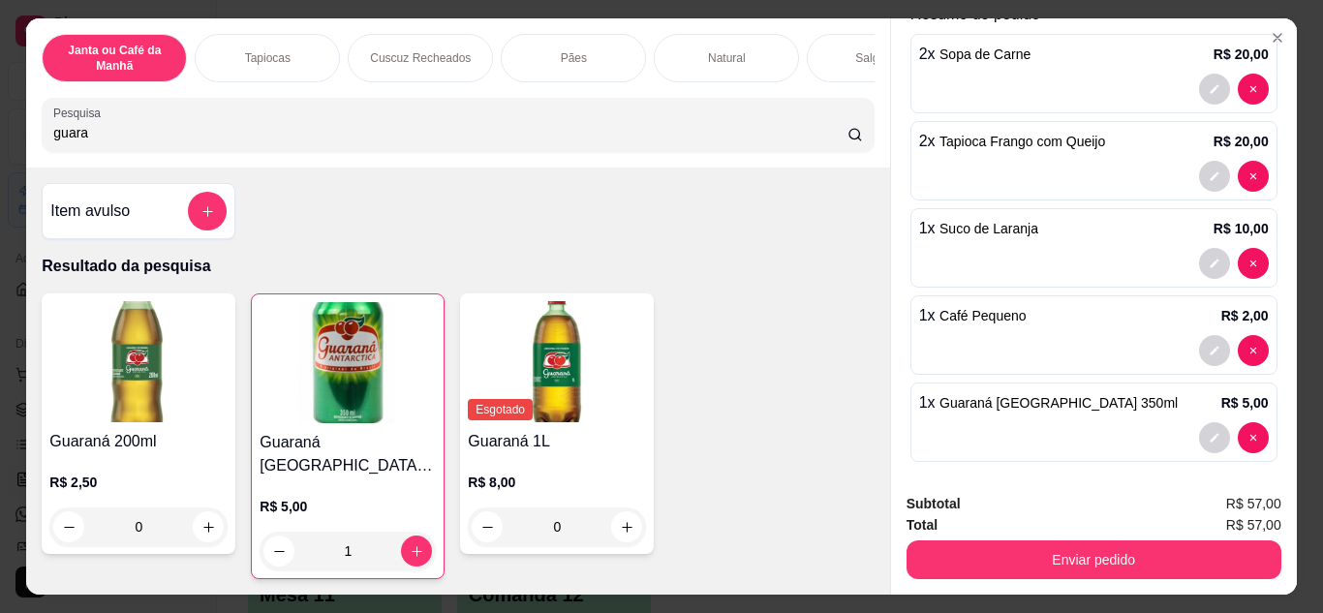
scroll to position [108, 0]
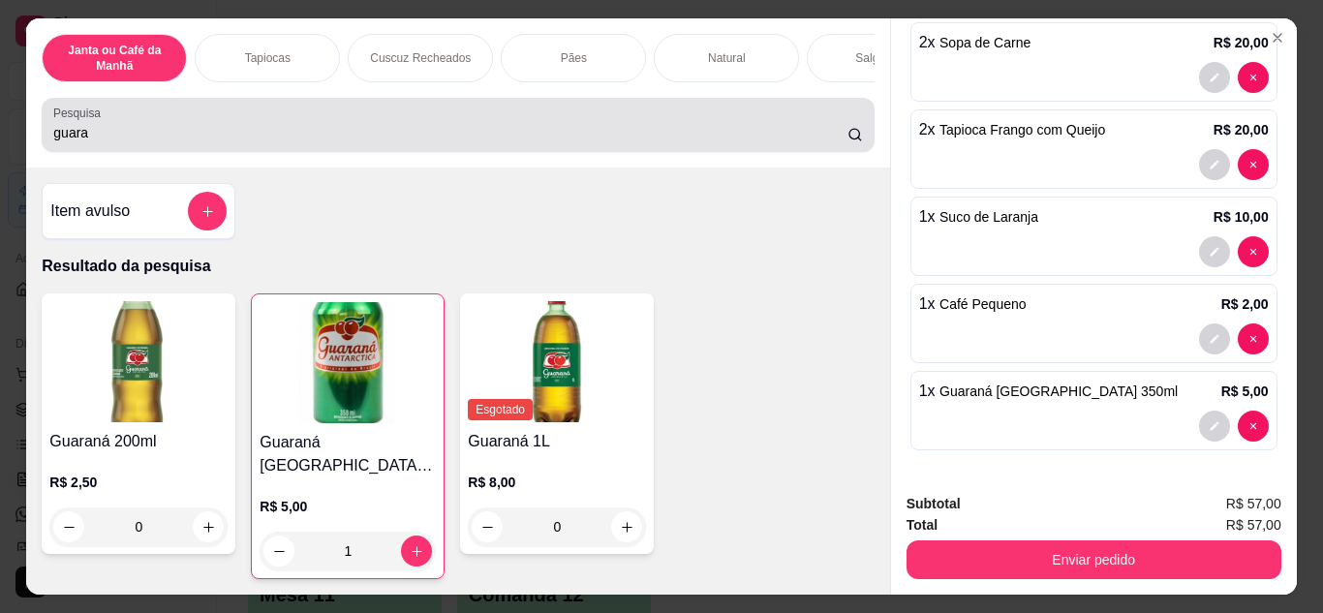
click at [552, 142] on input "guara" at bounding box center [450, 132] width 794 height 19
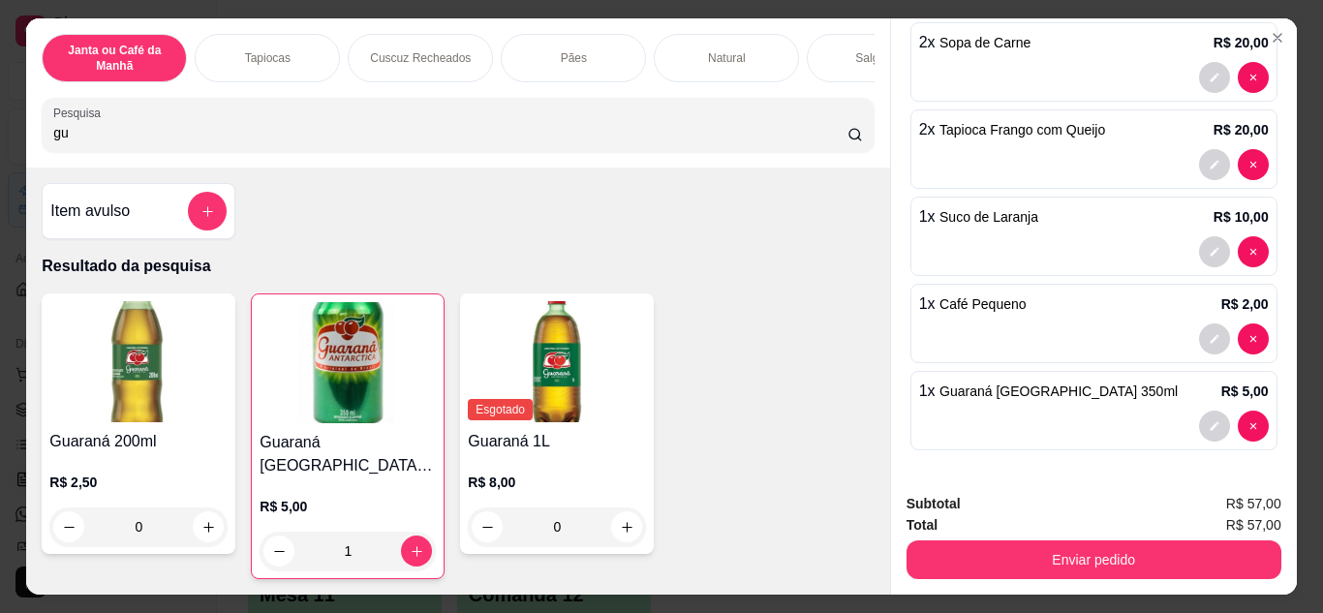
type input "g"
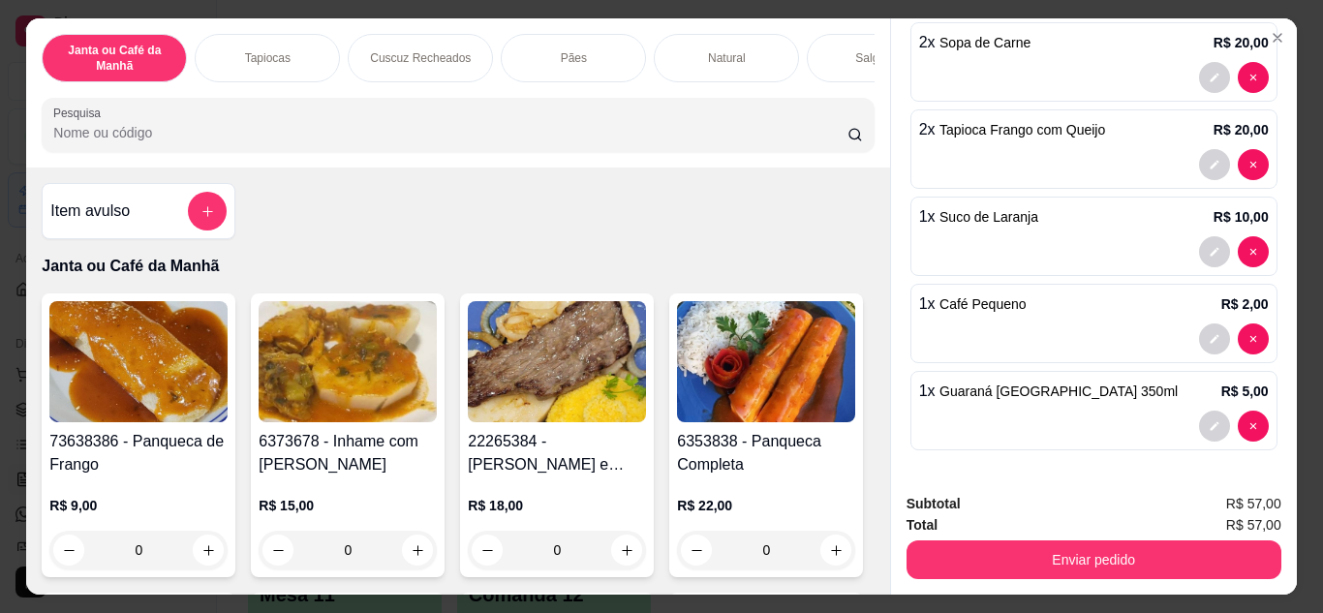
click at [505, 129] on div at bounding box center [457, 125] width 809 height 39
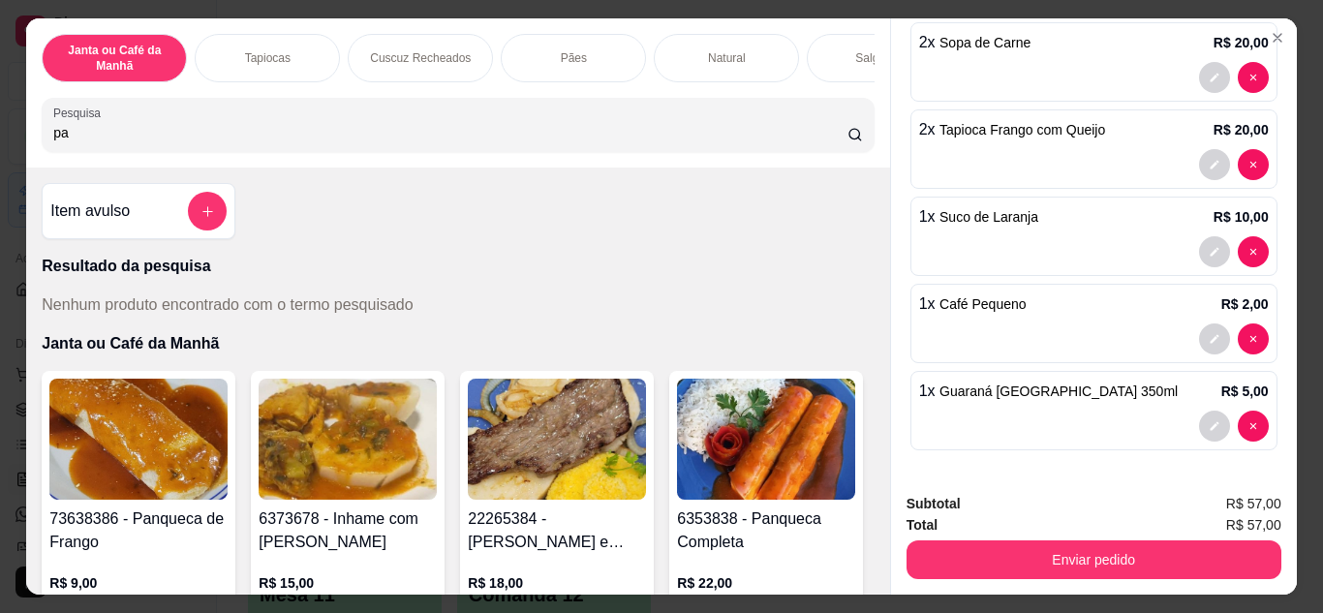
type input "p"
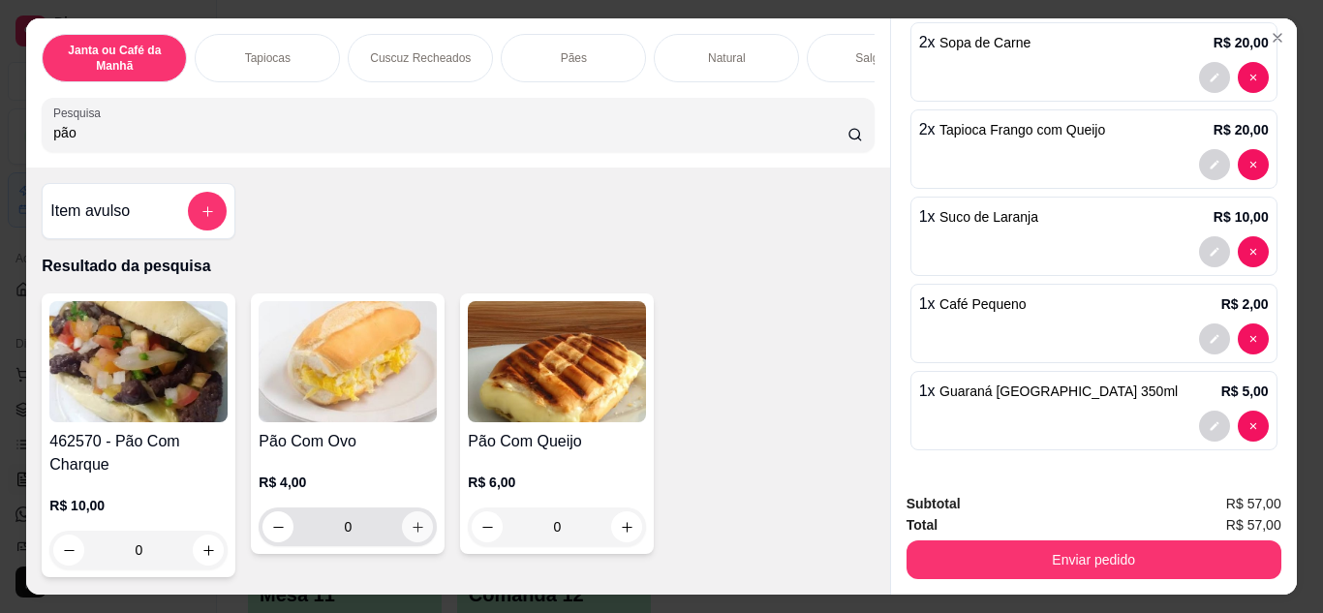
type input "pão"
click at [411, 535] on icon "increase-product-quantity" at bounding box center [418, 527] width 15 height 15
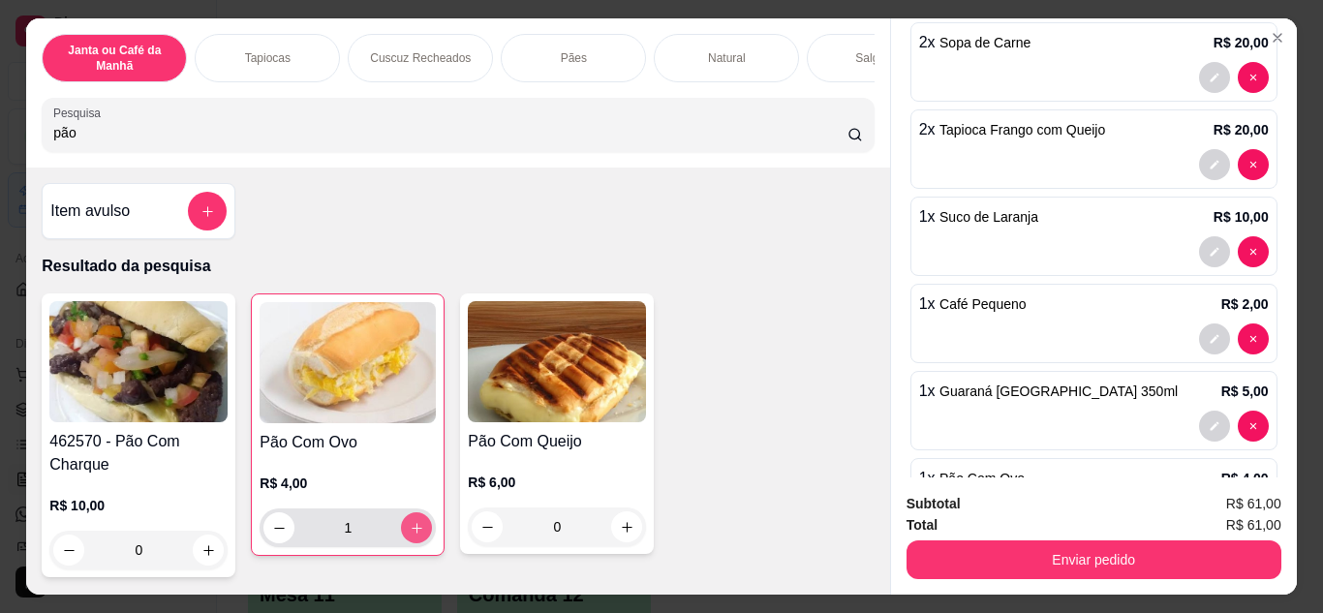
type input "1"
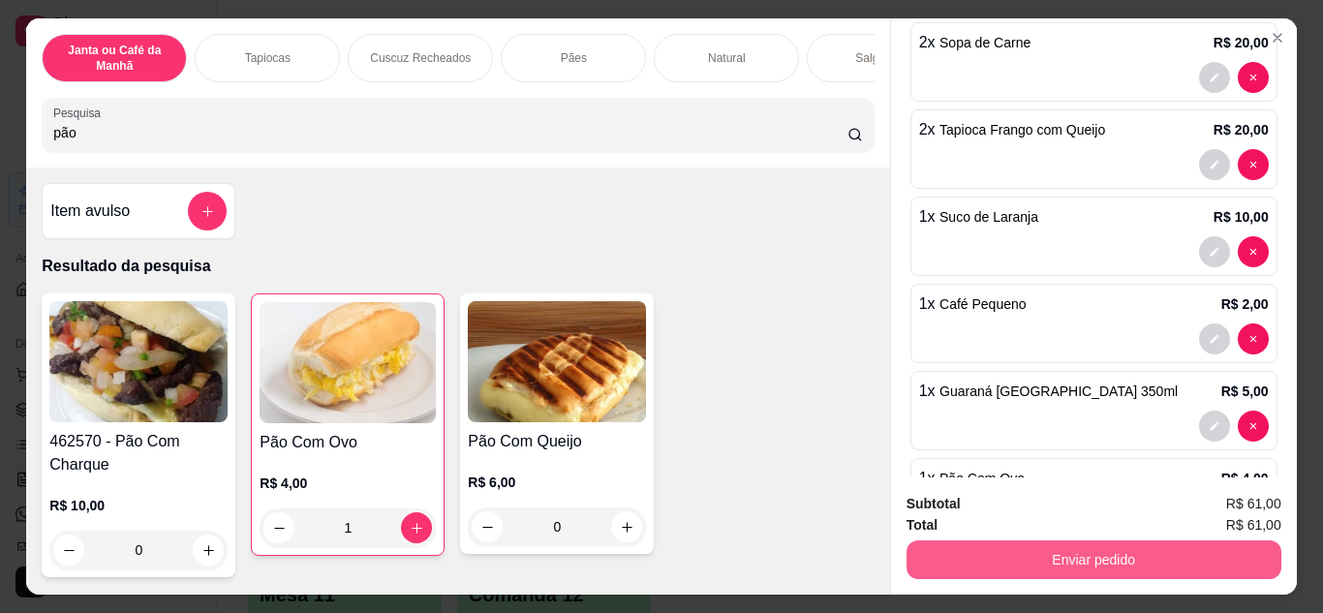
click at [1107, 561] on button "Enviar pedido" at bounding box center [1094, 560] width 375 height 39
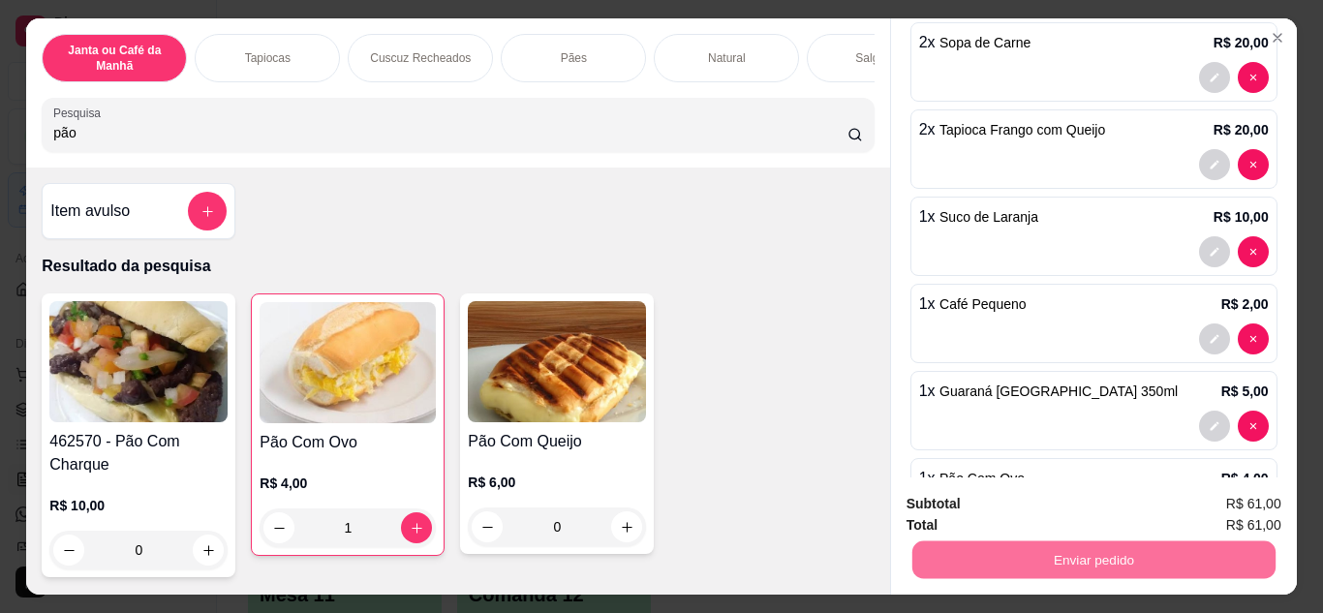
click at [1217, 501] on button "Enviar pedido" at bounding box center [1230, 505] width 109 height 37
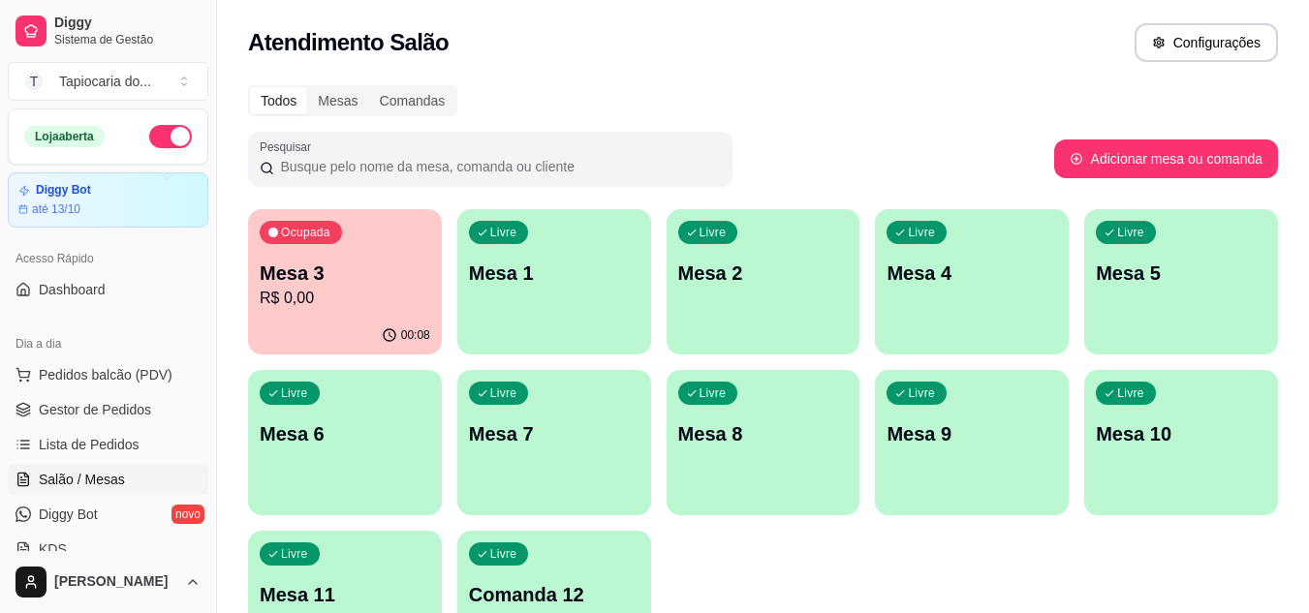
click at [779, 350] on div "button" at bounding box center [763, 342] width 194 height 23
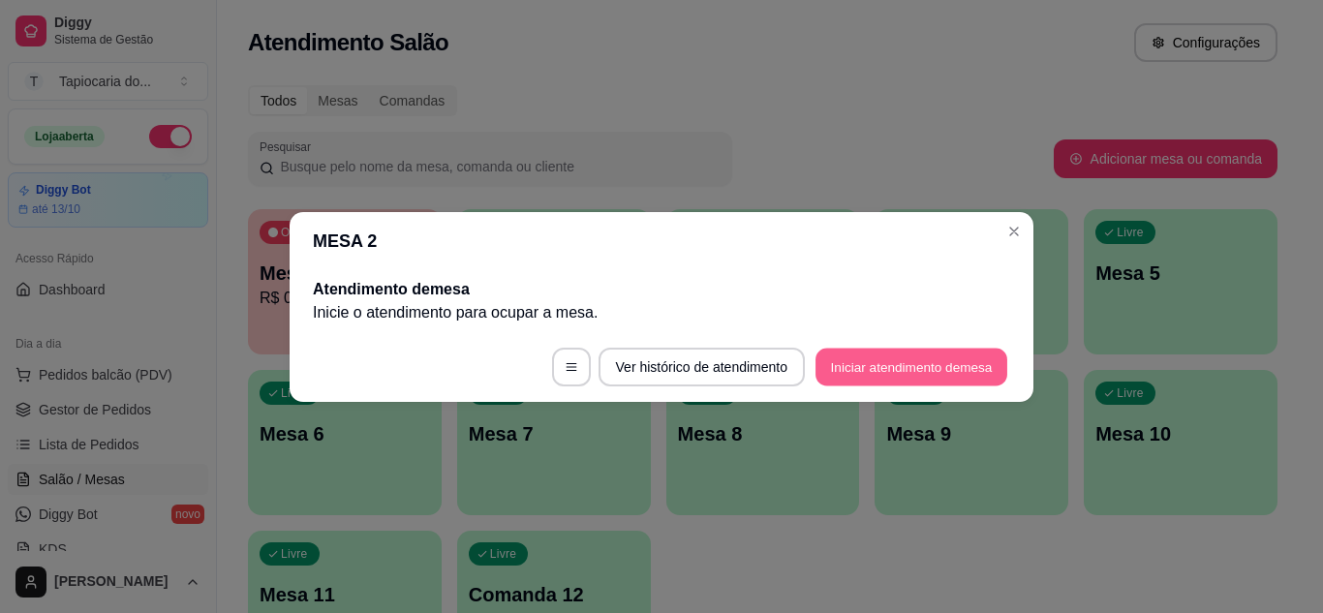
click at [906, 379] on button "Iniciar atendimento de mesa" at bounding box center [912, 367] width 192 height 38
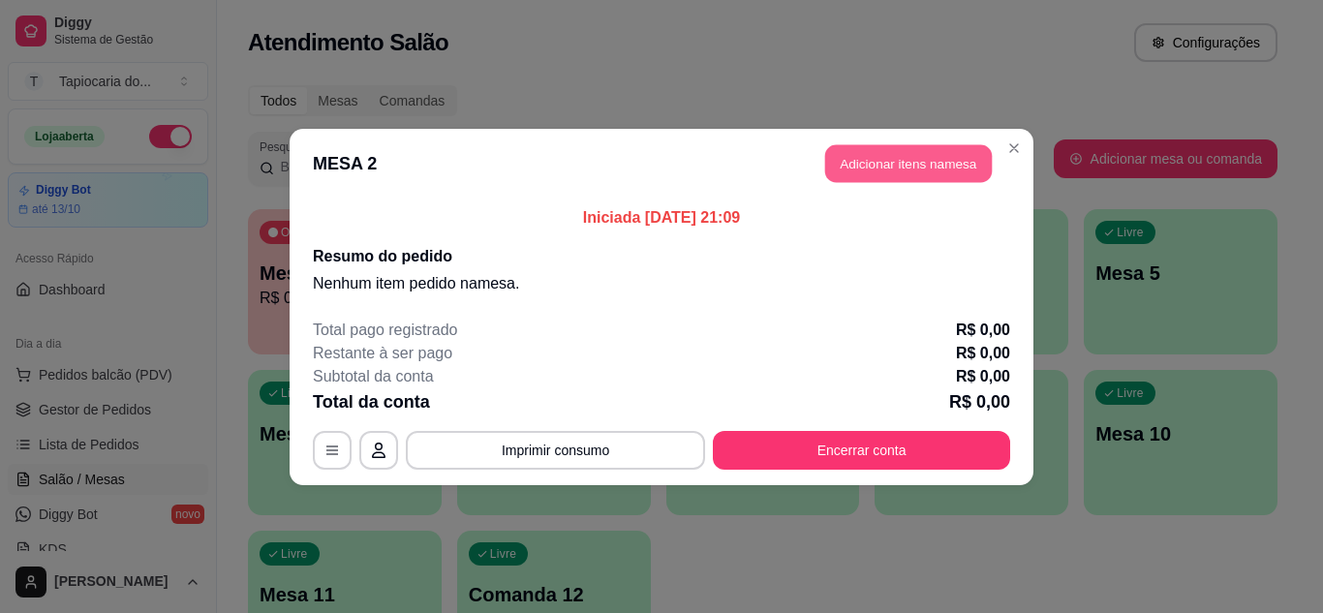
click at [943, 167] on button "Adicionar itens na mesa" at bounding box center [908, 163] width 167 height 38
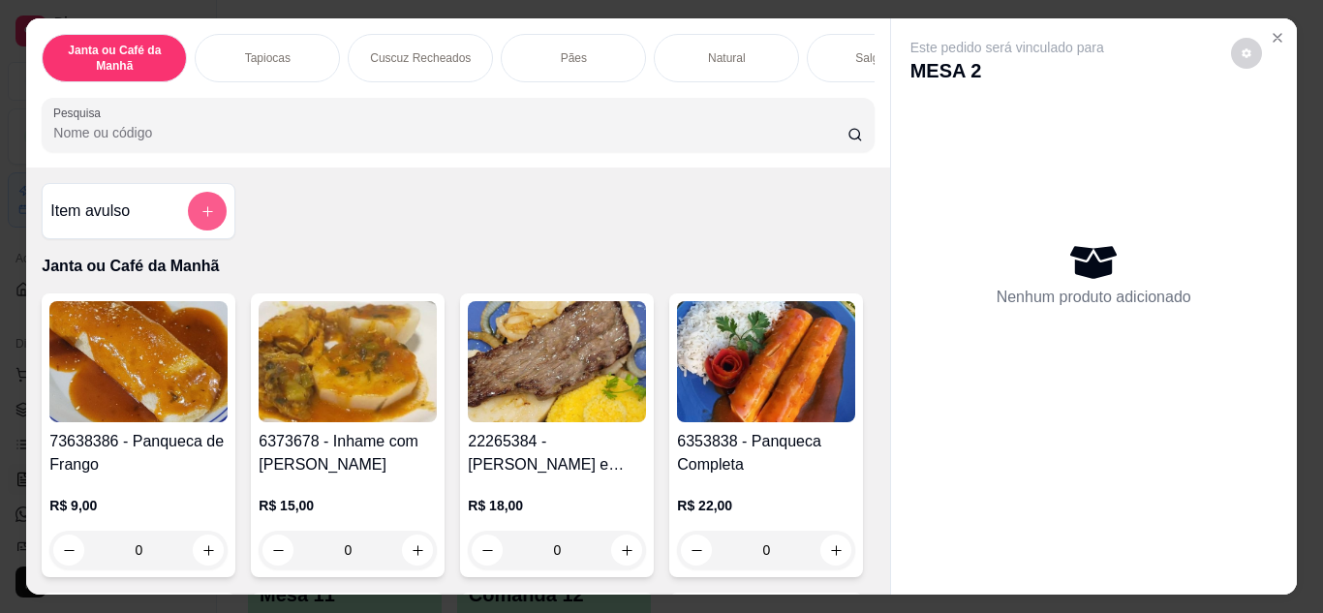
click at [201, 219] on icon "add-separate-item" at bounding box center [208, 211] width 15 height 15
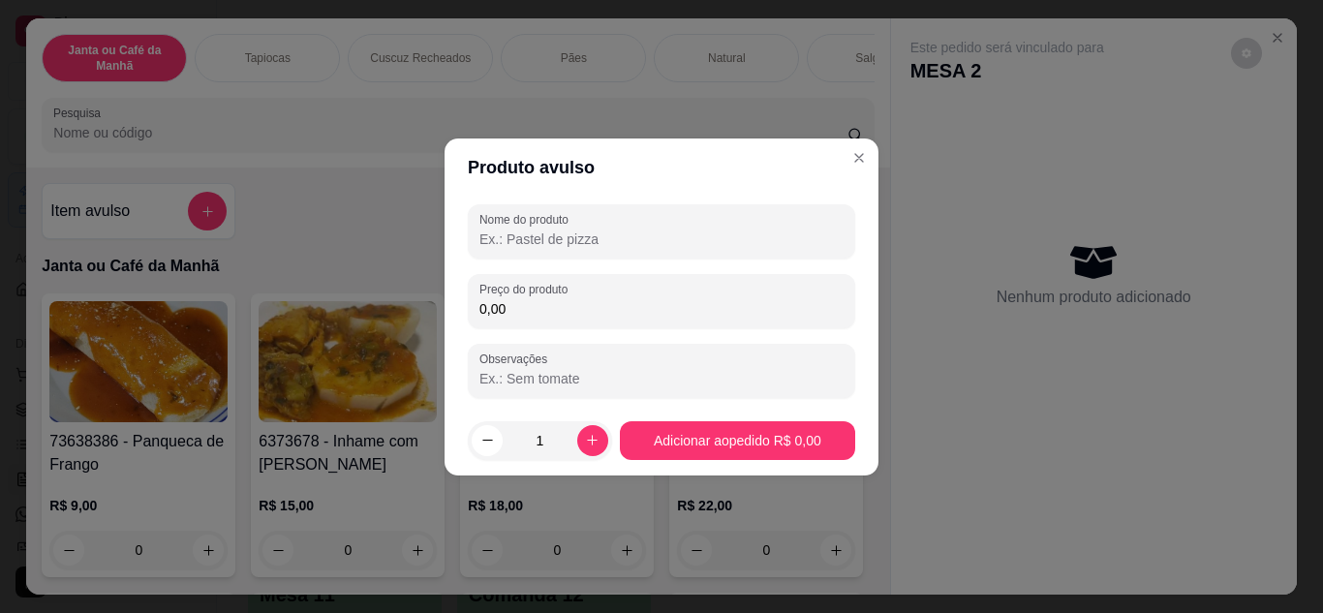
click at [622, 232] on input "Nome do produto" at bounding box center [662, 239] width 364 height 19
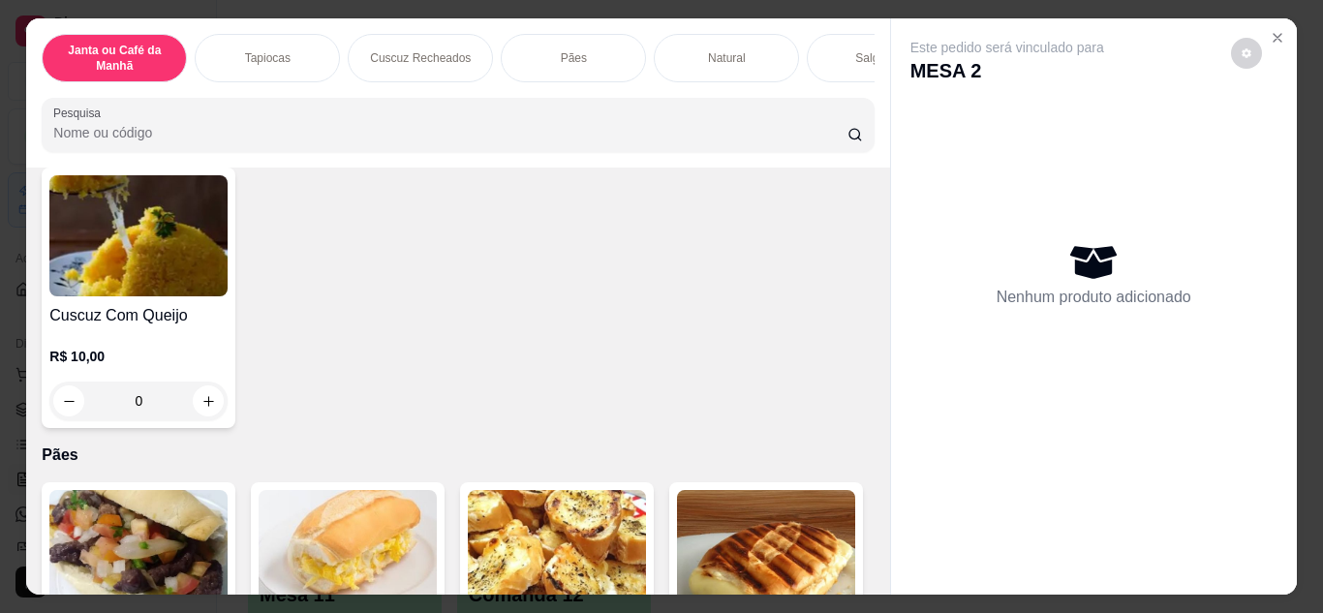
scroll to position [3391, 0]
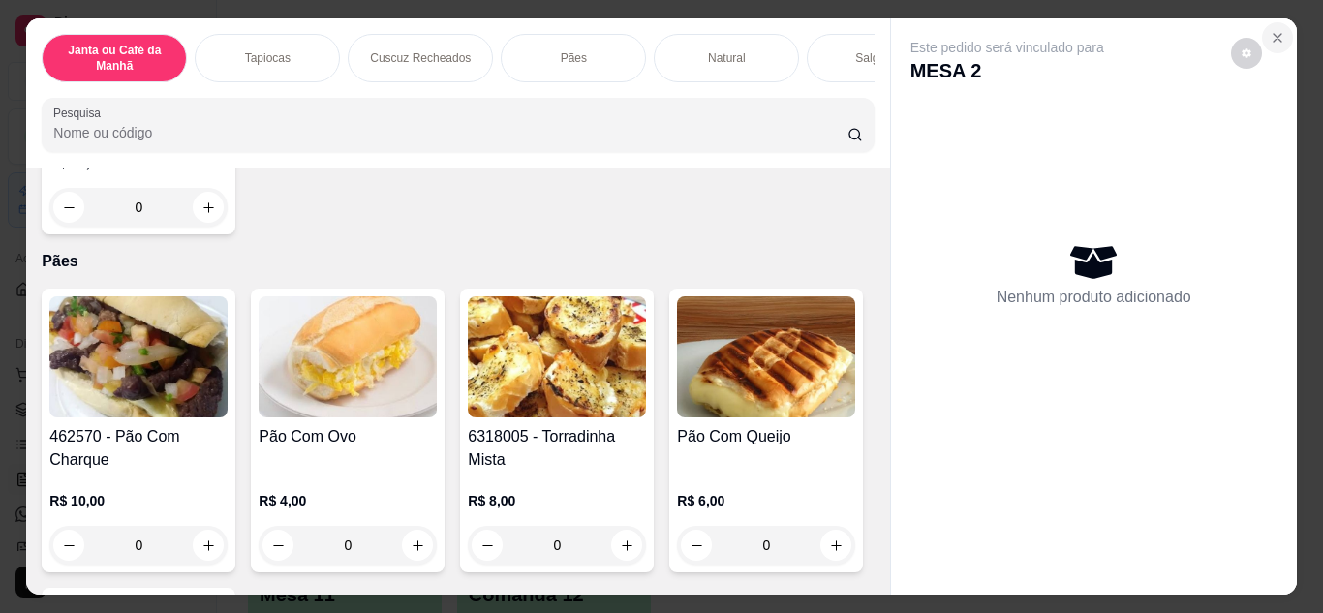
click at [1276, 30] on icon "Close" at bounding box center [1277, 37] width 15 height 15
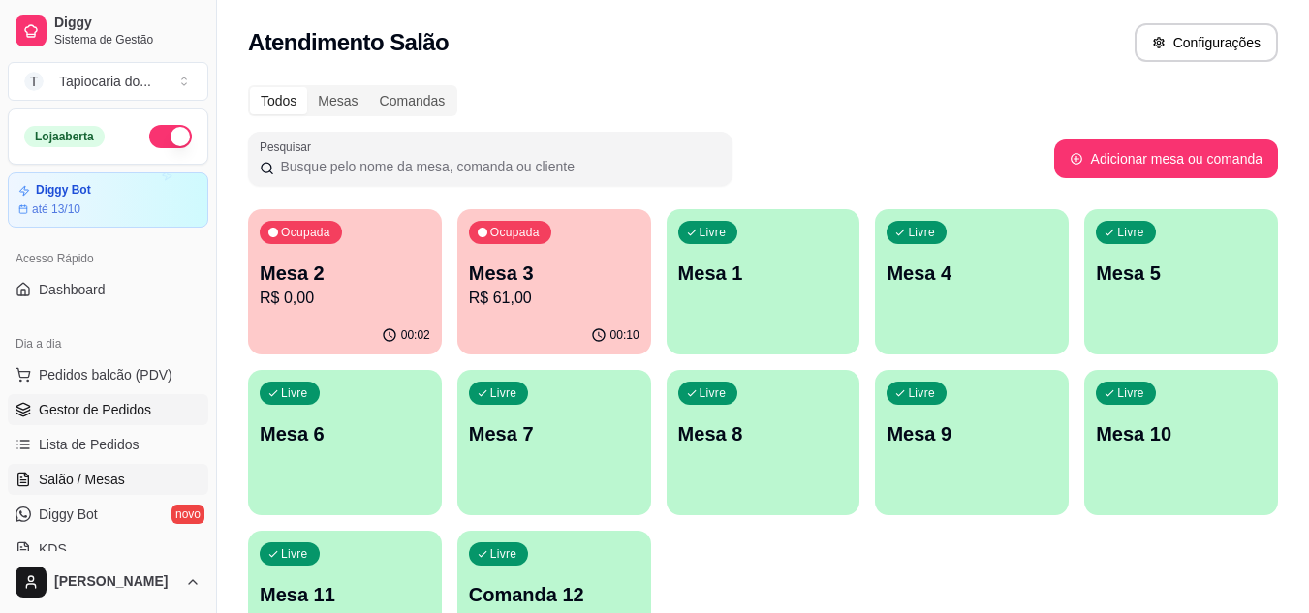
click at [106, 407] on span "Gestor de Pedidos" at bounding box center [95, 409] width 112 height 19
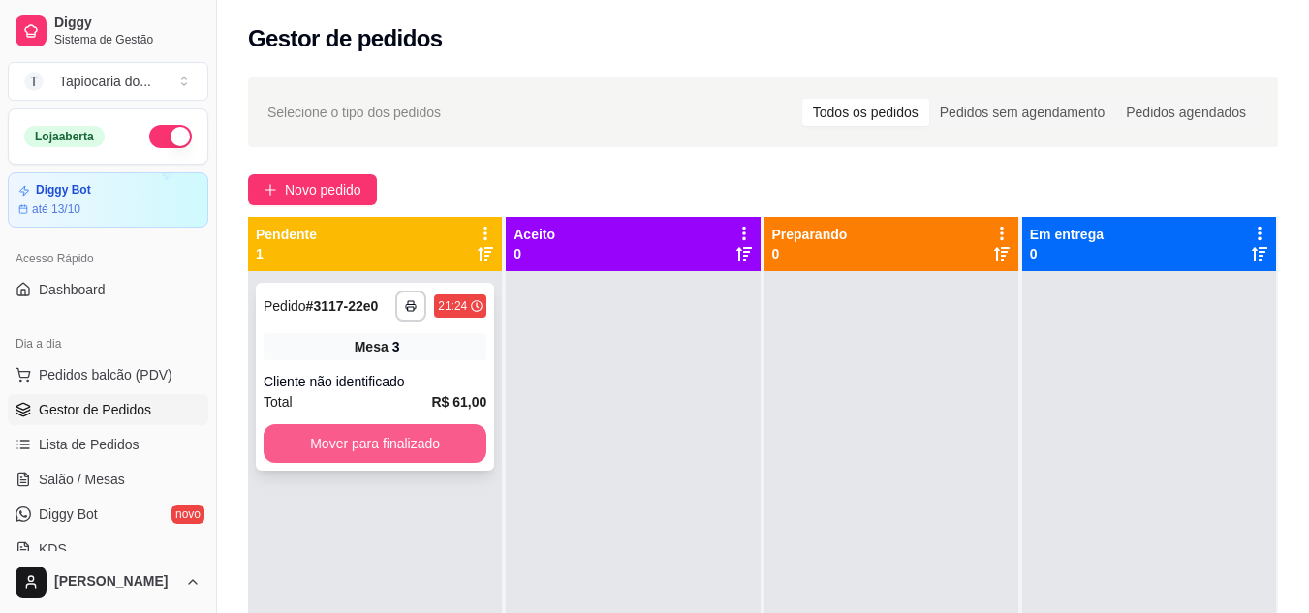
click at [339, 453] on button "Mover para finalizado" at bounding box center [374, 443] width 223 height 39
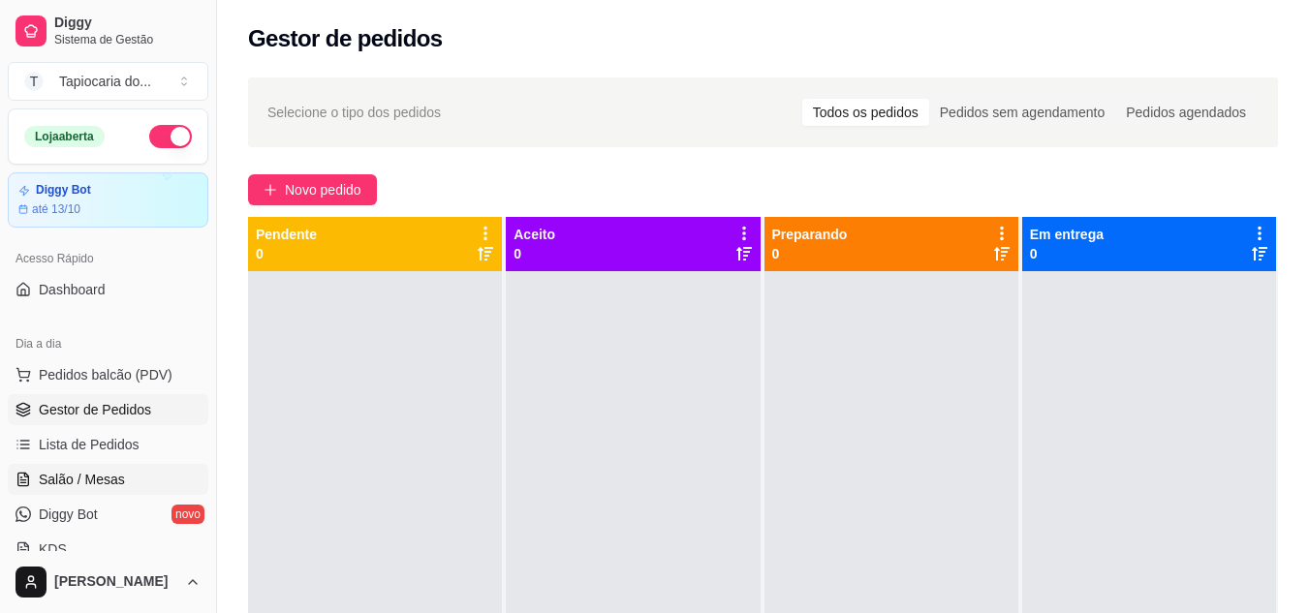
click at [97, 481] on span "Salão / Mesas" at bounding box center [82, 479] width 86 height 19
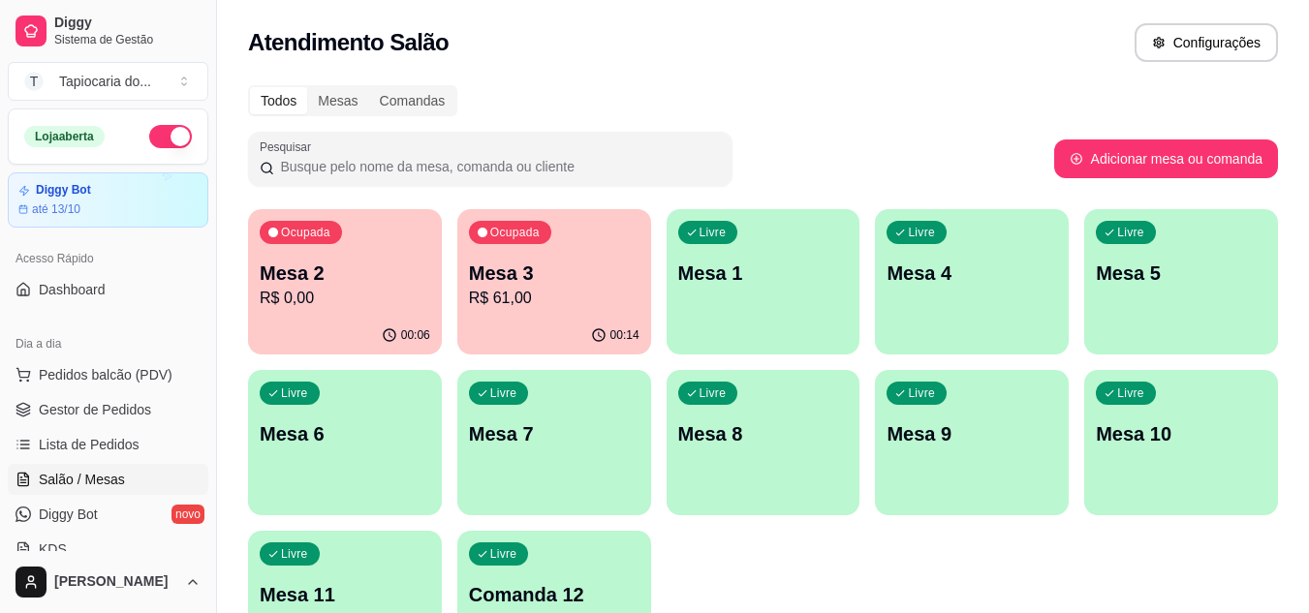
click at [97, 481] on span "Salão / Mesas" at bounding box center [82, 479] width 86 height 19
click at [319, 323] on div "00:06" at bounding box center [345, 336] width 194 height 38
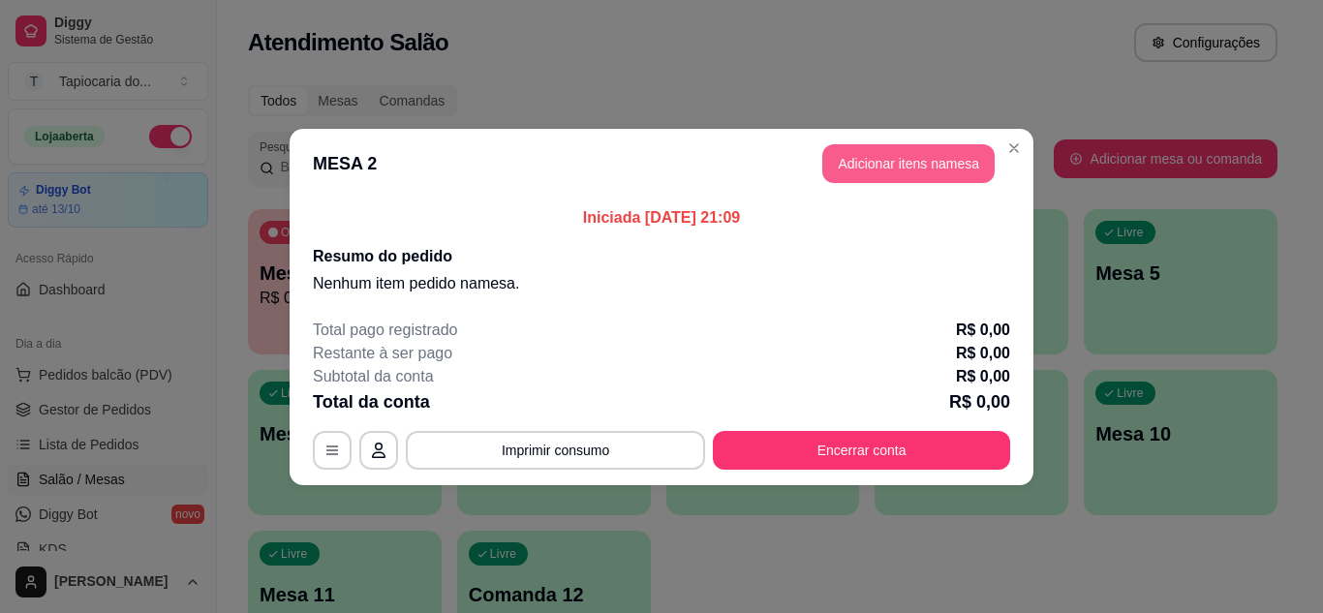
click at [854, 161] on button "Adicionar itens na mesa" at bounding box center [908, 163] width 172 height 39
click at [852, 167] on div "Janta ou Café da Manhã Tapiocas Cuscuz Recheados Pães Natural Salgados Tapiocas…" at bounding box center [457, 92] width 863 height 149
click at [192, 211] on button "add-separate-item" at bounding box center [208, 212] width 38 height 38
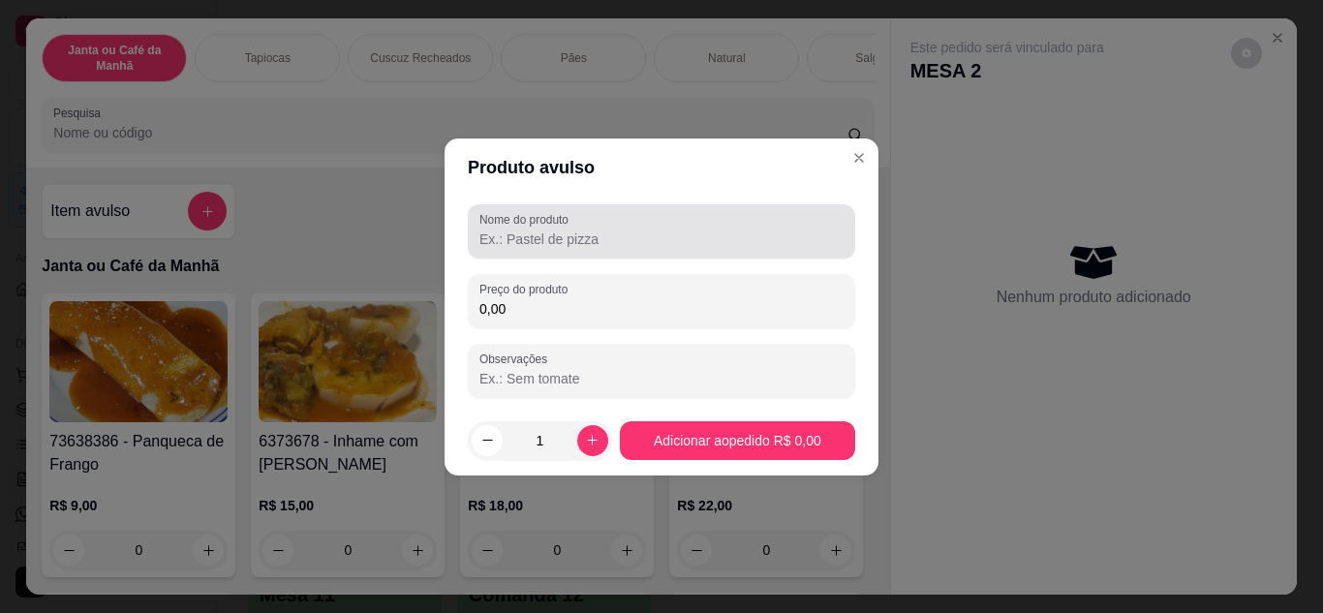
click at [622, 248] on input "Nome do produto" at bounding box center [662, 239] width 364 height 19
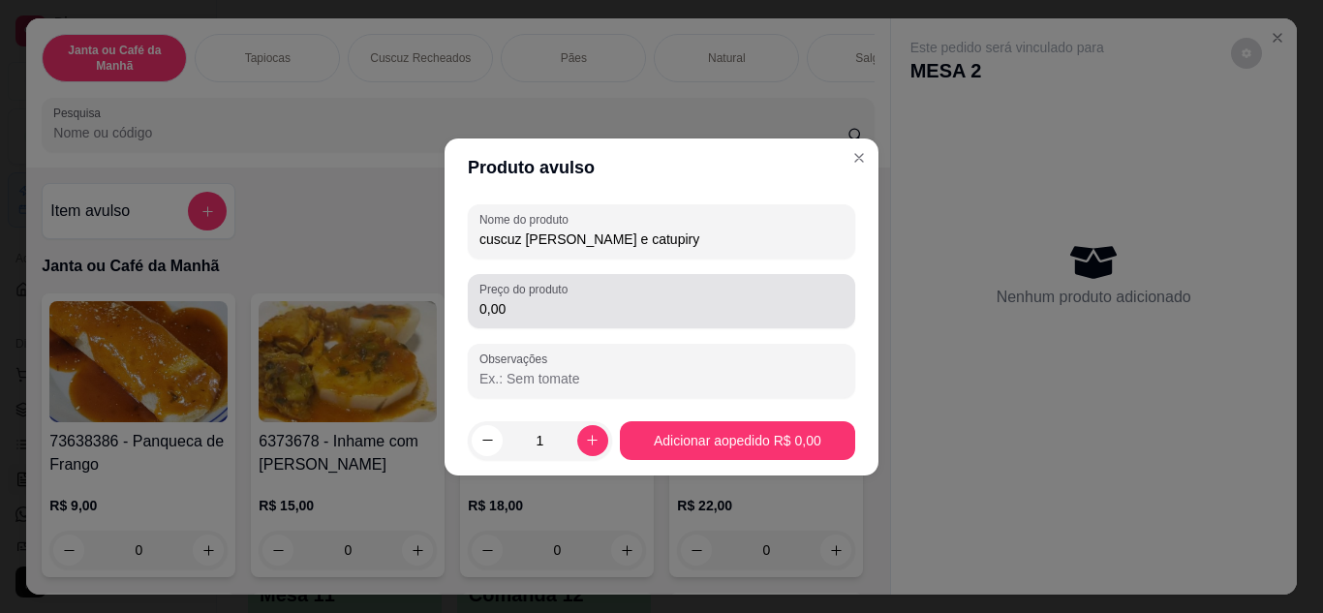
type input "cuscuz [PERSON_NAME] e catupiry"
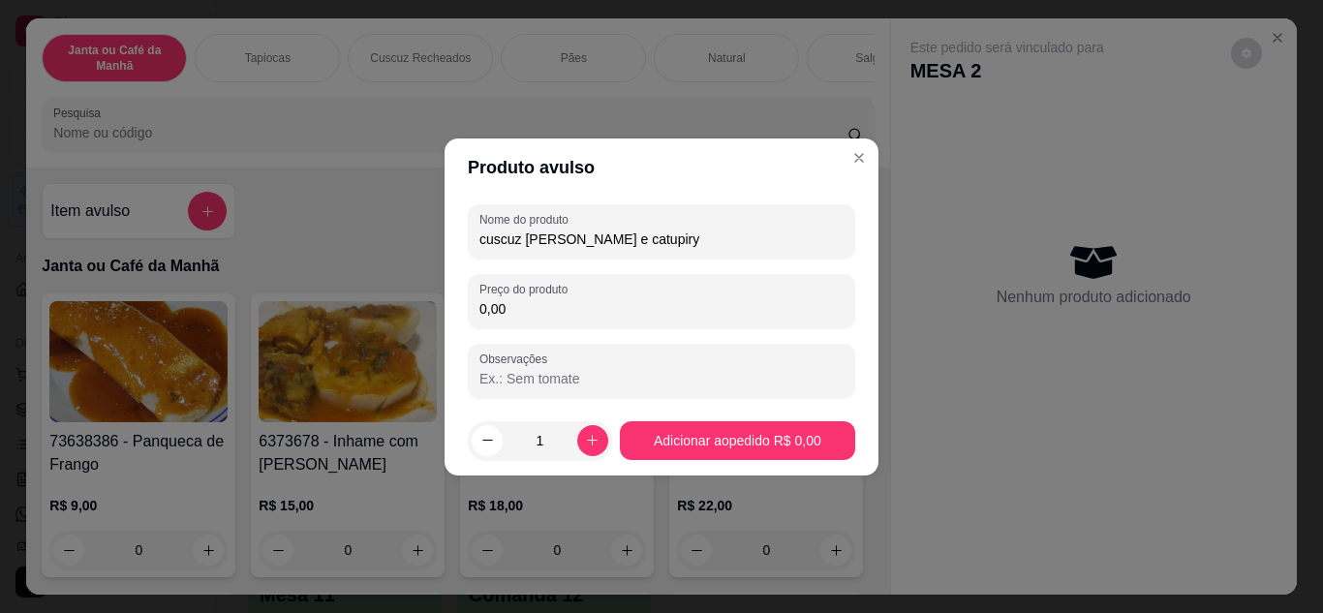
click at [602, 308] on input "0,00" at bounding box center [662, 308] width 364 height 19
type input "15,00"
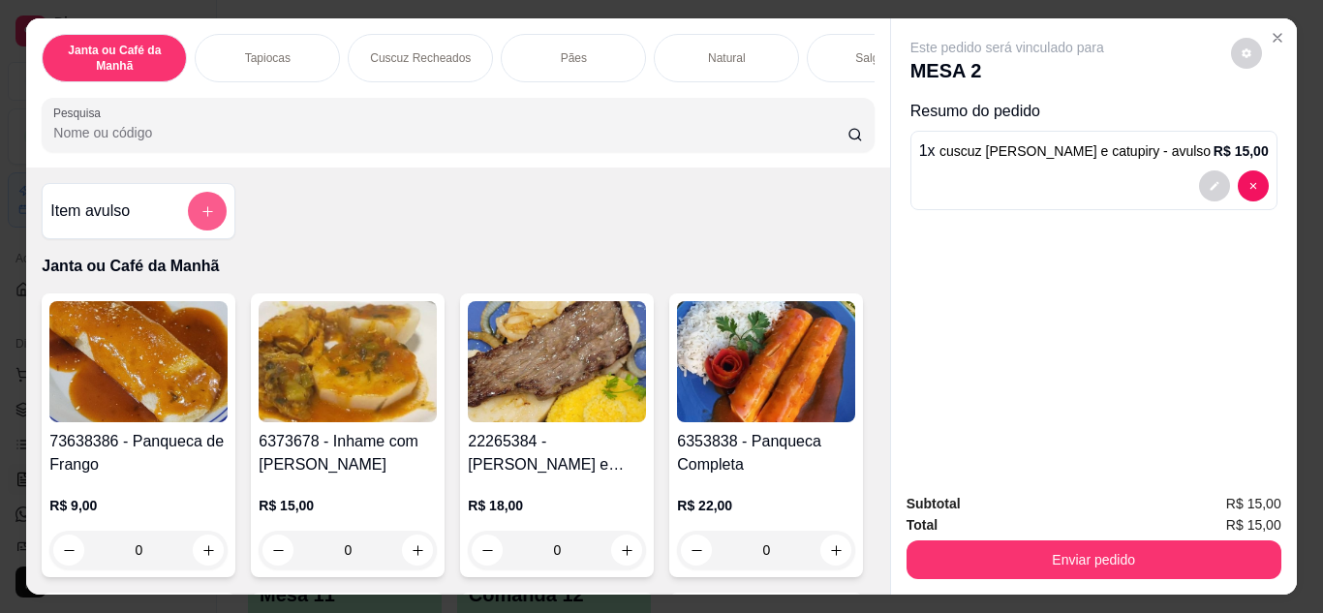
click at [204, 219] on icon "add-separate-item" at bounding box center [208, 211] width 15 height 15
click at [201, 212] on icon "add-separate-item" at bounding box center [208, 211] width 15 height 15
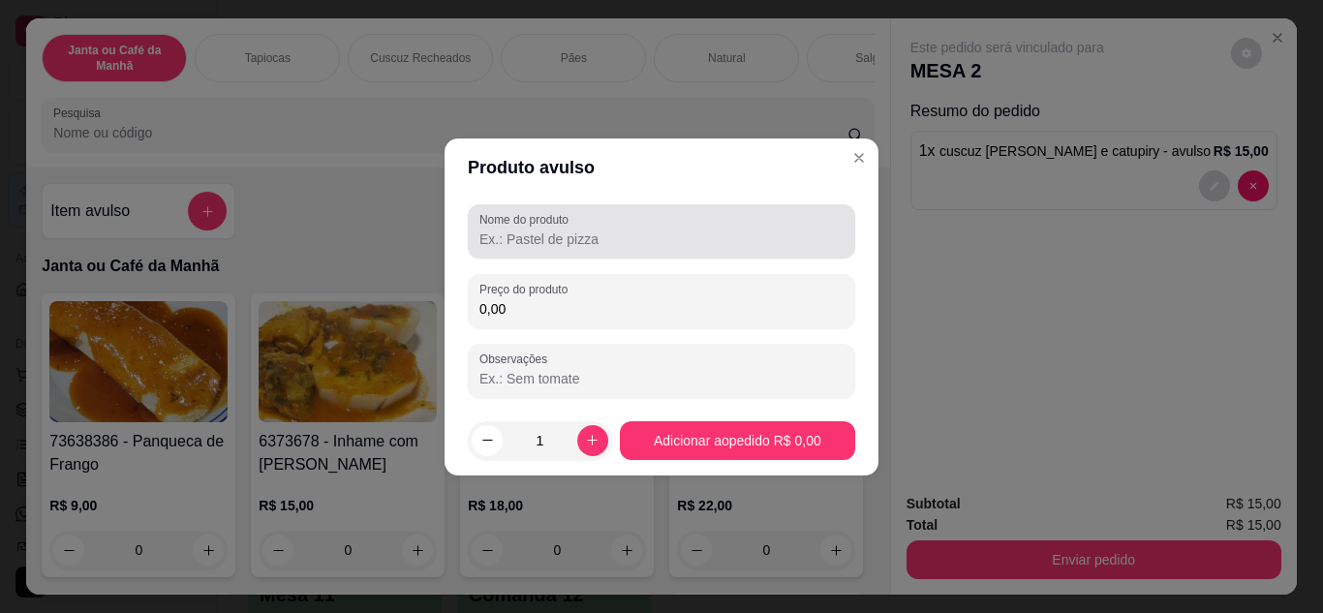
click at [603, 248] on input "Nome do produto" at bounding box center [662, 239] width 364 height 19
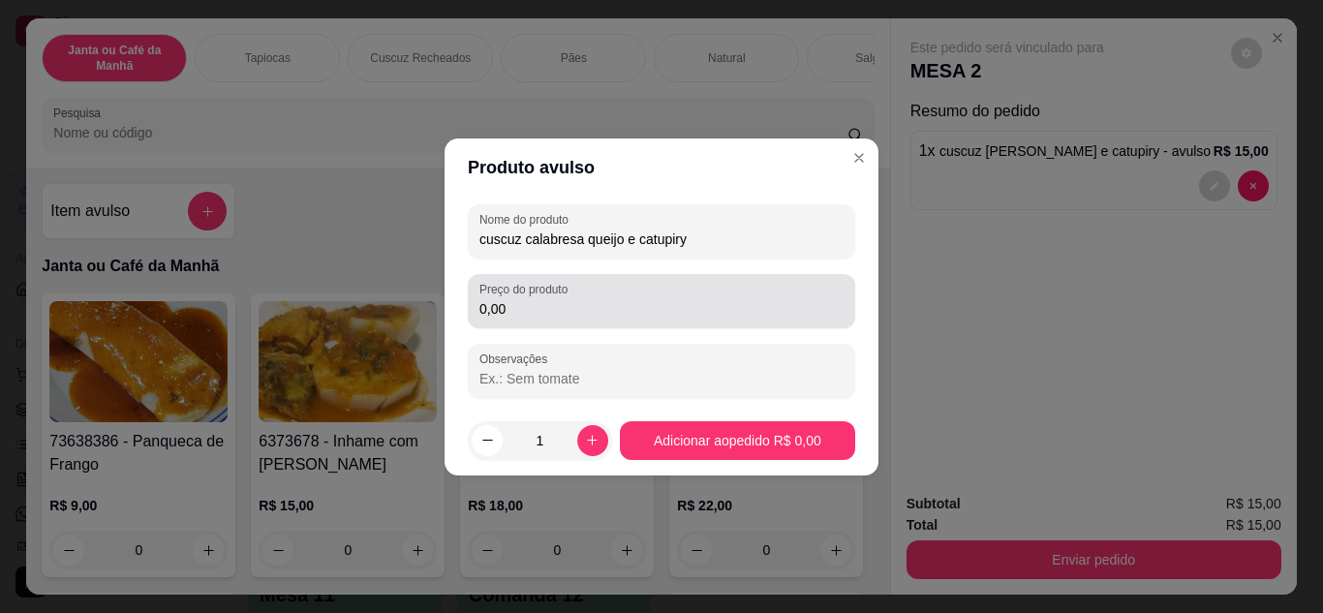
type input "cuscuz calabresa queijo e catupiry"
drag, startPoint x: 524, startPoint y: 323, endPoint x: 525, endPoint y: 307, distance: 15.5
click at [525, 309] on div "Preço do produto 0,00" at bounding box center [661, 301] width 387 height 54
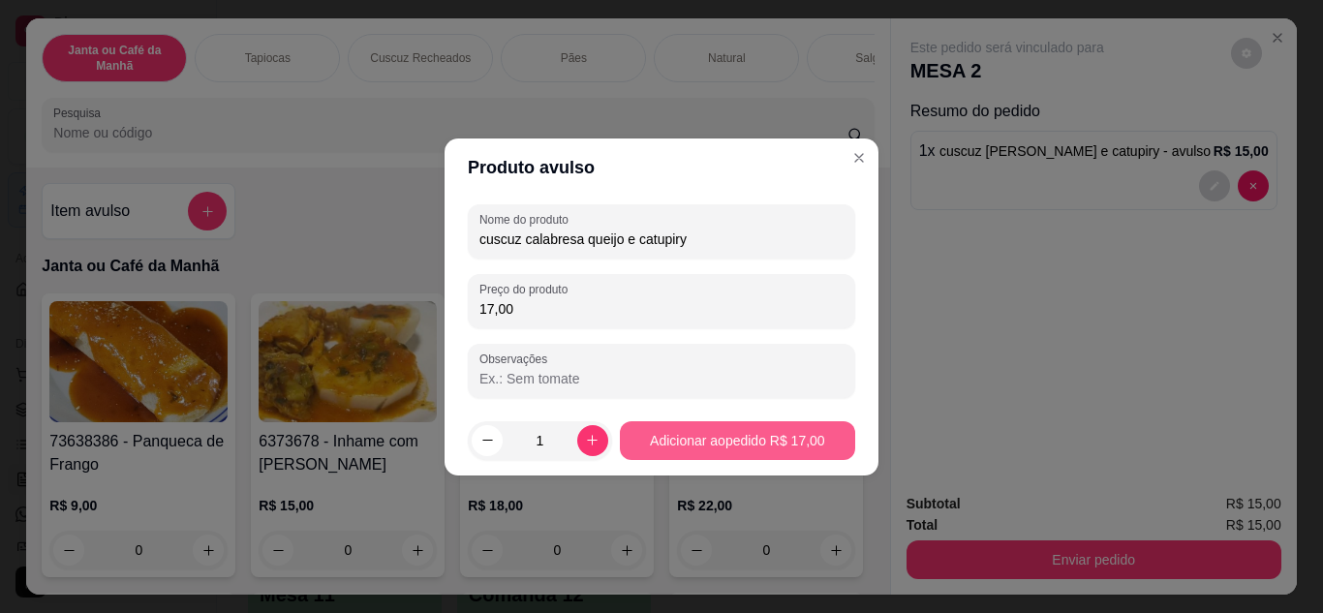
type input "17,00"
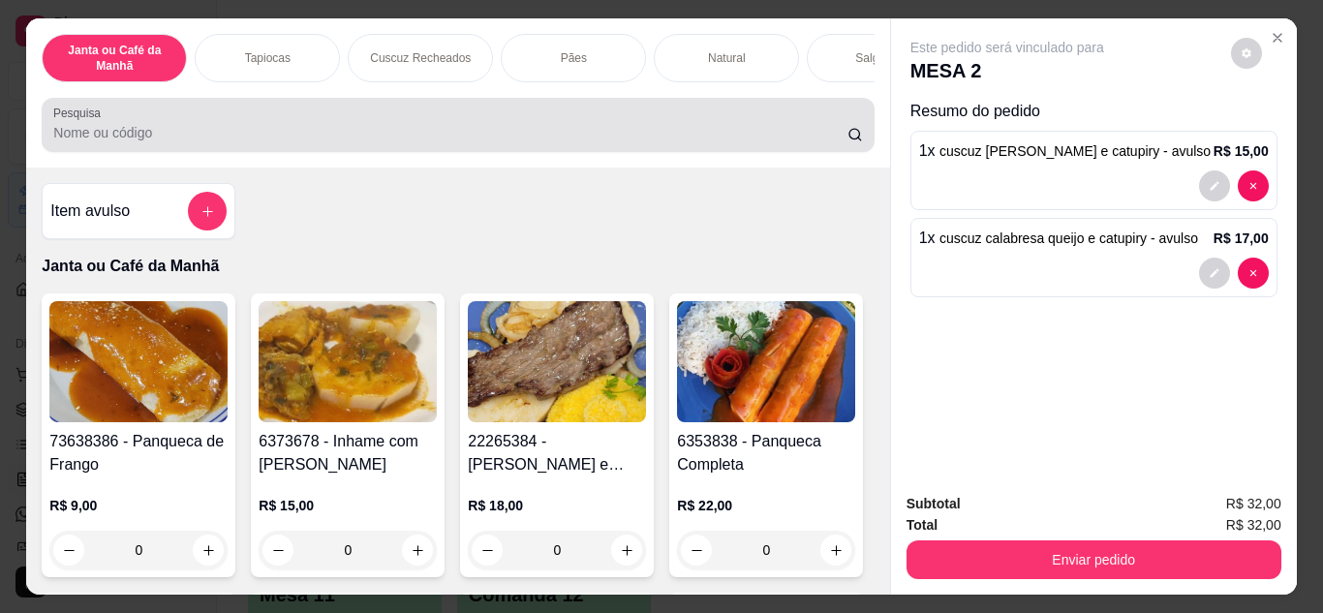
click at [232, 142] on input "Pesquisa" at bounding box center [450, 132] width 794 height 19
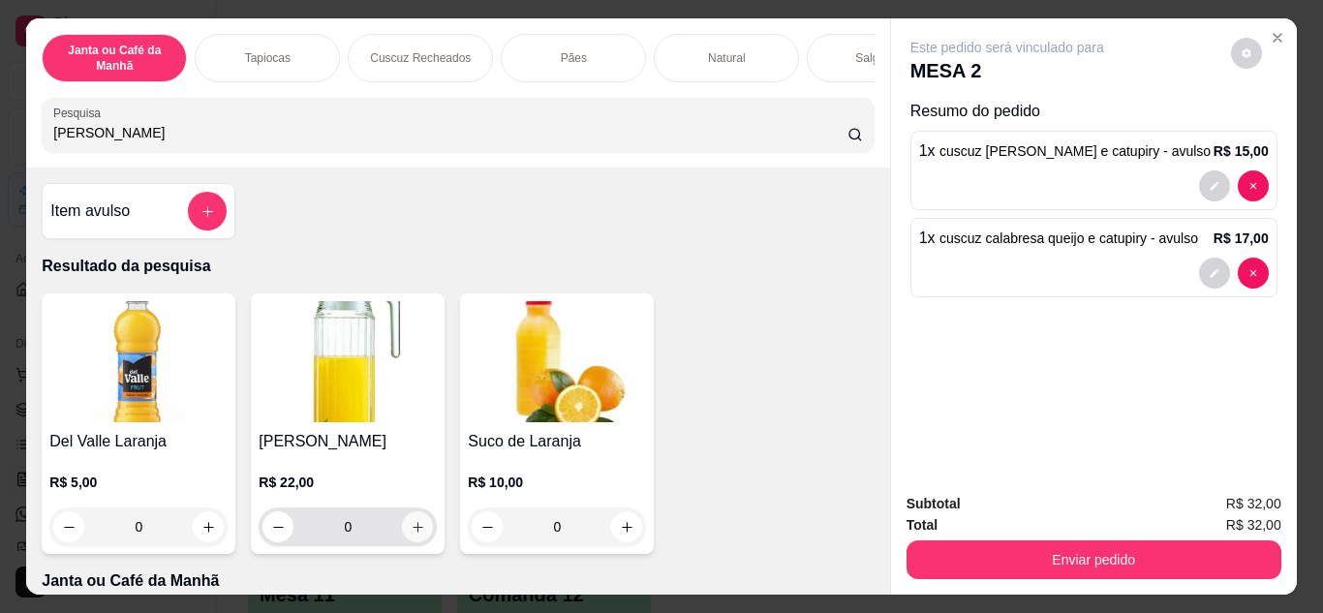
type input "[PERSON_NAME]"
click at [412, 530] on icon "increase-product-quantity" at bounding box center [418, 527] width 15 height 15
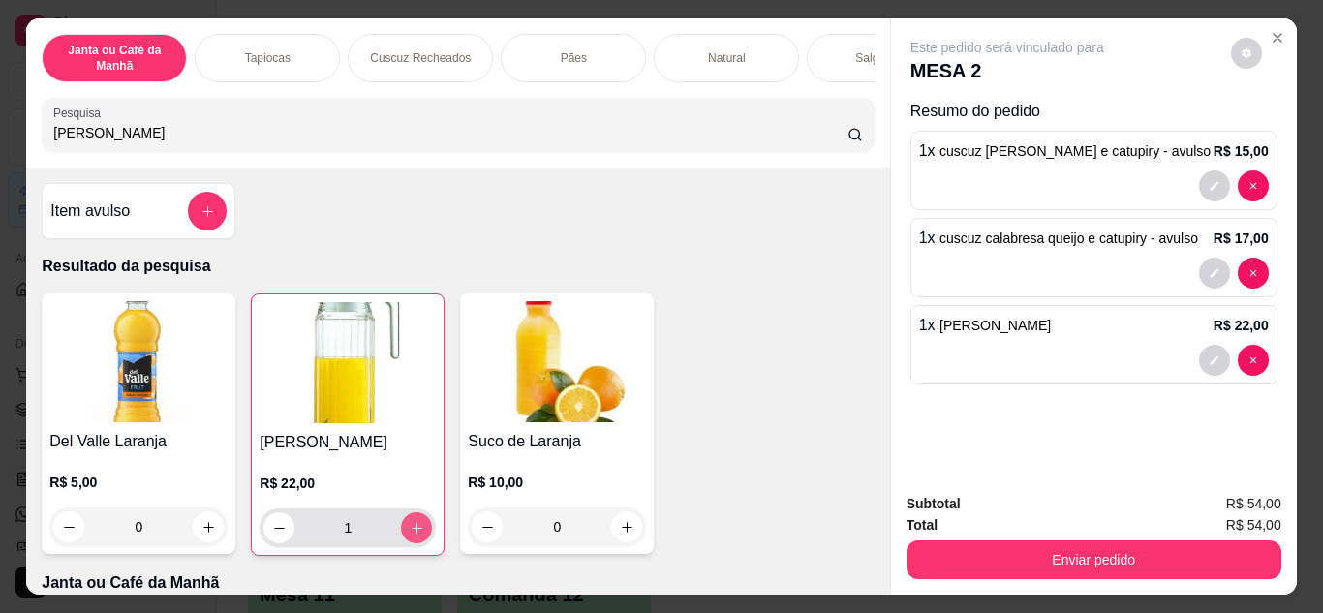
type input "1"
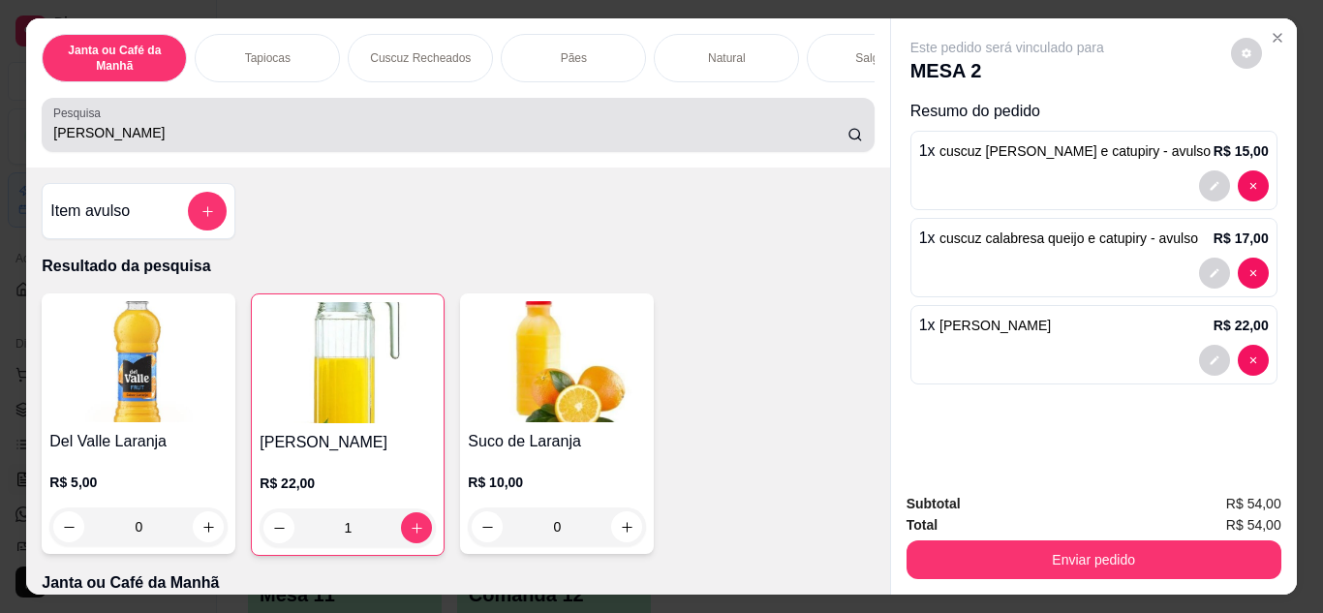
click at [340, 142] on input "[PERSON_NAME]" at bounding box center [450, 132] width 794 height 19
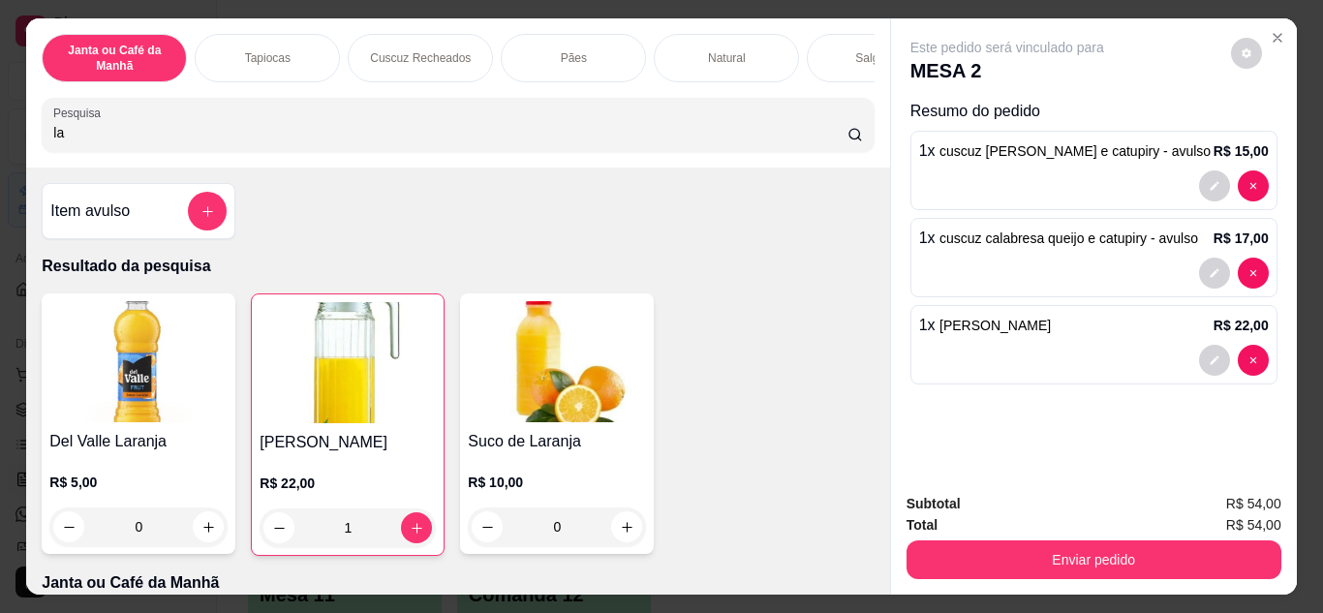
type input "l"
type input "m"
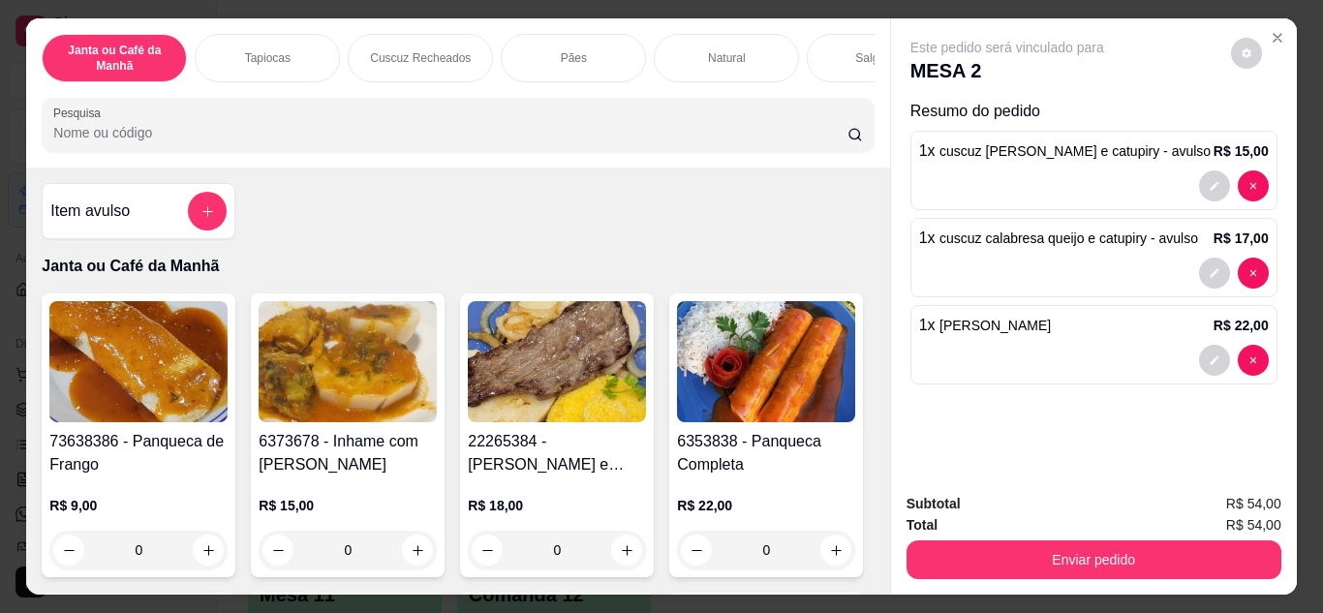
click at [340, 142] on input "Pesquisa" at bounding box center [450, 132] width 794 height 19
type input "l"
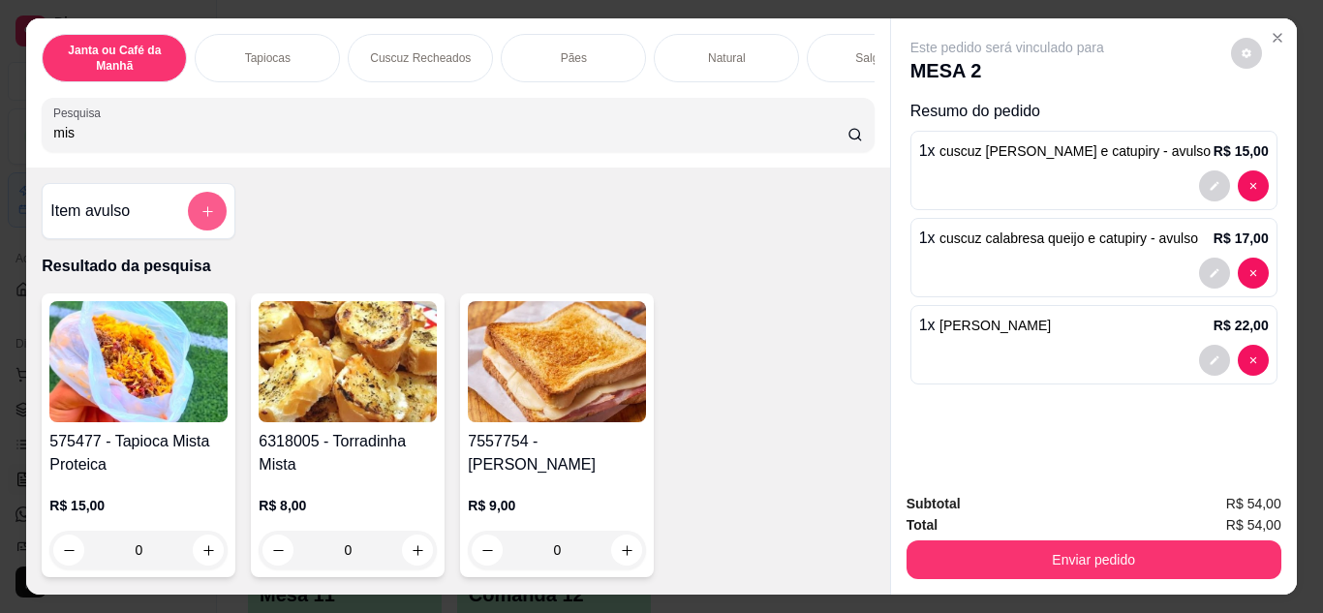
type input "mis"
click at [188, 214] on button "add-separate-item" at bounding box center [207, 211] width 39 height 39
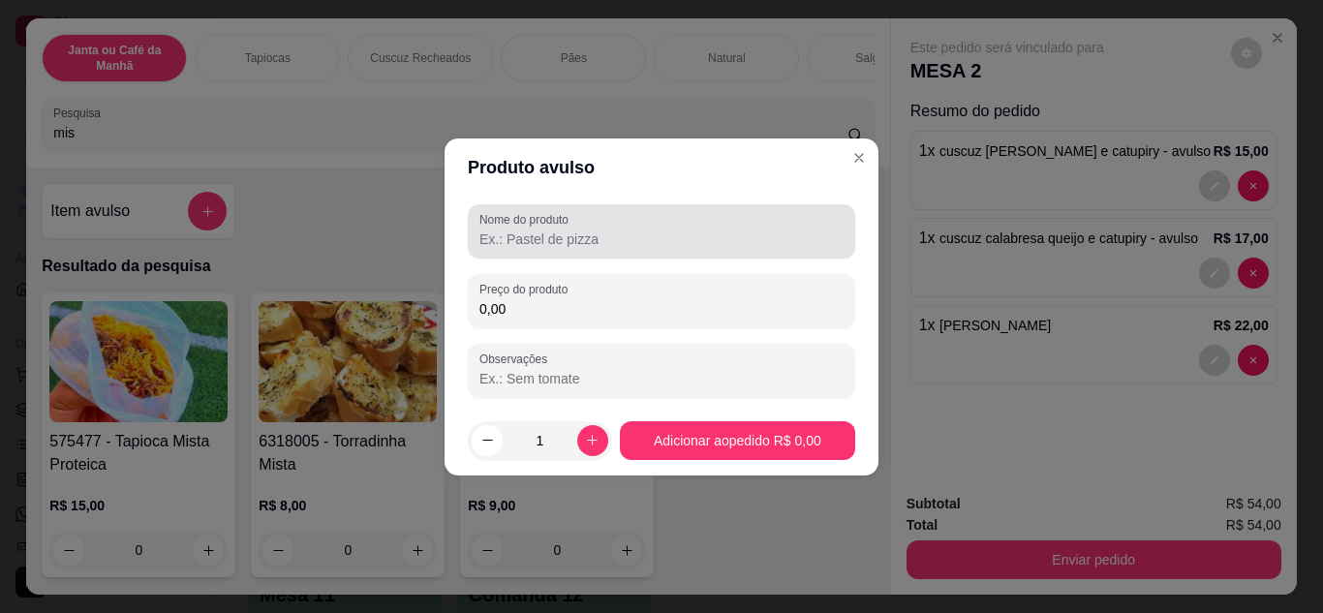
click at [517, 232] on input "Nome do produto" at bounding box center [662, 239] width 364 height 19
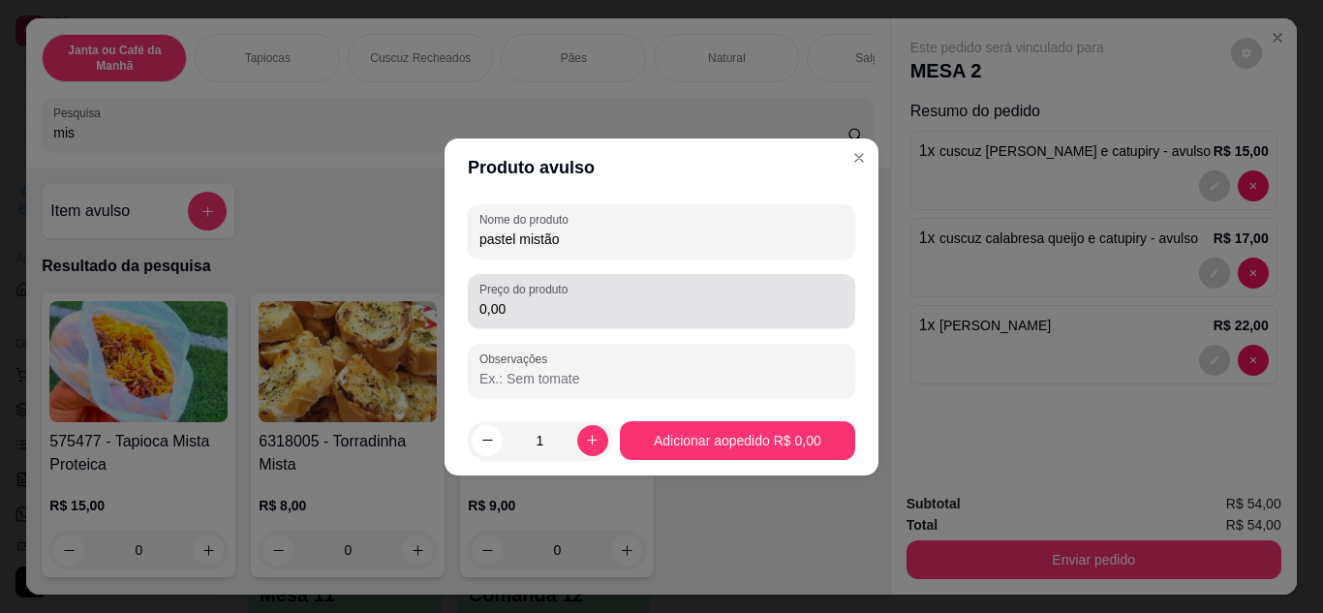
type input "pastel mistão"
click at [573, 316] on input "0,00" at bounding box center [662, 308] width 364 height 19
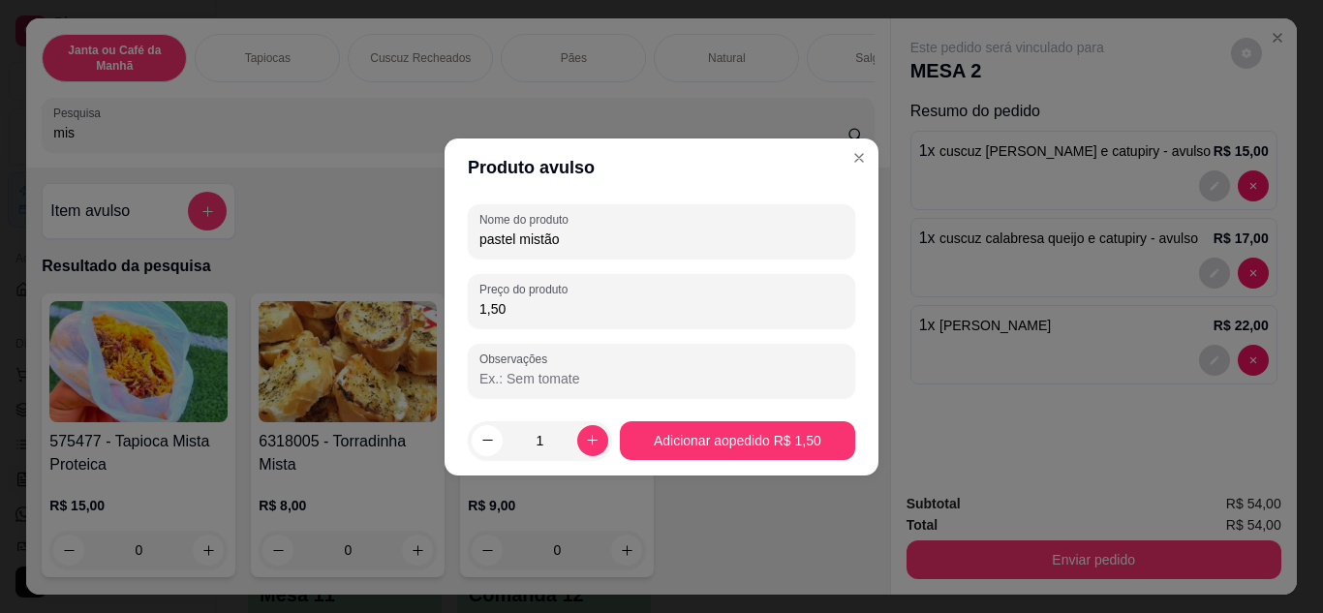
type input "15,00"
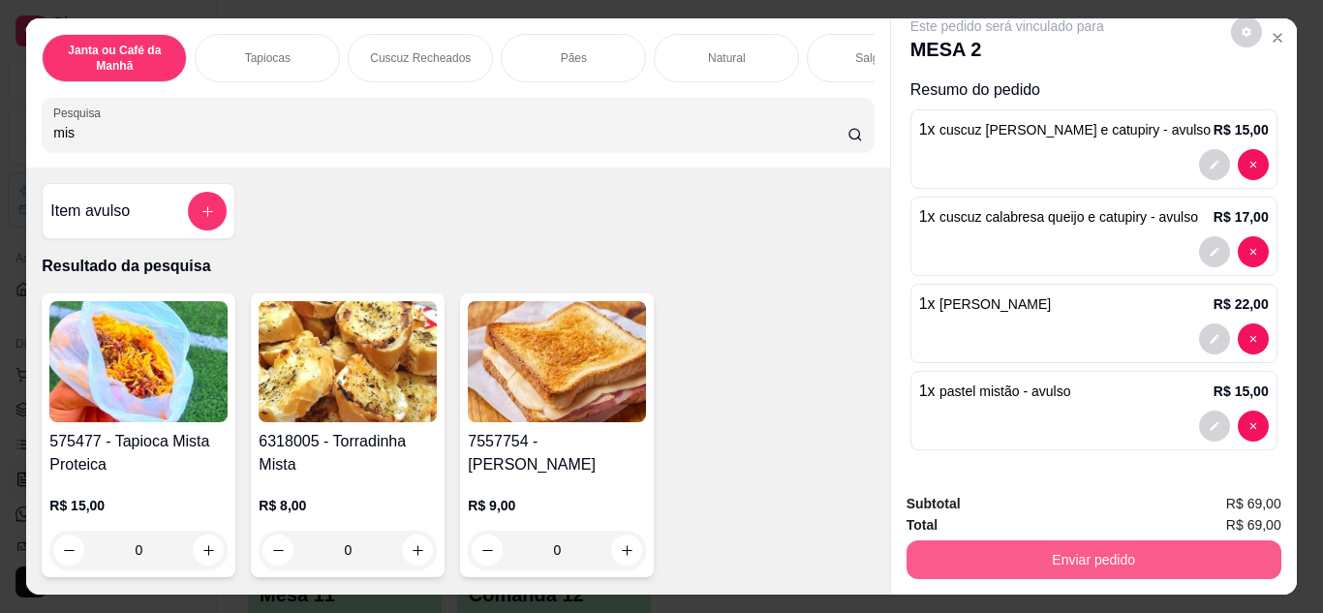
scroll to position [51, 0]
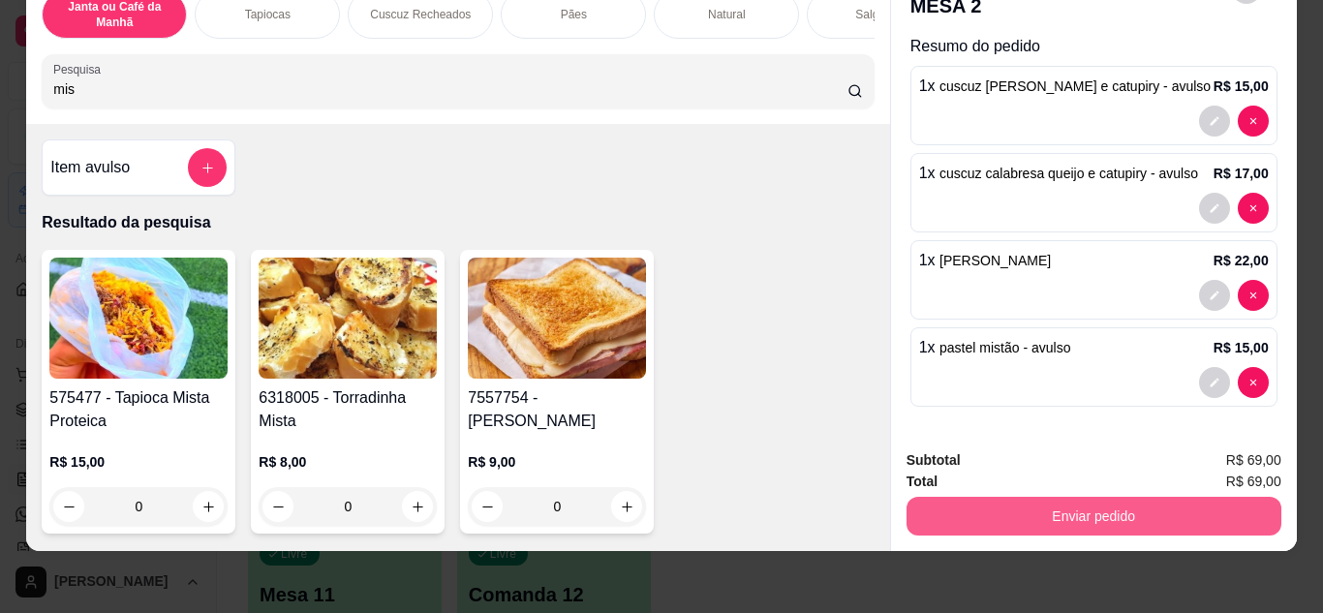
click at [1196, 498] on button "Enviar pedido" at bounding box center [1094, 516] width 375 height 39
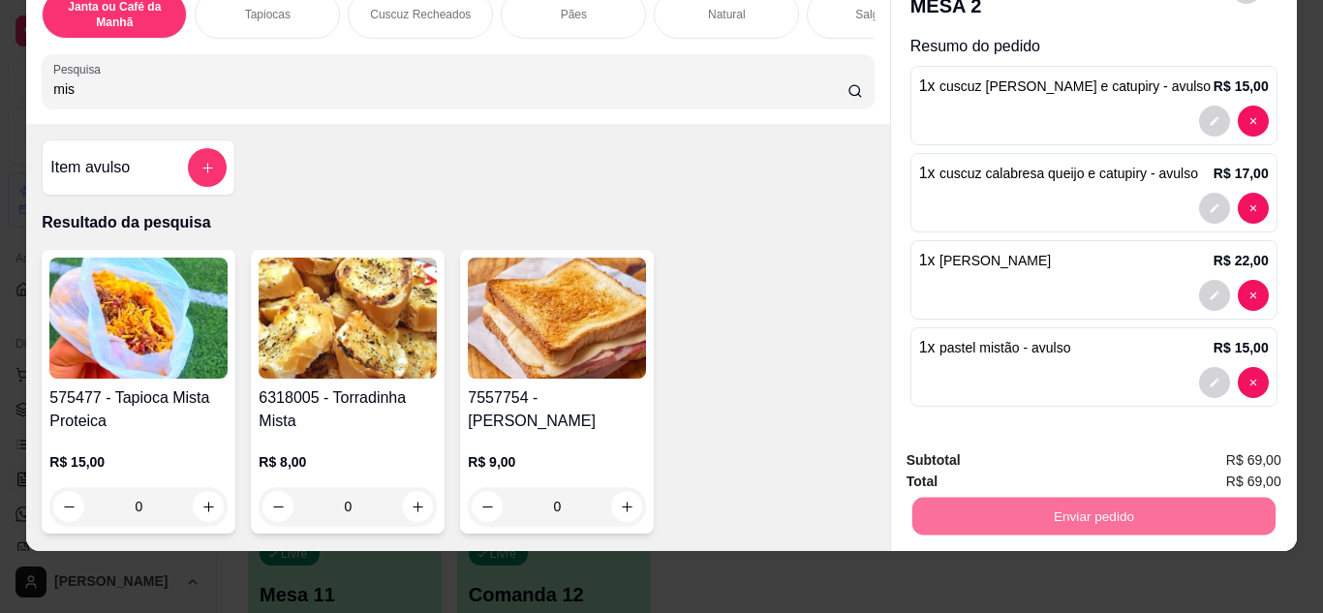
click at [1236, 447] on button "Enviar pedido" at bounding box center [1230, 453] width 109 height 37
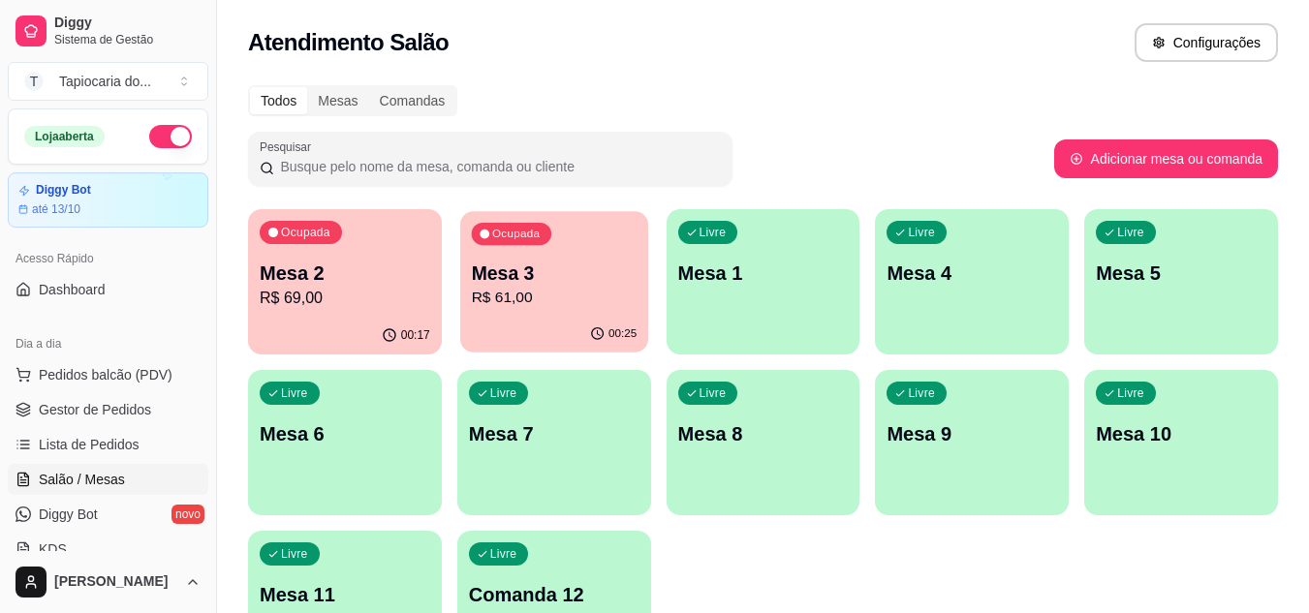
click at [495, 294] on p "R$ 61,00" at bounding box center [554, 298] width 166 height 22
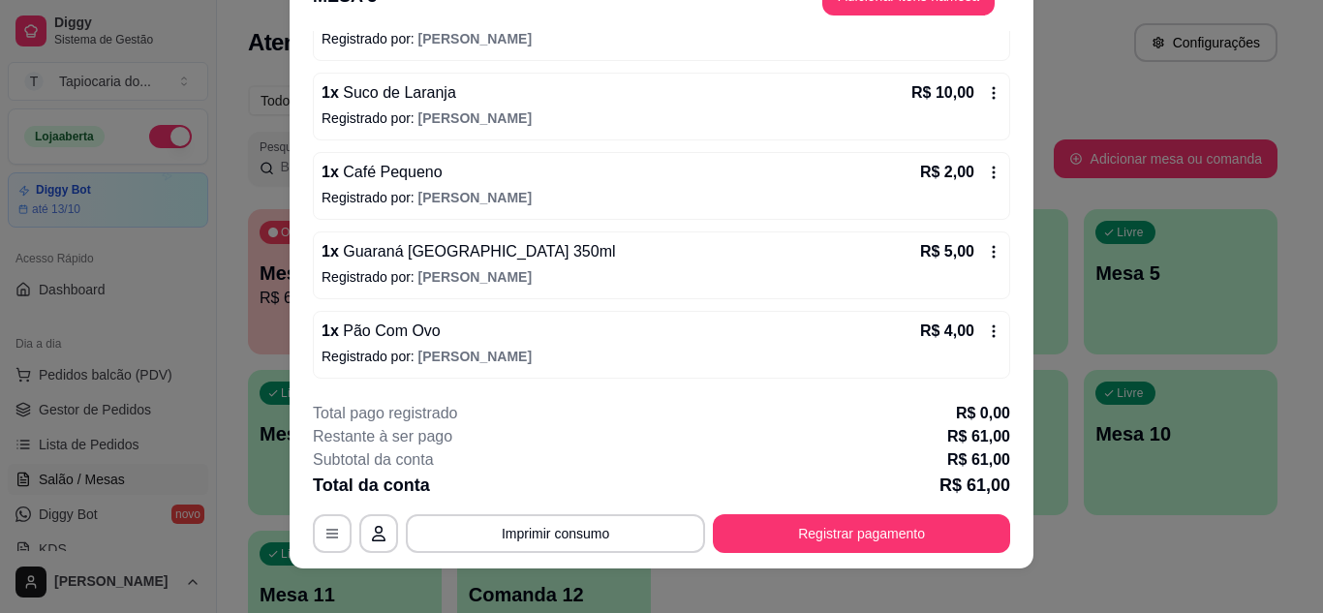
scroll to position [0, 0]
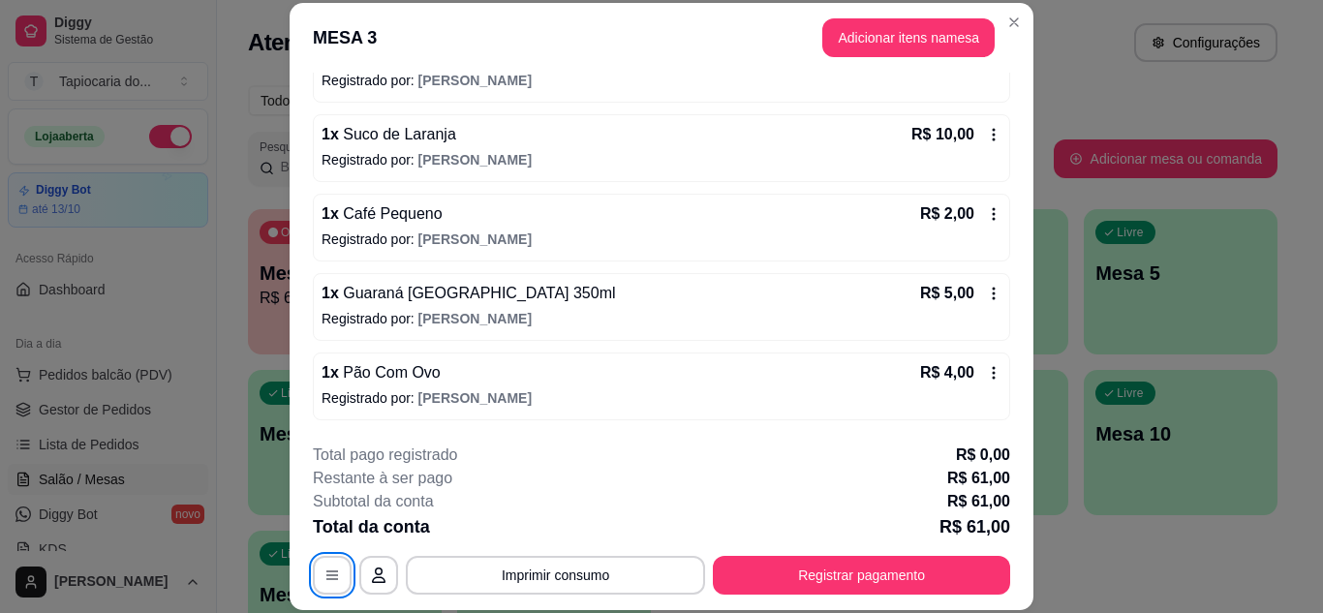
click at [847, 36] on button "Adicionar itens na mesa" at bounding box center [908, 37] width 172 height 39
click at [917, 45] on p "Este pedido será vinculado para" at bounding box center [1017, 40] width 200 height 20
click at [254, 138] on input "Pesquisa" at bounding box center [444, 127] width 818 height 20
click at [249, 138] on input "Pesquisa" at bounding box center [444, 127] width 818 height 20
click at [1292, 28] on icon "Close" at bounding box center [1296, 30] width 8 height 8
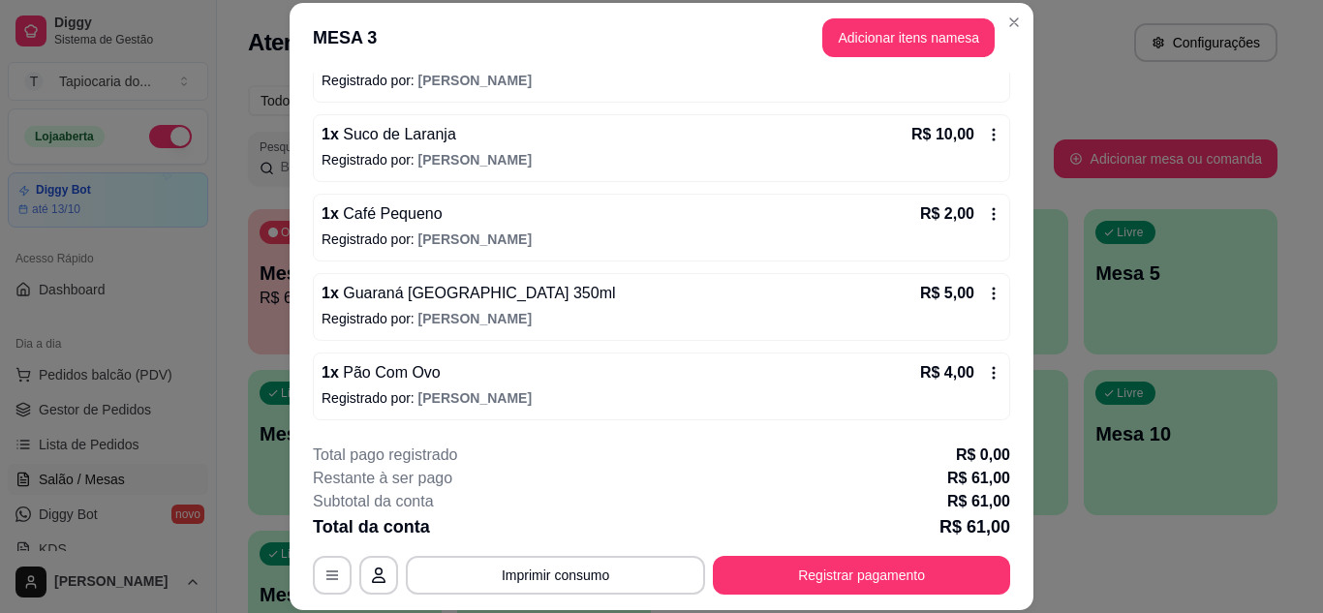
click at [1288, 31] on icon "Close" at bounding box center [1295, 28] width 15 height 15
click at [1288, 30] on icon "Close" at bounding box center [1295, 28] width 15 height 15
click at [1288, 34] on icon "Close" at bounding box center [1295, 28] width 15 height 15
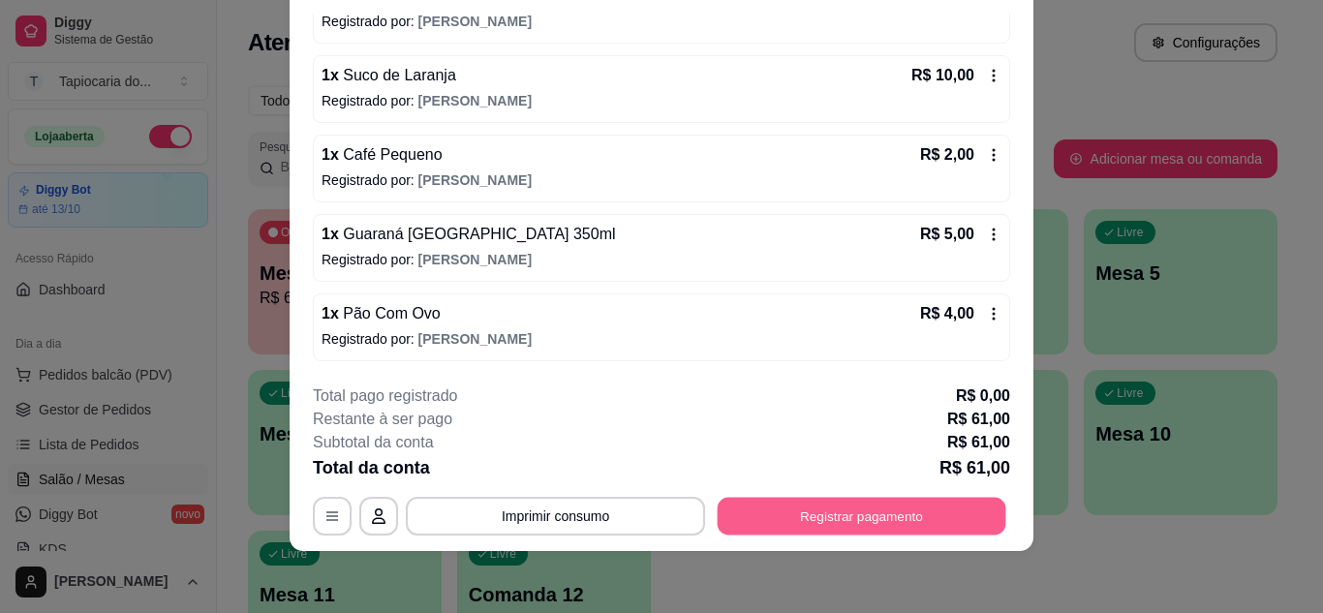
click at [886, 519] on button "Registrar pagamento" at bounding box center [862, 516] width 289 height 38
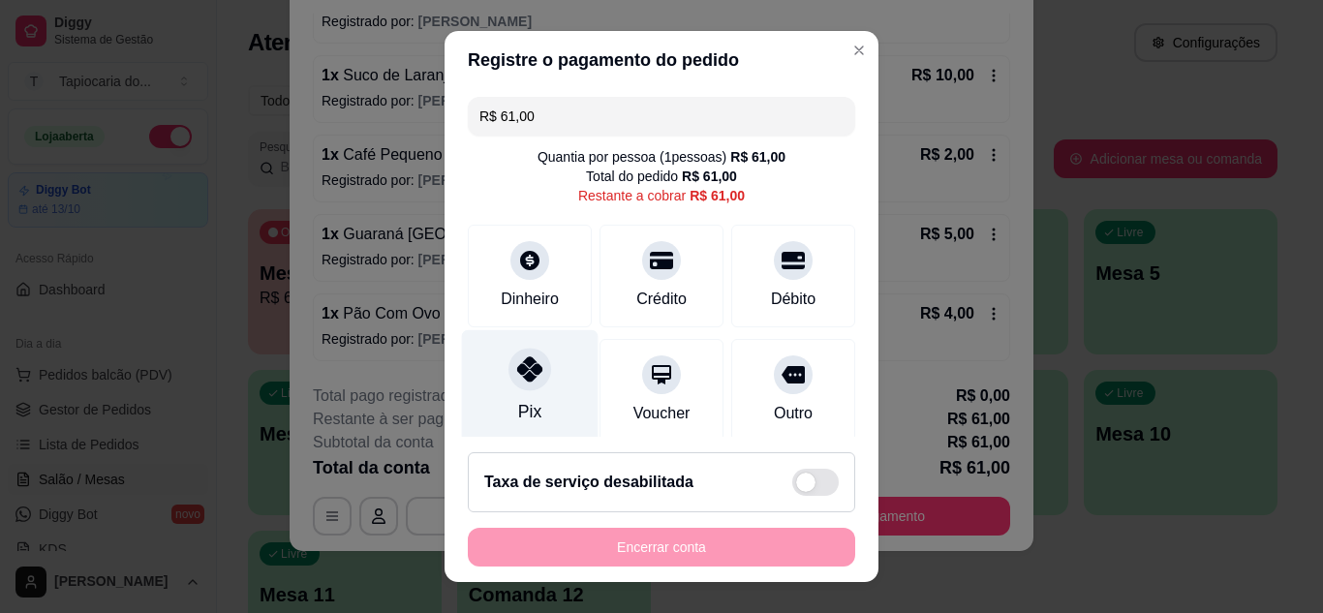
click at [518, 407] on div "Pix" at bounding box center [529, 411] width 23 height 25
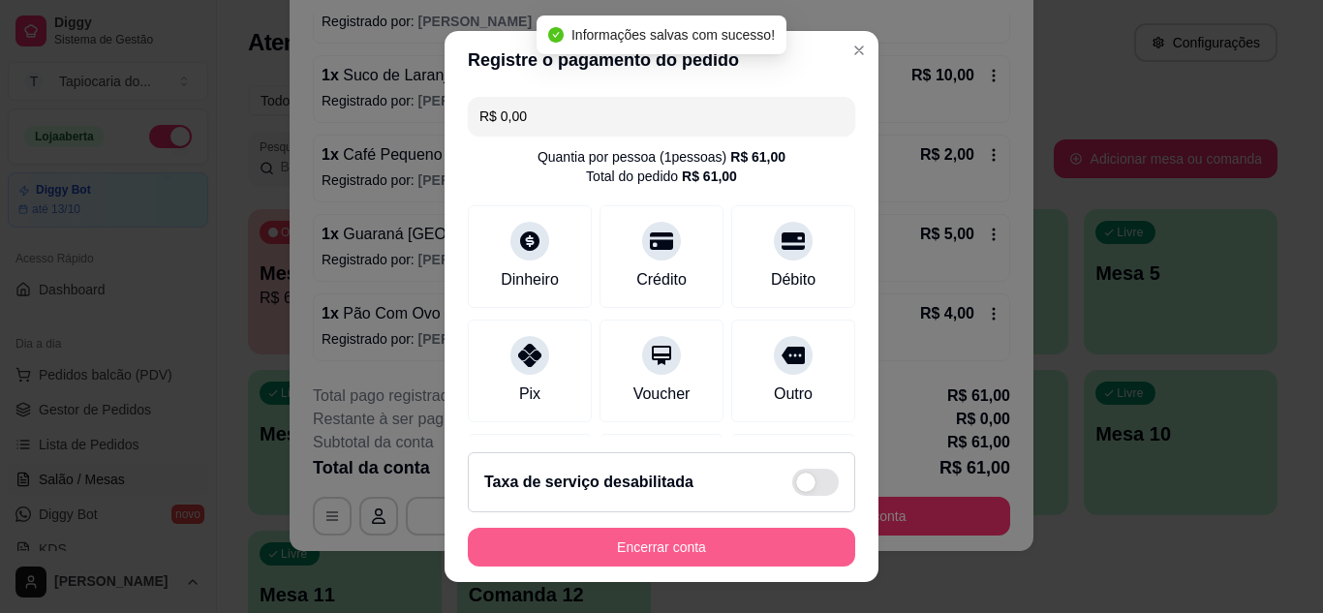
type input "R$ 0,00"
click at [708, 550] on button "Encerrar conta" at bounding box center [661, 547] width 387 height 39
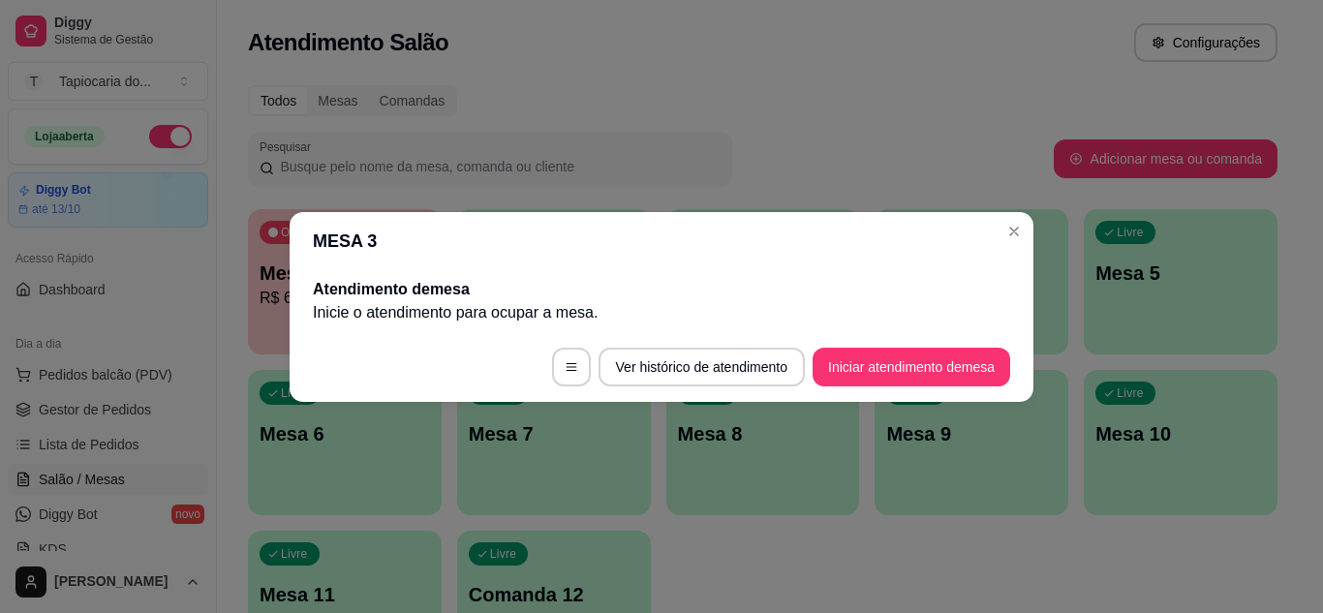
scroll to position [0, 0]
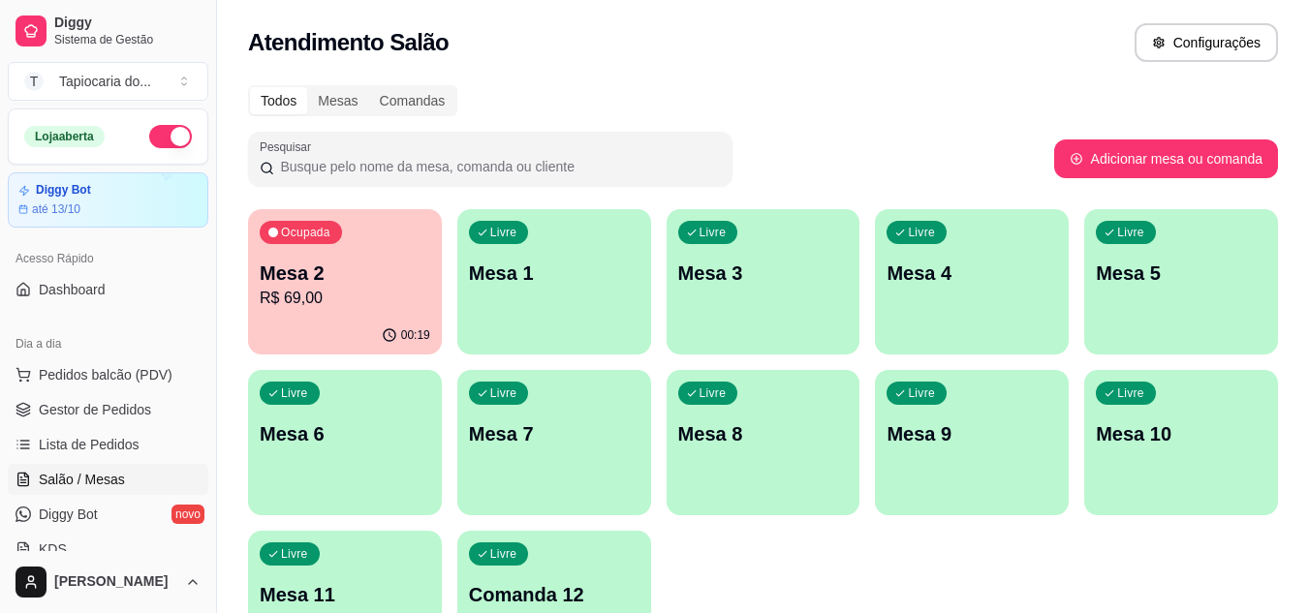
click at [366, 323] on div "00:19" at bounding box center [345, 336] width 194 height 38
click at [108, 401] on span "Gestor de Pedidos" at bounding box center [95, 409] width 112 height 19
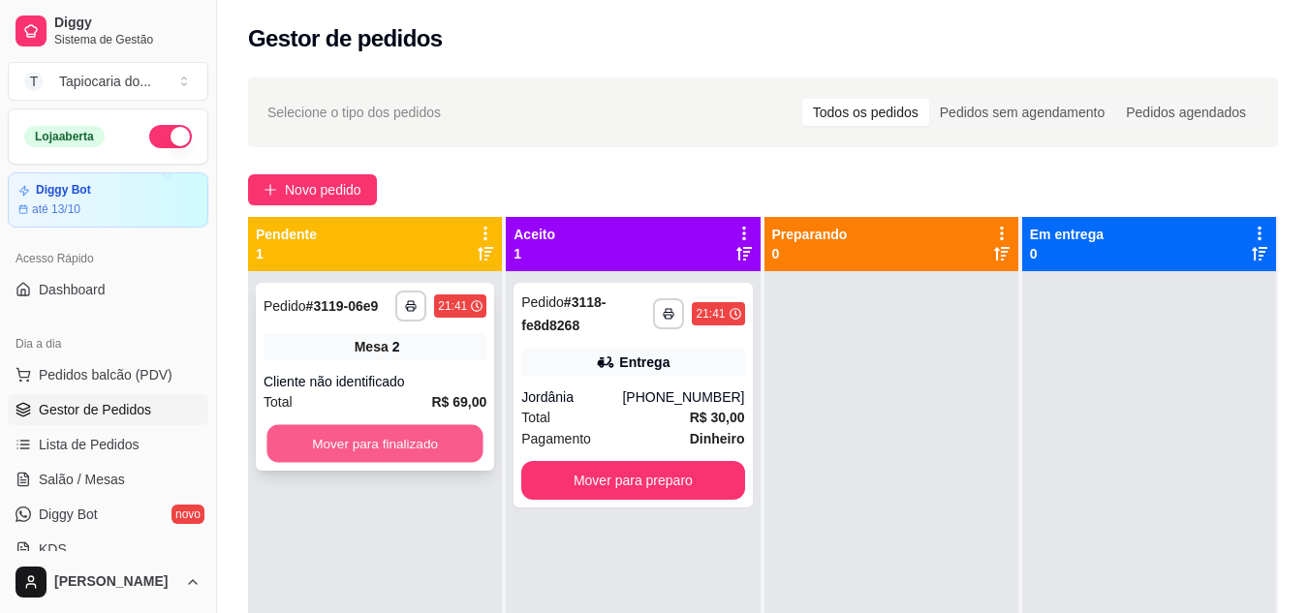
click at [400, 433] on button "Mover para finalizado" at bounding box center [374, 444] width 216 height 38
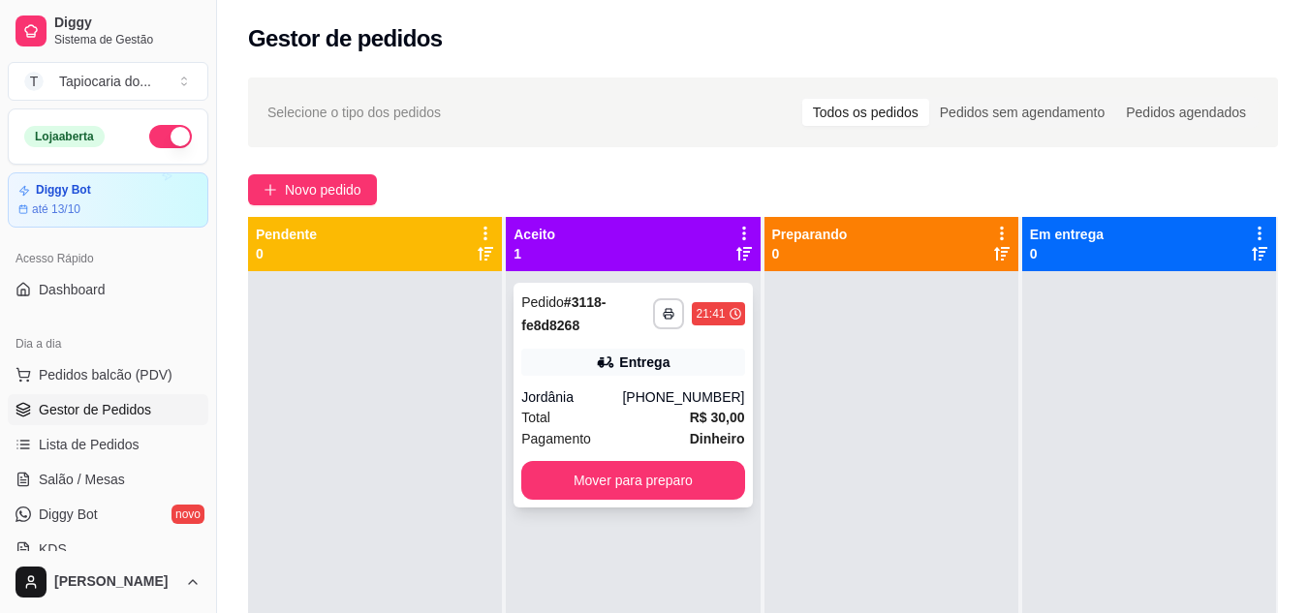
click at [588, 394] on div "Jordânia" at bounding box center [571, 396] width 101 height 19
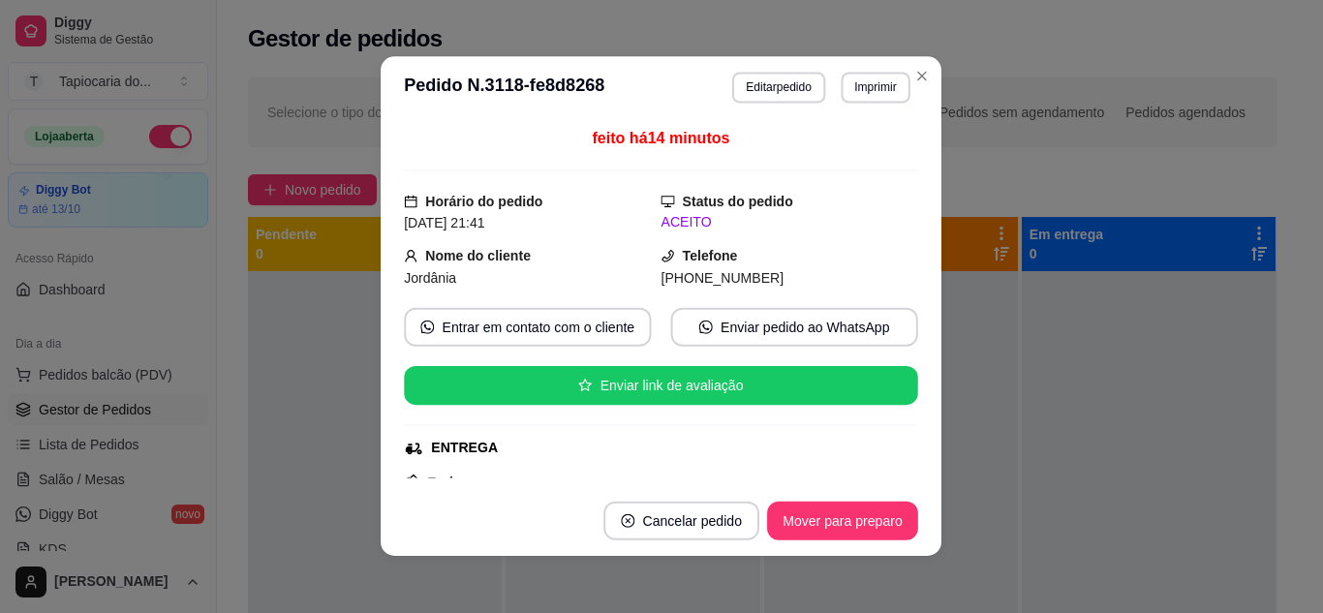
click at [598, 471] on div "Endereço [STREET_ADDRESS][PERSON_NAME] - No bar do Vasco Taxa de entrega R$ 4,0…" at bounding box center [662, 541] width 514 height 140
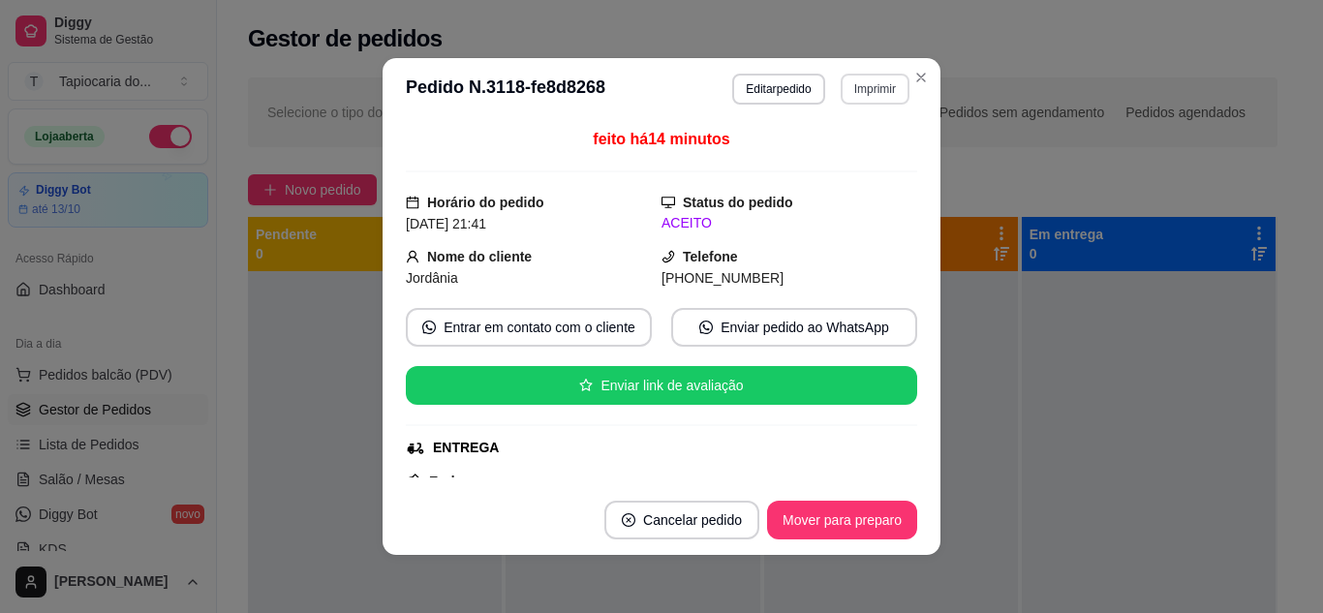
click at [858, 95] on button "Imprimir" at bounding box center [875, 89] width 69 height 31
click at [825, 159] on button "Impressora" at bounding box center [833, 156] width 136 height 30
click at [844, 535] on button "Mover para preparo" at bounding box center [842, 520] width 150 height 39
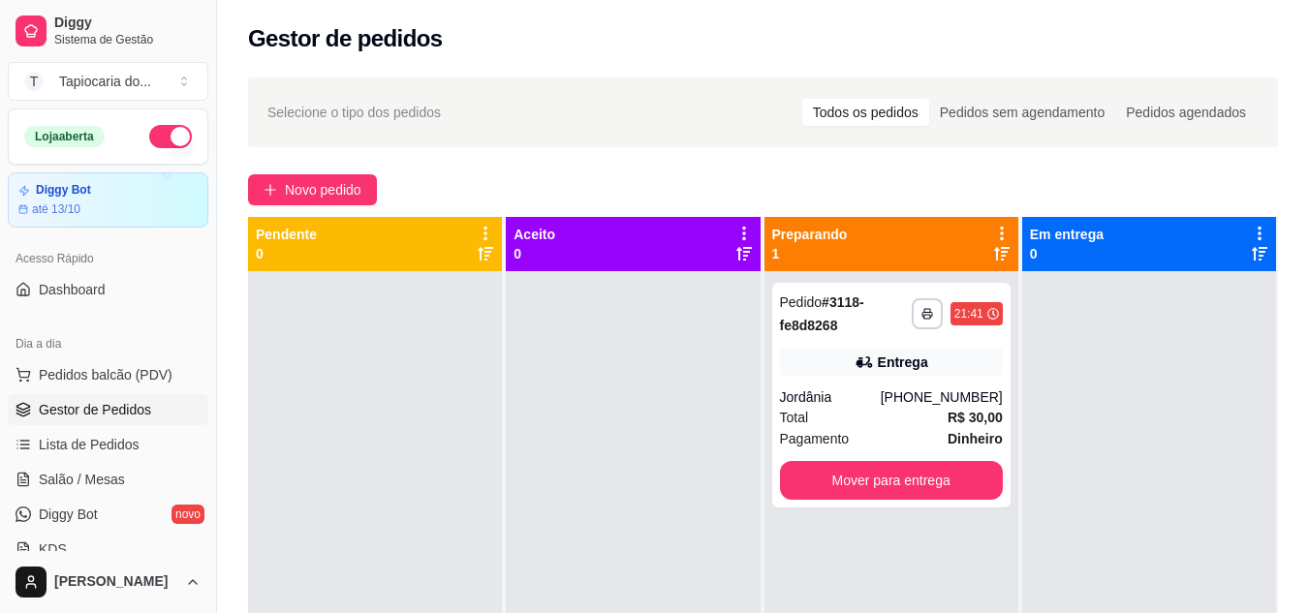
click at [166, 140] on button "button" at bounding box center [170, 136] width 43 height 23
click at [880, 422] on div "Total R$ 30,00" at bounding box center [891, 417] width 223 height 21
click at [80, 479] on span "Salão / Mesas" at bounding box center [82, 479] width 86 height 19
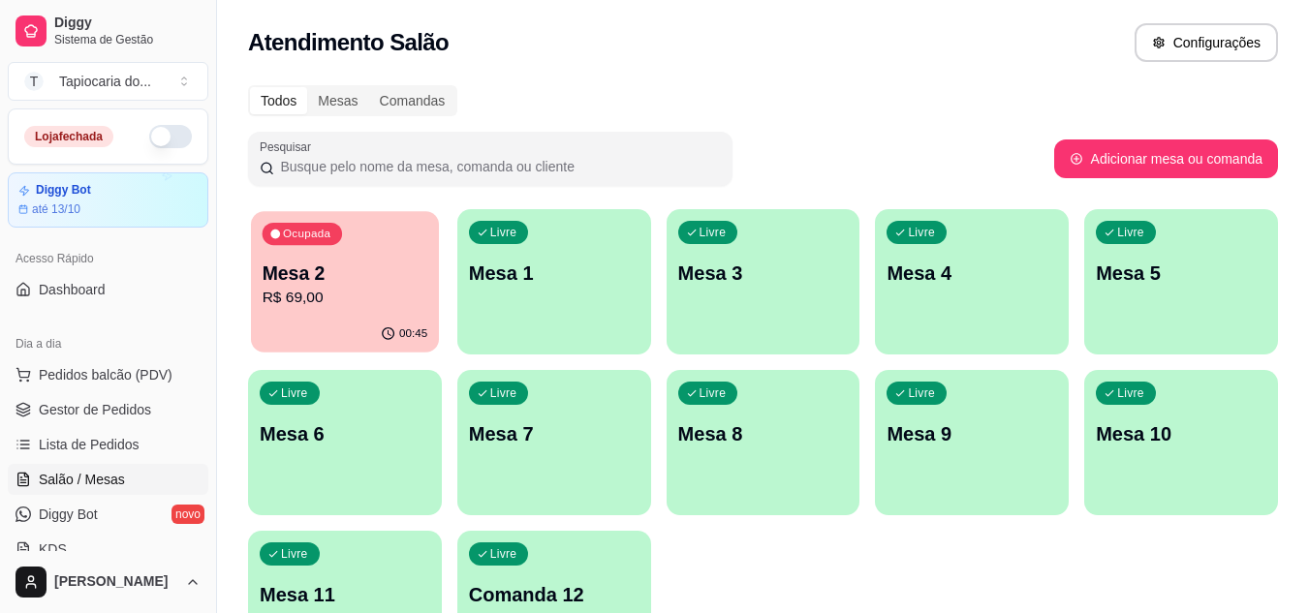
click at [306, 294] on p "R$ 69,00" at bounding box center [346, 298] width 166 height 22
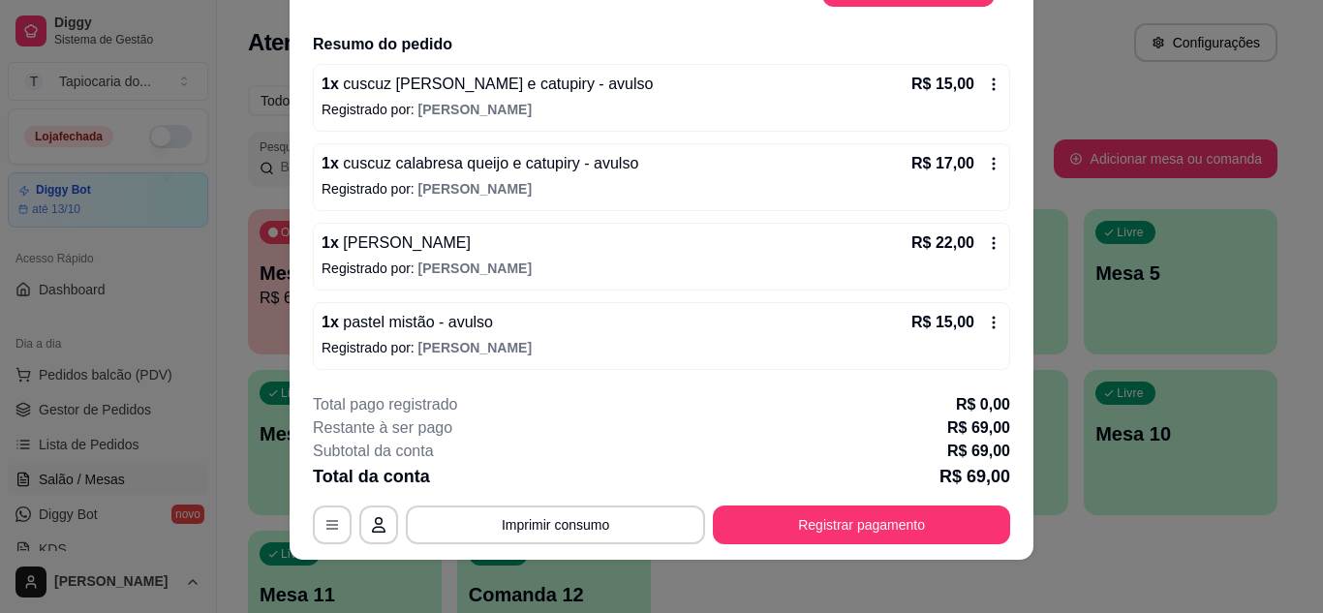
scroll to position [59, 0]
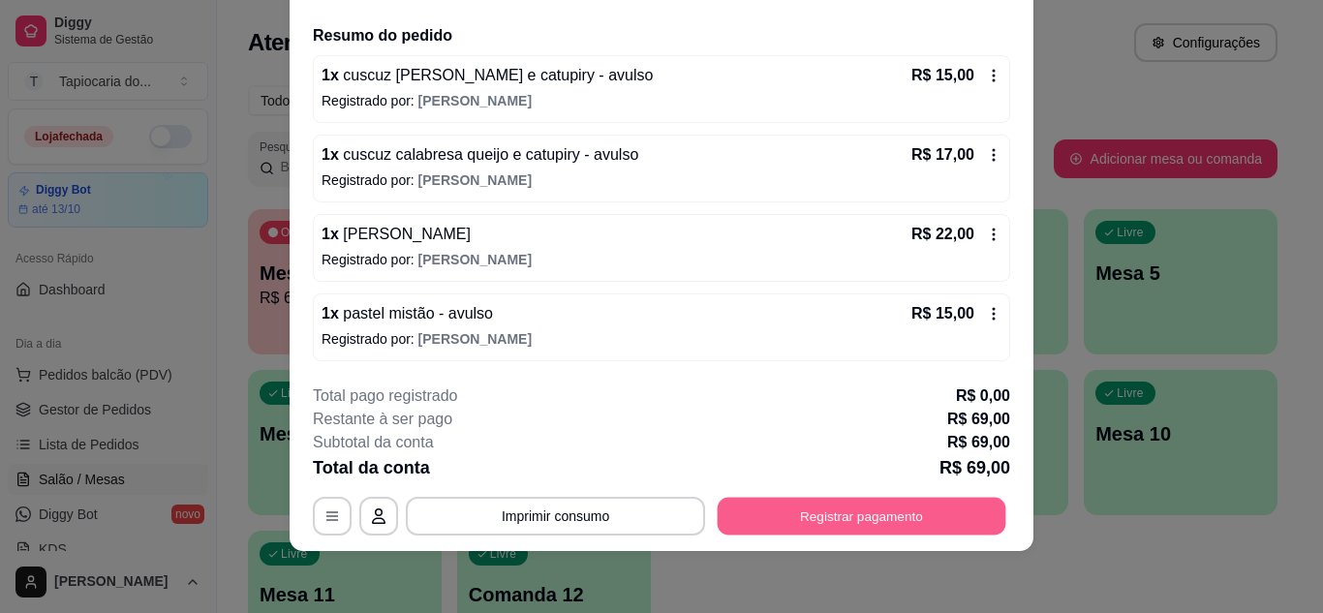
click at [887, 520] on button "Registrar pagamento" at bounding box center [862, 516] width 289 height 38
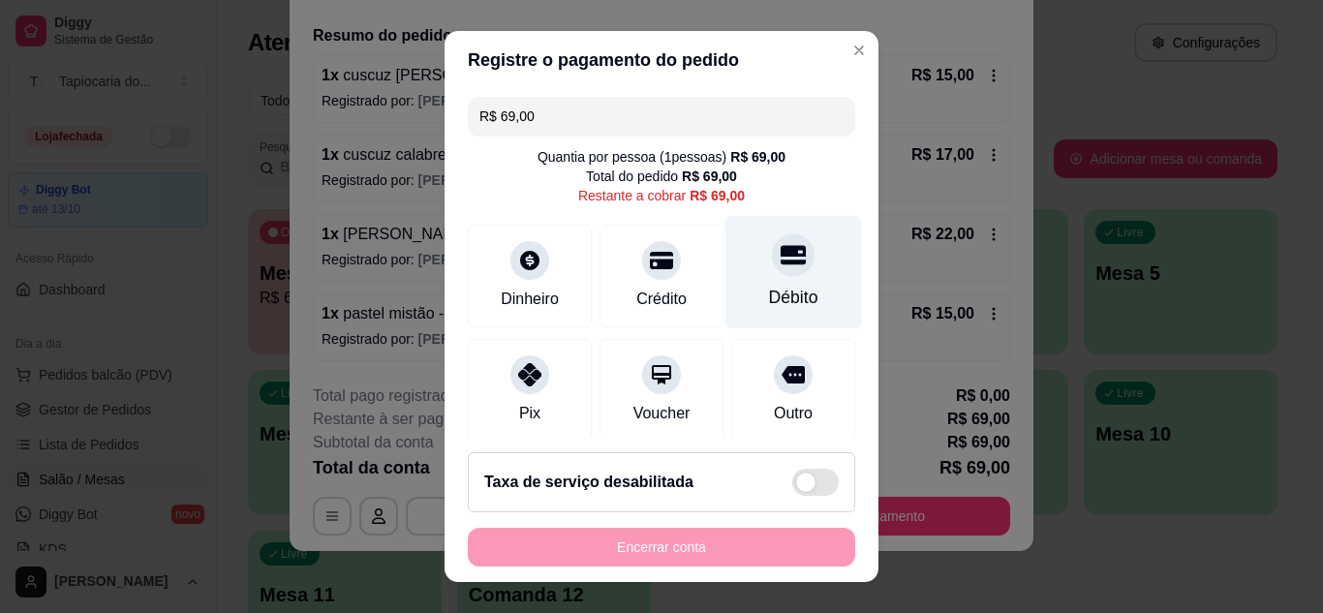
click at [769, 296] on div "Débito" at bounding box center [793, 297] width 49 height 25
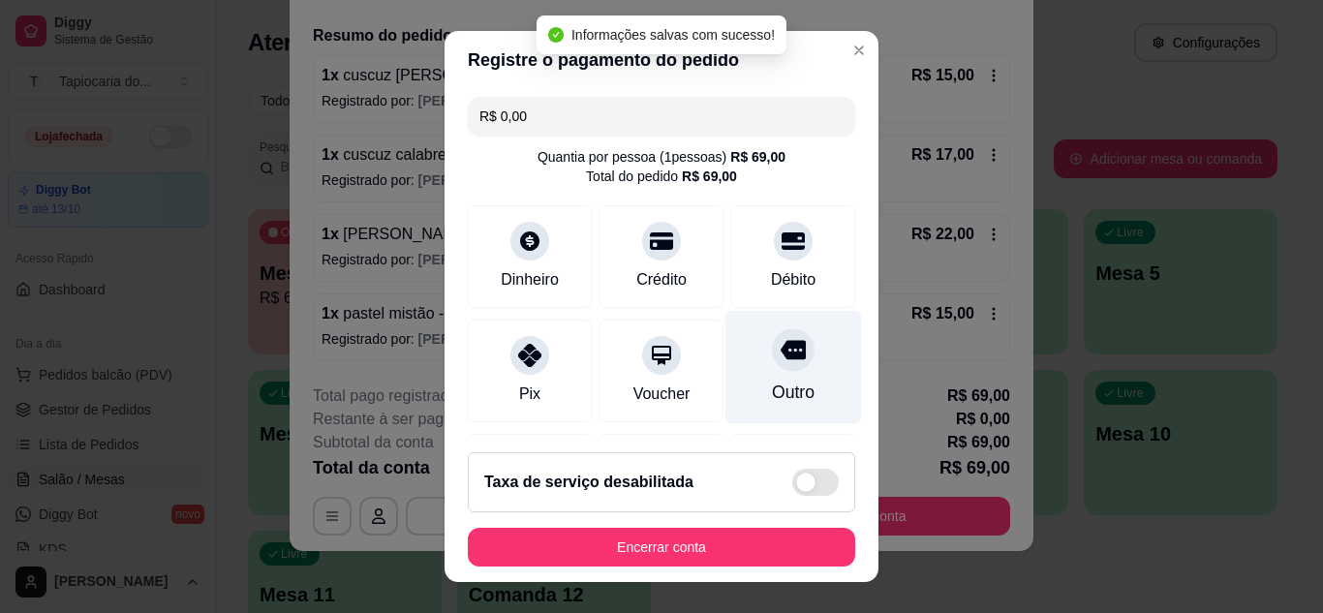
type input "R$ 0,00"
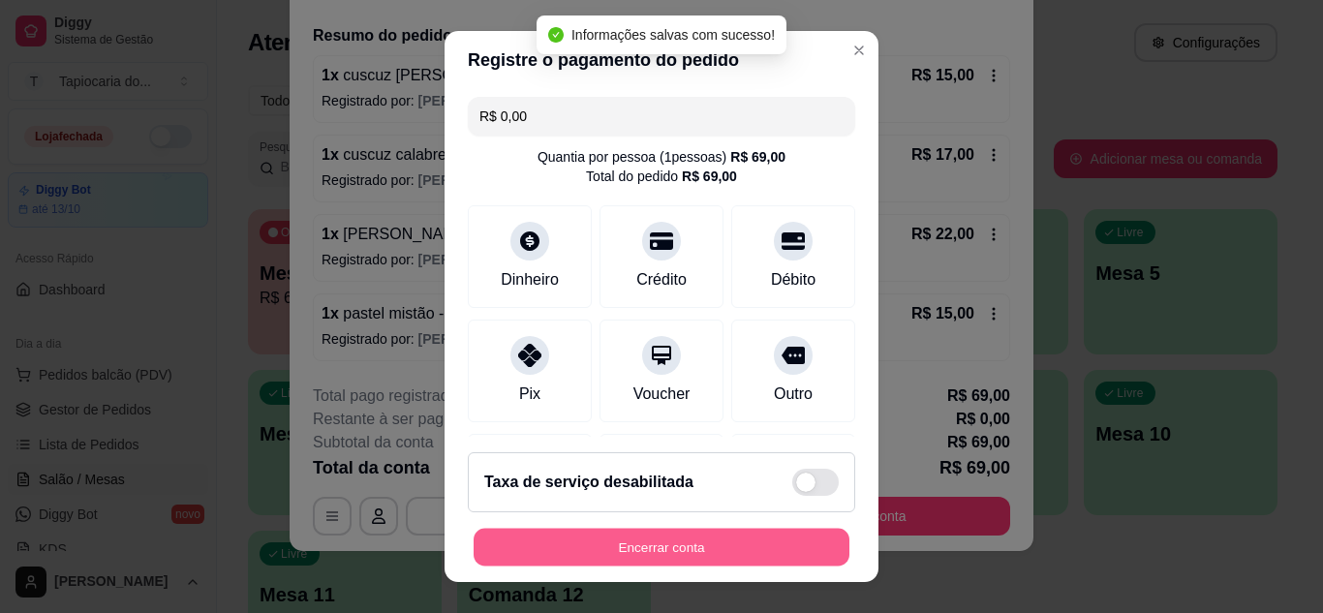
click at [727, 559] on button "Encerrar conta" at bounding box center [662, 548] width 376 height 38
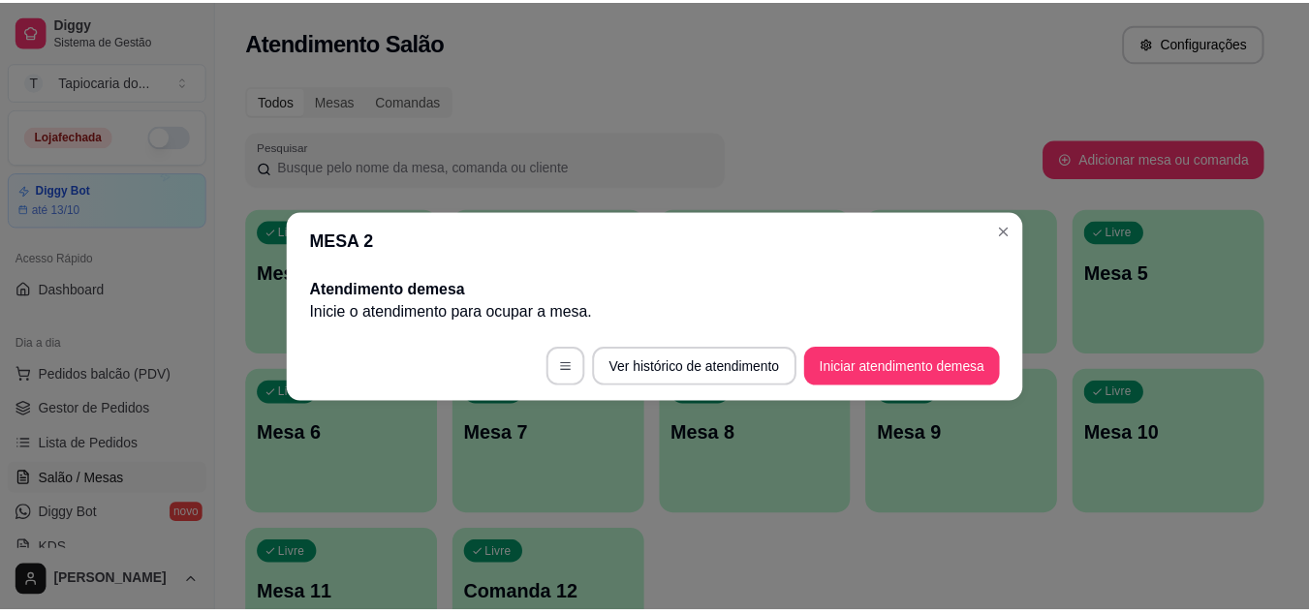
scroll to position [0, 0]
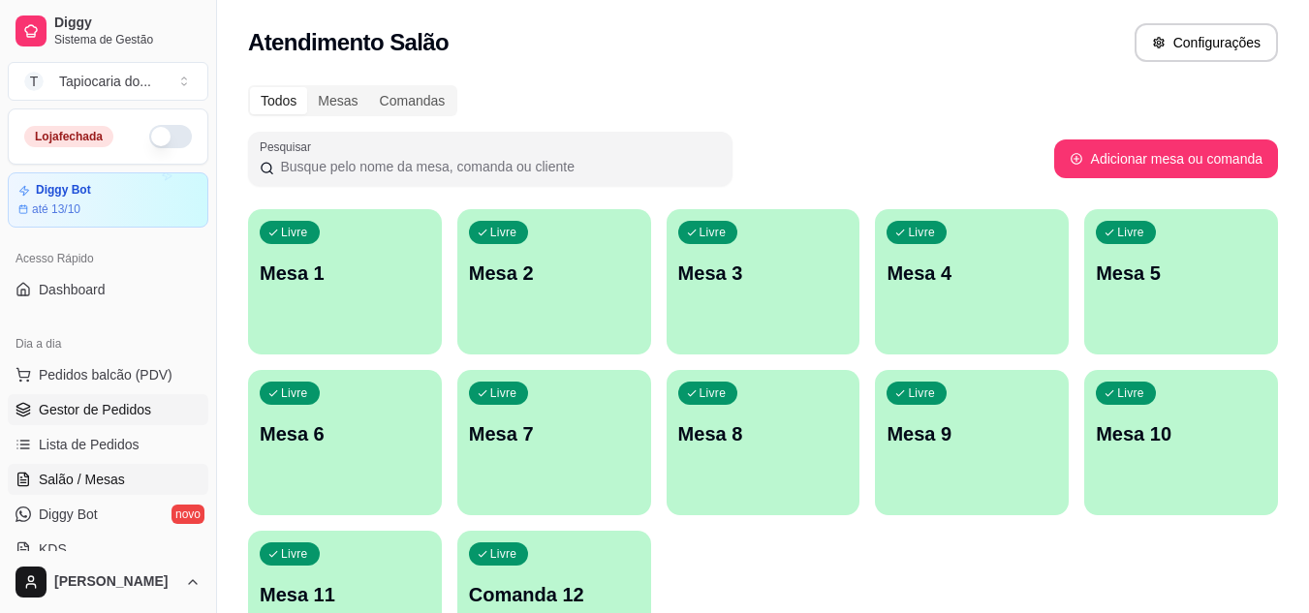
click at [87, 409] on span "Gestor de Pedidos" at bounding box center [95, 409] width 112 height 19
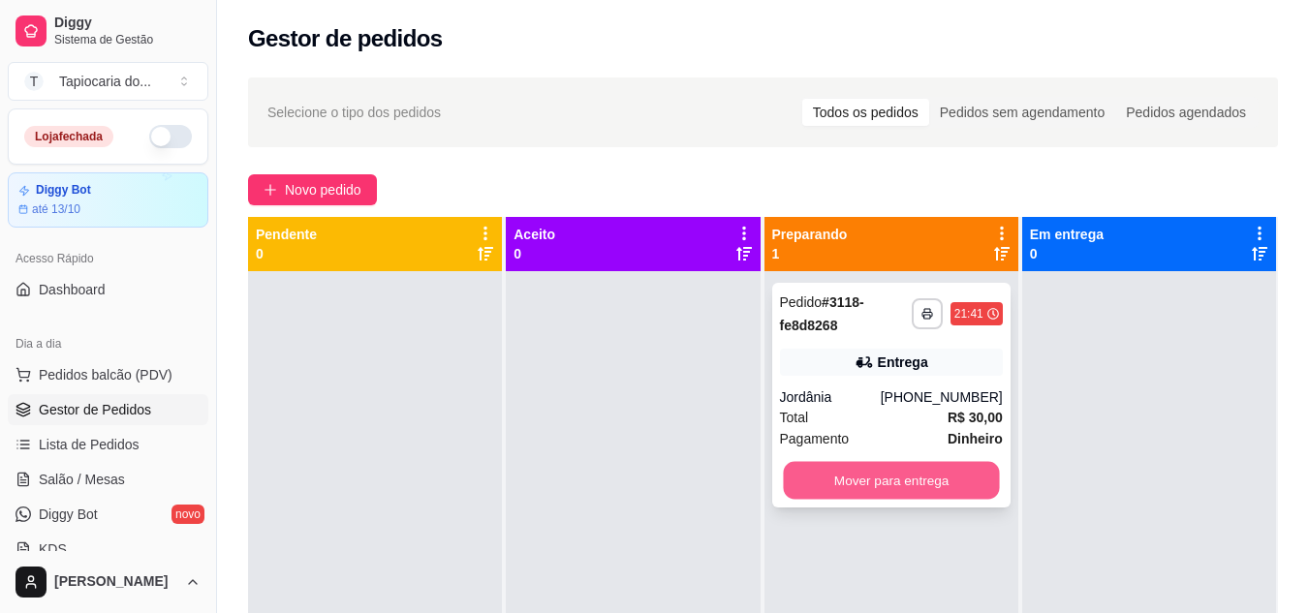
click at [910, 470] on button "Mover para entrega" at bounding box center [891, 481] width 216 height 38
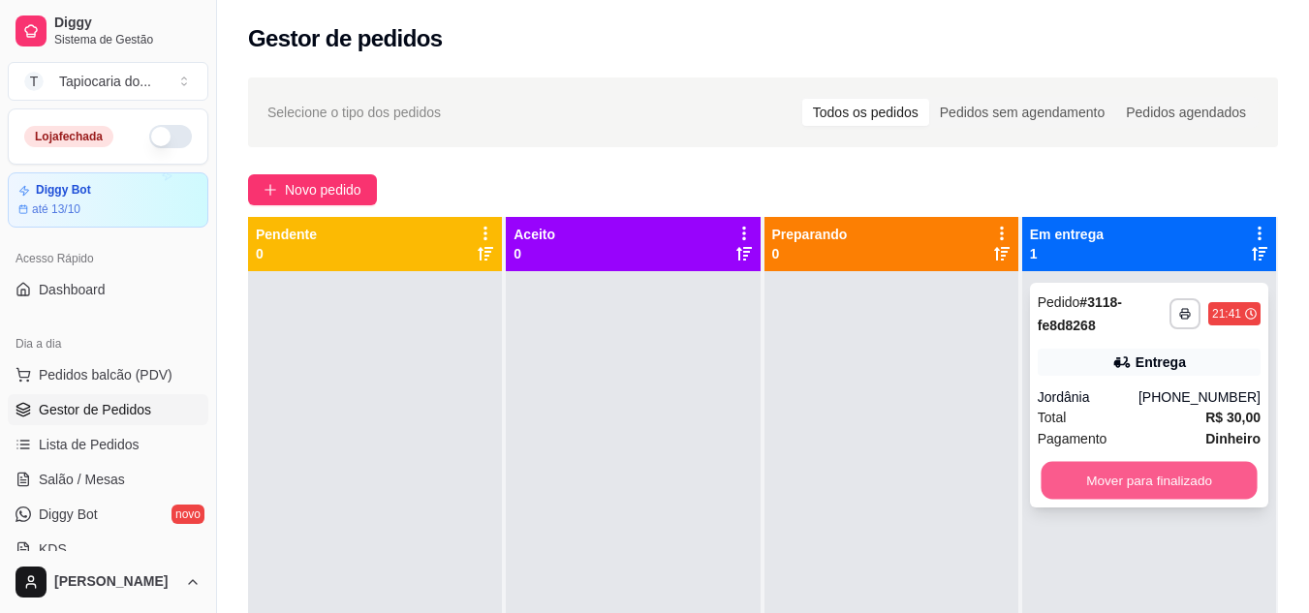
click at [1105, 471] on button "Mover para finalizado" at bounding box center [1148, 481] width 216 height 38
